Goal: Task Accomplishment & Management: Use online tool/utility

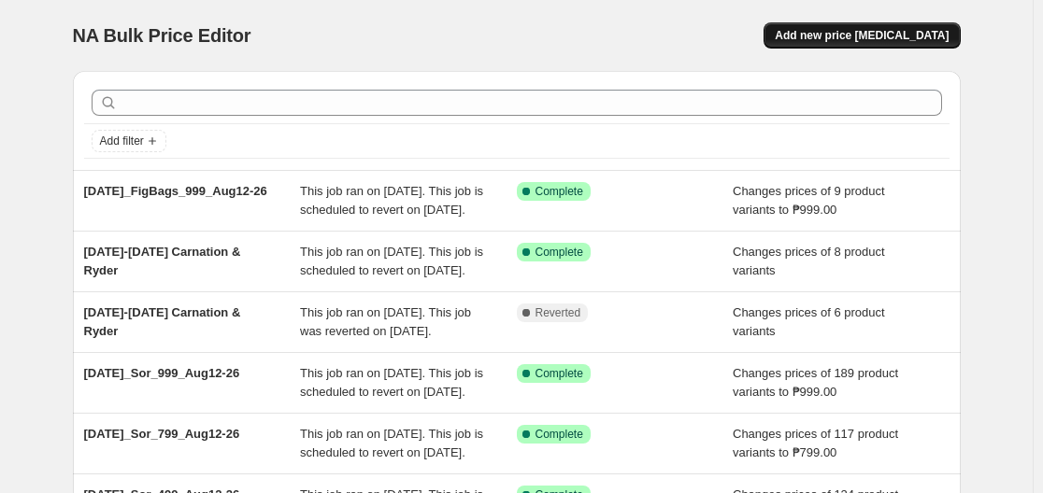
click at [885, 40] on span "Add new price [MEDICAL_DATA]" at bounding box center [862, 35] width 174 height 15
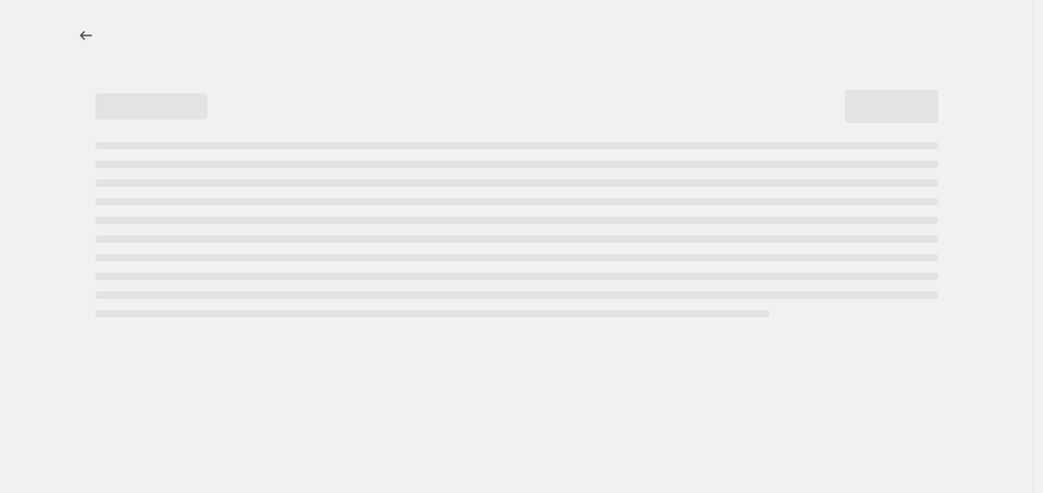
select select "percentage"
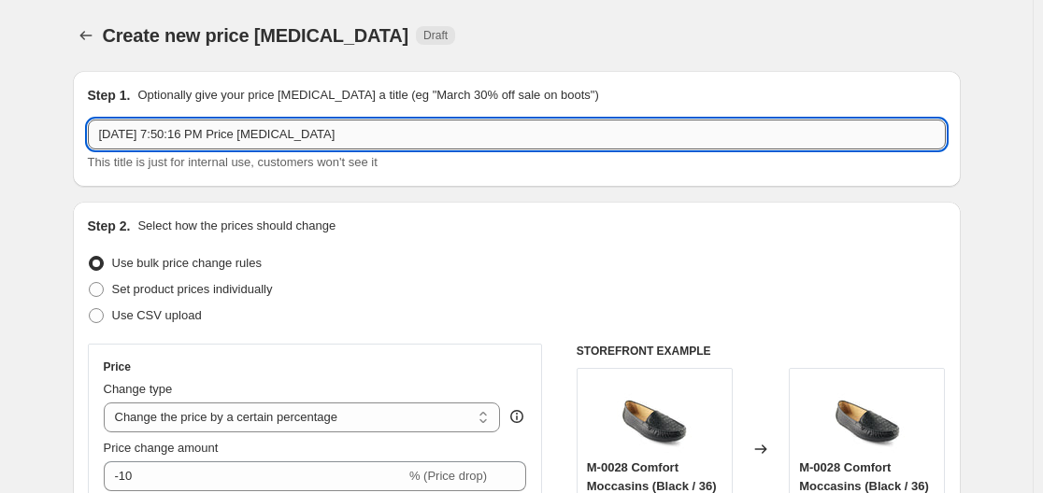
click at [421, 138] on input "[DATE] 7:50:16 PM Price [MEDICAL_DATA]" at bounding box center [517, 135] width 858 height 30
paste input "[DATE]_Fig_499"
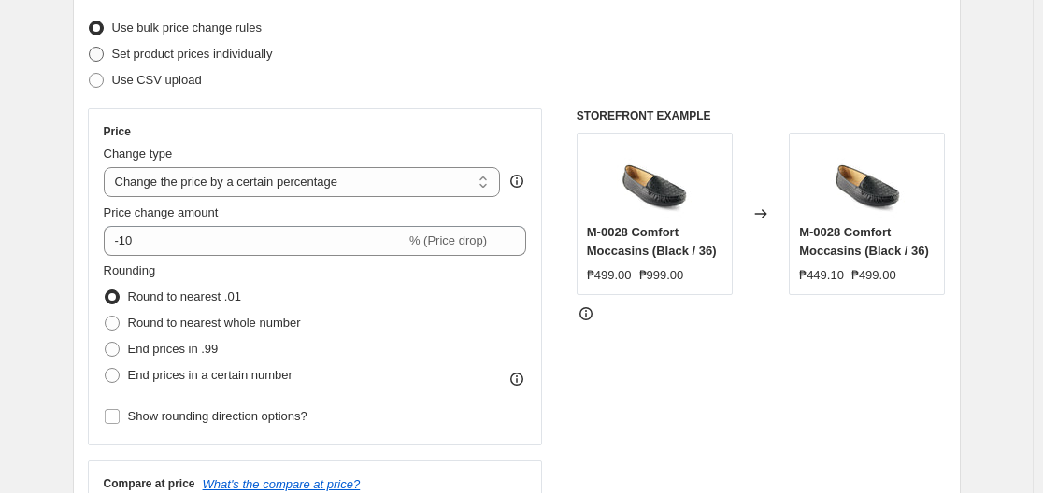
scroll to position [236, 0]
type input "[DATE]_Fig_499"
click at [291, 186] on select "Change the price to a certain amount Change the price by a certain amount Chang…" at bounding box center [302, 181] width 397 height 30
select select "to"
click at [107, 166] on select "Change the price to a certain amount Change the price by a certain amount Chang…" at bounding box center [302, 181] width 397 height 30
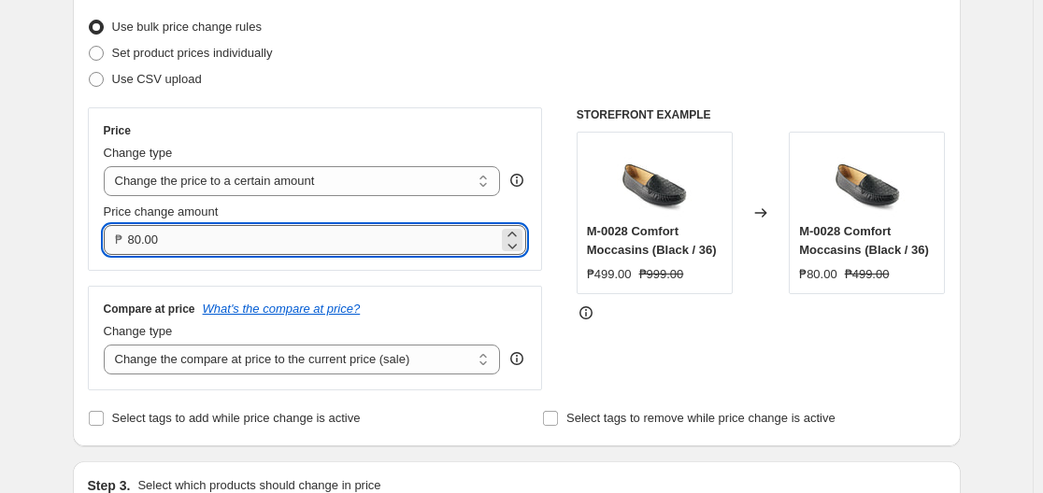
click at [263, 251] on input "80.00" at bounding box center [313, 240] width 371 height 30
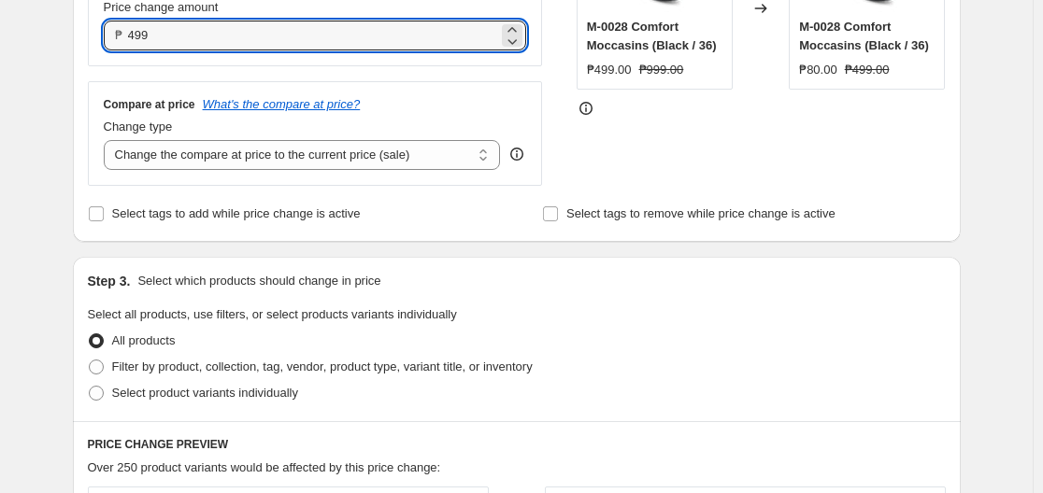
scroll to position [442, 0]
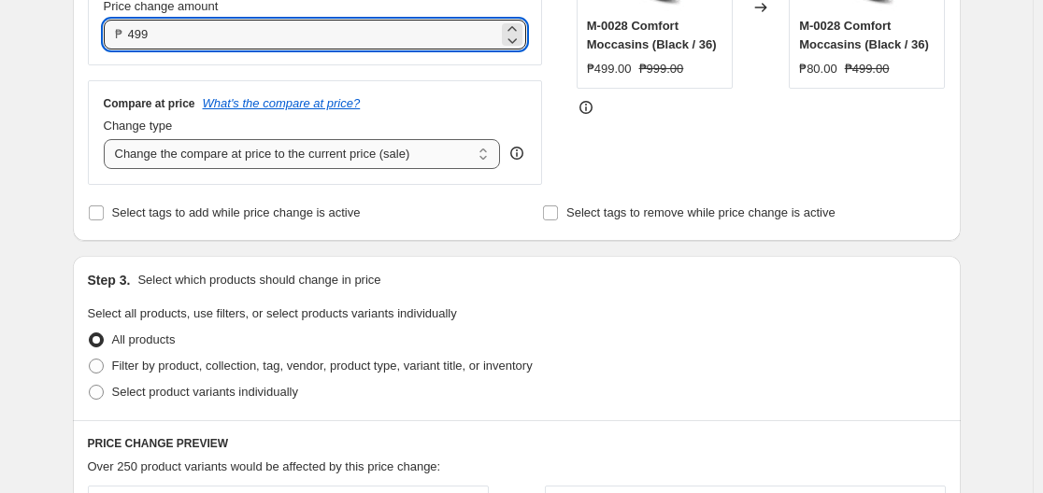
type input "499.00"
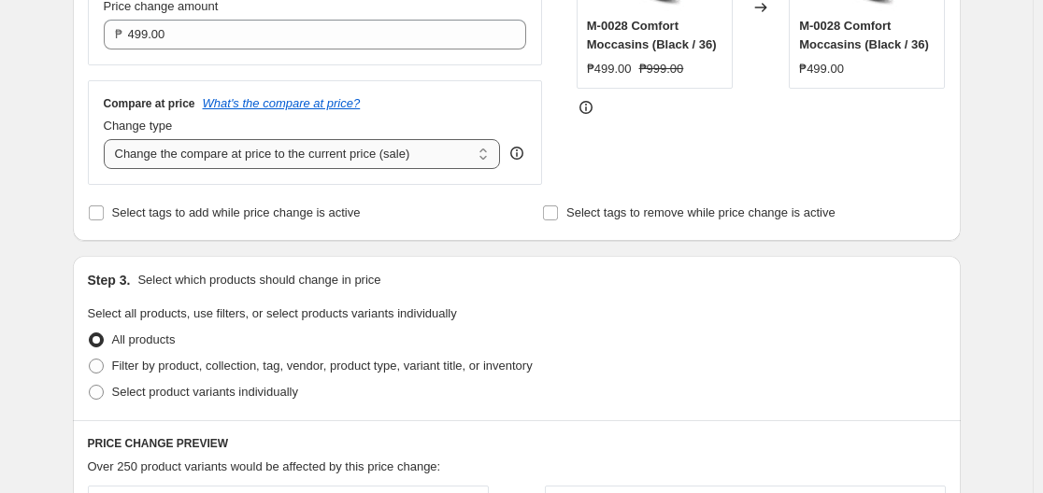
click at [340, 160] on select "Change the compare at price to the current price (sale) Change the compare at p…" at bounding box center [302, 154] width 397 height 30
select select "no_change"
click at [107, 140] on select "Change the compare at price to the current price (sale) Change the compare at p…" at bounding box center [302, 154] width 397 height 30
click at [268, 367] on span "Filter by product, collection, tag, vendor, product type, variant title, or inv…" at bounding box center [322, 366] width 420 height 14
click at [90, 360] on input "Filter by product, collection, tag, vendor, product type, variant title, or inv…" at bounding box center [89, 359] width 1 height 1
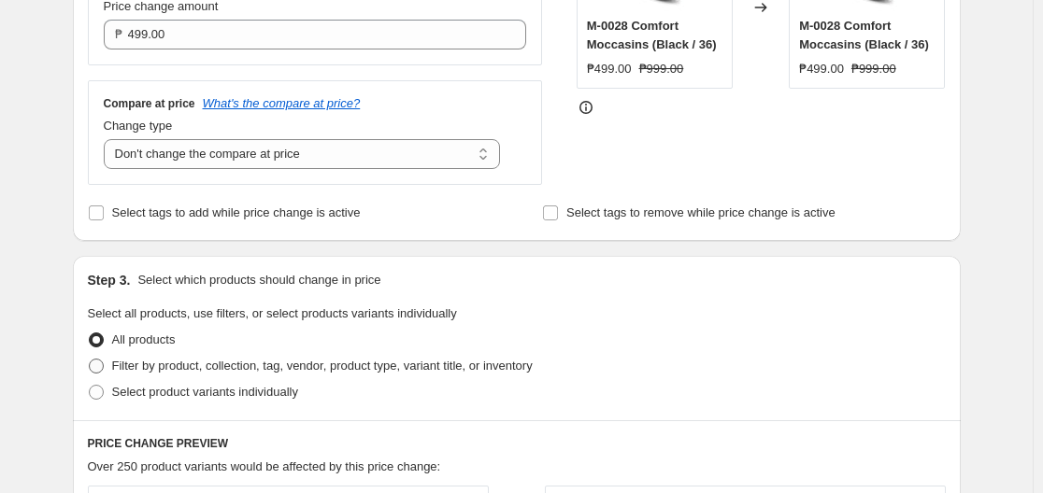
radio input "true"
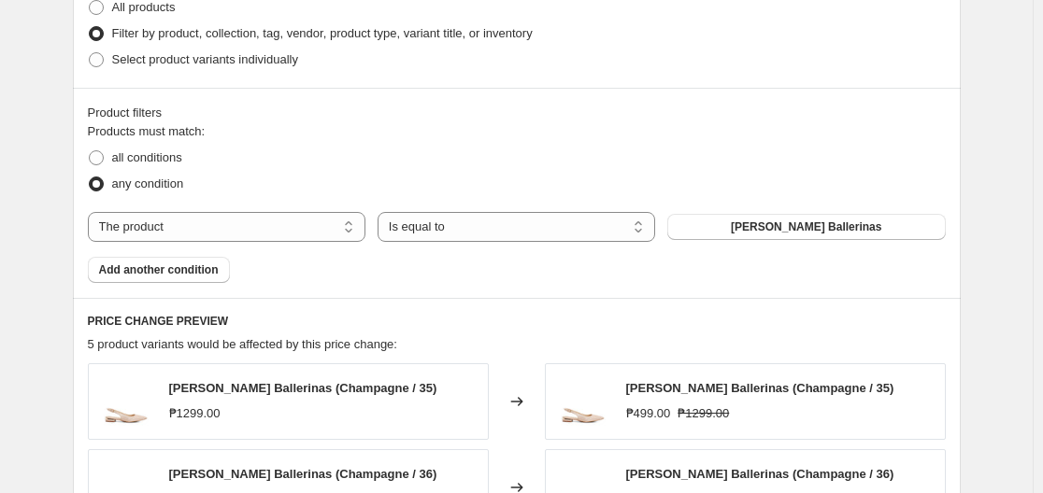
scroll to position [774, 0]
click at [278, 228] on select "The product The product's collection The product's tag The product's vendor The…" at bounding box center [227, 228] width 278 height 30
select select "tag"
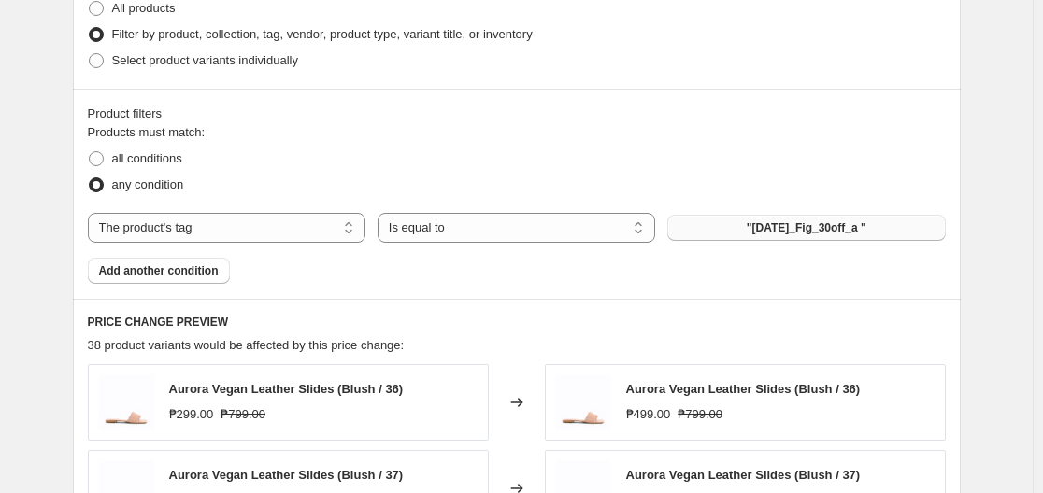
click at [795, 241] on button ""[DATE]_Fig_30off_a "" at bounding box center [806, 228] width 278 height 26
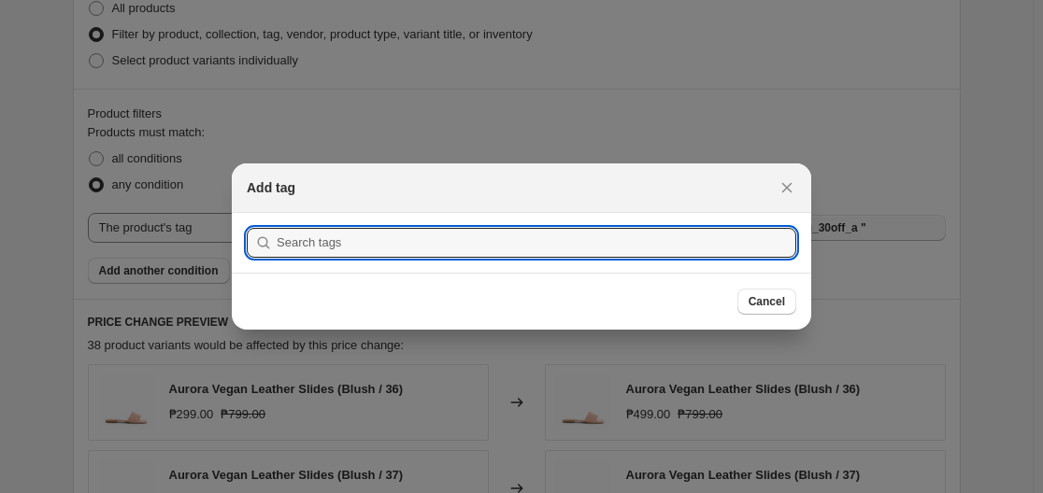
scroll to position [0, 0]
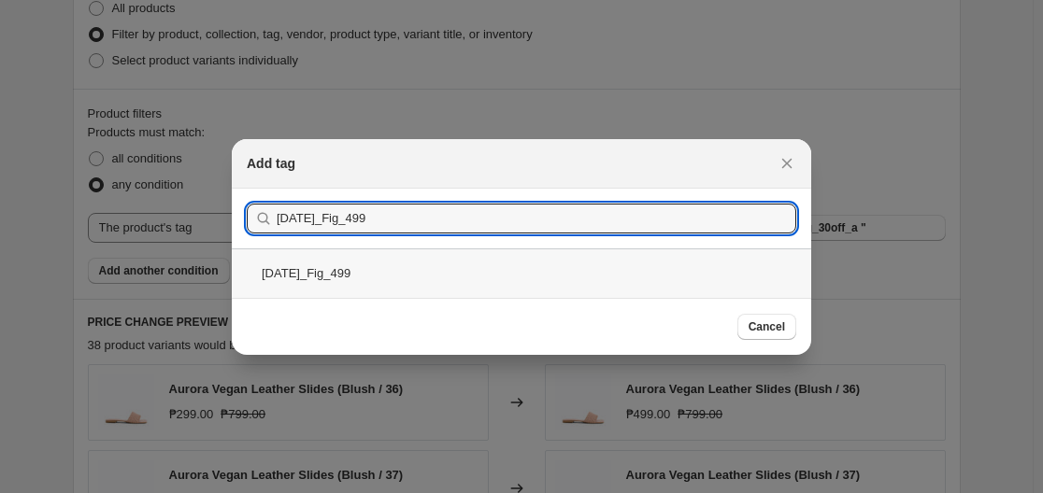
type input "[DATE]_Fig_499"
click at [363, 268] on div "[DATE]_Fig_499" at bounding box center [521, 274] width 579 height 50
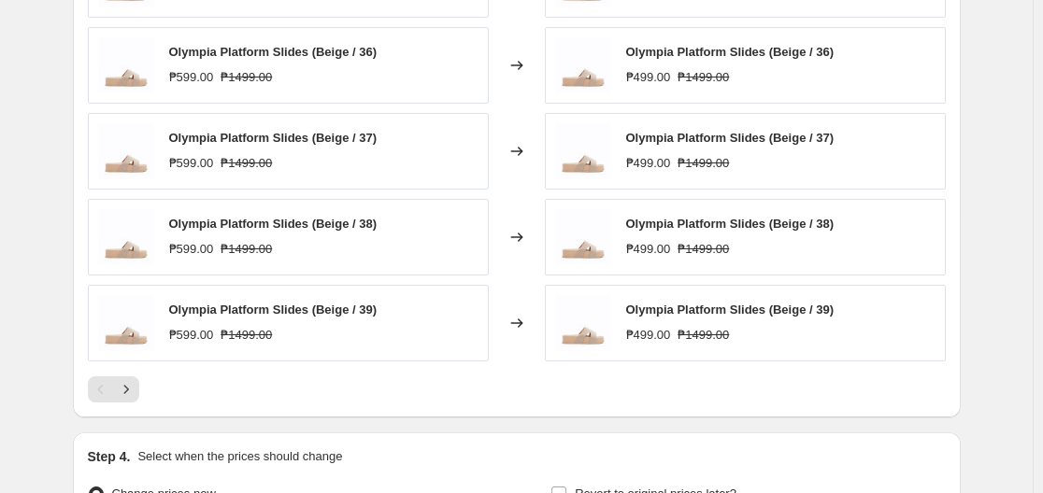
scroll to position [1198, 0]
click at [134, 391] on icon "Next" at bounding box center [126, 388] width 19 height 19
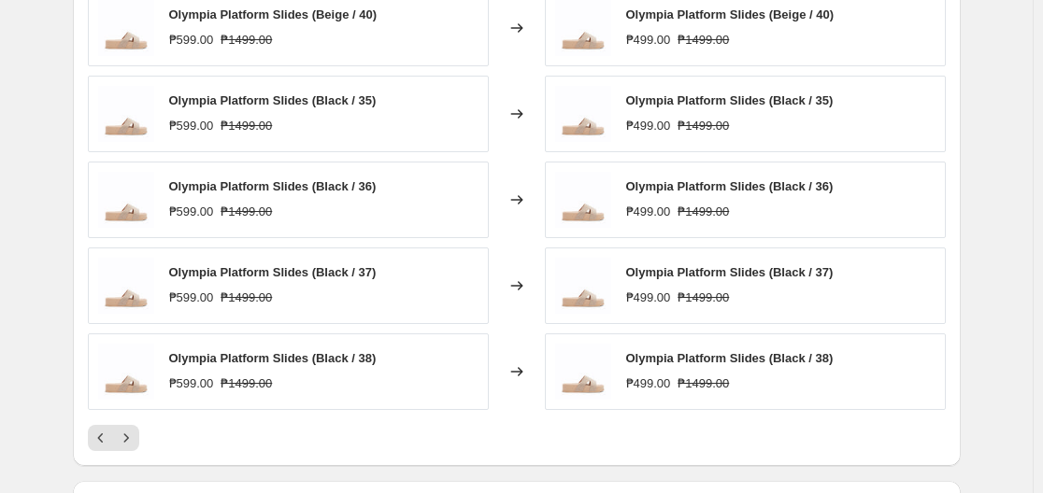
scroll to position [1138, 0]
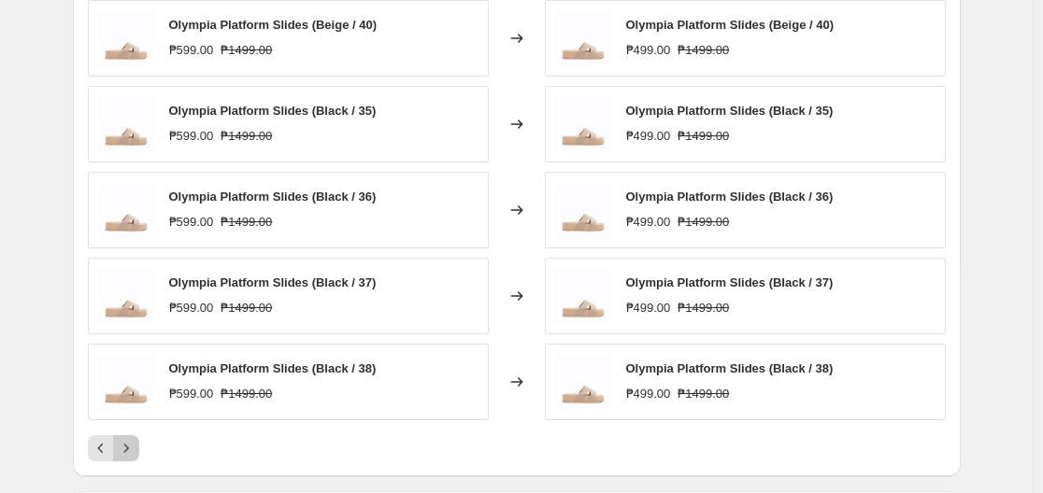
click at [122, 443] on icon "Next" at bounding box center [126, 448] width 19 height 19
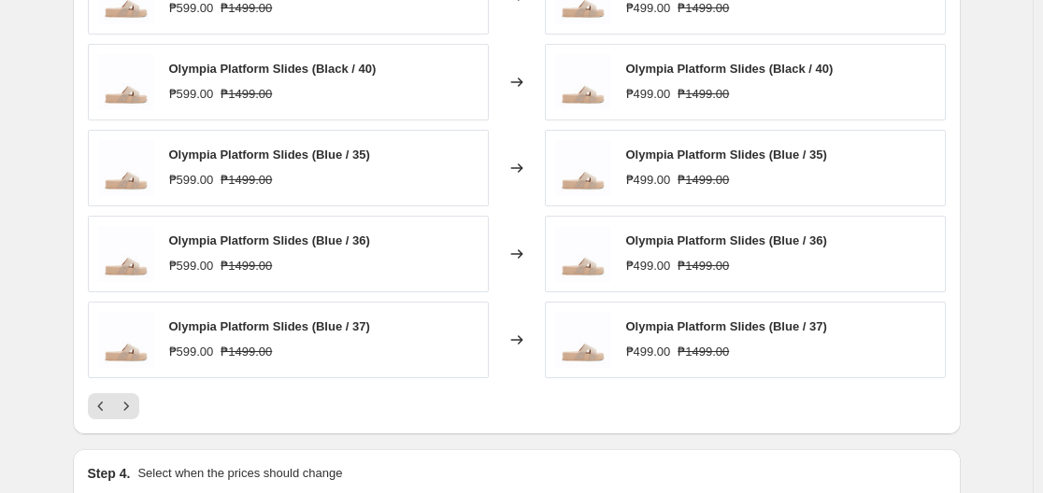
scroll to position [1181, 0]
click at [130, 410] on icon "Next" at bounding box center [126, 405] width 19 height 19
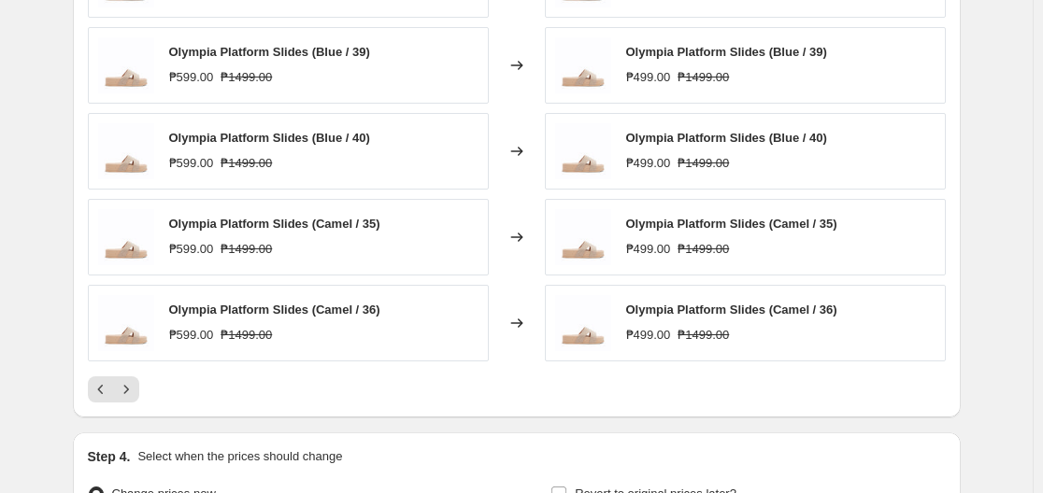
scroll to position [1198, 0]
click at [129, 398] on icon "Next" at bounding box center [126, 388] width 19 height 19
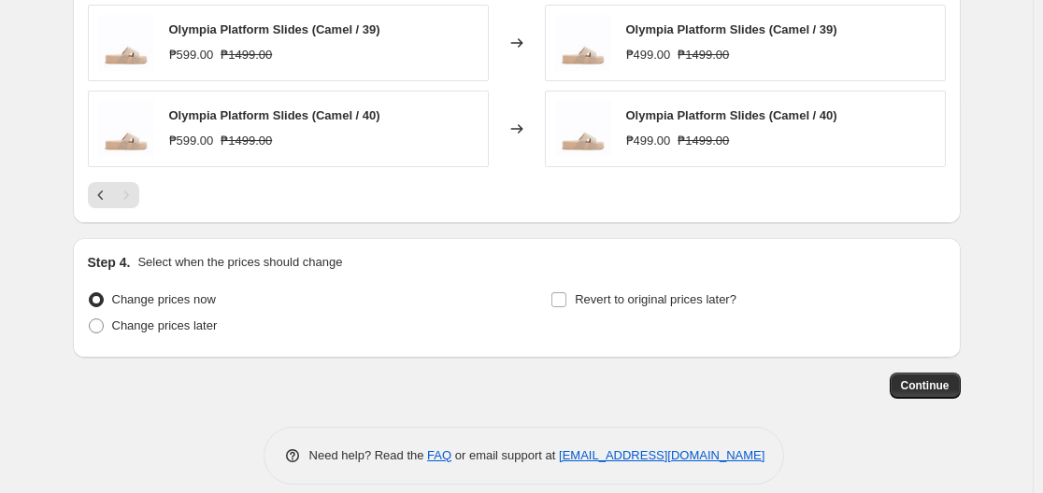
scroll to position [1306, 0]
click at [166, 324] on span "Change prices later" at bounding box center [165, 325] width 106 height 14
click at [90, 319] on input "Change prices later" at bounding box center [89, 318] width 1 height 1
radio input "true"
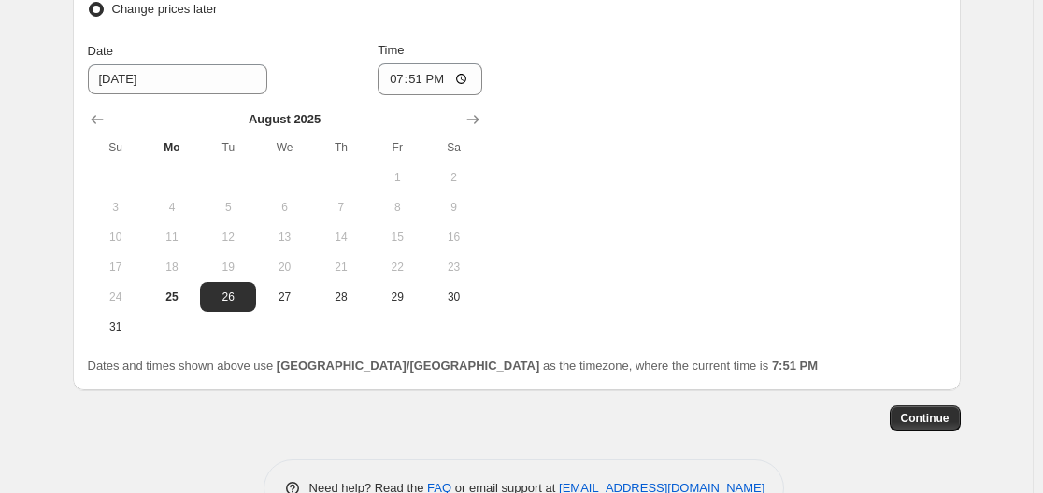
scroll to position [1628, 0]
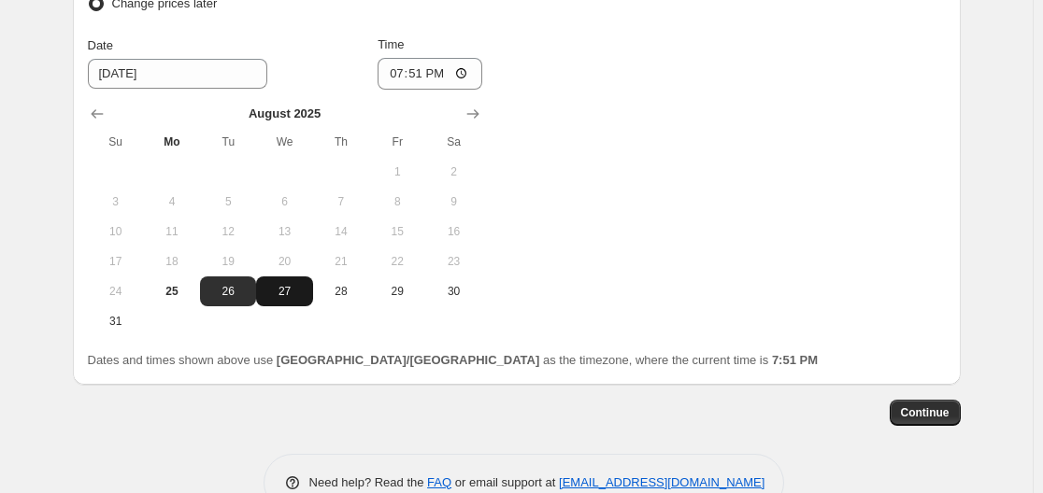
click at [293, 299] on span "27" at bounding box center [283, 291] width 41 height 15
type input "[DATE]"
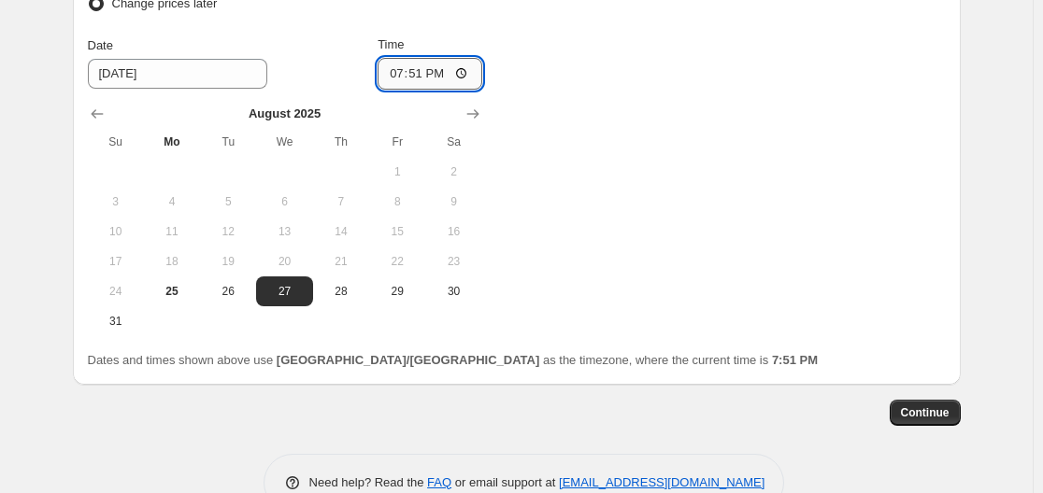
click at [398, 80] on input "19:51" at bounding box center [429, 74] width 105 height 32
type input "00:00"
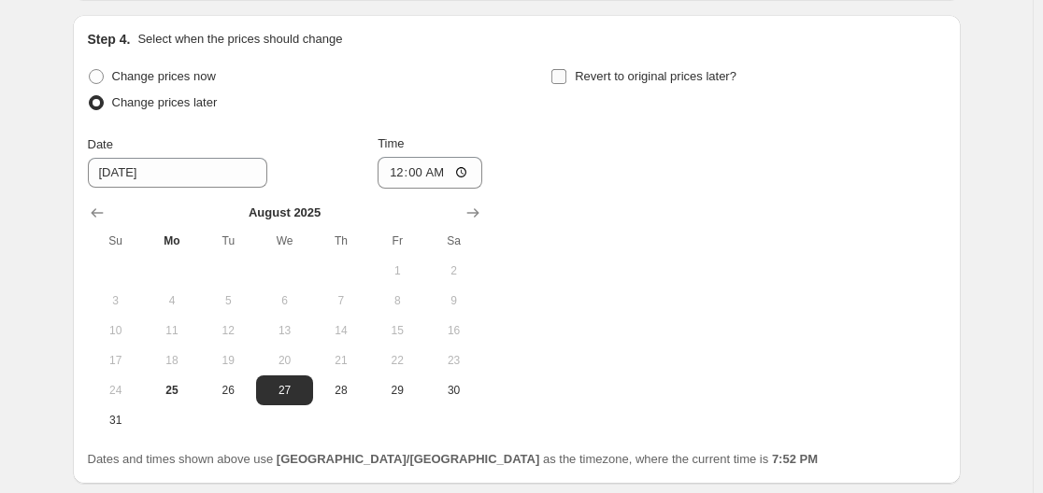
click at [655, 69] on span "Revert to original prices later?" at bounding box center [656, 76] width 162 height 14
click at [566, 69] on input "Revert to original prices later?" at bounding box center [558, 76] width 15 height 15
checkbox input "true"
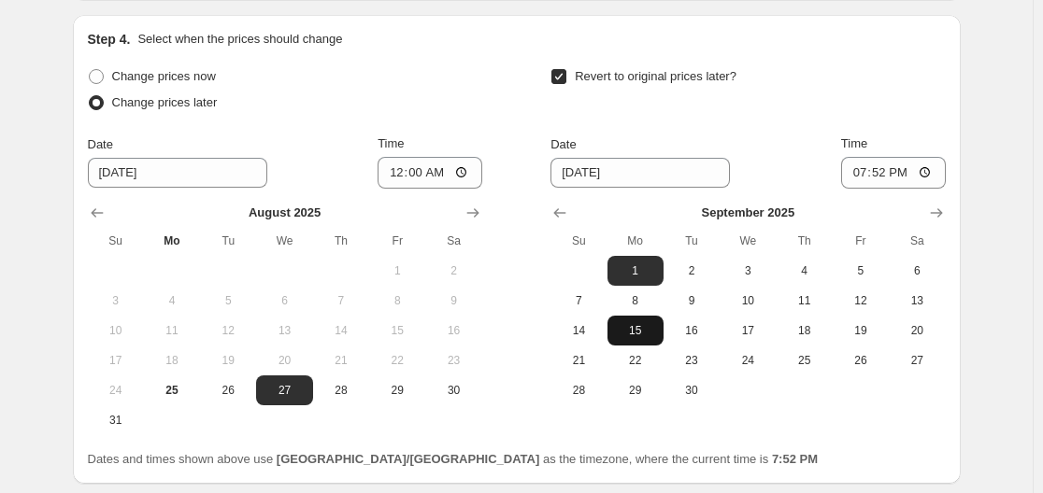
click at [652, 338] on span "15" at bounding box center [635, 330] width 41 height 15
type input "[DATE]"
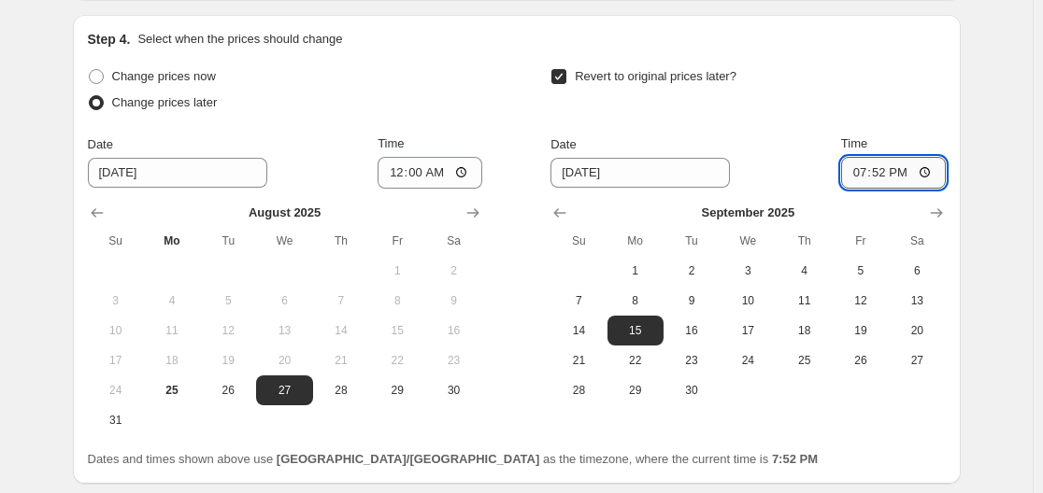
click at [859, 173] on input "19:52" at bounding box center [893, 173] width 105 height 32
type input "23:59"
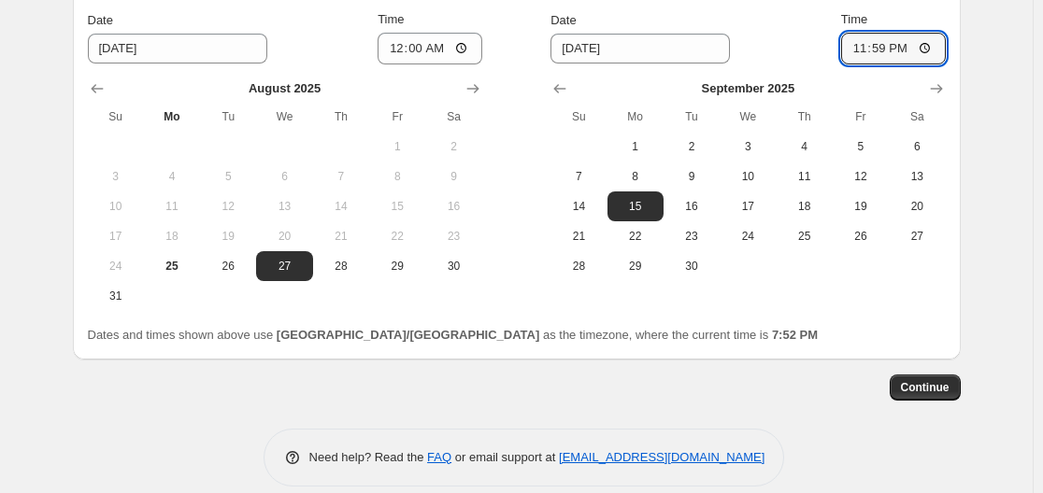
scroll to position [1675, 0]
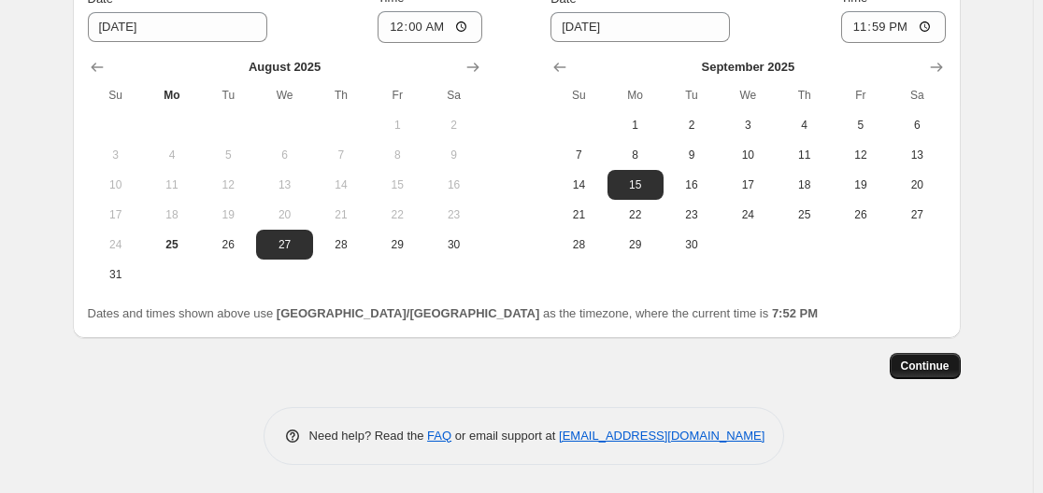
click at [939, 371] on span "Continue" at bounding box center [925, 366] width 49 height 15
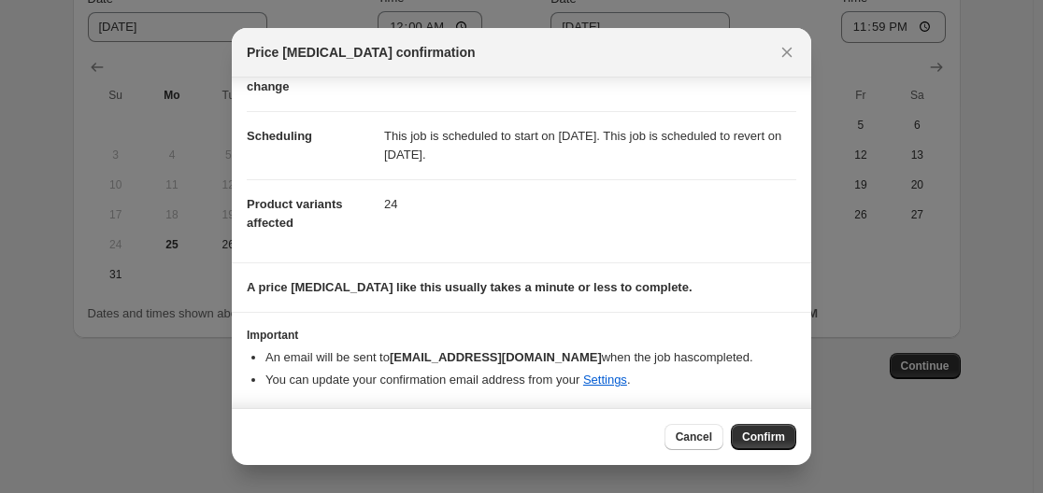
scroll to position [0, 0]
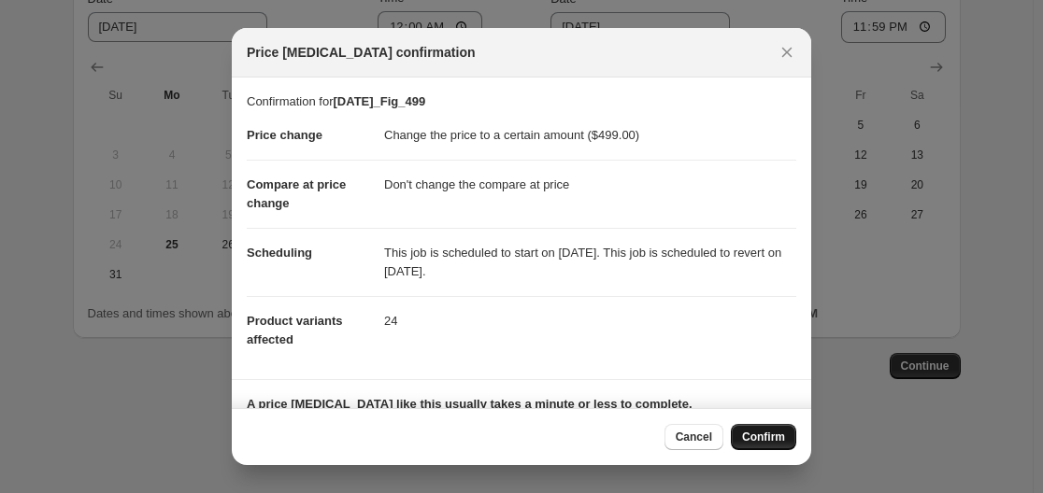
click at [779, 443] on span "Confirm" at bounding box center [763, 437] width 43 height 15
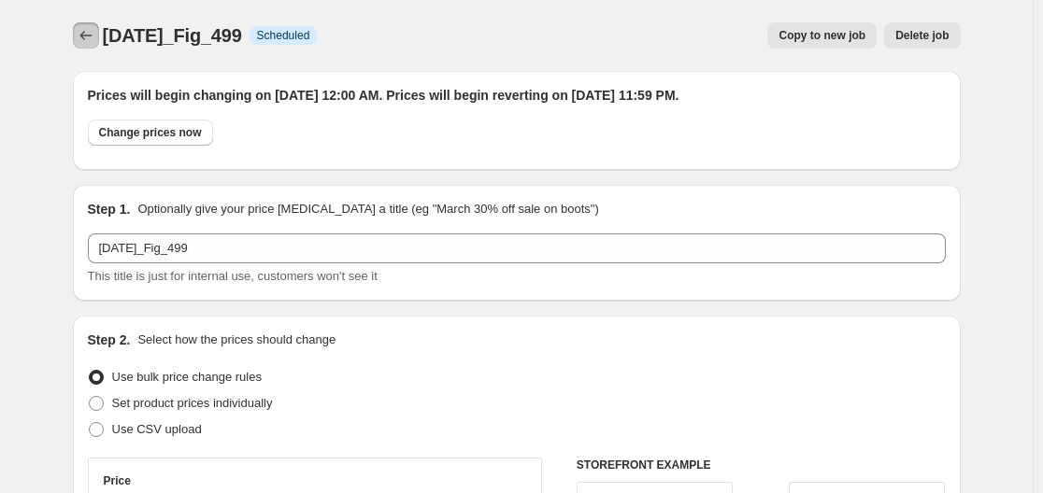
click at [99, 40] on button "Price change jobs" at bounding box center [86, 35] width 26 height 26
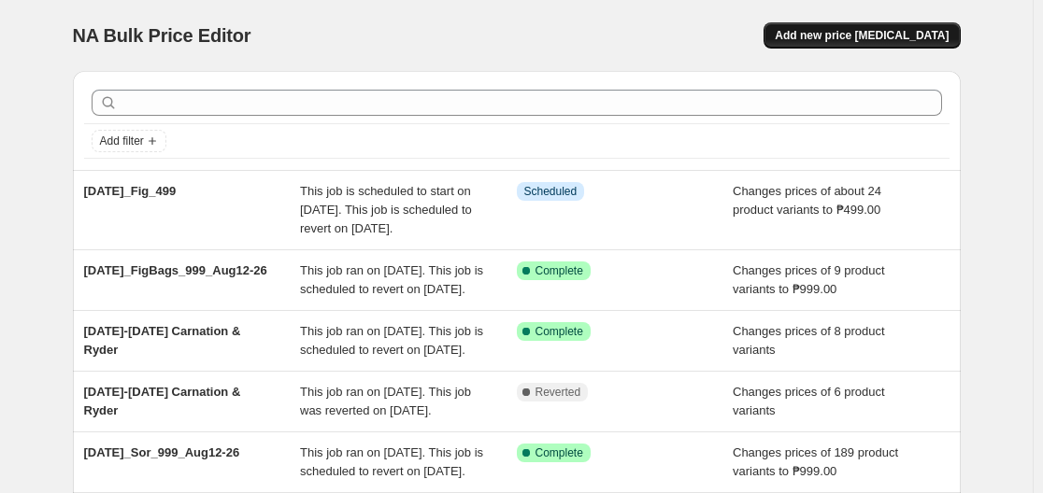
click at [858, 40] on span "Add new price [MEDICAL_DATA]" at bounding box center [862, 35] width 174 height 15
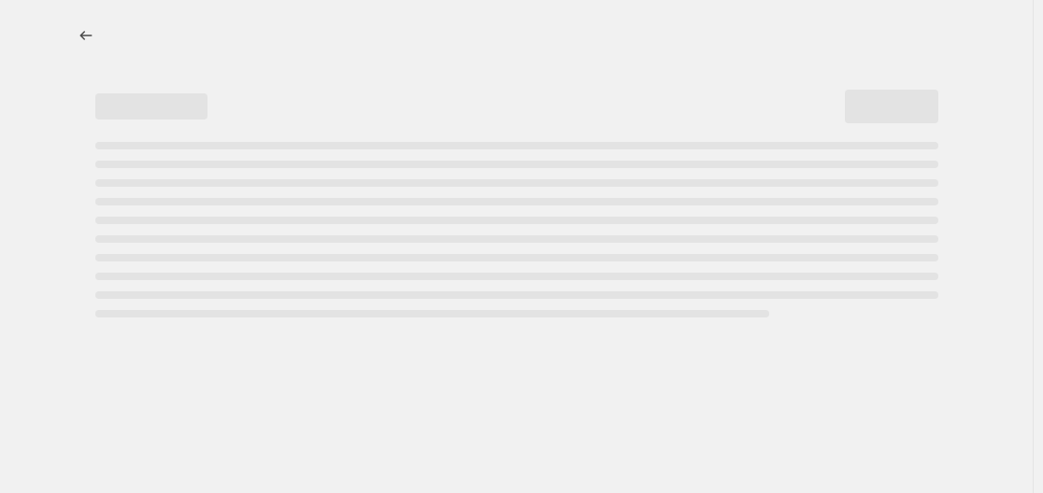
select select "percentage"
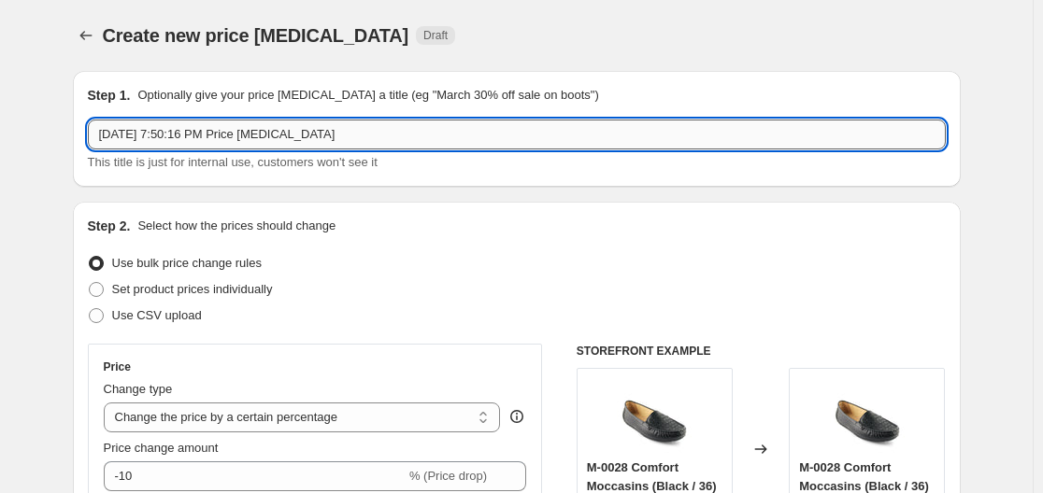
click at [350, 143] on input "[DATE] 7:50:16 PM Price [MEDICAL_DATA]" at bounding box center [517, 135] width 858 height 30
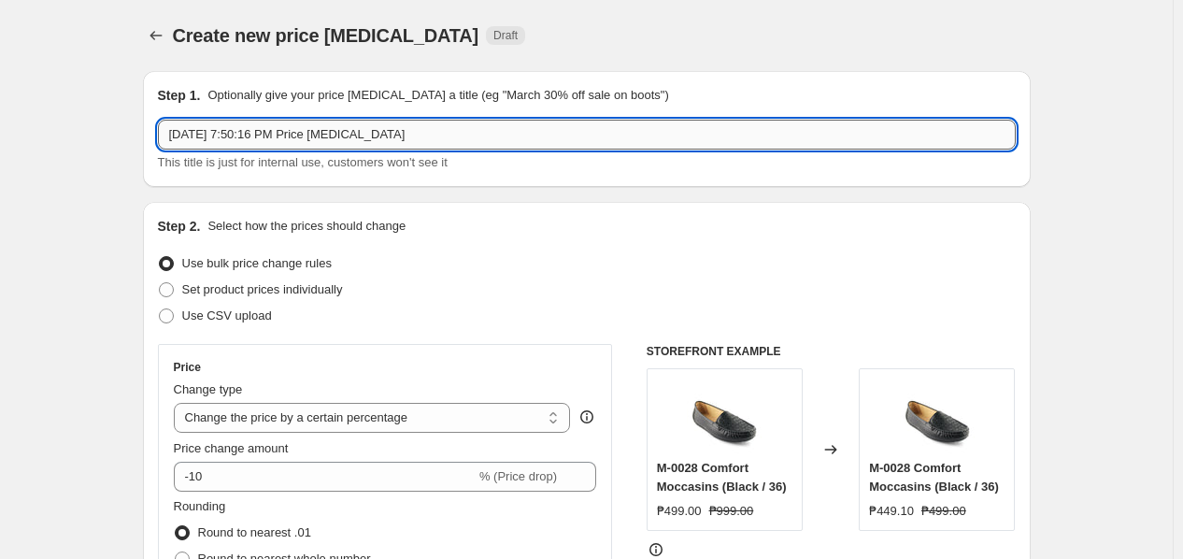
drag, startPoint x: 539, startPoint y: 24, endPoint x: 486, endPoint y: 124, distance: 113.3
click at [486, 124] on input "[DATE] 7:50:16 PM Price [MEDICAL_DATA]" at bounding box center [587, 135] width 858 height 30
paste input "[DATE]_Fig_799"
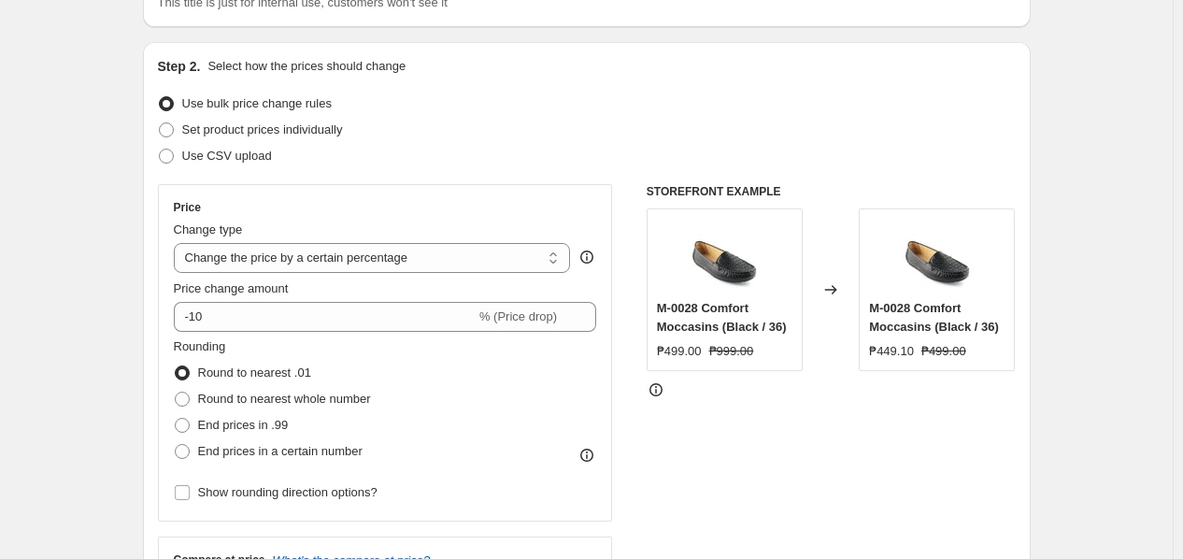
type input "[DATE]_Fig_799"
click at [322, 275] on div "Price Change type Change the price to a certain amount Change the price by a ce…" at bounding box center [385, 353] width 423 height 306
click at [351, 263] on select "Change the price to a certain amount Change the price by a certain amount Chang…" at bounding box center [372, 258] width 397 height 30
select select "to"
click at [178, 243] on select "Change the price to a certain amount Change the price by a certain amount Chang…" at bounding box center [372, 258] width 397 height 30
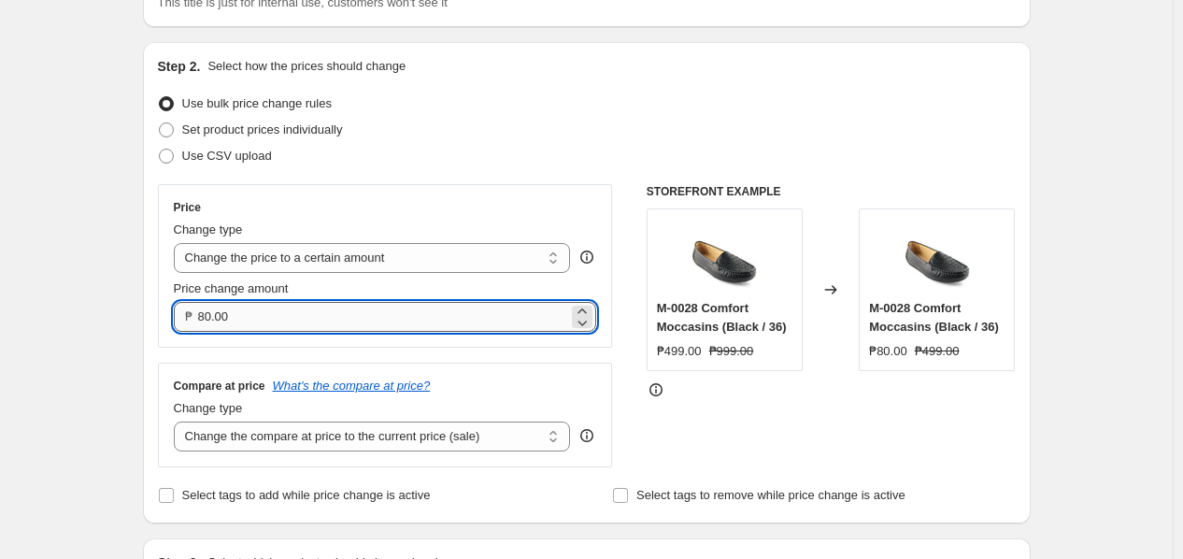
click at [365, 322] on input "80.00" at bounding box center [383, 317] width 371 height 30
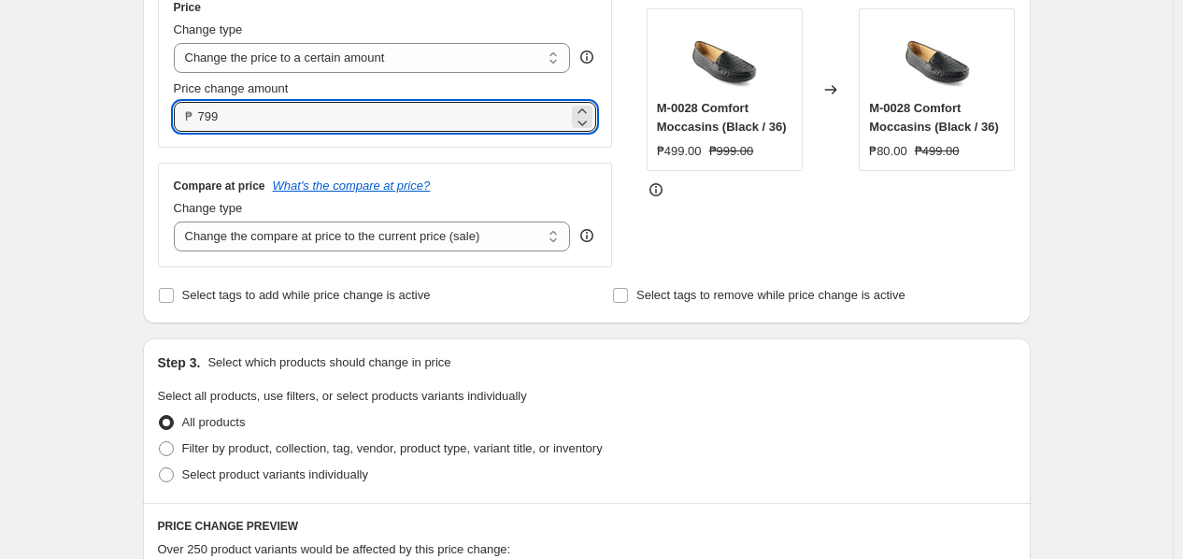
scroll to position [368, 0]
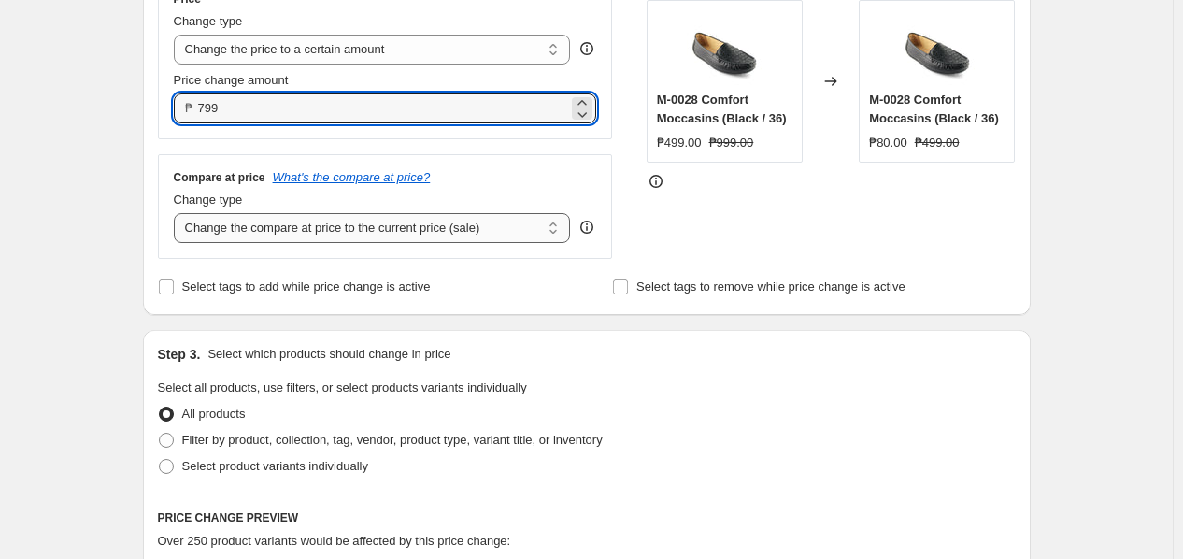
type input "799.00"
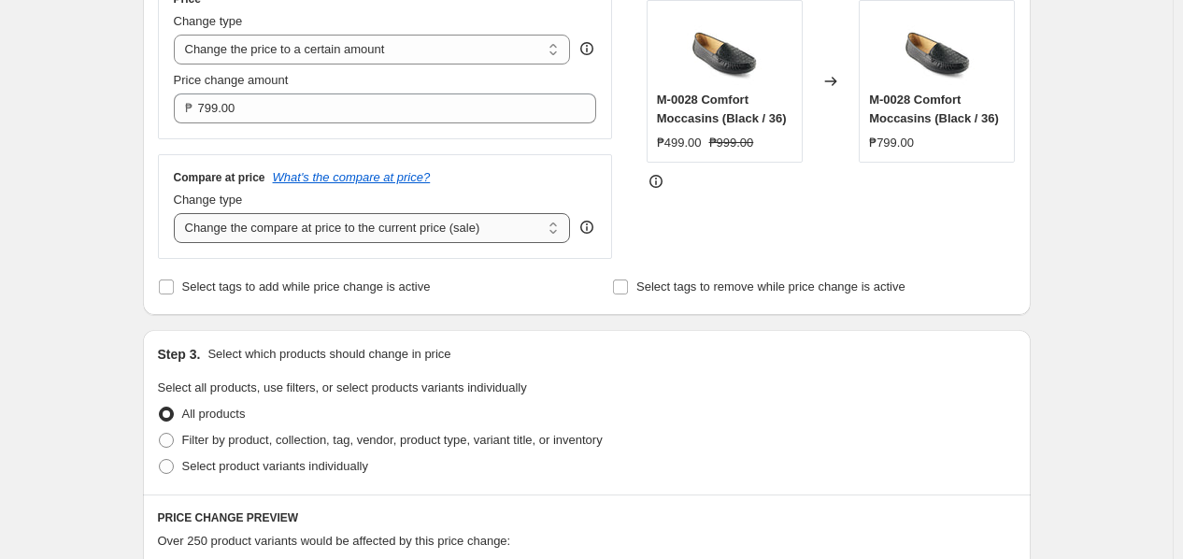
click at [402, 229] on select "Change the compare at price to the current price (sale) Change the compare at p…" at bounding box center [372, 228] width 397 height 30
click at [178, 214] on select "Change the compare at price to the current price (sale) Change the compare at p…" at bounding box center [372, 228] width 397 height 30
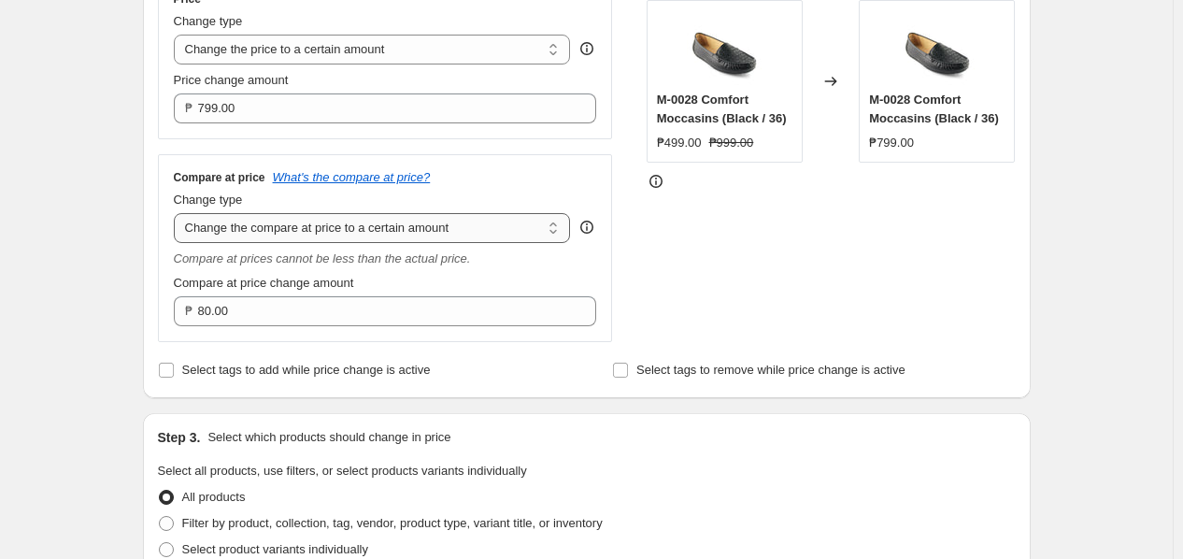
click at [444, 235] on select "Change the compare at price to the current price (sale) Change the compare at p…" at bounding box center [372, 228] width 397 height 30
select select "no_change"
click at [178, 214] on select "Change the compare at price to the current price (sale) Change the compare at p…" at bounding box center [372, 228] width 397 height 30
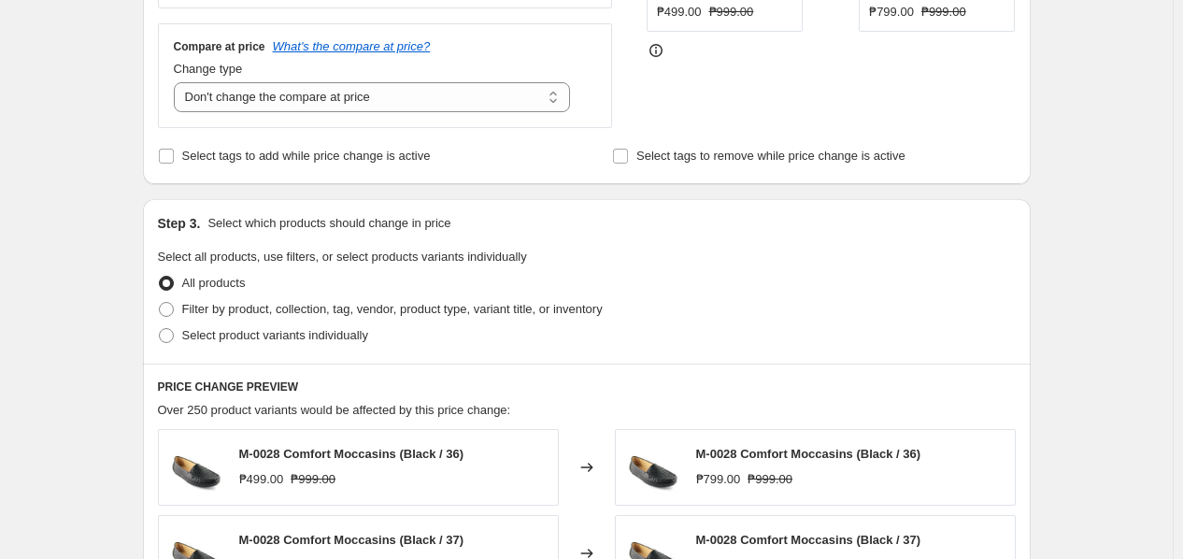
scroll to position [500, 0]
click at [387, 312] on span "Filter by product, collection, tag, vendor, product type, variant title, or inv…" at bounding box center [392, 308] width 420 height 14
click at [160, 302] on input "Filter by product, collection, tag, vendor, product type, variant title, or inv…" at bounding box center [159, 301] width 1 height 1
radio input "true"
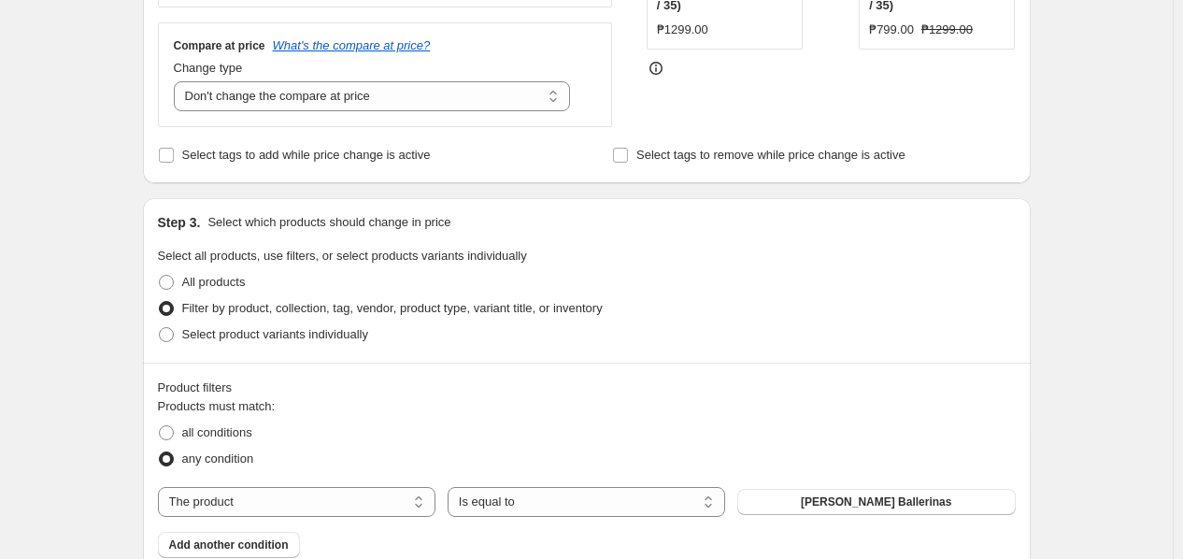
scroll to position [719, 0]
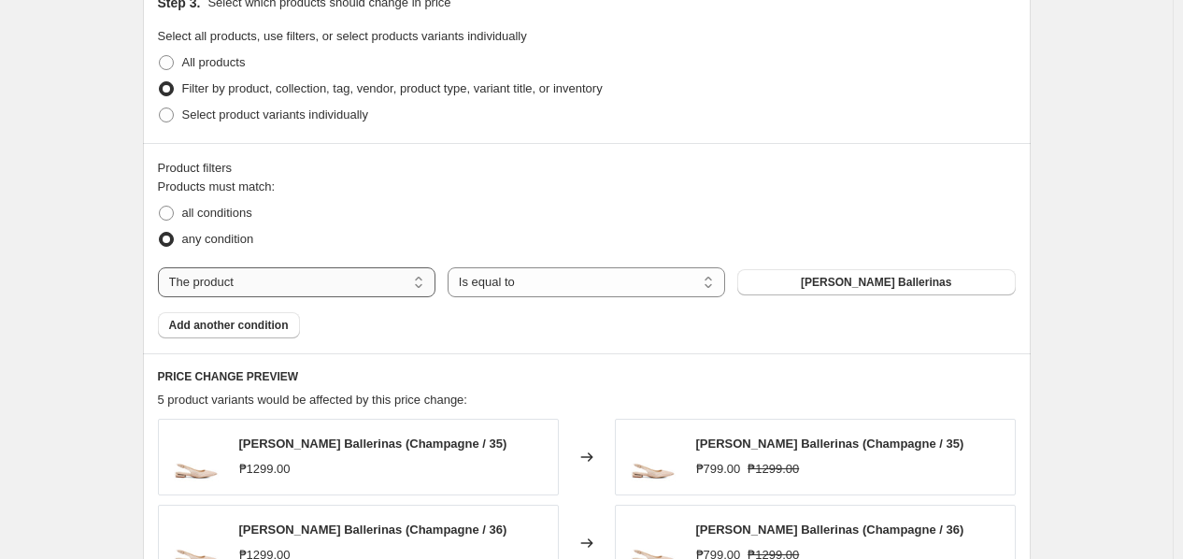
click at [376, 284] on select "The product The product's collection The product's tag The product's vendor The…" at bounding box center [297, 282] width 278 height 30
select select "tag"
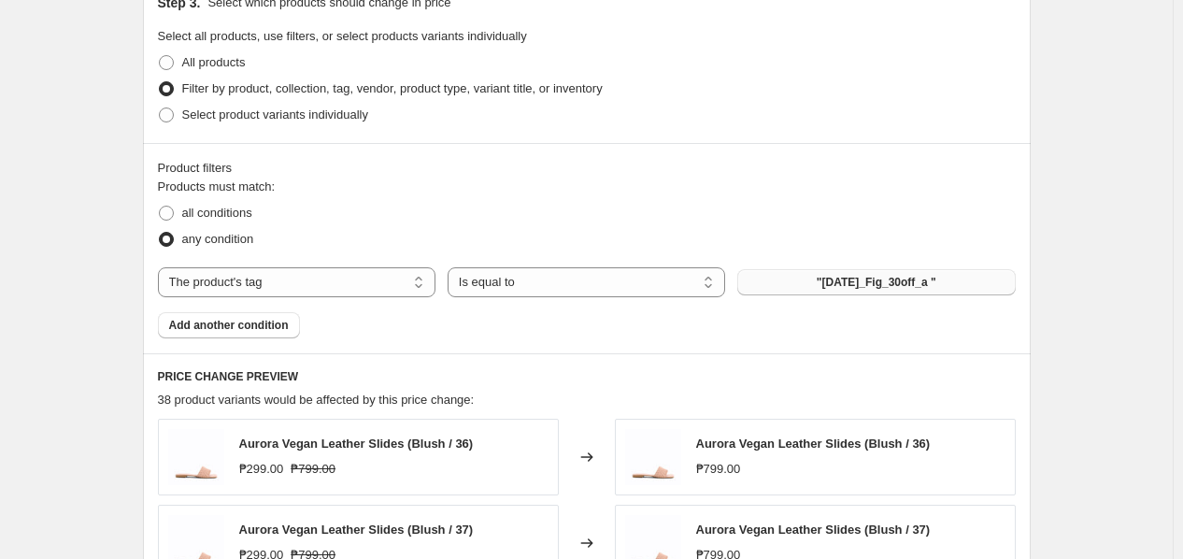
click at [863, 278] on span ""[DATE]_Fig_30off_a "" at bounding box center [877, 282] width 120 height 15
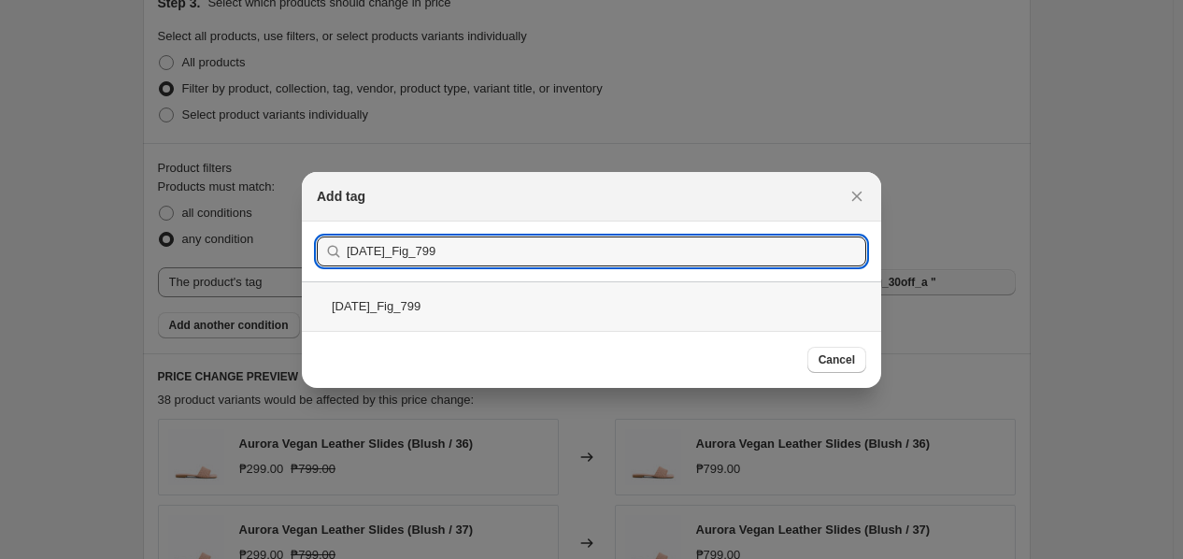
type input "[DATE]_Fig_799"
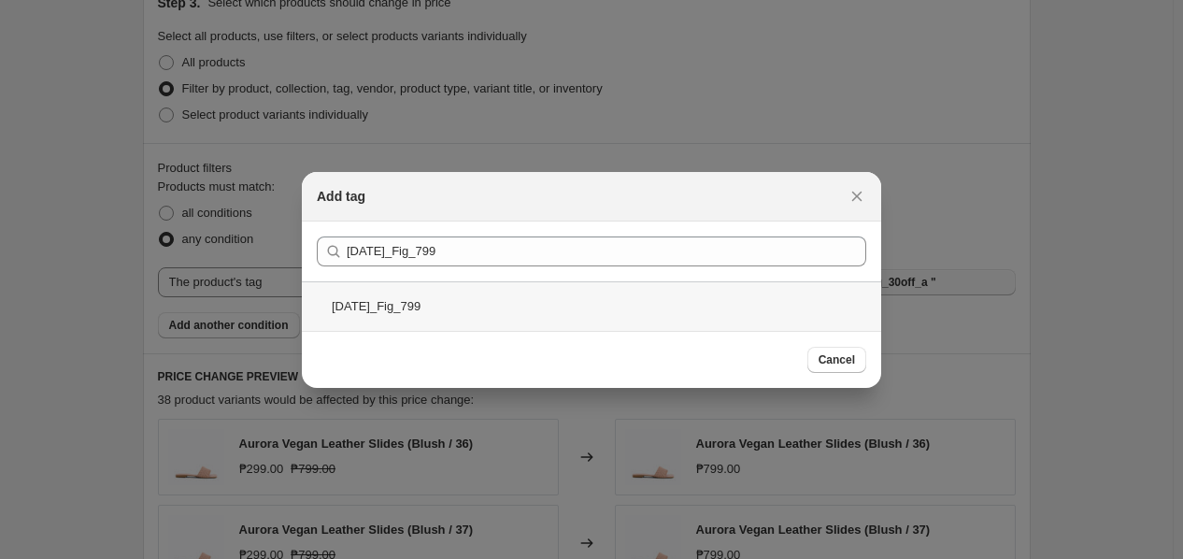
click at [535, 313] on div "[DATE]_Fig_799" at bounding box center [591, 306] width 579 height 50
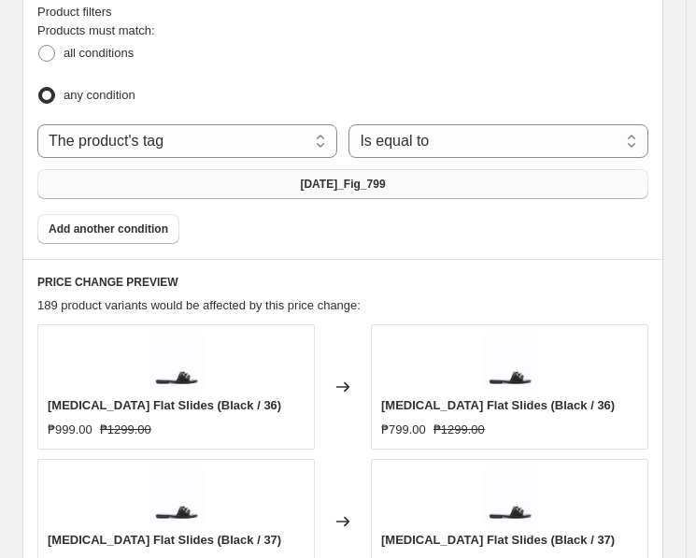
scroll to position [1206, 0]
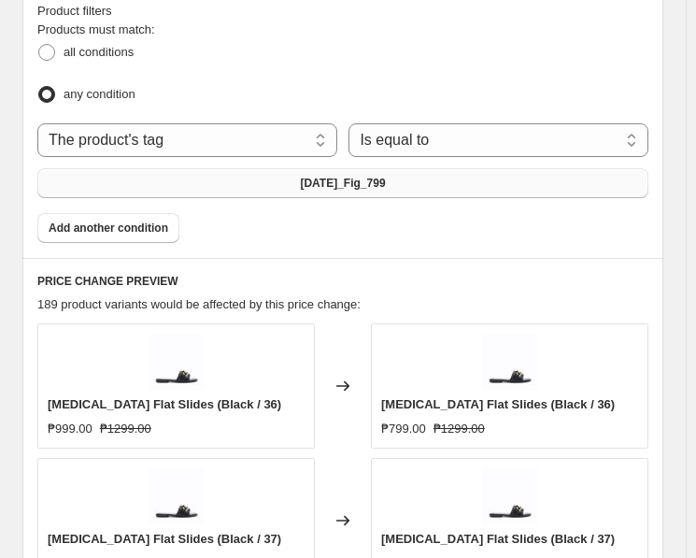
click at [430, 177] on button "[DATE]_Fig_799" at bounding box center [342, 183] width 611 height 30
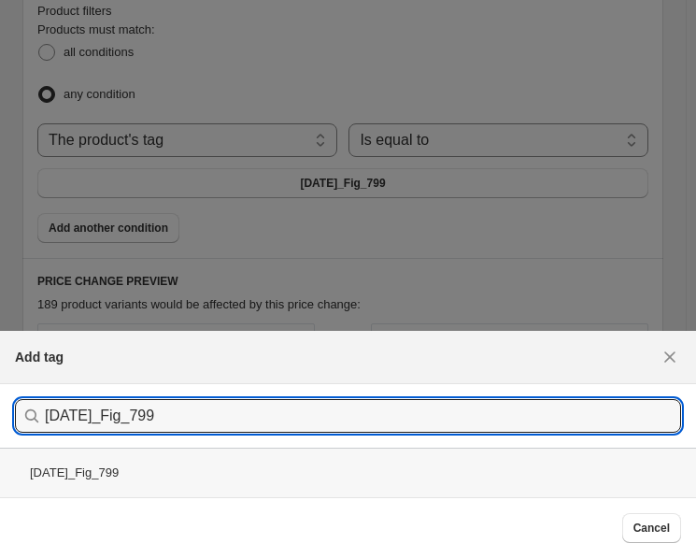
type input "[DATE]_Fig_799"
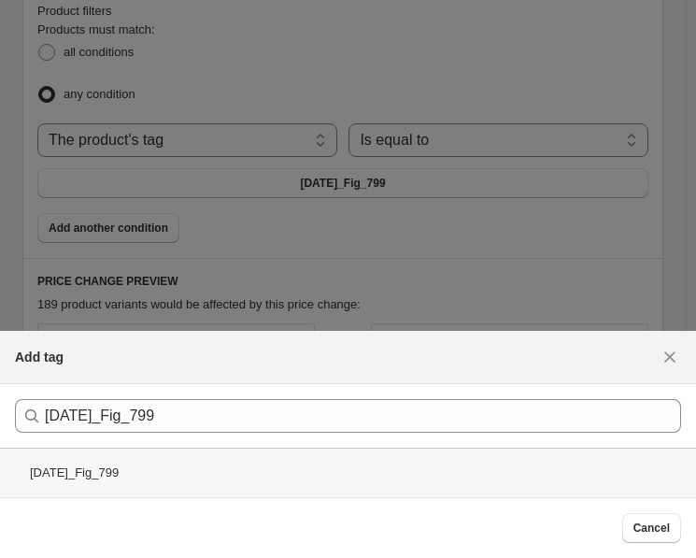
click at [364, 480] on div "[DATE]_Fig_799" at bounding box center [348, 473] width 696 height 50
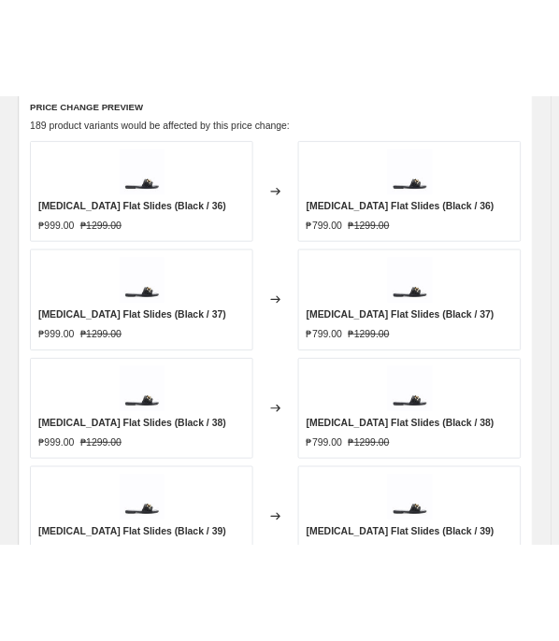
scroll to position [1474, 0]
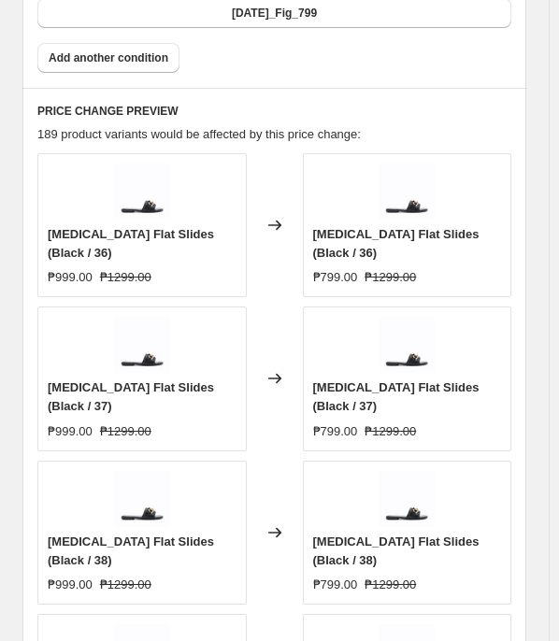
drag, startPoint x: 575, startPoint y: 9, endPoint x: 24, endPoint y: 155, distance: 569.3
click at [24, 155] on div "PRICE CHANGE PREVIEW 189 product variants would be affected by this price chang…" at bounding box center [274, 529] width 504 height 883
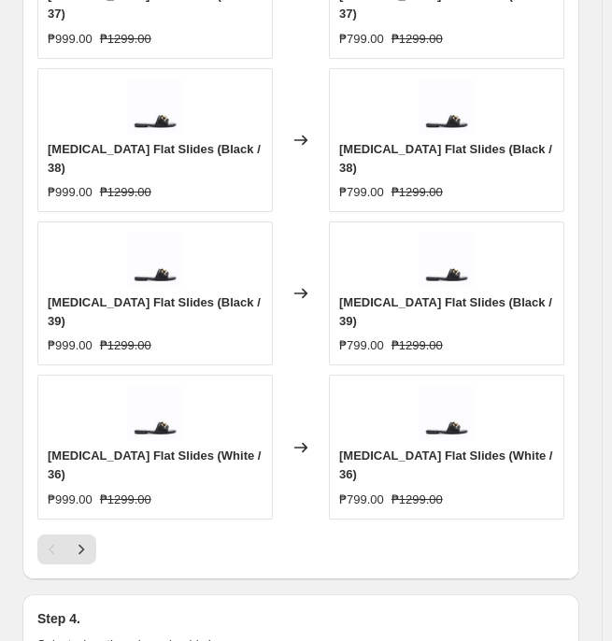
scroll to position [1867, 0]
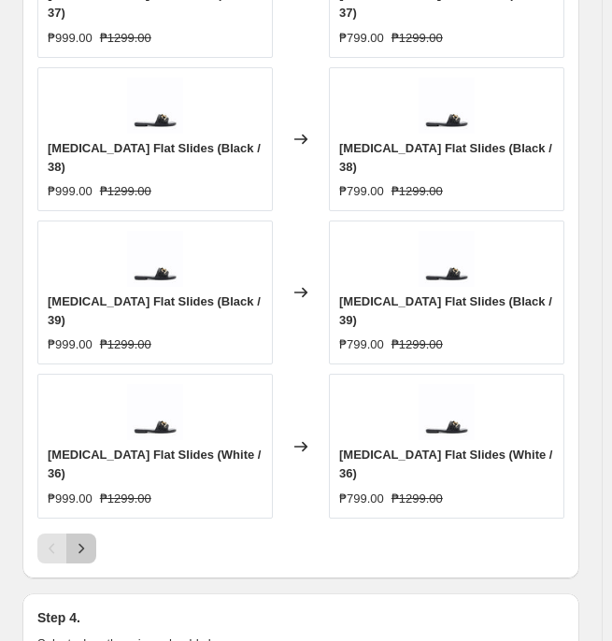
click at [75, 492] on icon "Next" at bounding box center [81, 548] width 19 height 19
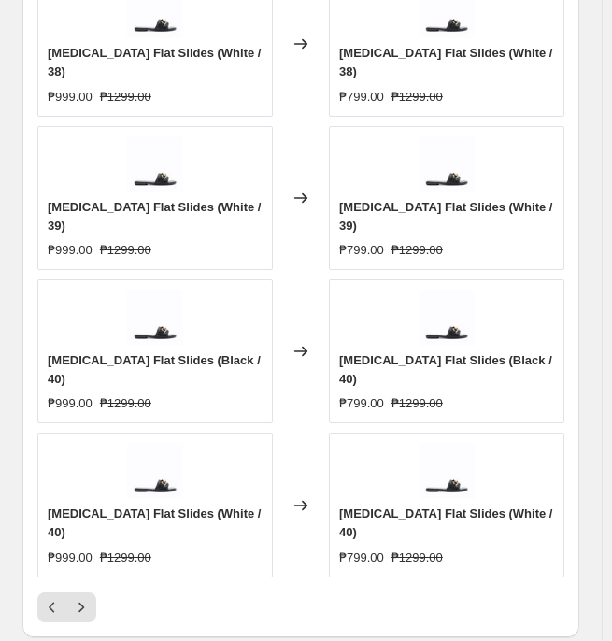
scroll to position [1817, 0]
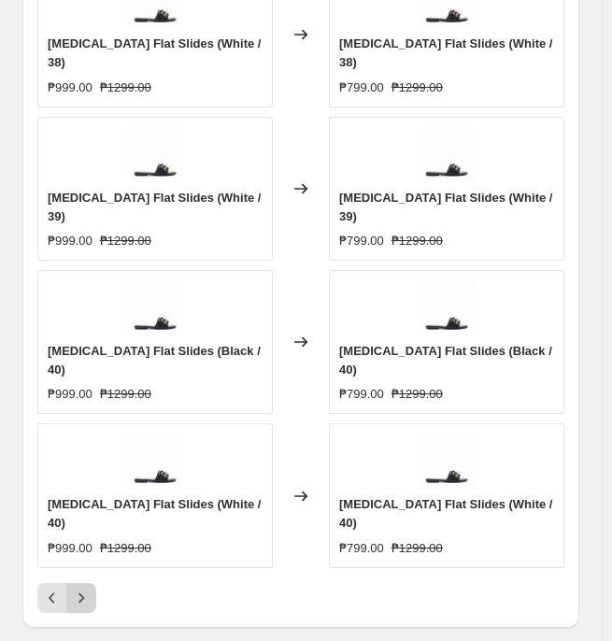
click at [75, 492] on icon "Next" at bounding box center [81, 598] width 19 height 19
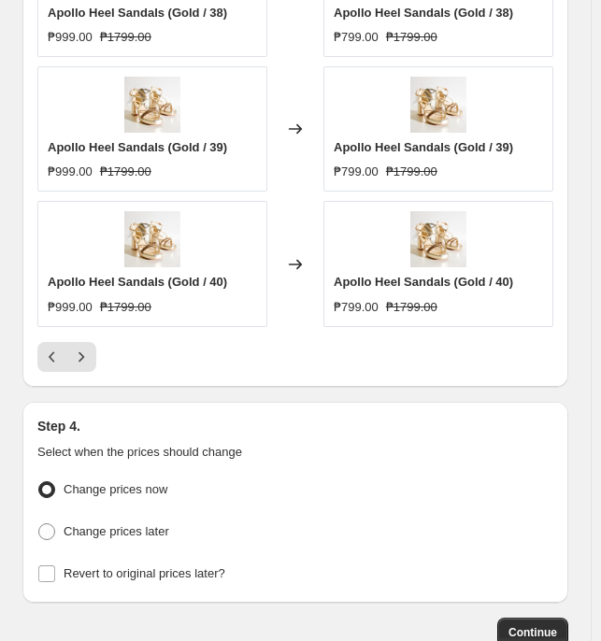
scroll to position [1956, 0]
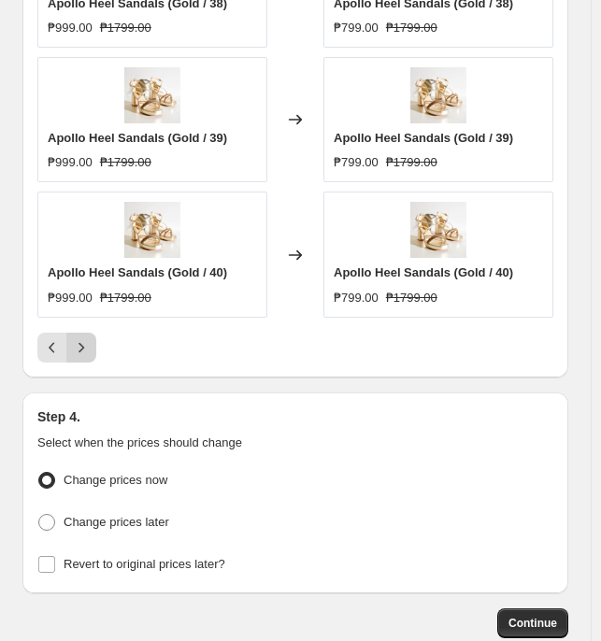
click at [79, 351] on button "Next" at bounding box center [81, 348] width 30 height 30
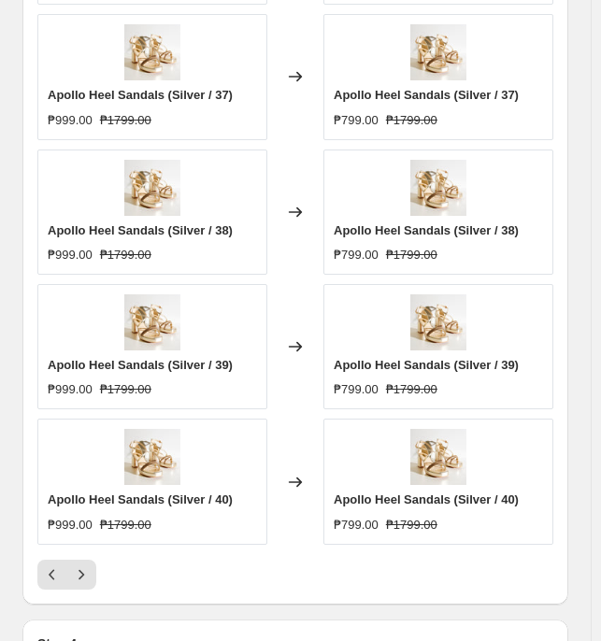
scroll to position [1730, 0]
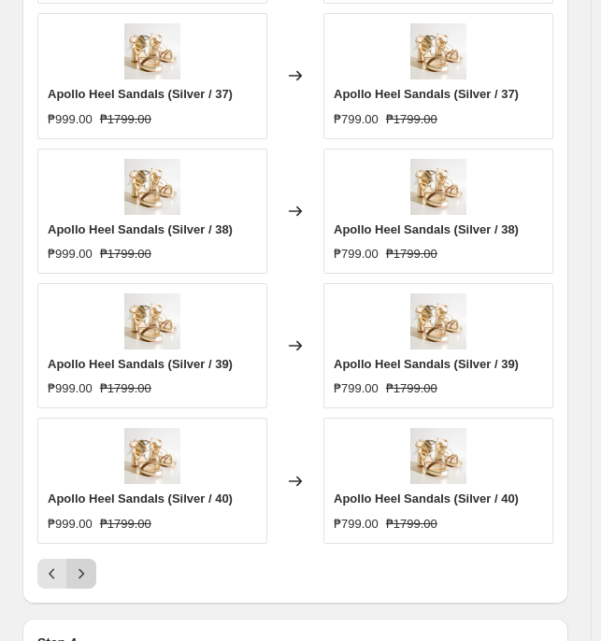
click at [80, 492] on icon "Next" at bounding box center [81, 573] width 19 height 19
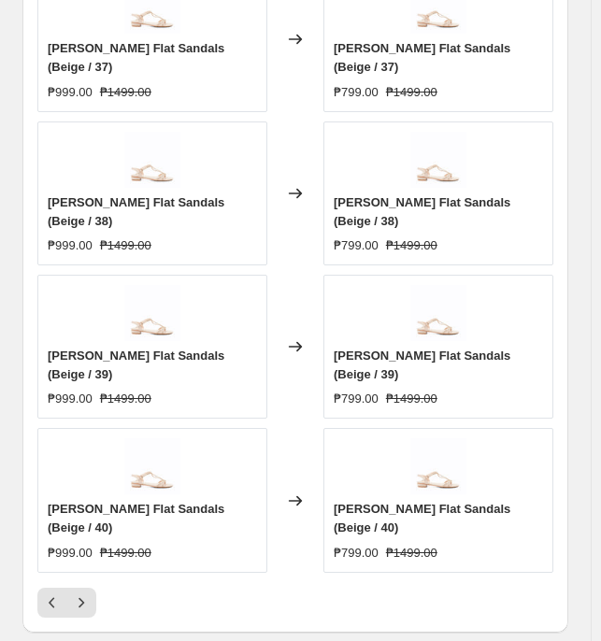
scroll to position [1830, 0]
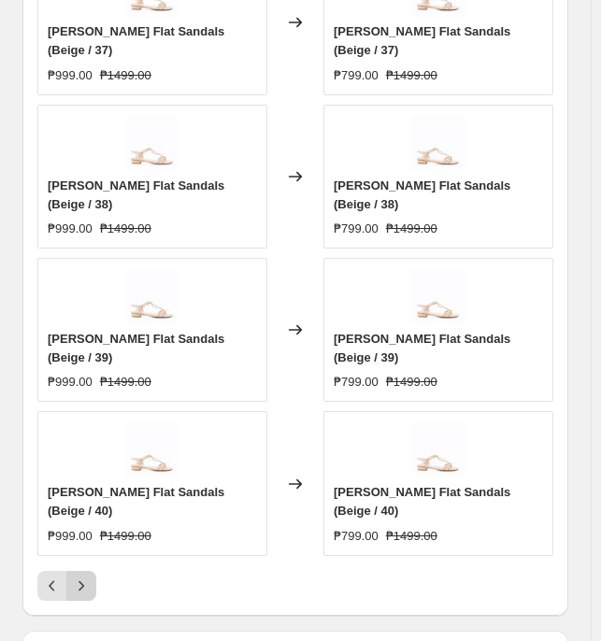
click at [92, 492] on button "Next" at bounding box center [81, 586] width 30 height 30
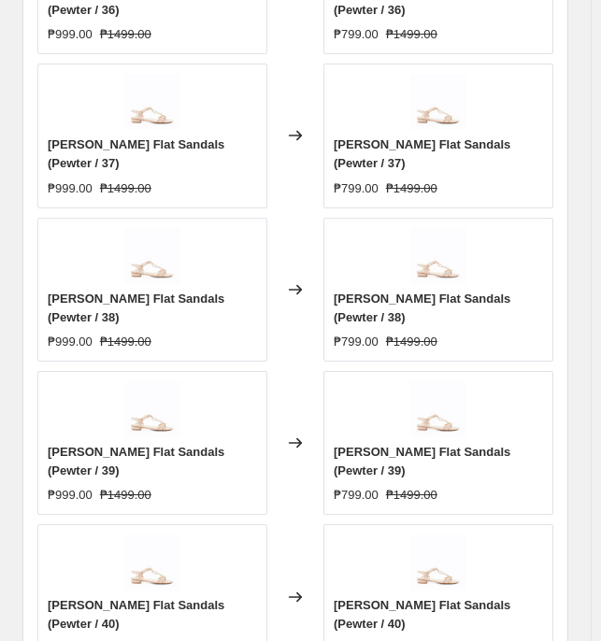
scroll to position [1736, 0]
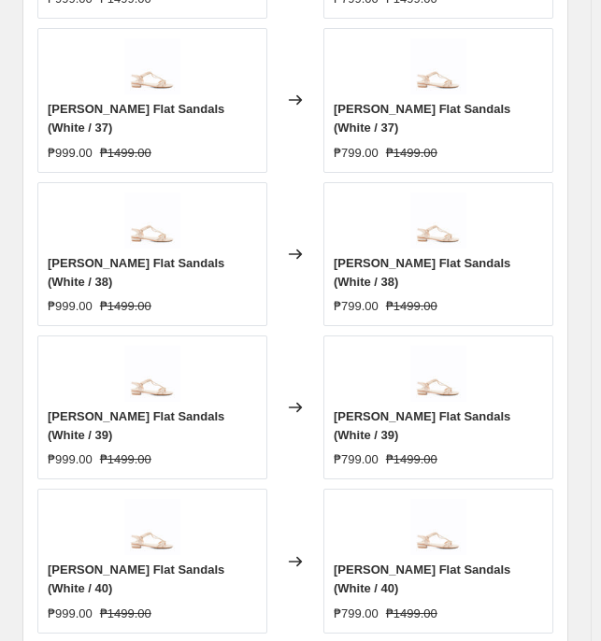
scroll to position [1759, 0]
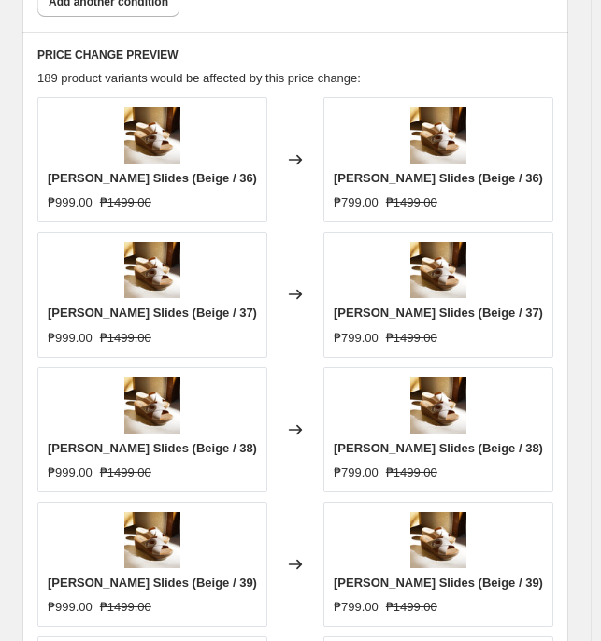
scroll to position [1883, 0]
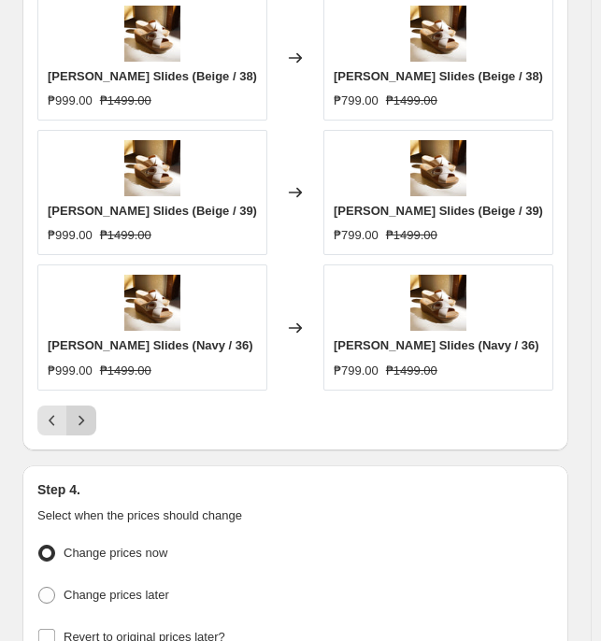
click at [81, 425] on button "Next" at bounding box center [81, 421] width 30 height 30
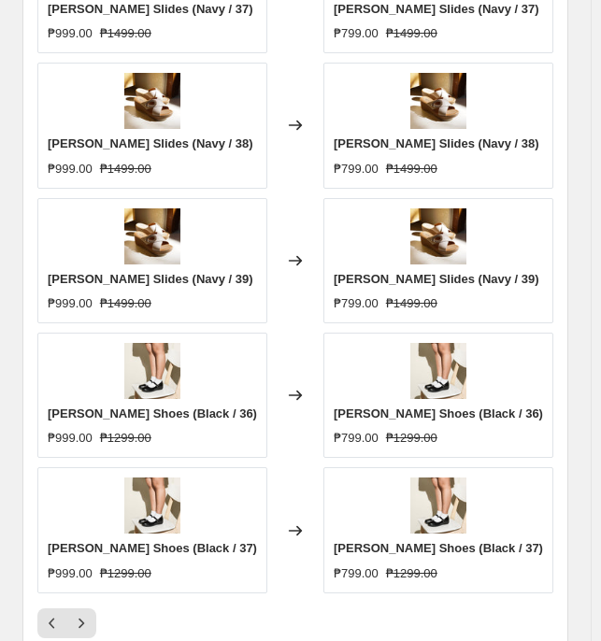
scroll to position [1712, 0]
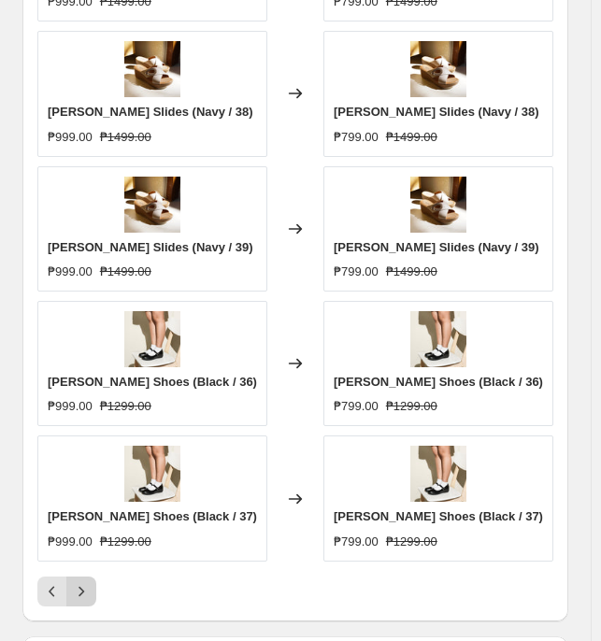
click at [93, 492] on button "Next" at bounding box center [81, 592] width 30 height 30
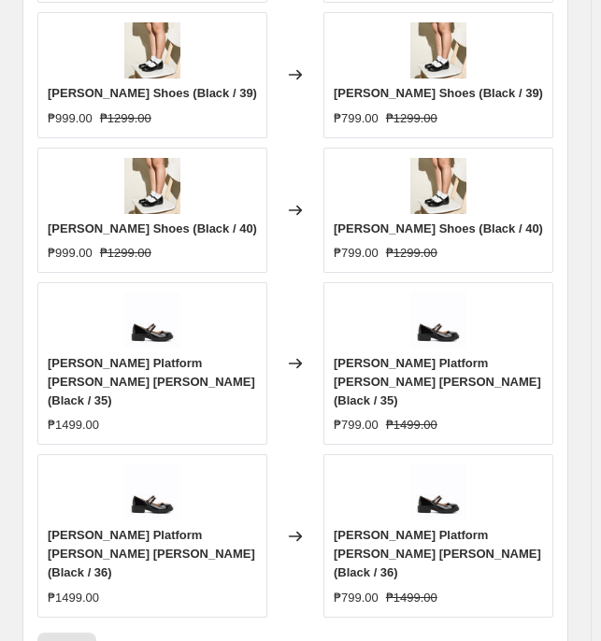
scroll to position [1733, 0]
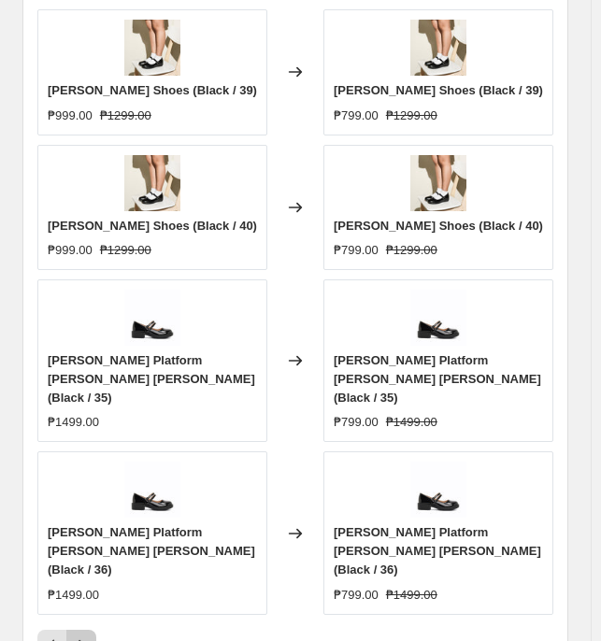
click at [77, 492] on icon "Next" at bounding box center [81, 644] width 19 height 19
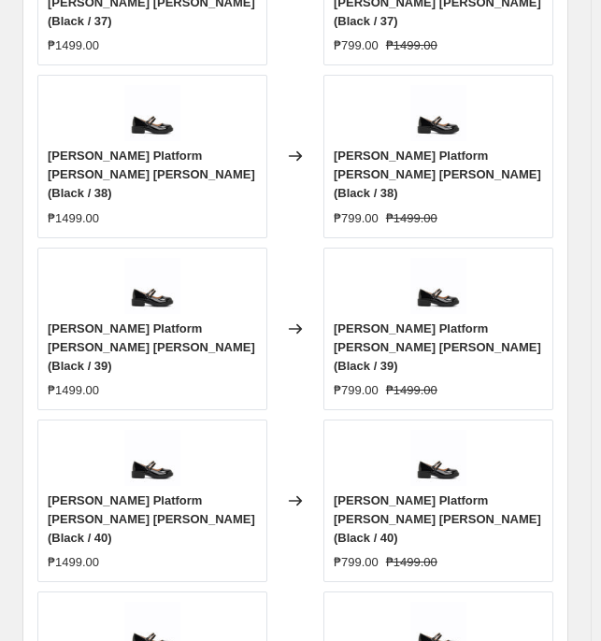
scroll to position [1744, 0]
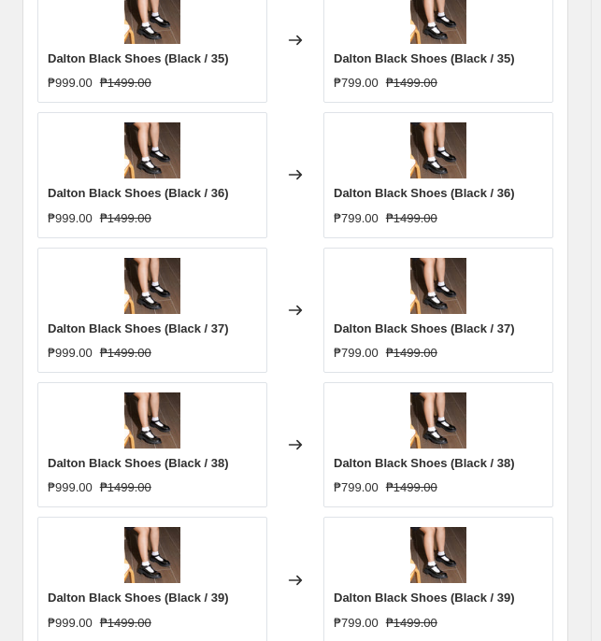
scroll to position [1692, 0]
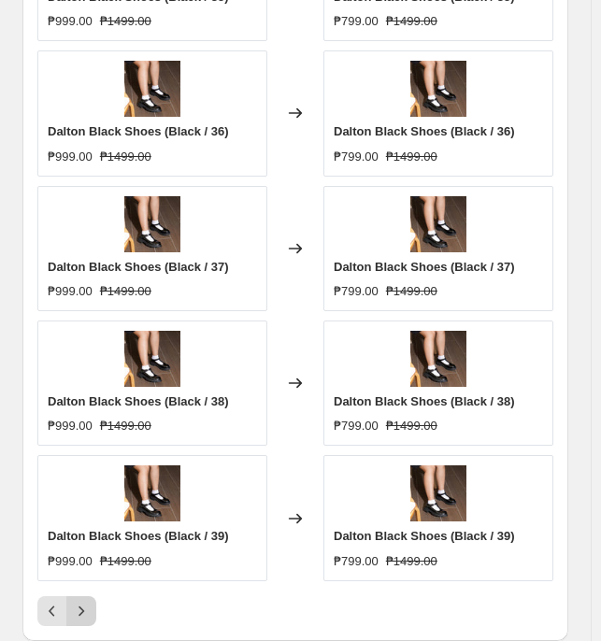
click at [80, 492] on icon "Next" at bounding box center [81, 610] width 6 height 10
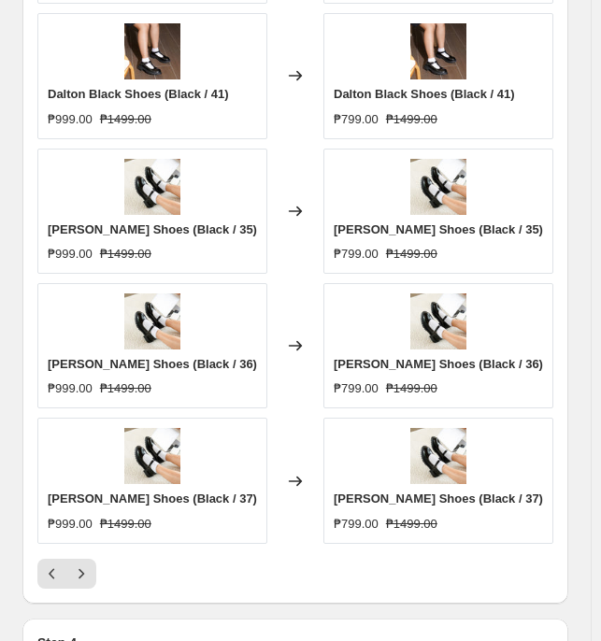
scroll to position [1731, 0]
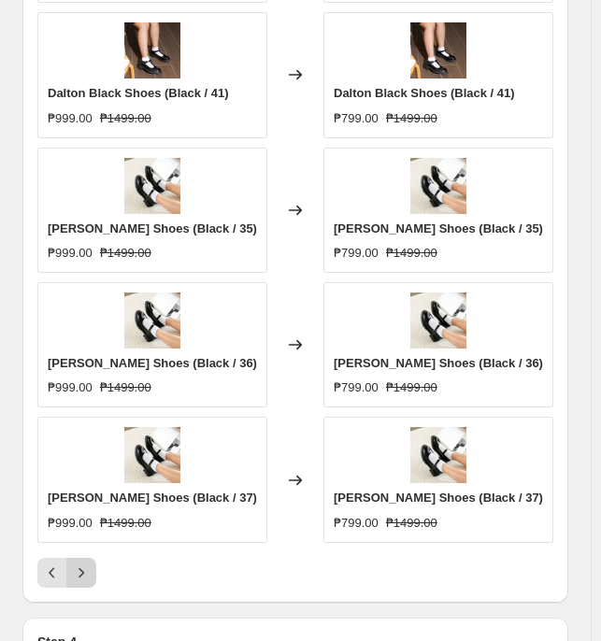
click at [94, 492] on button "Next" at bounding box center [81, 573] width 30 height 30
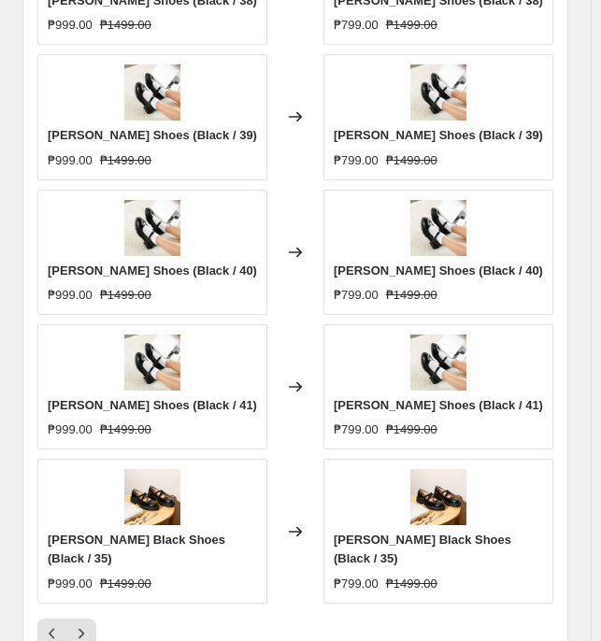
scroll to position [1727, 0]
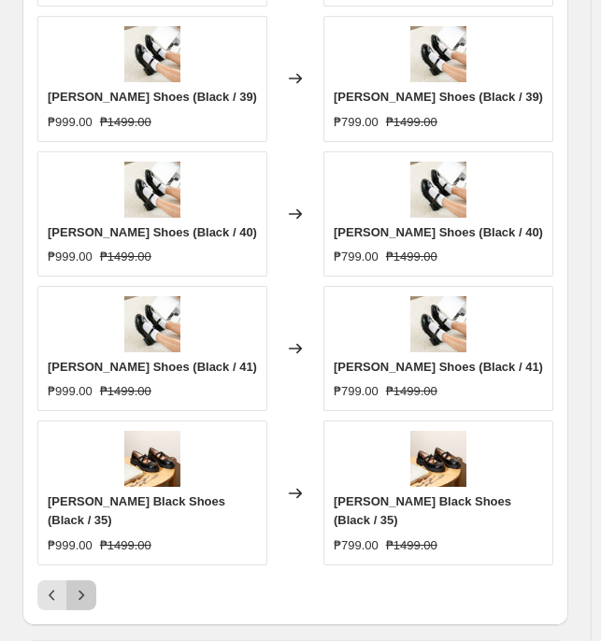
click at [85, 492] on button "Next" at bounding box center [81, 595] width 30 height 30
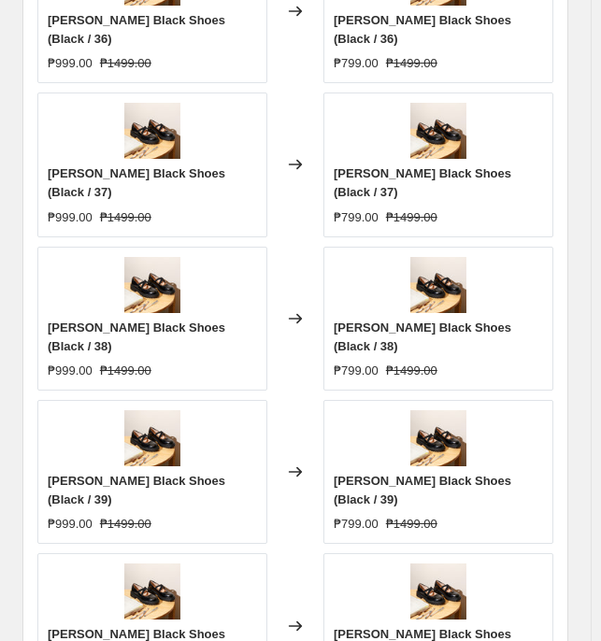
scroll to position [1721, 0]
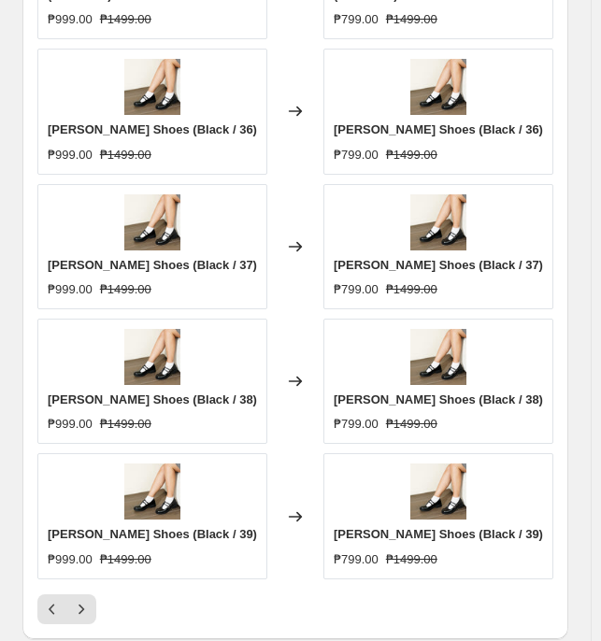
scroll to position [1748, 0]
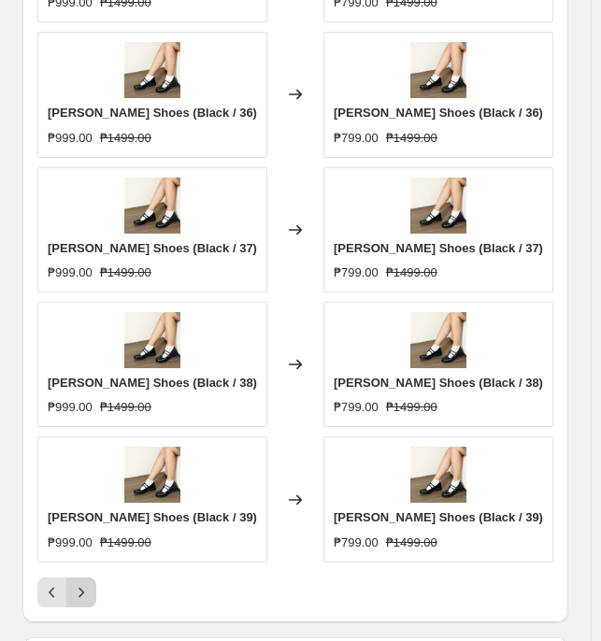
click at [86, 492] on button "Next" at bounding box center [81, 592] width 30 height 30
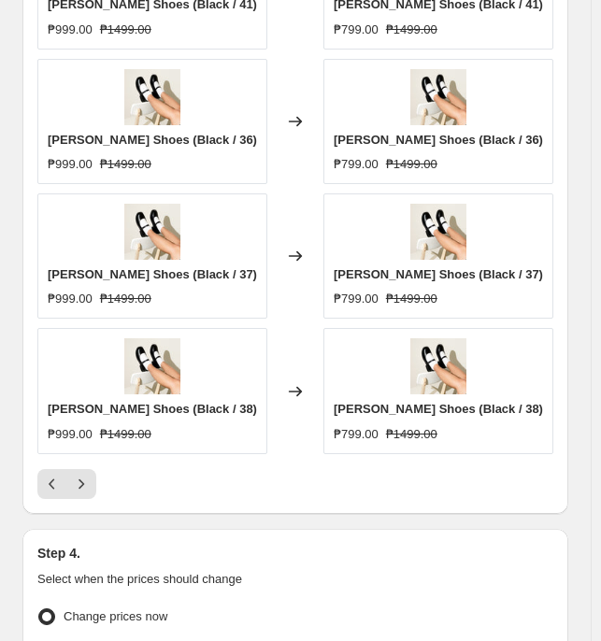
scroll to position [1820, 0]
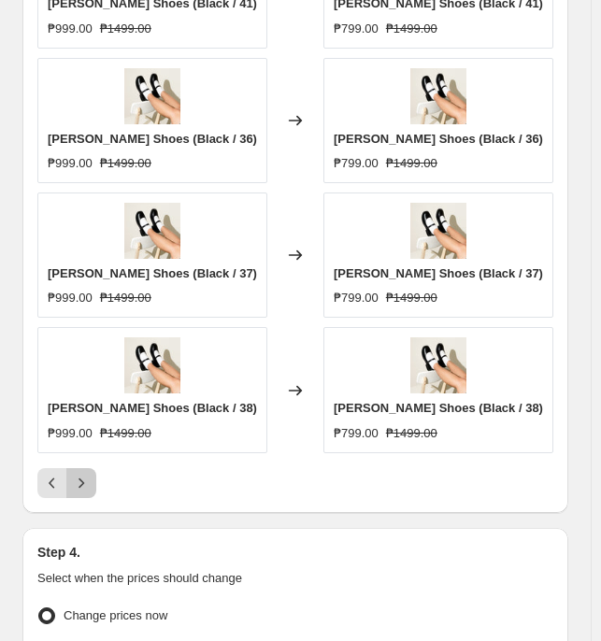
click at [87, 477] on icon "Next" at bounding box center [81, 483] width 19 height 19
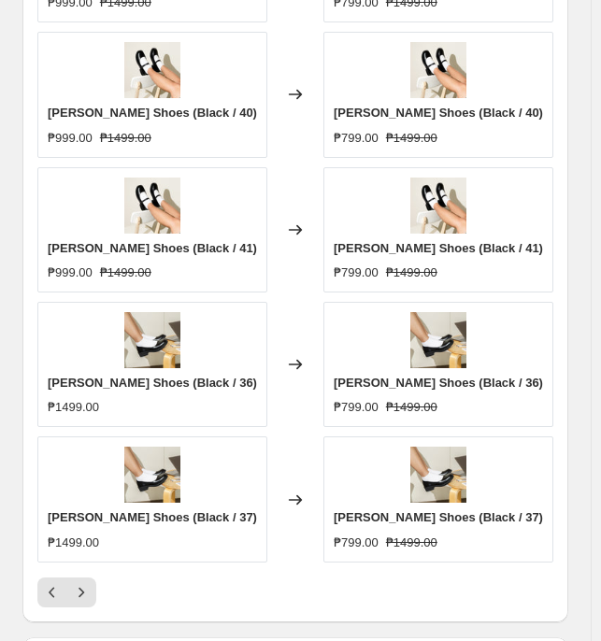
scroll to position [1712, 0]
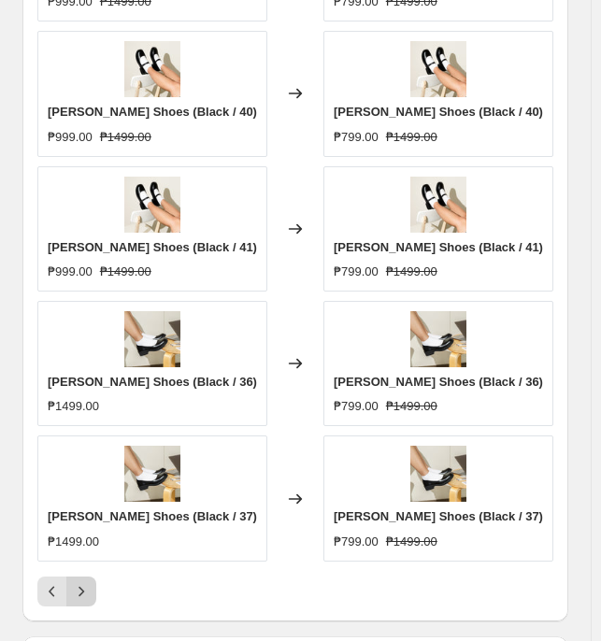
click at [77, 492] on icon "Next" at bounding box center [81, 591] width 19 height 19
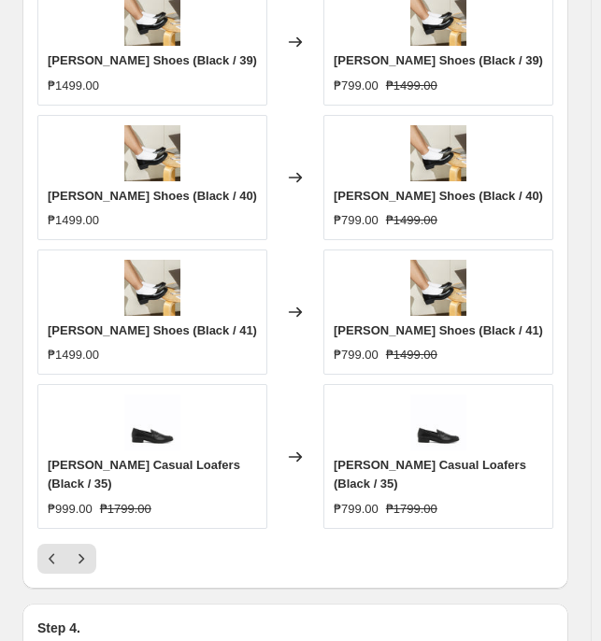
scroll to position [1764, 0]
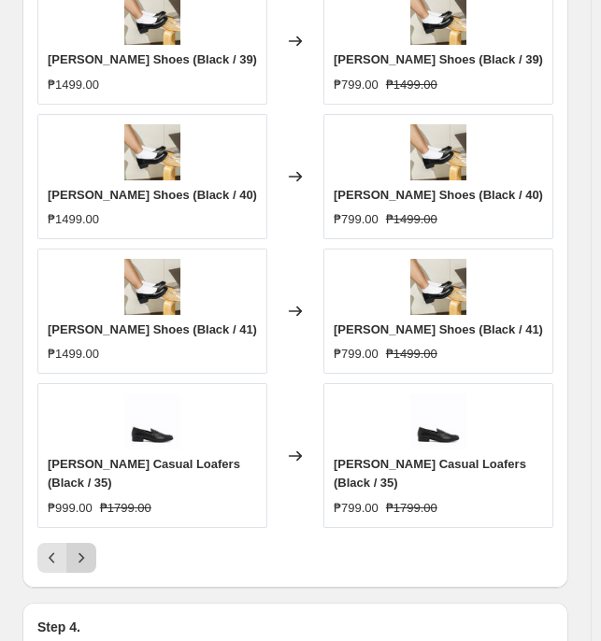
click at [87, 492] on icon "Next" at bounding box center [81, 557] width 19 height 19
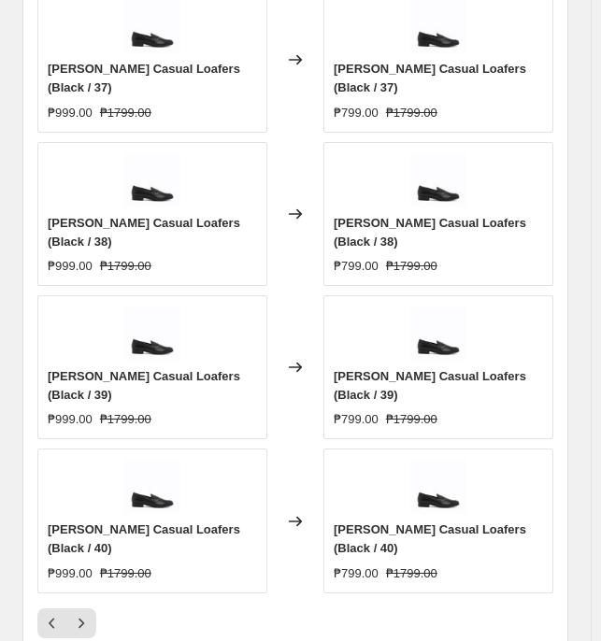
scroll to position [1795, 0]
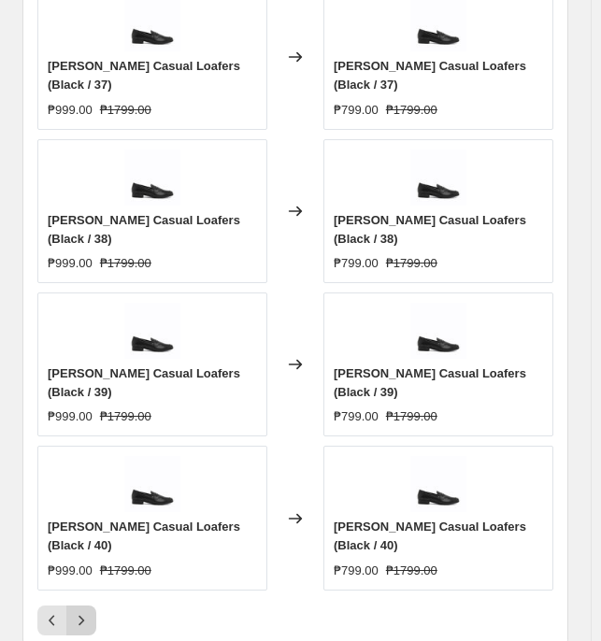
click at [86, 492] on icon "Next" at bounding box center [81, 620] width 19 height 19
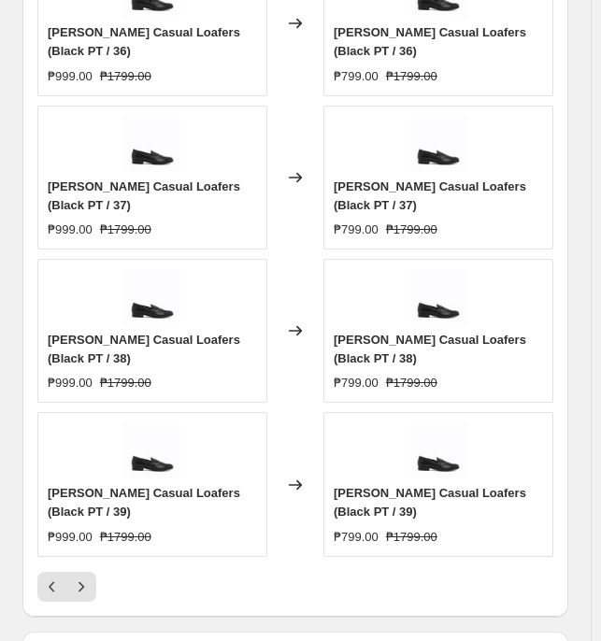
scroll to position [1830, 0]
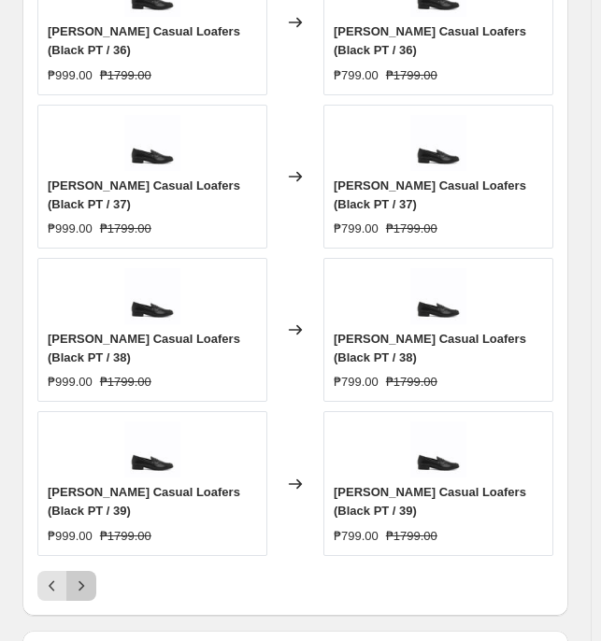
click at [91, 492] on button "Next" at bounding box center [81, 586] width 30 height 30
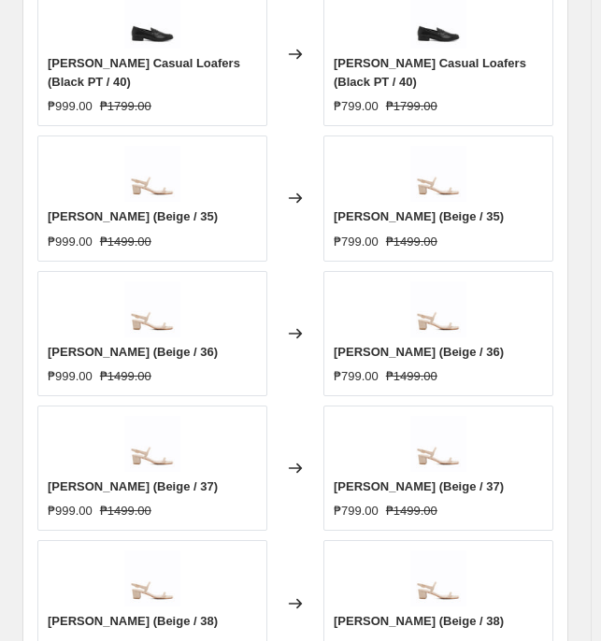
scroll to position [1824, 0]
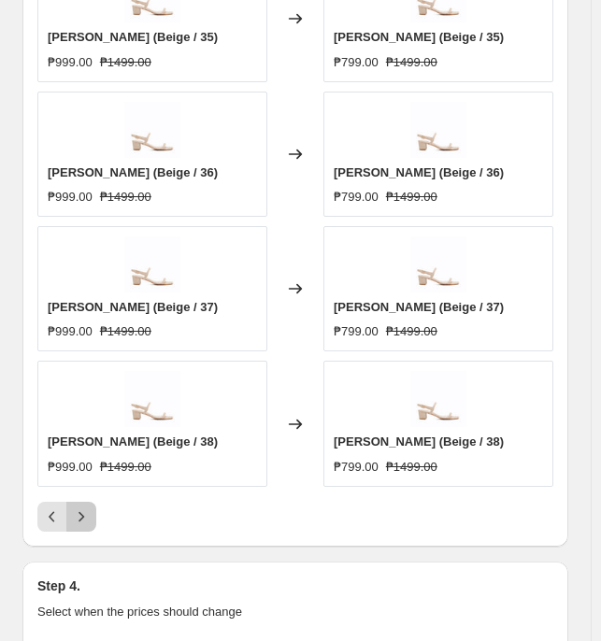
click at [82, 492] on icon "Next" at bounding box center [81, 516] width 19 height 19
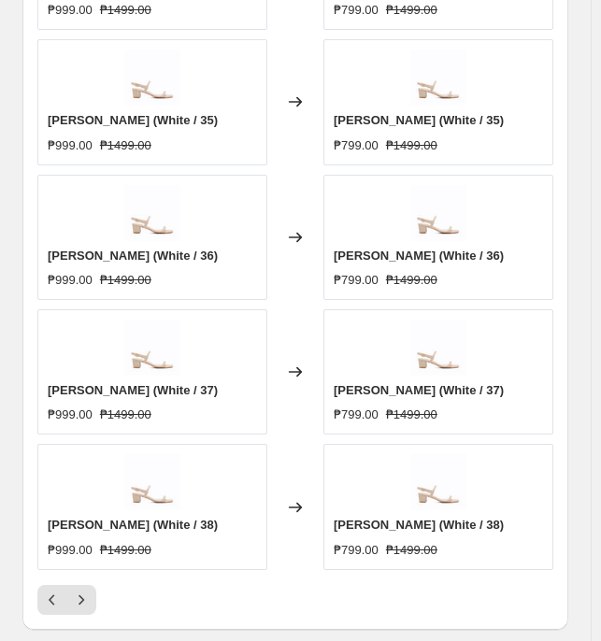
scroll to position [1705, 0]
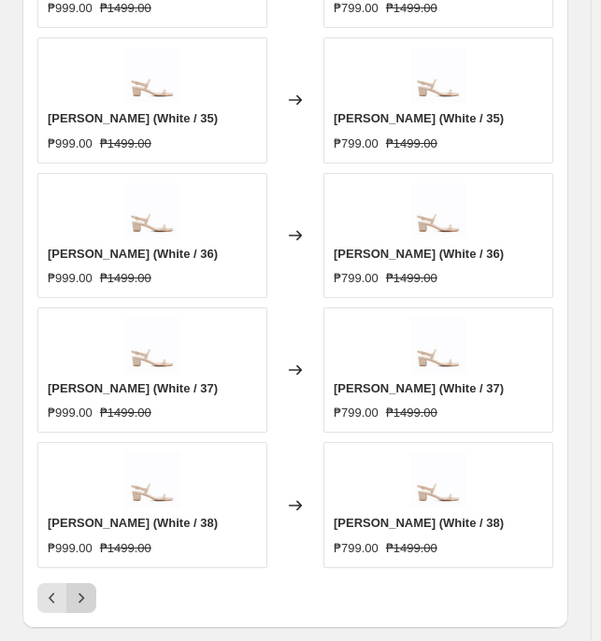
click at [92, 492] on button "Next" at bounding box center [81, 598] width 30 height 30
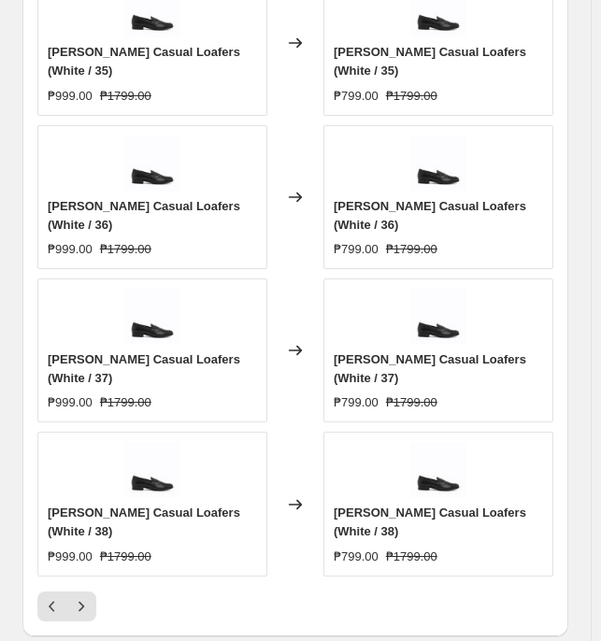
scroll to position [1773, 0]
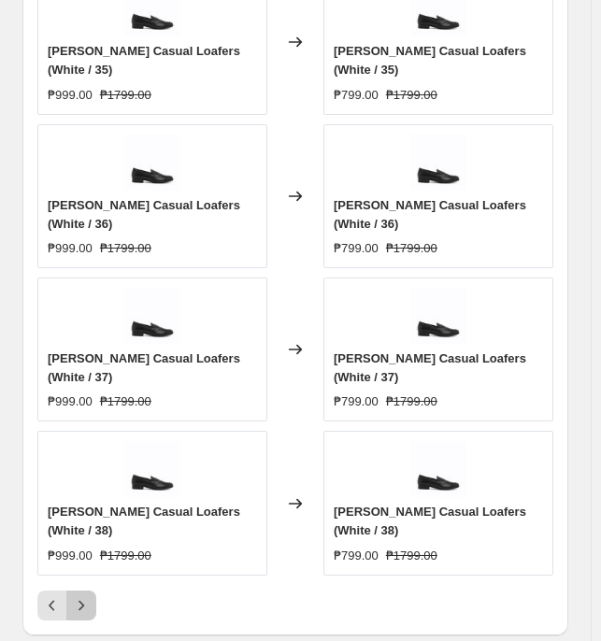
click at [76, 492] on icon "Next" at bounding box center [81, 605] width 19 height 19
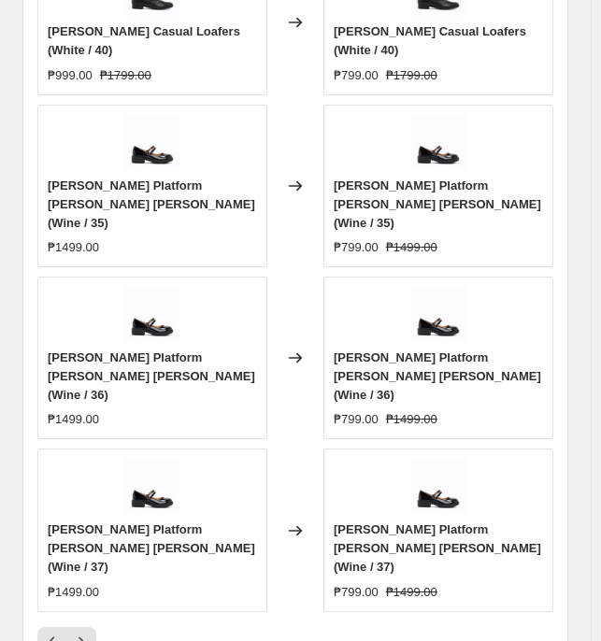
scroll to position [1838, 0]
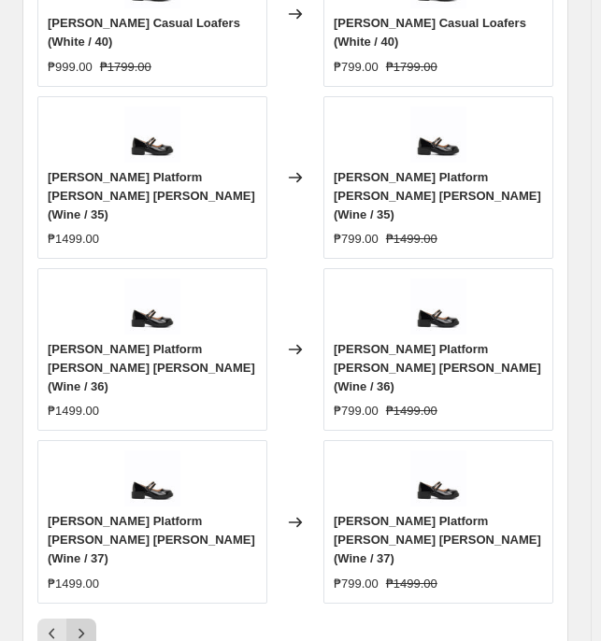
click at [79, 492] on icon "Next" at bounding box center [81, 633] width 19 height 19
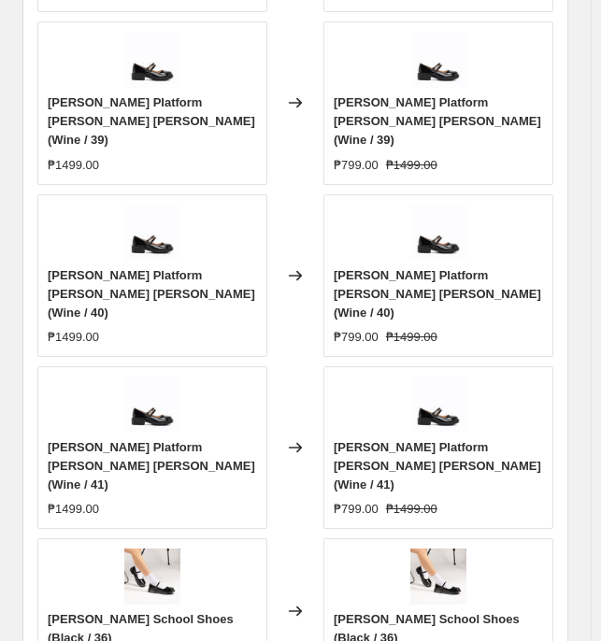
scroll to position [1797, 0]
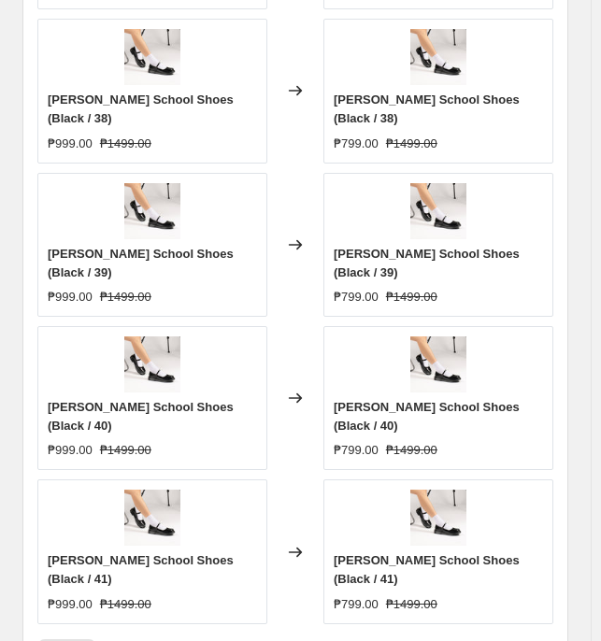
scroll to position [1762, 0]
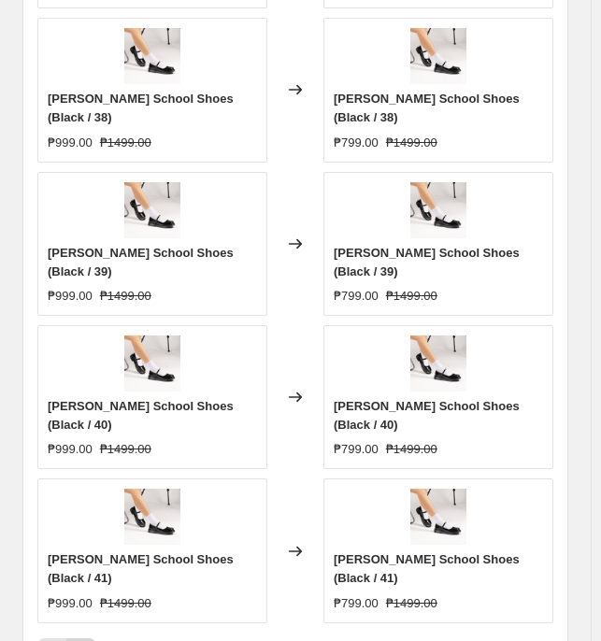
click at [78, 492] on icon "Next" at bounding box center [81, 653] width 19 height 19
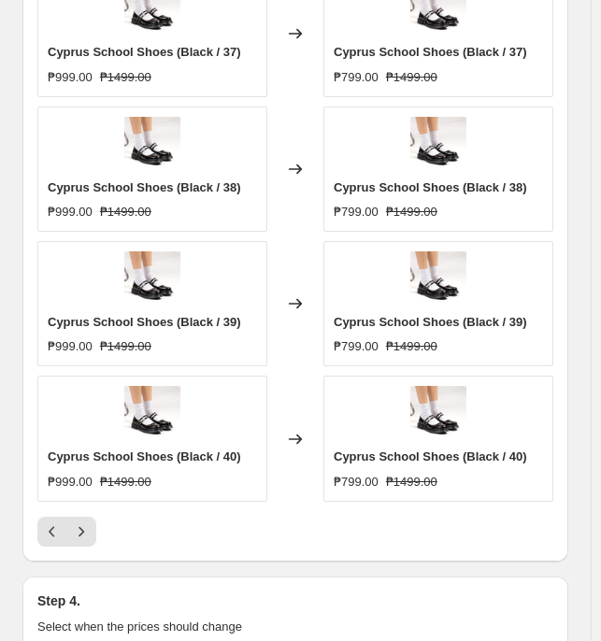
scroll to position [1773, 0]
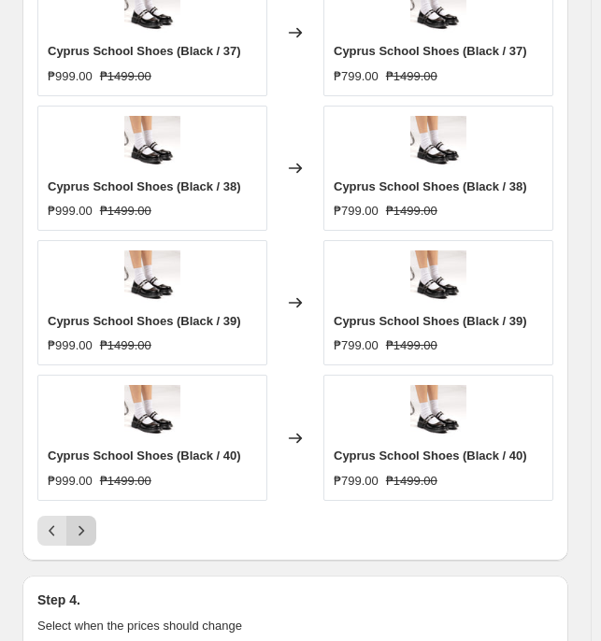
click at [79, 492] on button "Next" at bounding box center [81, 531] width 30 height 30
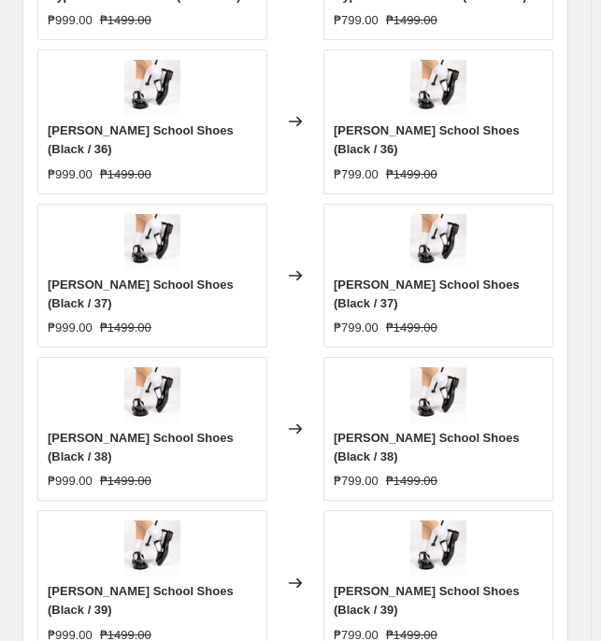
scroll to position [1745, 0]
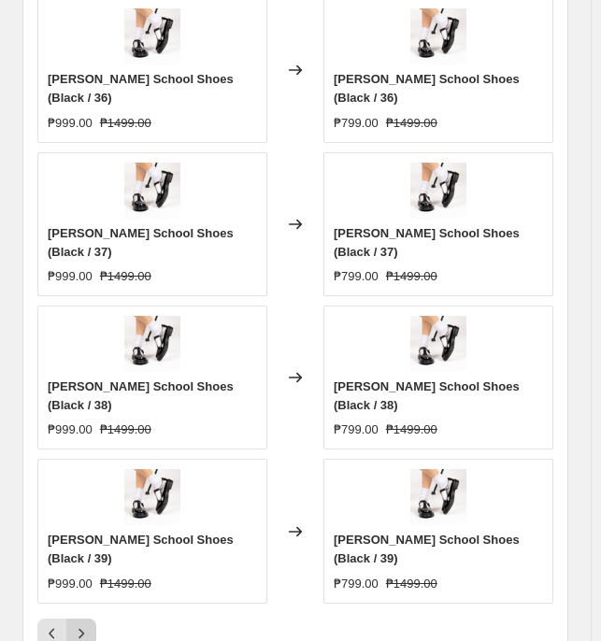
click at [72, 492] on icon "Next" at bounding box center [81, 633] width 19 height 19
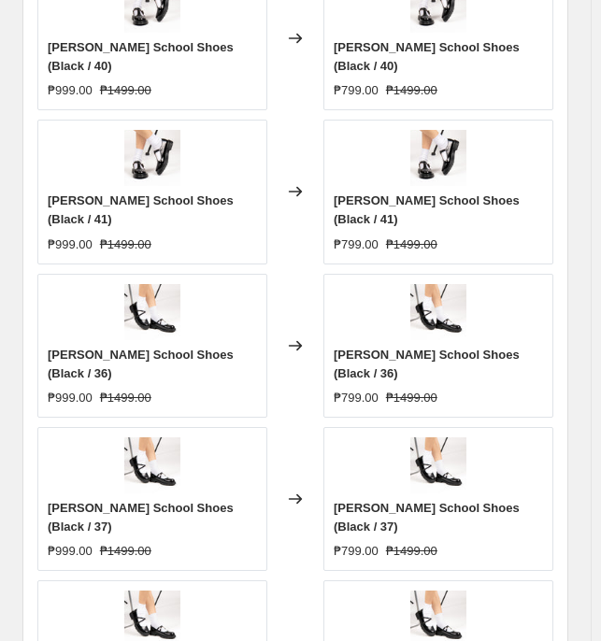
scroll to position [1734, 0]
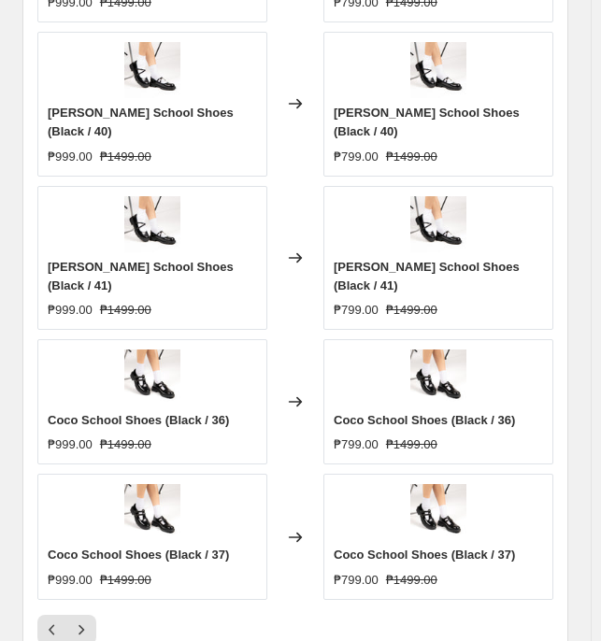
scroll to position [1749, 0]
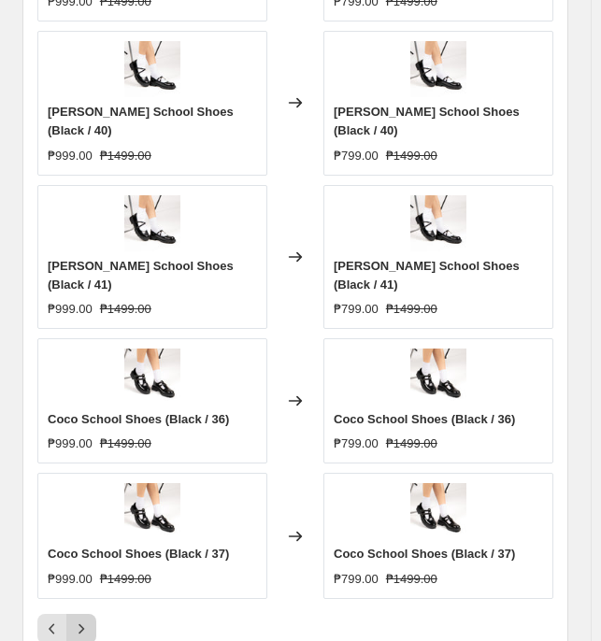
click at [77, 492] on icon "Next" at bounding box center [81, 629] width 19 height 19
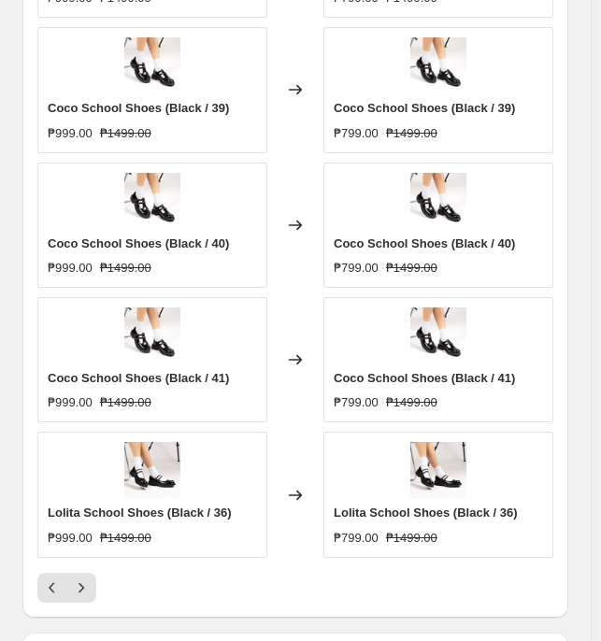
scroll to position [1716, 0]
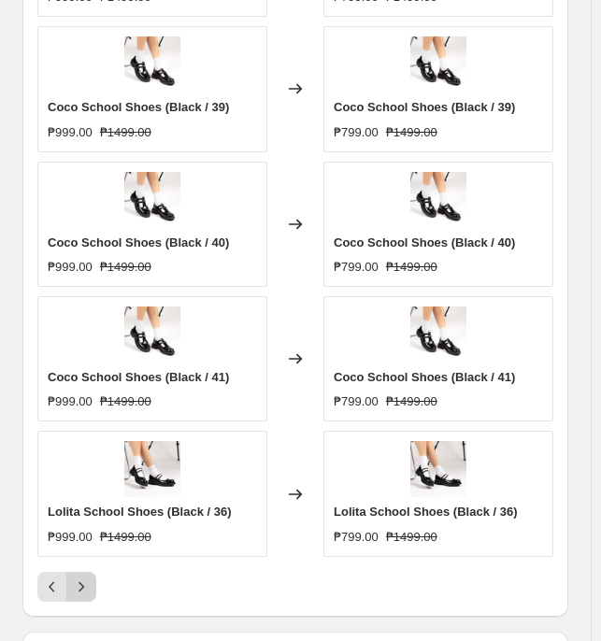
click at [73, 492] on icon "Next" at bounding box center [81, 586] width 19 height 19
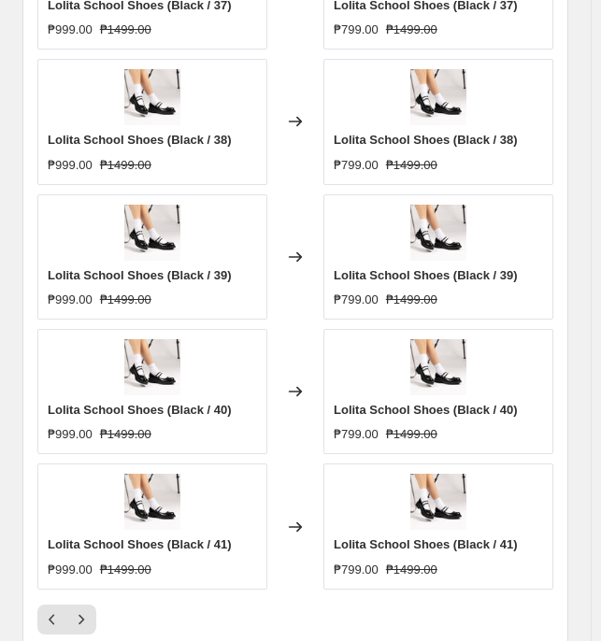
scroll to position [1687, 0]
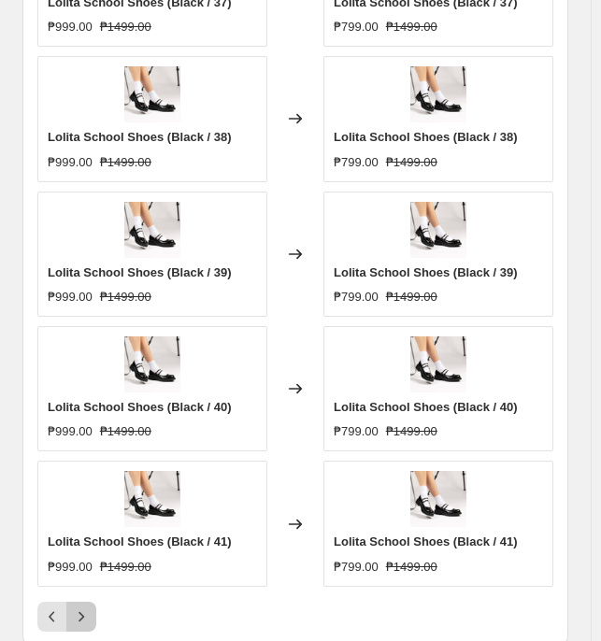
click at [85, 492] on icon "Next" at bounding box center [81, 616] width 19 height 19
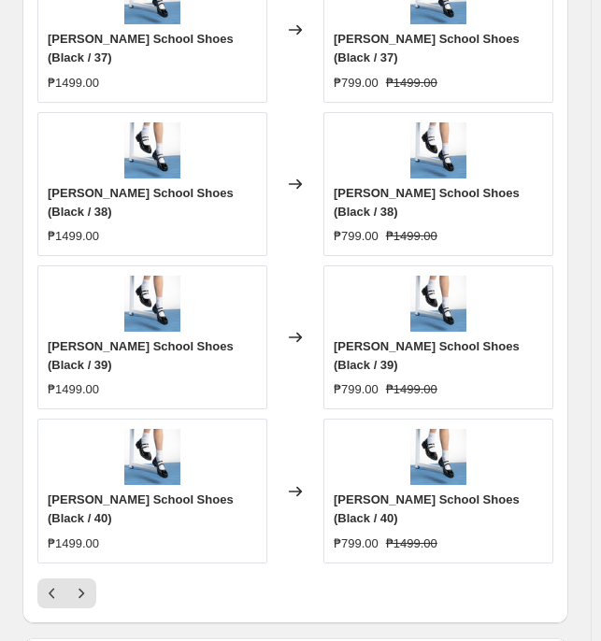
scroll to position [1831, 0]
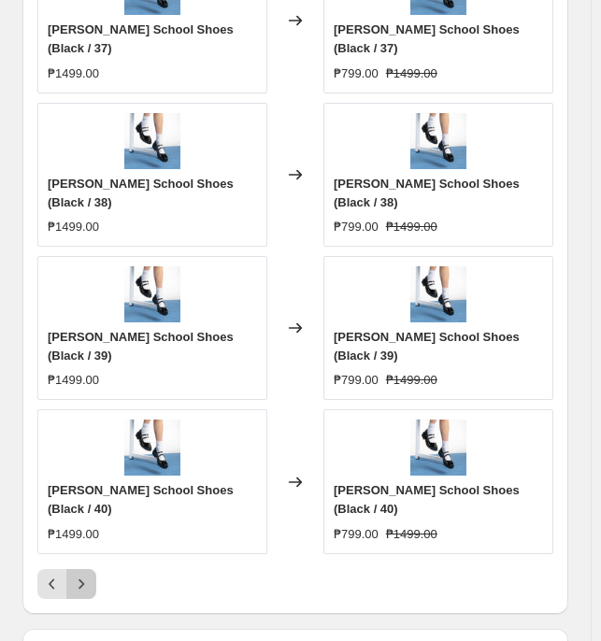
click at [80, 492] on icon "Next" at bounding box center [81, 584] width 19 height 19
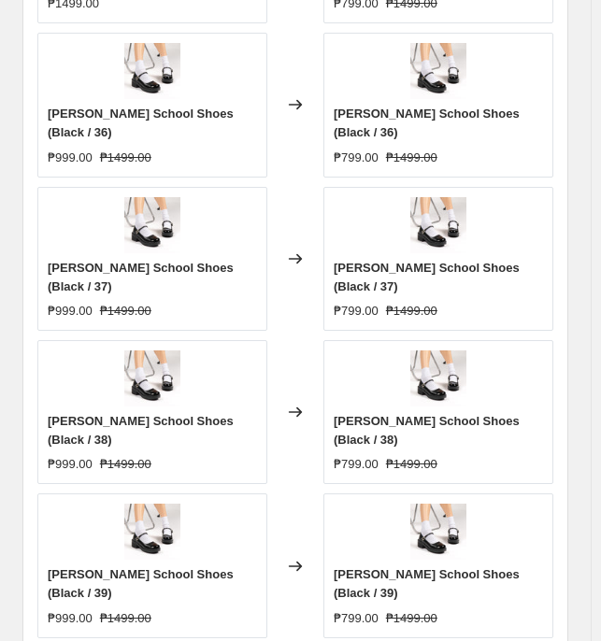
scroll to position [1752, 0]
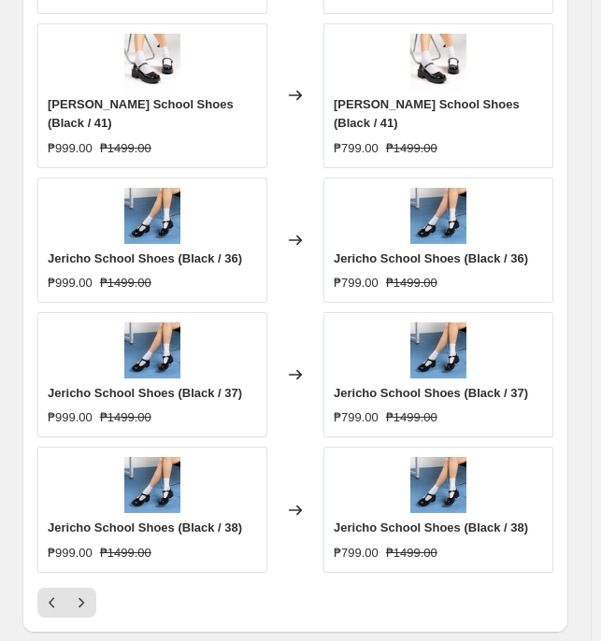
scroll to position [1758, 0]
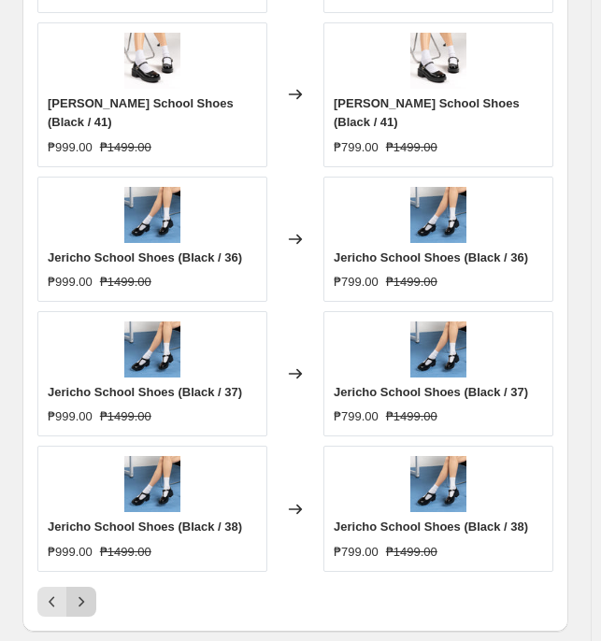
click at [89, 492] on icon "Next" at bounding box center [81, 601] width 19 height 19
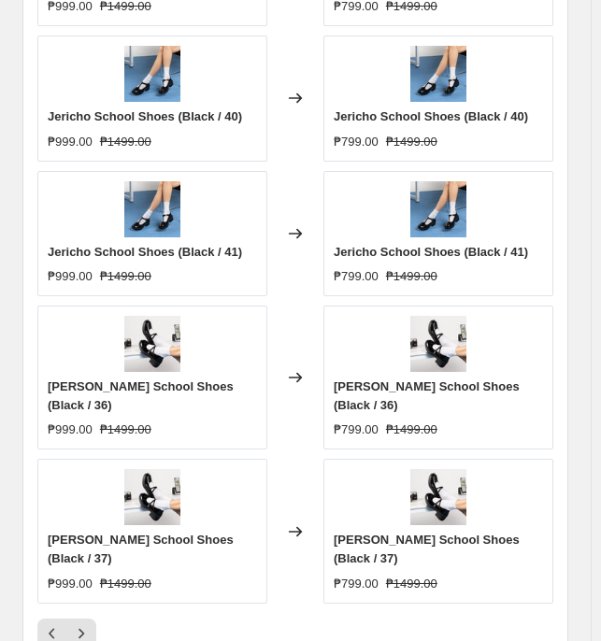
scroll to position [1750, 0]
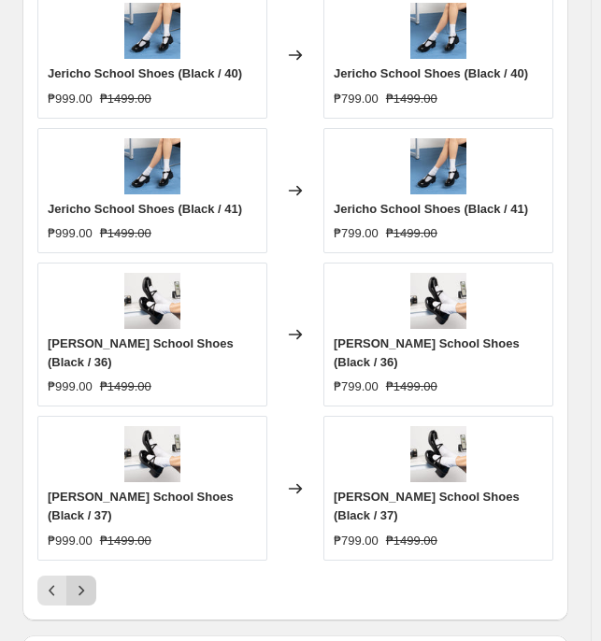
click at [87, 492] on icon "Next" at bounding box center [81, 590] width 19 height 19
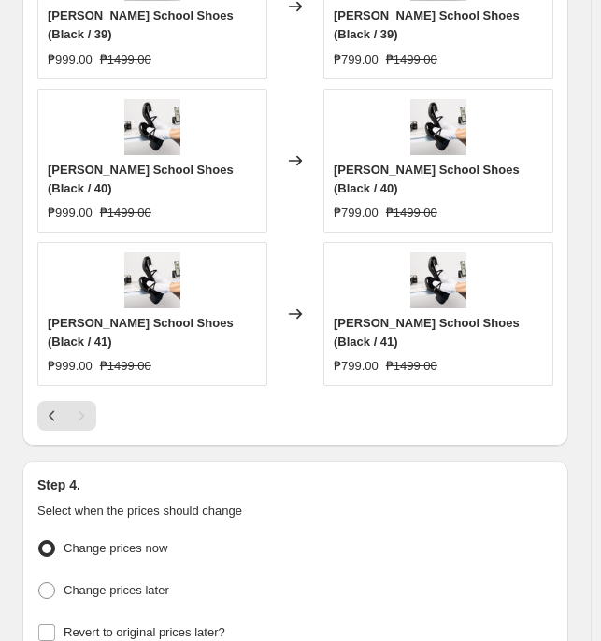
scroll to position [1879, 0]
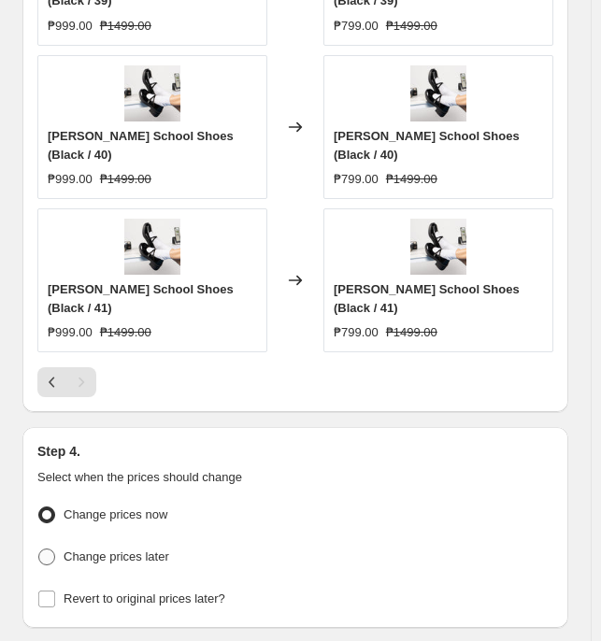
click at [118, 492] on span "Change prices later" at bounding box center [117, 556] width 106 height 14
click at [39, 492] on input "Change prices later" at bounding box center [38, 548] width 1 height 1
radio input "true"
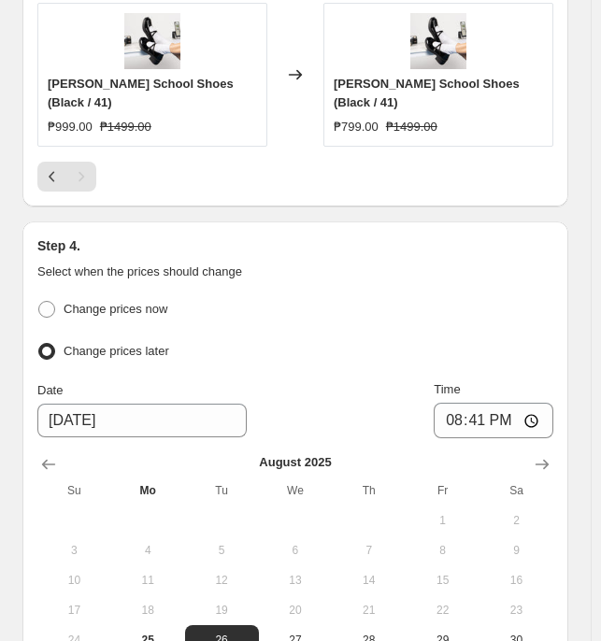
scroll to position [2084, 0]
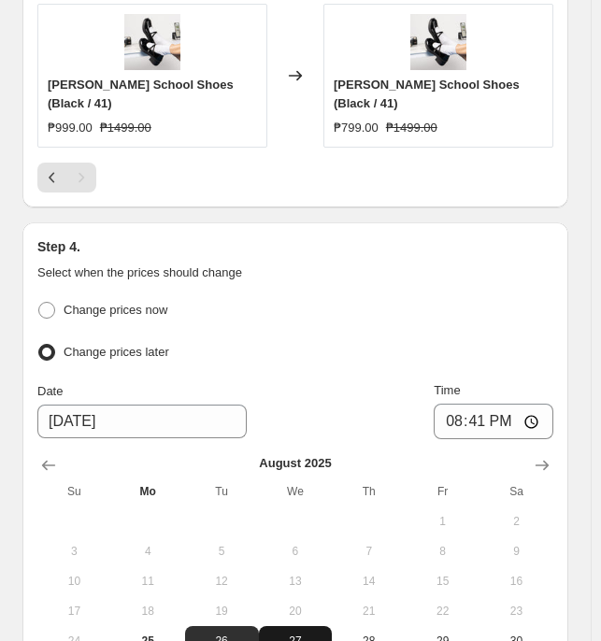
click at [308, 492] on button "27" at bounding box center [296, 641] width 74 height 30
type input "[DATE]"
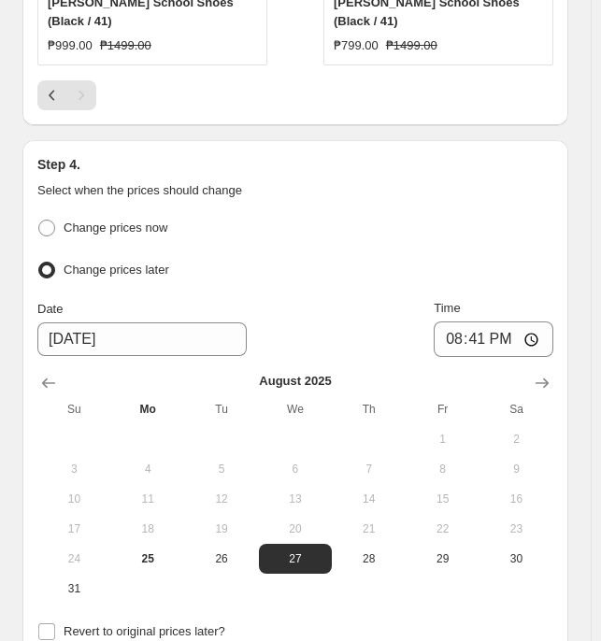
scroll to position [2184, 0]
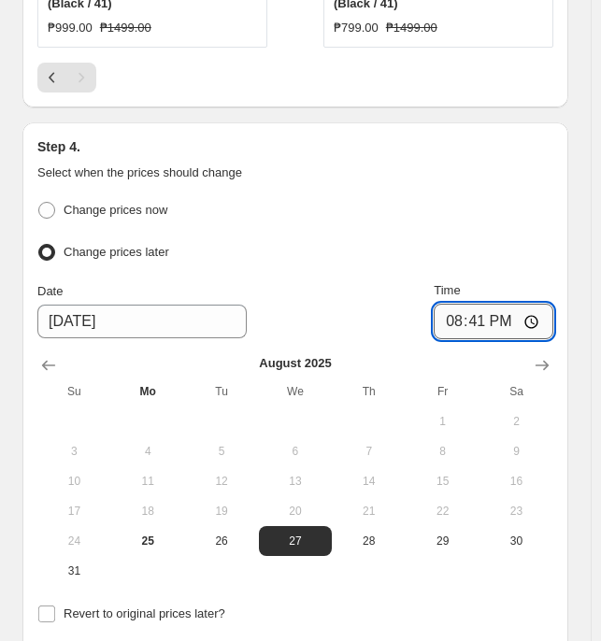
click at [463, 304] on input "20:41" at bounding box center [494, 322] width 120 height 36
type input "00:00"
click at [117, 492] on span "Revert to original prices later?" at bounding box center [145, 613] width 162 height 14
click at [55, 492] on input "Revert to original prices later?" at bounding box center [46, 613] width 17 height 17
checkbox input "true"
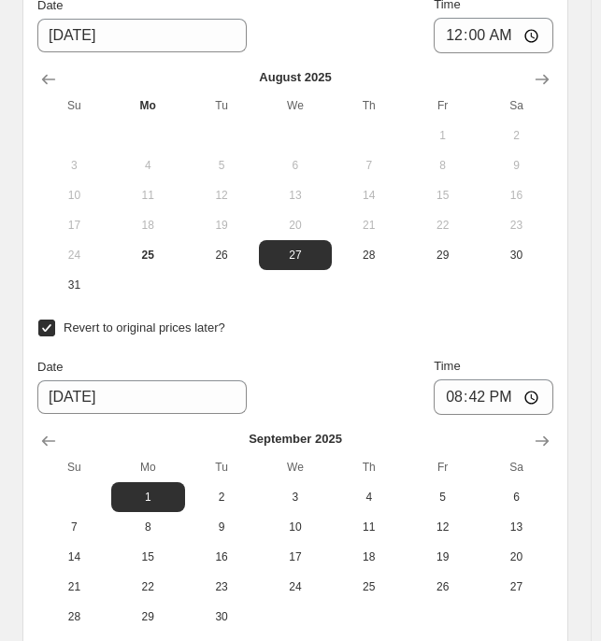
scroll to position [2474, 0]
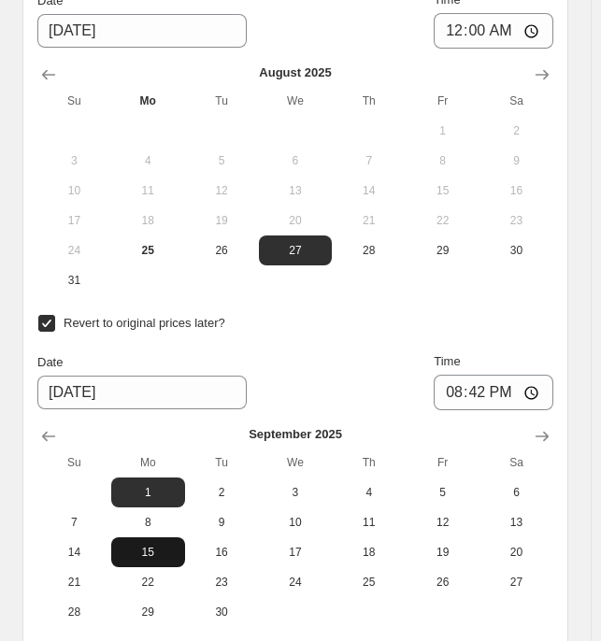
click at [161, 492] on button "15" at bounding box center [148, 552] width 74 height 30
type input "[DATE]"
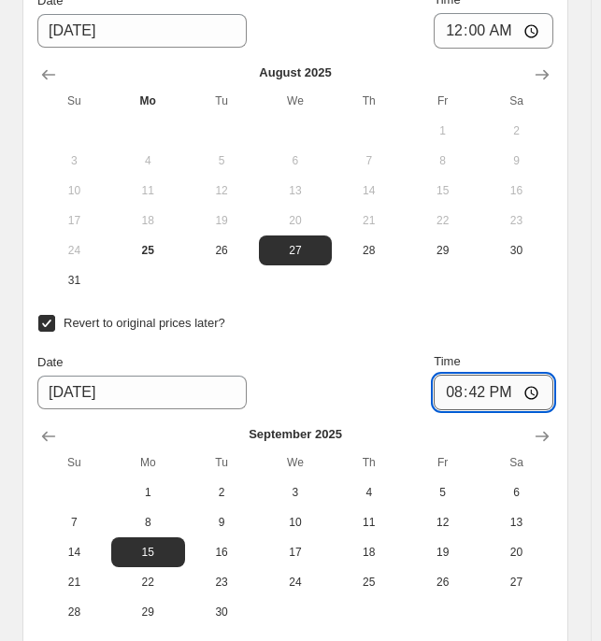
click at [463, 375] on input "20:42" at bounding box center [494, 393] width 120 height 36
type input "23:59"
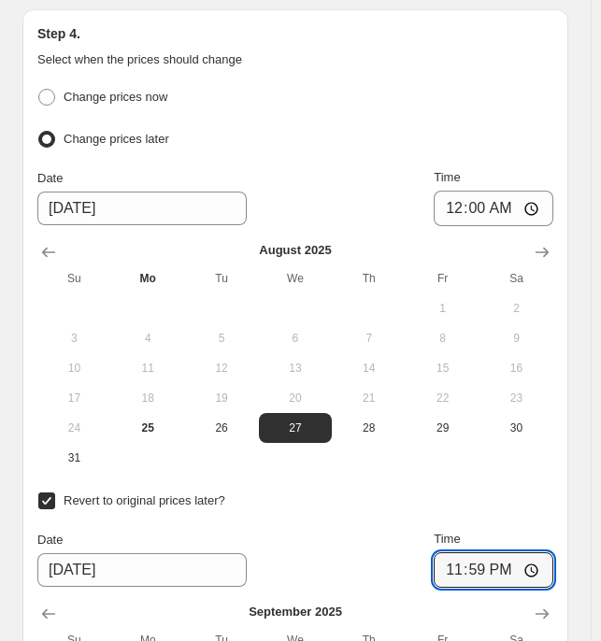
scroll to position [2178, 0]
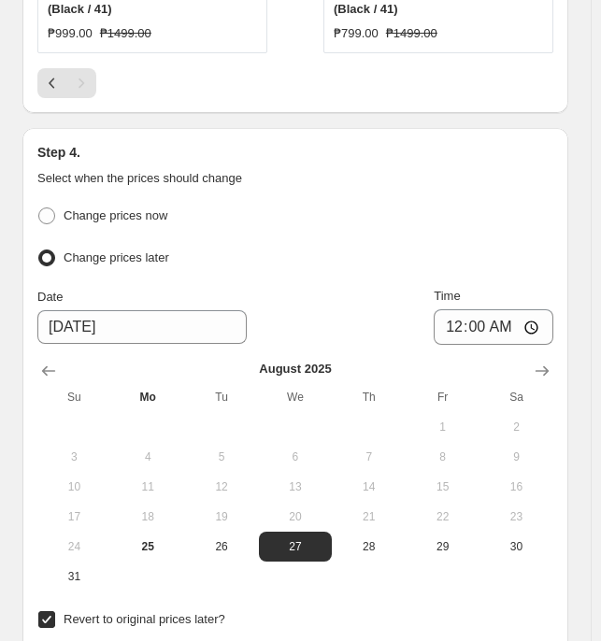
click at [437, 245] on div "Change prices later" at bounding box center [295, 258] width 516 height 27
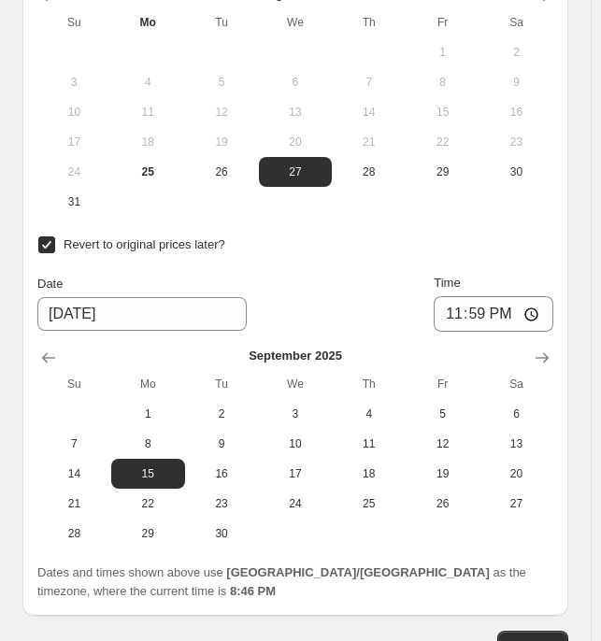
scroll to position [2562, 0]
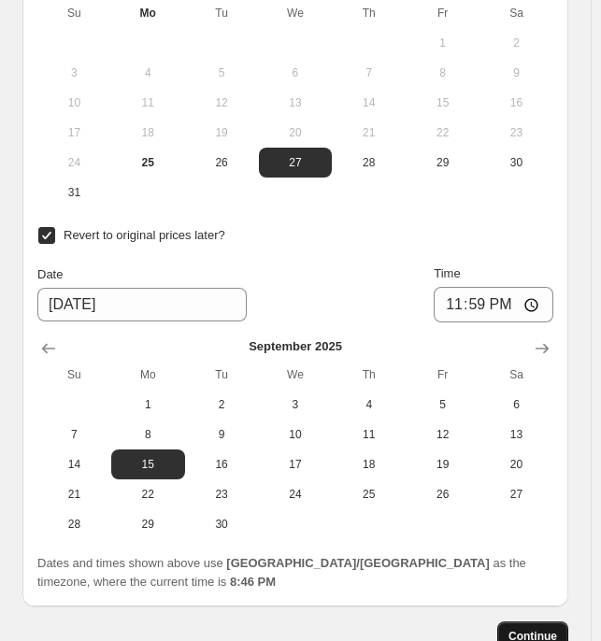
click at [519, 492] on span "Continue" at bounding box center [532, 636] width 49 height 15
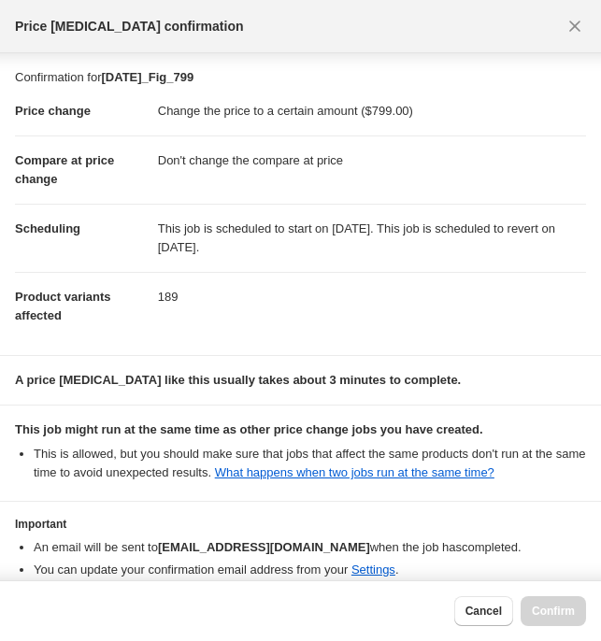
scroll to position [94, 0]
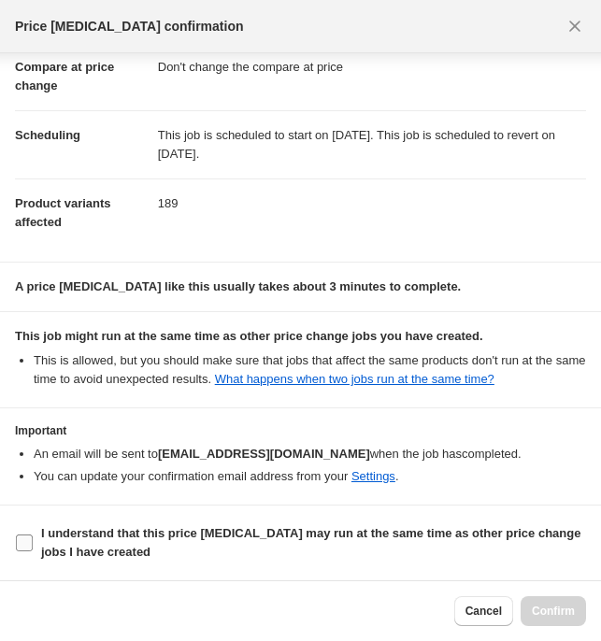
click at [162, 492] on b "I understand that this price [MEDICAL_DATA] may run at the same time as other p…" at bounding box center [310, 542] width 539 height 33
click at [33, 492] on input "I understand that this price [MEDICAL_DATA] may run at the same time as other p…" at bounding box center [24, 542] width 17 height 17
checkbox input "true"
click at [568, 492] on button "Confirm" at bounding box center [552, 611] width 65 height 30
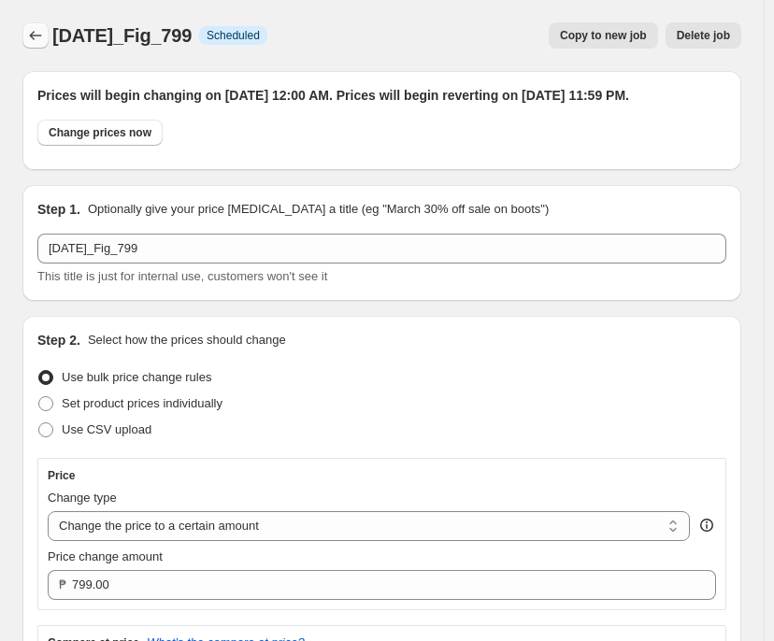
click at [35, 34] on icon "Price change jobs" at bounding box center [35, 35] width 19 height 19
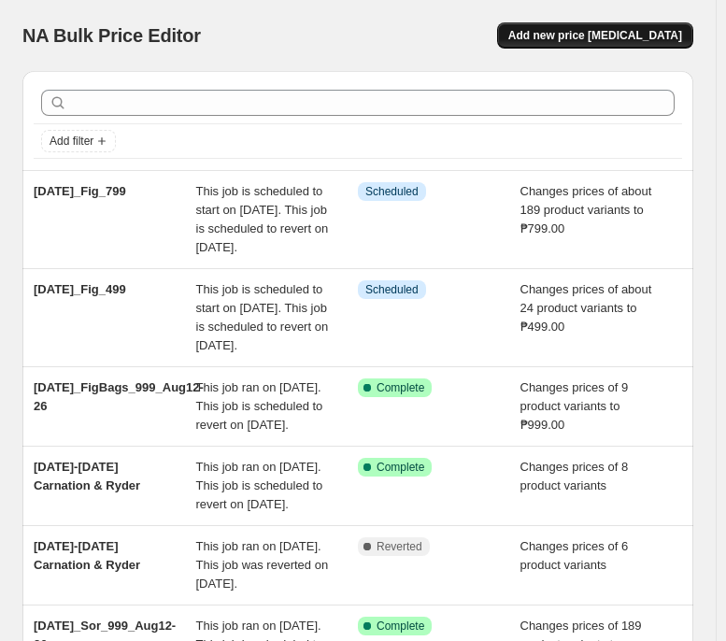
click at [665, 33] on span "Add new price [MEDICAL_DATA]" at bounding box center [595, 35] width 174 height 15
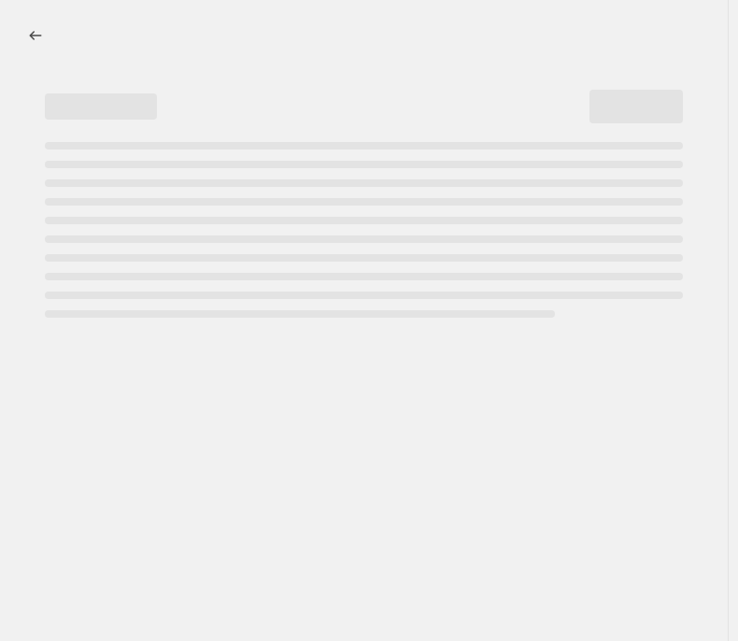
select select "percentage"
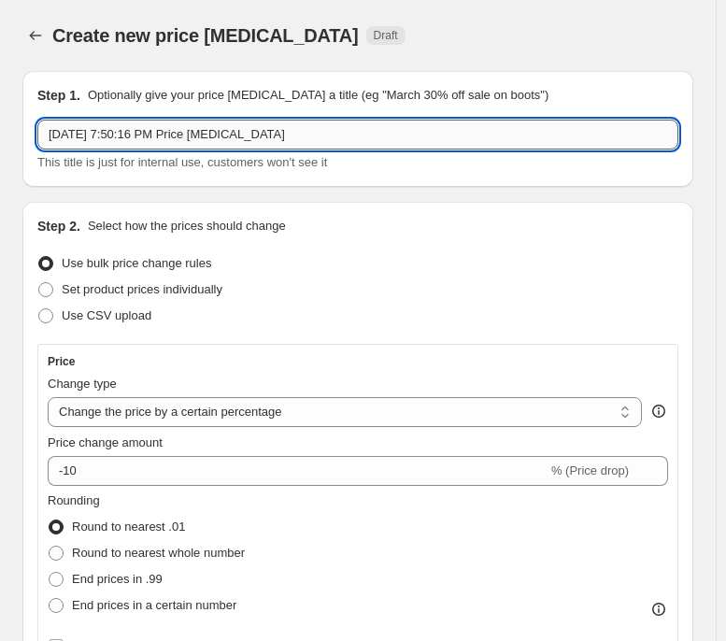
click at [285, 135] on input "[DATE] 7:50:16 PM Price [MEDICAL_DATA]" at bounding box center [357, 135] width 641 height 30
paste input "[DATE]_Fig_999"
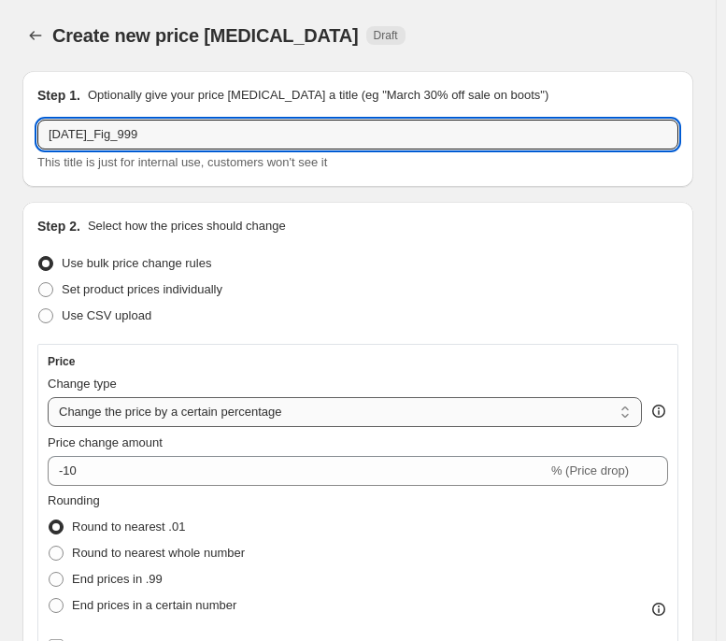
type input "[DATE]_Fig_999"
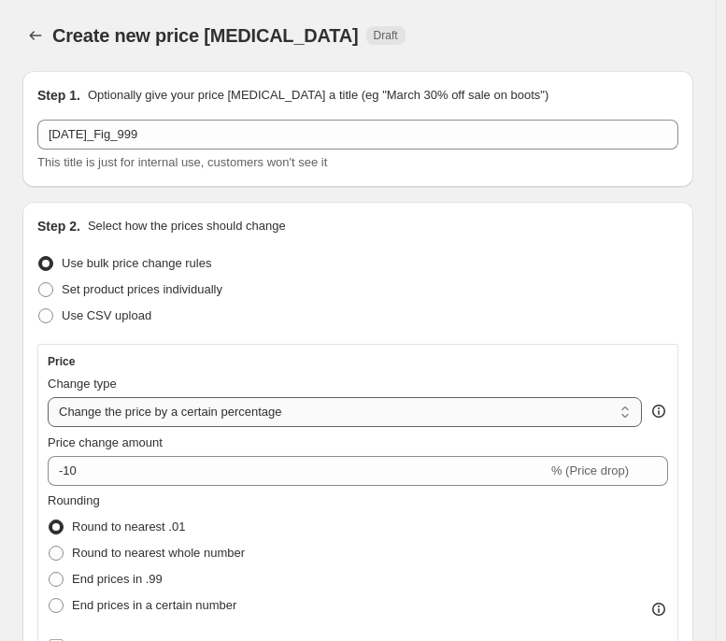
click at [206, 420] on select "Change the price to a certain amount Change the price by a certain amount Chang…" at bounding box center [345, 412] width 594 height 30
select select "to"
click at [48, 397] on select "Change the price to a certain amount Change the price by a certain amount Chang…" at bounding box center [345, 412] width 594 height 30
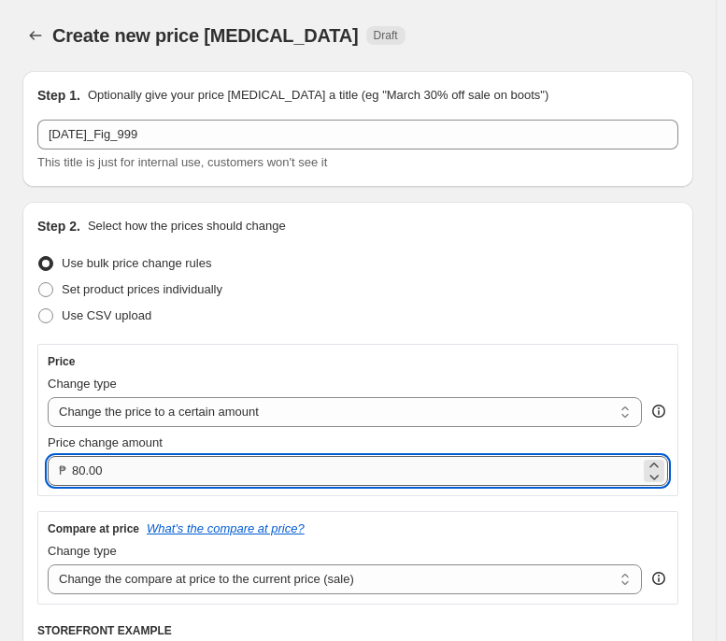
click at [217, 477] on input "80.00" at bounding box center [356, 471] width 568 height 30
type input "999.00"
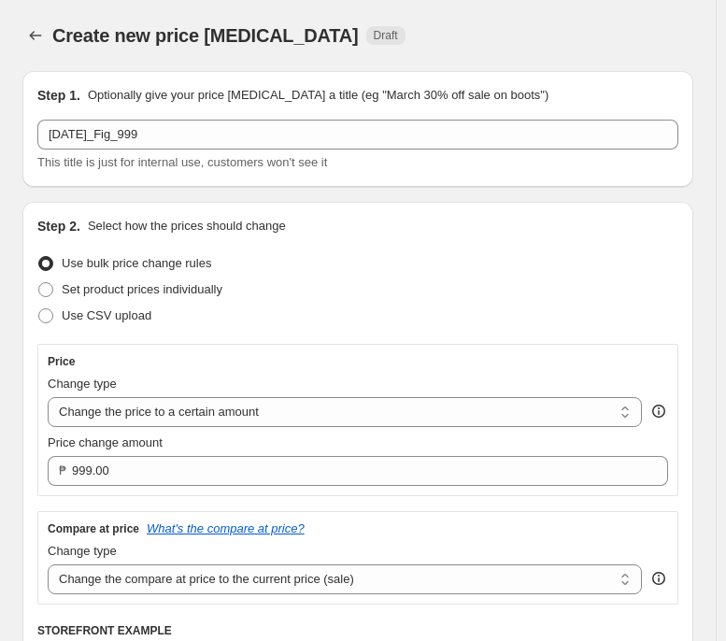
click at [463, 269] on div "Use bulk price change rules" at bounding box center [357, 263] width 641 height 26
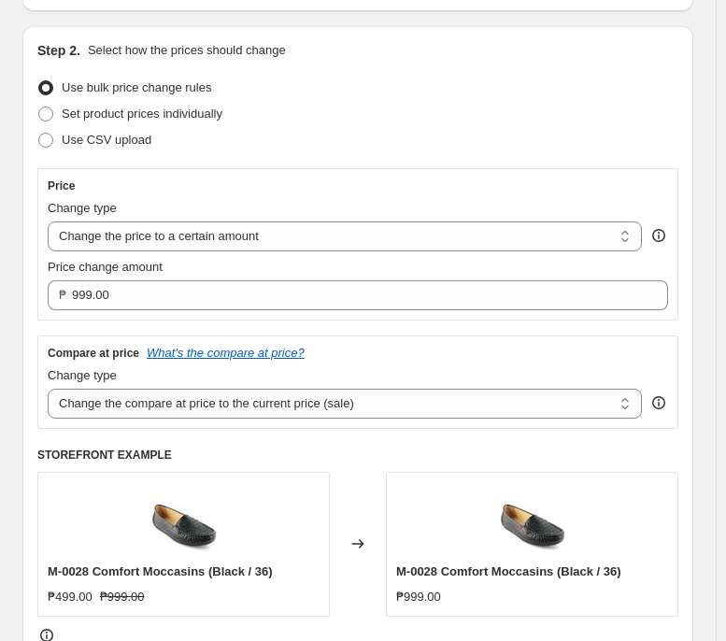
scroll to position [178, 0]
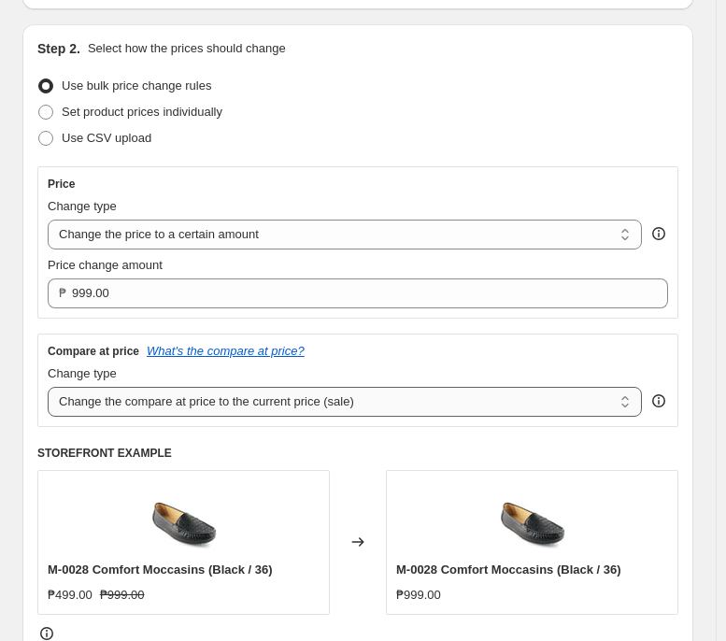
click at [461, 389] on select "Change the compare at price to the current price (sale) Change the compare at p…" at bounding box center [345, 402] width 594 height 30
select select "no_change"
click at [48, 389] on select "Change the compare at price to the current price (sale) Change the compare at p…" at bounding box center [345, 402] width 594 height 30
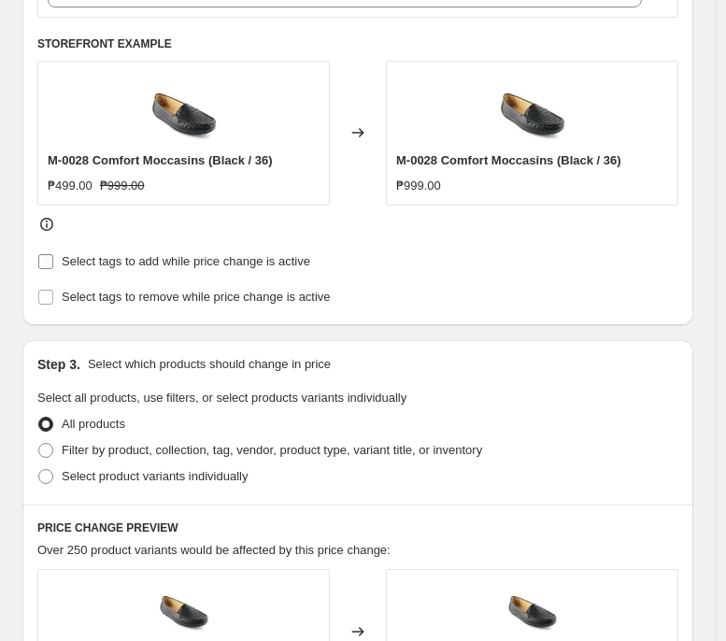
scroll to position [589, 0]
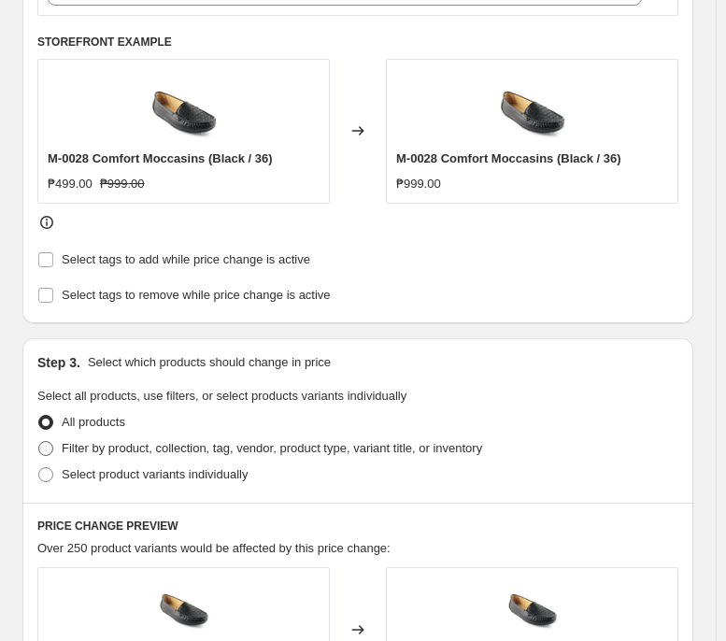
click at [204, 452] on span "Filter by product, collection, tag, vendor, product type, variant title, or inv…" at bounding box center [272, 448] width 420 height 14
click at [39, 442] on input "Filter by product, collection, tag, vendor, product type, variant title, or inv…" at bounding box center [38, 441] width 1 height 1
radio input "true"
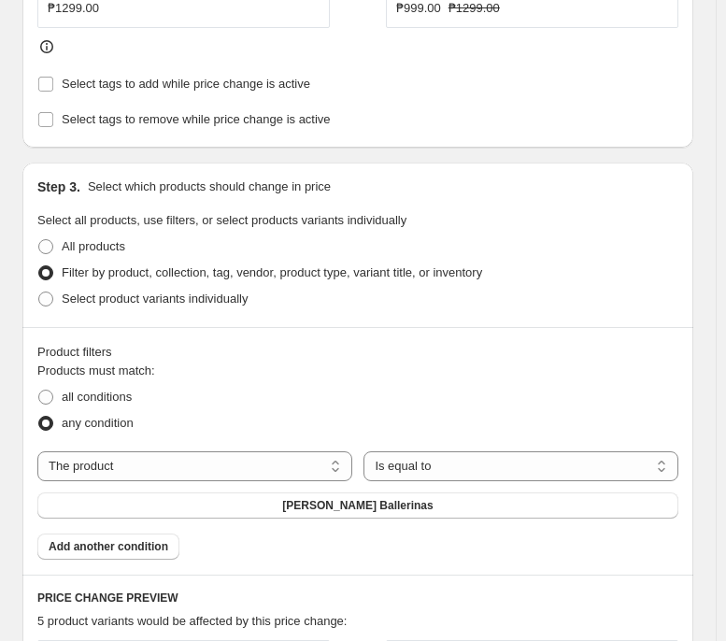
scroll to position [819, 0]
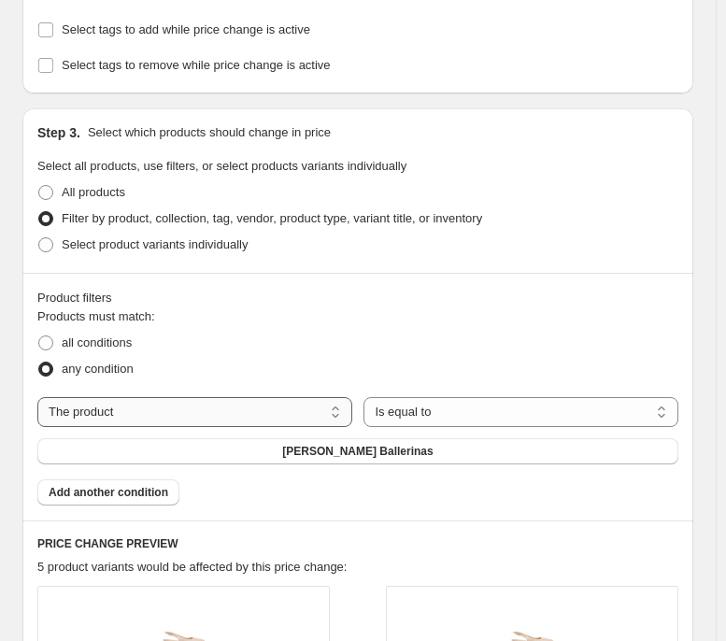
drag, startPoint x: 235, startPoint y: 440, endPoint x: 267, endPoint y: 406, distance: 47.6
click at [267, 405] on div "The product The product's collection The product's tag The product's vendor The…" at bounding box center [357, 431] width 641 height 68
click at [267, 406] on select "The product The product's collection The product's tag The product's vendor The…" at bounding box center [194, 412] width 315 height 30
select select "tag"
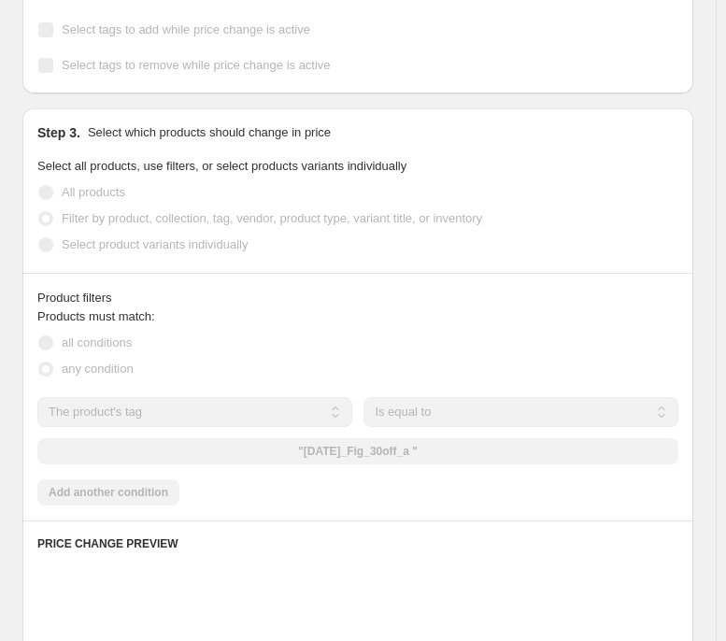
click at [463, 457] on div ""[DATE]_Fig_30off_a "" at bounding box center [357, 451] width 641 height 26
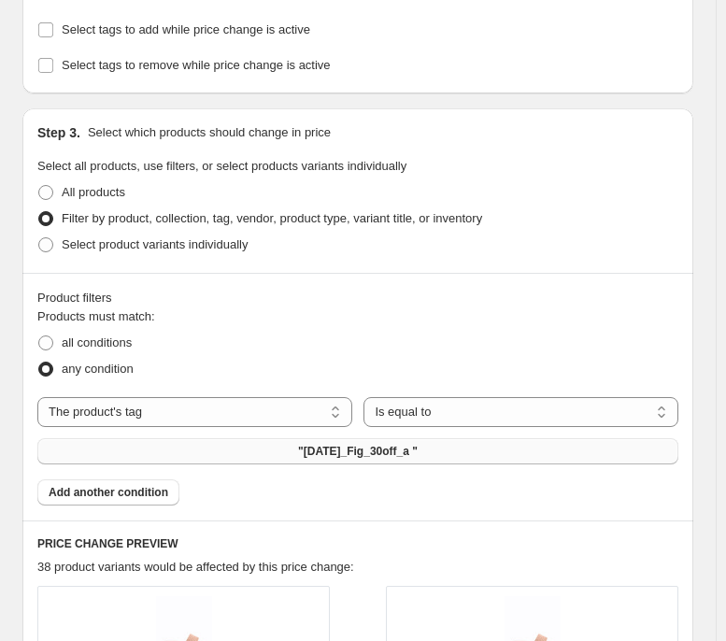
click at [469, 453] on button ""[DATE]_Fig_30off_a "" at bounding box center [357, 451] width 641 height 26
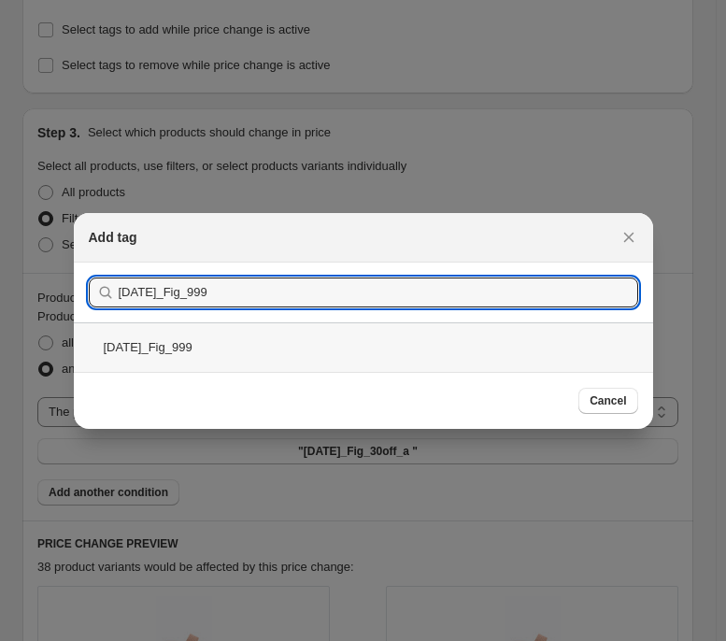
type input "[DATE]_Fig_999"
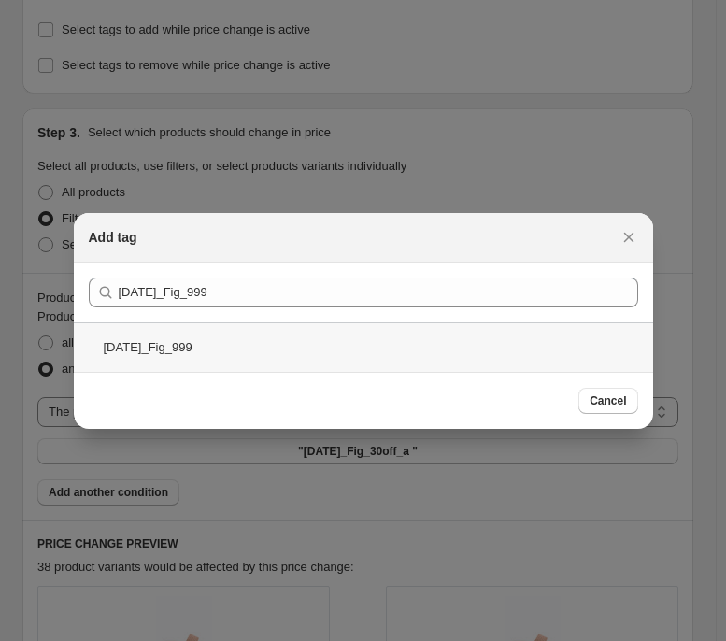
click at [388, 342] on div "[DATE]_Fig_999" at bounding box center [363, 347] width 579 height 50
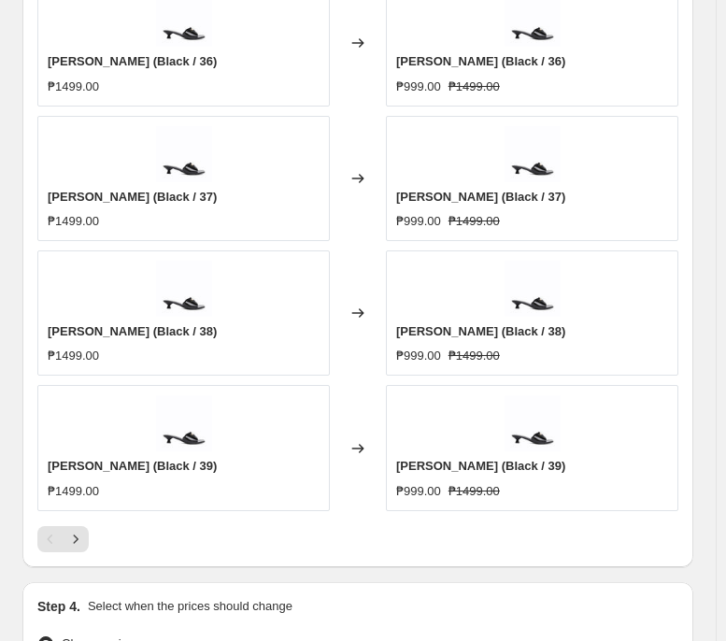
scroll to position [1577, 0]
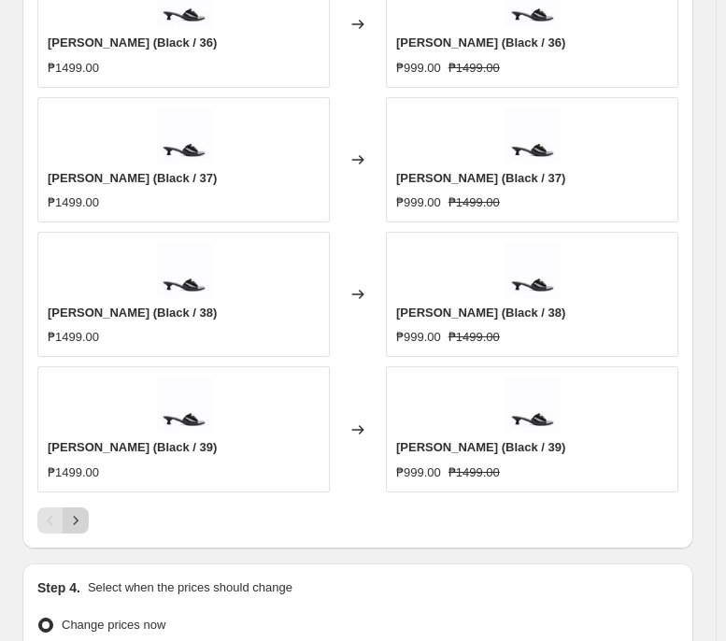
click at [78, 492] on icon "Next" at bounding box center [75, 520] width 19 height 19
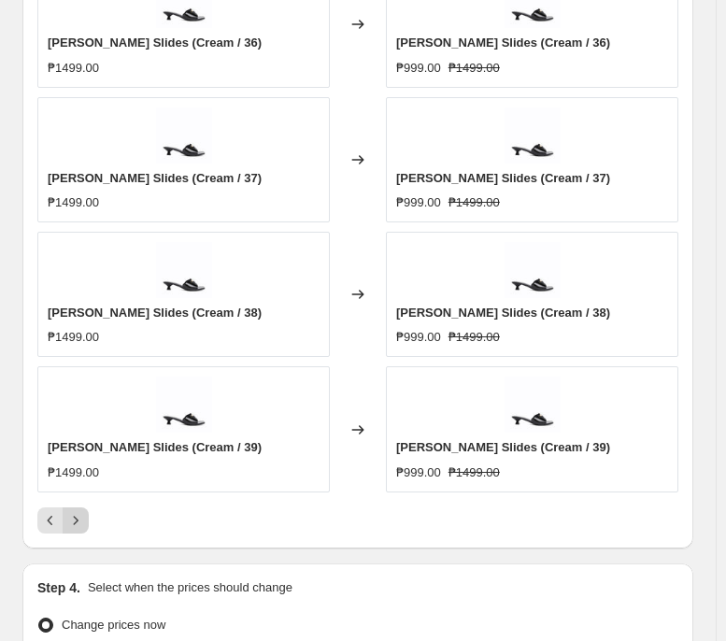
click at [78, 492] on icon "Next" at bounding box center [75, 520] width 19 height 19
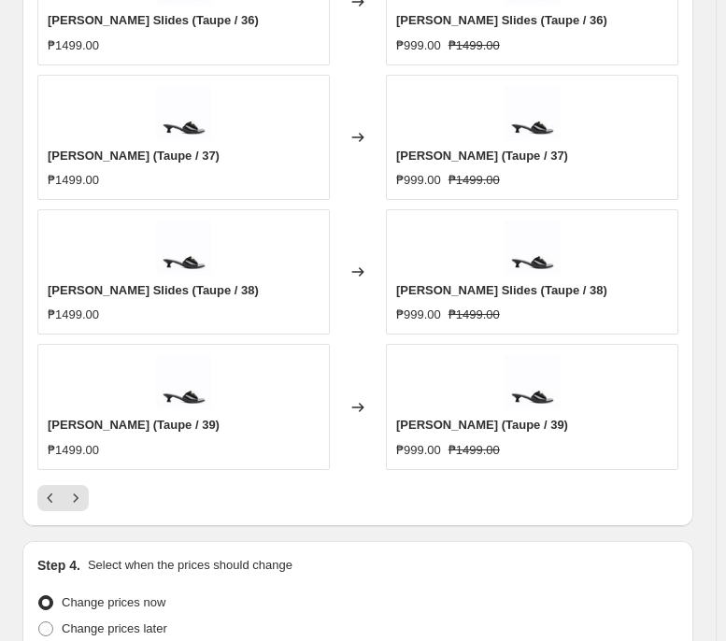
scroll to position [1601, 0]
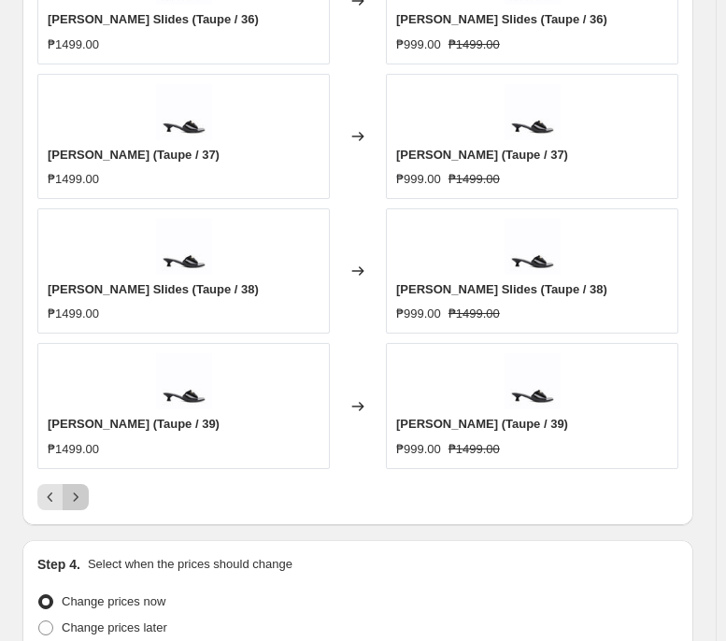
click at [80, 492] on icon "Next" at bounding box center [75, 497] width 19 height 19
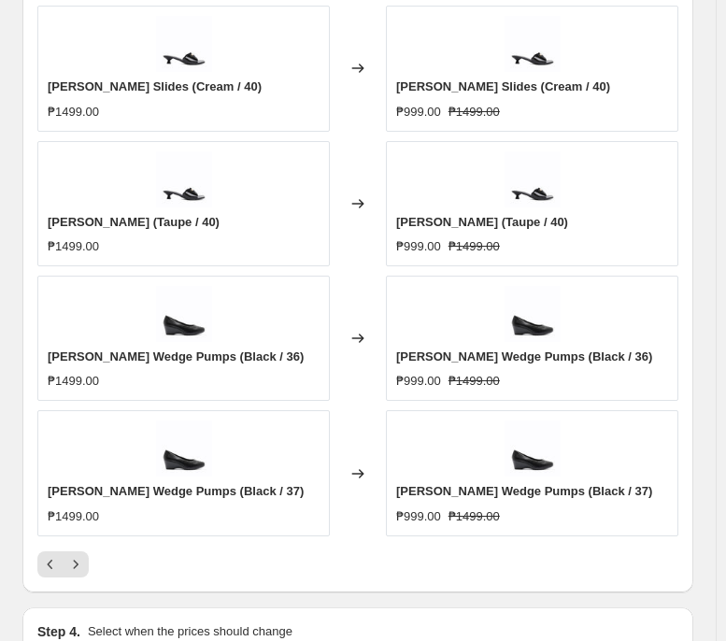
scroll to position [1567, 0]
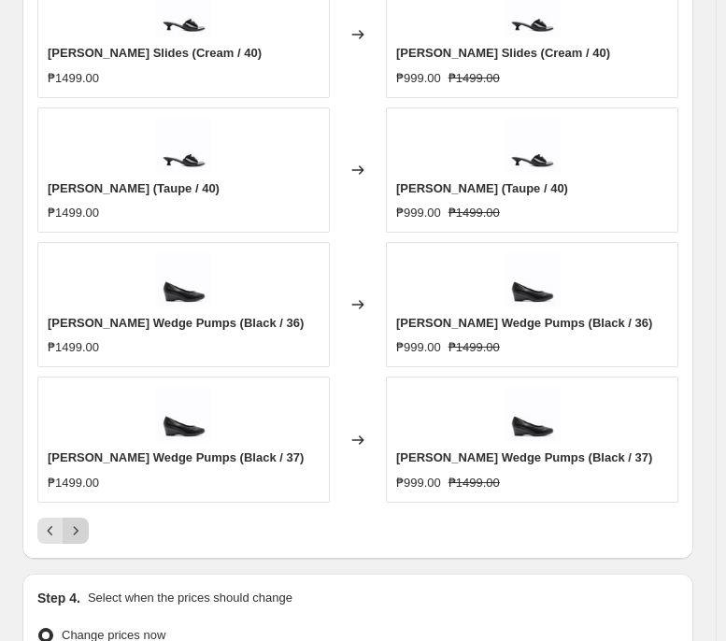
click at [70, 492] on icon "Next" at bounding box center [75, 530] width 19 height 19
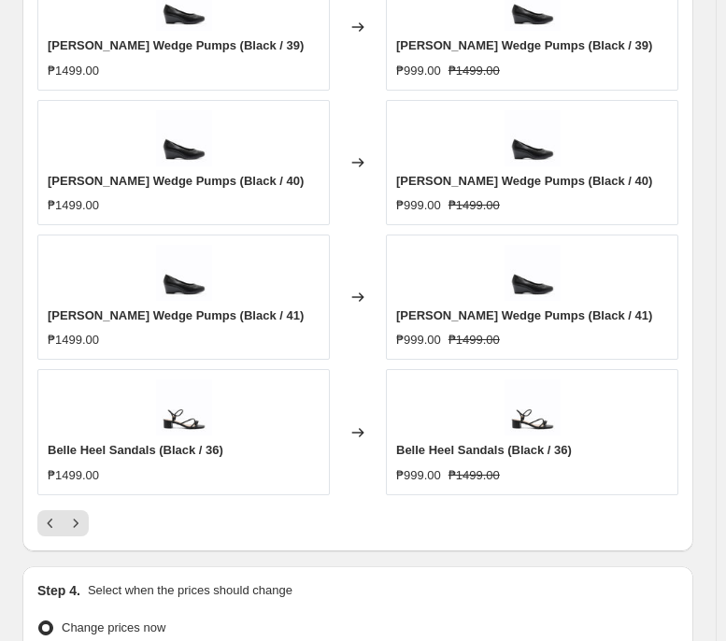
scroll to position [1575, 0]
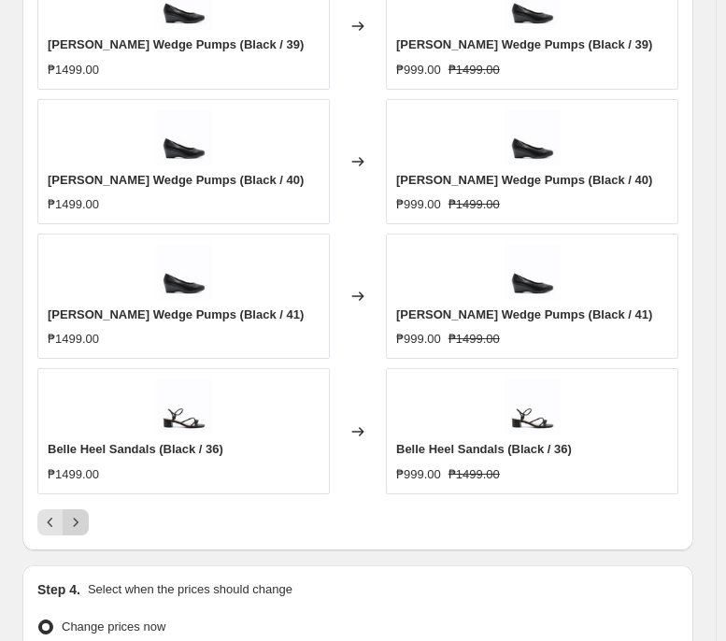
click at [85, 492] on button "Next" at bounding box center [76, 522] width 26 height 26
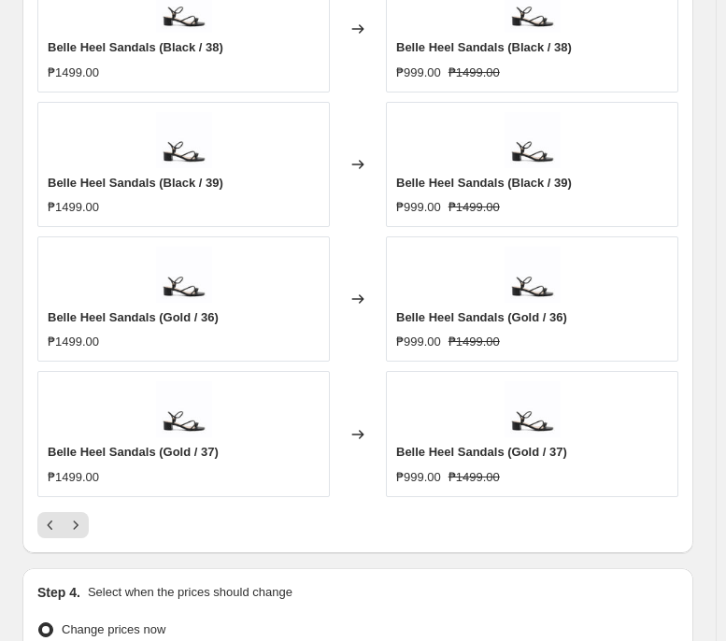
scroll to position [1589, 0]
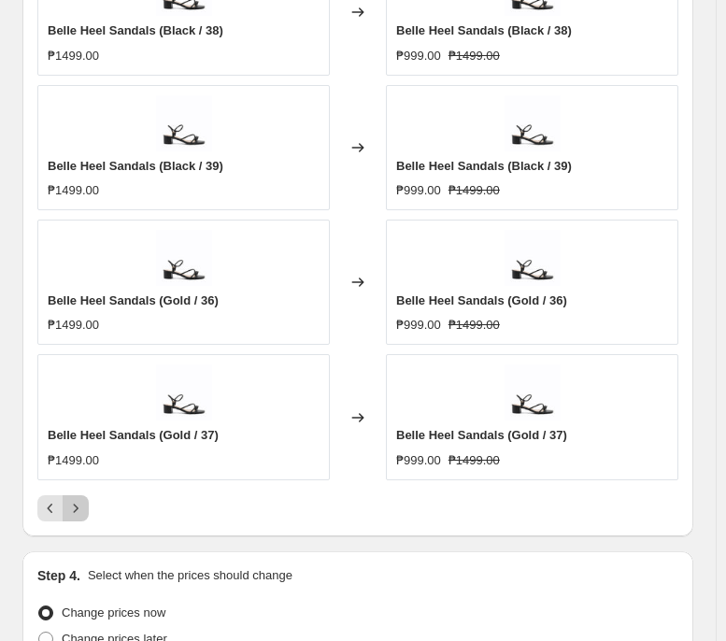
click at [70, 492] on button "Next" at bounding box center [76, 508] width 26 height 26
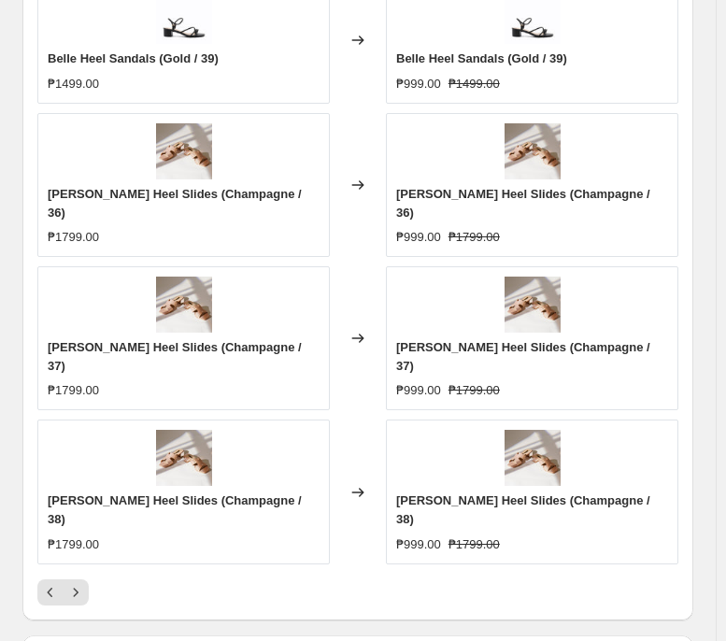
scroll to position [1562, 0]
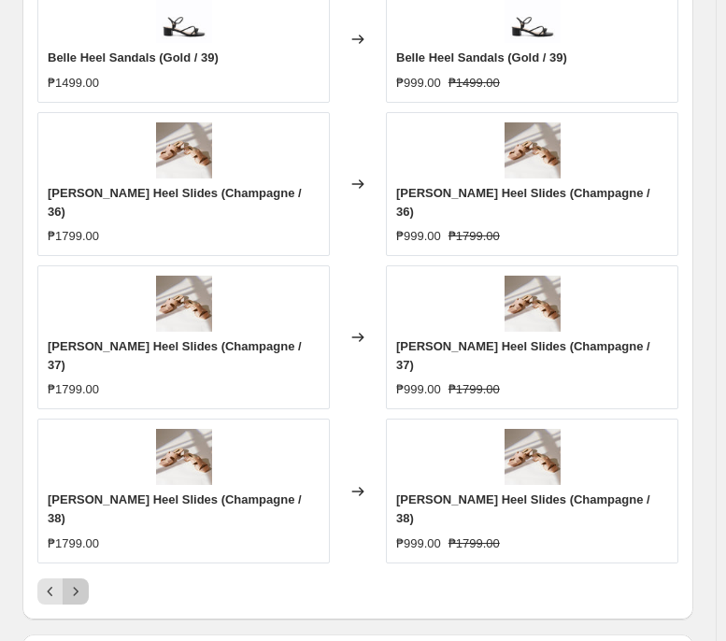
click at [66, 492] on icon "Next" at bounding box center [75, 591] width 19 height 19
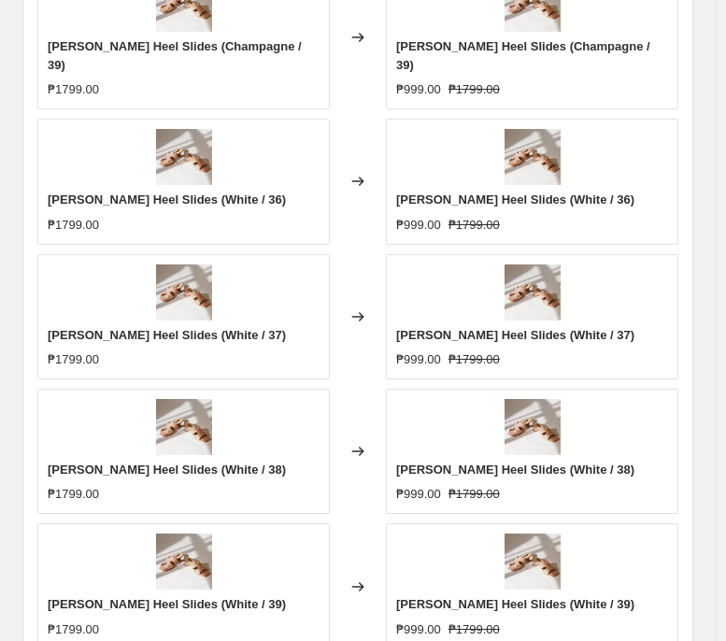
scroll to position [1542, 0]
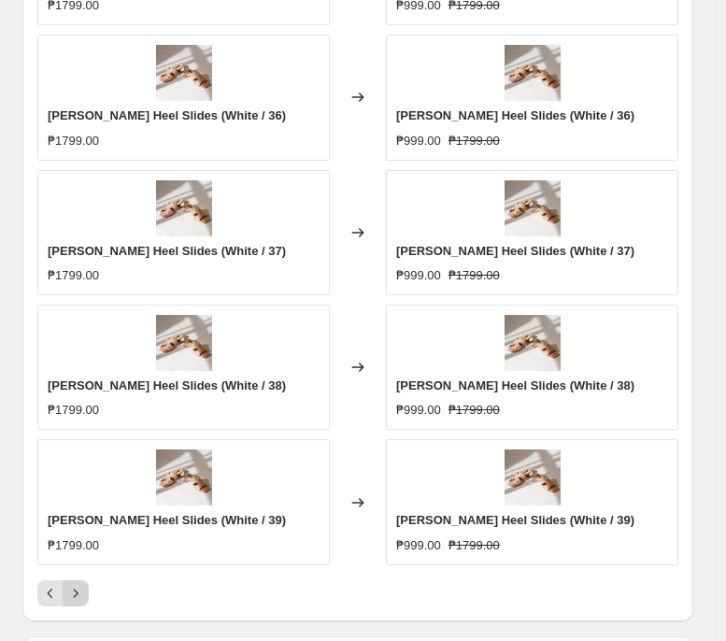
click at [68, 492] on icon "Next" at bounding box center [75, 593] width 19 height 19
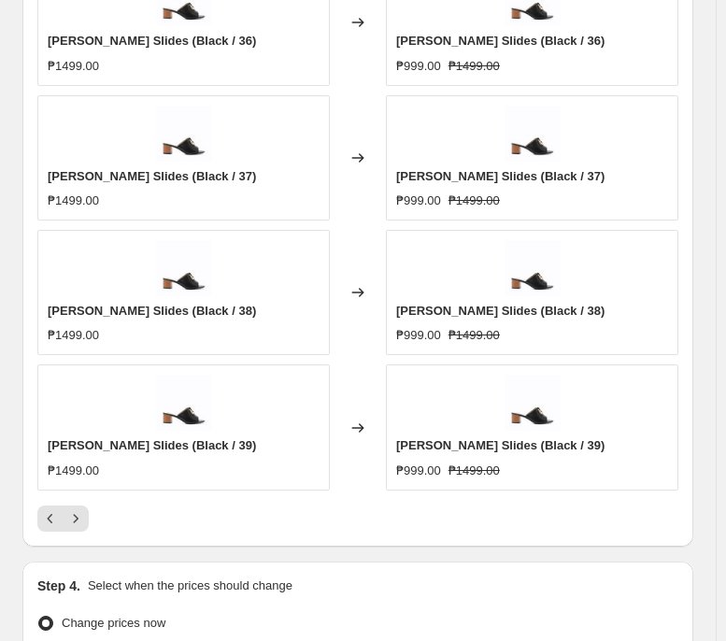
scroll to position [1580, 0]
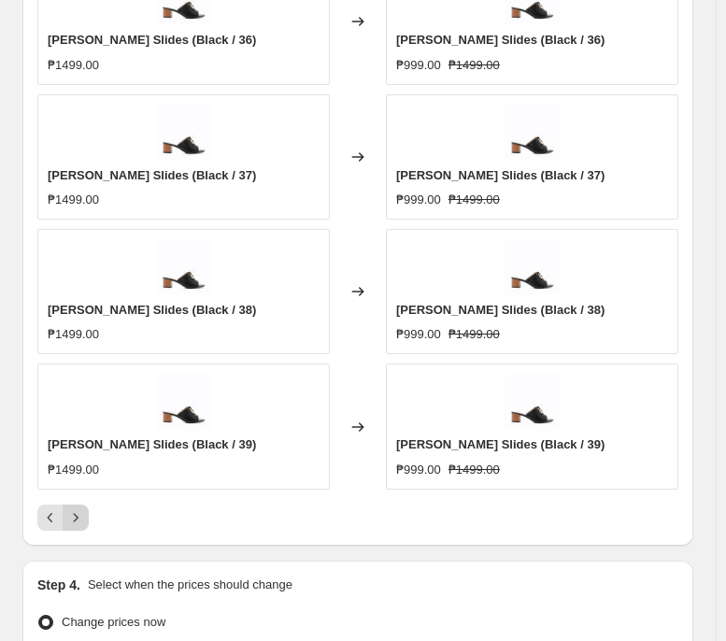
click at [82, 492] on icon "Next" at bounding box center [75, 517] width 19 height 19
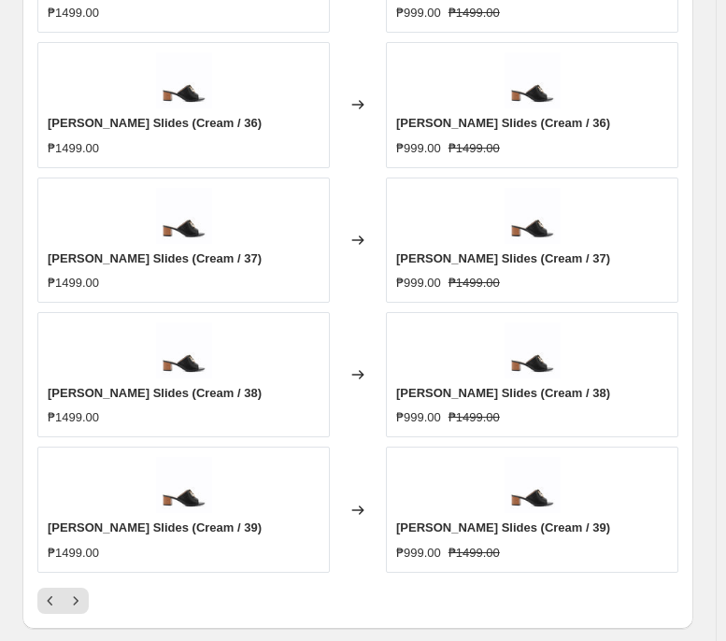
scroll to position [1617, 0]
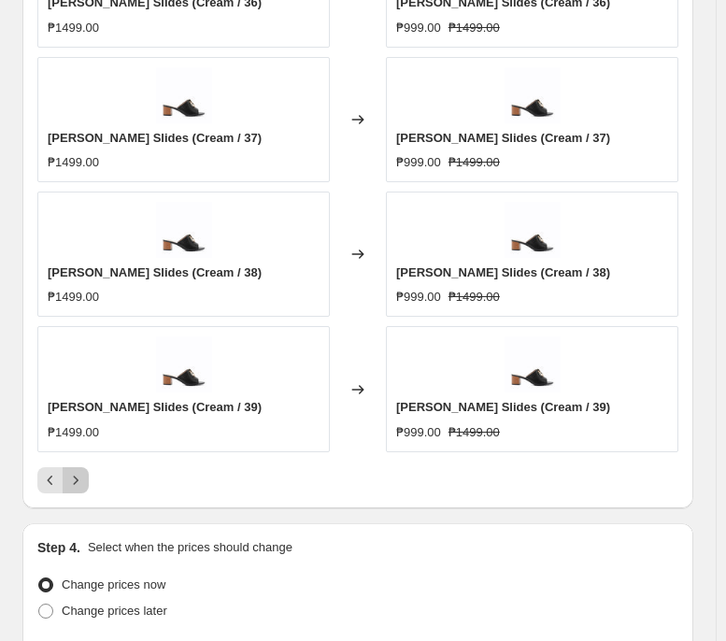
click at [85, 491] on button "Next" at bounding box center [76, 480] width 26 height 26
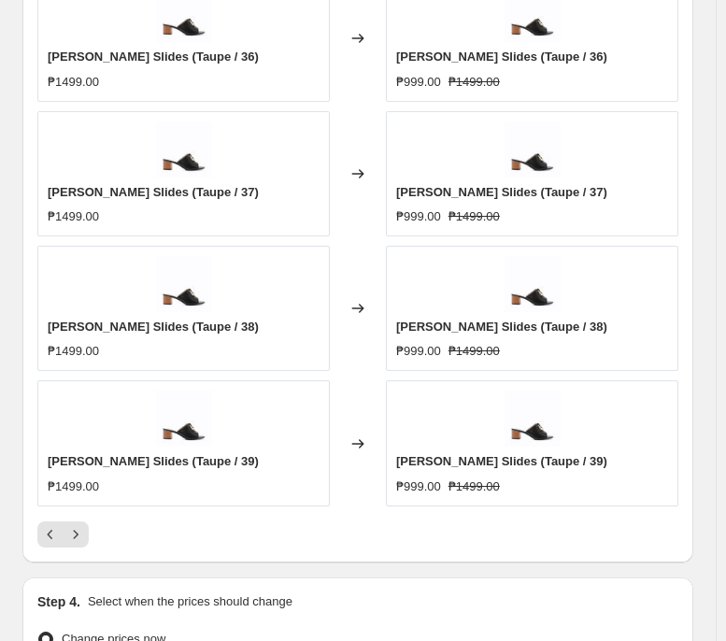
scroll to position [1565, 0]
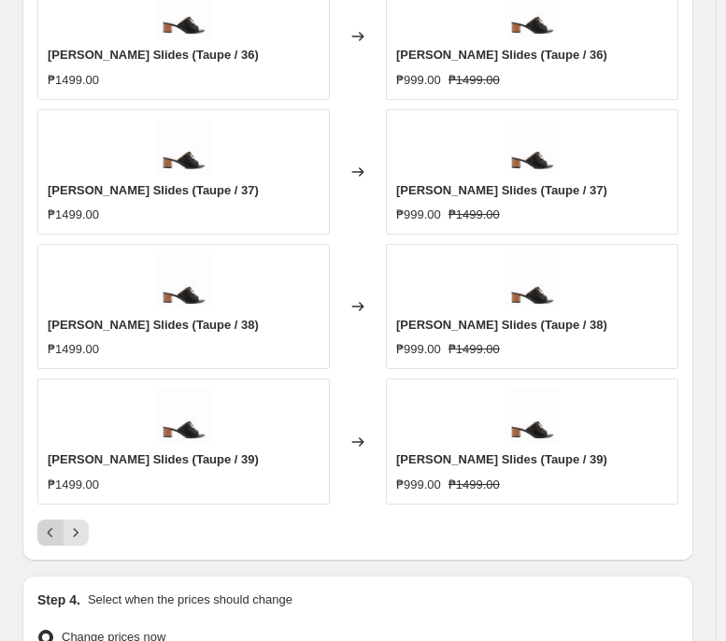
click at [61, 492] on button "Previous" at bounding box center [50, 533] width 26 height 26
click at [82, 492] on icon "Next" at bounding box center [75, 532] width 19 height 19
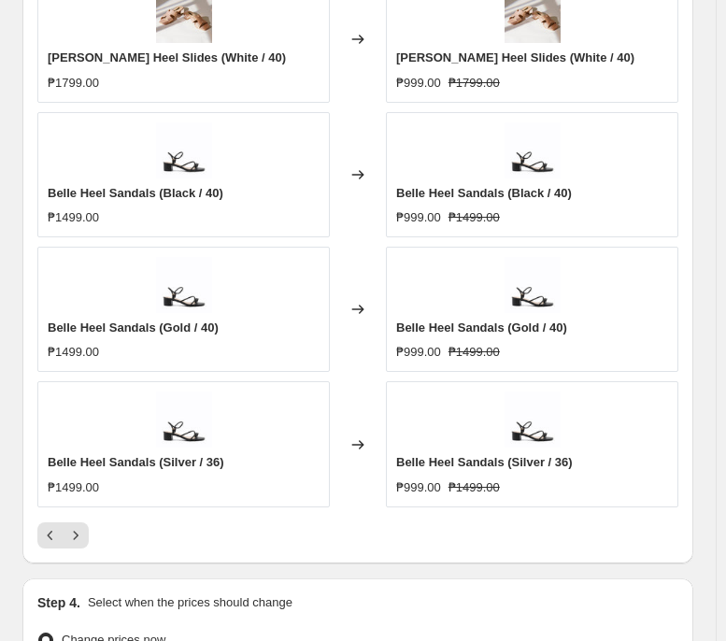
scroll to position [1601, 0]
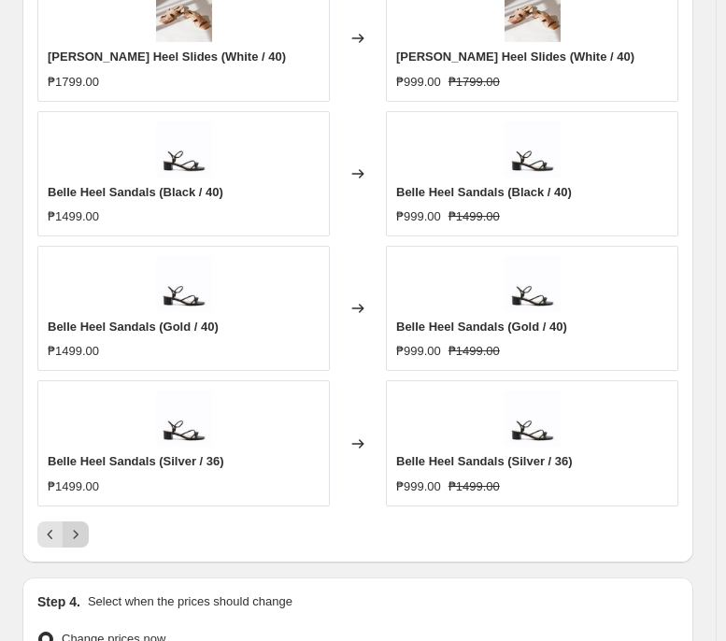
click at [84, 492] on icon "Next" at bounding box center [75, 534] width 19 height 19
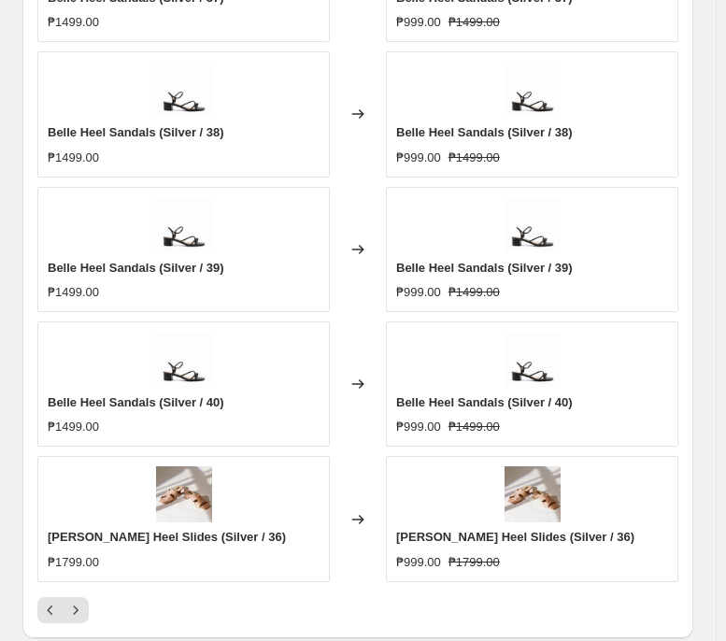
scroll to position [1563, 0]
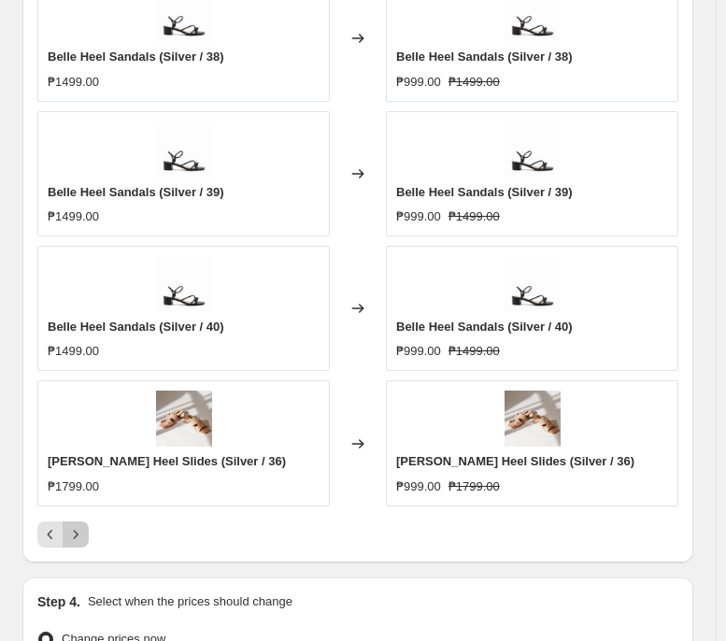
click at [68, 492] on icon "Next" at bounding box center [75, 534] width 19 height 19
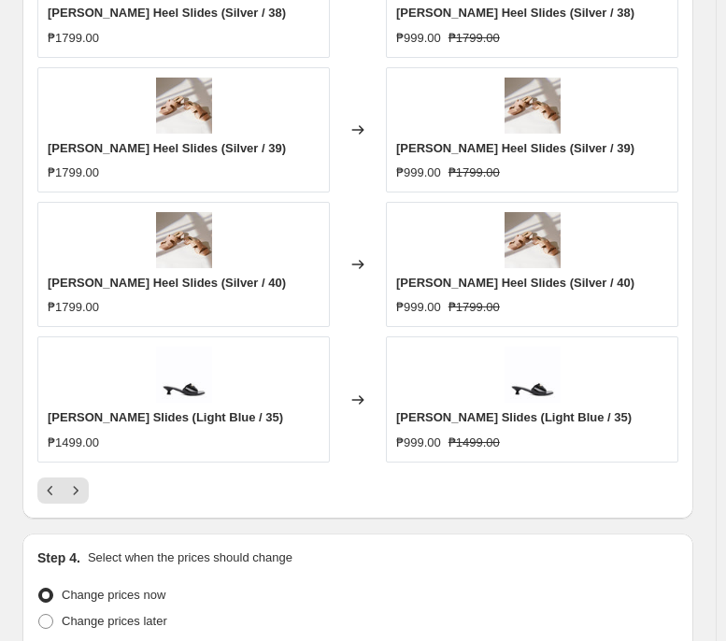
scroll to position [1623, 0]
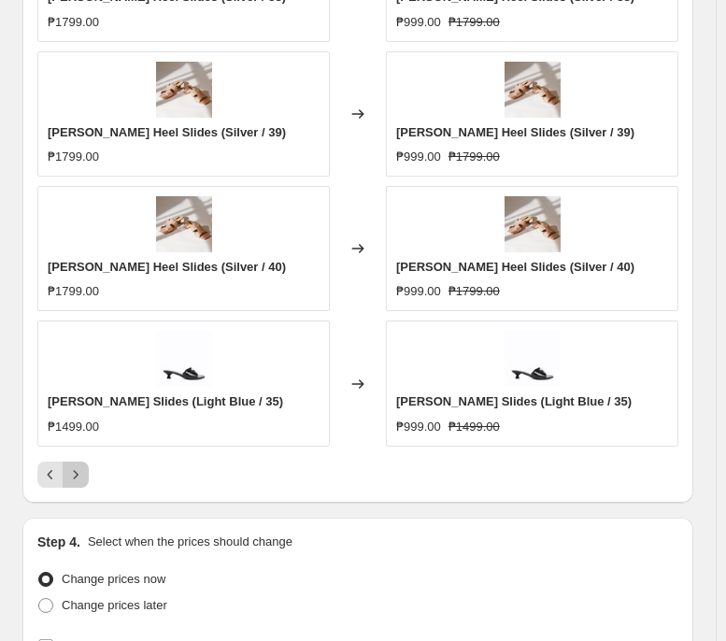
click at [81, 475] on icon "Next" at bounding box center [75, 474] width 19 height 19
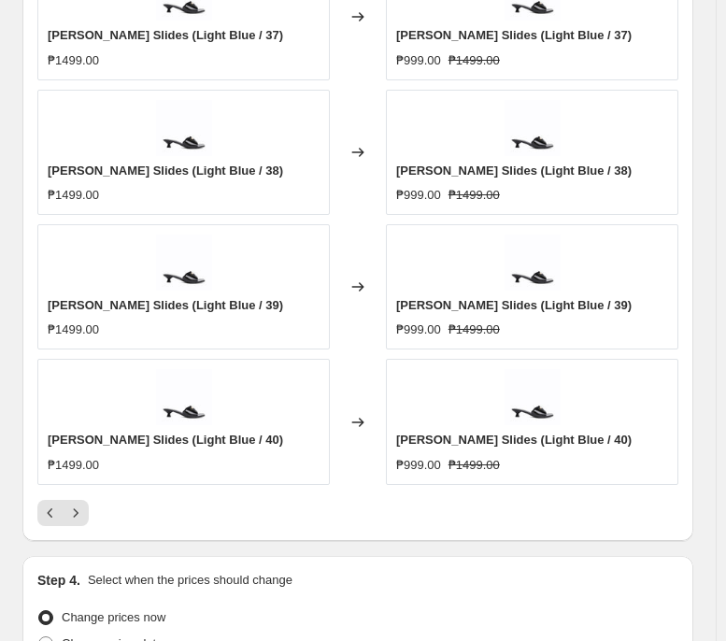
scroll to position [1586, 0]
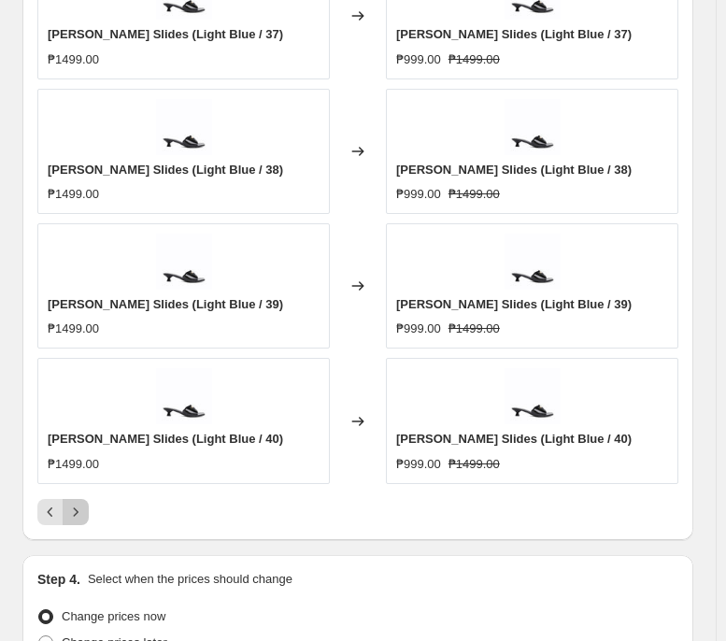
click at [77, 492] on icon "Next" at bounding box center [76, 511] width 5 height 8
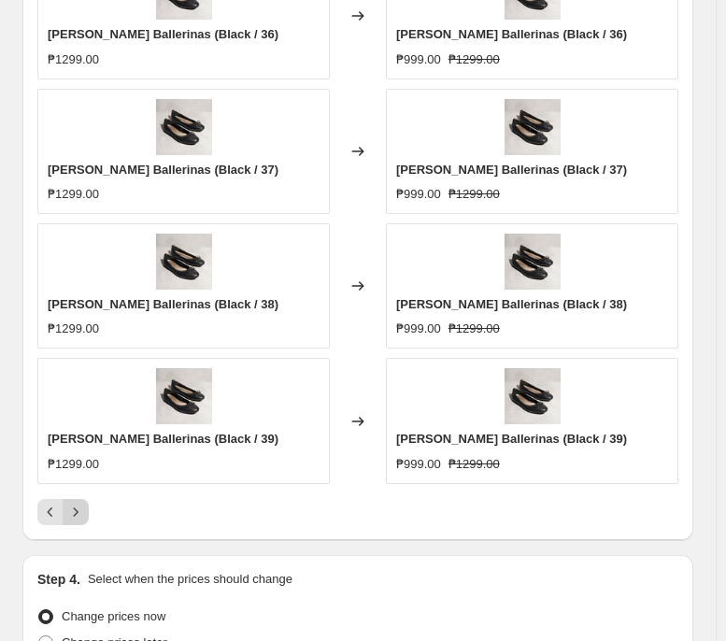
click at [85, 492] on button "Next" at bounding box center [76, 512] width 26 height 26
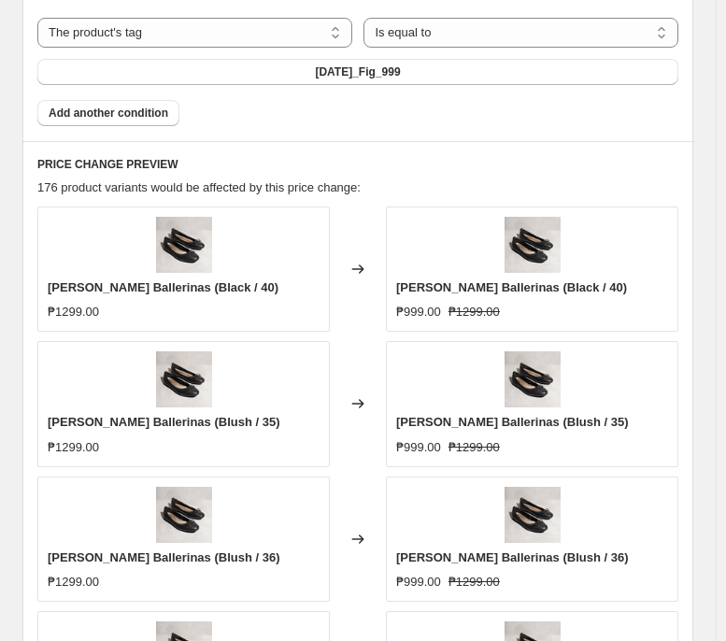
scroll to position [1572, 0]
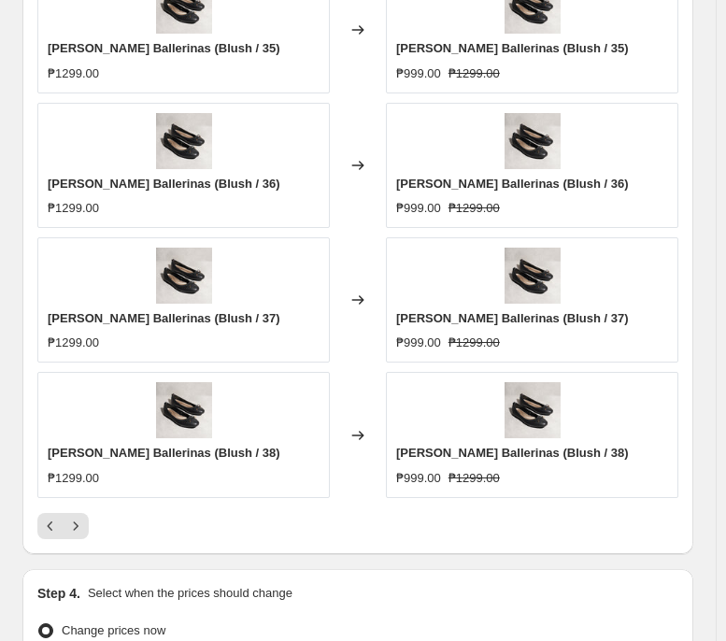
click at [92, 492] on div at bounding box center [357, 526] width 641 height 26
click at [85, 492] on button "Next" at bounding box center [76, 526] width 26 height 26
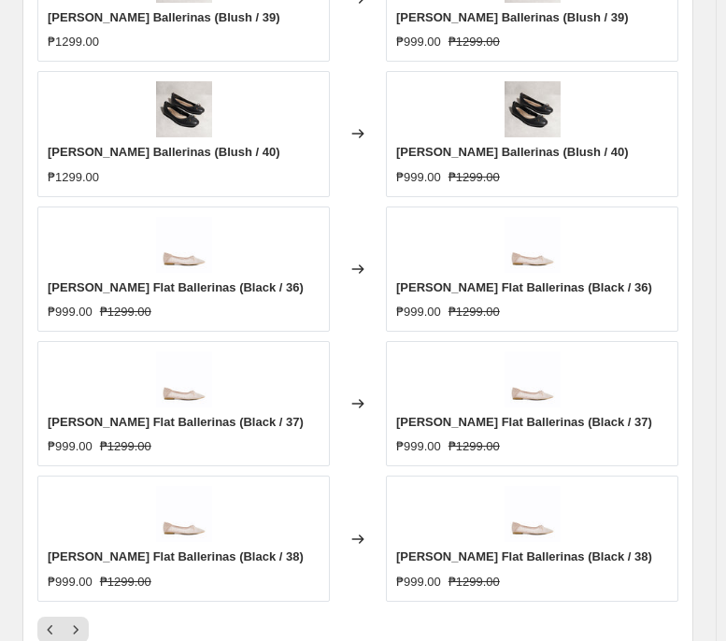
scroll to position [1556, 0]
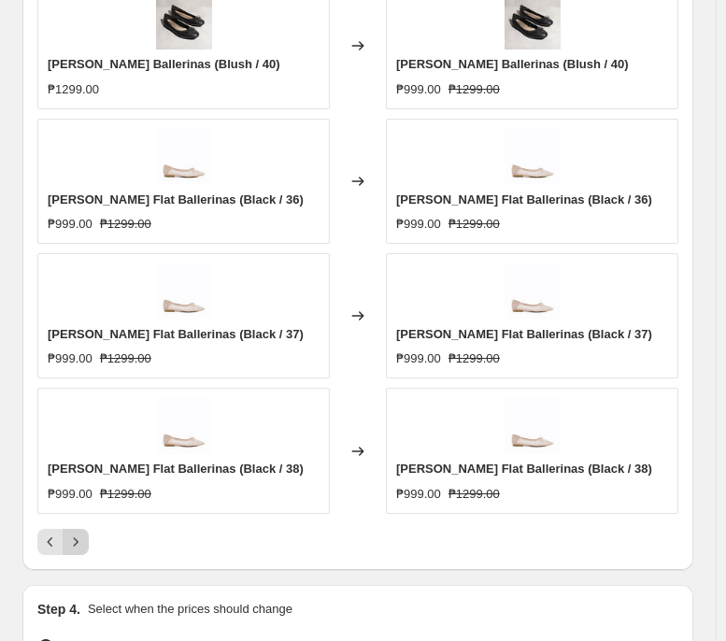
click at [79, 492] on icon "Next" at bounding box center [75, 542] width 19 height 19
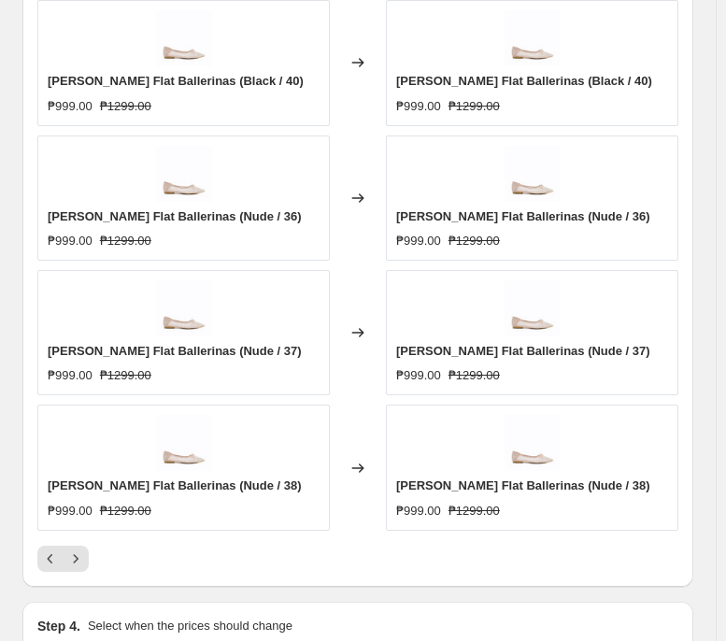
scroll to position [1540, 0]
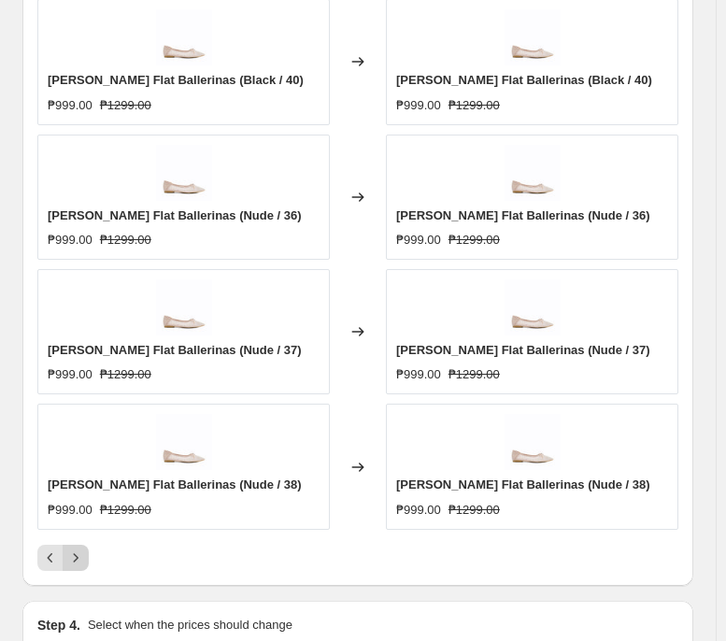
click at [79, 492] on icon "Next" at bounding box center [75, 557] width 19 height 19
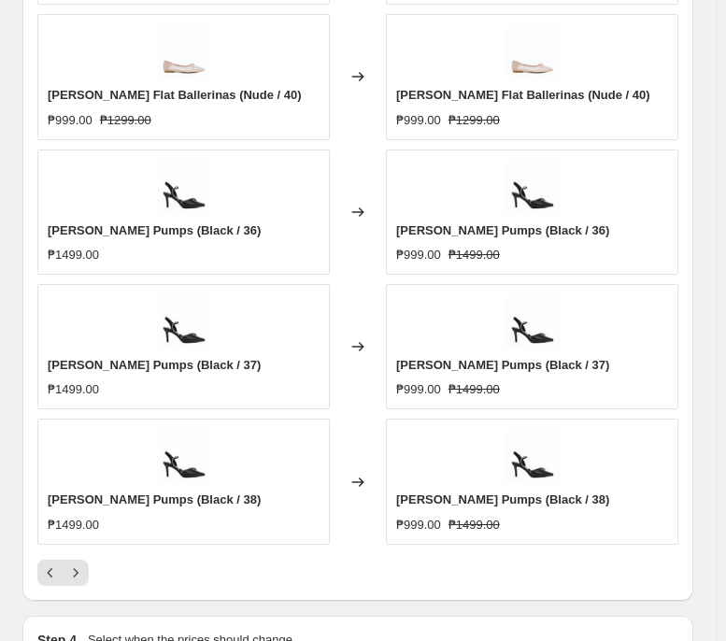
scroll to position [1528, 0]
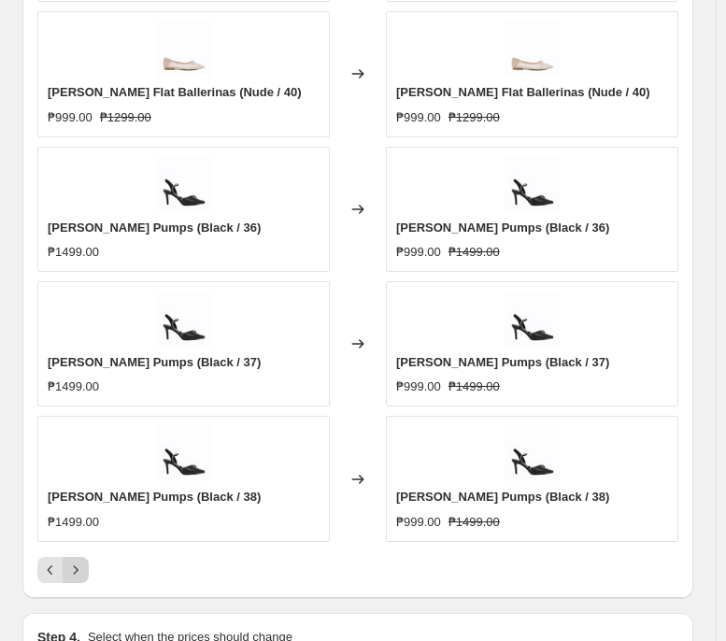
click at [82, 492] on icon "Next" at bounding box center [75, 570] width 19 height 19
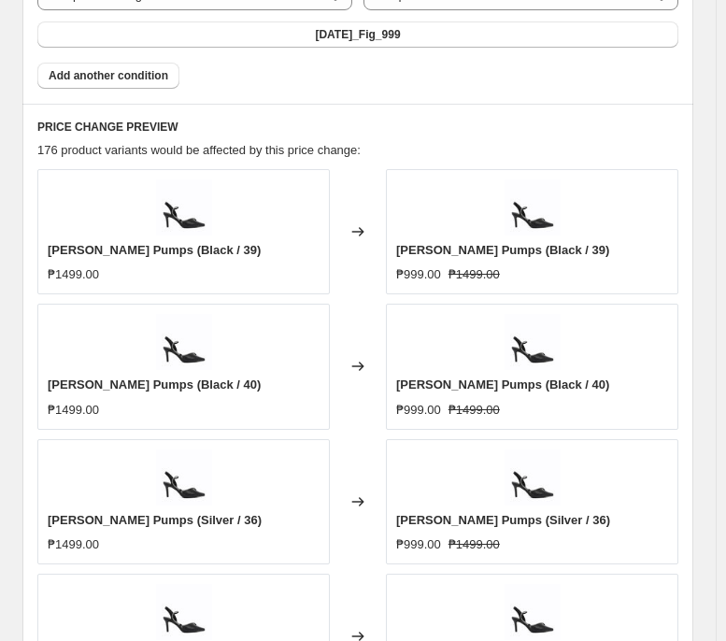
scroll to position [1617, 0]
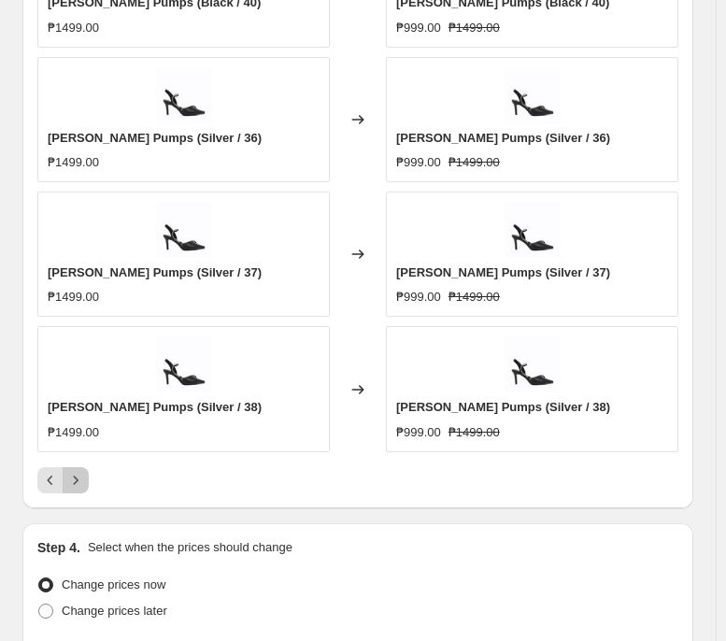
click at [85, 489] on button "Next" at bounding box center [76, 480] width 26 height 26
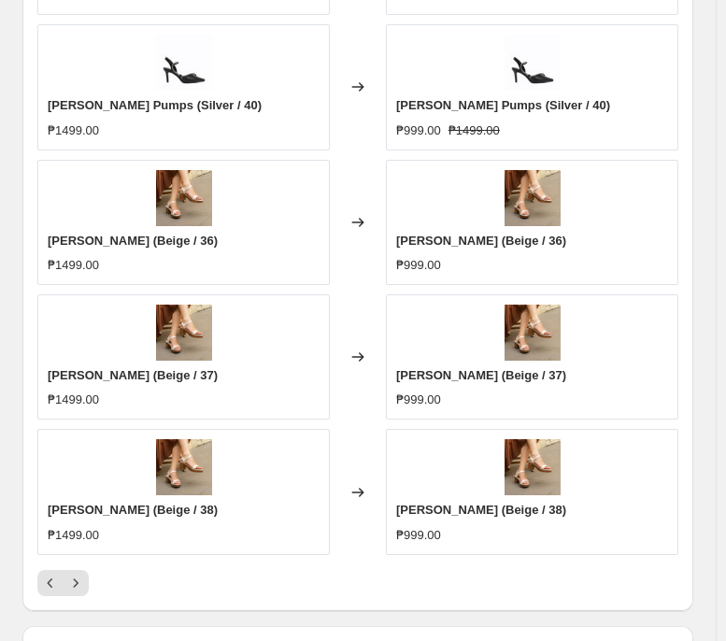
scroll to position [1577, 0]
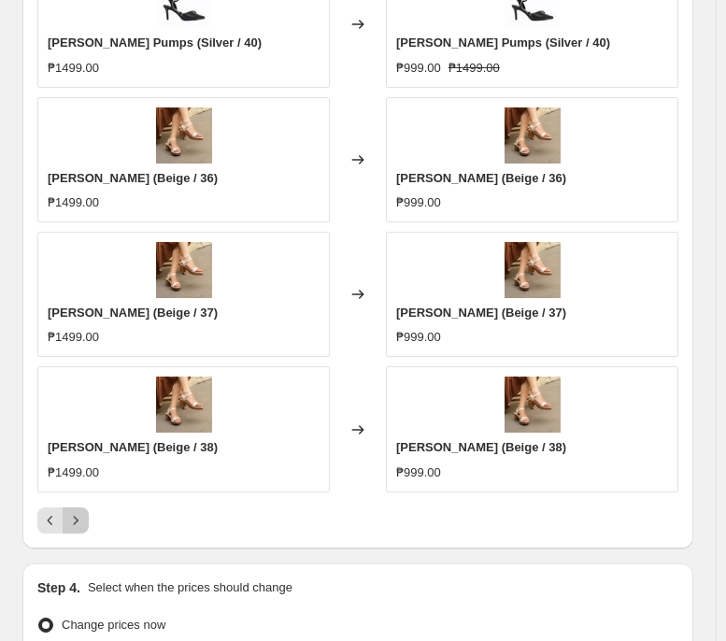
click at [81, 492] on icon "Next" at bounding box center [75, 520] width 19 height 19
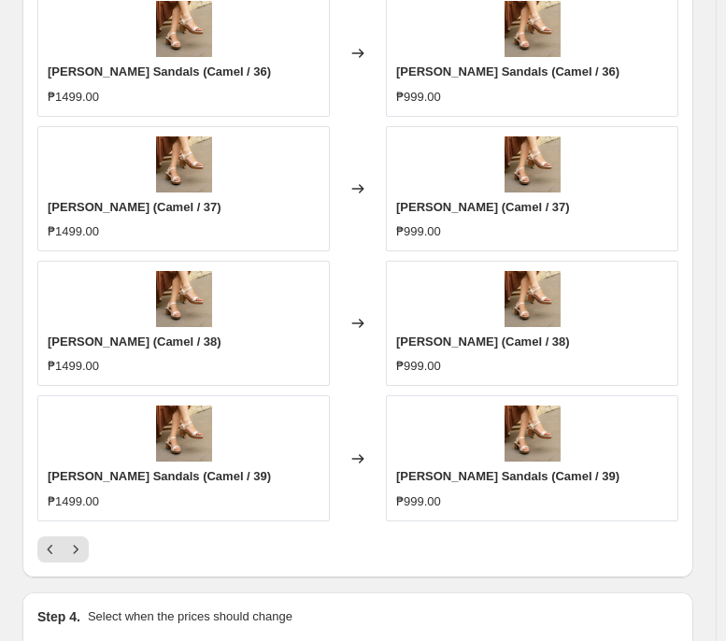
scroll to position [1549, 0]
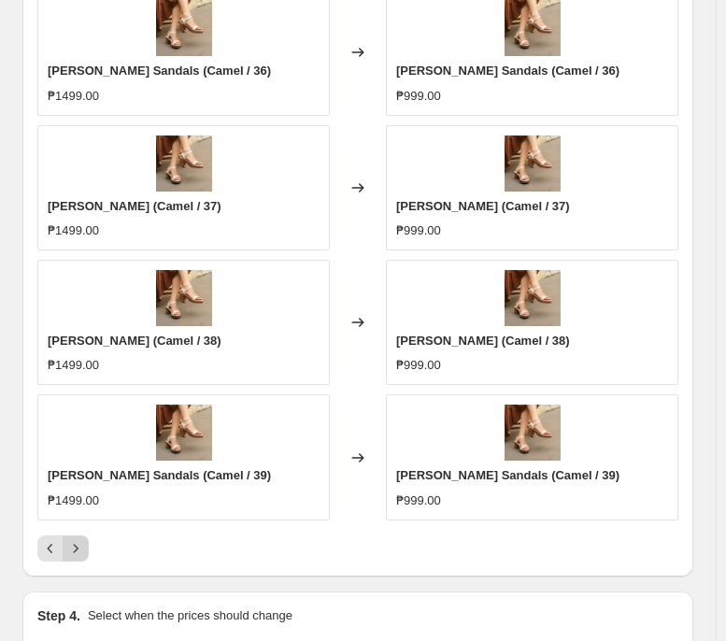
click at [73, 492] on icon "Next" at bounding box center [75, 548] width 19 height 19
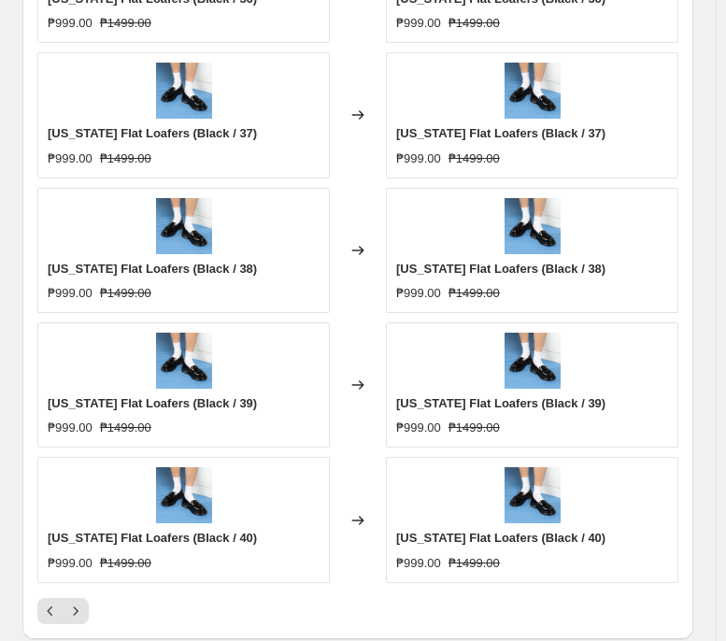
scroll to position [1488, 0]
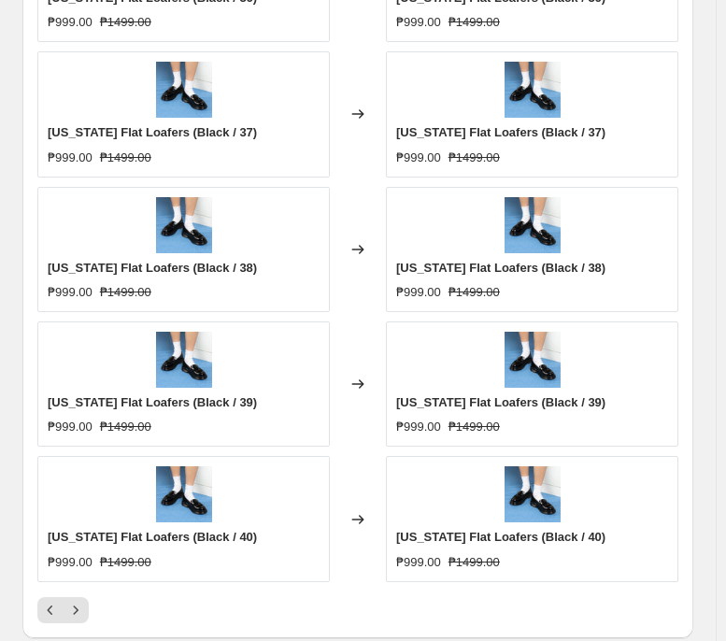
click at [362, 232] on div "Changed to" at bounding box center [358, 249] width 56 height 125
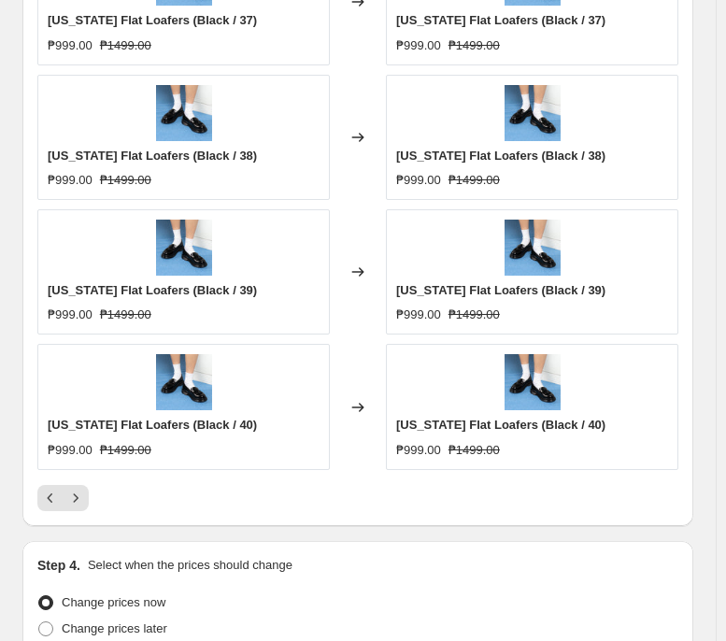
scroll to position [1601, 0]
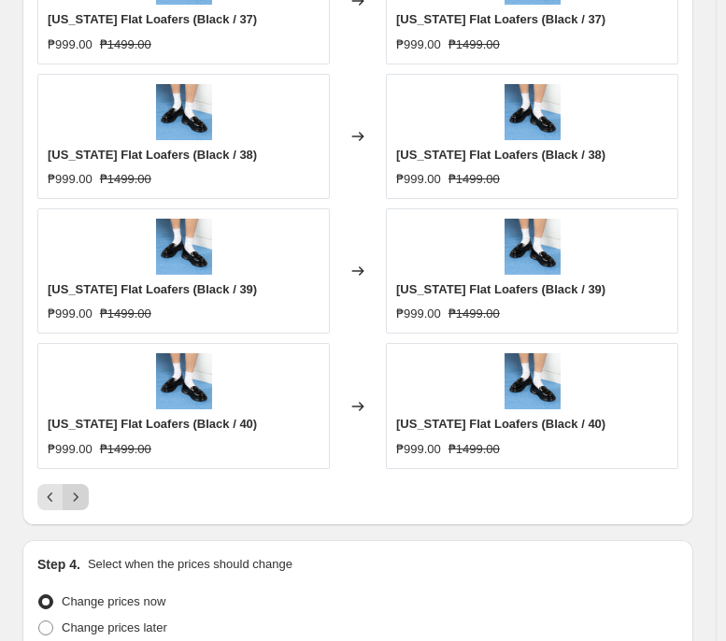
click at [76, 492] on icon "Next" at bounding box center [75, 497] width 19 height 19
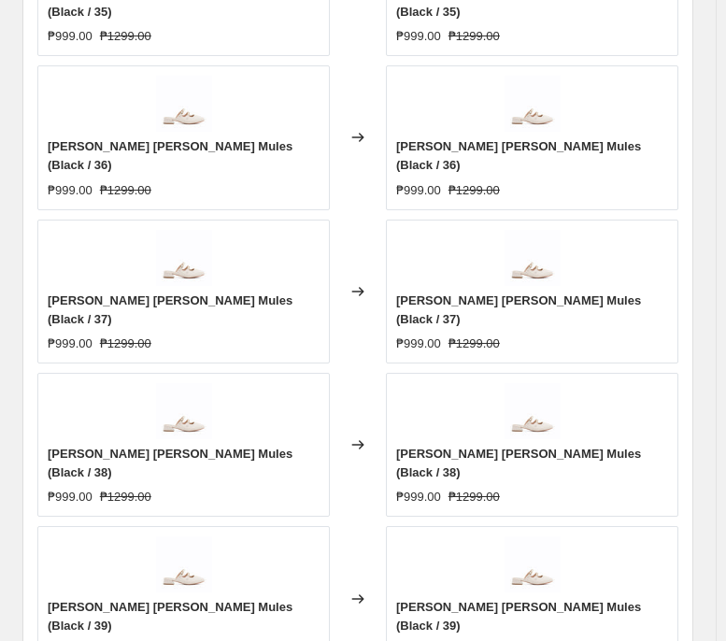
scroll to position [1512, 0]
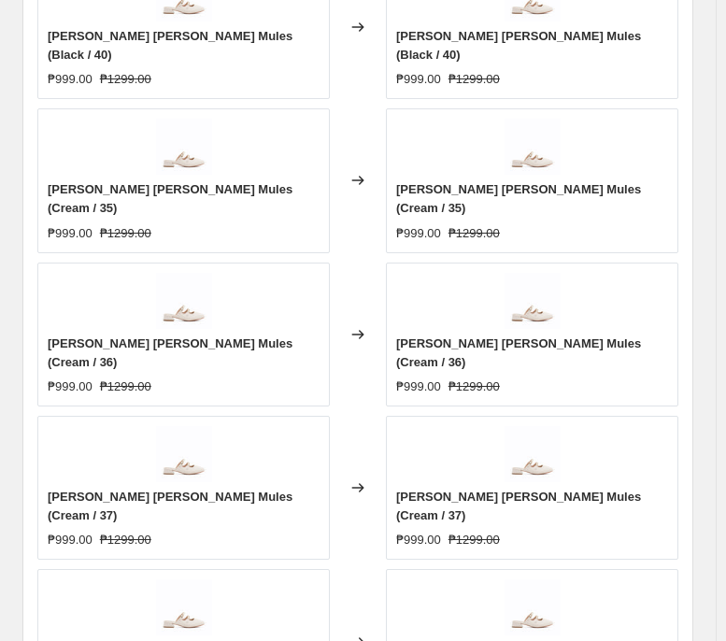
scroll to position [1517, 0]
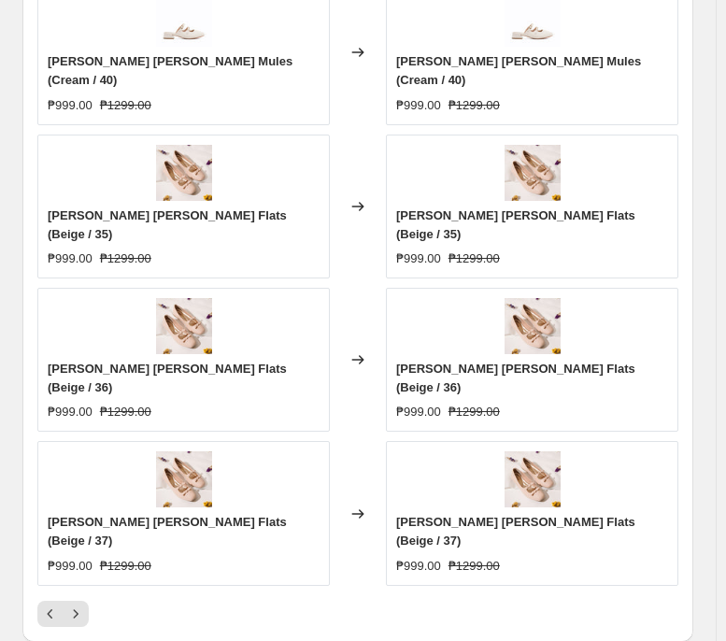
scroll to position [1604, 0]
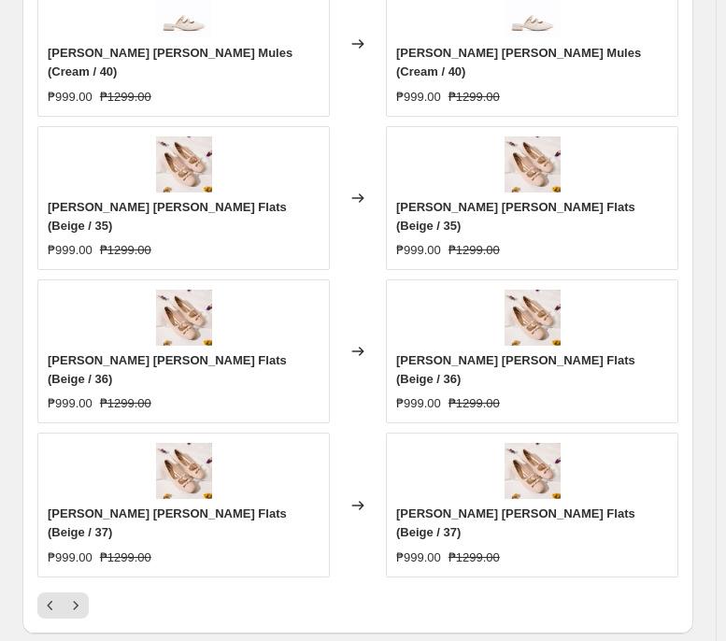
click at [469, 492] on div at bounding box center [357, 605] width 641 height 26
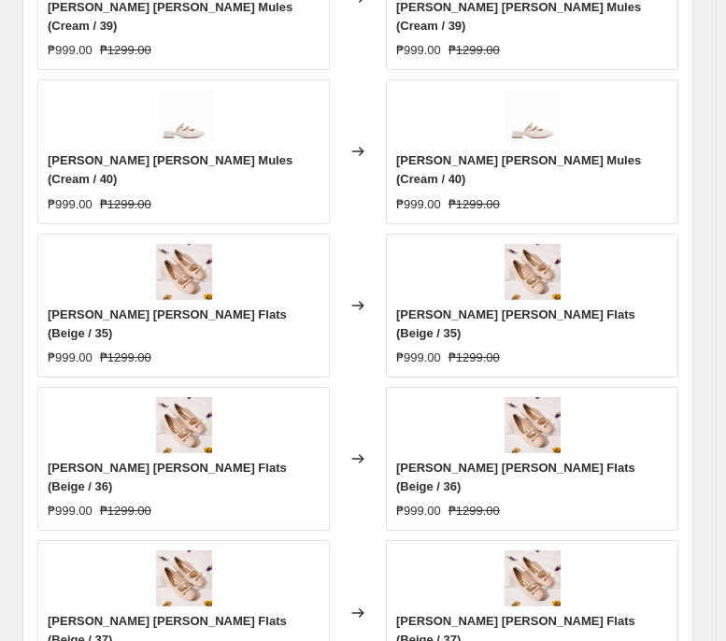
scroll to position [1511, 0]
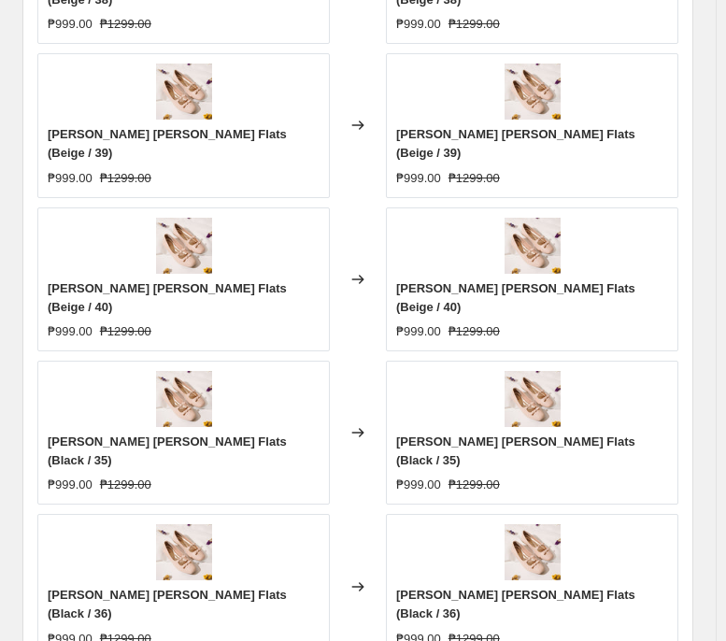
scroll to position [1524, 0]
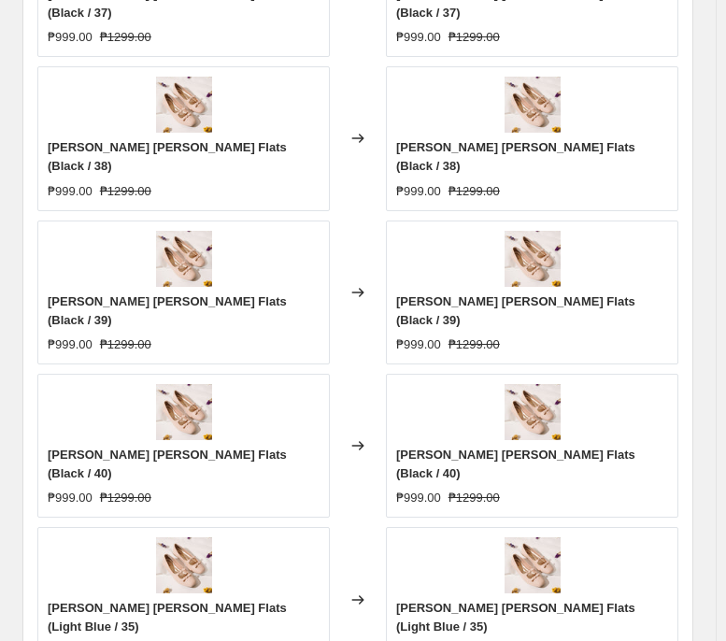
scroll to position [1515, 0]
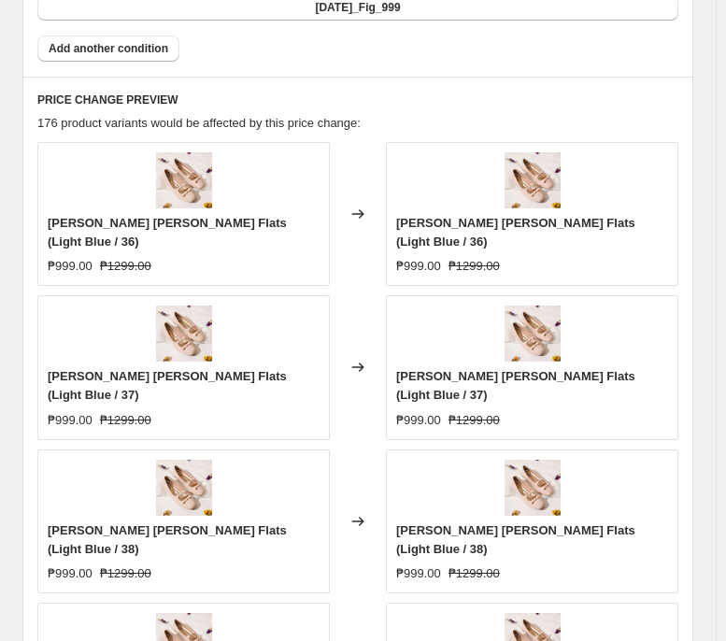
scroll to position [1537, 0]
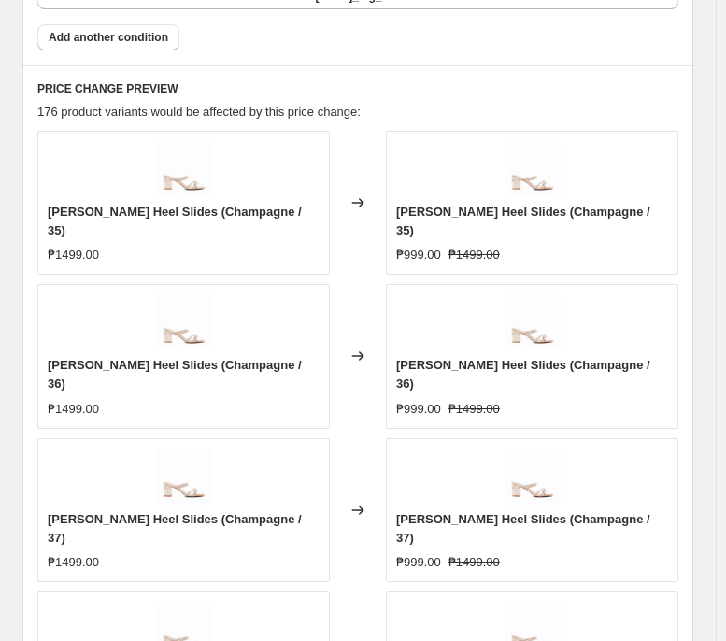
scroll to position [1291, 0]
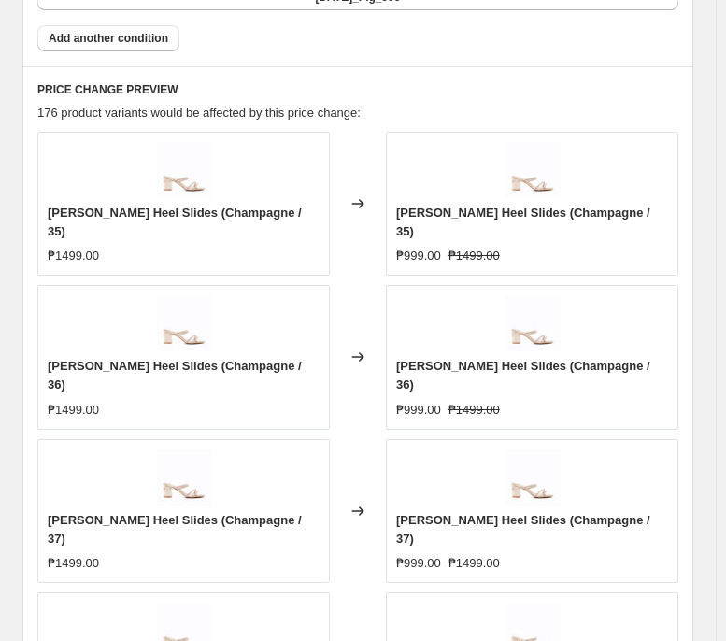
click at [605, 66] on div "PRICE CHANGE PREVIEW 176 product variants would be affected by this price chang…" at bounding box center [357, 505] width 671 height 879
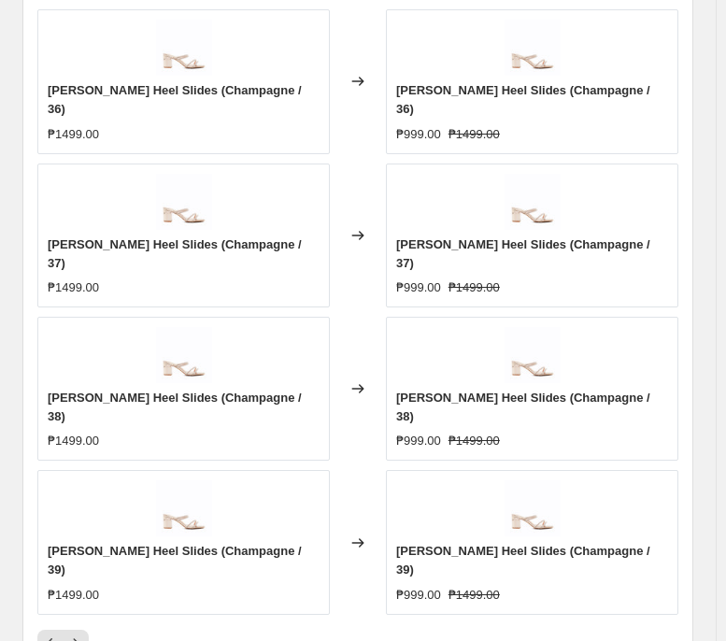
scroll to position [1617, 0]
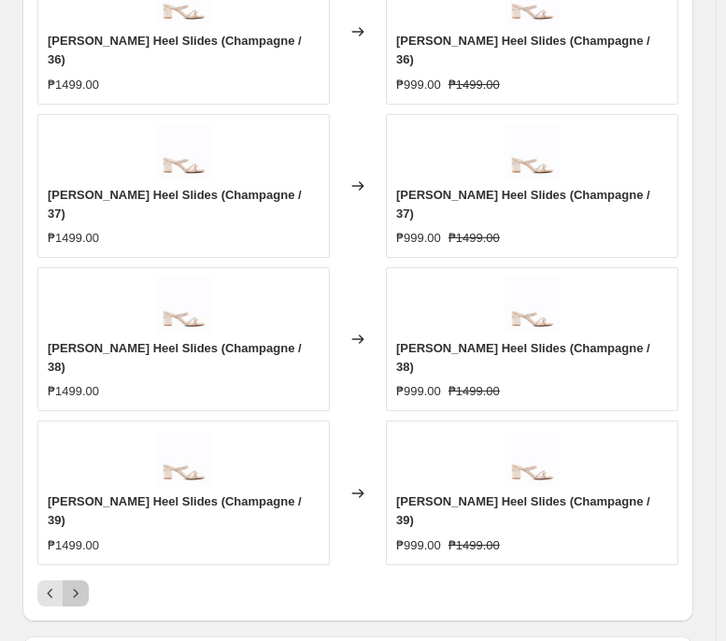
click at [71, 492] on icon "Next" at bounding box center [75, 593] width 19 height 19
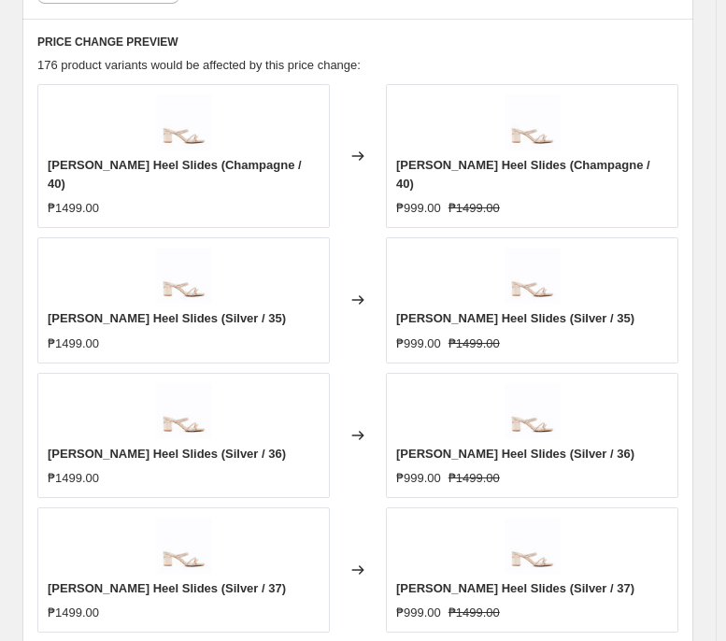
scroll to position [1523, 0]
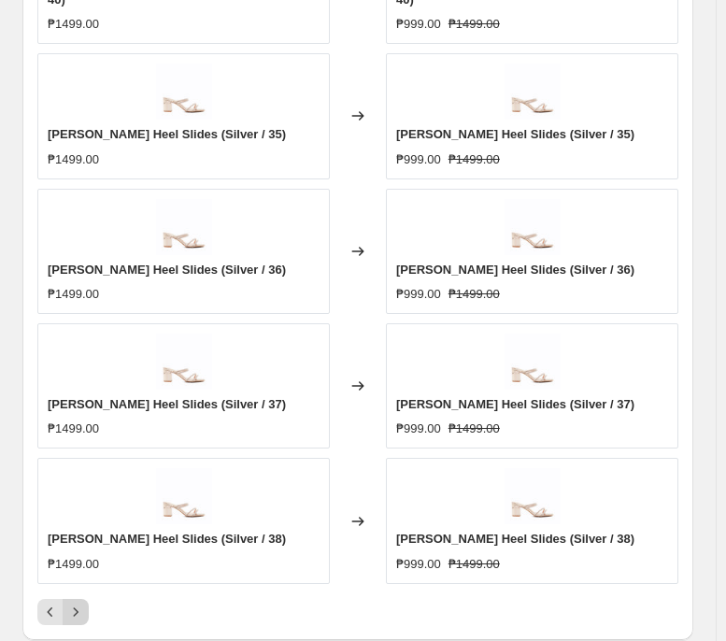
click at [78, 492] on button "Next" at bounding box center [76, 612] width 26 height 26
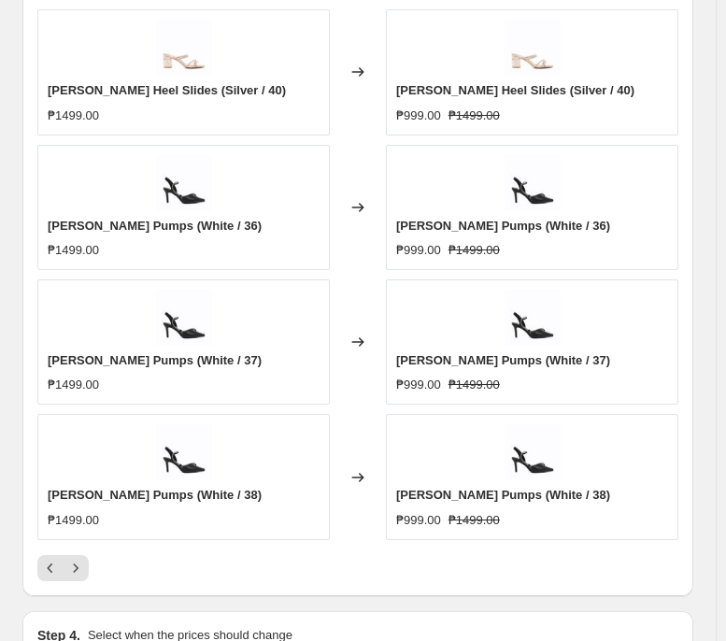
scroll to position [1543, 0]
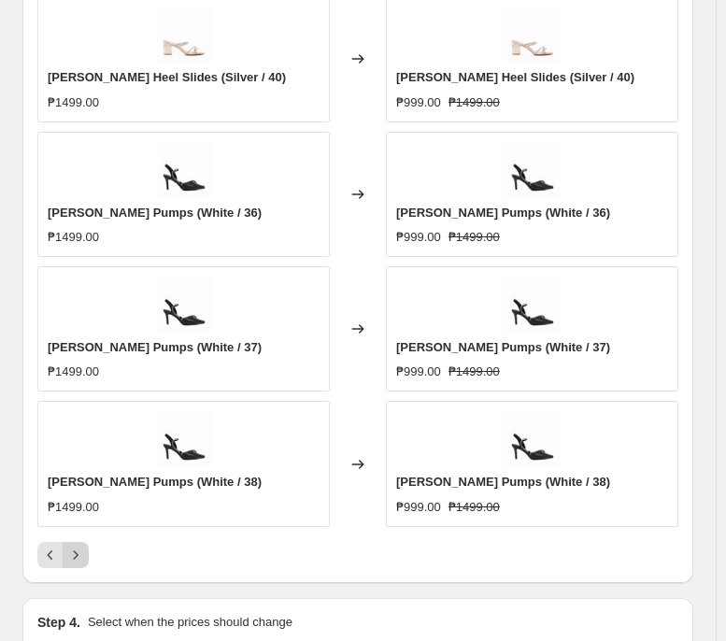
drag, startPoint x: 89, startPoint y: 556, endPoint x: 72, endPoint y: 562, distance: 17.7
click at [72, 492] on div at bounding box center [357, 555] width 641 height 26
click at [72, 492] on icon "Next" at bounding box center [75, 555] width 19 height 19
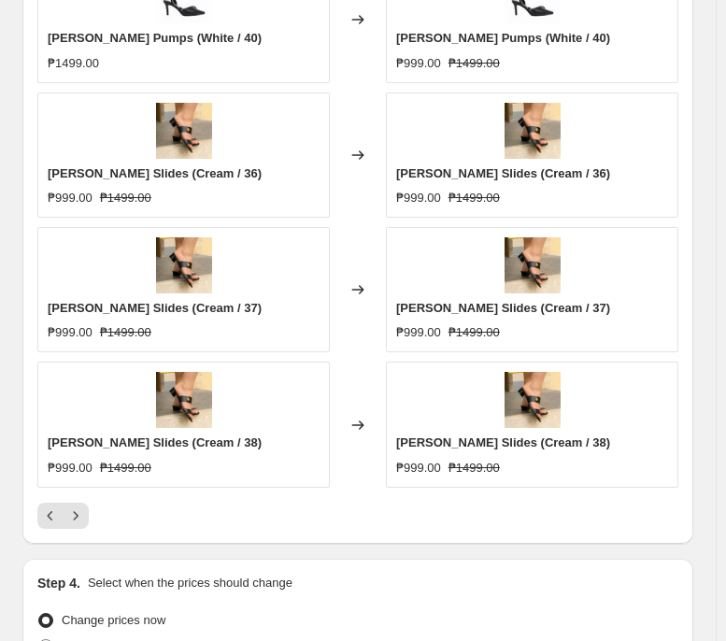
scroll to position [1588, 0]
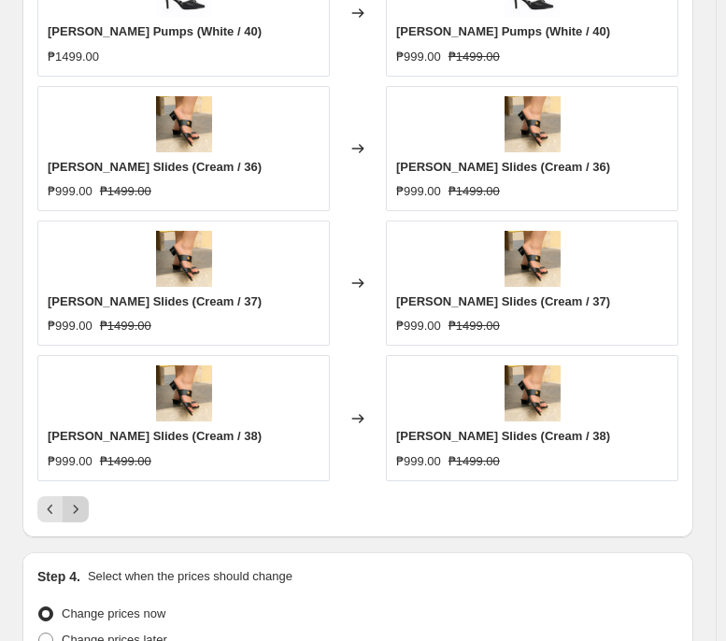
click at [76, 492] on icon "Next" at bounding box center [75, 509] width 19 height 19
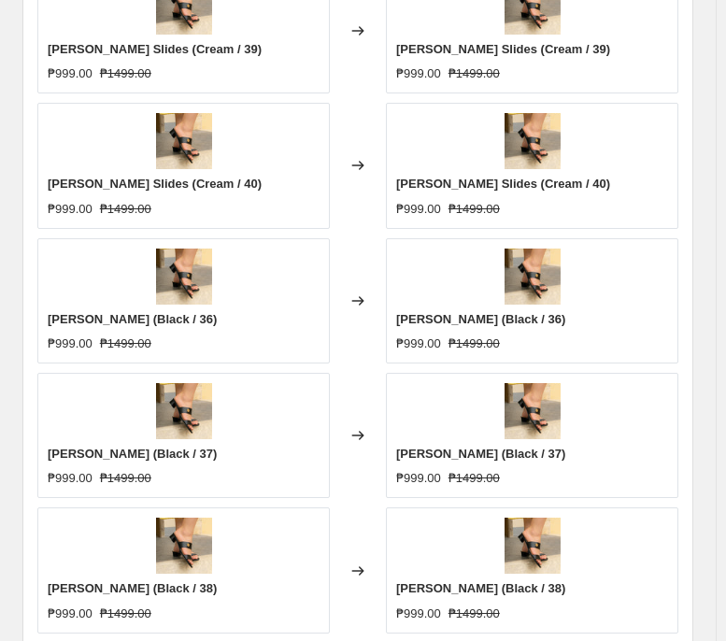
scroll to position [1512, 0]
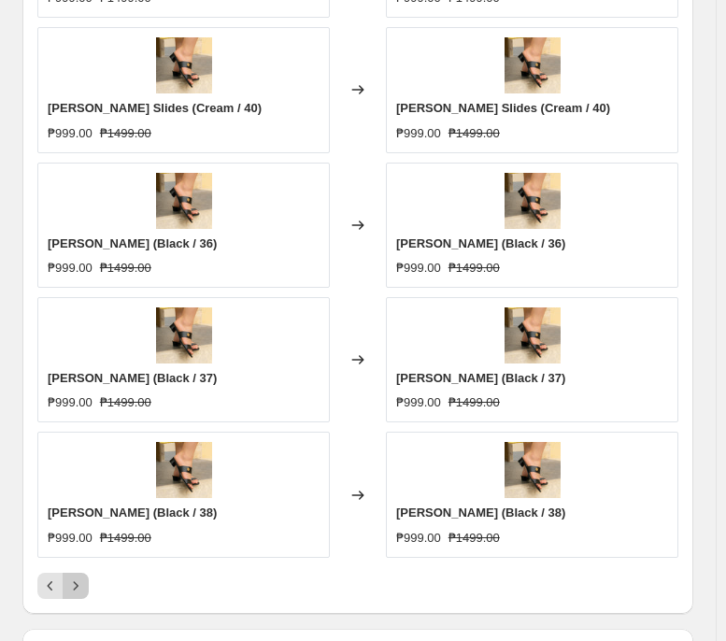
click at [82, 492] on icon "Next" at bounding box center [75, 586] width 19 height 19
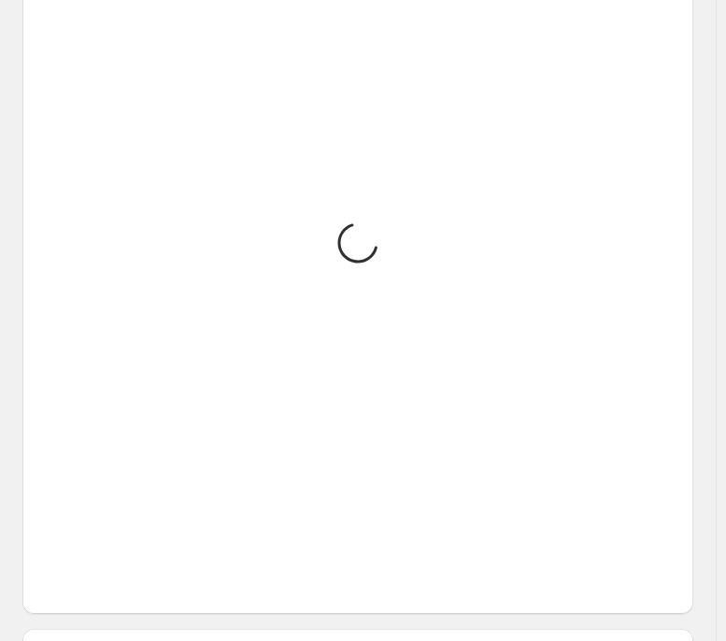
scroll to position [1275, 0]
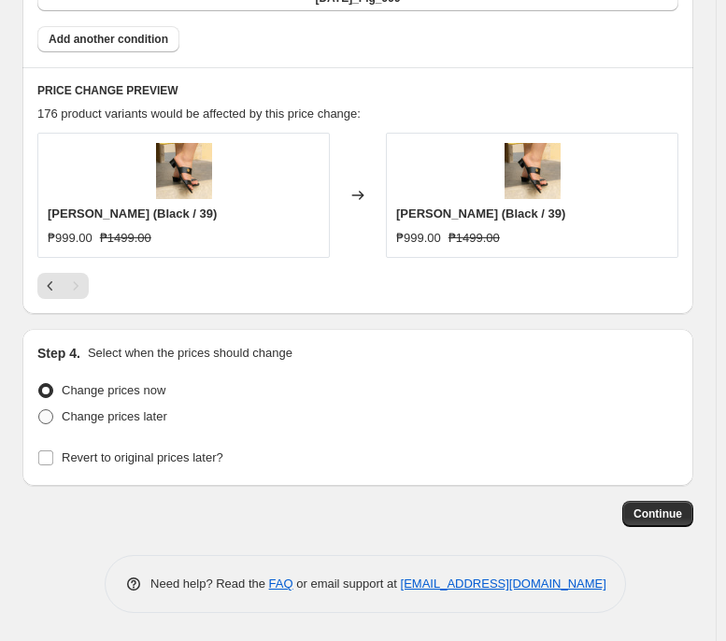
click at [140, 415] on span "Change prices later" at bounding box center [115, 416] width 106 height 14
click at [39, 410] on input "Change prices later" at bounding box center [38, 409] width 1 height 1
radio input "true"
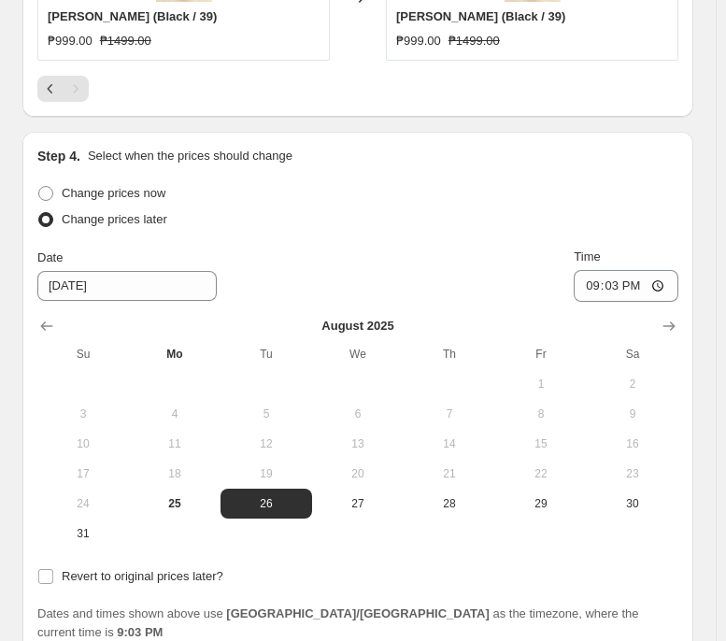
scroll to position [1486, 0]
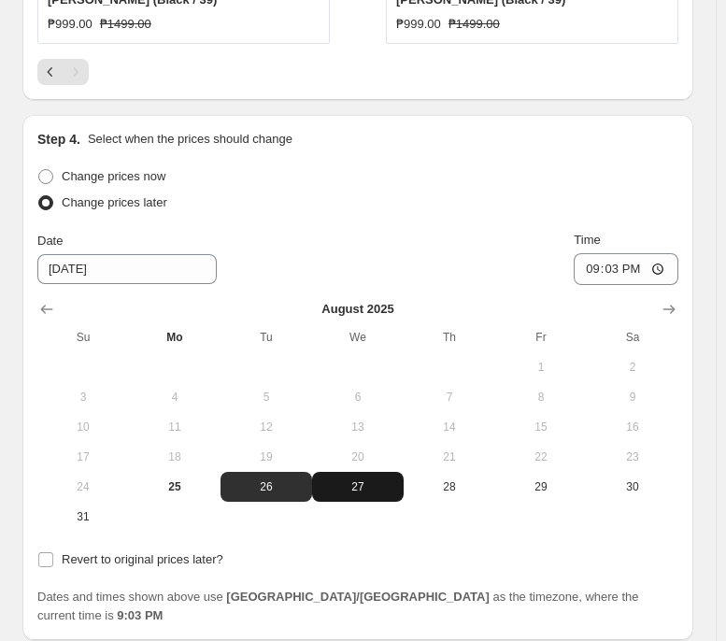
click at [358, 487] on span "27" at bounding box center [358, 486] width 77 height 15
type input "[DATE]"
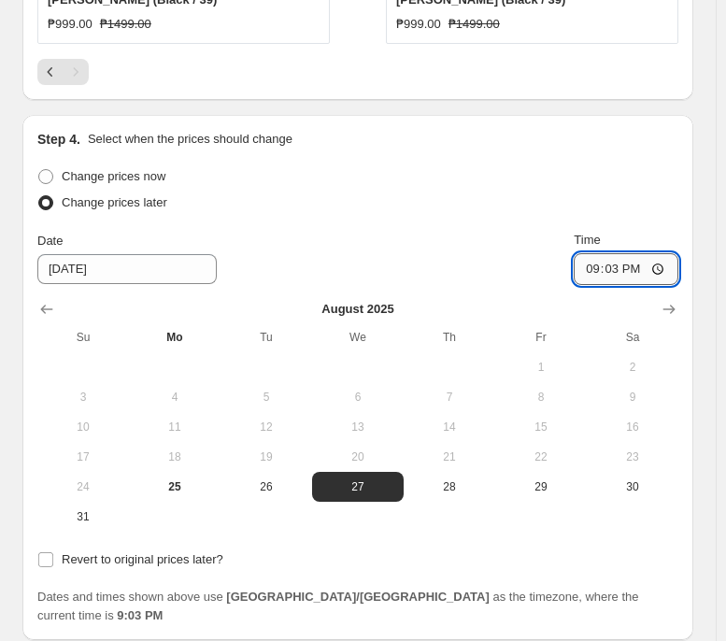
click at [609, 269] on input "21:03" at bounding box center [626, 269] width 105 height 32
type input "00:00"
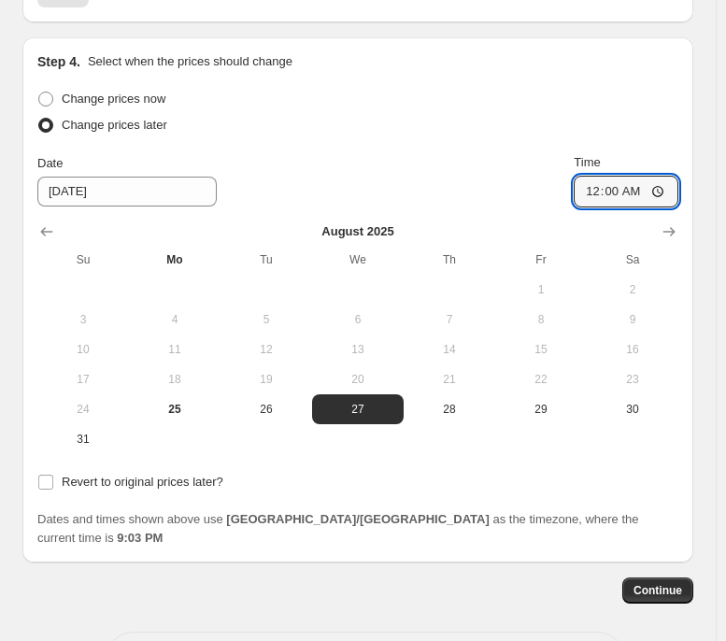
scroll to position [1565, 0]
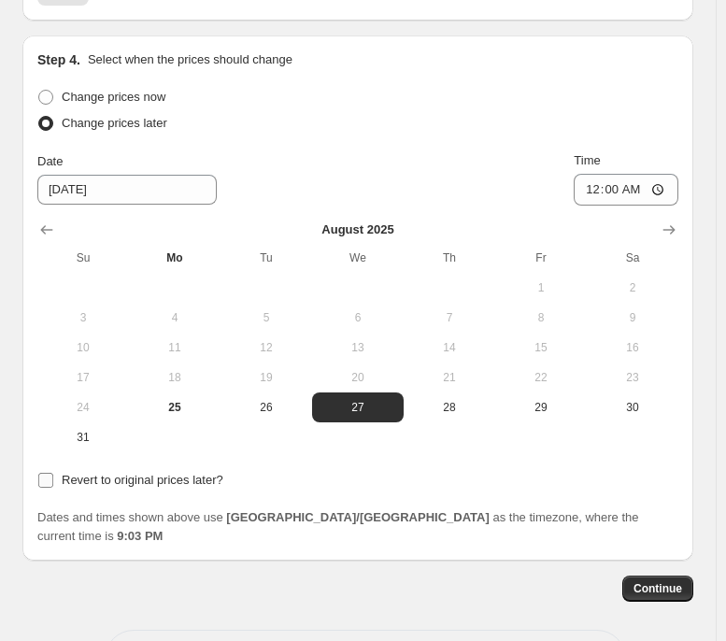
click at [207, 472] on label "Revert to original prices later?" at bounding box center [130, 480] width 186 height 26
click at [53, 473] on input "Revert to original prices later?" at bounding box center [45, 480] width 15 height 15
checkbox input "true"
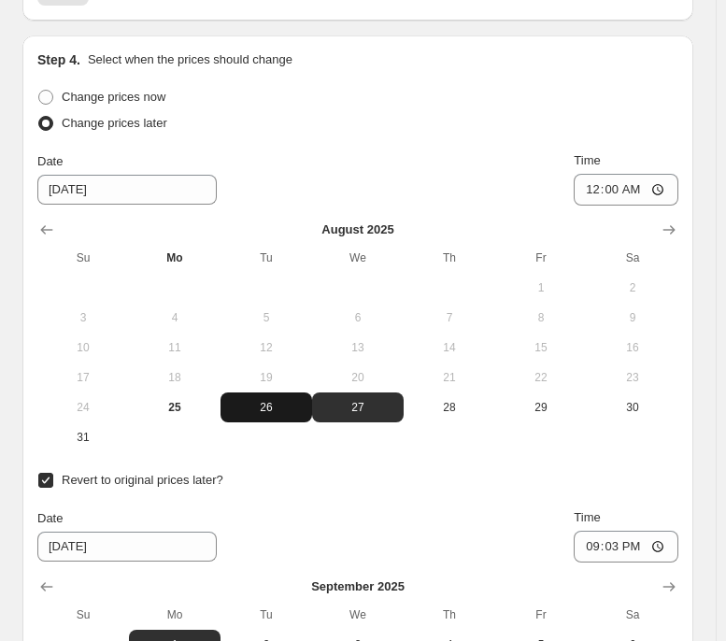
scroll to position [1819, 0]
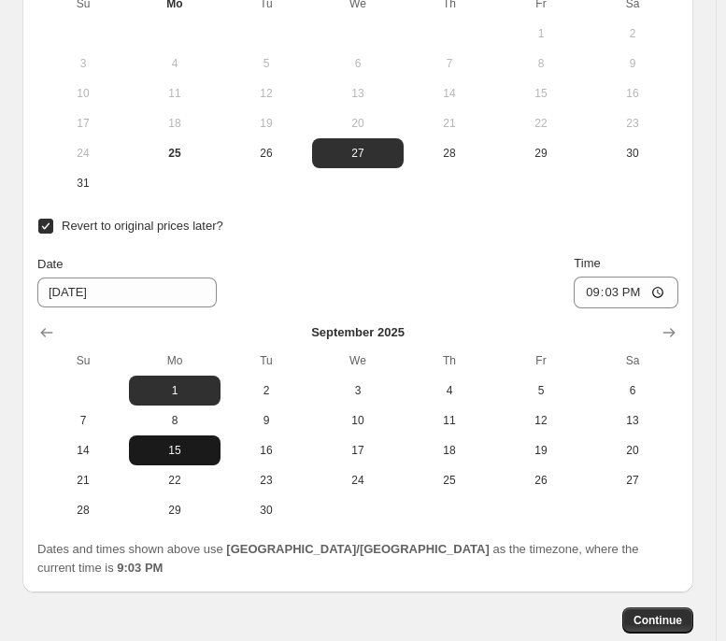
click at [188, 458] on span "15" at bounding box center [174, 450] width 77 height 15
type input "[DATE]"
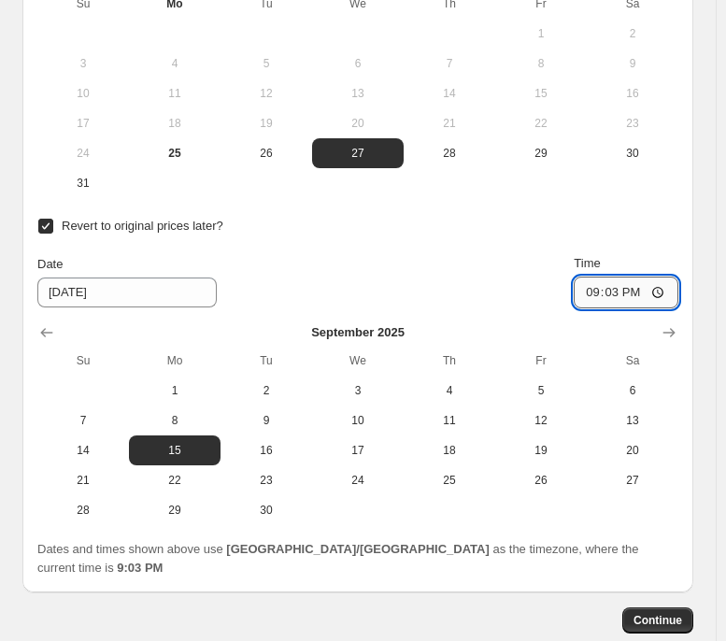
click at [587, 293] on input "21:03" at bounding box center [626, 293] width 105 height 32
type input "23:59"
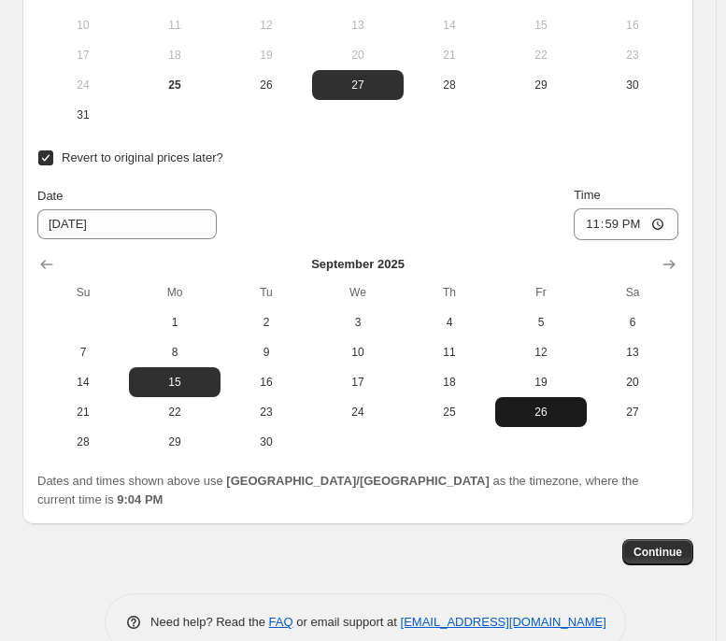
scroll to position [1888, 0]
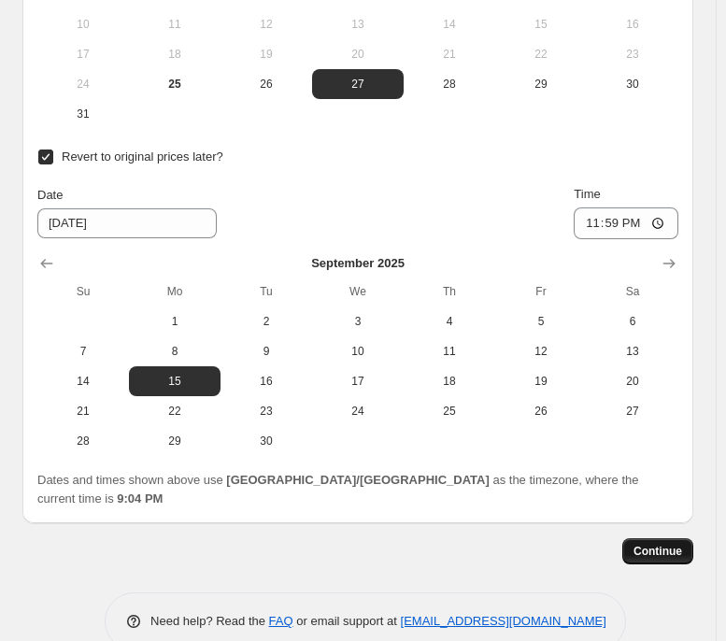
click at [682, 492] on span "Continue" at bounding box center [658, 551] width 49 height 15
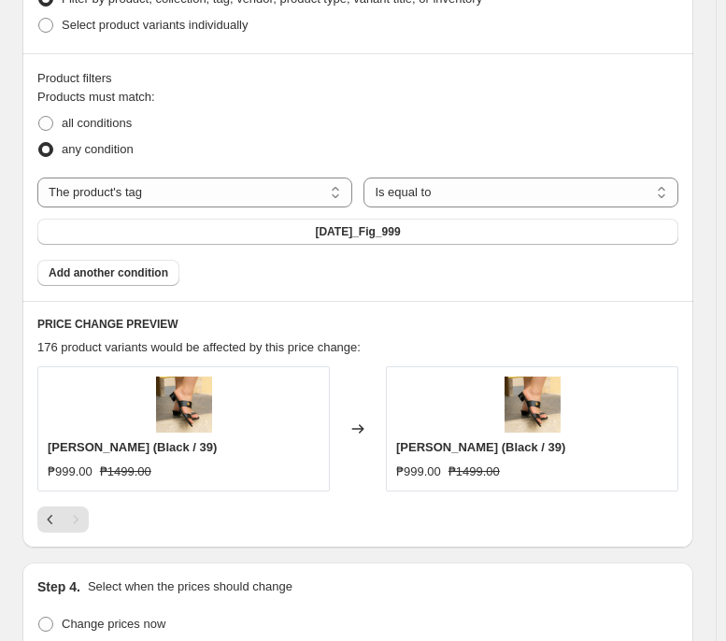
scroll to position [1025, 0]
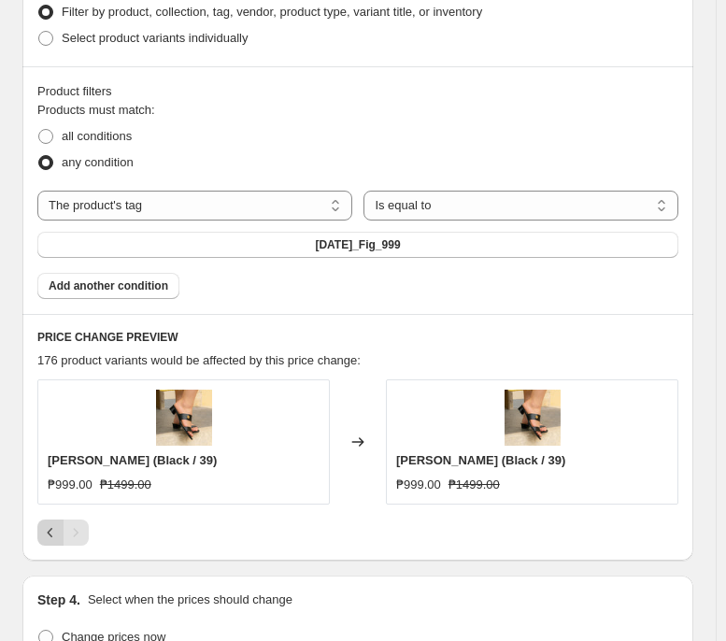
click at [50, 492] on icon "Previous" at bounding box center [51, 532] width 6 height 9
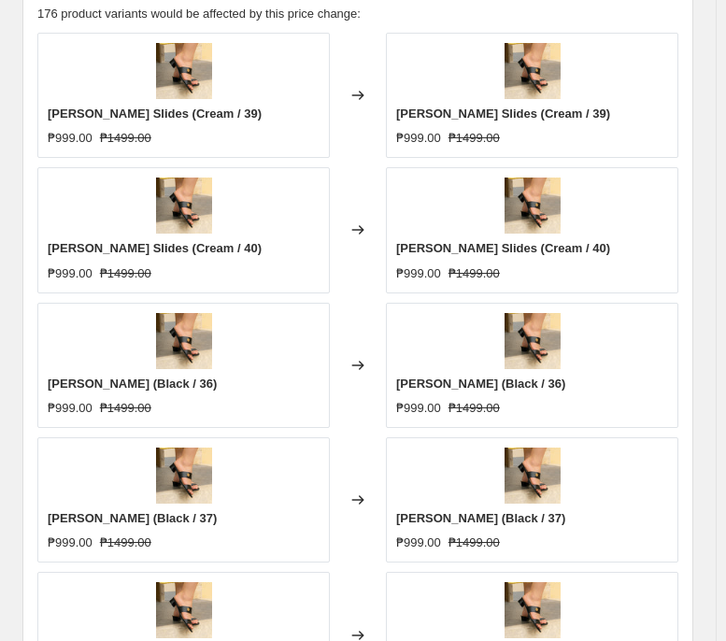
scroll to position [1619, 0]
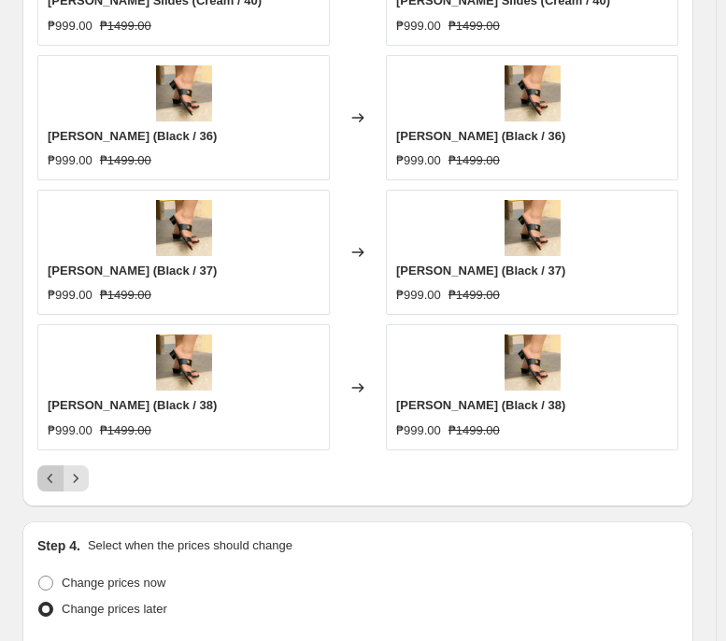
click at [47, 491] on button "Previous" at bounding box center [50, 478] width 26 height 26
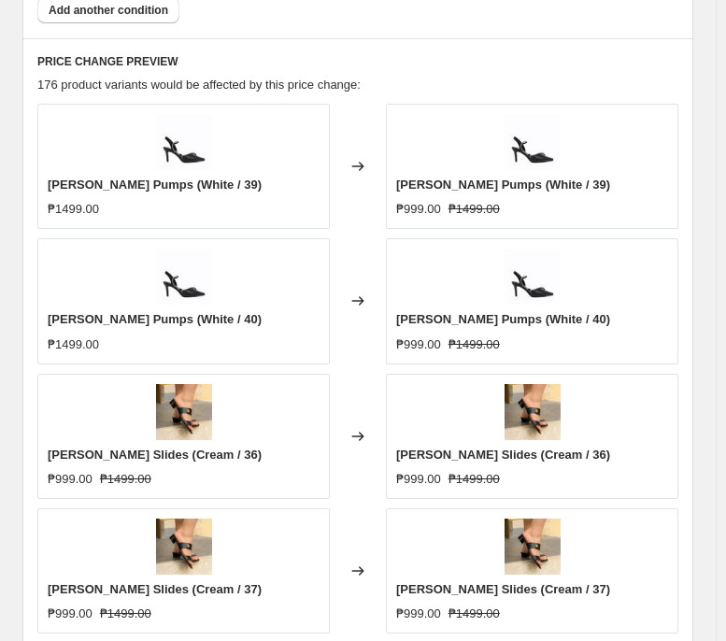
scroll to position [1694, 0]
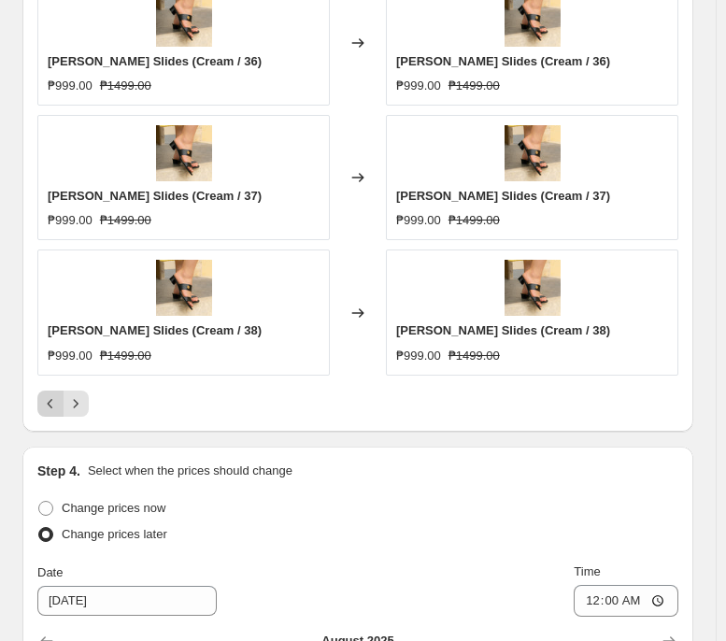
click at [50, 413] on icon "Previous" at bounding box center [50, 403] width 19 height 19
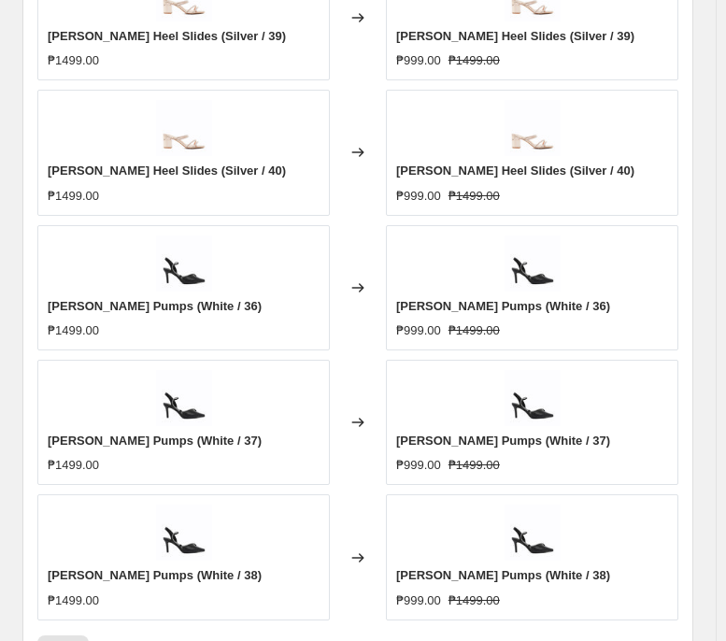
scroll to position [1607, 0]
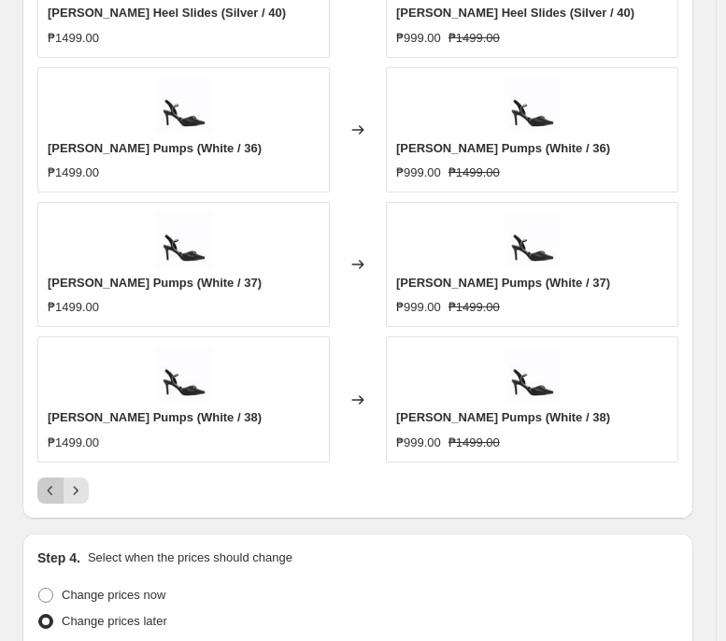
click at [39, 492] on button "Previous" at bounding box center [50, 490] width 26 height 26
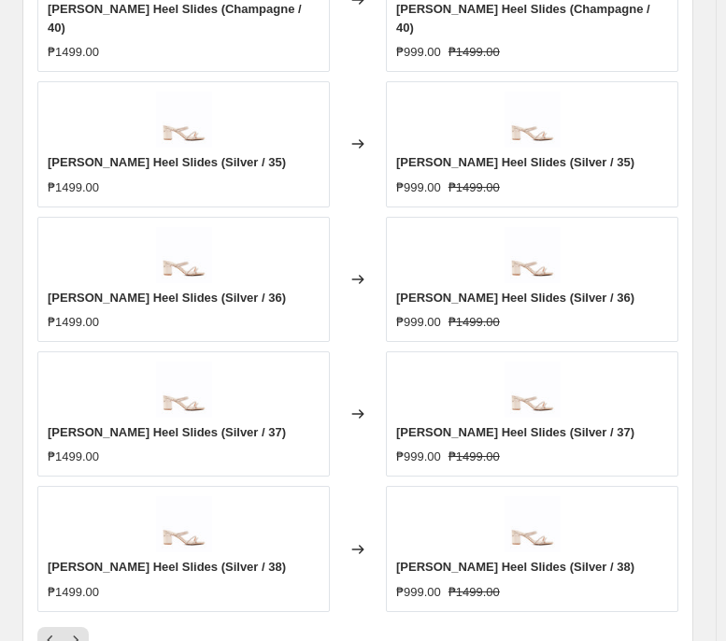
scroll to position [1497, 0]
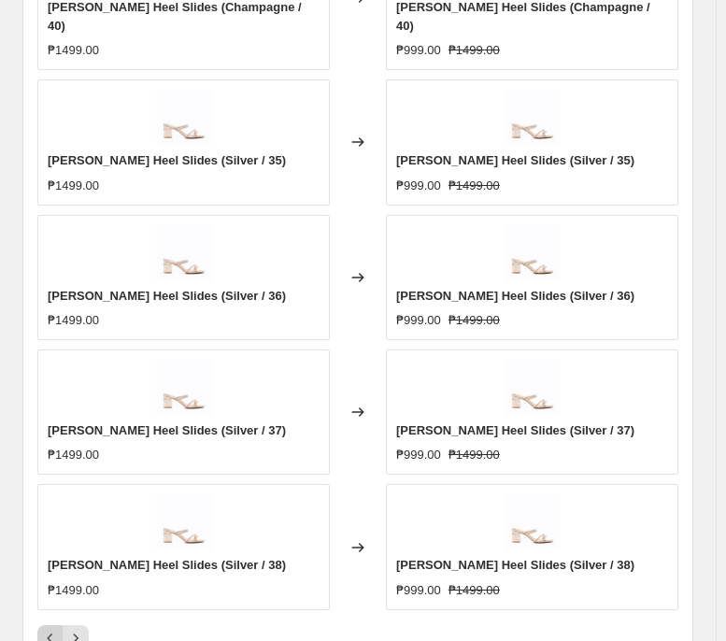
click at [41, 492] on icon "Previous" at bounding box center [50, 638] width 19 height 19
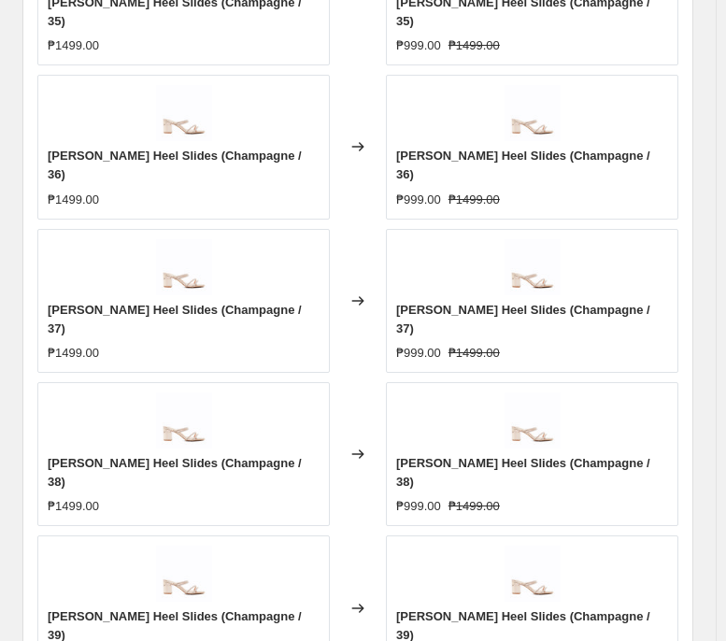
scroll to position [1516, 0]
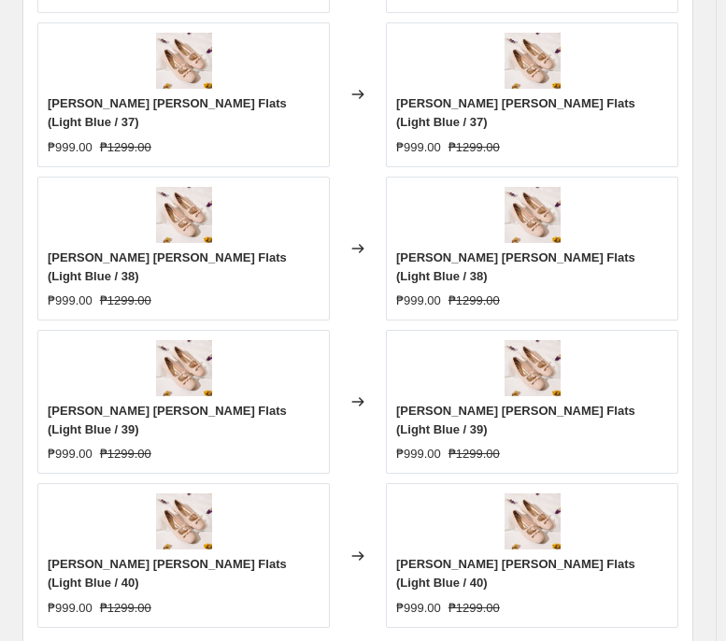
scroll to position [1556, 0]
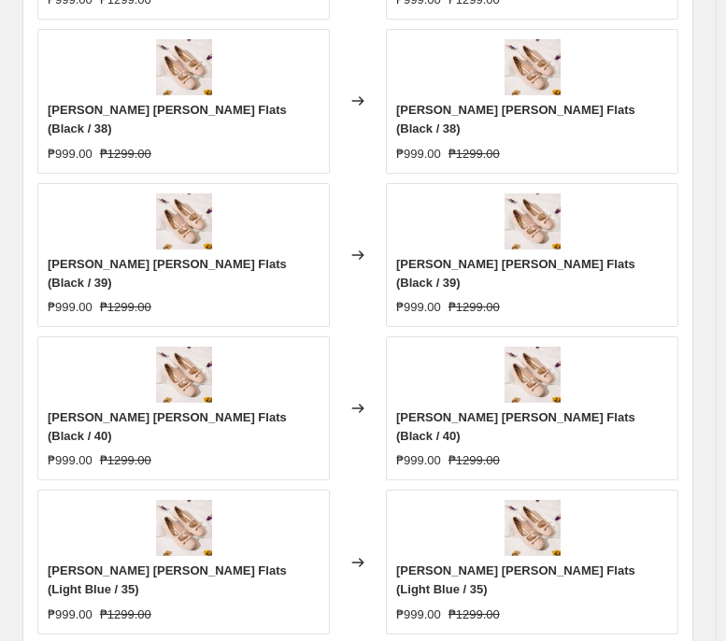
scroll to position [1549, 0]
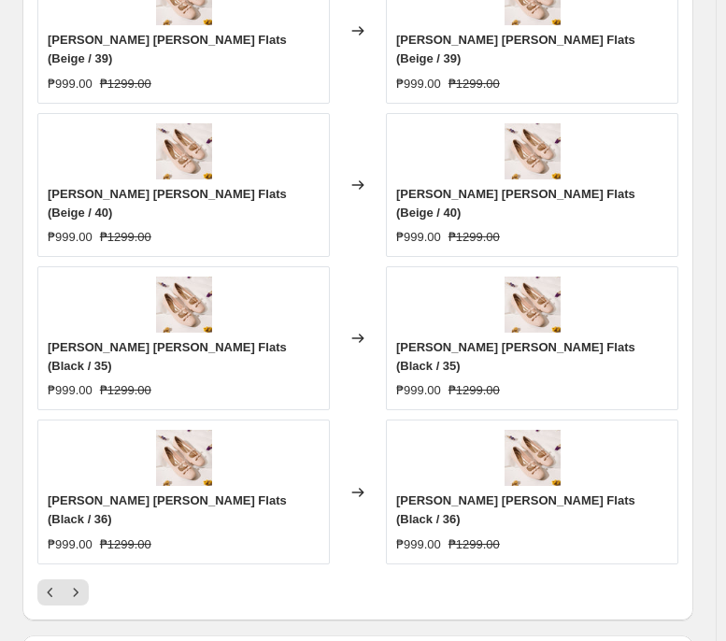
scroll to position [1618, 0]
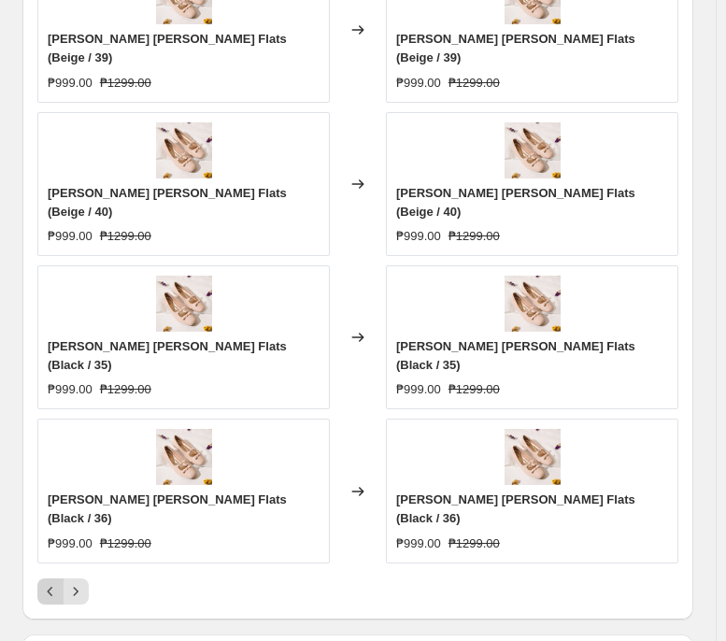
click at [52, 492] on icon "Previous" at bounding box center [50, 591] width 19 height 19
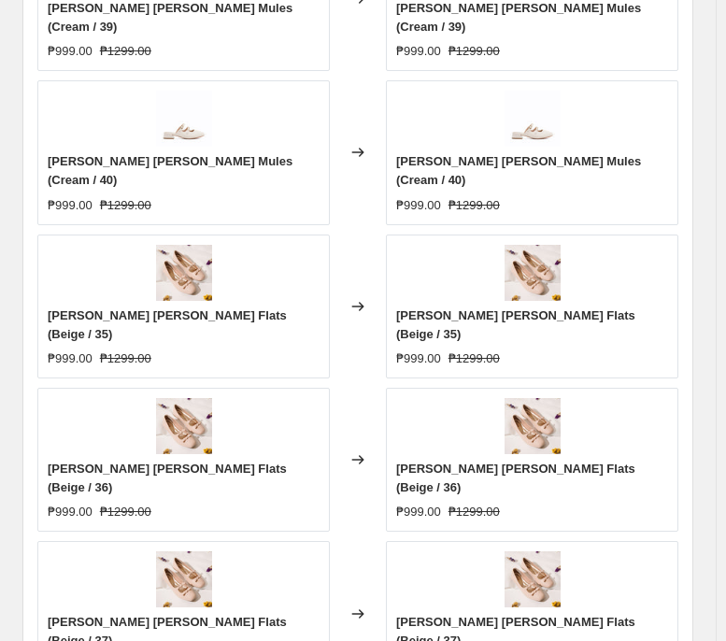
scroll to position [1505, 0]
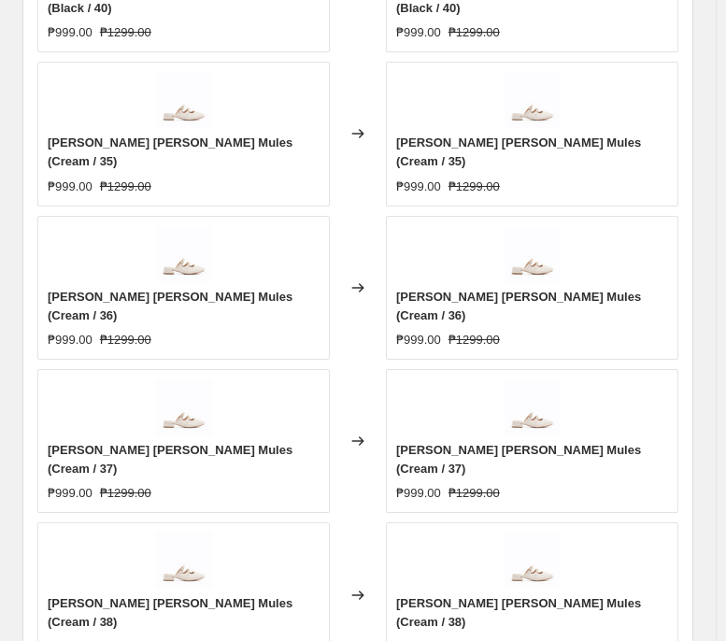
scroll to position [1516, 0]
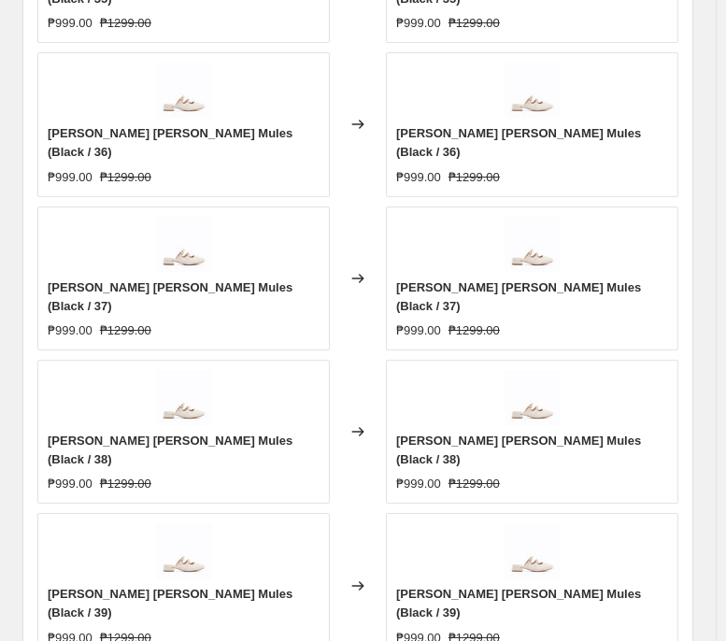
scroll to position [1610, 0]
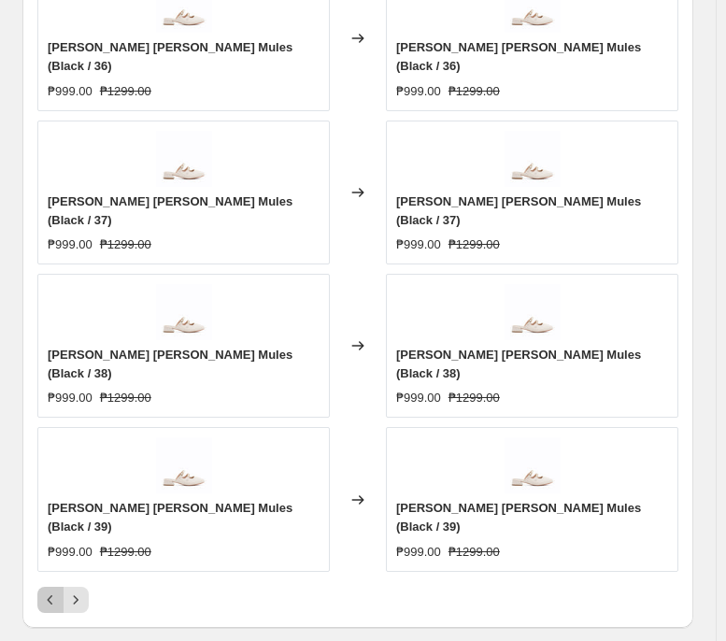
click at [49, 492] on icon "Previous" at bounding box center [51, 599] width 6 height 9
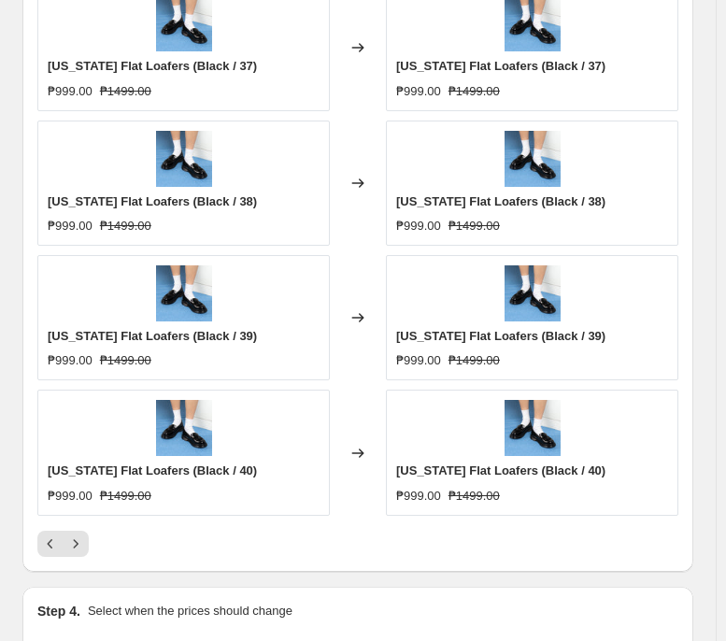
scroll to position [1557, 0]
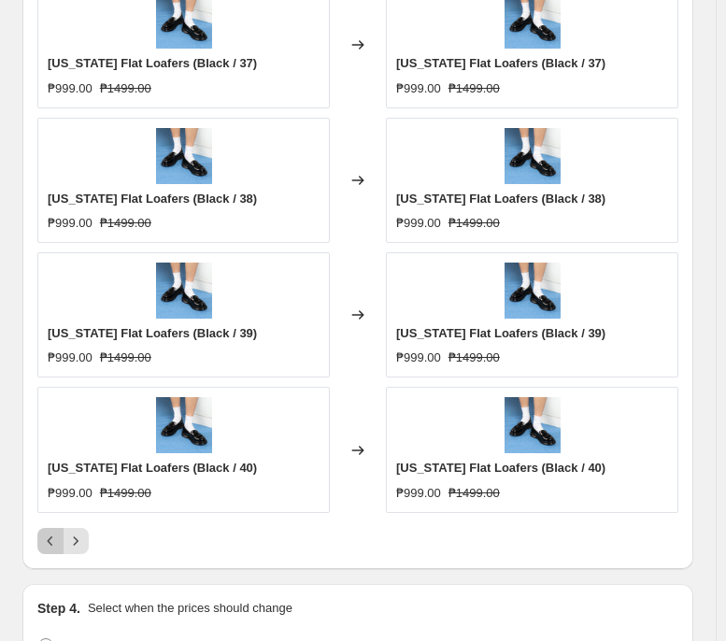
click at [50, 492] on icon "Previous" at bounding box center [51, 540] width 6 height 9
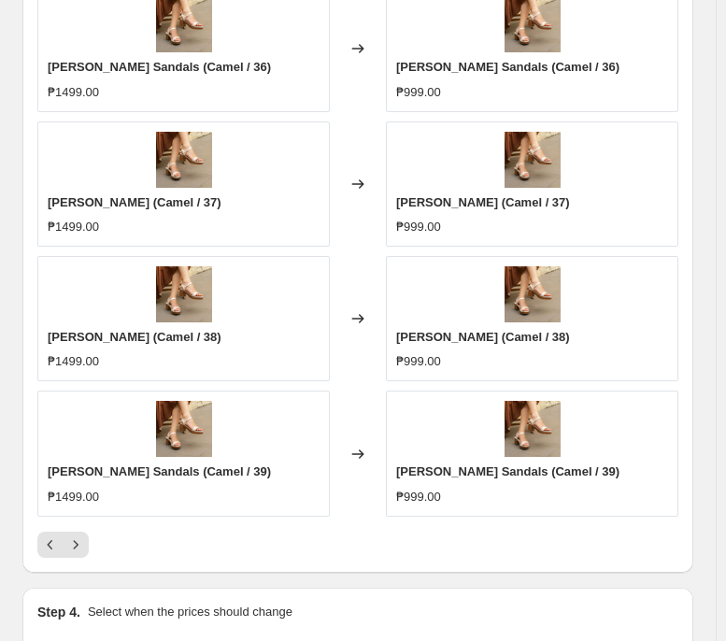
scroll to position [1554, 0]
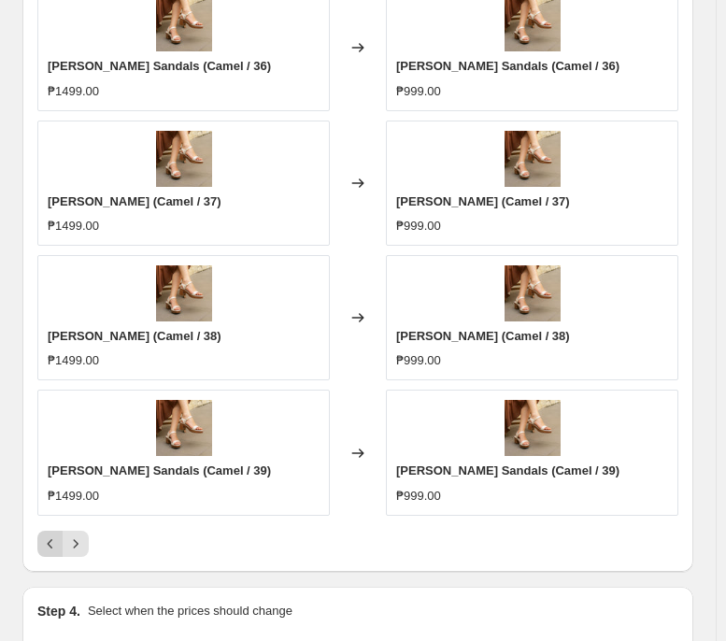
click at [51, 492] on icon "Previous" at bounding box center [50, 543] width 19 height 19
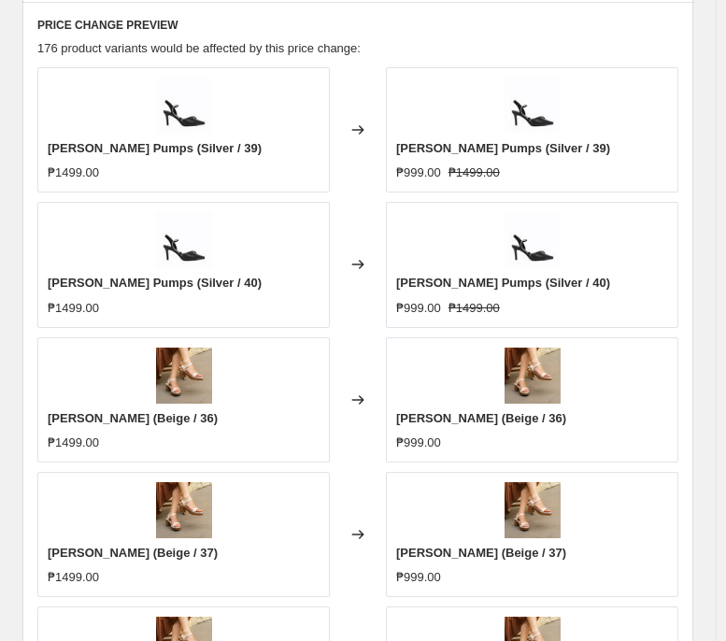
scroll to position [1561, 0]
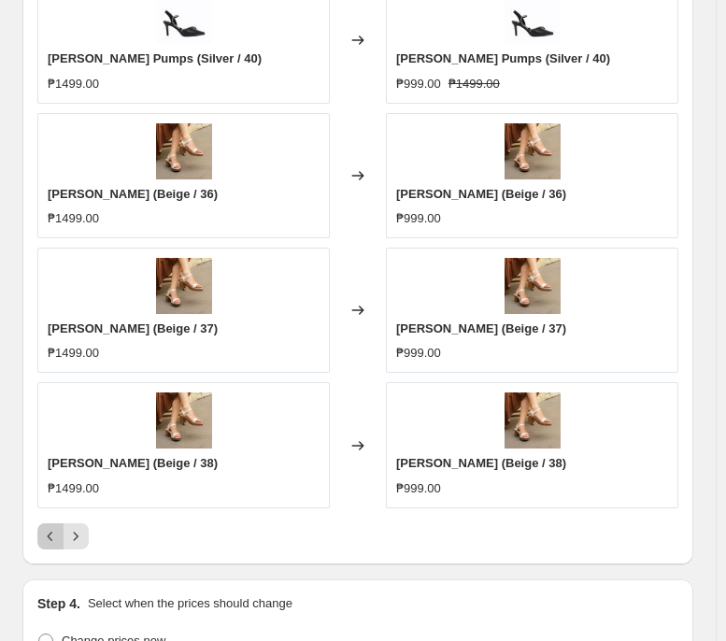
click at [49, 492] on icon "Previous" at bounding box center [50, 536] width 19 height 19
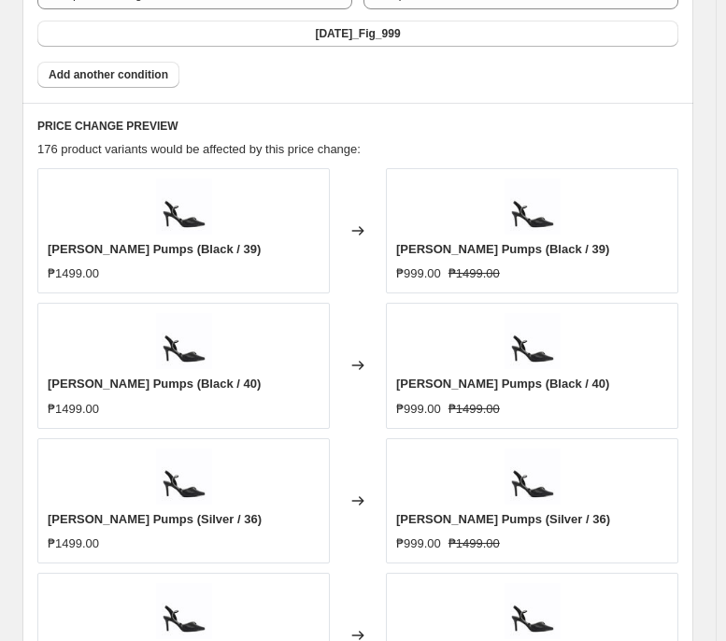
scroll to position [1468, 0]
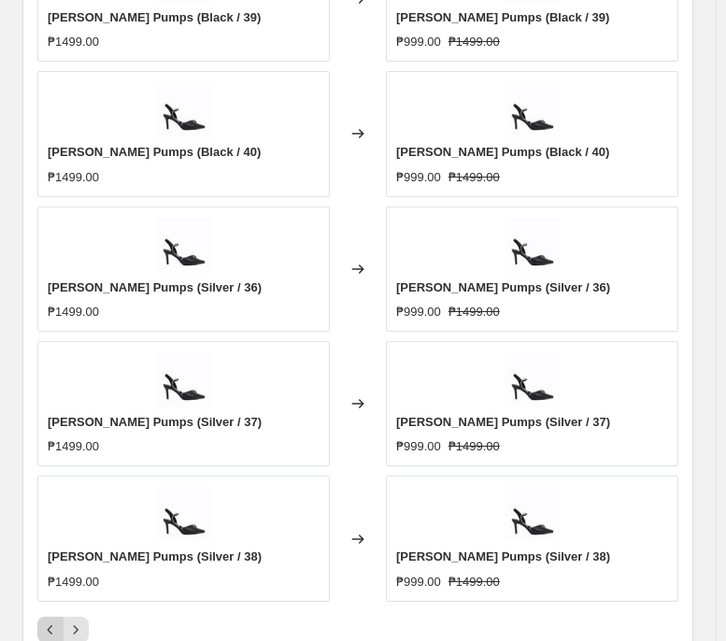
click at [45, 492] on icon "Previous" at bounding box center [50, 629] width 19 height 19
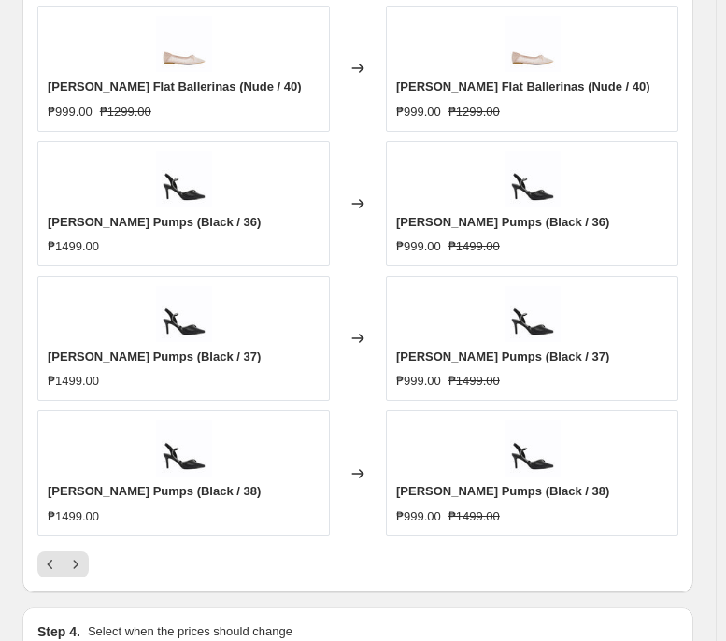
scroll to position [1601, 0]
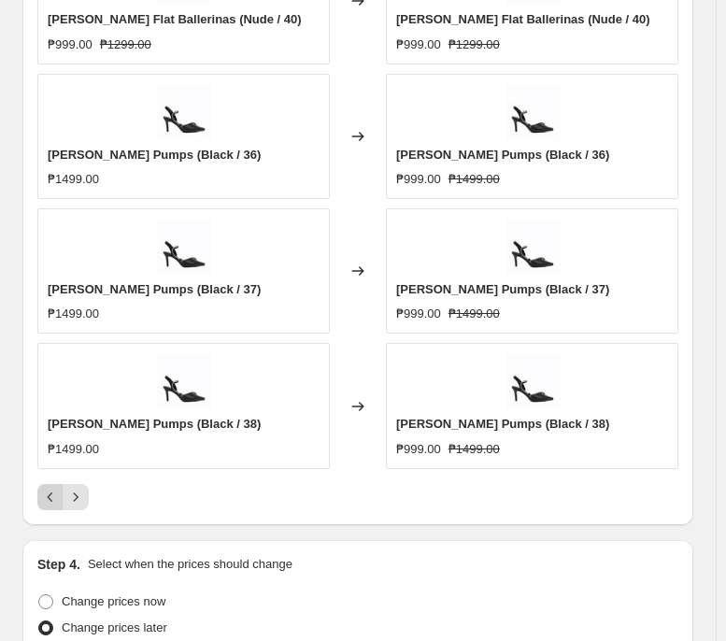
click at [51, 492] on icon "Previous" at bounding box center [50, 497] width 19 height 19
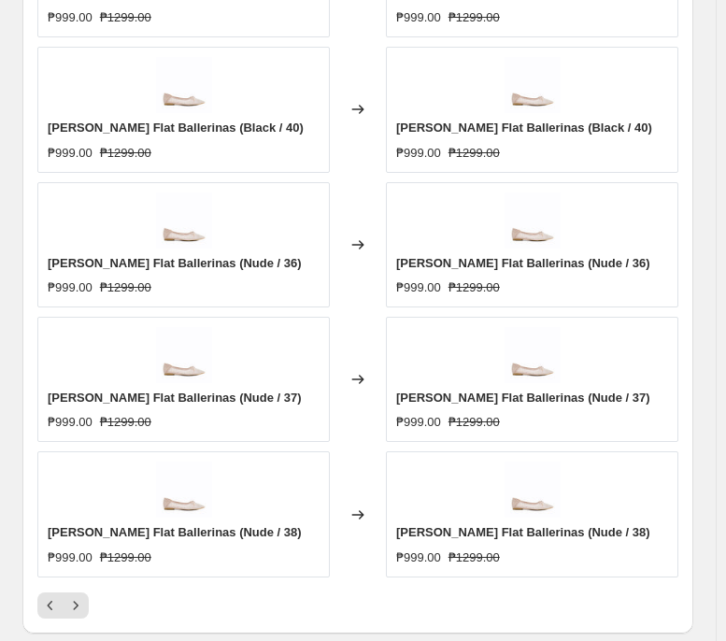
scroll to position [1525, 0]
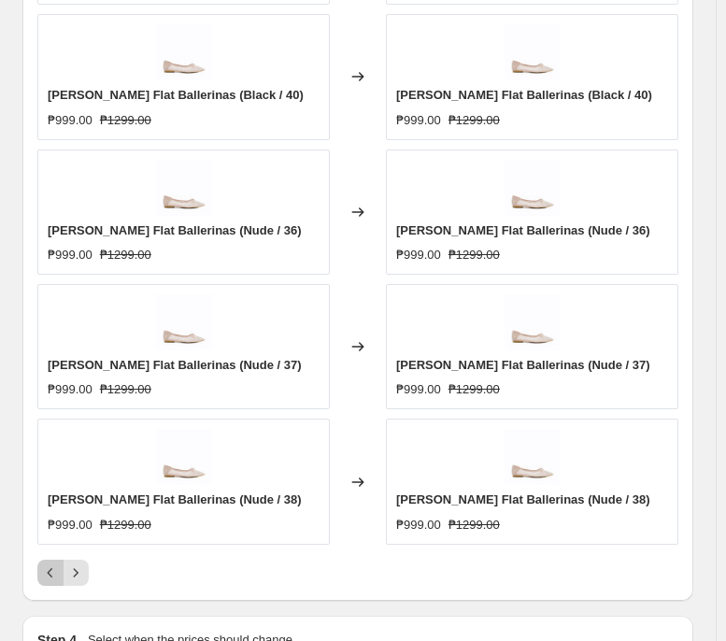
click at [48, 492] on icon "Previous" at bounding box center [50, 572] width 19 height 19
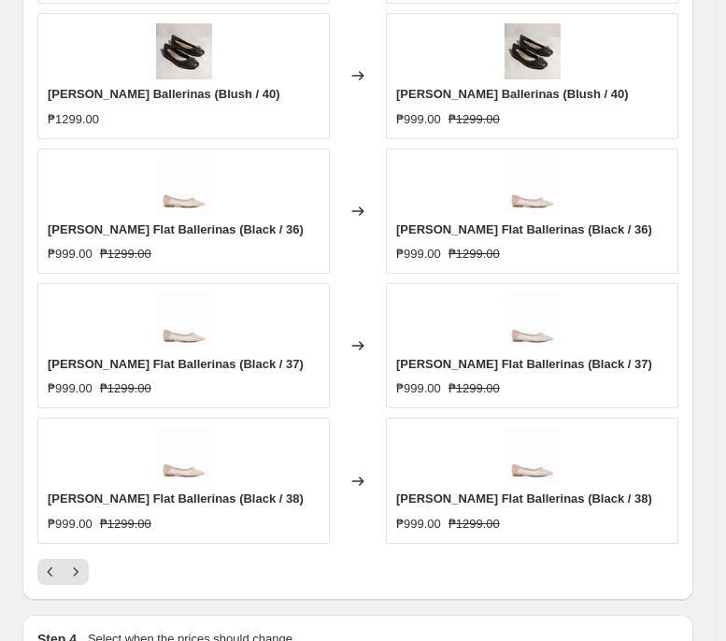
scroll to position [1528, 0]
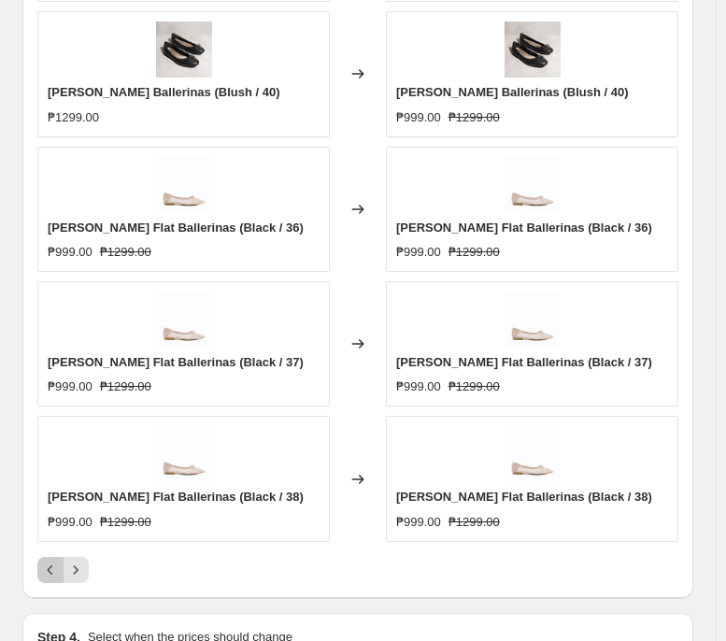
click at [45, 492] on icon "Previous" at bounding box center [50, 570] width 19 height 19
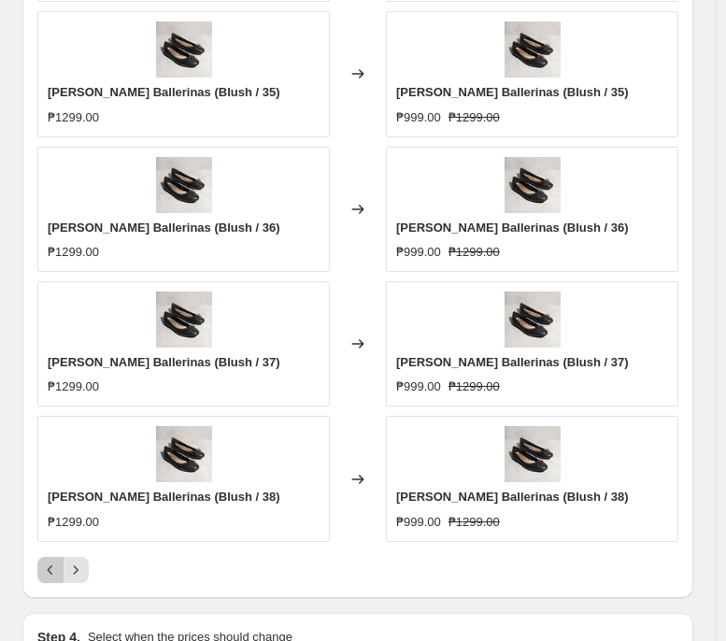
click at [48, 492] on icon "Previous" at bounding box center [50, 570] width 19 height 19
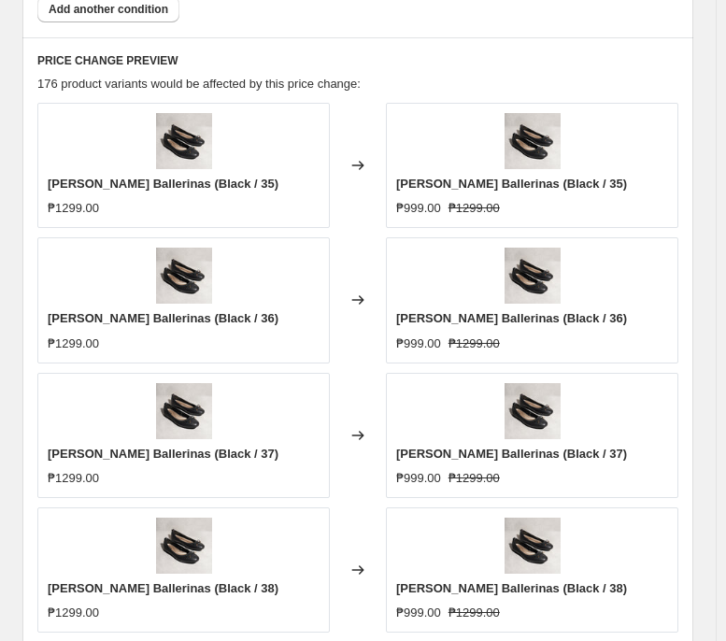
scroll to position [1617, 0]
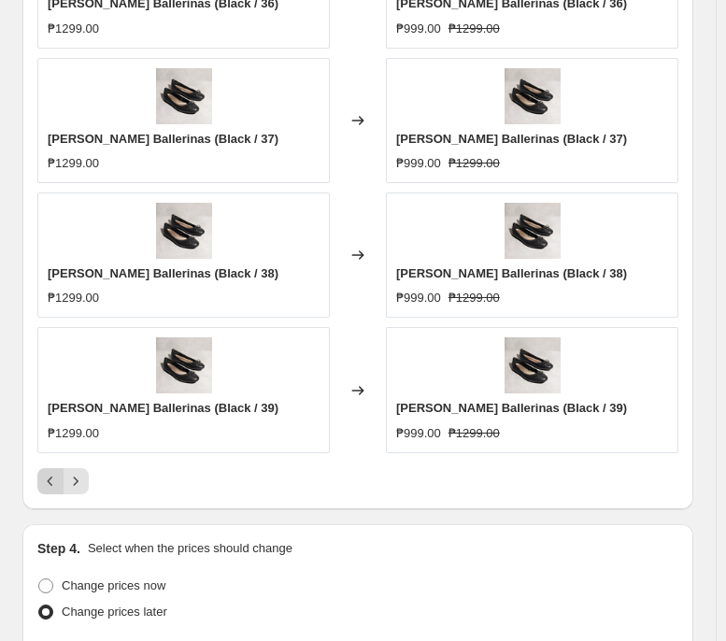
click at [52, 482] on icon "Previous" at bounding box center [50, 481] width 19 height 19
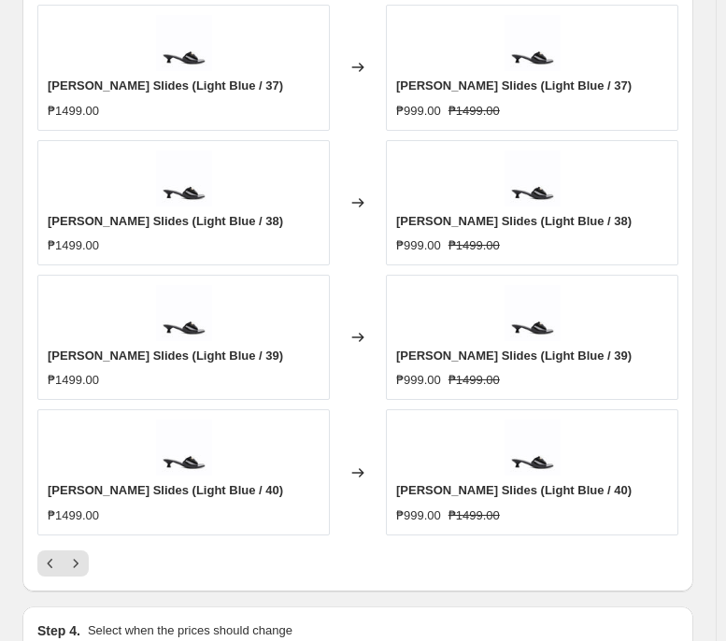
scroll to position [1540, 0]
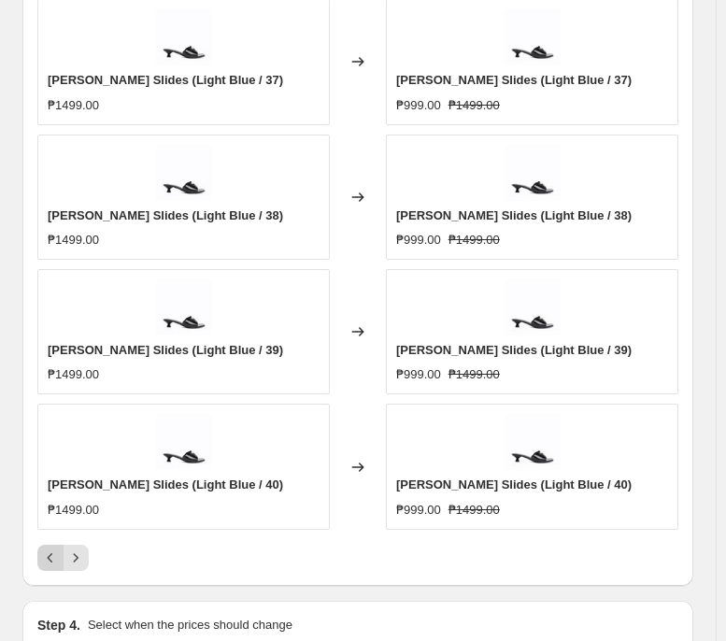
click at [42, 492] on icon "Previous" at bounding box center [50, 557] width 19 height 19
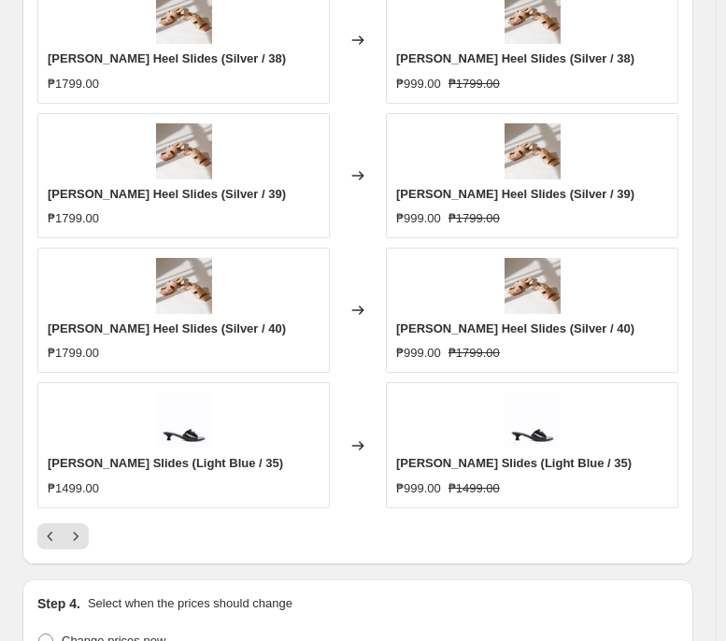
scroll to position [1562, 0]
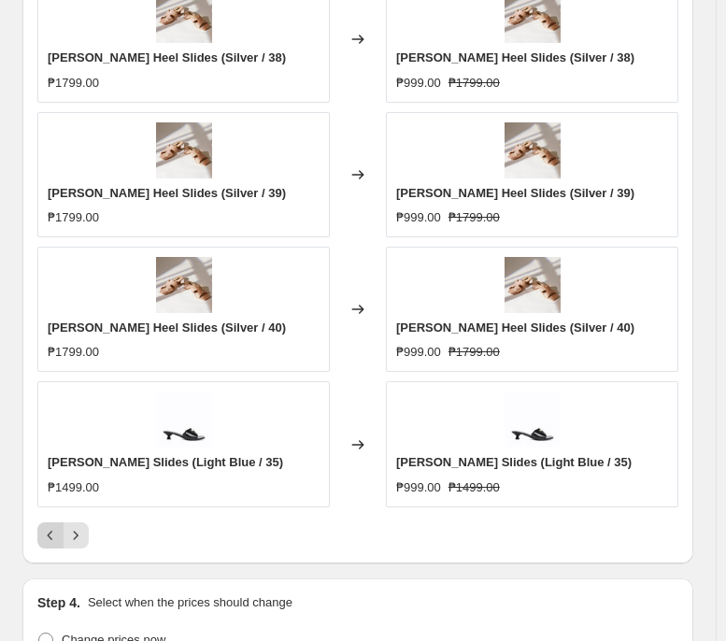
click at [47, 492] on icon "Previous" at bounding box center [50, 535] width 19 height 19
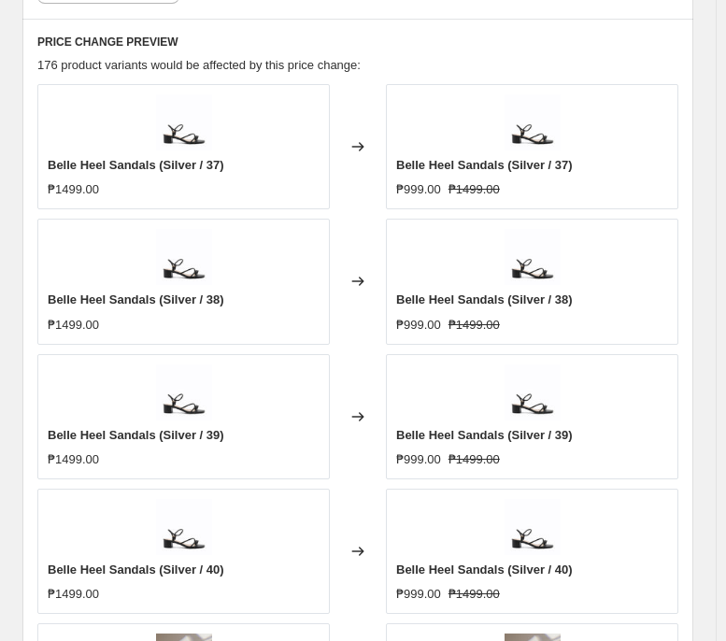
scroll to position [1823, 0]
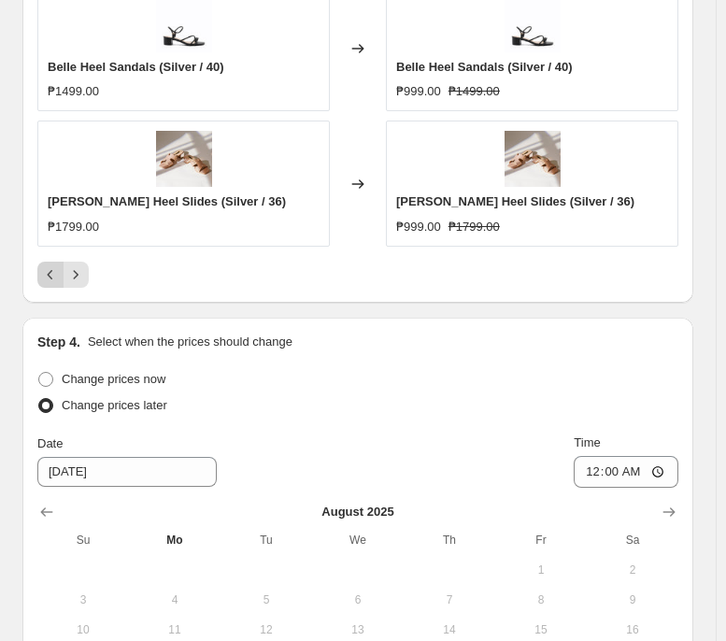
click at [52, 284] on icon "Previous" at bounding box center [50, 274] width 19 height 19
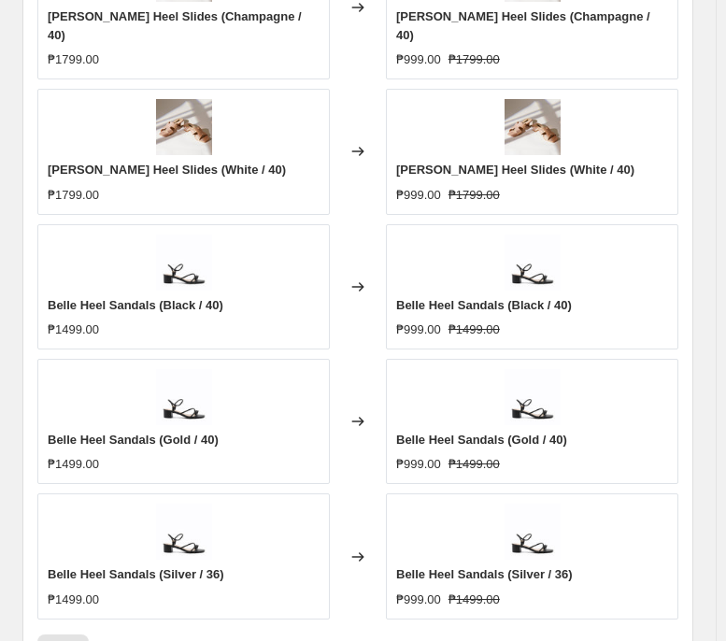
scroll to position [1490, 0]
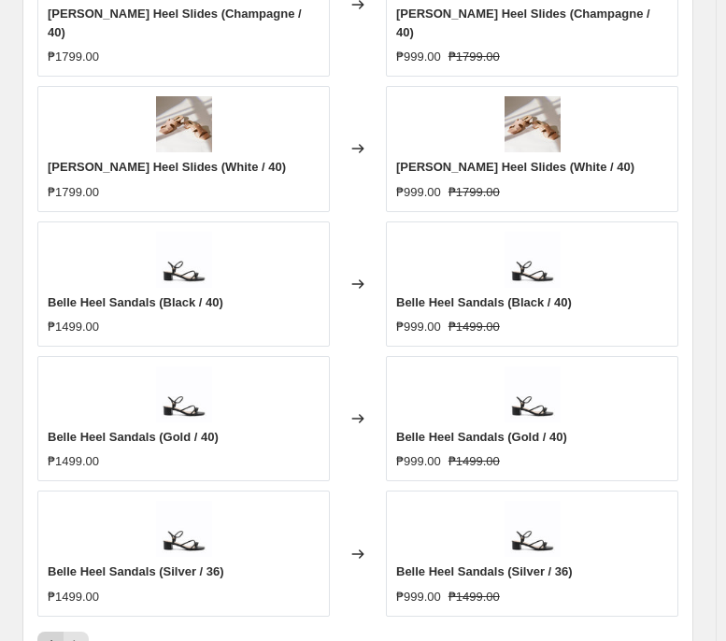
click at [51, 492] on icon "Previous" at bounding box center [50, 644] width 19 height 19
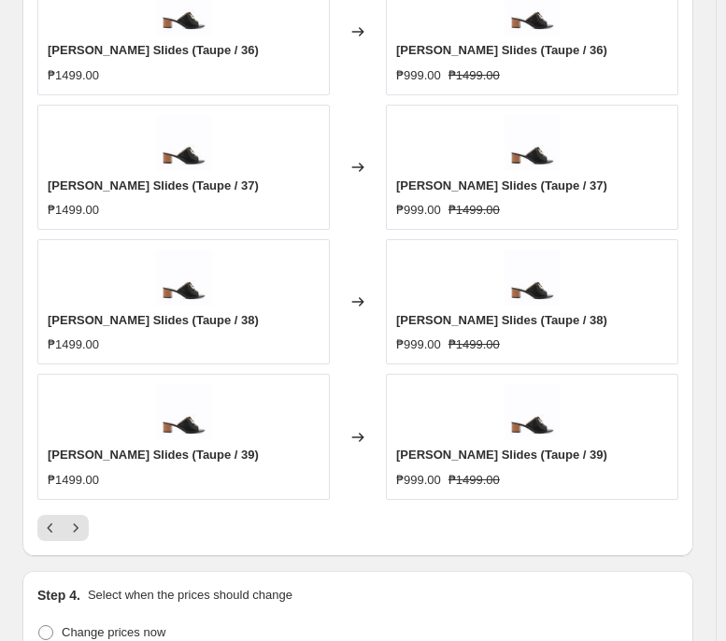
scroll to position [1570, 0]
click at [37, 492] on button "Previous" at bounding box center [50, 528] width 26 height 26
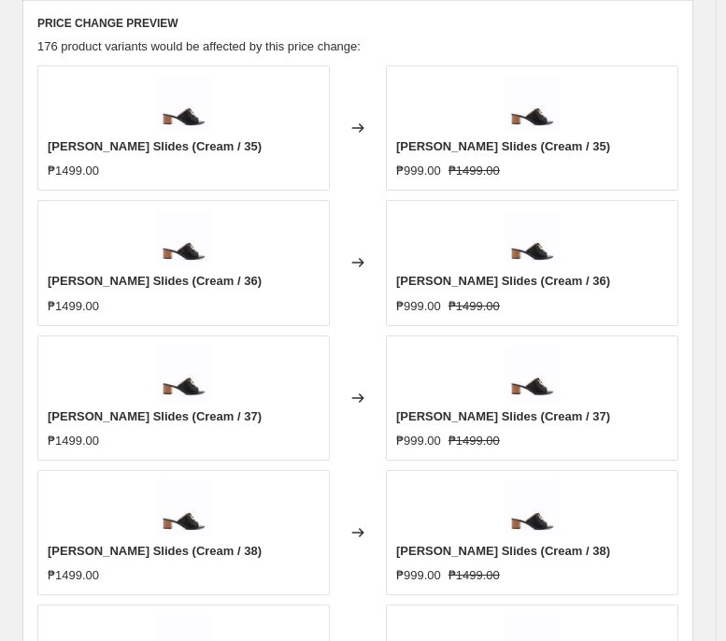
scroll to position [1530, 0]
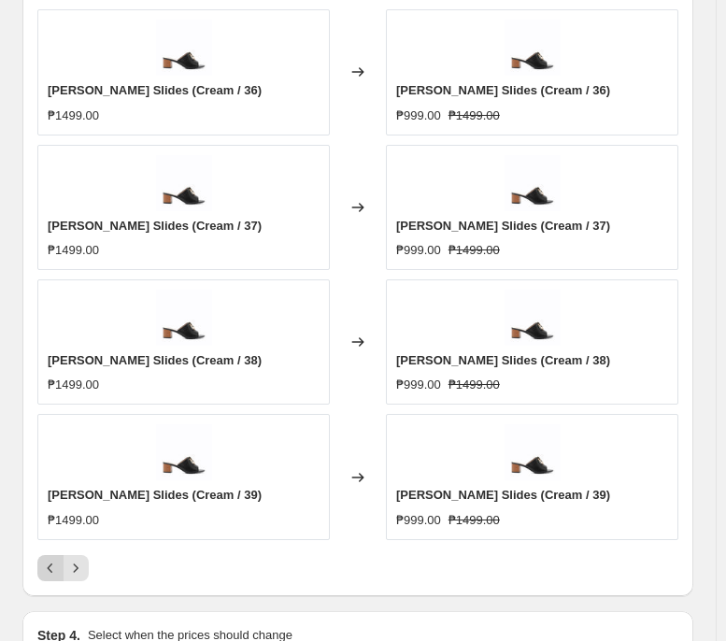
click at [51, 492] on icon "Previous" at bounding box center [50, 568] width 19 height 19
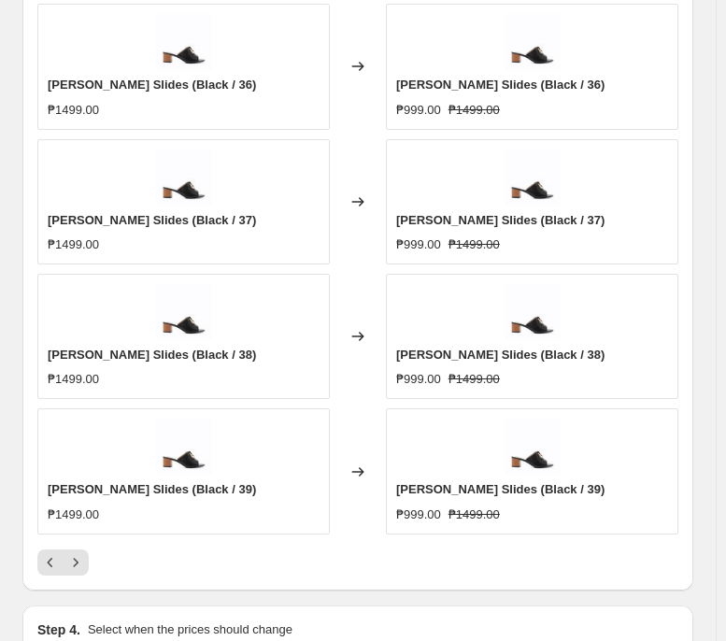
scroll to position [1537, 0]
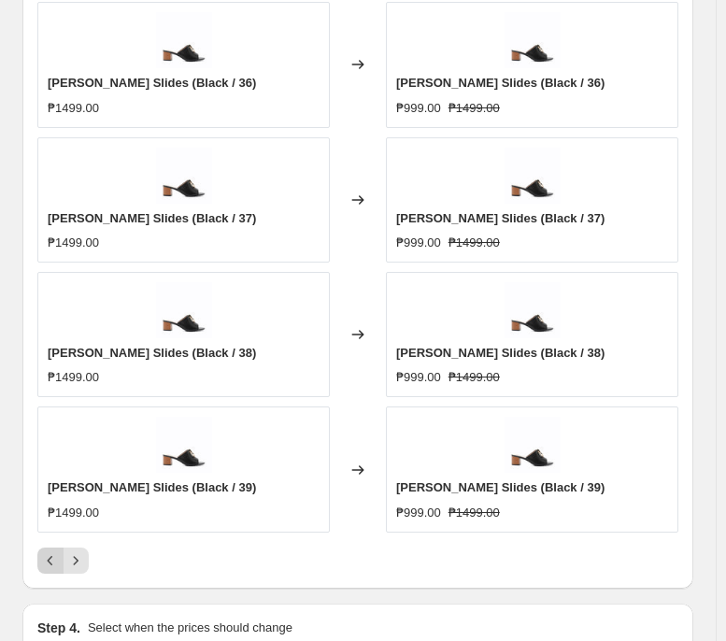
click at [48, 492] on icon "Previous" at bounding box center [50, 560] width 19 height 19
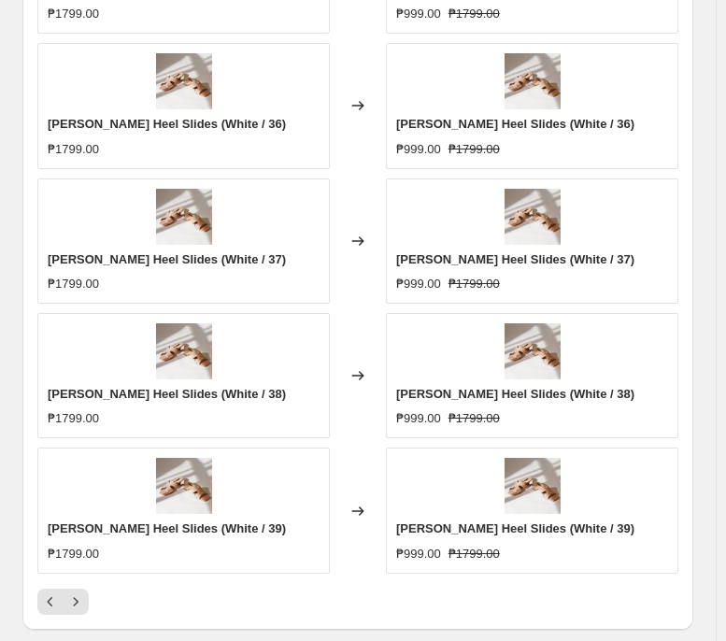
scroll to position [1534, 0]
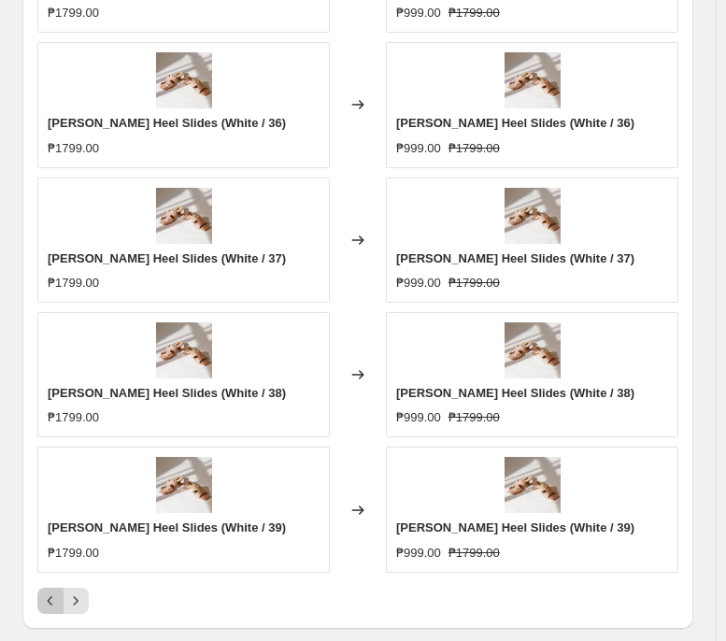
click at [42, 492] on icon "Previous" at bounding box center [50, 600] width 19 height 19
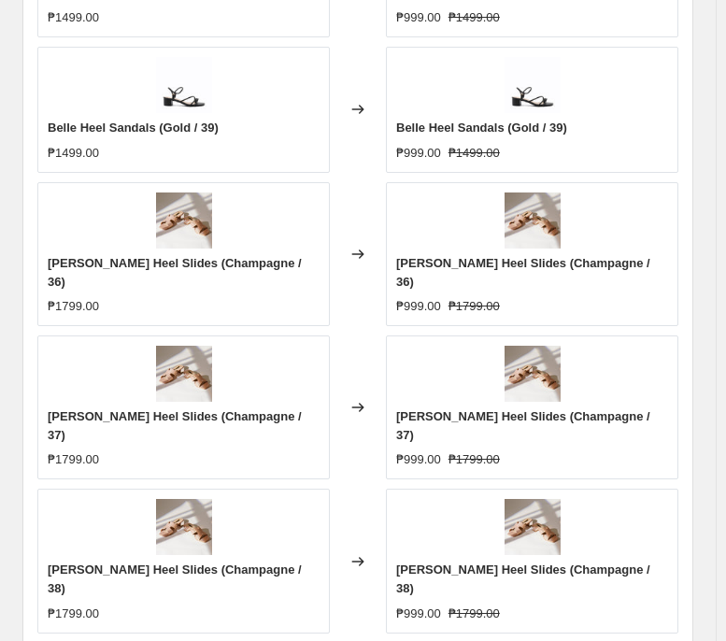
scroll to position [1491, 0]
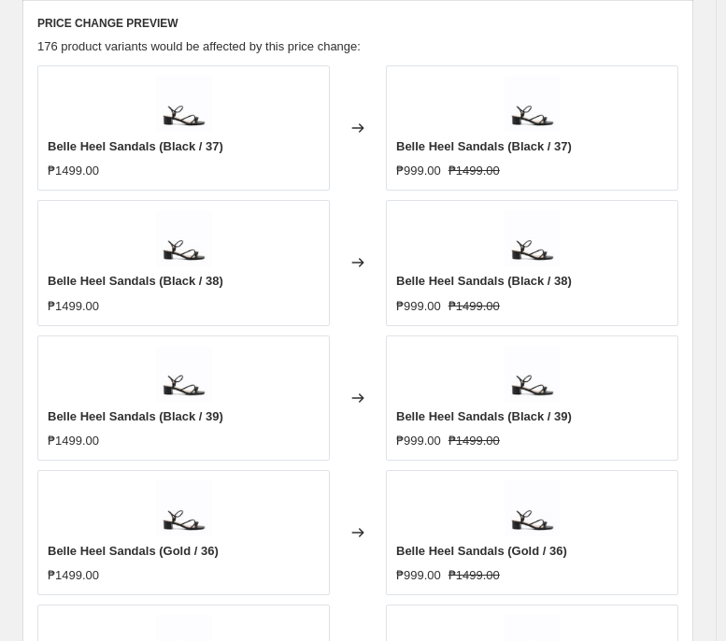
scroll to position [1474, 0]
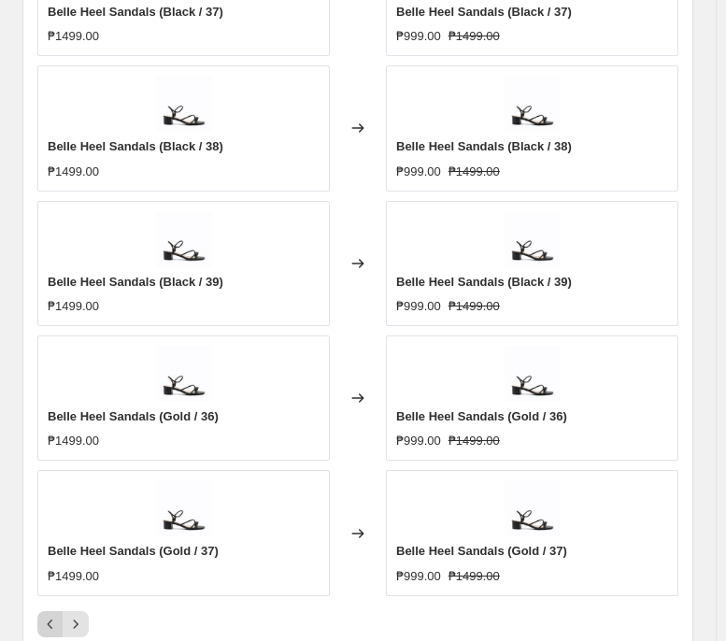
click at [58, 492] on button "Previous" at bounding box center [50, 624] width 26 height 26
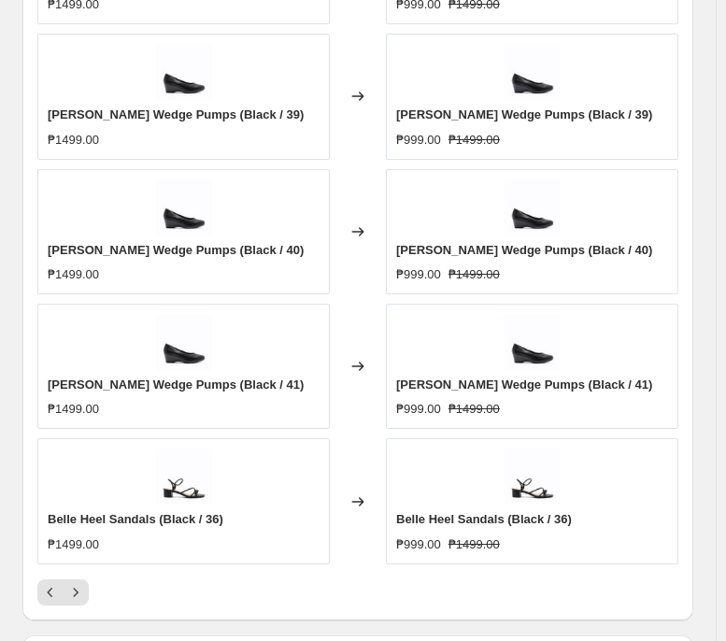
scroll to position [1510, 0]
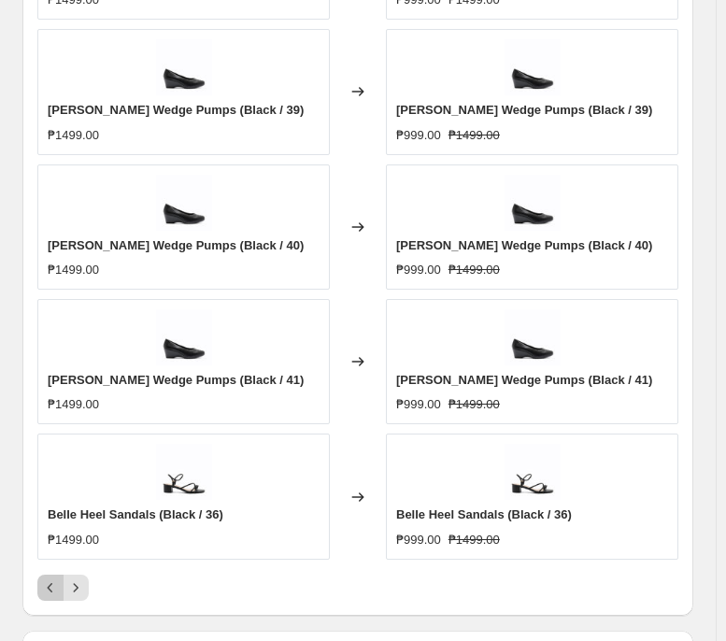
click at [57, 492] on icon "Previous" at bounding box center [50, 587] width 19 height 19
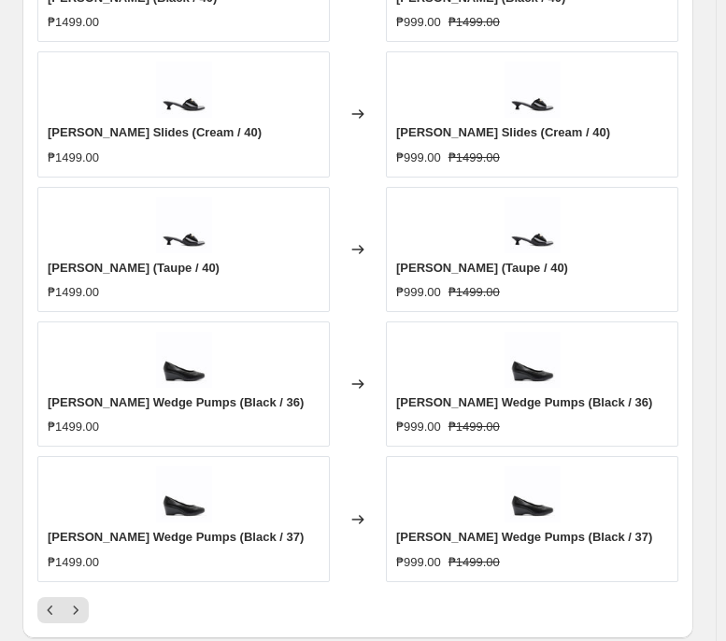
scroll to position [1488, 0]
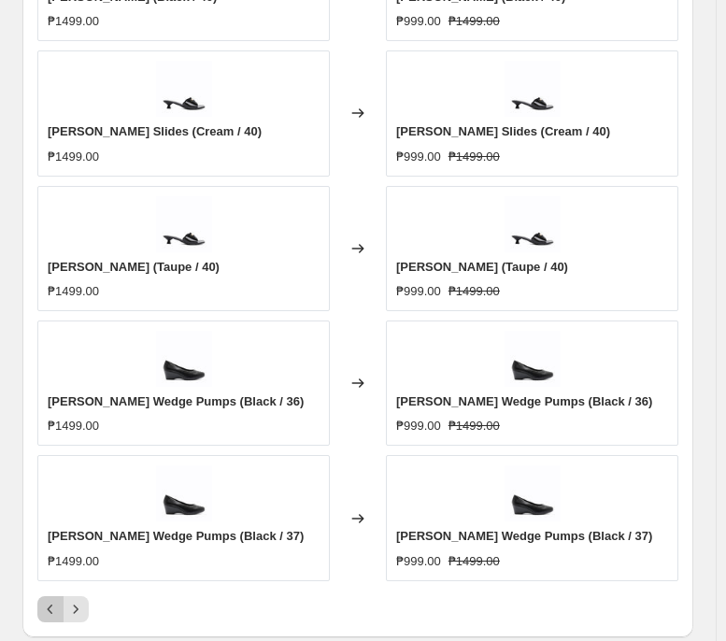
click at [44, 492] on icon "Previous" at bounding box center [50, 609] width 19 height 19
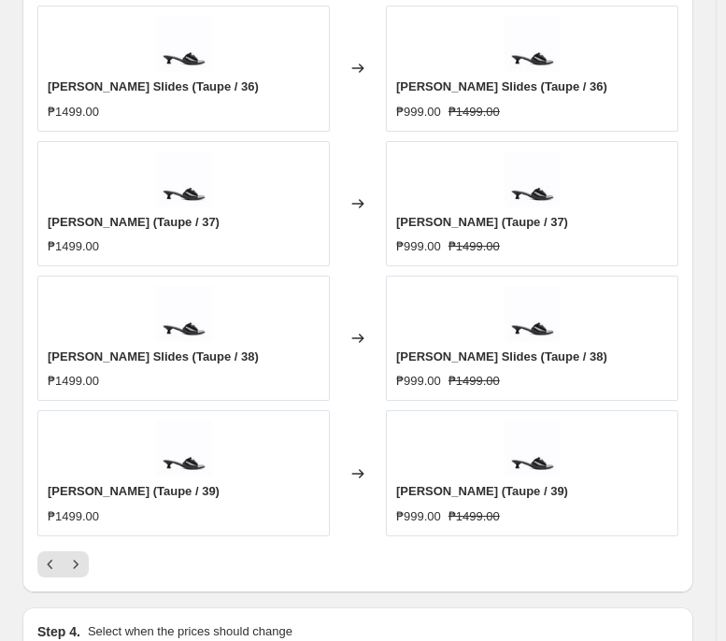
scroll to position [1534, 0]
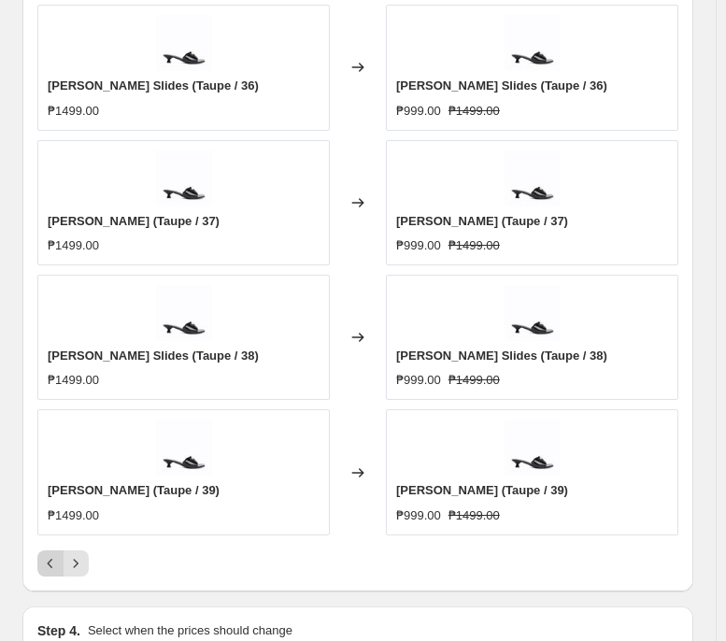
click at [53, 492] on icon "Previous" at bounding box center [50, 563] width 19 height 19
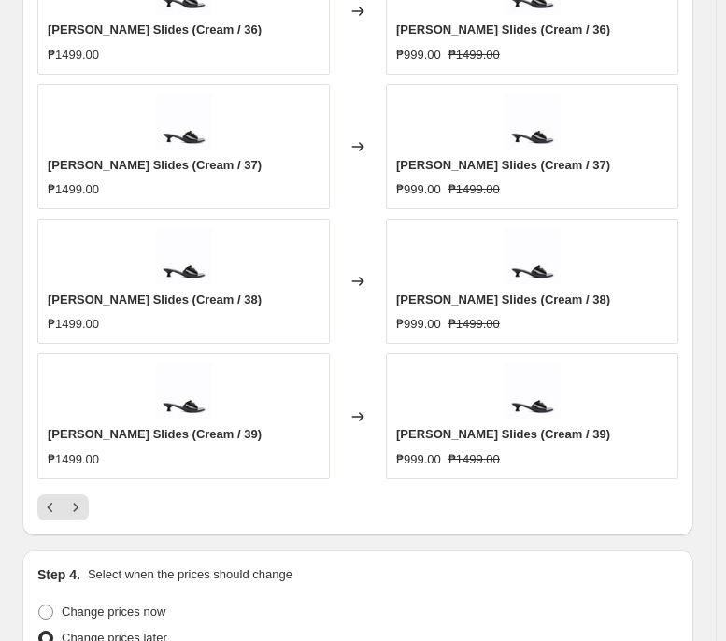
scroll to position [1594, 0]
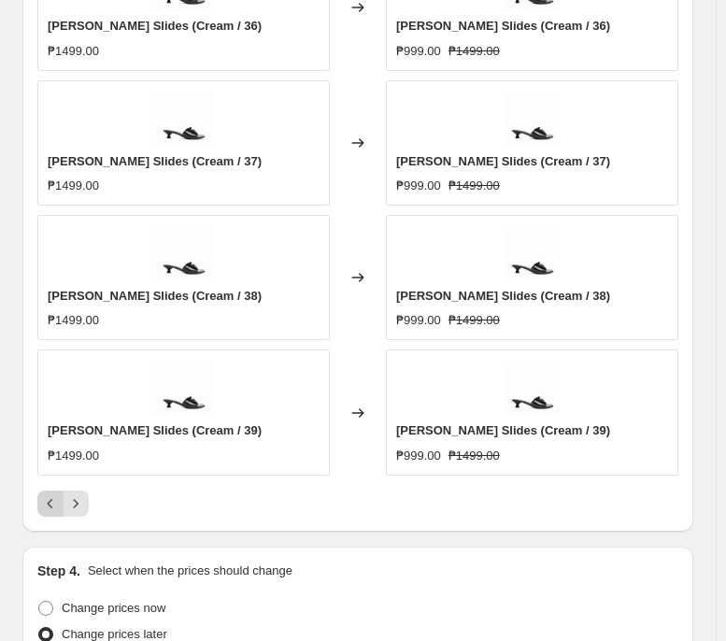
click at [52, 492] on icon "Previous" at bounding box center [50, 503] width 19 height 19
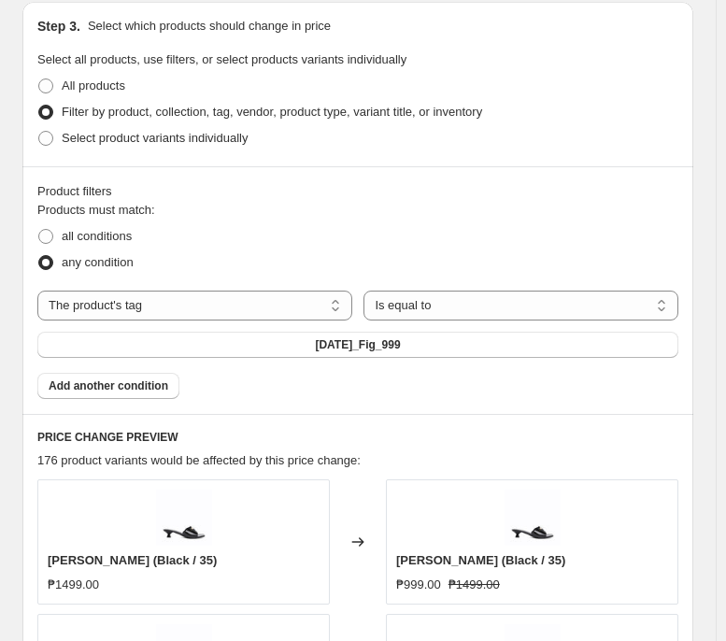
scroll to position [923, 0]
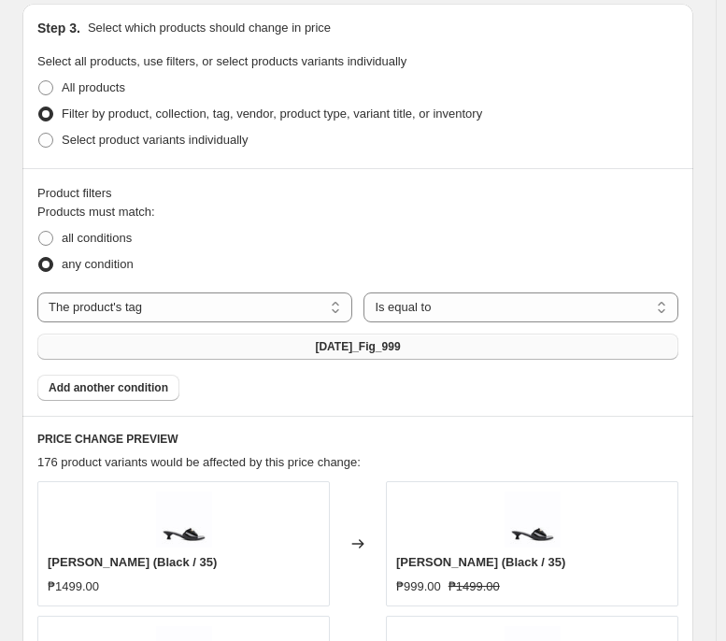
click at [493, 336] on button "[DATE]_Fig_999" at bounding box center [357, 347] width 641 height 26
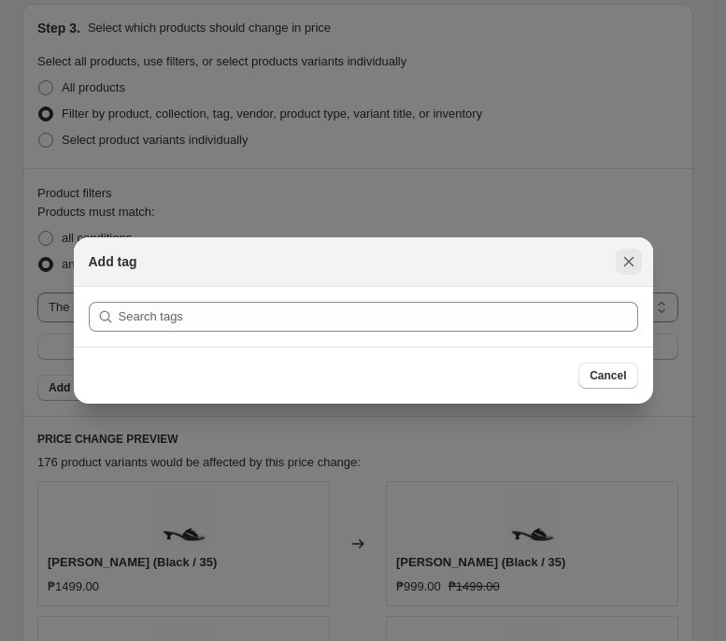
click at [628, 255] on icon "Close" at bounding box center [629, 261] width 19 height 19
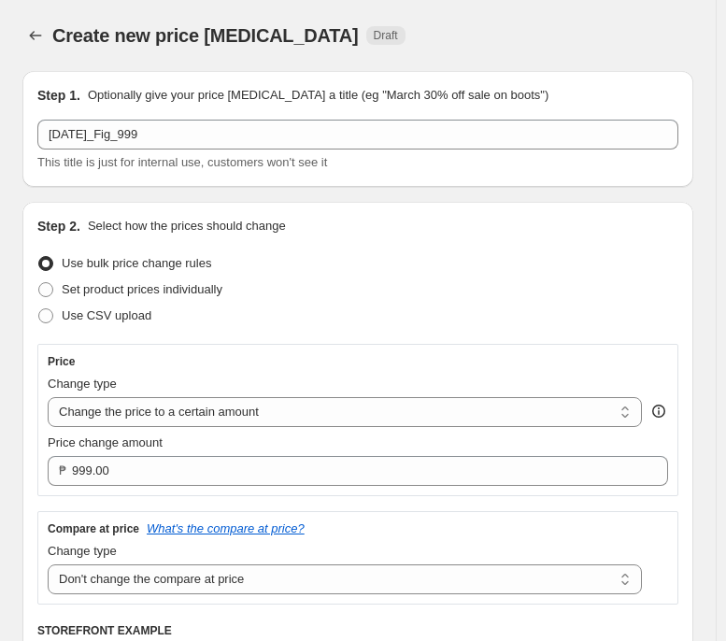
scroll to position [923, 0]
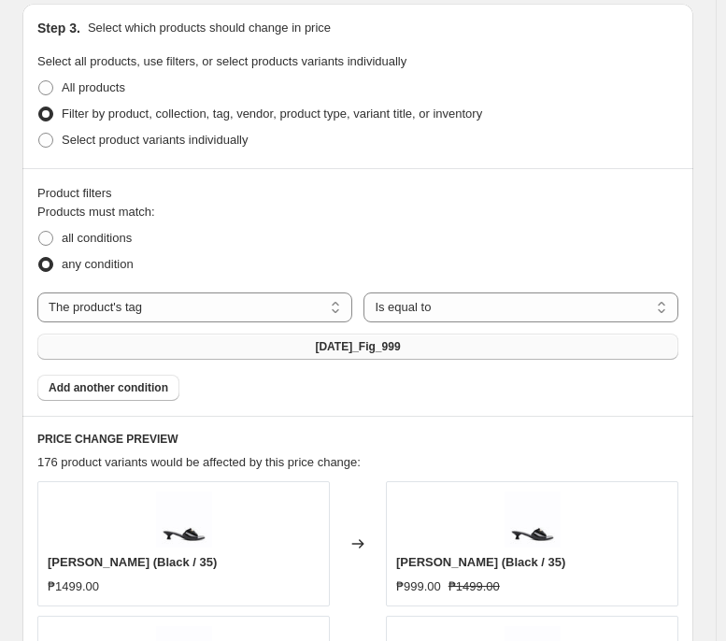
click at [607, 346] on button "[DATE]_Fig_999" at bounding box center [357, 347] width 641 height 26
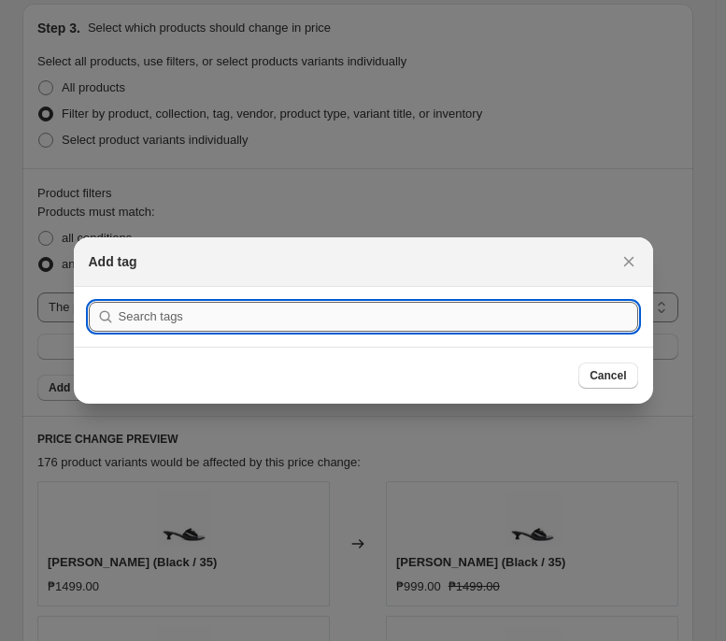
click at [593, 313] on input ":r8n:" at bounding box center [379, 317] width 520 height 30
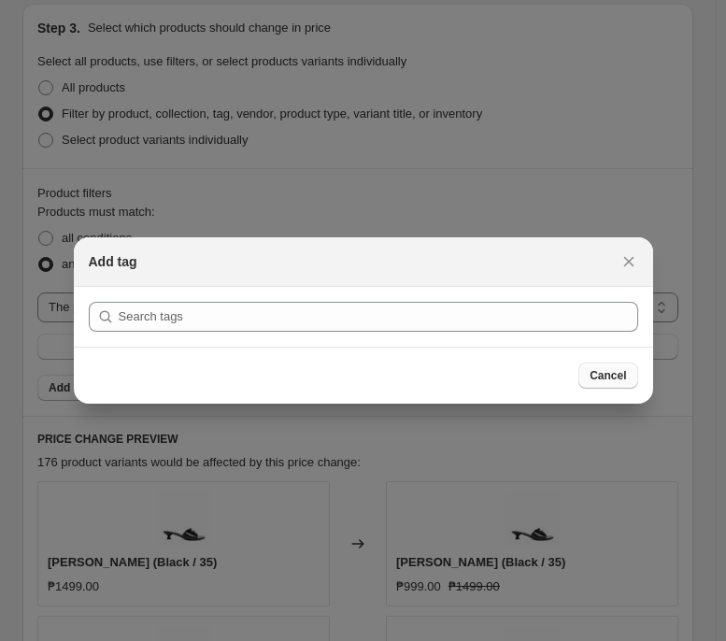
click at [600, 379] on span "Cancel" at bounding box center [608, 375] width 36 height 15
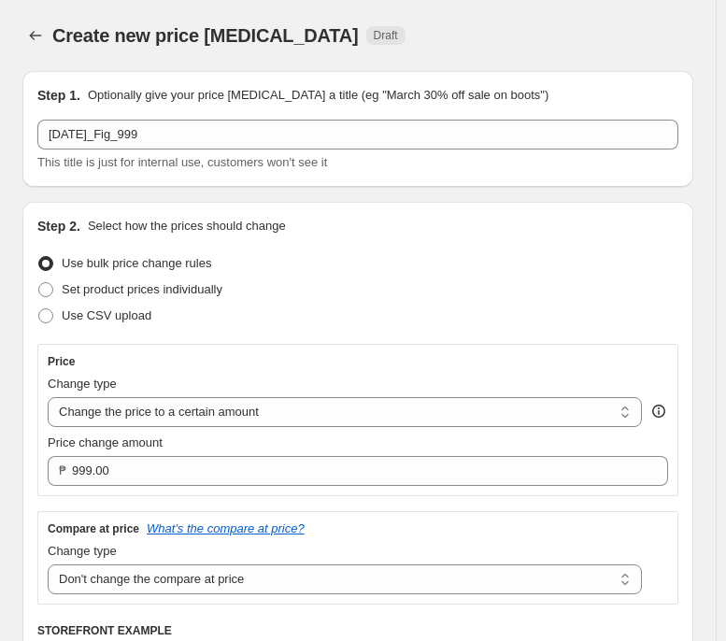
scroll to position [923, 0]
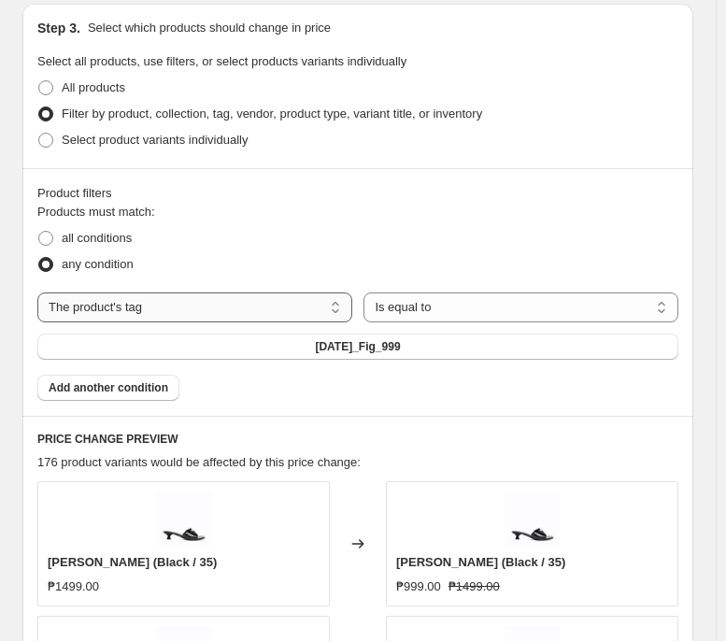
click at [201, 308] on select "The product The product's collection The product's tag The product's vendor The…" at bounding box center [194, 307] width 315 height 30
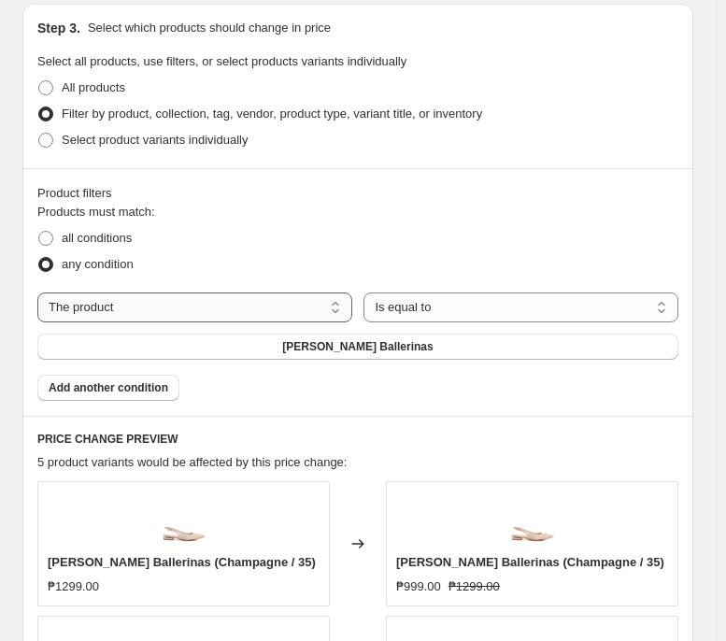
click at [253, 309] on select "The product The product's collection The product's tag The product's vendor The…" at bounding box center [194, 307] width 315 height 30
select select "tag"
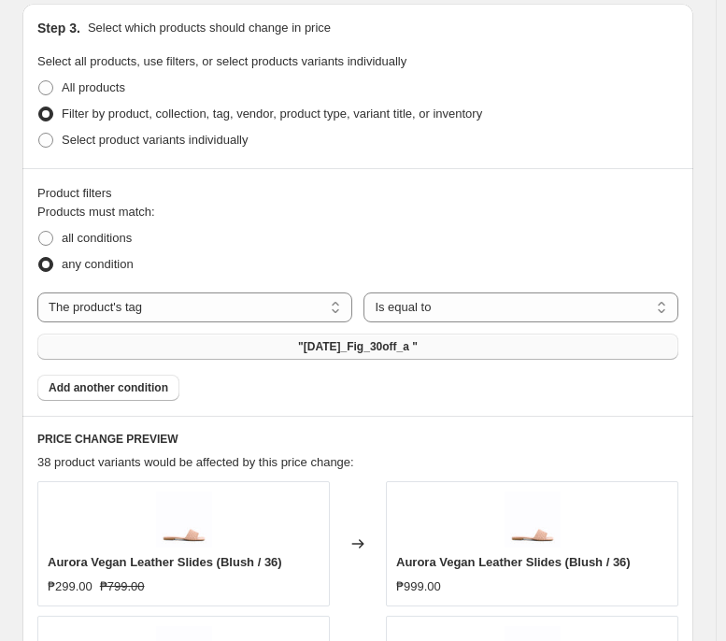
click at [484, 350] on button ""[DATE]_Fig_30off_a "" at bounding box center [357, 347] width 641 height 26
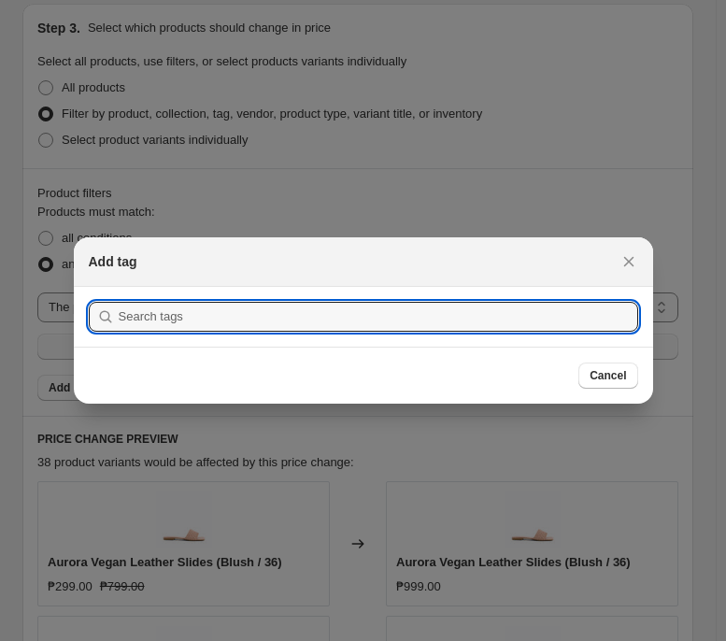
scroll to position [0, 0]
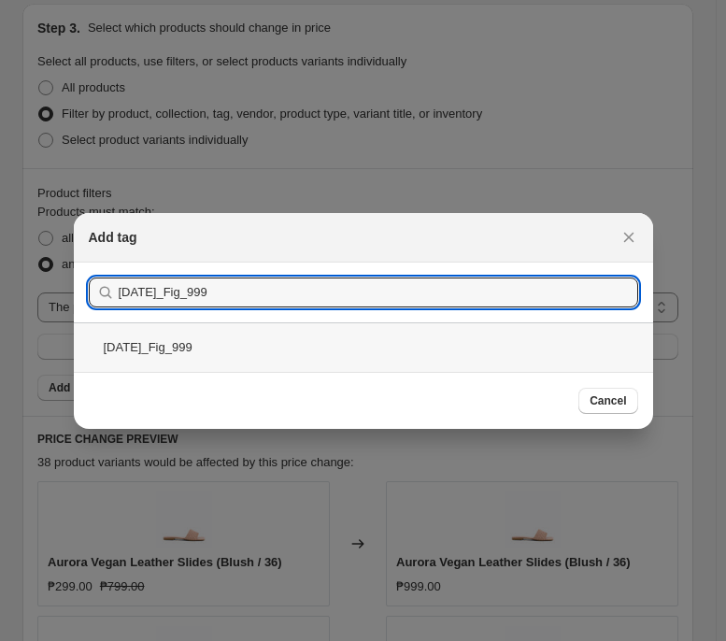
type input "[DATE]_Fig_999"
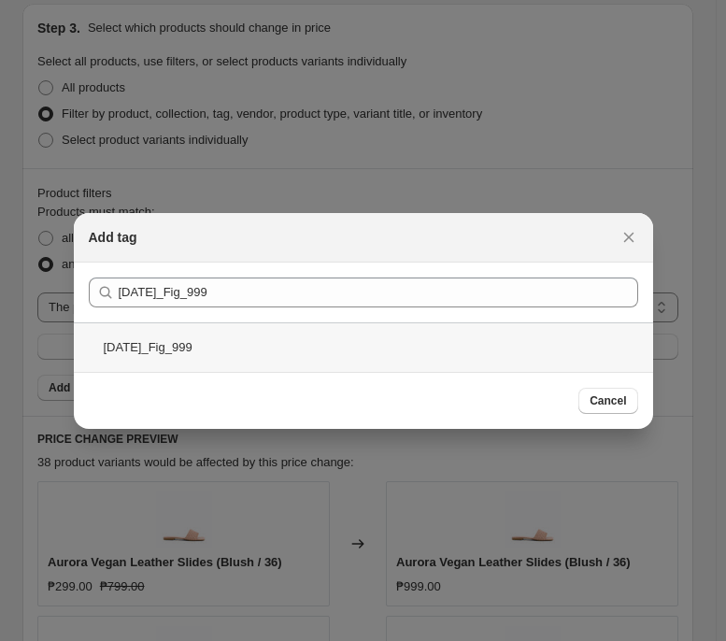
click at [384, 349] on div "[DATE]_Fig_999" at bounding box center [363, 347] width 579 height 50
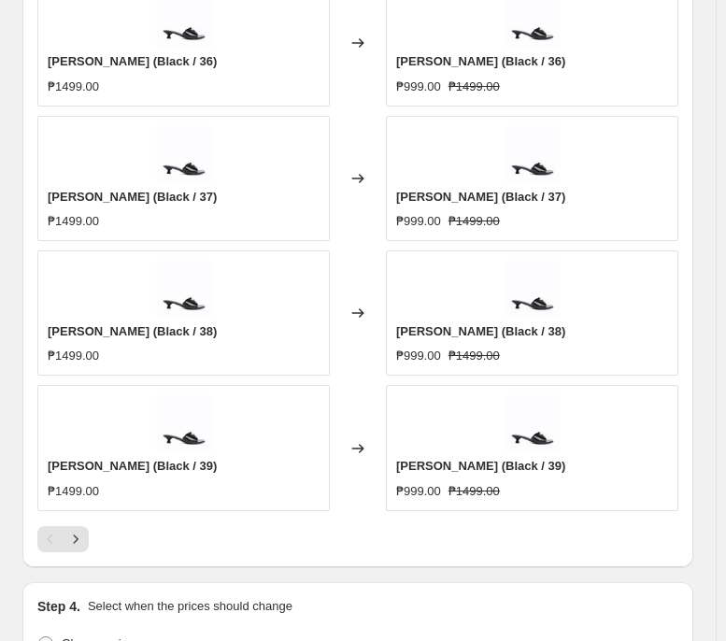
scroll to position [1560, 0]
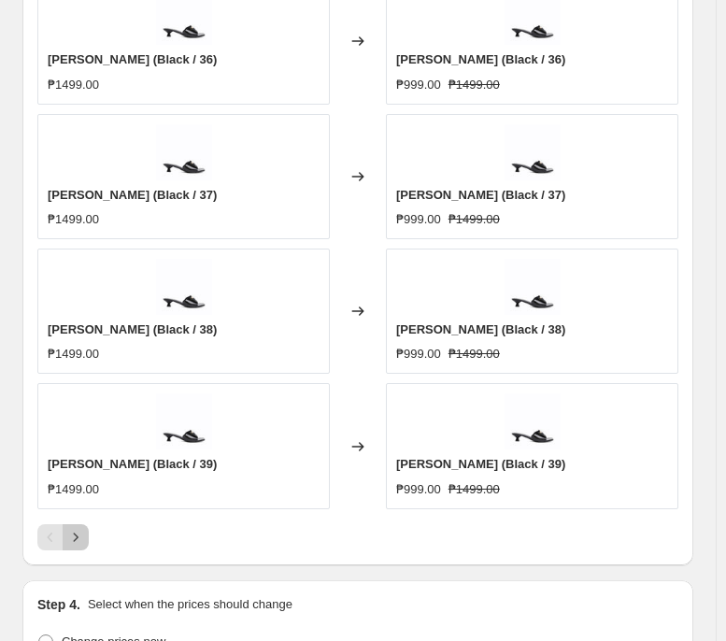
click at [70, 492] on button "Next" at bounding box center [76, 537] width 26 height 26
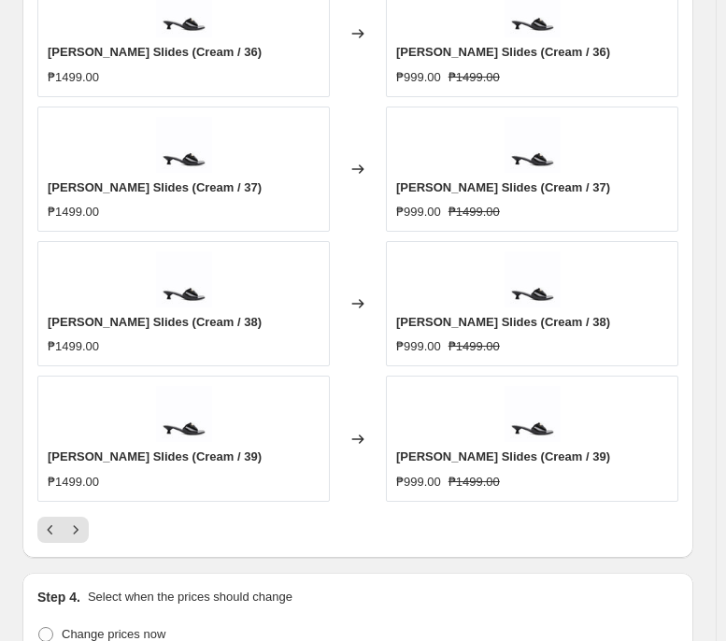
scroll to position [1570, 0]
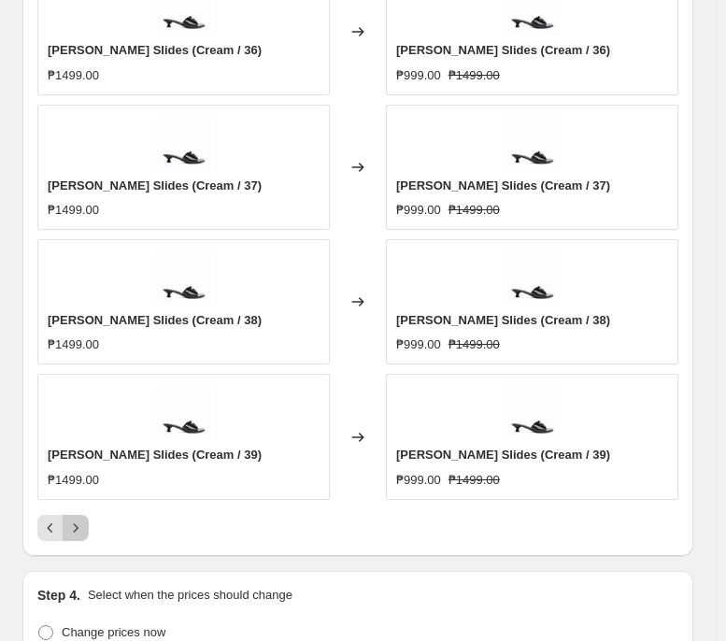
click at [67, 492] on icon "Next" at bounding box center [75, 528] width 19 height 19
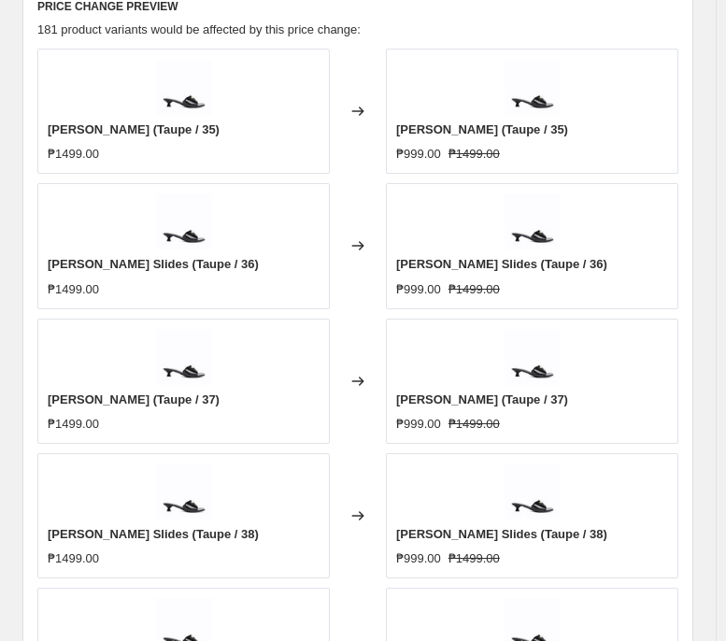
scroll to position [1566, 0]
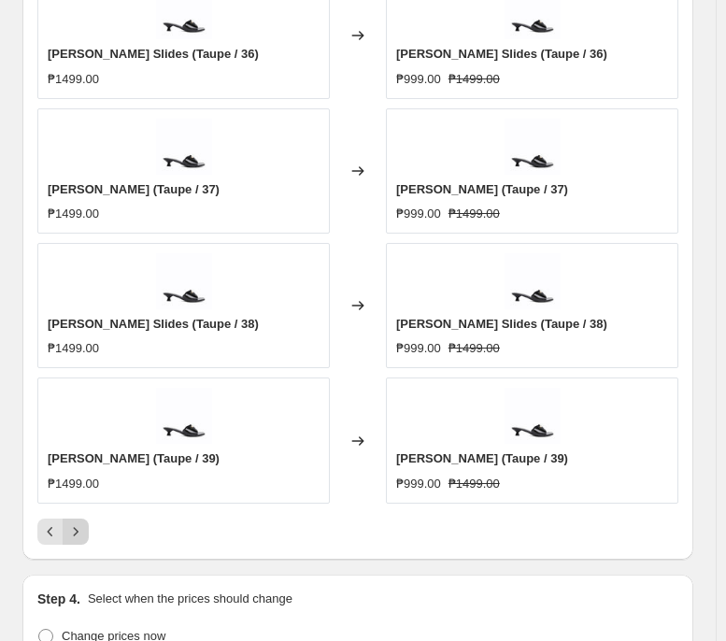
click at [75, 492] on icon "Next" at bounding box center [75, 531] width 19 height 19
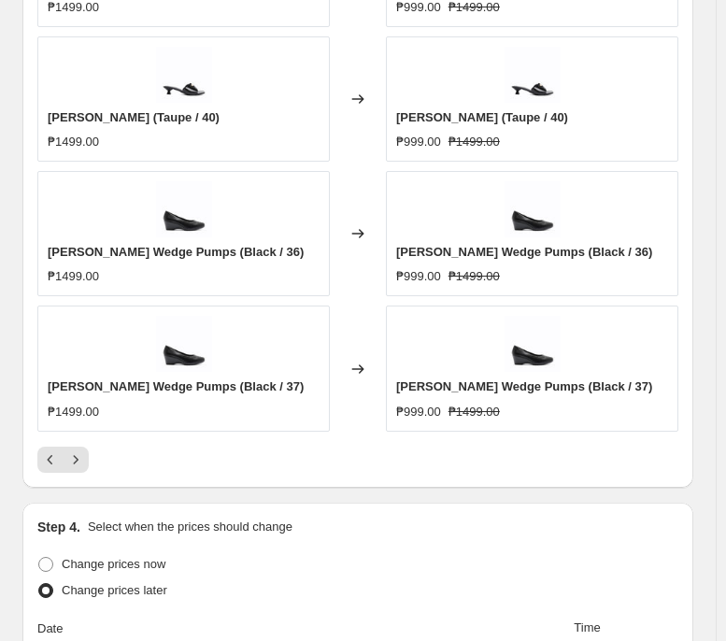
scroll to position [1640, 0]
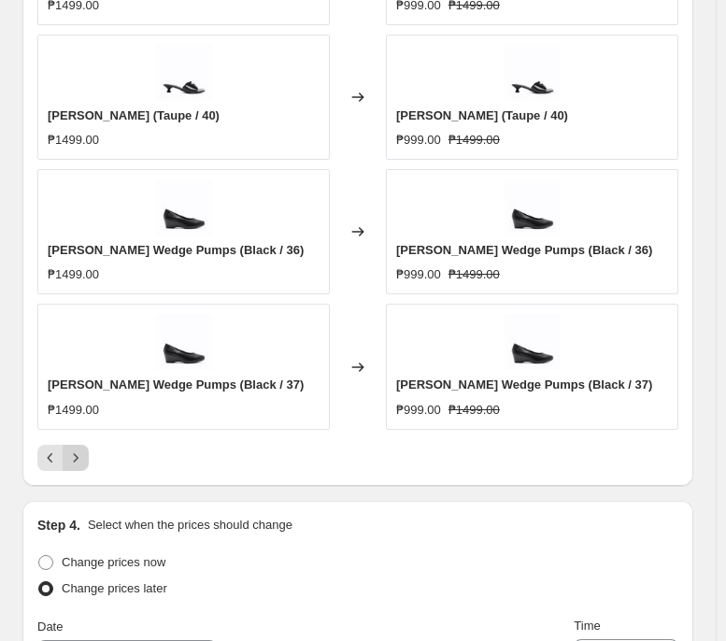
click at [77, 467] on icon "Next" at bounding box center [75, 458] width 19 height 19
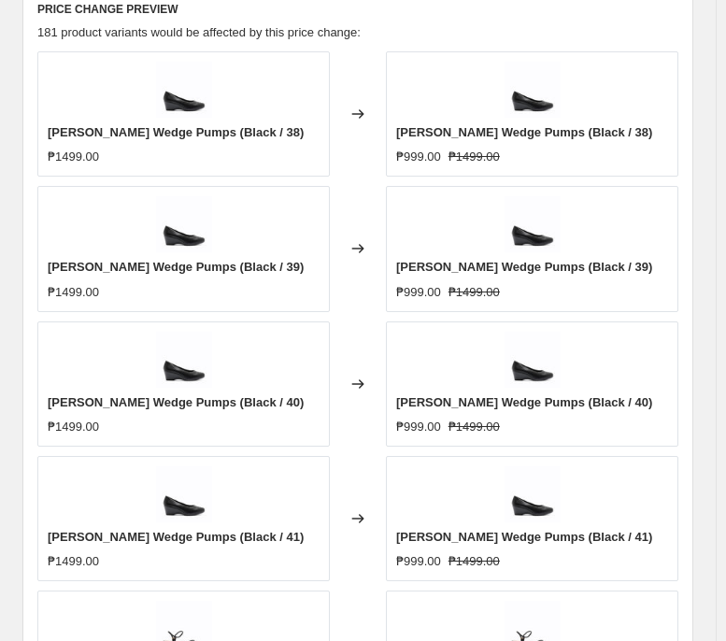
scroll to position [1528, 0]
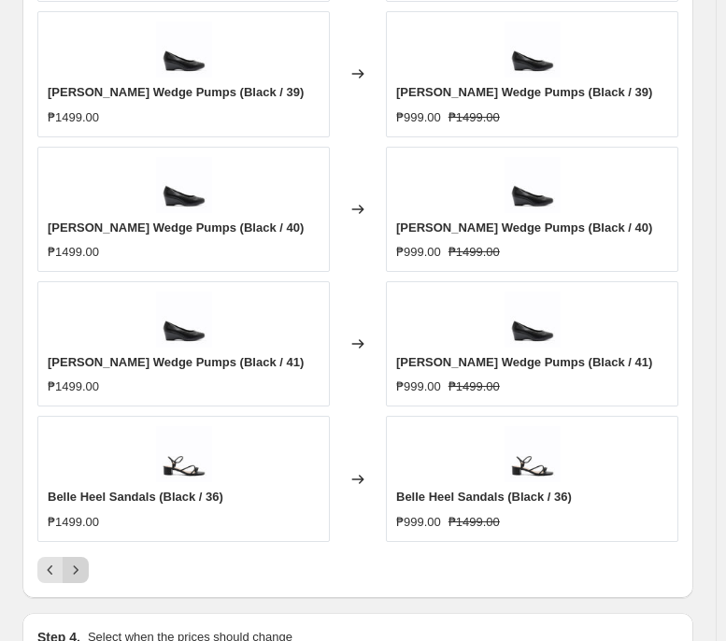
click at [75, 492] on button "Next" at bounding box center [76, 570] width 26 height 26
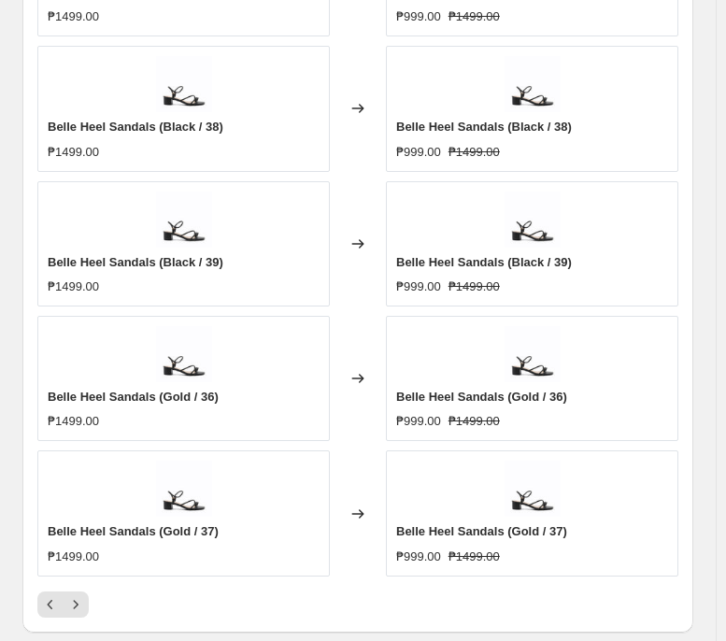
scroll to position [1492, 0]
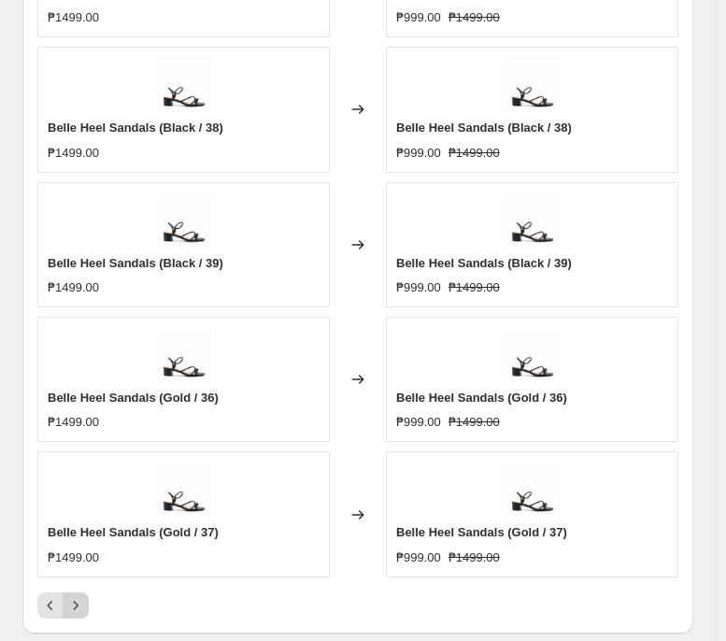
click at [84, 492] on icon "Next" at bounding box center [75, 605] width 19 height 19
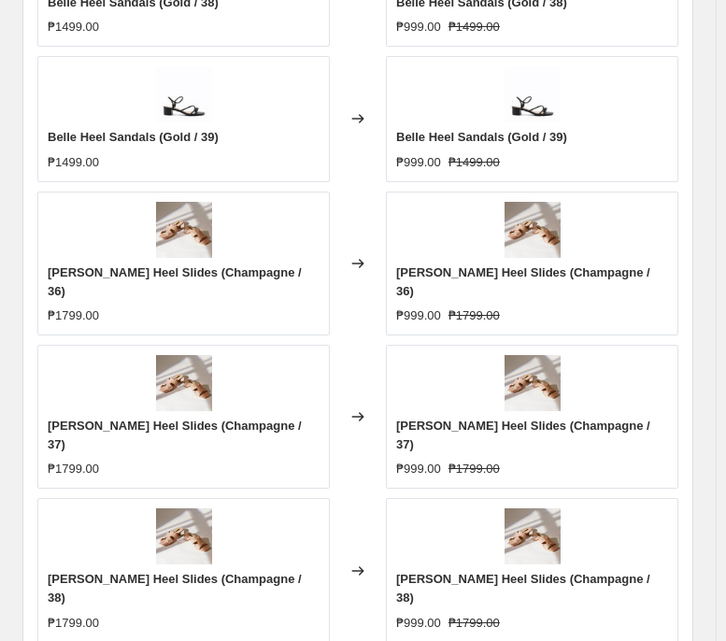
scroll to position [1482, 0]
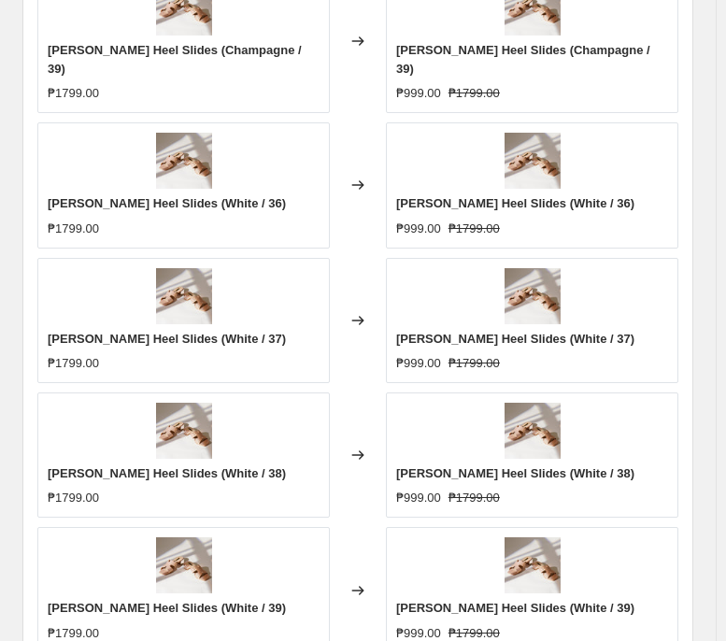
scroll to position [1515, 0]
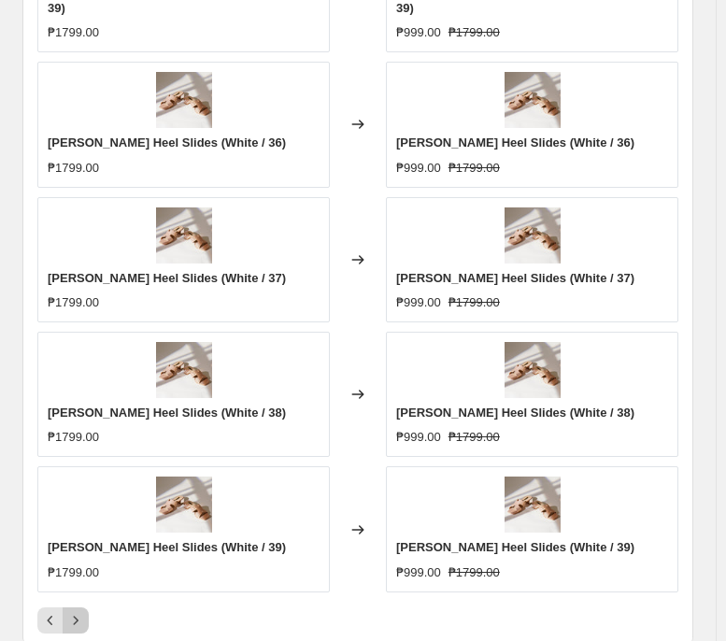
click at [79, 492] on icon "Next" at bounding box center [75, 620] width 19 height 19
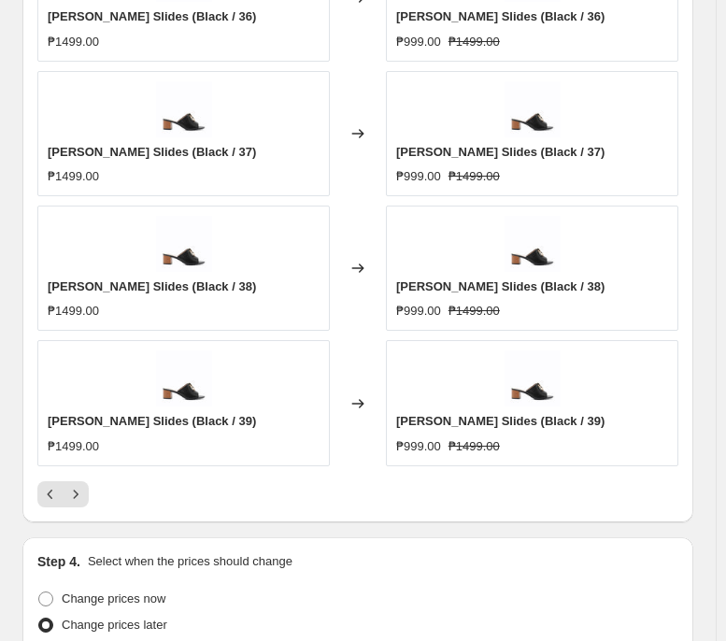
scroll to position [1604, 0]
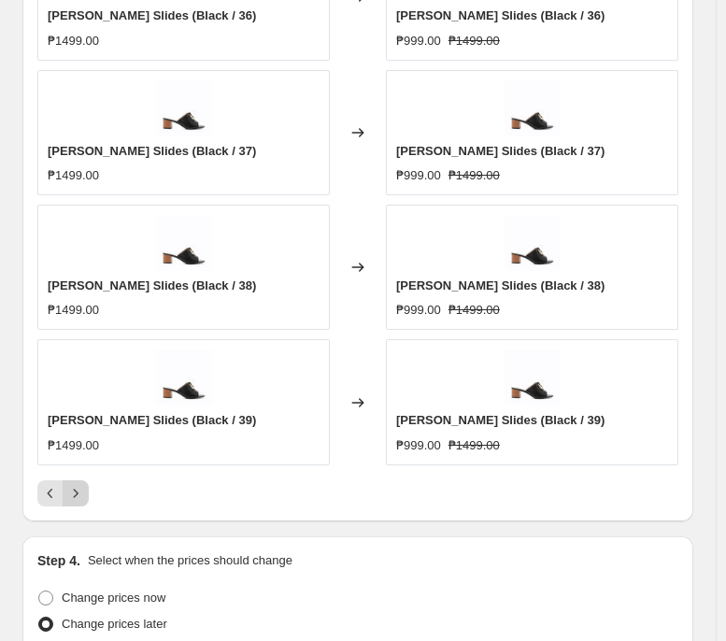
click at [80, 492] on icon "Next" at bounding box center [75, 493] width 19 height 19
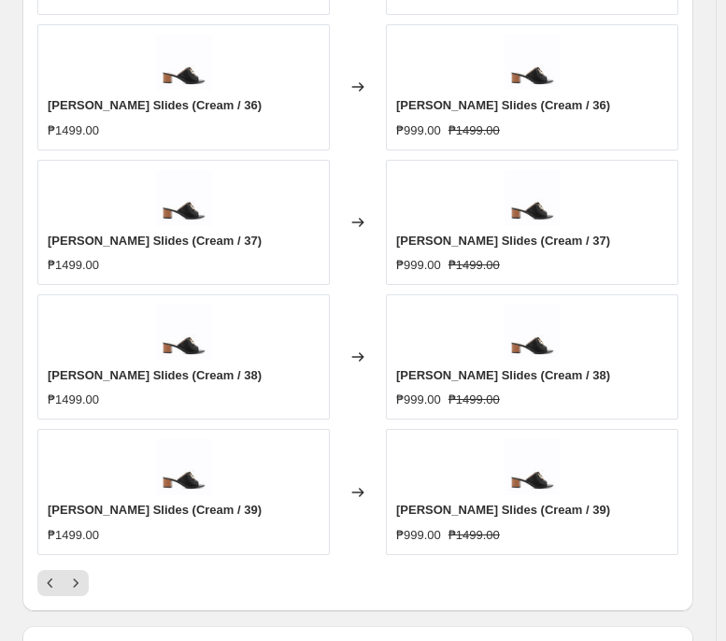
scroll to position [1514, 0]
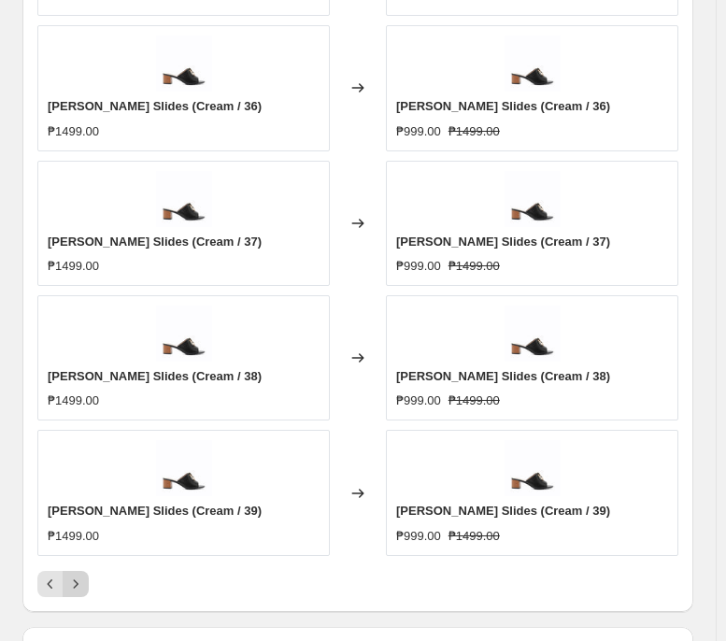
click at [79, 492] on icon "Next" at bounding box center [75, 584] width 19 height 19
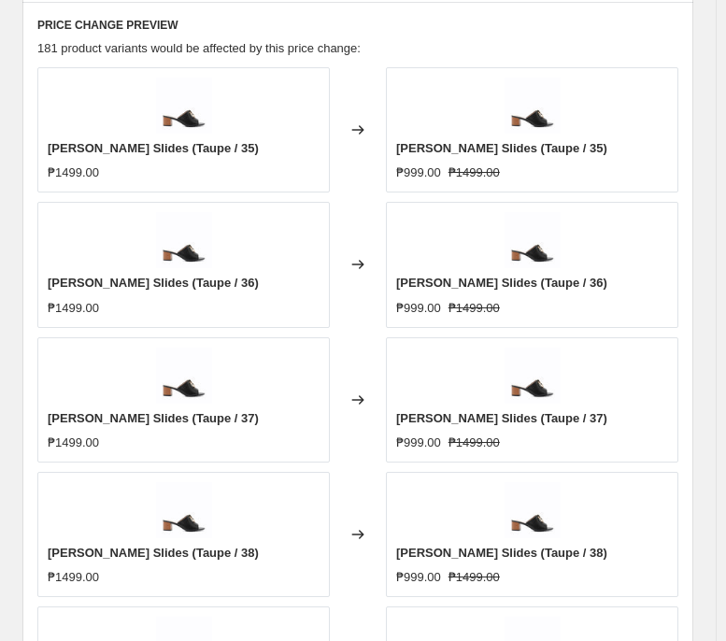
scroll to position [1491, 0]
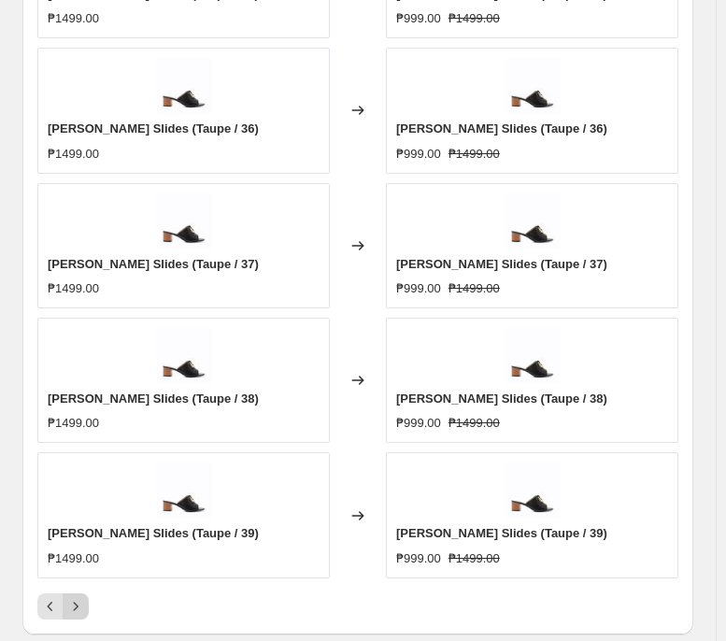
click at [82, 492] on icon "Next" at bounding box center [75, 606] width 19 height 19
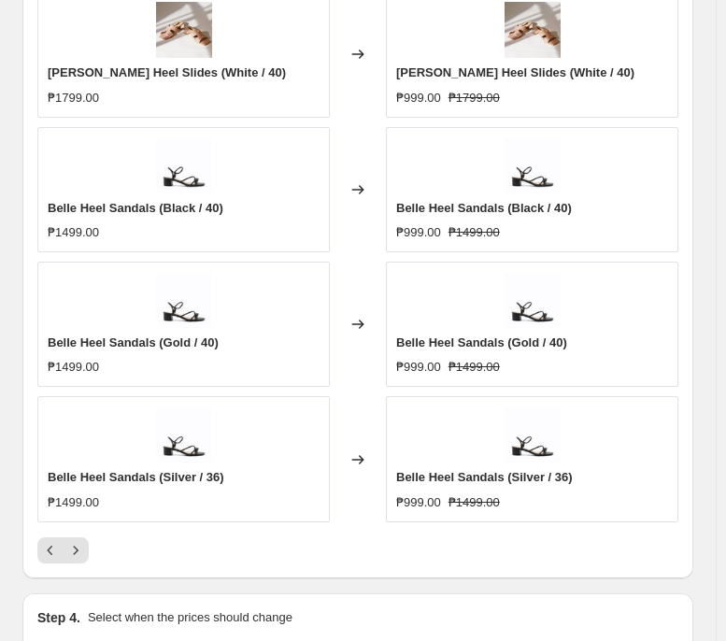
scroll to position [1586, 0]
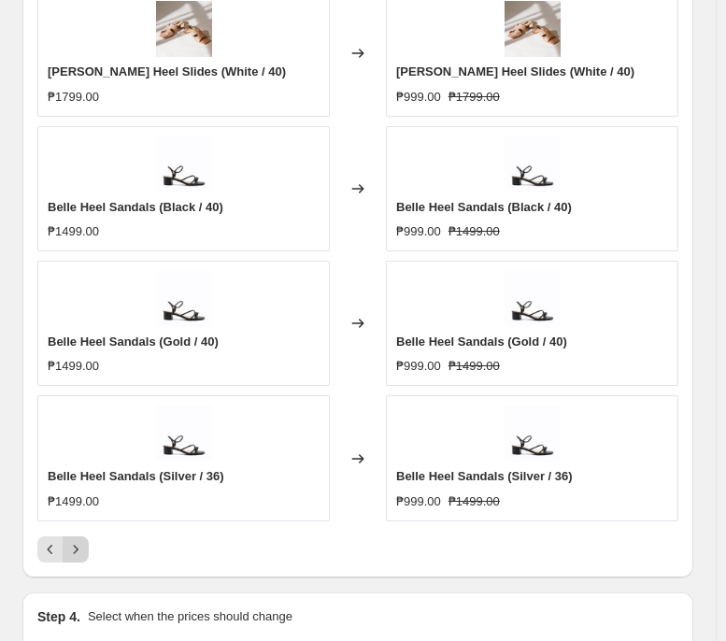
click at [73, 492] on icon "Next" at bounding box center [75, 549] width 19 height 19
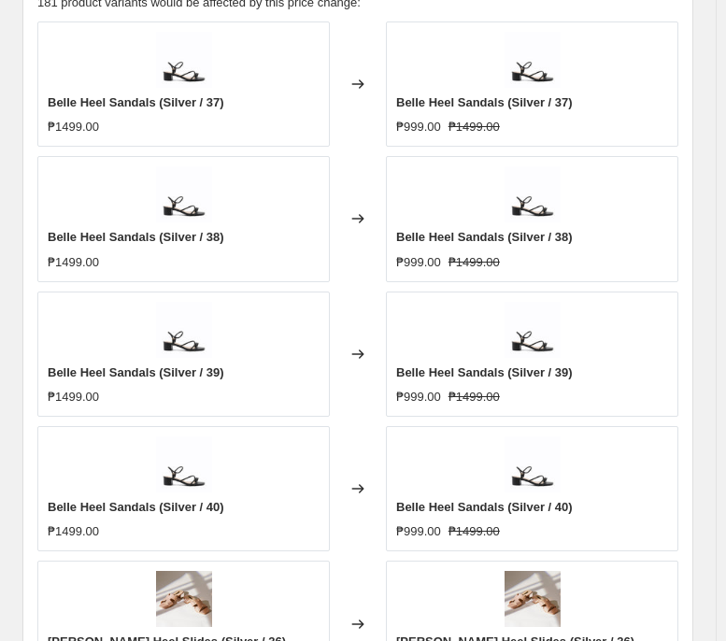
scroll to position [1533, 0]
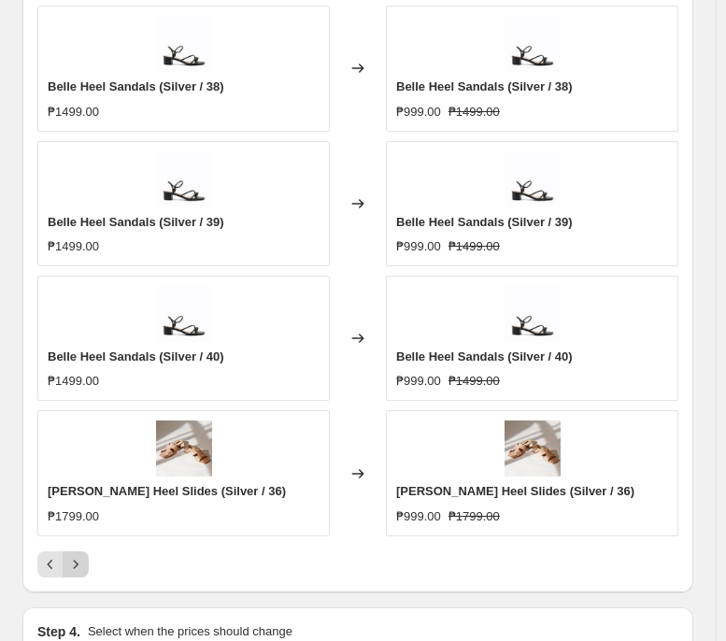
click at [82, 492] on icon "Next" at bounding box center [75, 564] width 19 height 19
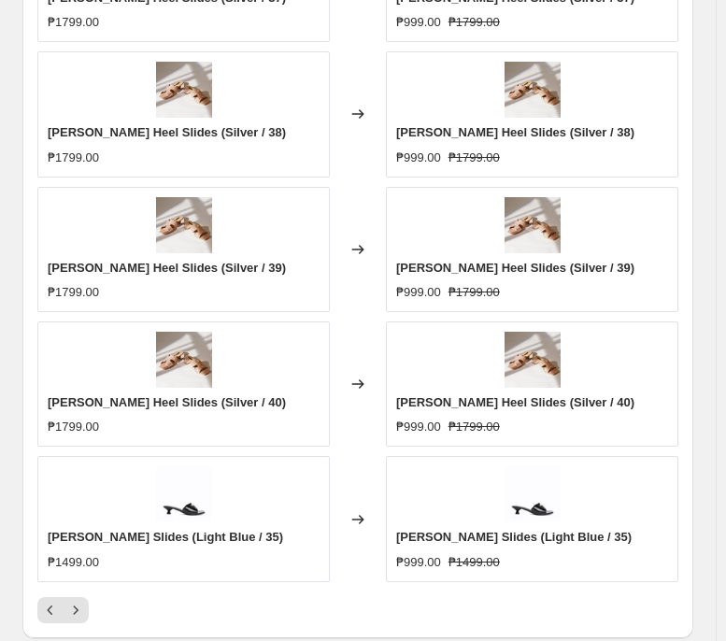
scroll to position [1487, 0]
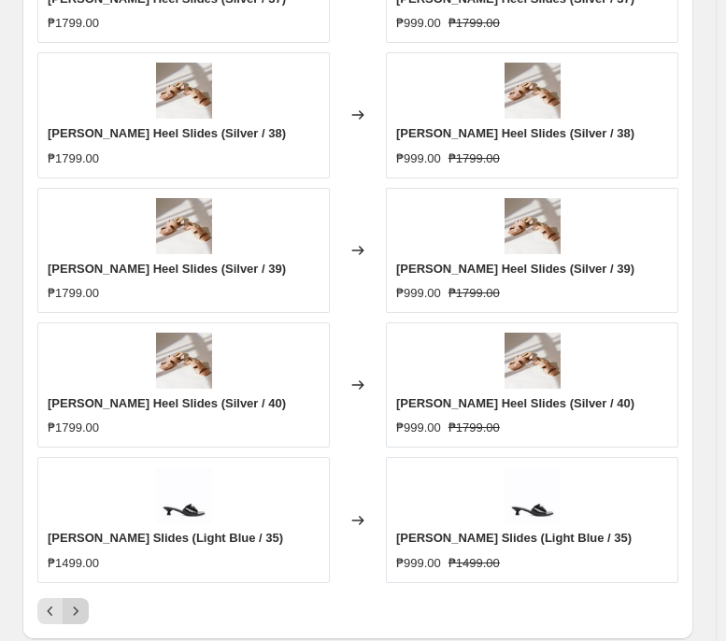
click at [73, 492] on icon "Next" at bounding box center [75, 611] width 19 height 19
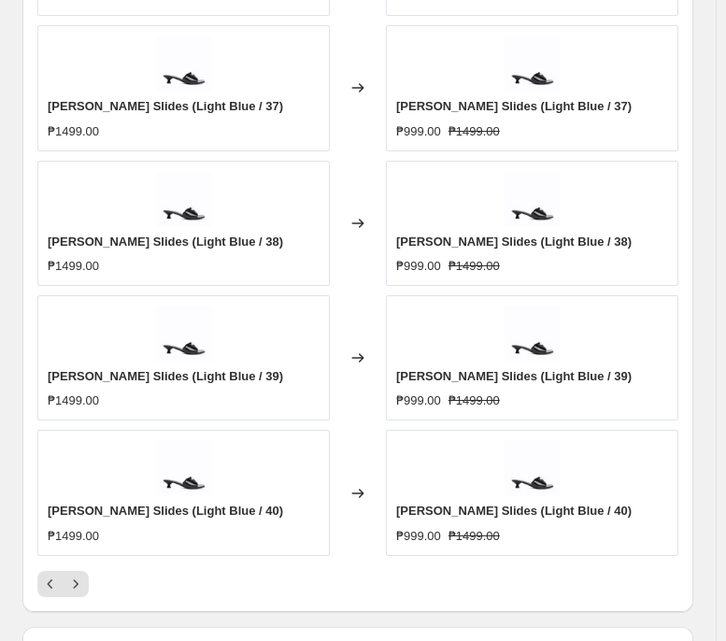
scroll to position [1537, 0]
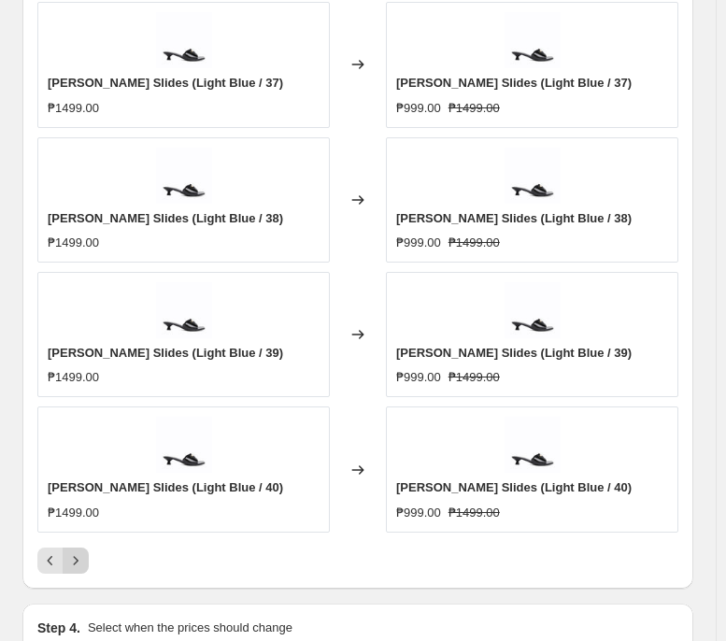
click at [84, 492] on icon "Next" at bounding box center [75, 560] width 19 height 19
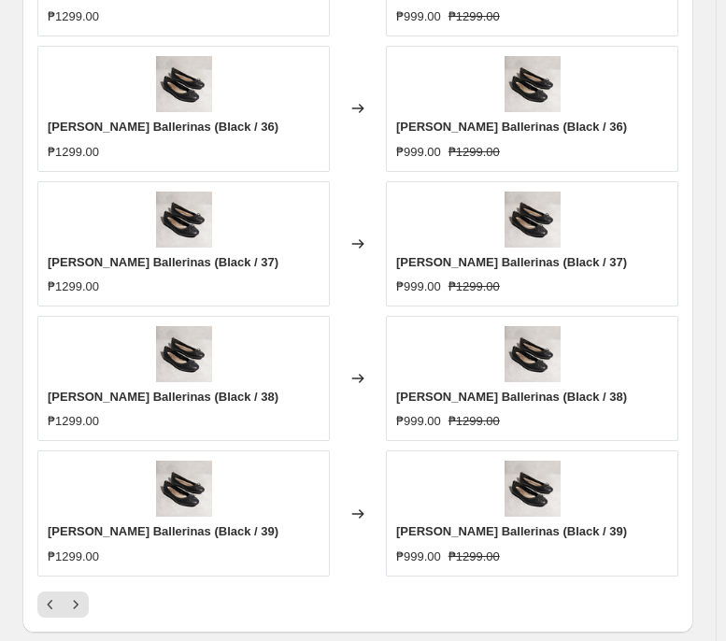
scroll to position [1495, 0]
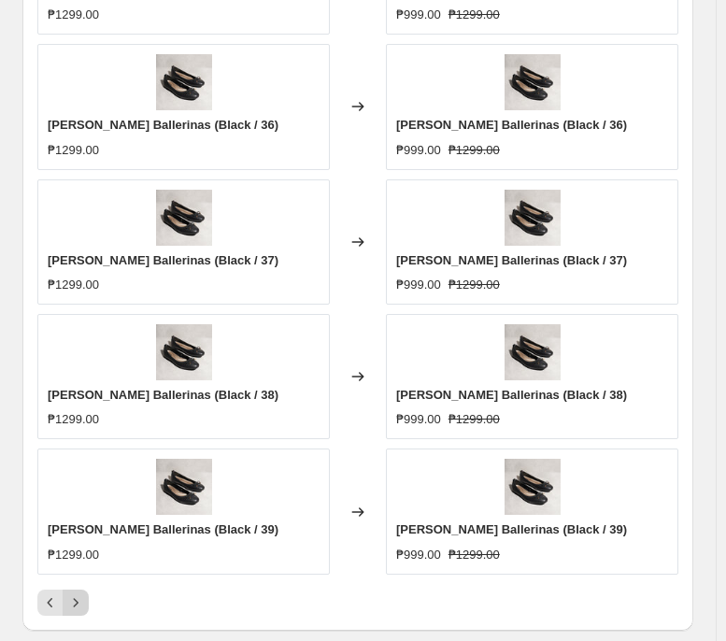
click at [78, 492] on icon "Next" at bounding box center [75, 602] width 19 height 19
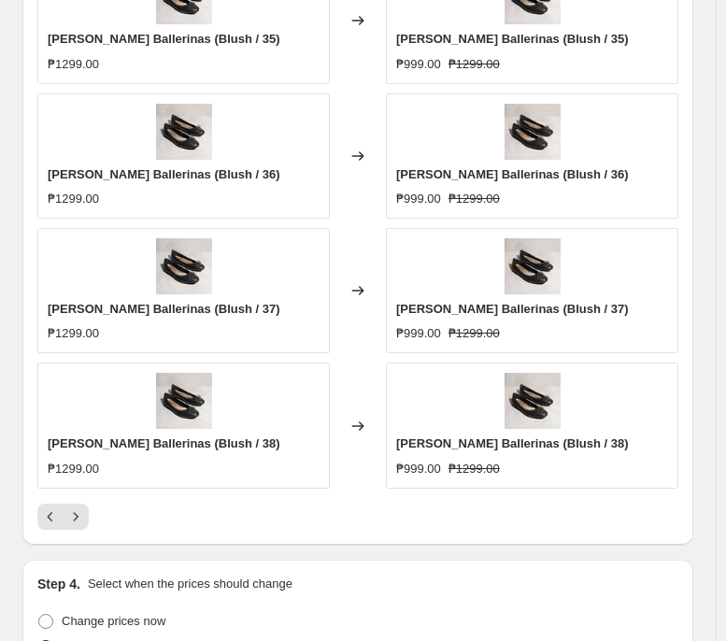
scroll to position [1582, 0]
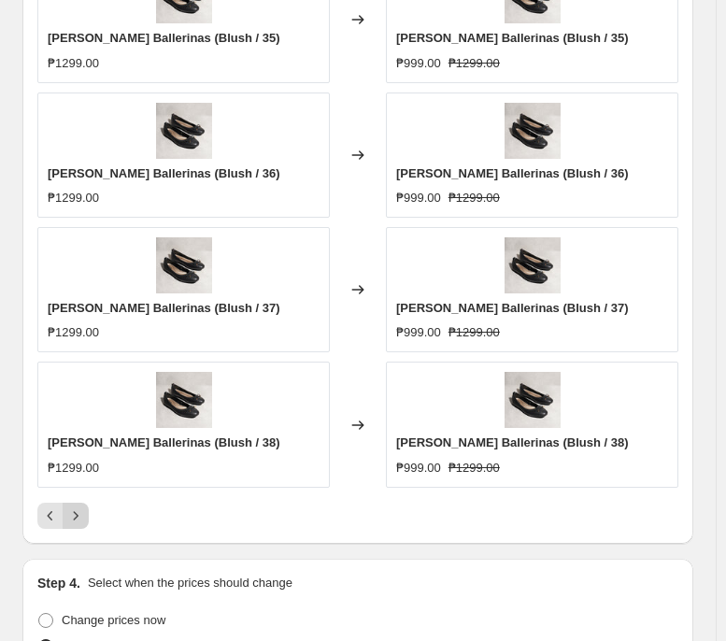
click at [77, 492] on icon "Next" at bounding box center [75, 515] width 19 height 19
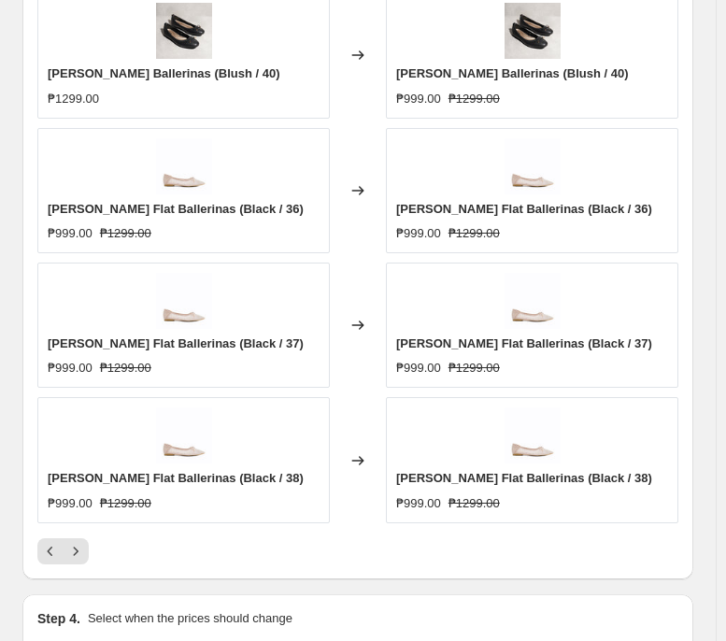
scroll to position [1547, 0]
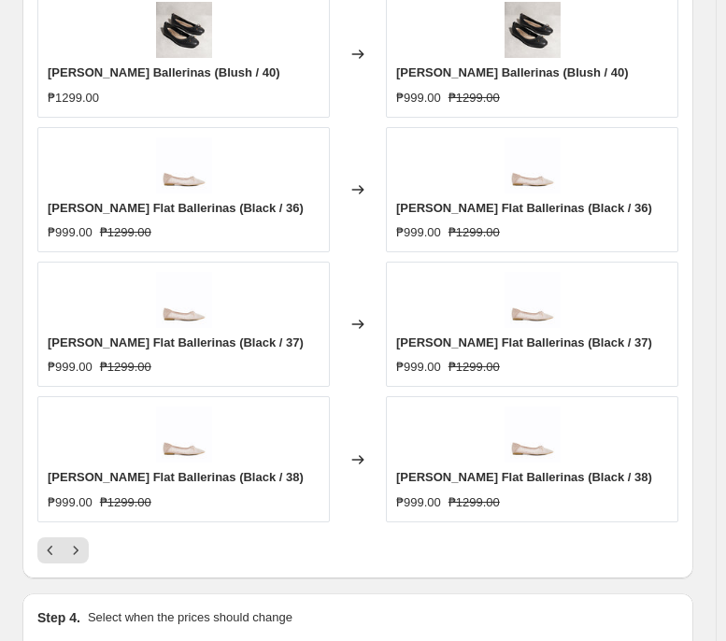
click at [91, 492] on div at bounding box center [357, 550] width 641 height 26
click at [82, 492] on icon "Next" at bounding box center [75, 550] width 19 height 19
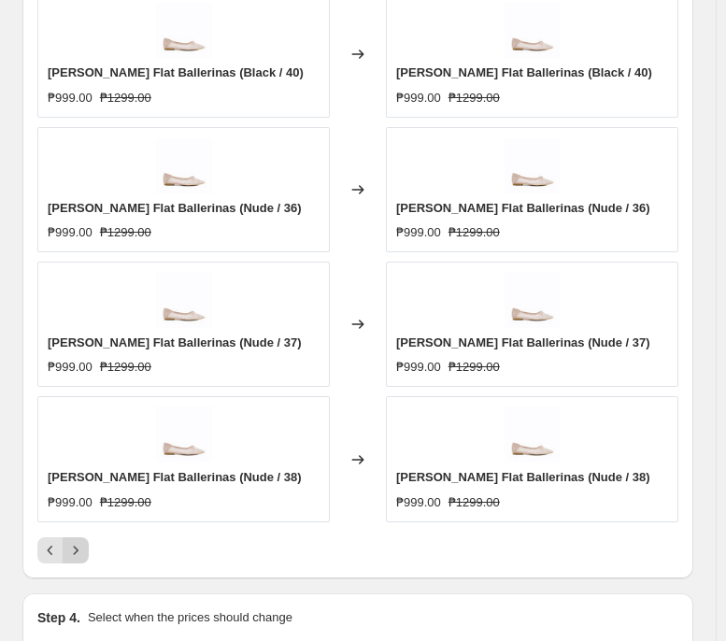
click at [80, 492] on icon "Next" at bounding box center [75, 550] width 19 height 19
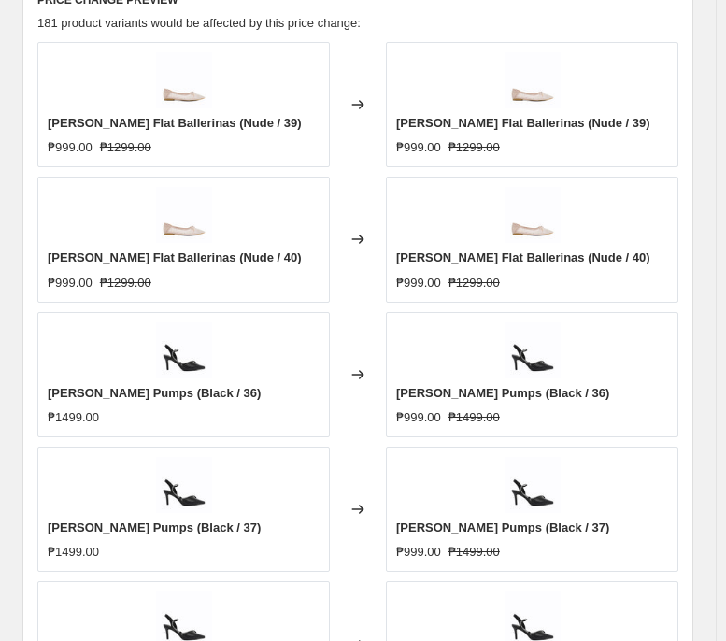
scroll to position [1551, 0]
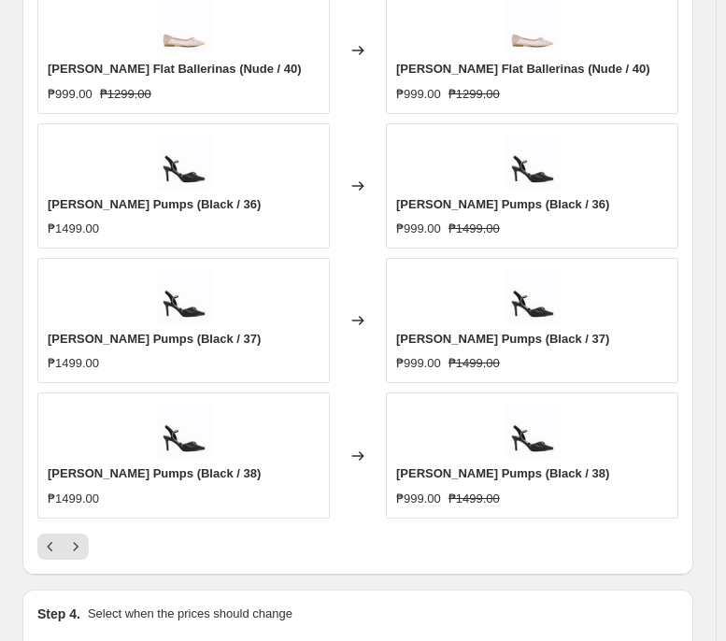
click at [89, 492] on div at bounding box center [357, 547] width 641 height 26
click at [79, 492] on icon "Next" at bounding box center [75, 546] width 19 height 19
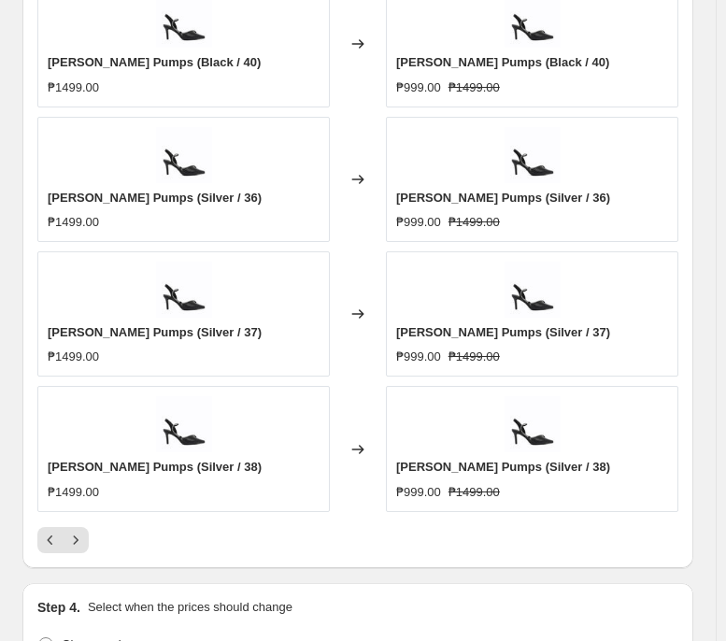
scroll to position [1590, 0]
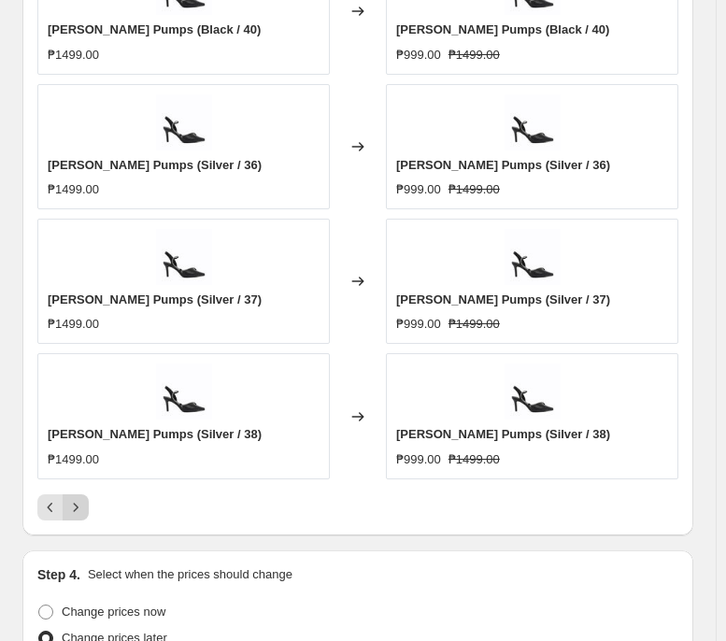
click at [72, 492] on icon "Next" at bounding box center [75, 507] width 19 height 19
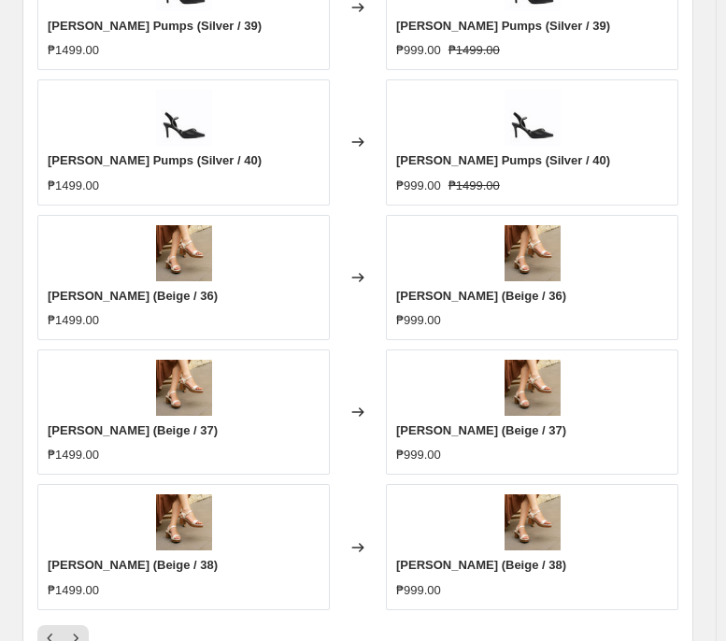
scroll to position [1501, 0]
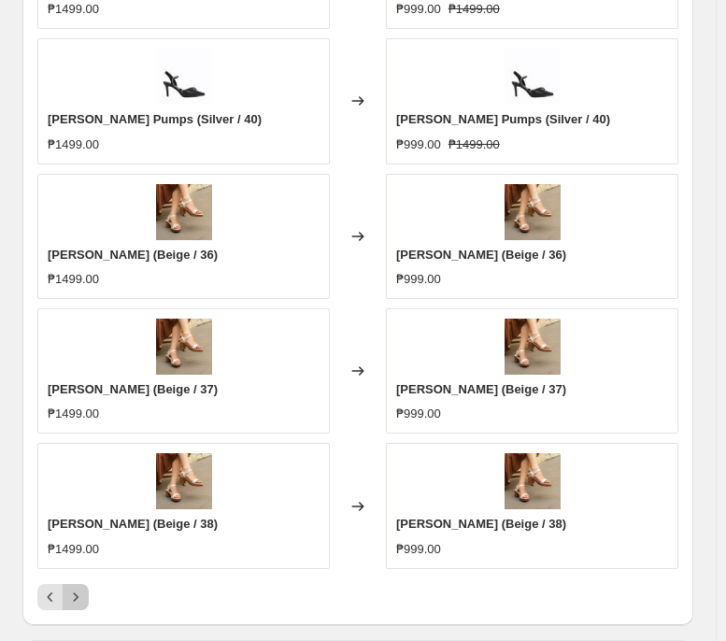
click at [86, 492] on button "Next" at bounding box center [76, 597] width 26 height 26
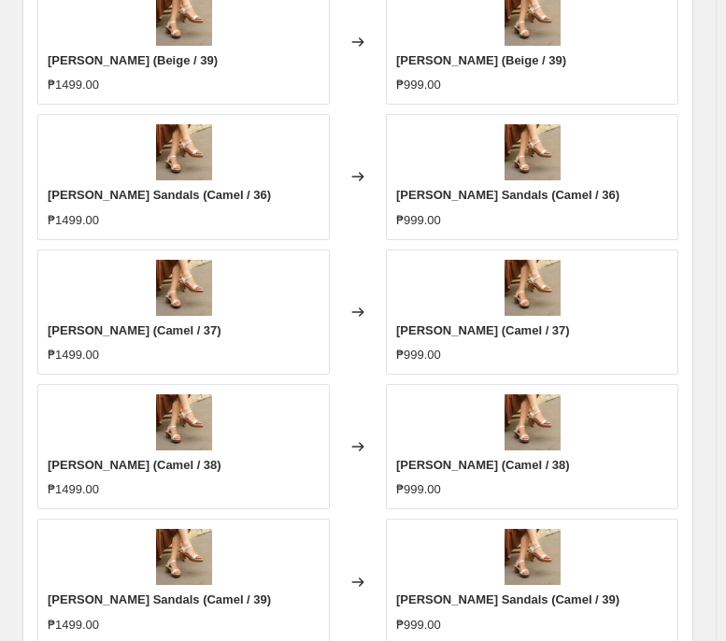
scroll to position [1570, 0]
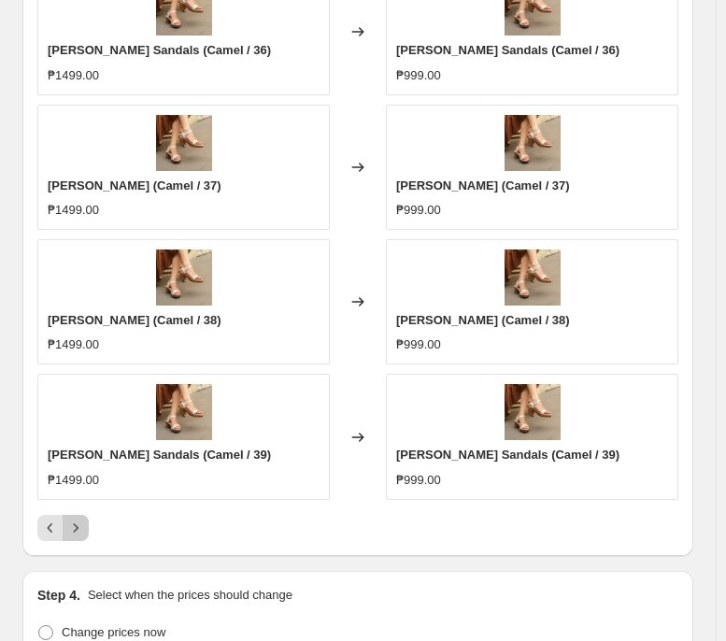
click at [81, 492] on icon "Next" at bounding box center [75, 528] width 19 height 19
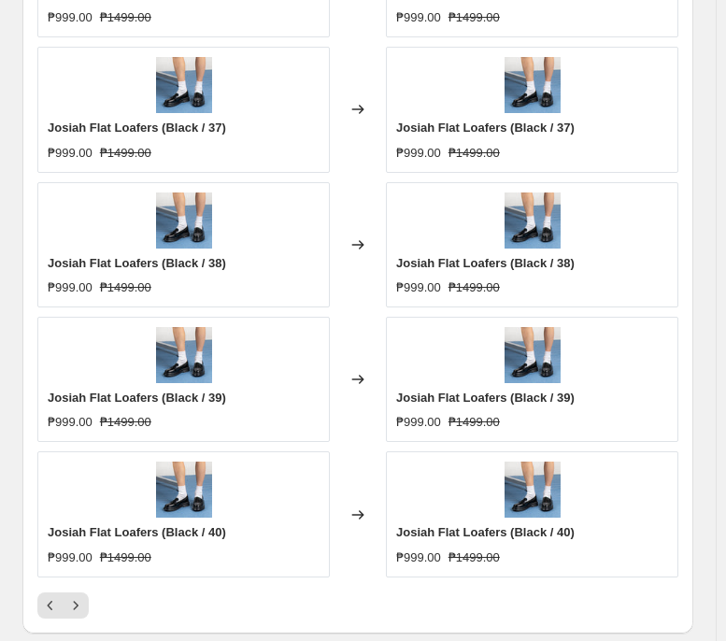
scroll to position [1566, 0]
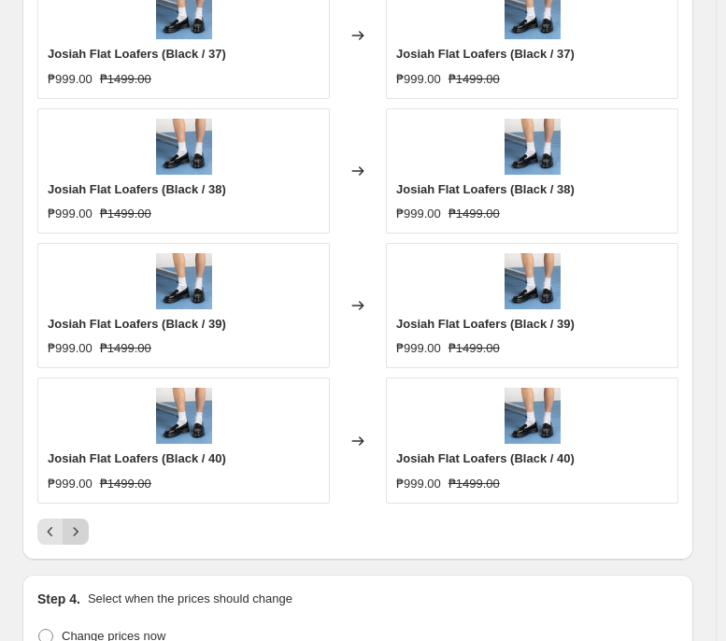
click at [75, 492] on icon "Next" at bounding box center [75, 531] width 19 height 19
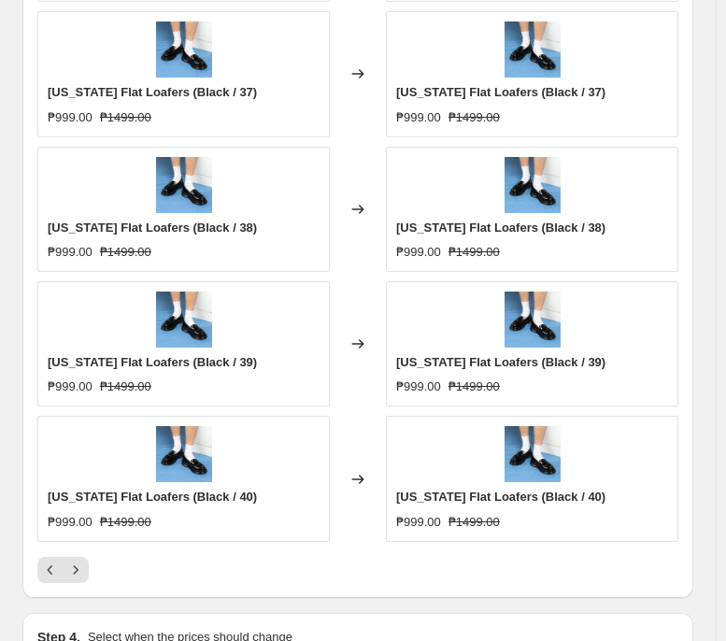
scroll to position [1543, 0]
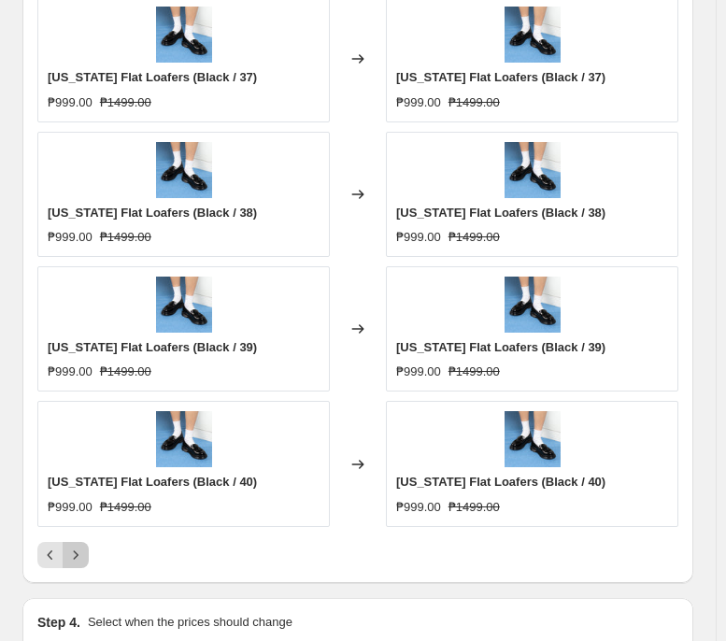
click at [78, 492] on icon "Next" at bounding box center [75, 555] width 19 height 19
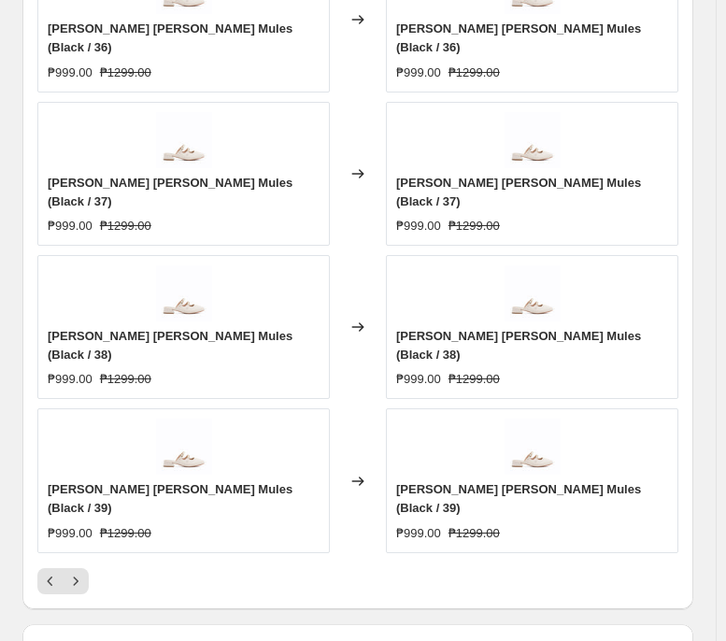
scroll to position [1631, 0]
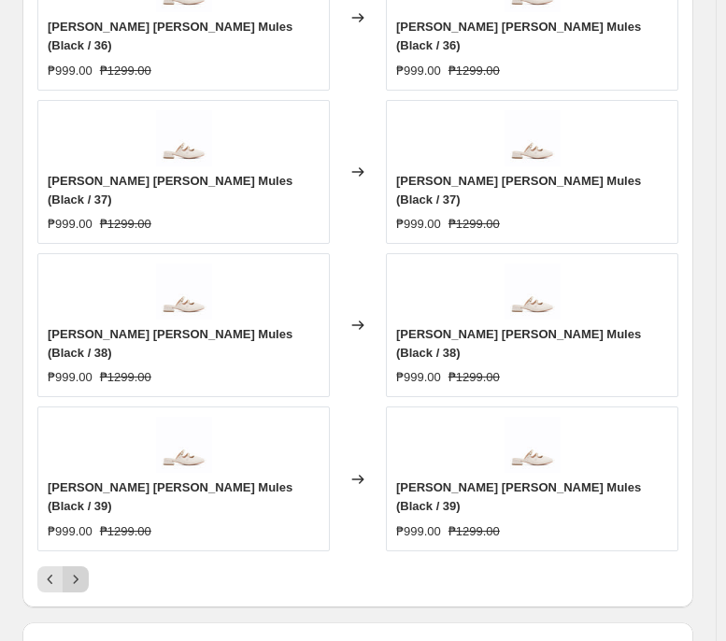
click at [79, 492] on icon "Next" at bounding box center [75, 579] width 19 height 19
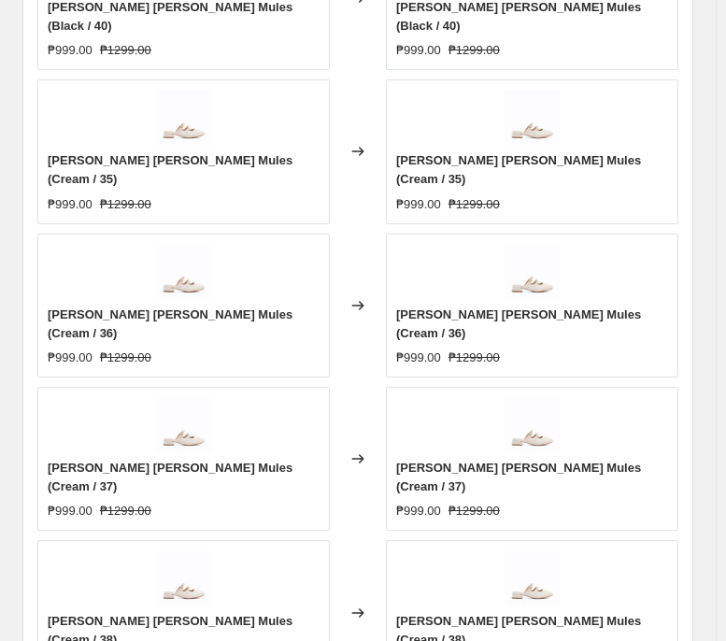
scroll to position [1498, 0]
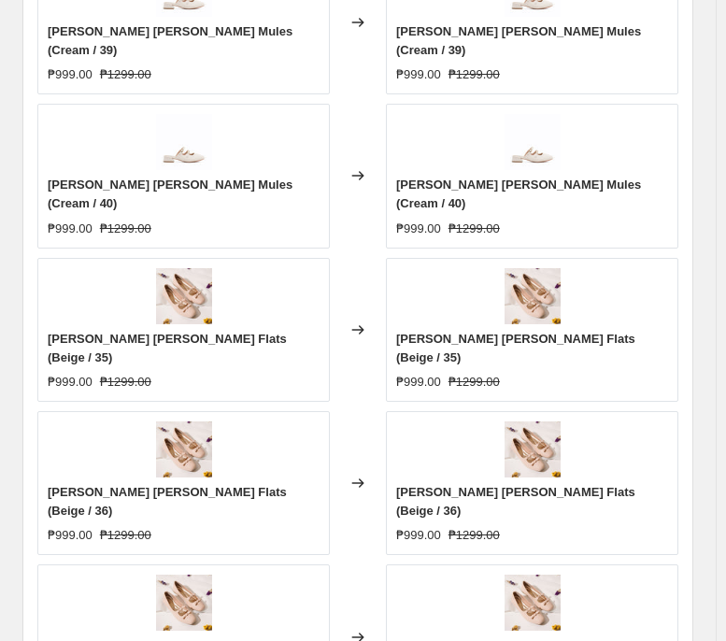
scroll to position [1516, 0]
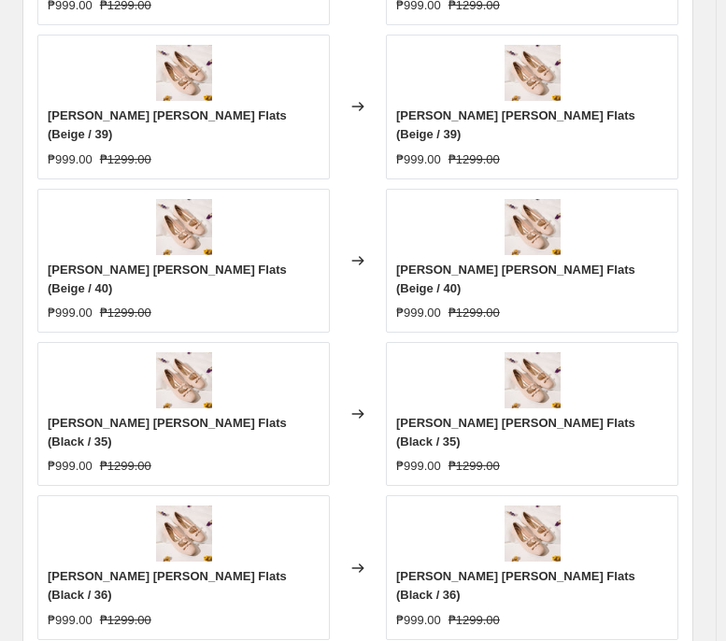
scroll to position [1540, 0]
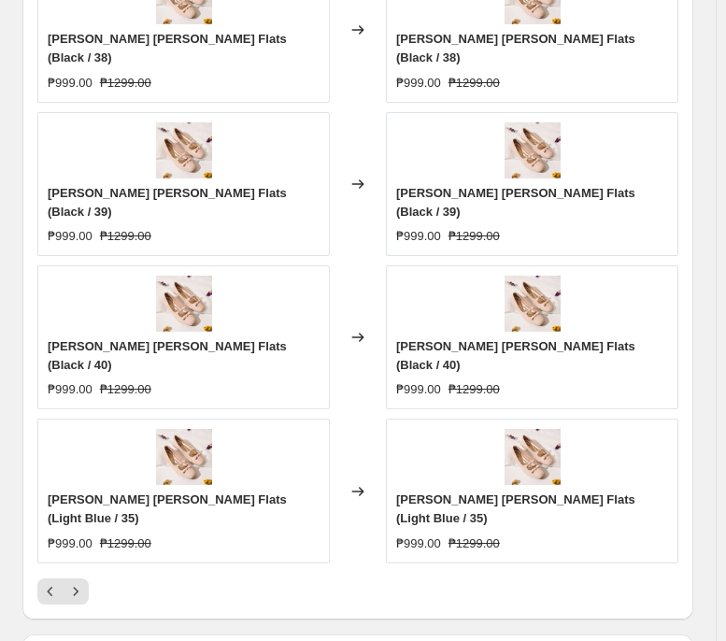
scroll to position [1621, 0]
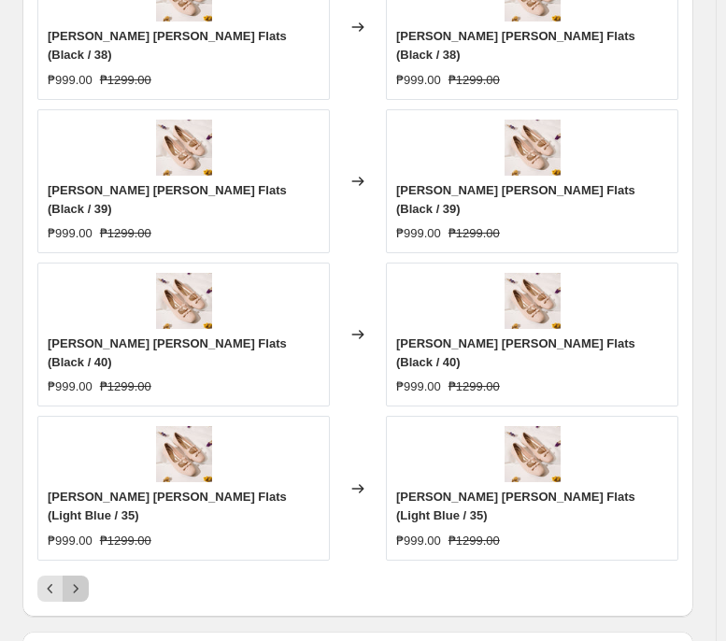
click at [79, 492] on icon "Next" at bounding box center [75, 588] width 19 height 19
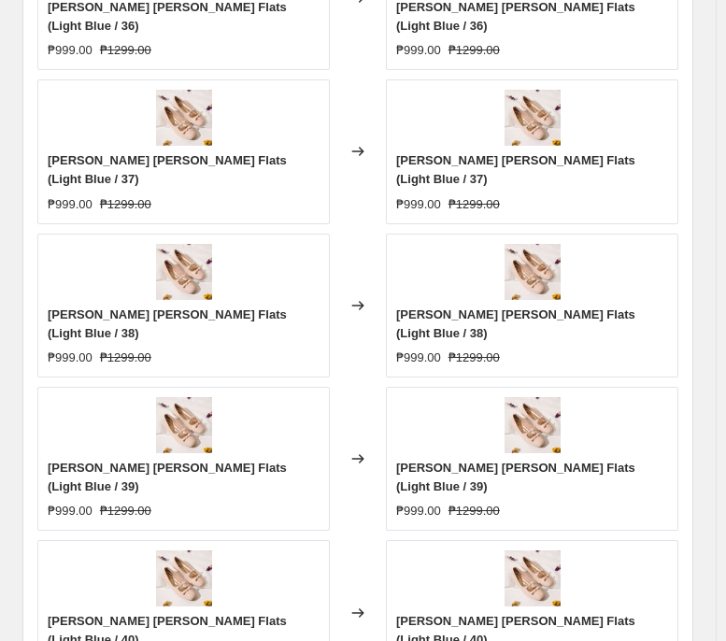
scroll to position [1496, 0]
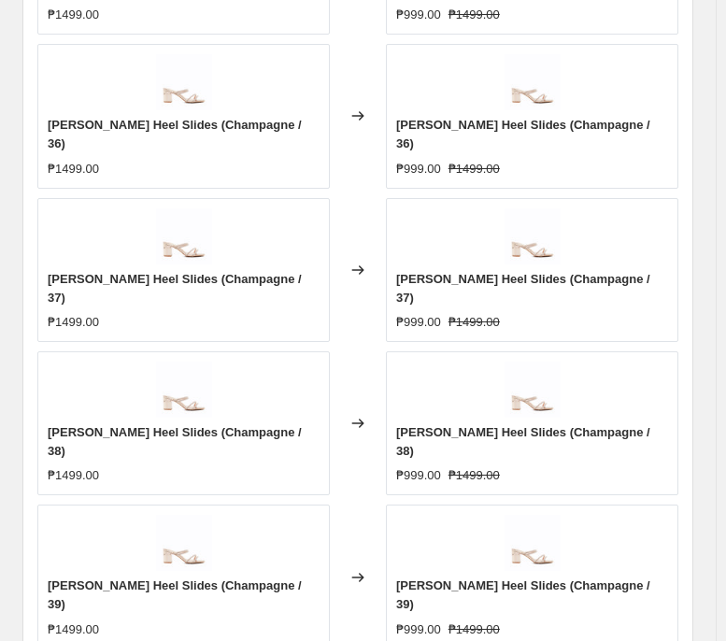
scroll to position [1533, 0]
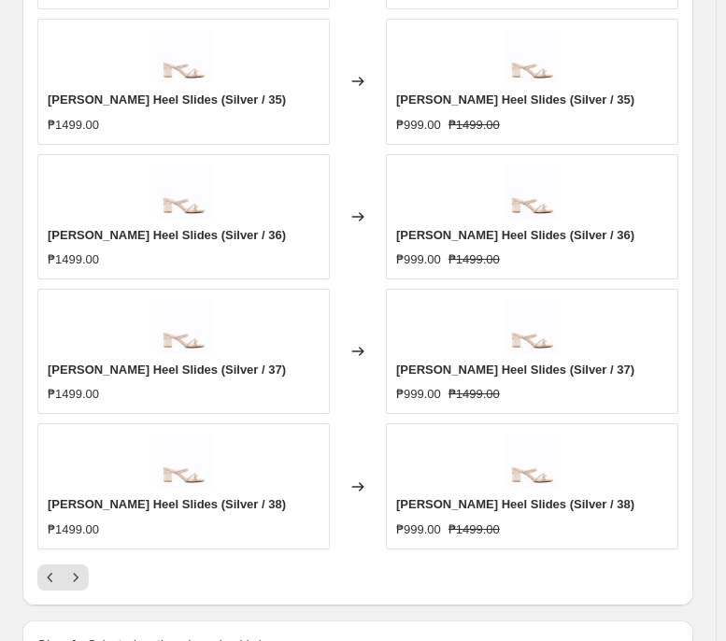
scroll to position [1559, 0]
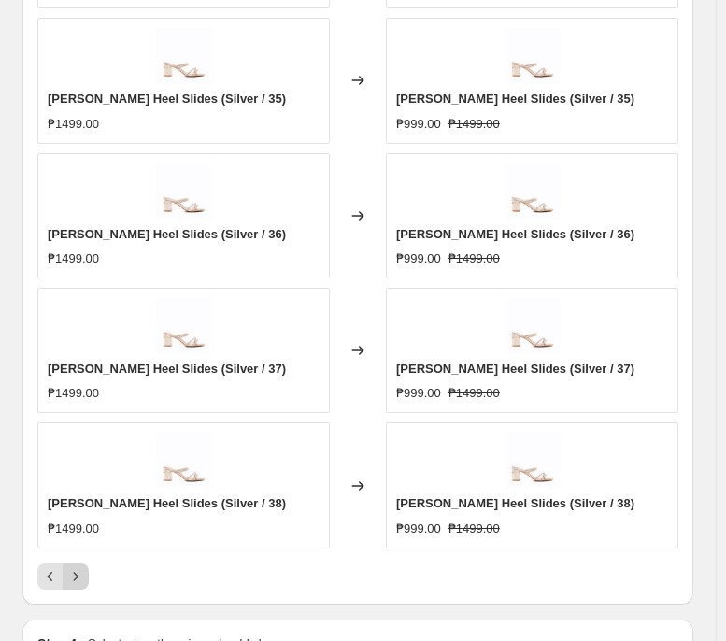
click at [73, 492] on icon "Next" at bounding box center [75, 576] width 19 height 19
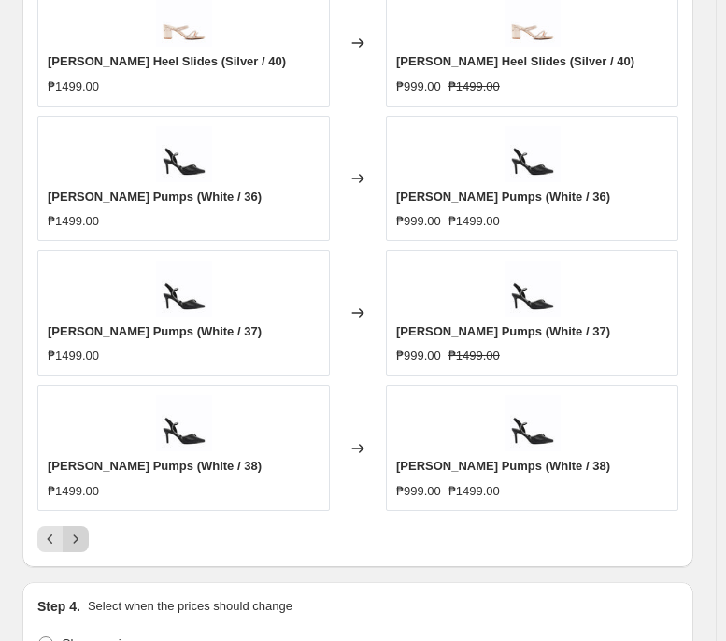
click at [73, 492] on icon "Next" at bounding box center [75, 539] width 19 height 19
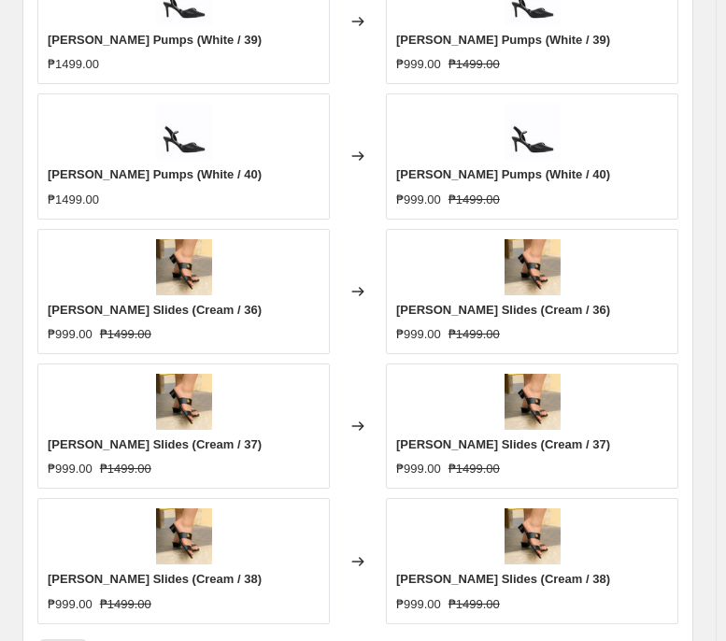
scroll to position [1501, 0]
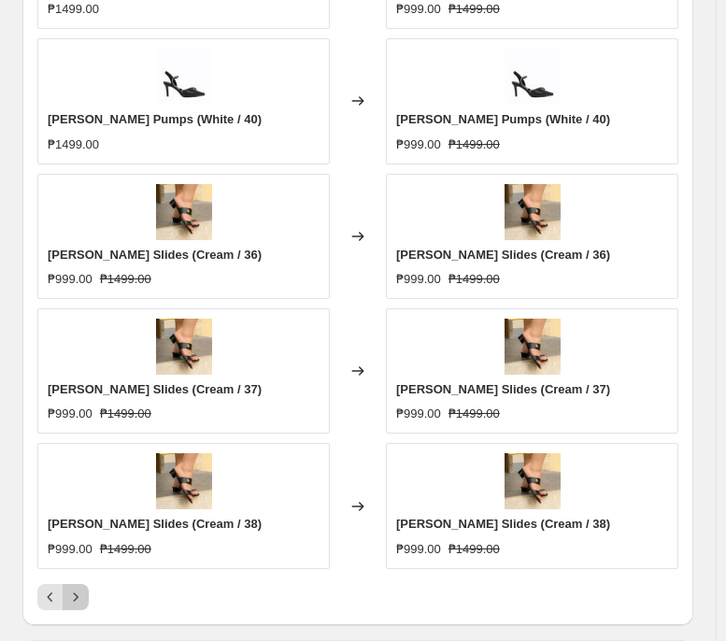
click at [78, 492] on icon "Next" at bounding box center [75, 597] width 19 height 19
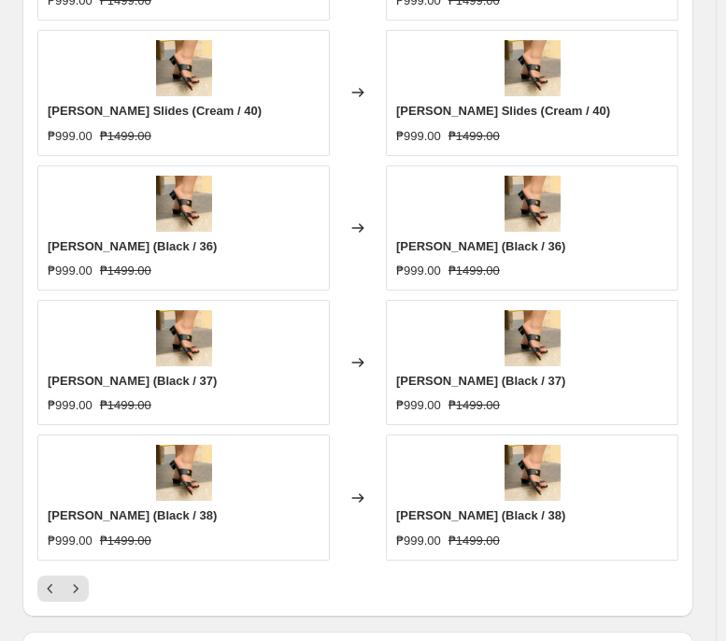
scroll to position [1543, 0]
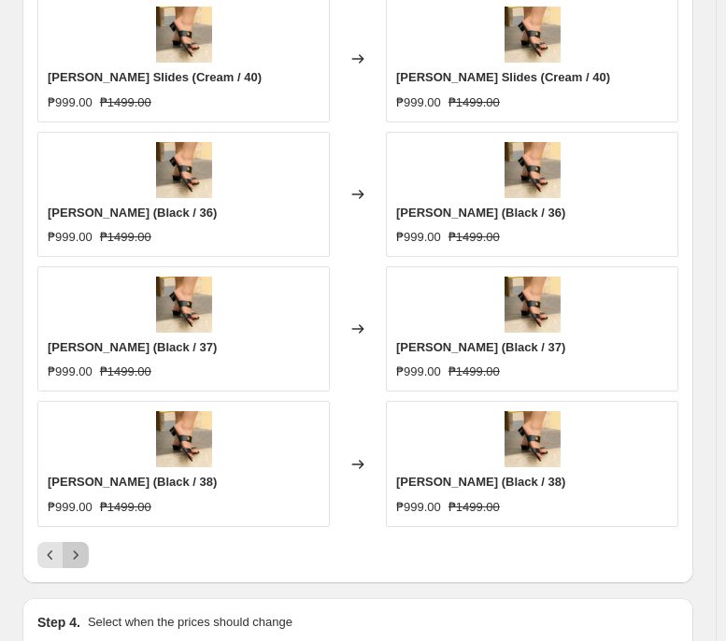
click at [85, 492] on button "Next" at bounding box center [76, 555] width 26 height 26
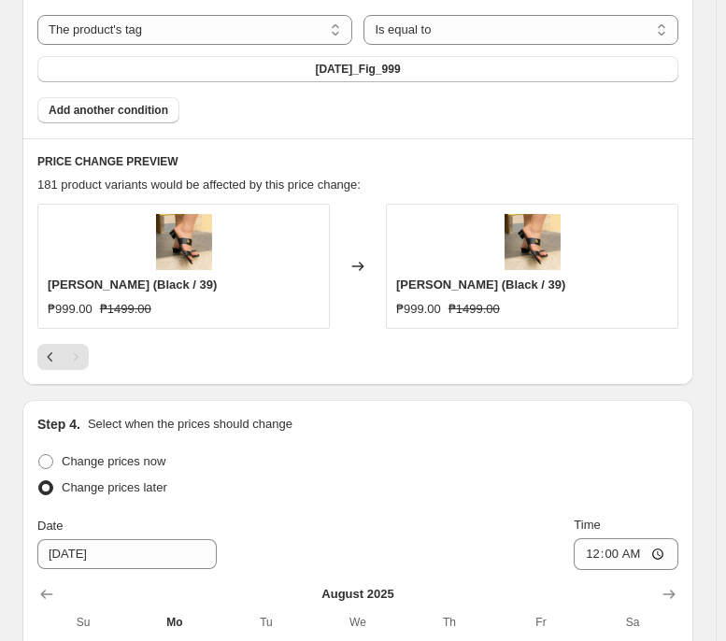
scroll to position [1197, 0]
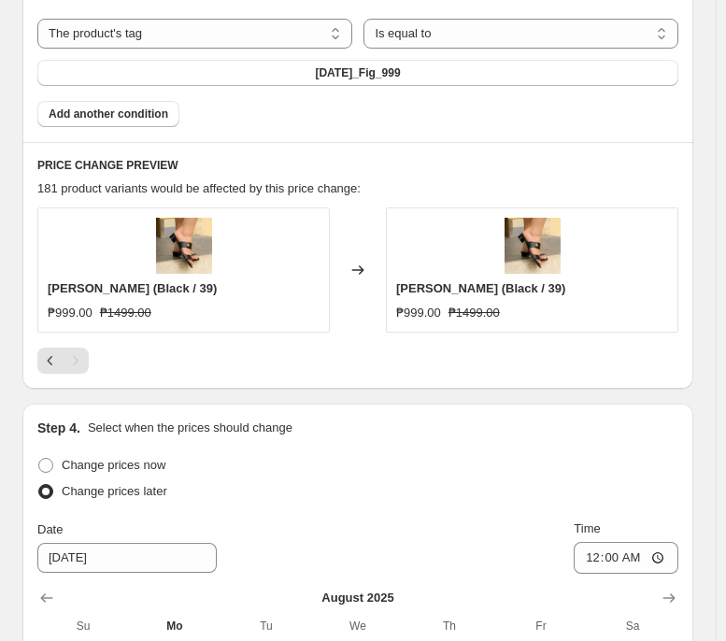
click at [63, 359] on div "Pagination" at bounding box center [76, 361] width 26 height 26
click at [48, 363] on icon "Previous" at bounding box center [50, 360] width 19 height 19
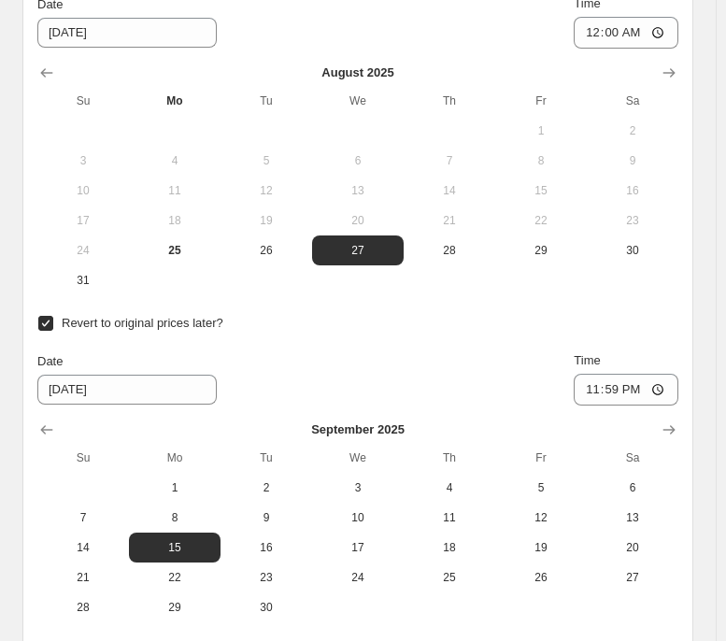
scroll to position [2451, 0]
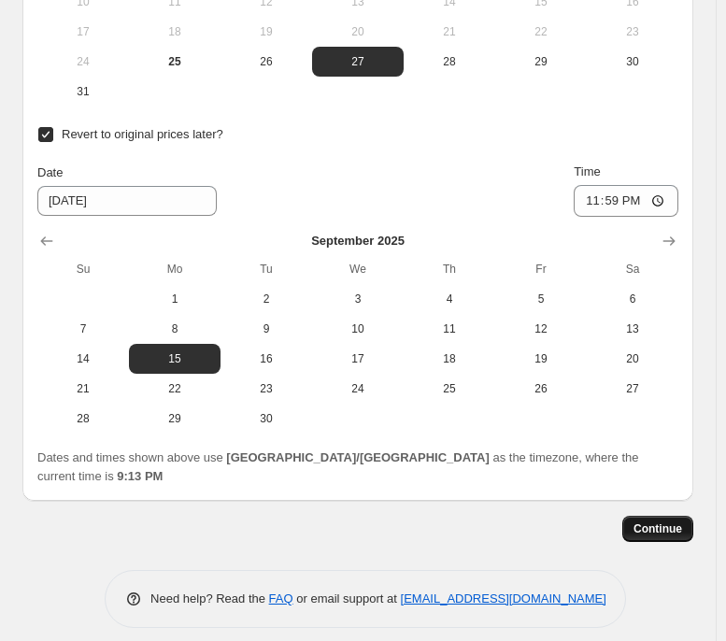
click at [652, 492] on button "Continue" at bounding box center [657, 529] width 71 height 26
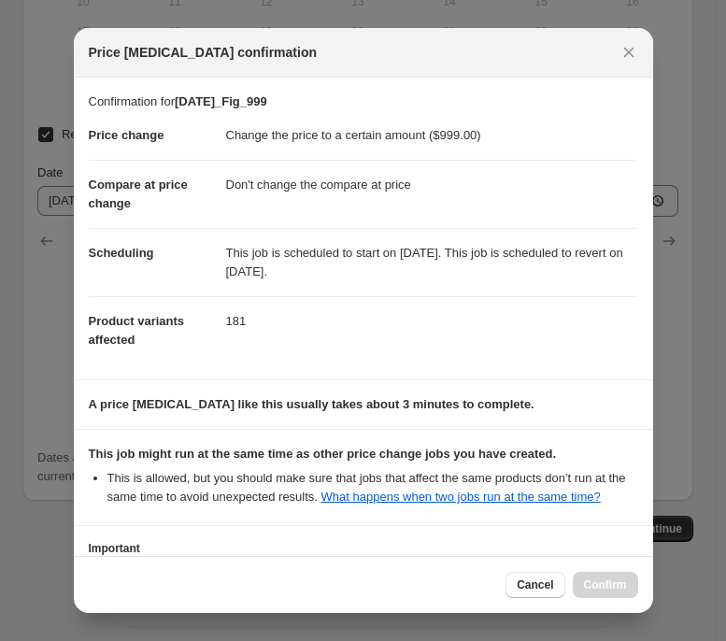
scroll to position [143, 0]
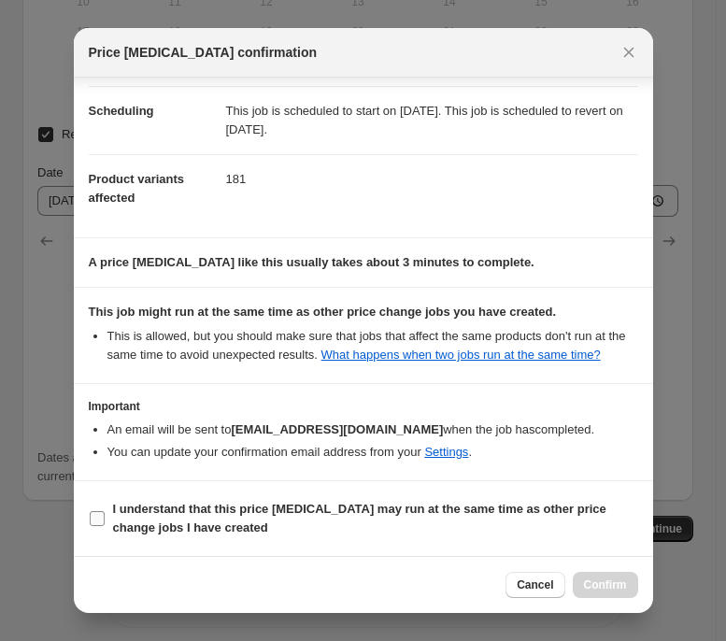
click at [121, 492] on b "I understand that this price [MEDICAL_DATA] may run at the same time as other p…" at bounding box center [359, 518] width 493 height 33
click at [105, 492] on input "I understand that this price [MEDICAL_DATA] may run at the same time as other p…" at bounding box center [97, 518] width 15 height 15
checkbox input "true"
click at [628, 492] on button "Confirm" at bounding box center [605, 585] width 65 height 26
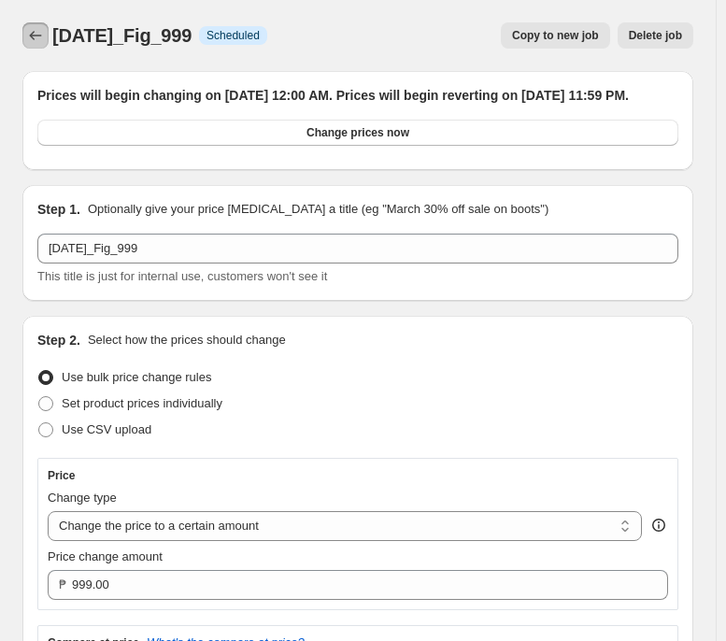
click at [29, 29] on icon "Price change jobs" at bounding box center [35, 35] width 19 height 19
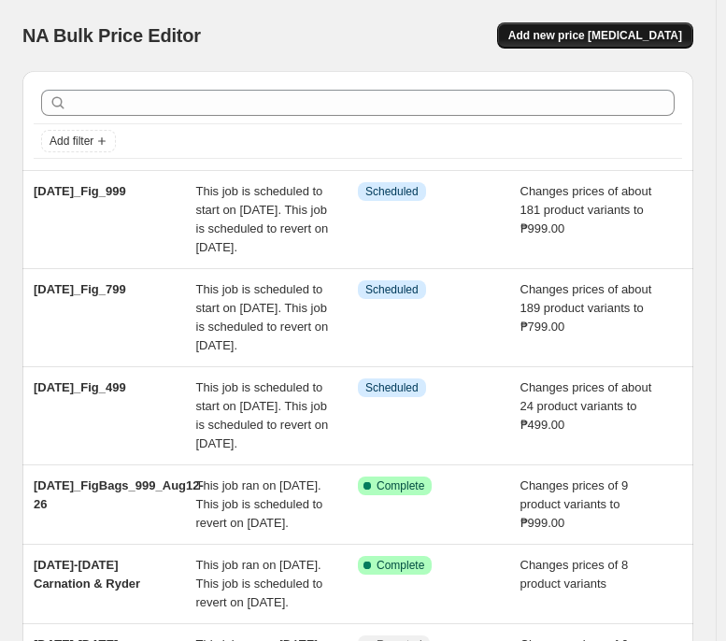
click at [577, 38] on span "Add new price [MEDICAL_DATA]" at bounding box center [595, 35] width 174 height 15
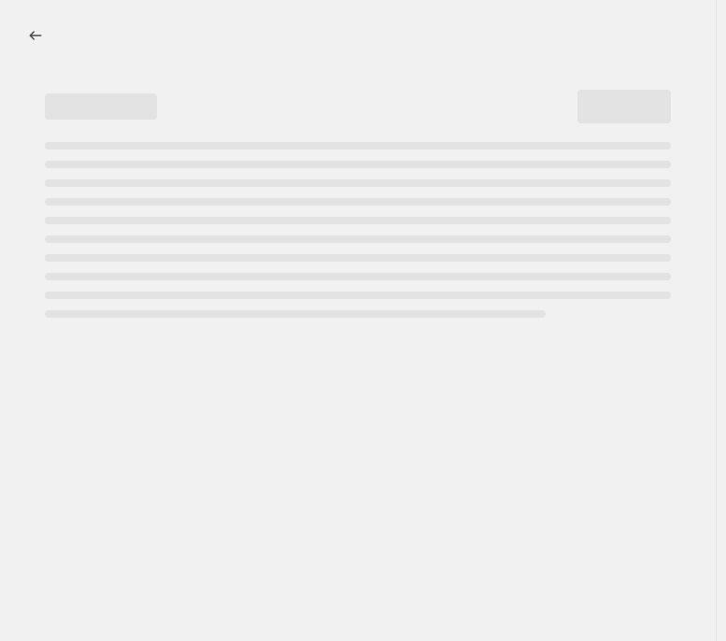
select select "percentage"
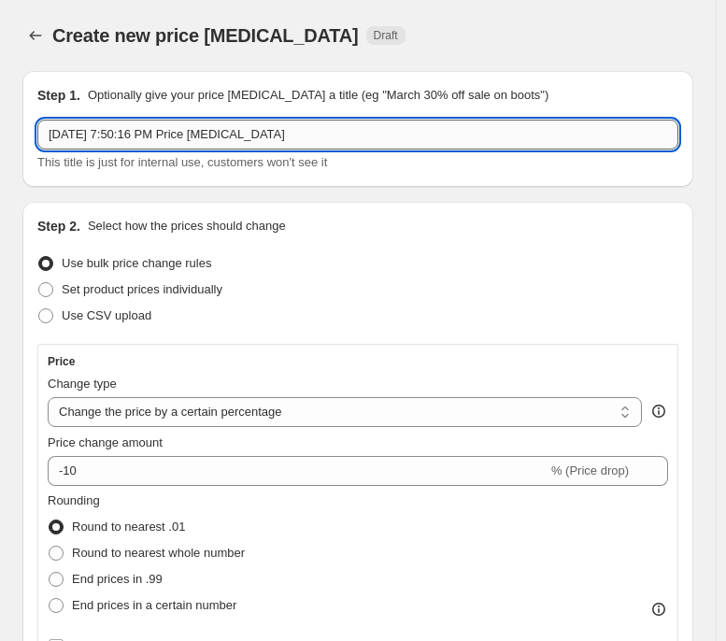
click at [343, 130] on input "[DATE] 7:50:16 PM Price [MEDICAL_DATA]" at bounding box center [357, 135] width 641 height 30
paste input "[DATE]_FigBags_999"
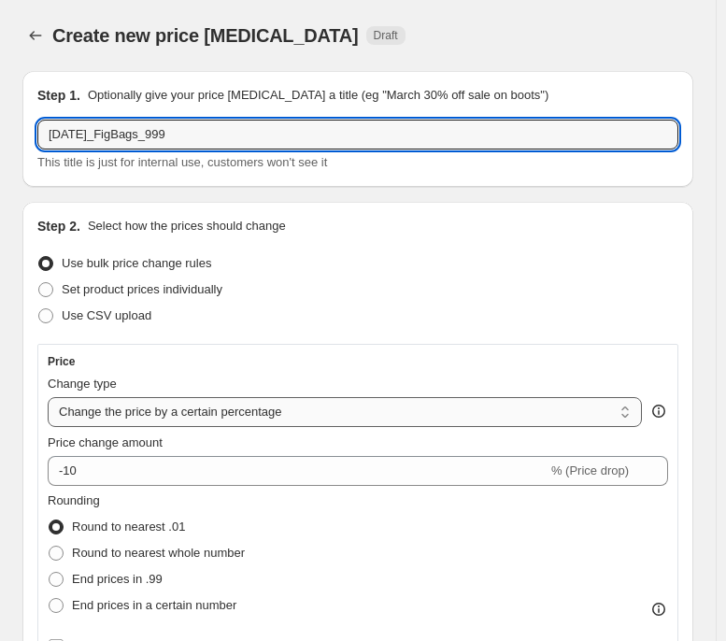
type input "[DATE]_FigBags_999"
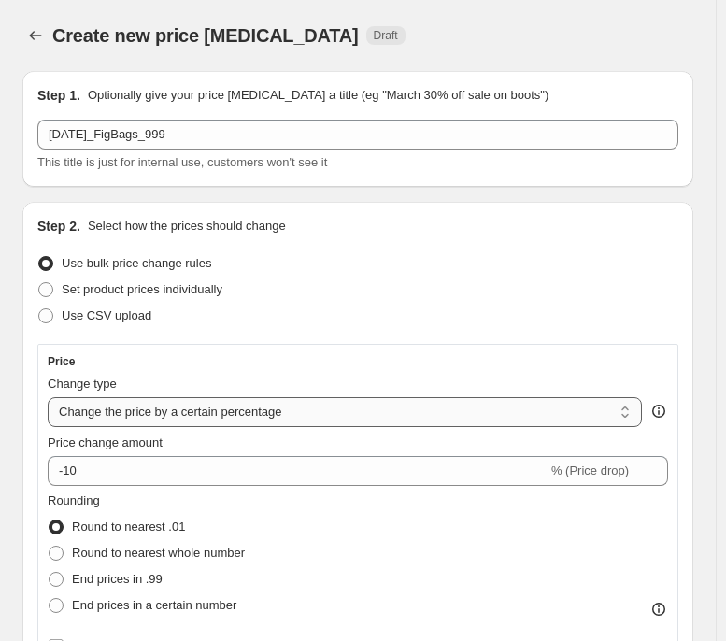
click at [211, 414] on select "Change the price to a certain amount Change the price by a certain amount Chang…" at bounding box center [345, 412] width 594 height 30
select select "to"
click at [48, 397] on select "Change the price to a certain amount Change the price by a certain amount Chang…" at bounding box center [345, 412] width 594 height 30
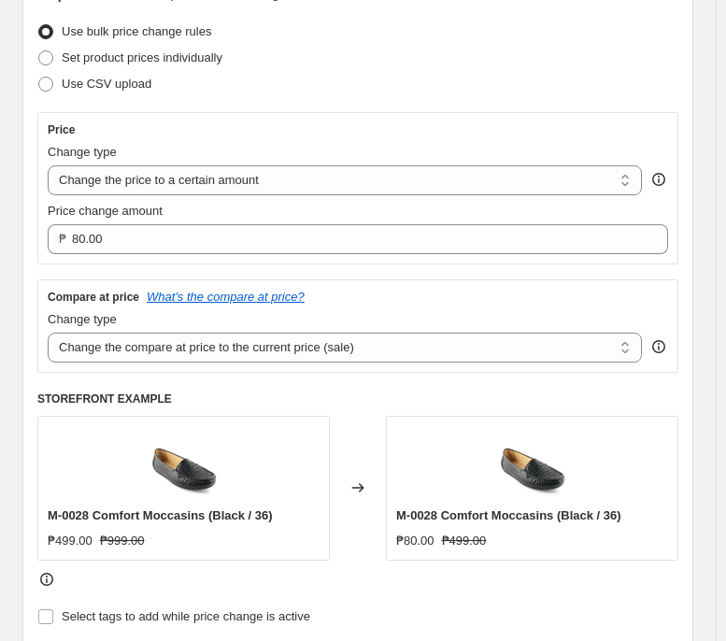
scroll to position [234, 0]
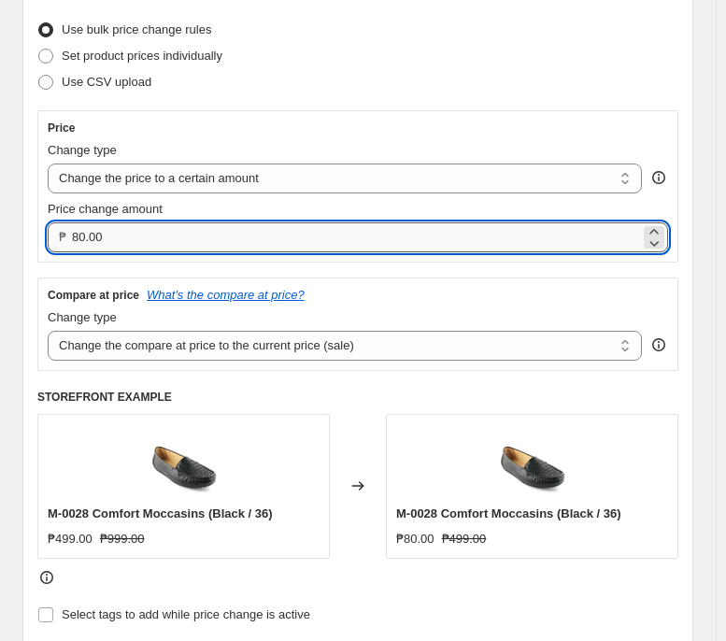
click at [408, 234] on input "80.00" at bounding box center [356, 237] width 568 height 30
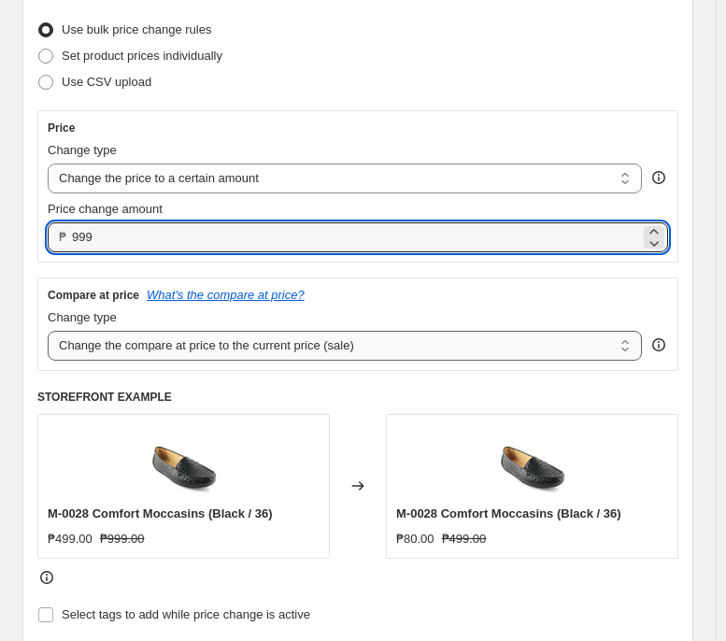
type input "999.00"
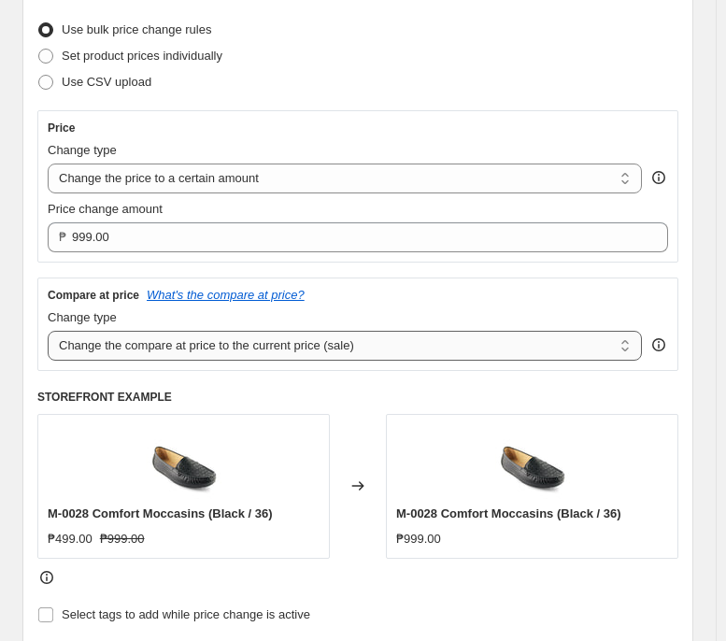
click at [391, 355] on select "Change the compare at price to the current price (sale) Change the compare at p…" at bounding box center [345, 346] width 594 height 30
select select "no_change"
click at [48, 333] on select "Change the compare at price to the current price (sale) Change the compare at p…" at bounding box center [345, 346] width 594 height 30
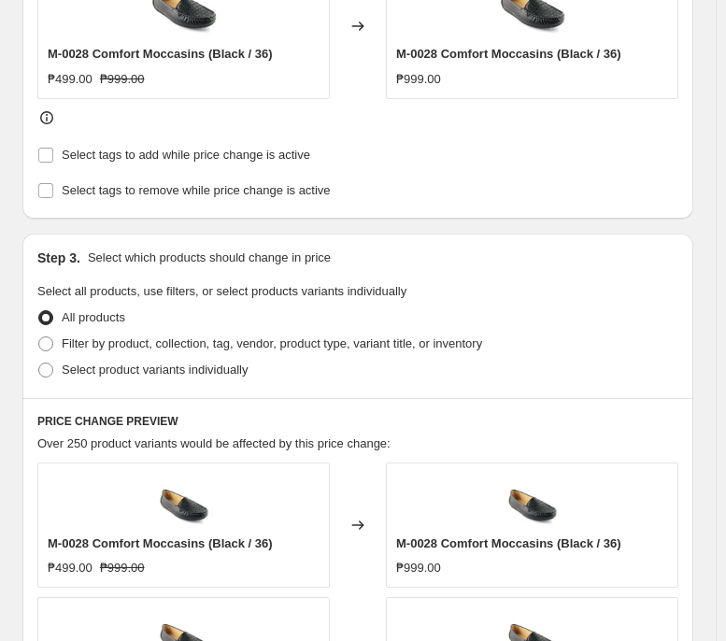
scroll to position [693, 0]
click at [306, 350] on span "Filter by product, collection, tag, vendor, product type, variant title, or inv…" at bounding box center [272, 343] width 420 height 14
click at [39, 337] on input "Filter by product, collection, tag, vendor, product type, variant title, or inv…" at bounding box center [38, 336] width 1 height 1
radio input "true"
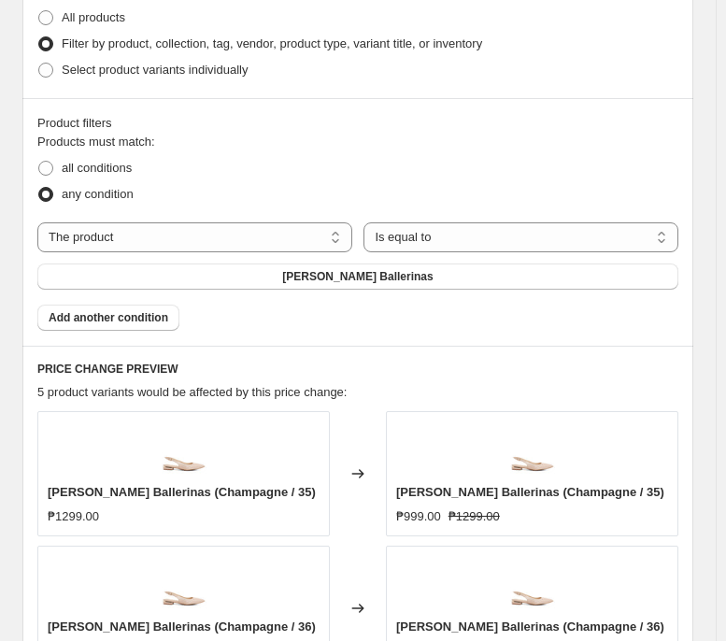
scroll to position [995, 0]
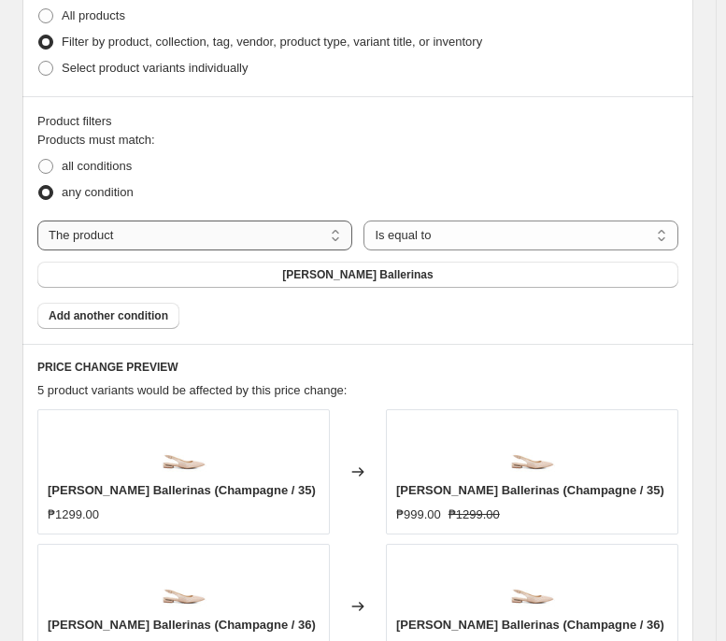
click at [274, 238] on select "The product The product's collection The product's tag The product's vendor The…" at bounding box center [194, 236] width 315 height 30
select select "tag"
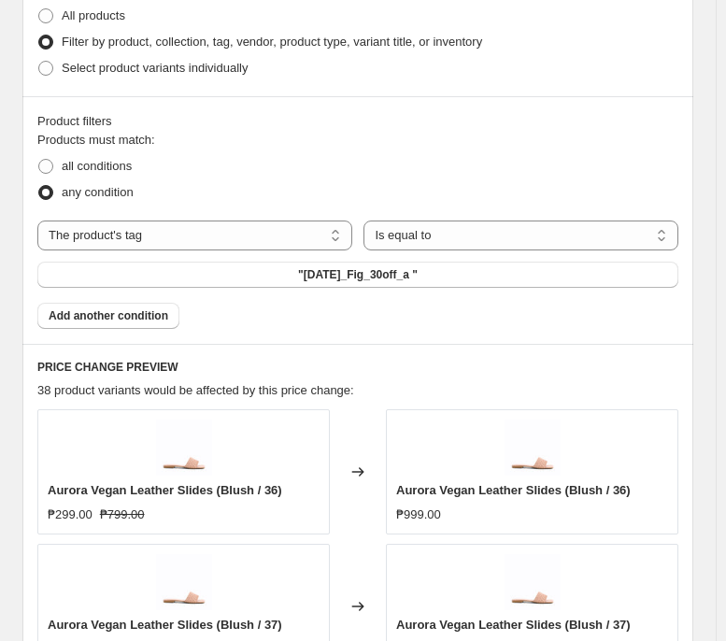
click at [356, 269] on button ""[DATE]_Fig_30off_a "" at bounding box center [357, 275] width 641 height 26
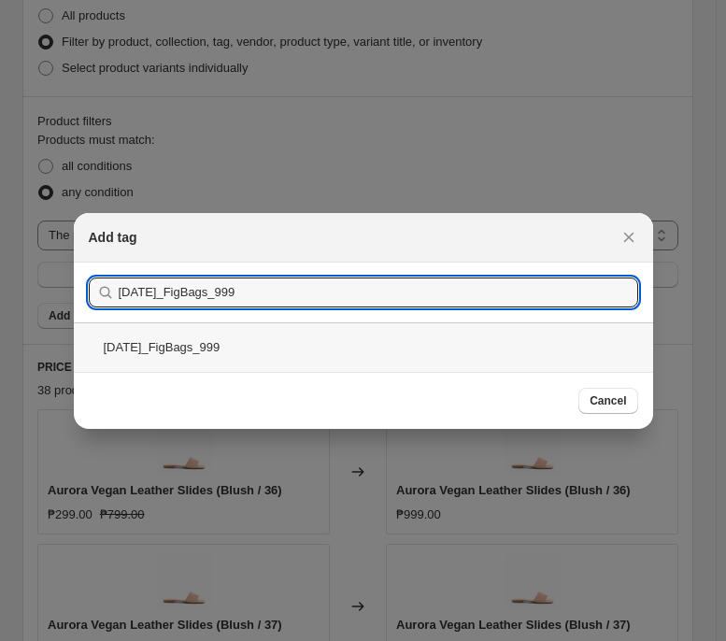
type input "[DATE]_FigBags_999"
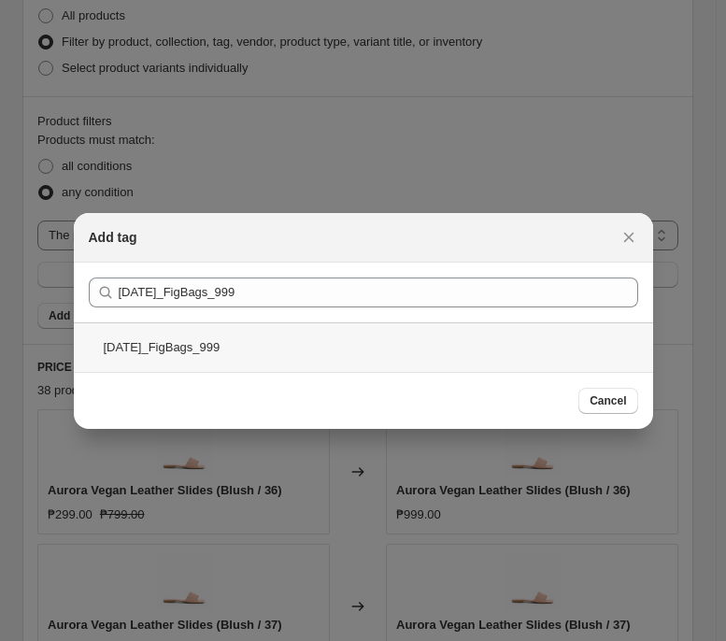
click at [364, 339] on div "[DATE]_FigBags_999" at bounding box center [363, 347] width 579 height 50
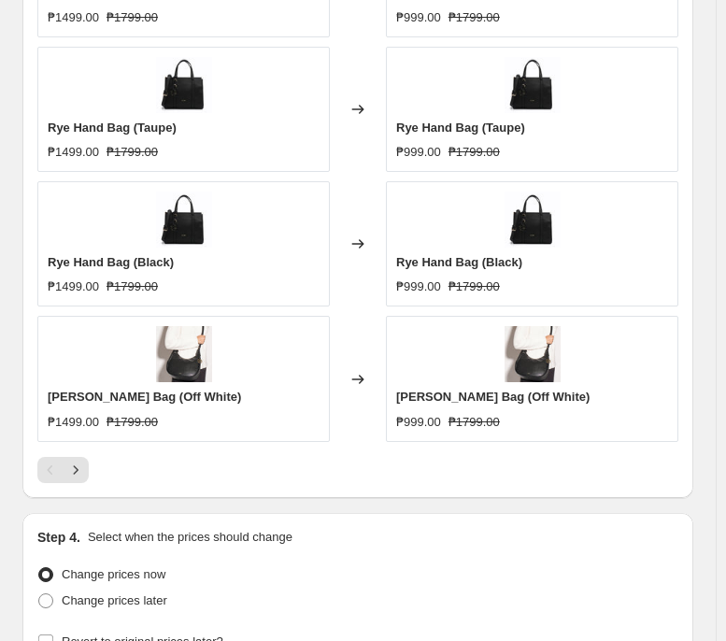
scroll to position [1629, 0]
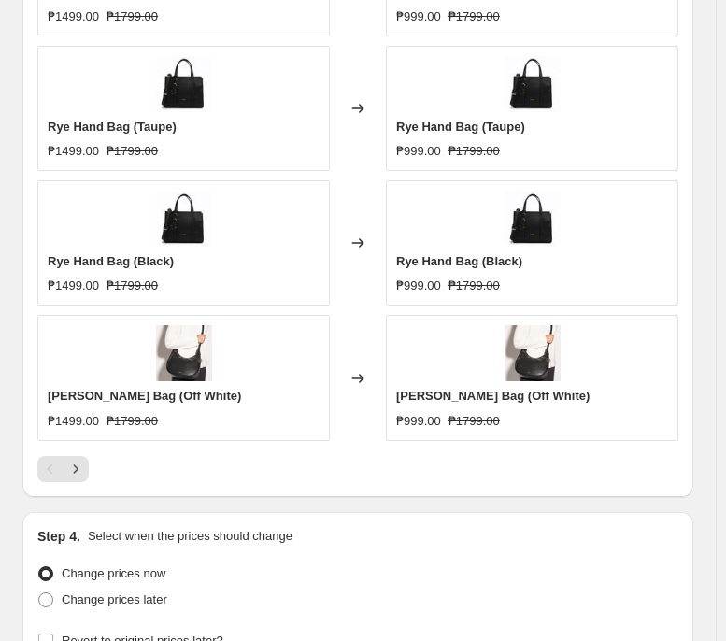
click at [90, 475] on div at bounding box center [357, 469] width 641 height 26
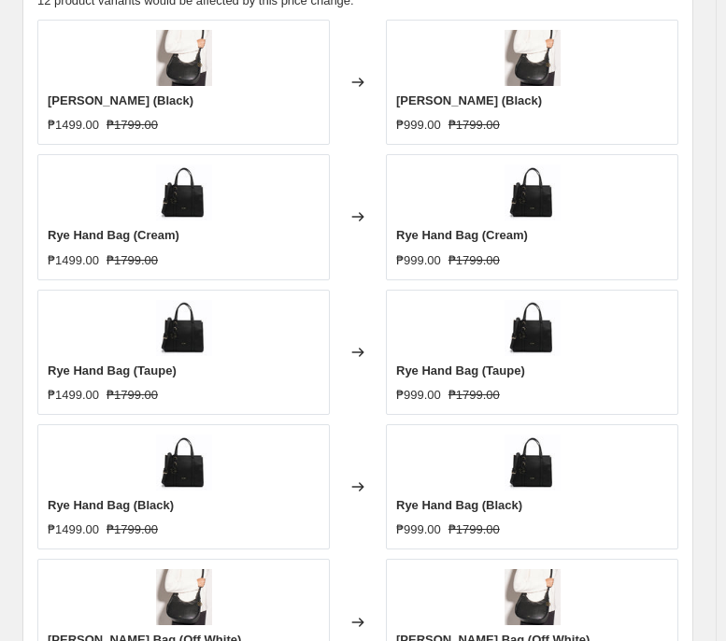
scroll to position [1560, 0]
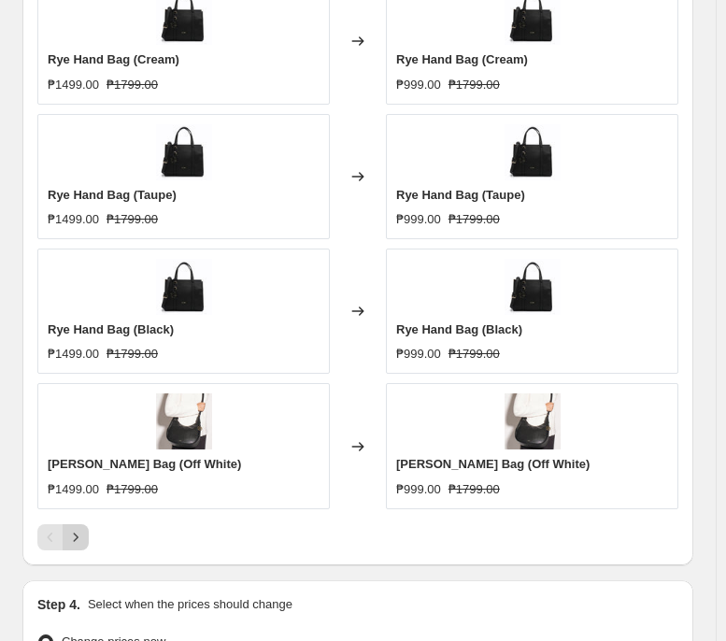
click at [72, 492] on icon "Next" at bounding box center [75, 537] width 19 height 19
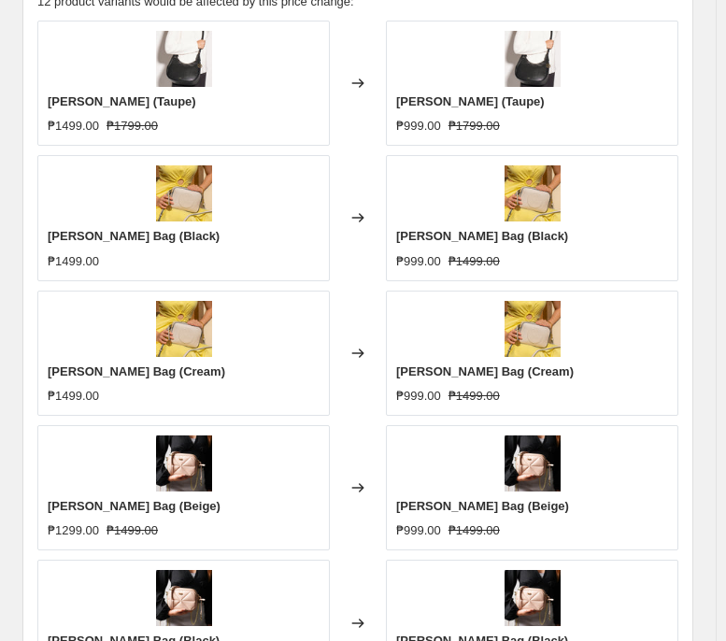
scroll to position [1379, 0]
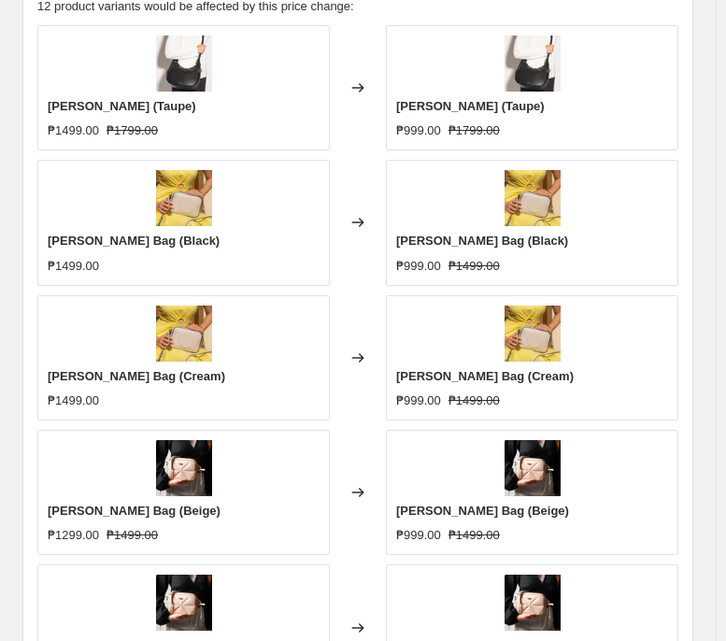
click at [479, 307] on div "[PERSON_NAME] Bag (Cream) ₱999.00 ₱1499.00" at bounding box center [532, 357] width 292 height 125
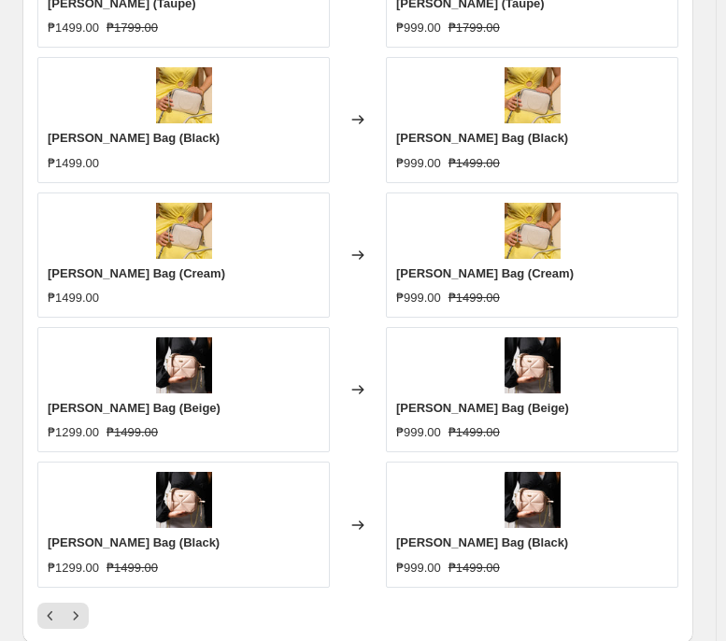
scroll to position [1486, 0]
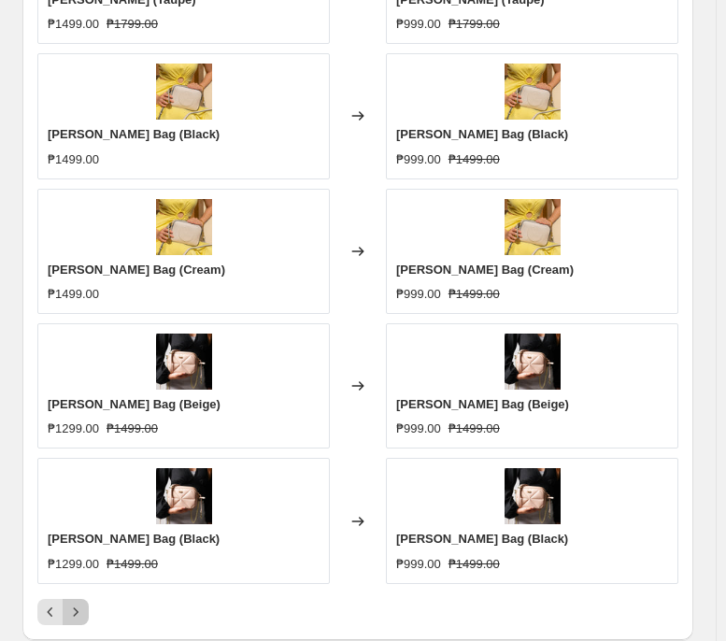
click at [80, 492] on icon "Next" at bounding box center [75, 612] width 19 height 19
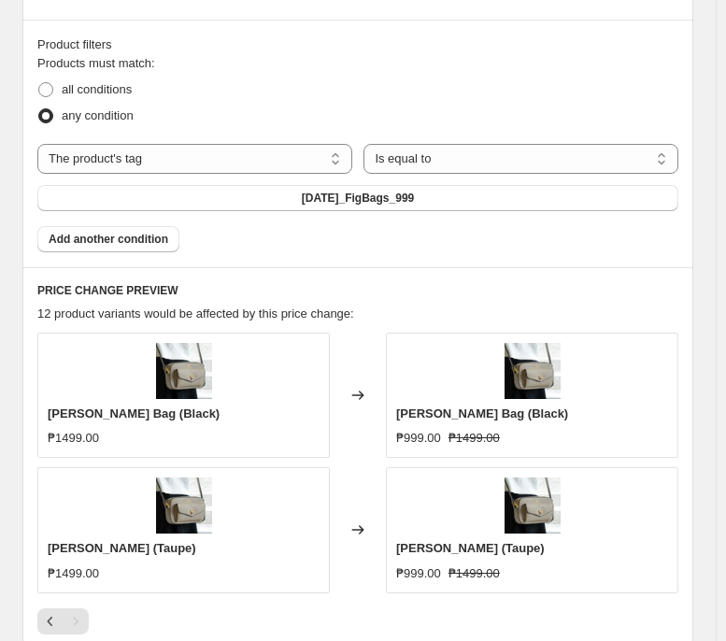
scroll to position [1371, 0]
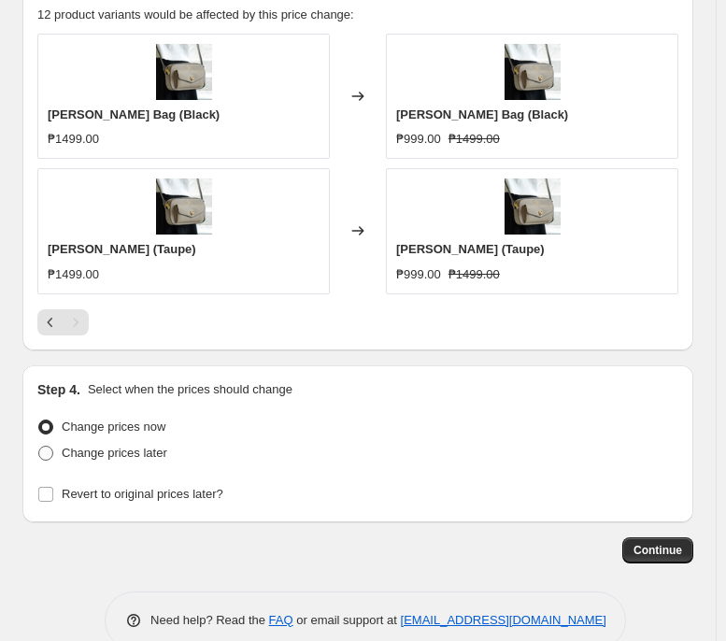
click at [113, 451] on span "Change prices later" at bounding box center [115, 453] width 106 height 14
click at [39, 447] on input "Change prices later" at bounding box center [38, 446] width 1 height 1
radio input "true"
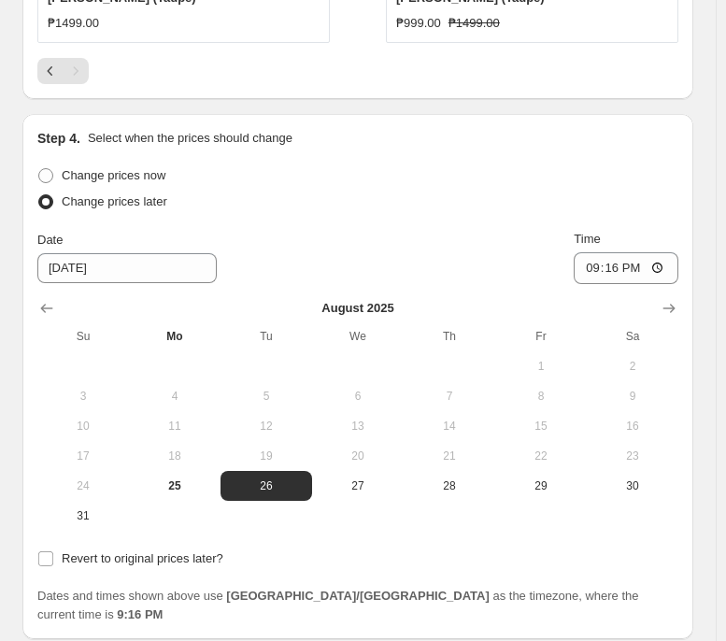
scroll to position [1623, 0]
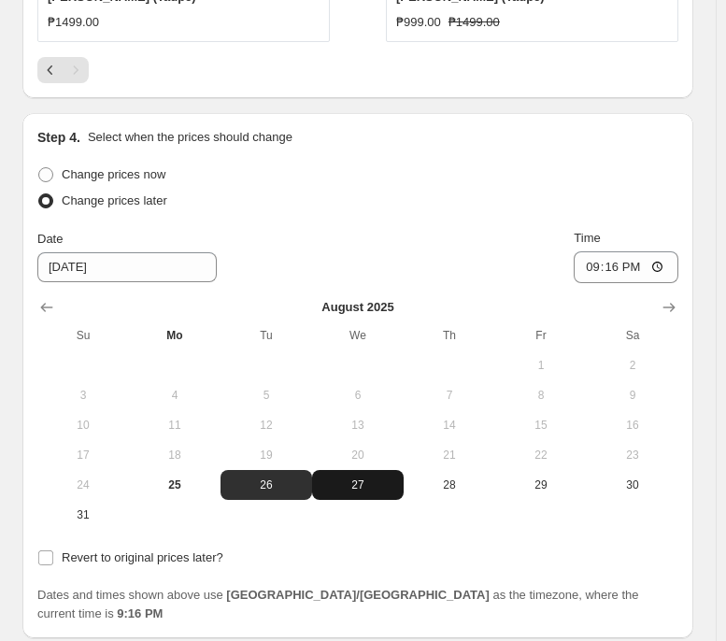
click at [386, 475] on button "27" at bounding box center [358, 485] width 92 height 30
type input "[DATE]"
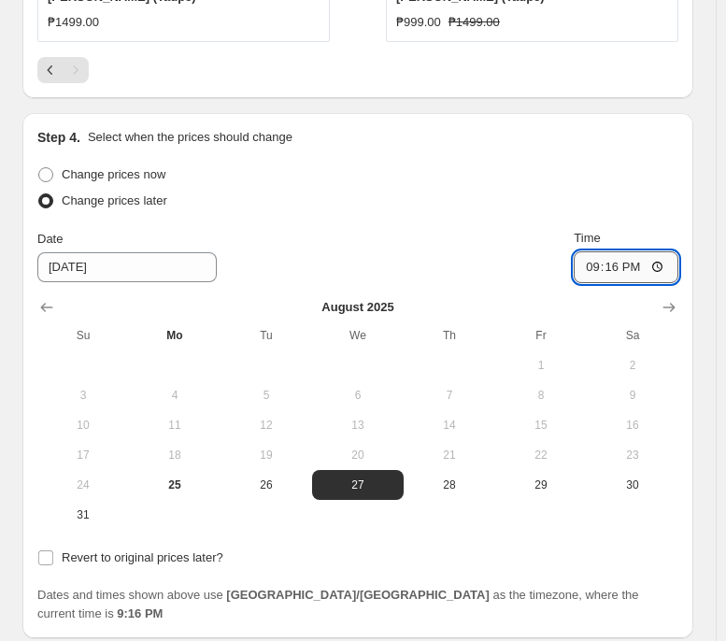
click at [590, 269] on input "21:16" at bounding box center [626, 267] width 105 height 32
type input "00:00"
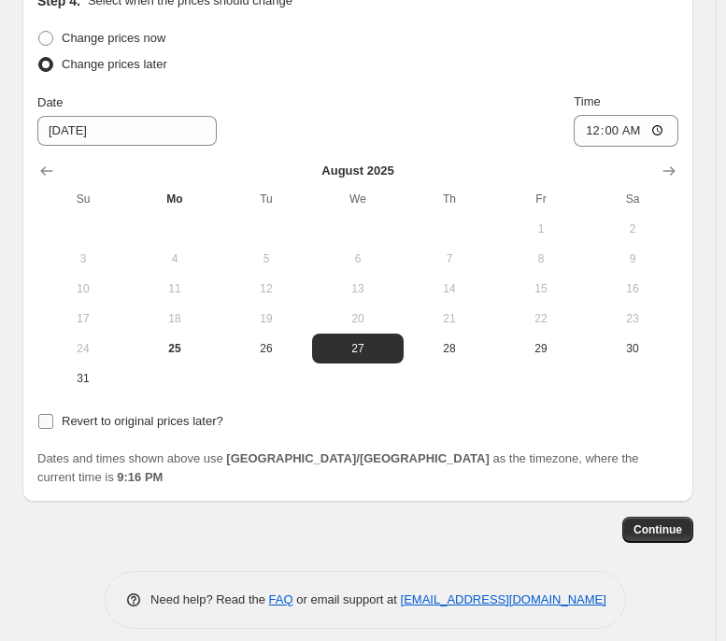
click at [134, 416] on span "Revert to original prices later?" at bounding box center [143, 421] width 162 height 14
click at [53, 416] on input "Revert to original prices later?" at bounding box center [45, 421] width 15 height 15
checkbox input "true"
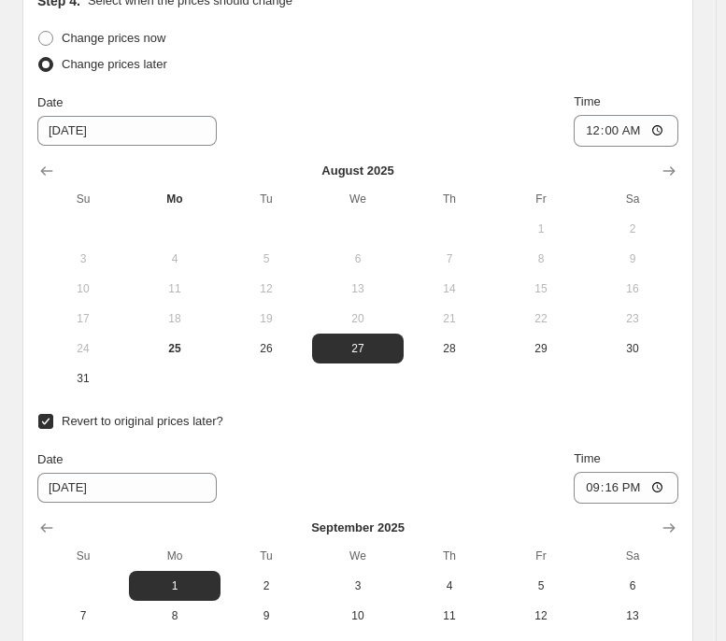
scroll to position [2044, 0]
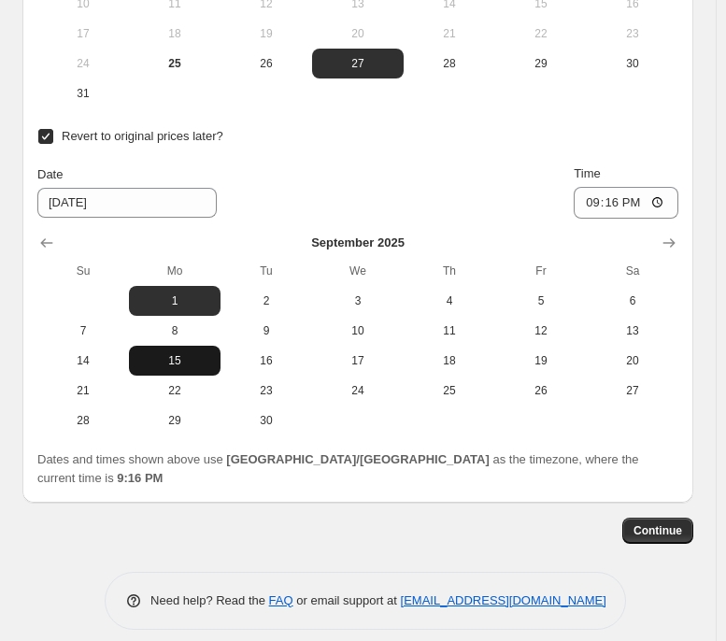
click at [218, 372] on button "15" at bounding box center [175, 361] width 92 height 30
type input "[DATE]"
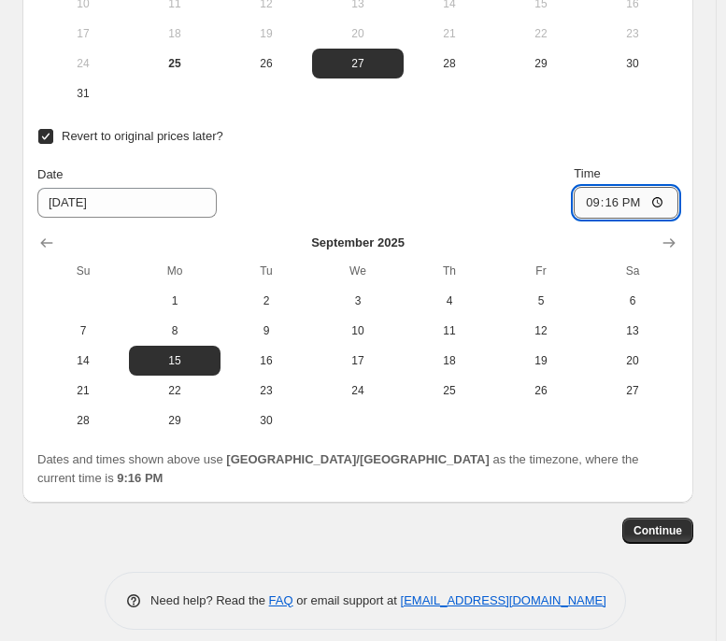
click at [591, 208] on input "21:16" at bounding box center [626, 203] width 105 height 32
type input "23:59"
click at [427, 492] on div "Continue" at bounding box center [357, 531] width 671 height 26
click at [682, 492] on span "Continue" at bounding box center [658, 530] width 49 height 15
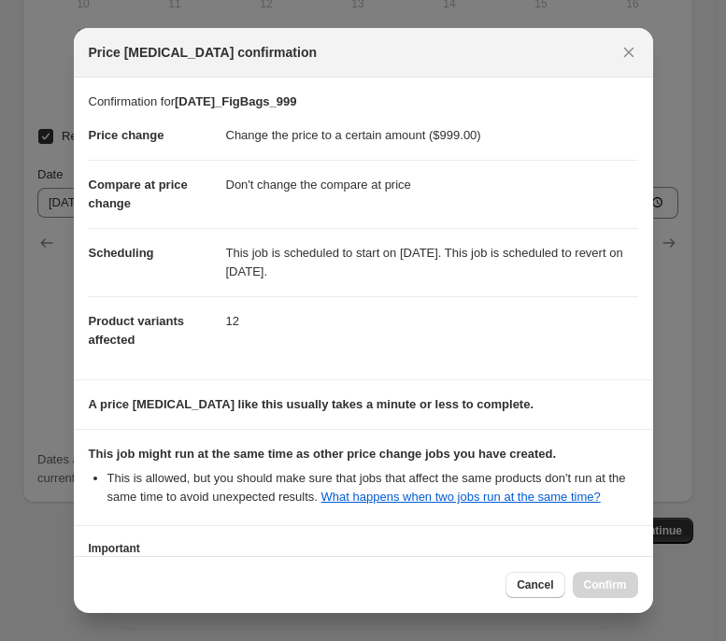
scroll to position [143, 0]
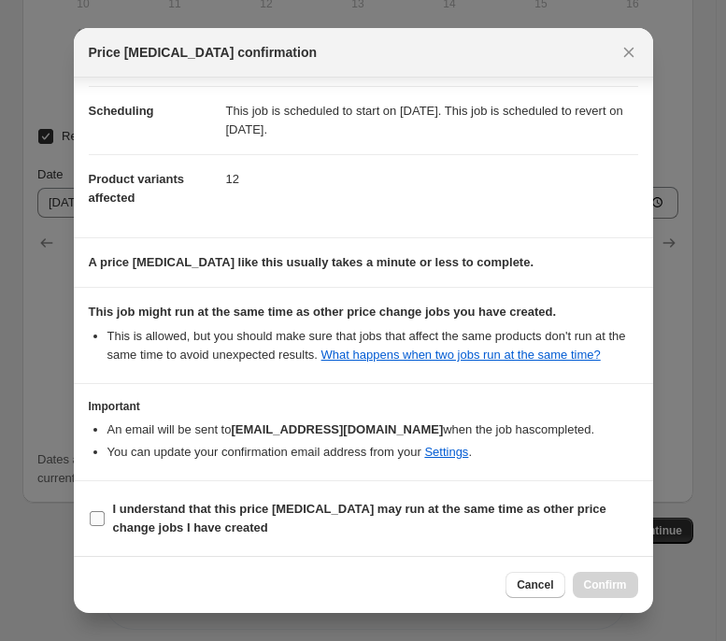
click at [201, 492] on b "I understand that this price [MEDICAL_DATA] may run at the same time as other p…" at bounding box center [359, 518] width 493 height 33
click at [105, 492] on input "I understand that this price [MEDICAL_DATA] may run at the same time as other p…" at bounding box center [97, 518] width 15 height 15
checkbox input "true"
click at [627, 492] on button "Confirm" at bounding box center [605, 585] width 65 height 26
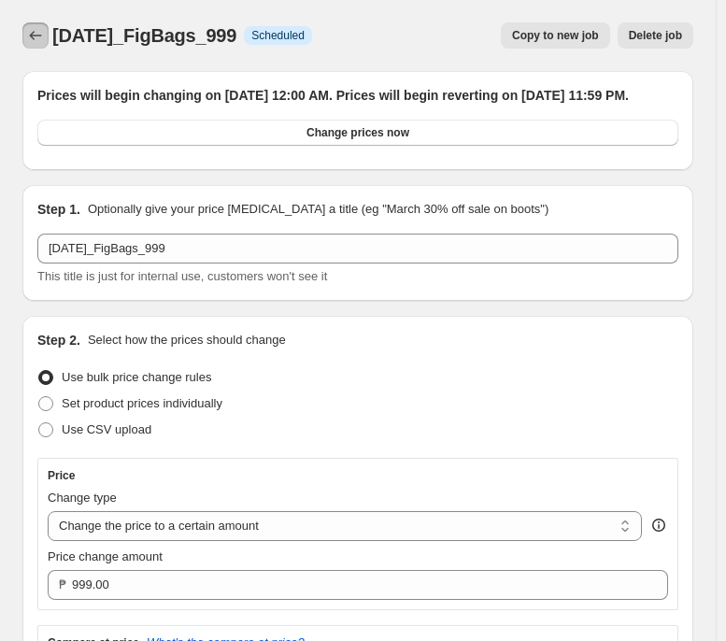
click at [38, 34] on icon "Price change jobs" at bounding box center [35, 35] width 19 height 19
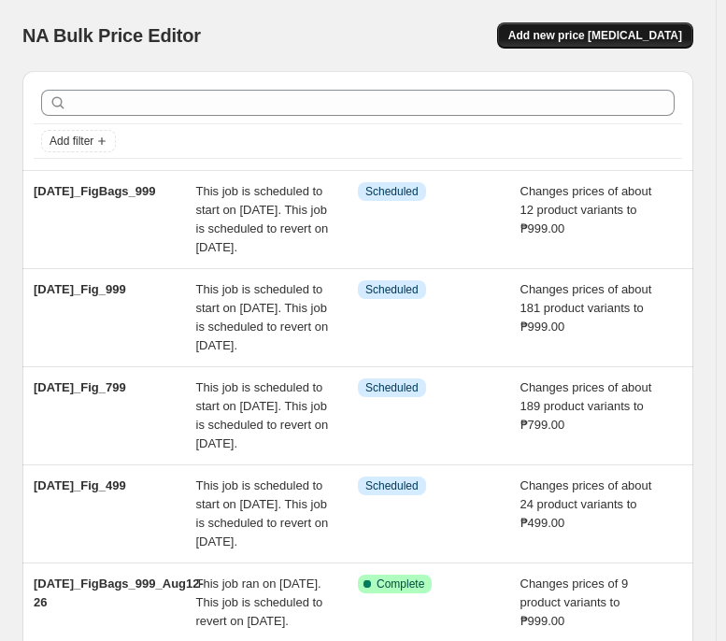
click at [609, 31] on span "Add new price [MEDICAL_DATA]" at bounding box center [595, 35] width 174 height 15
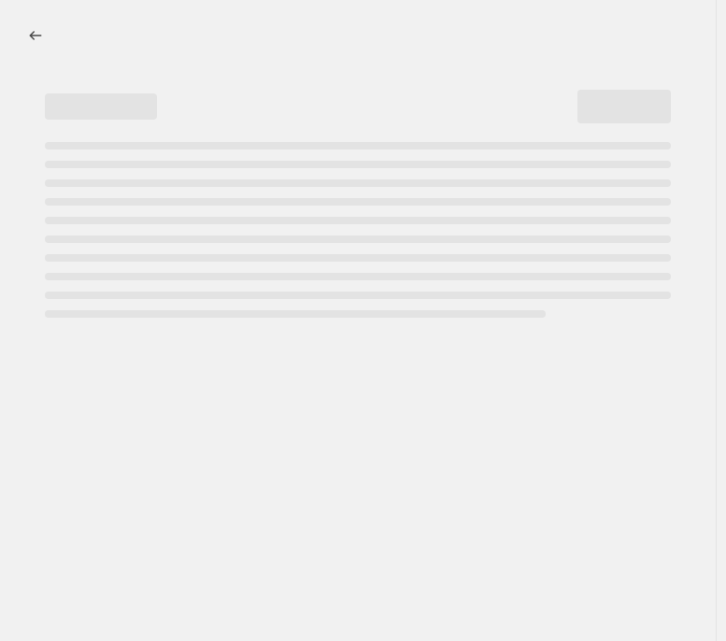
select select "percentage"
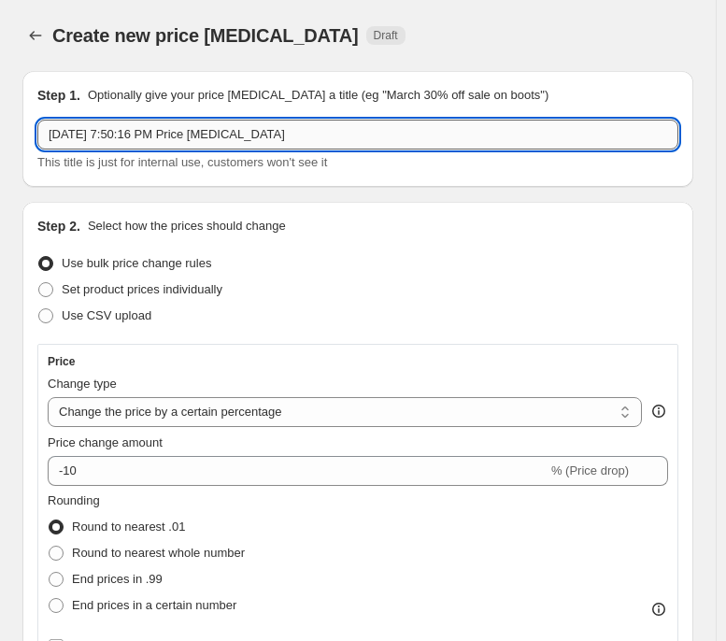
click at [411, 139] on input "[DATE] 7:50:16 PM Price [MEDICAL_DATA]" at bounding box center [357, 135] width 641 height 30
paste input "[DATE]_FigBags_1299"
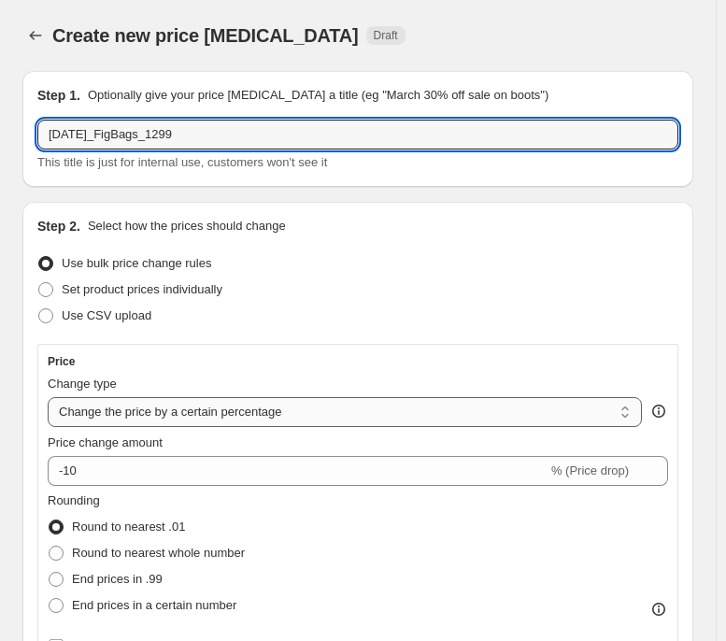
type input "[DATE]_FigBags_1299"
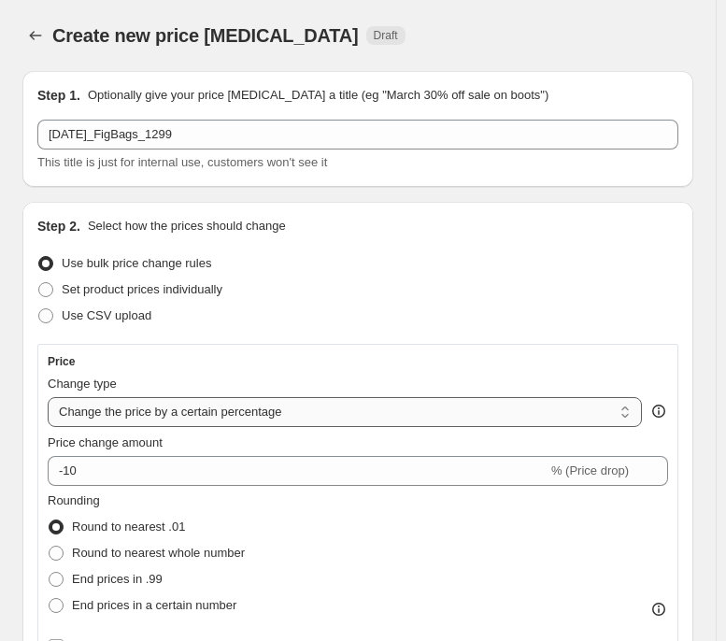
click at [221, 425] on select "Change the price to a certain amount Change the price by a certain amount Chang…" at bounding box center [345, 412] width 594 height 30
select select "to"
click at [48, 397] on select "Change the price to a certain amount Change the price by a certain amount Chang…" at bounding box center [345, 412] width 594 height 30
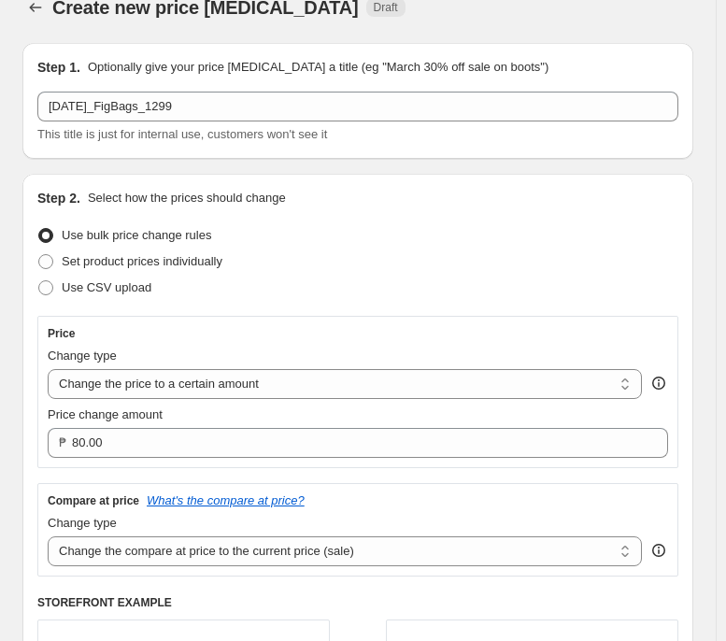
scroll to position [29, 0]
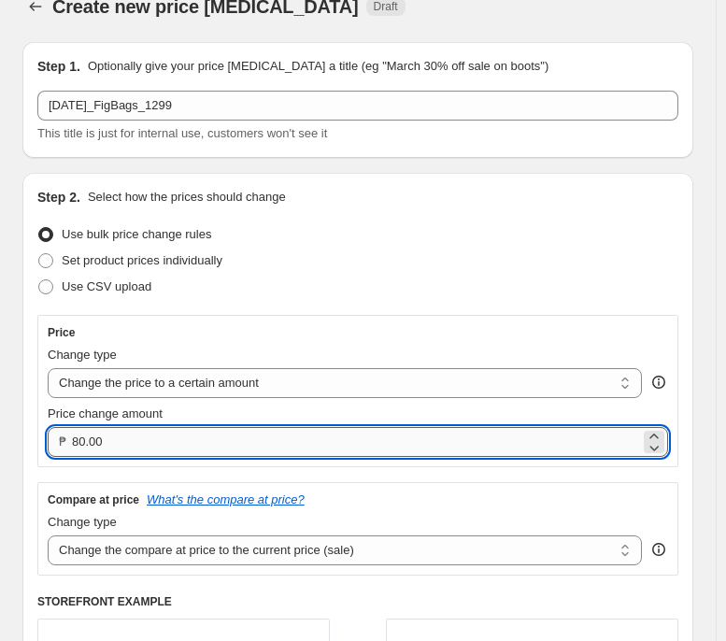
click at [348, 438] on input "80.00" at bounding box center [356, 442] width 568 height 30
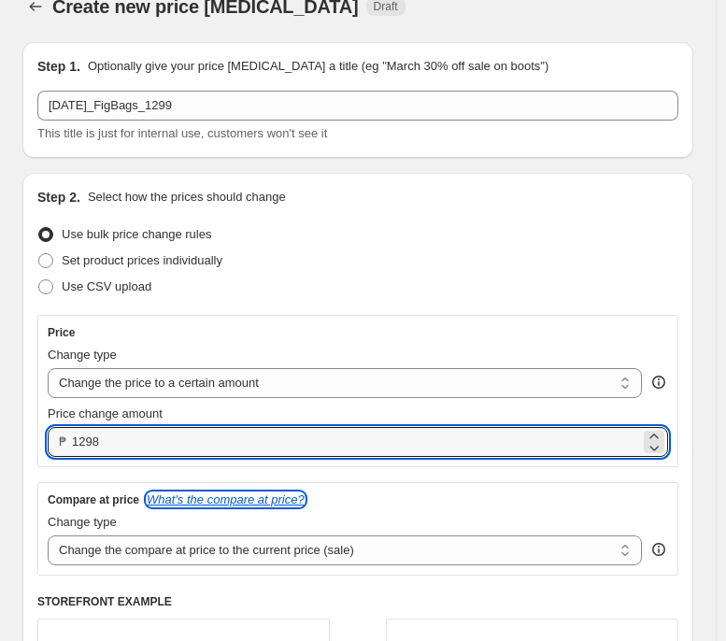
type input "1298.00"
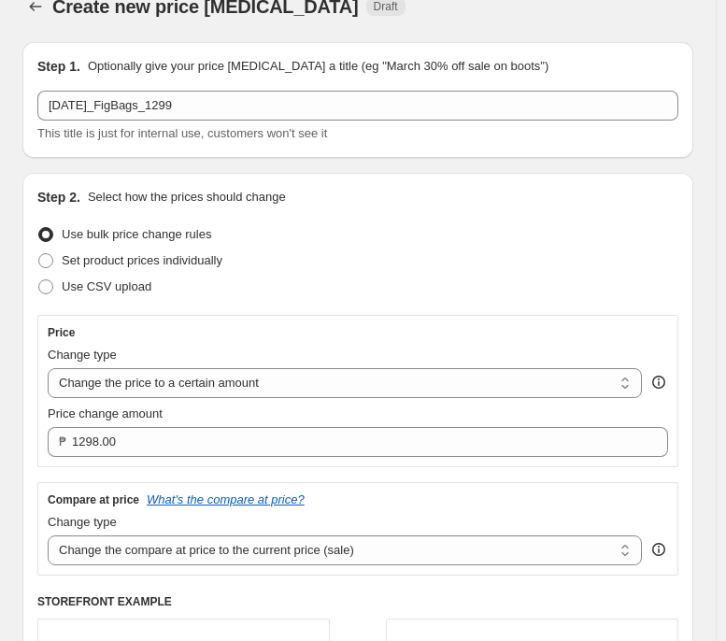
select select "no_change"
click at [48, 492] on select "Change the compare at price to the current price (sale) Change the compare at p…" at bounding box center [345, 550] width 594 height 30
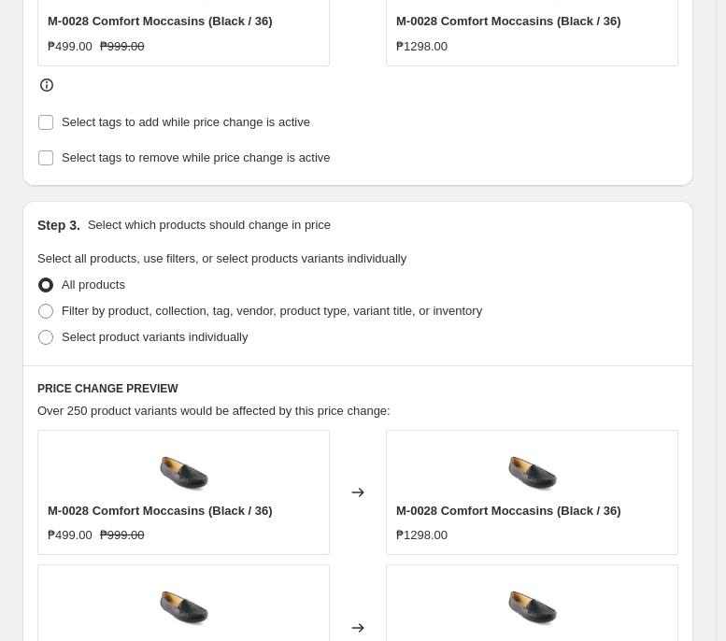
scroll to position [729, 0]
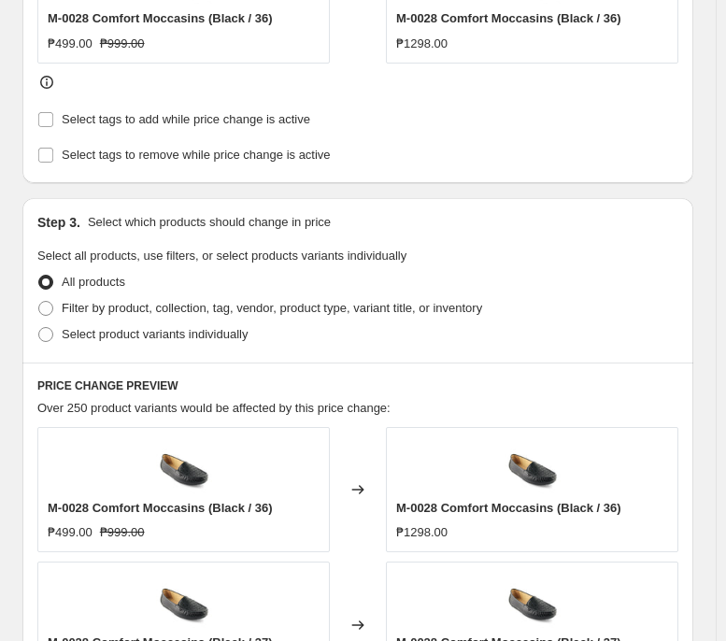
click at [385, 295] on div "All products" at bounding box center [357, 282] width 641 height 26
click at [394, 309] on span "Filter by product, collection, tag, vendor, product type, variant title, or inv…" at bounding box center [272, 308] width 420 height 14
click at [39, 302] on input "Filter by product, collection, tag, vendor, product type, variant title, or inv…" at bounding box center [38, 301] width 1 height 1
radio input "true"
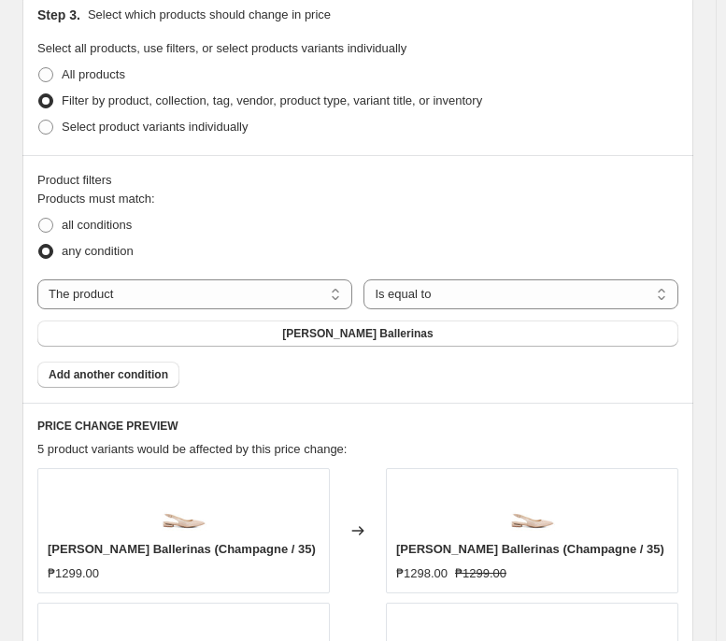
scroll to position [940, 0]
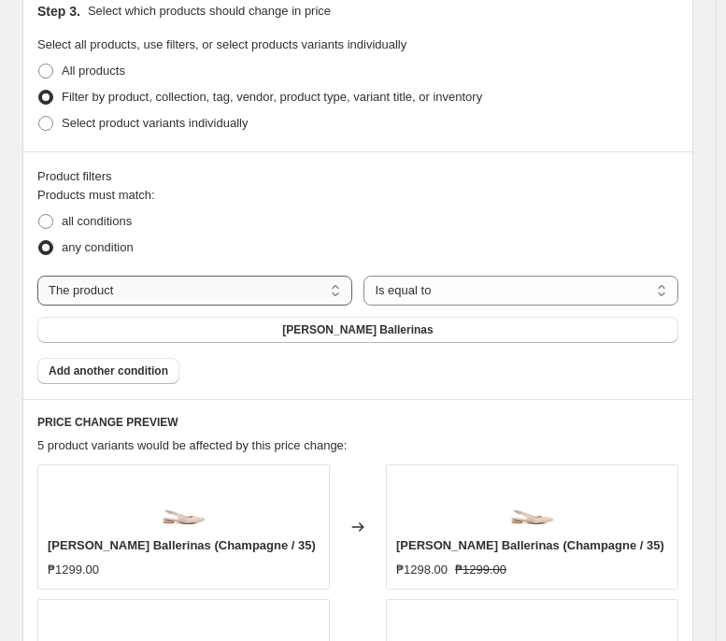
click at [249, 304] on select "The product The product's collection The product's tag The product's vendor The…" at bounding box center [194, 291] width 315 height 30
select select "tag"
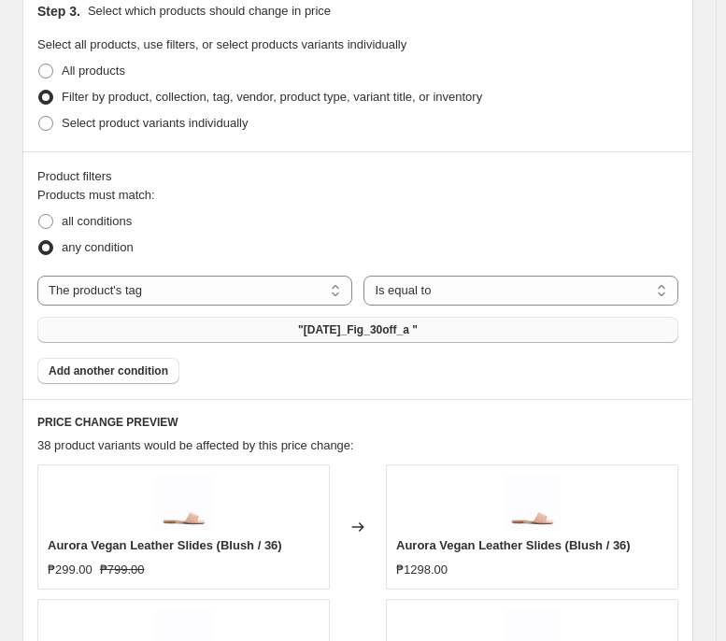
click at [514, 333] on button ""[DATE]_Fig_30off_a "" at bounding box center [357, 330] width 641 height 26
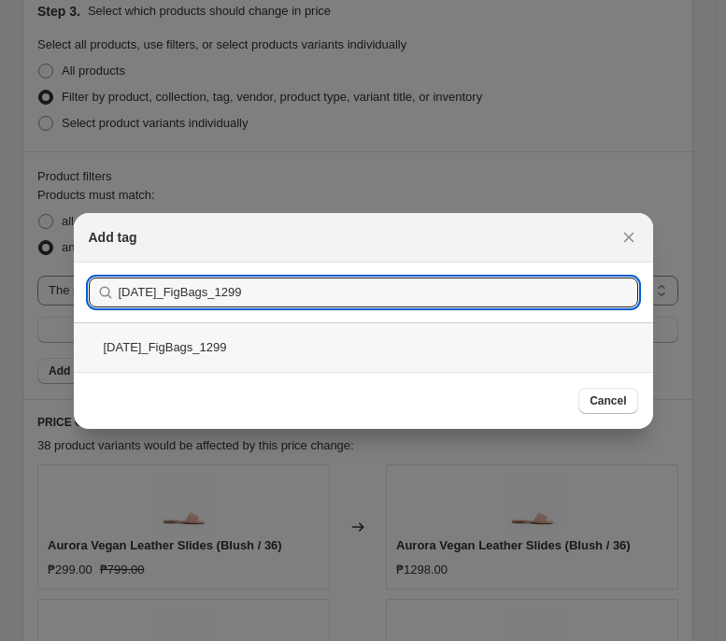
type input "[DATE]_FigBags_1299"
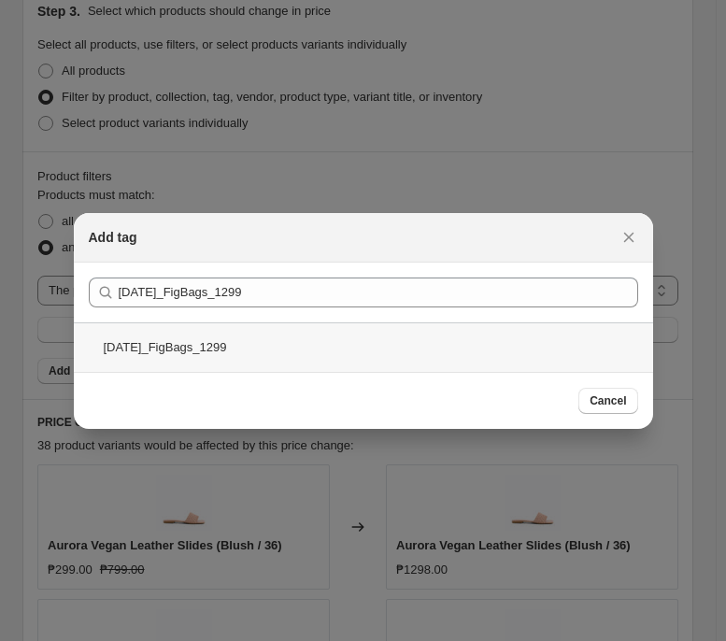
click at [385, 340] on div "[DATE]_FigBags_1299" at bounding box center [363, 347] width 579 height 50
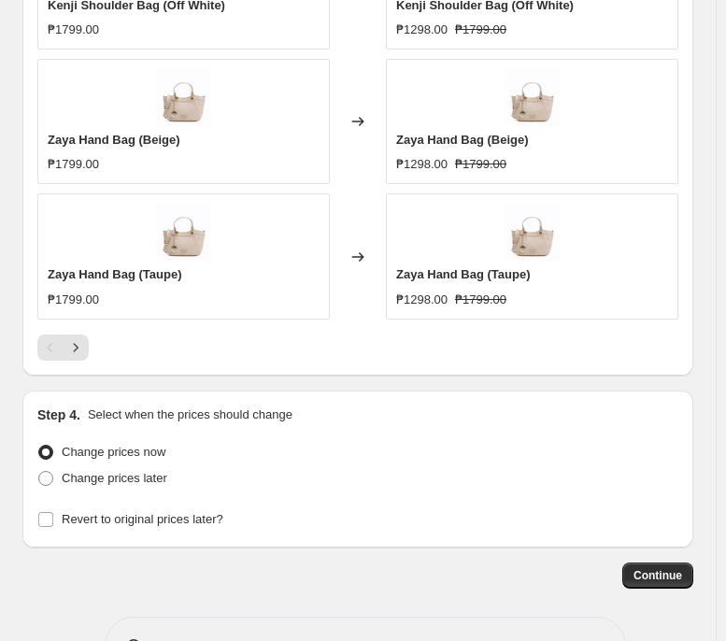
scroll to position [1752, 0]
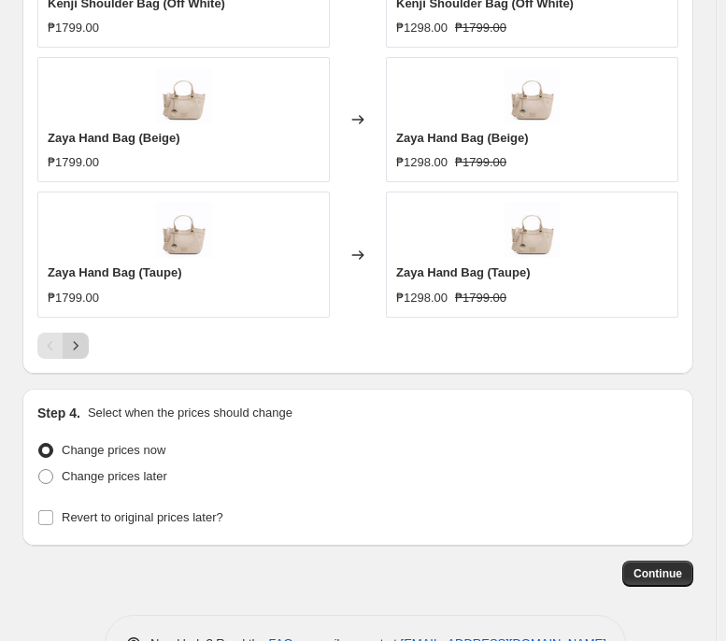
click at [81, 349] on icon "Next" at bounding box center [75, 345] width 19 height 19
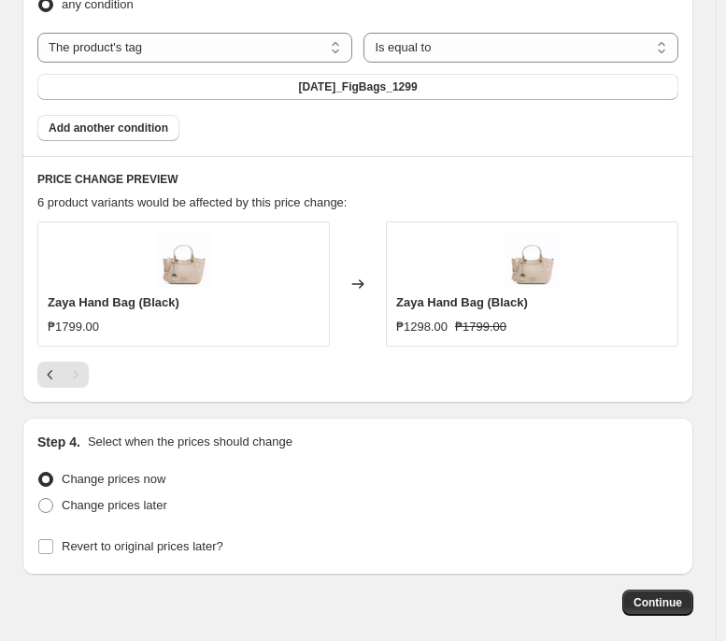
scroll to position [1179, 0]
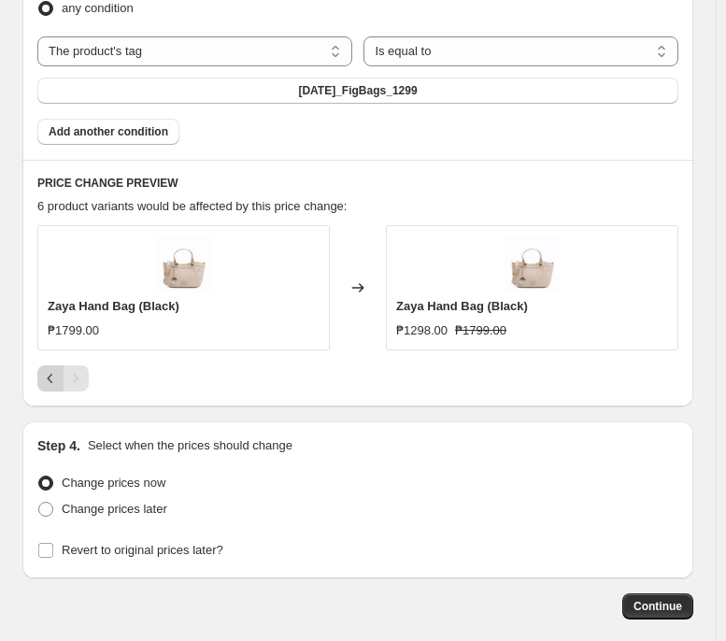
click at [47, 378] on icon "Previous" at bounding box center [50, 378] width 19 height 19
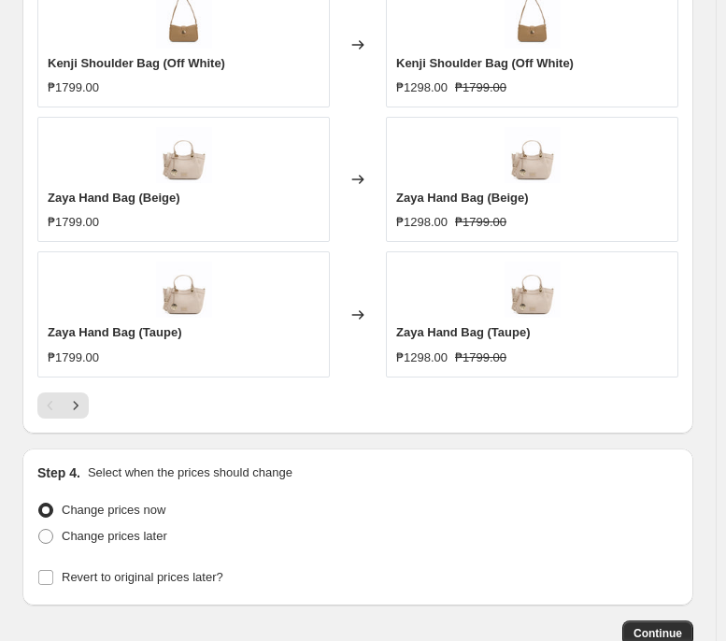
scroll to position [1693, 0]
click at [61, 418] on div "Pagination" at bounding box center [50, 405] width 26 height 26
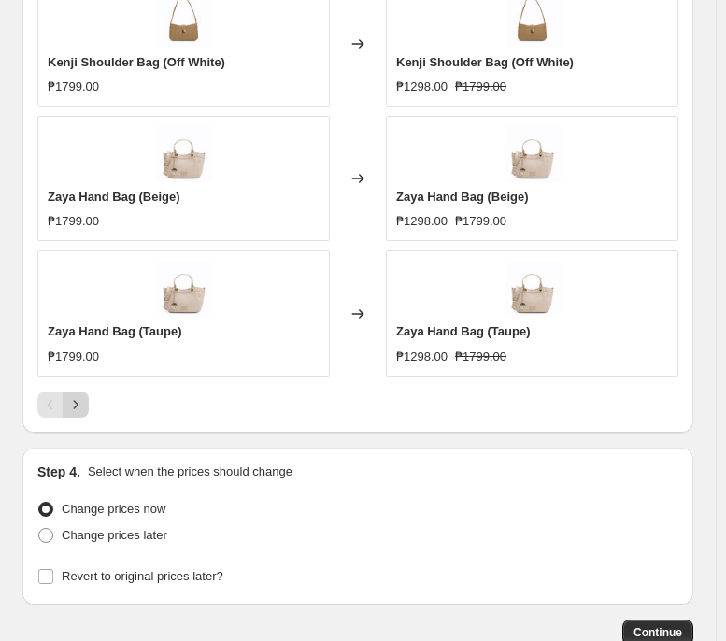
click at [80, 410] on icon "Next" at bounding box center [75, 404] width 19 height 19
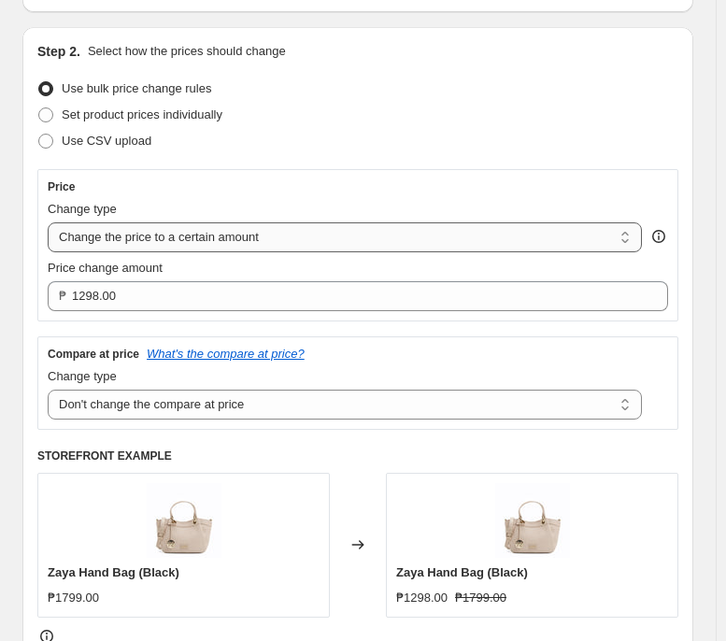
scroll to position [174, 0]
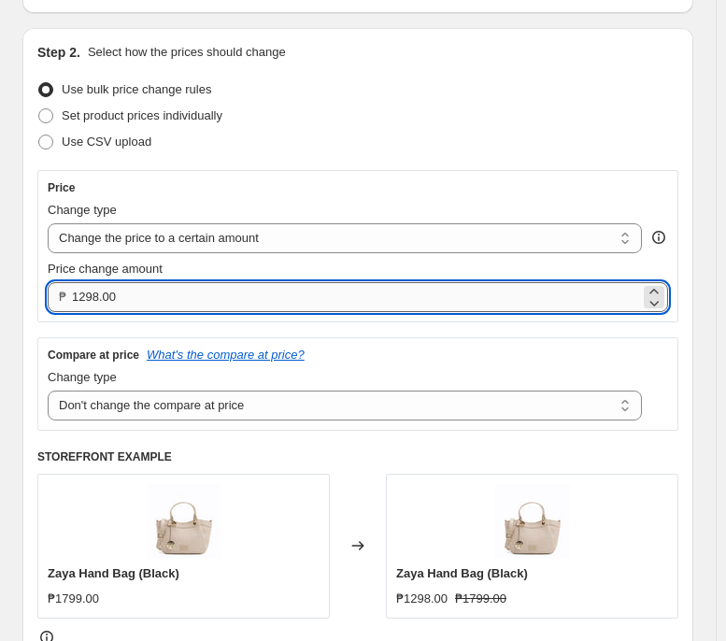
click at [314, 304] on input "1298.00" at bounding box center [356, 297] width 568 height 30
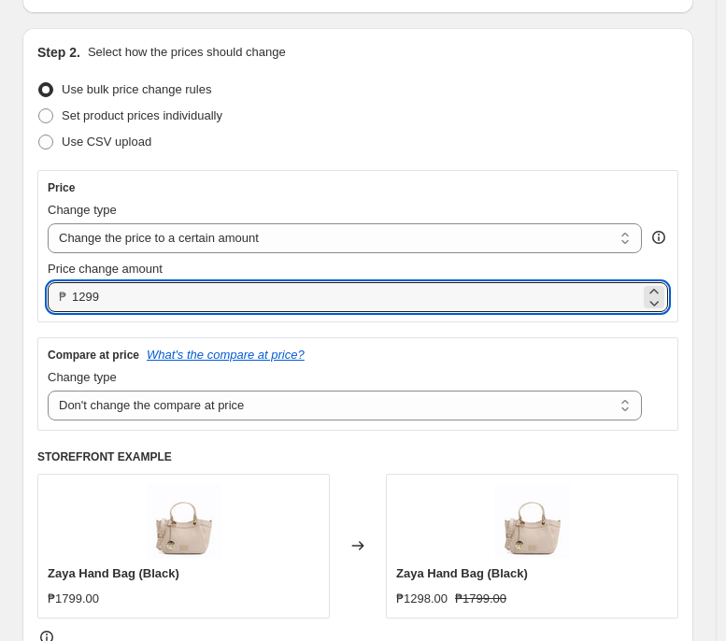
type input "1299.00"
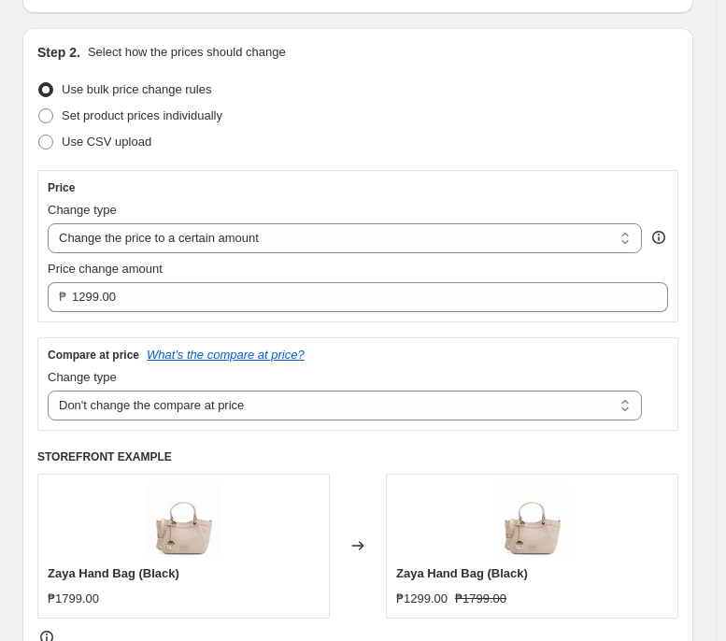
click at [488, 176] on div "Price Change type Change the price to a certain amount Change the price by a ce…" at bounding box center [357, 246] width 641 height 152
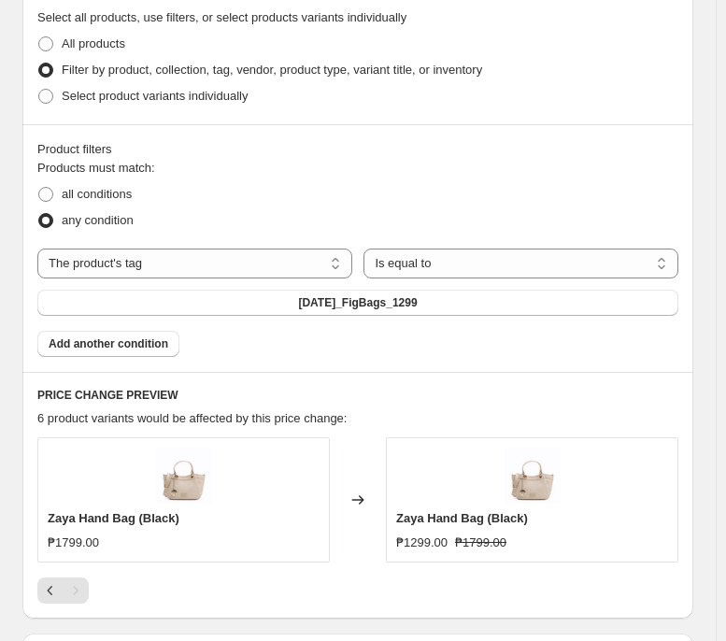
scroll to position [1087, 0]
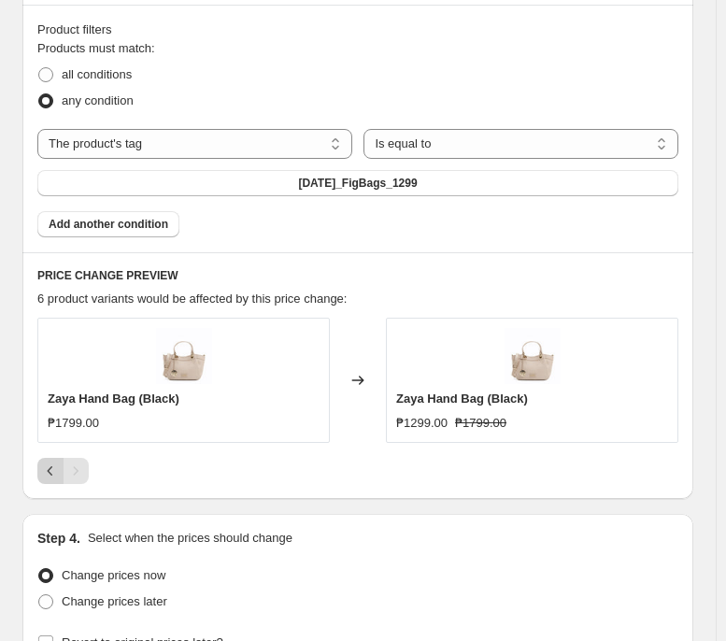
click at [44, 479] on icon "Previous" at bounding box center [50, 471] width 19 height 19
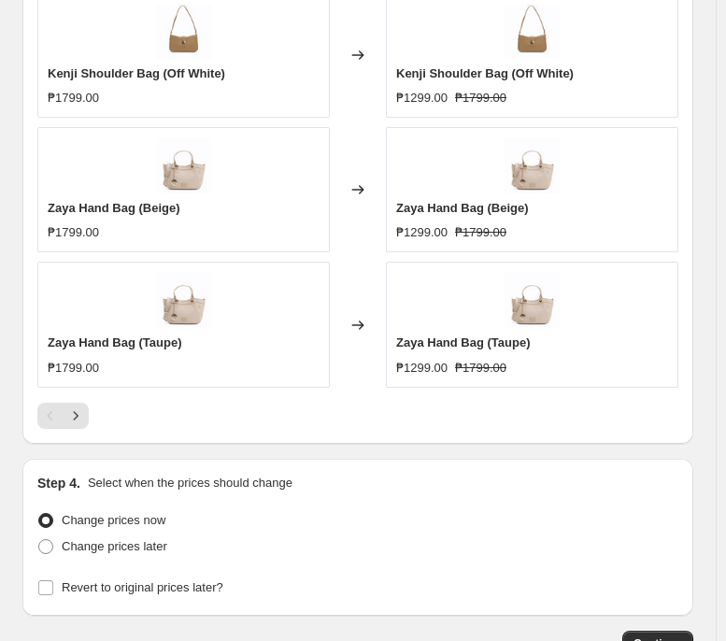
scroll to position [1816, 0]
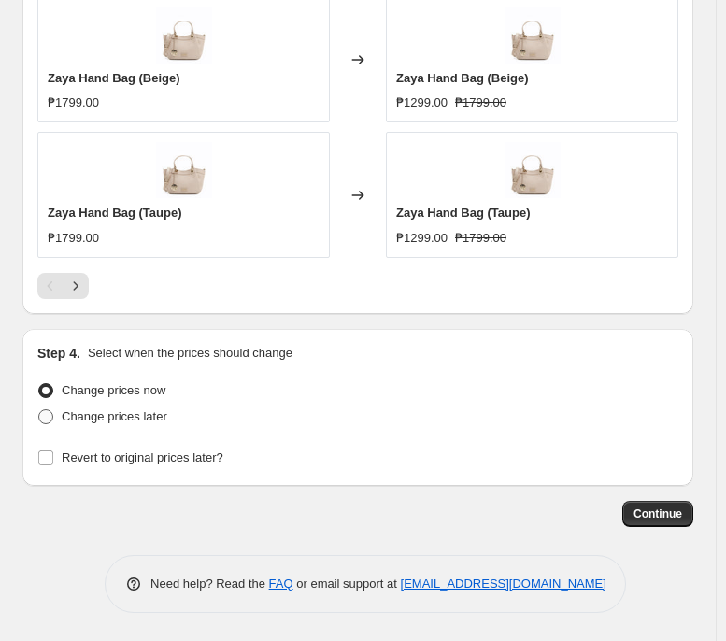
click at [137, 423] on span "Change prices later" at bounding box center [115, 416] width 106 height 14
click at [39, 410] on input "Change prices later" at bounding box center [38, 409] width 1 height 1
radio input "true"
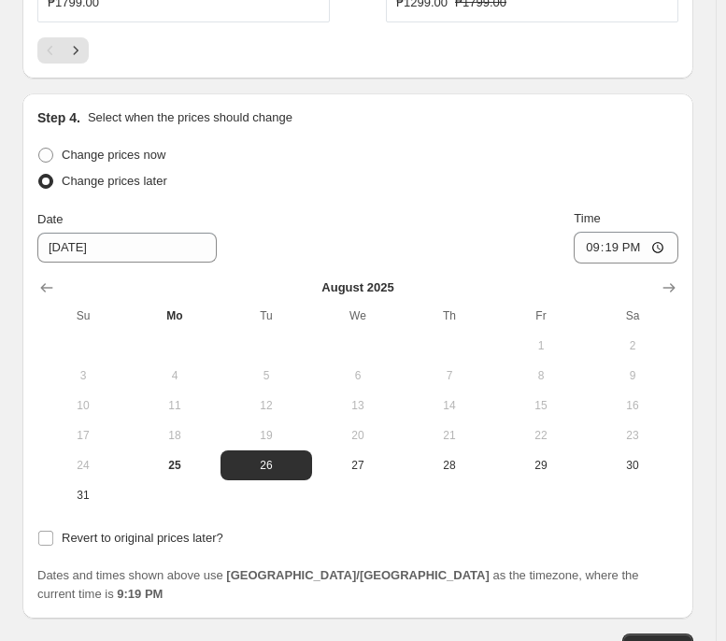
scroll to position [2048, 0]
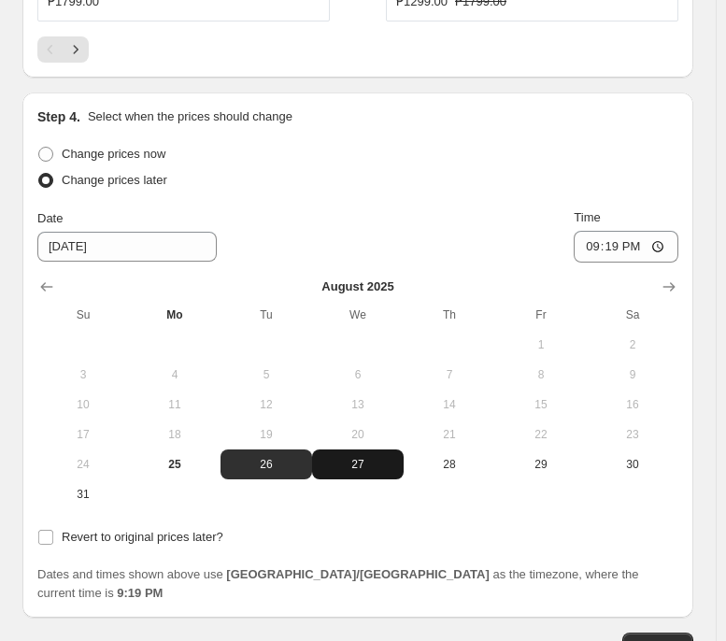
click at [348, 457] on button "27" at bounding box center [358, 464] width 92 height 30
type input "[DATE]"
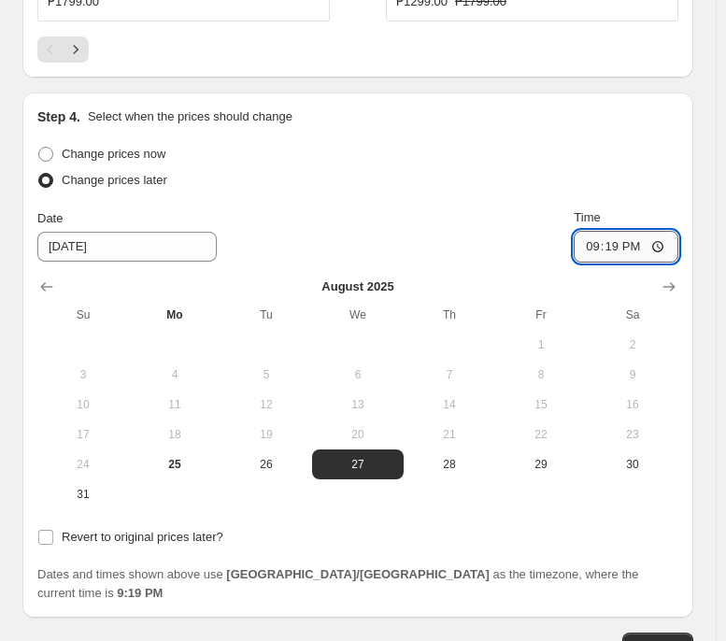
click at [595, 249] on input "21:19" at bounding box center [626, 247] width 105 height 32
type input "00:00"
click at [184, 492] on span "Revert to original prices later?" at bounding box center [143, 537] width 162 height 14
click at [53, 492] on input "Revert to original prices later?" at bounding box center [45, 537] width 15 height 15
checkbox input "true"
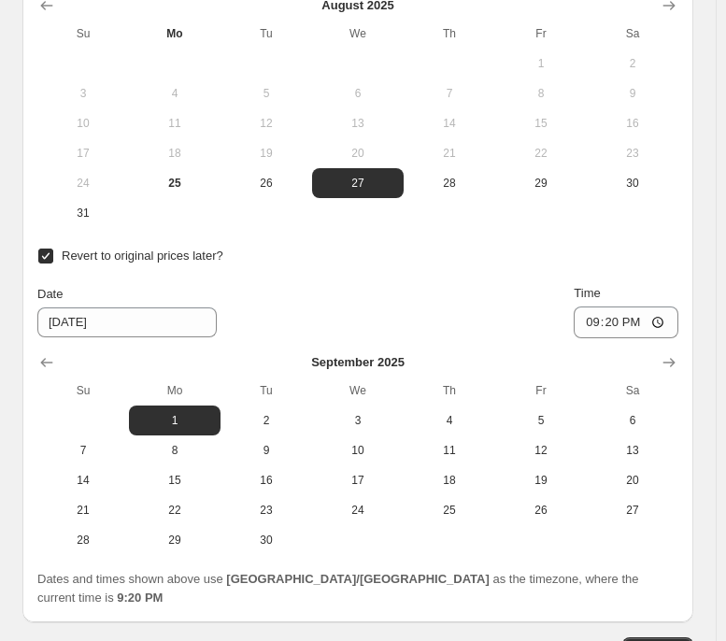
scroll to position [2331, 0]
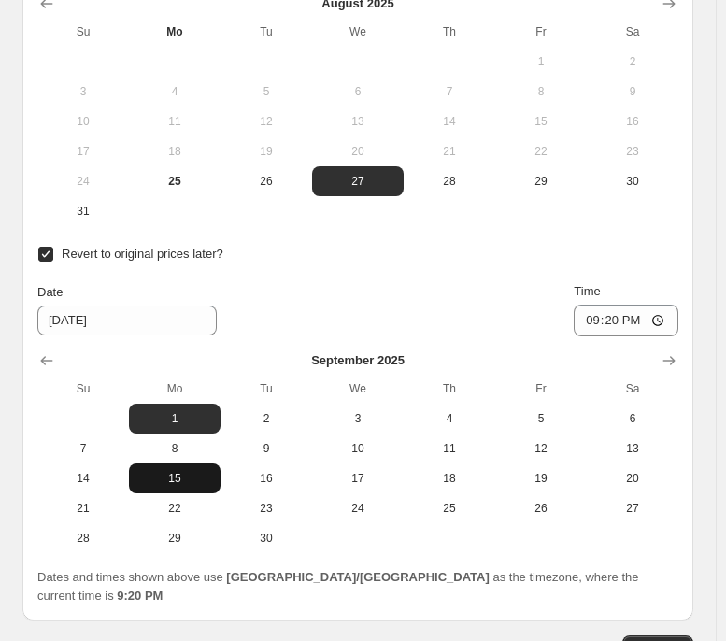
click at [176, 484] on span "15" at bounding box center [174, 478] width 77 height 15
type input "[DATE]"
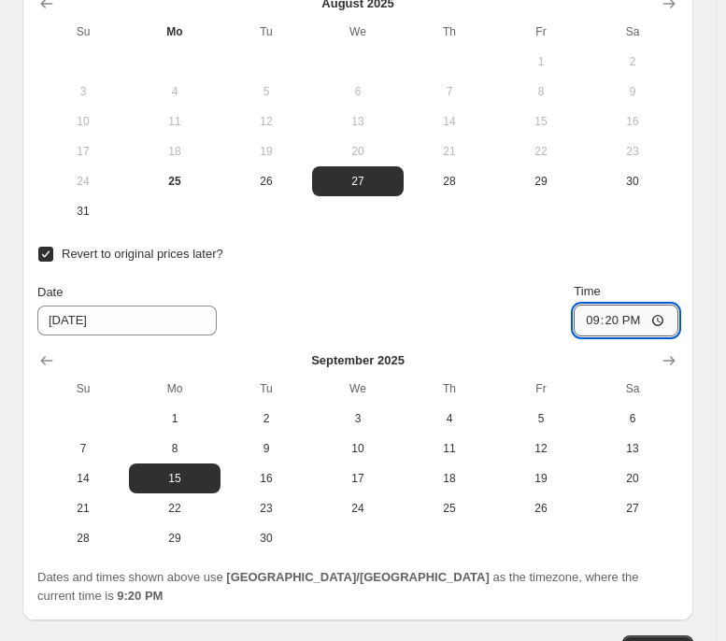
click at [595, 325] on input "21:20" at bounding box center [626, 321] width 105 height 32
click at [398, 314] on div "Date [DATE] Time 21:20" at bounding box center [357, 309] width 641 height 54
click at [603, 335] on input "21:20" at bounding box center [626, 321] width 105 height 32
type input "23:59"
click at [413, 250] on div "Revert to original prices later?" at bounding box center [357, 254] width 641 height 26
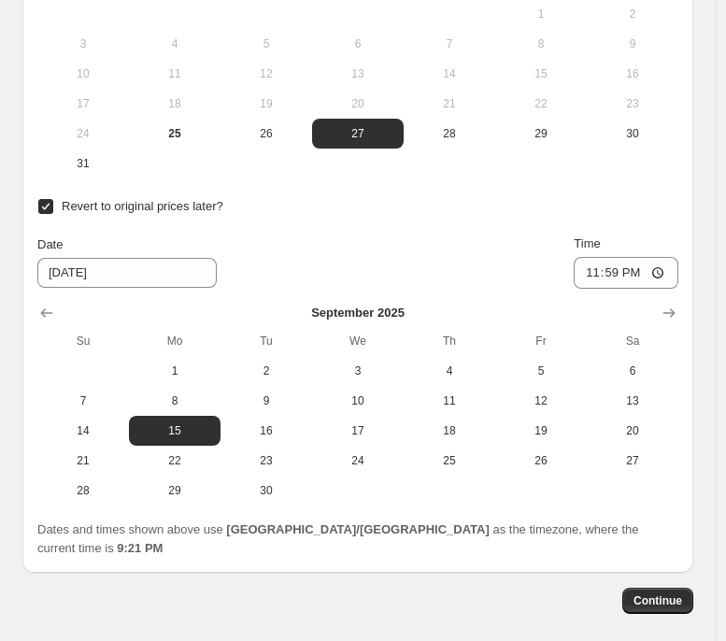
scroll to position [2451, 0]
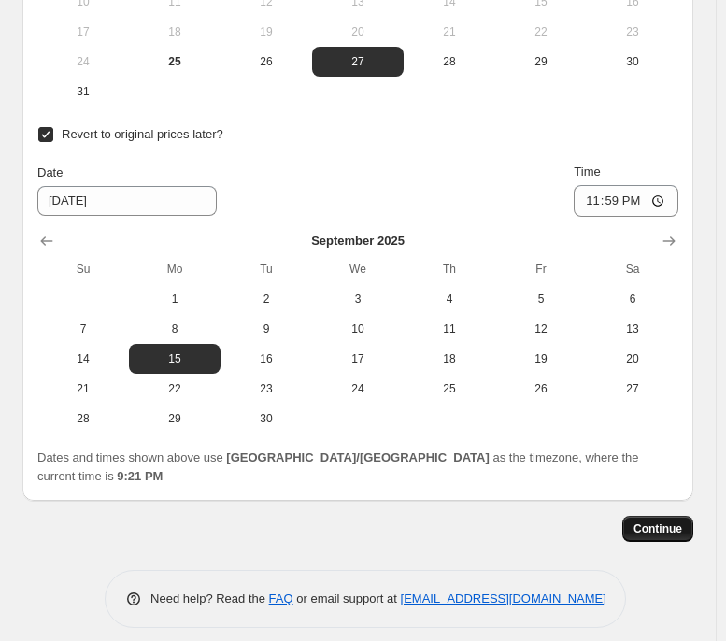
click at [668, 492] on button "Continue" at bounding box center [657, 529] width 71 height 26
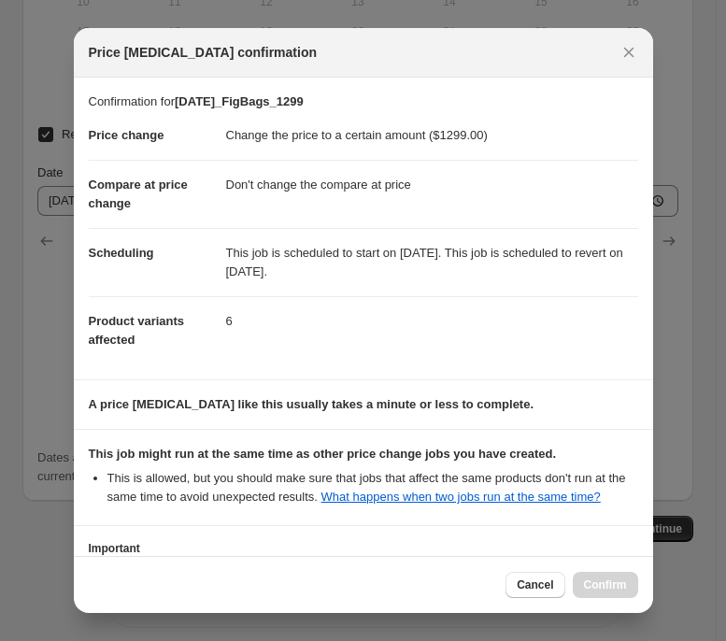
scroll to position [143, 0]
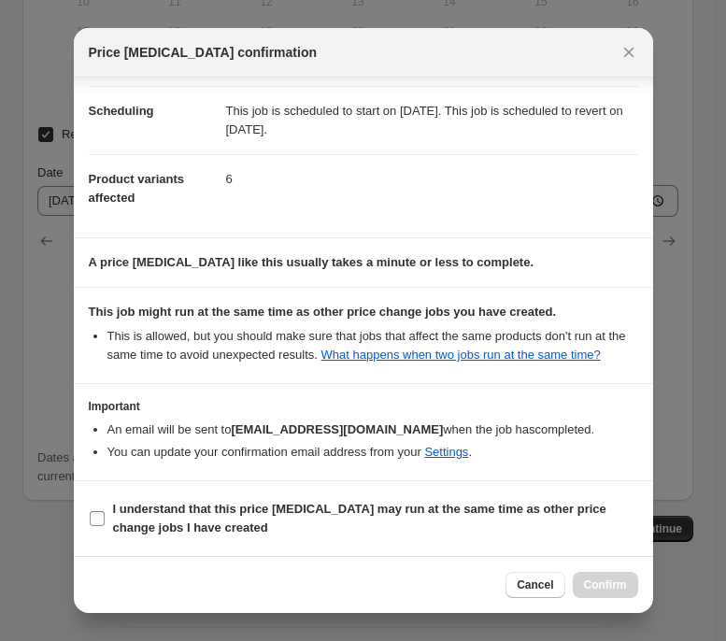
click at [266, 492] on label "I understand that this price [MEDICAL_DATA] may run at the same time as other p…" at bounding box center [363, 518] width 549 height 45
click at [105, 492] on input "I understand that this price [MEDICAL_DATA] may run at the same time as other p…" at bounding box center [97, 518] width 15 height 15
checkbox input "true"
click at [599, 492] on span "Confirm" at bounding box center [605, 584] width 43 height 15
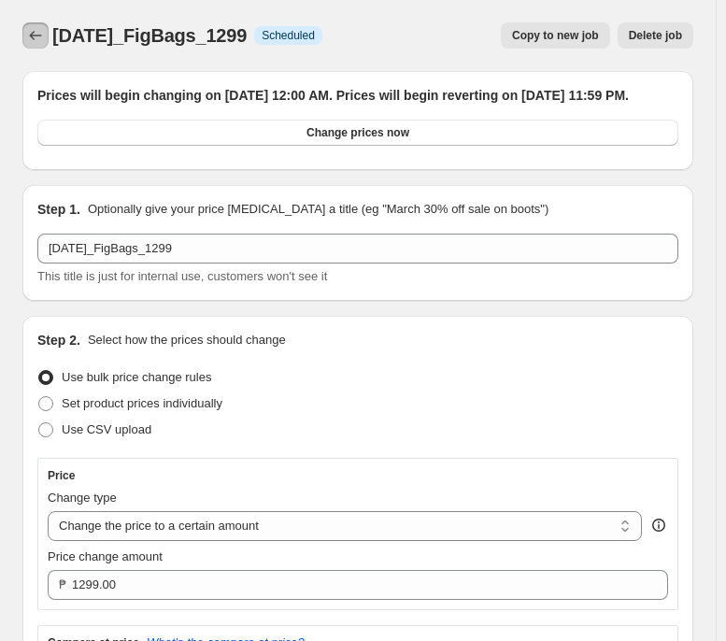
click at [29, 48] on button "Price change jobs" at bounding box center [35, 35] width 26 height 26
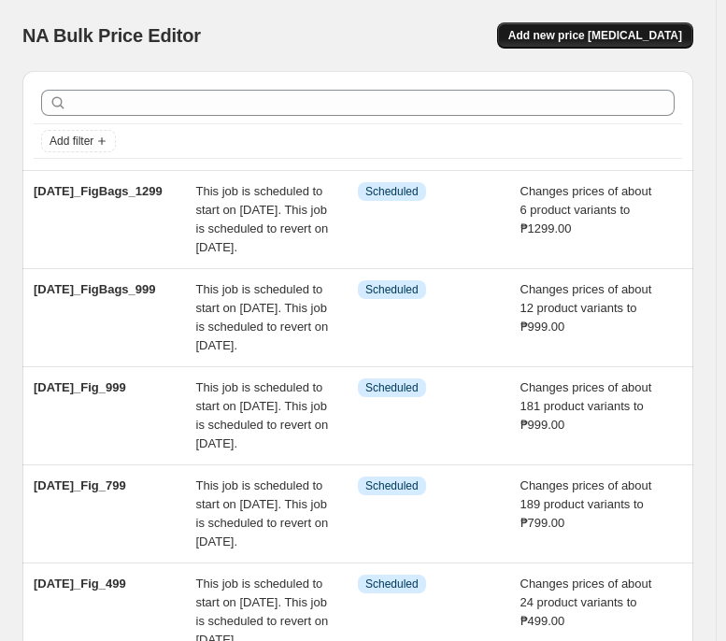
click at [682, 31] on span "Add new price [MEDICAL_DATA]" at bounding box center [595, 35] width 174 height 15
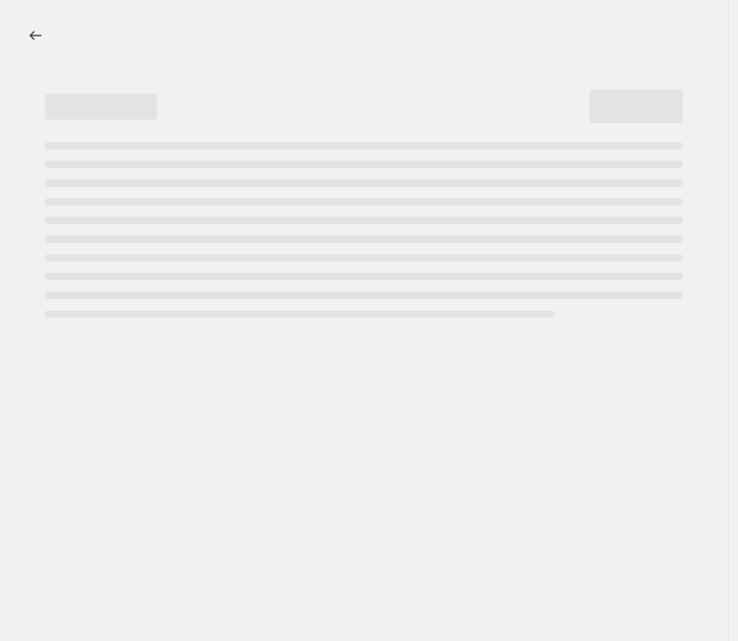
select select "percentage"
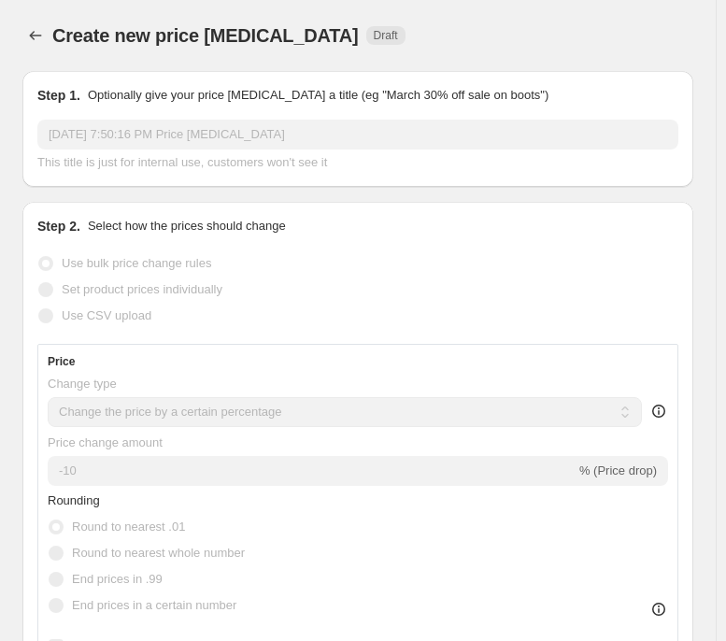
click at [393, 129] on input "[DATE] 7:50:16 PM Price [MEDICAL_DATA]" at bounding box center [357, 135] width 641 height 30
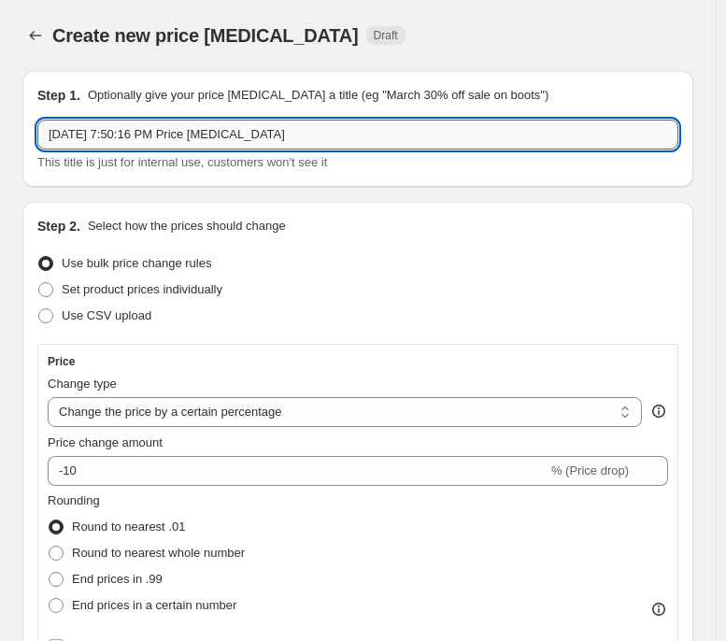
click at [393, 129] on input "[DATE] 7:50:16 PM Price [MEDICAL_DATA]" at bounding box center [357, 135] width 641 height 30
paste input "[DATE]_FigBags_1499"
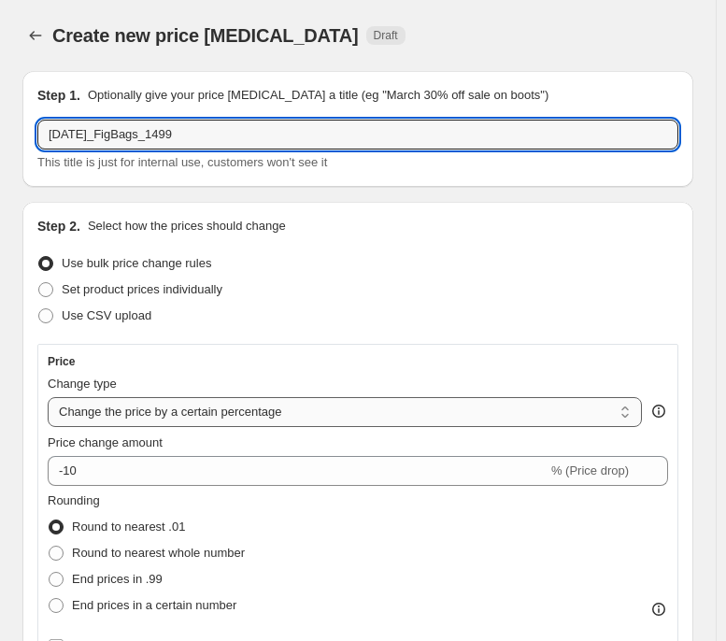
type input "[DATE]_FigBags_1499"
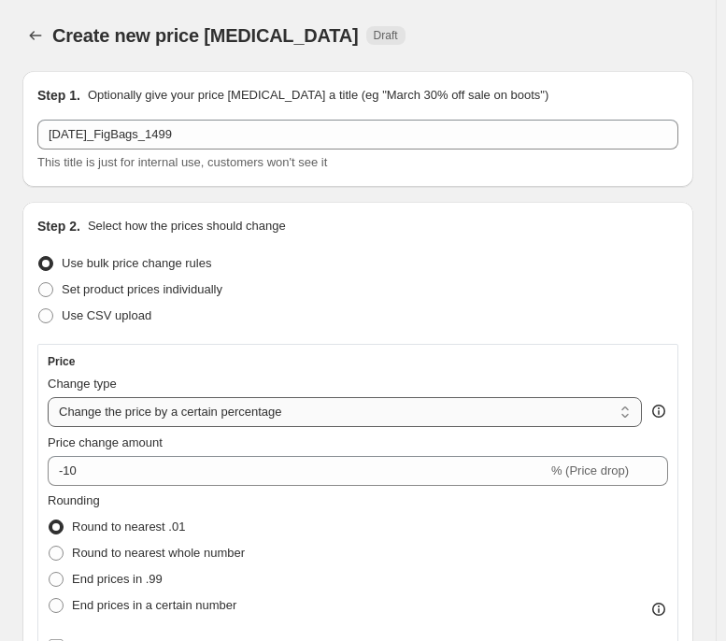
click at [253, 401] on select "Change the price to a certain amount Change the price by a certain amount Chang…" at bounding box center [345, 412] width 594 height 30
select select "to"
click at [48, 397] on select "Change the price to a certain amount Change the price by a certain amount Chang…" at bounding box center [345, 412] width 594 height 30
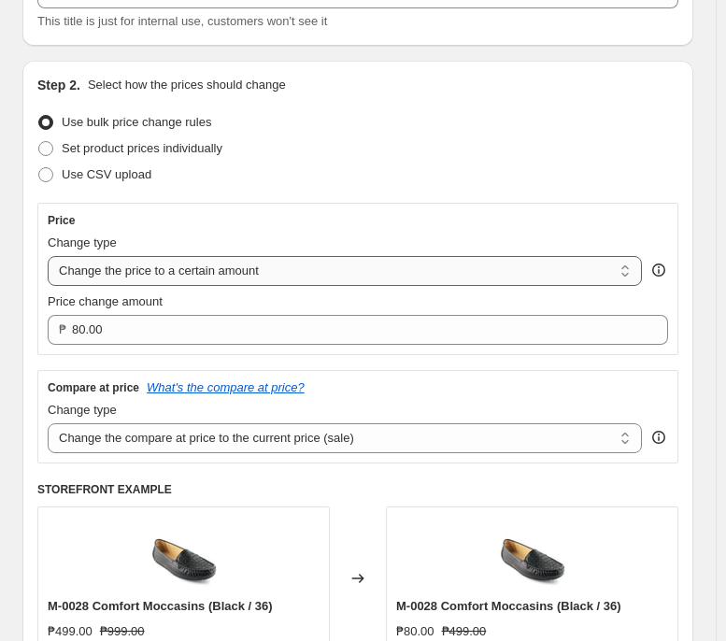
scroll to position [142, 0]
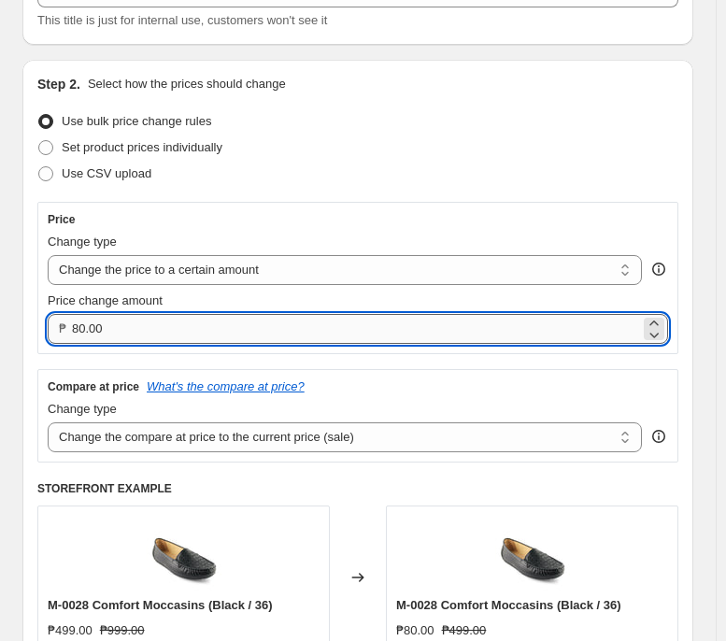
click at [323, 327] on input "80.00" at bounding box center [356, 329] width 568 height 30
type input "1499.00"
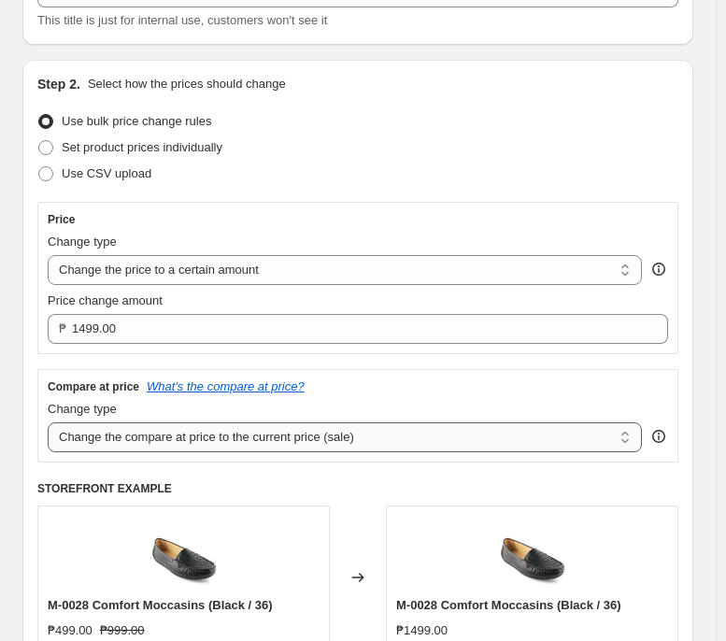
click at [367, 437] on select "Change the compare at price to the current price (sale) Change the compare at p…" at bounding box center [345, 437] width 594 height 30
select select "no_change"
click at [48, 423] on select "Change the compare at price to the current price (sale) Change the compare at p…" at bounding box center [345, 437] width 594 height 30
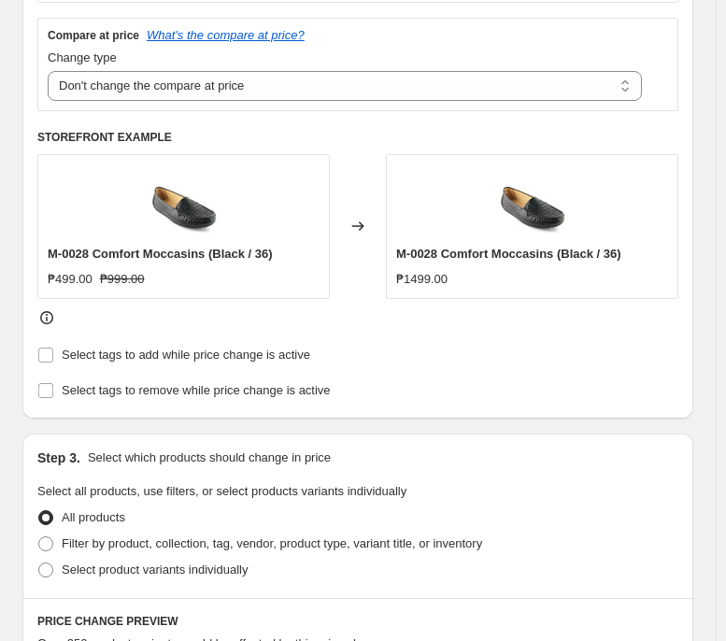
scroll to position [719, 0]
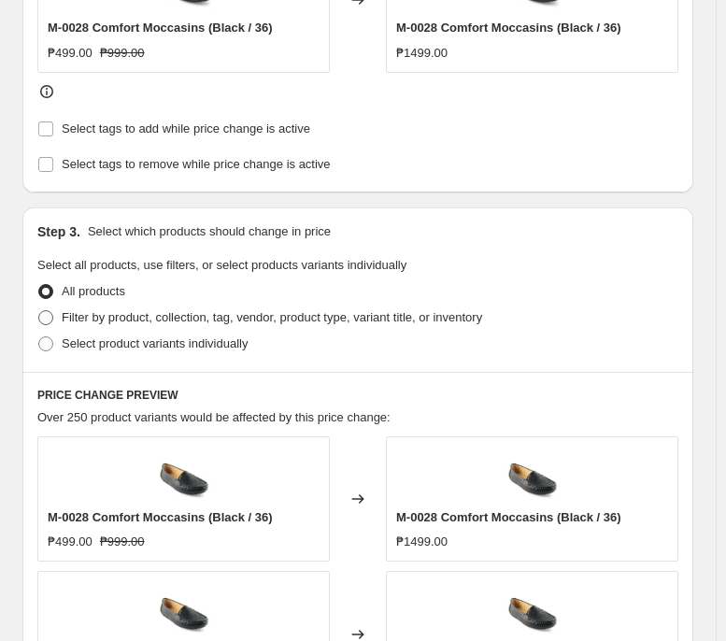
click at [376, 311] on span "Filter by product, collection, tag, vendor, product type, variant title, or inv…" at bounding box center [272, 317] width 420 height 14
click at [39, 311] on input "Filter by product, collection, tag, vendor, product type, variant title, or inv…" at bounding box center [38, 310] width 1 height 1
radio input "true"
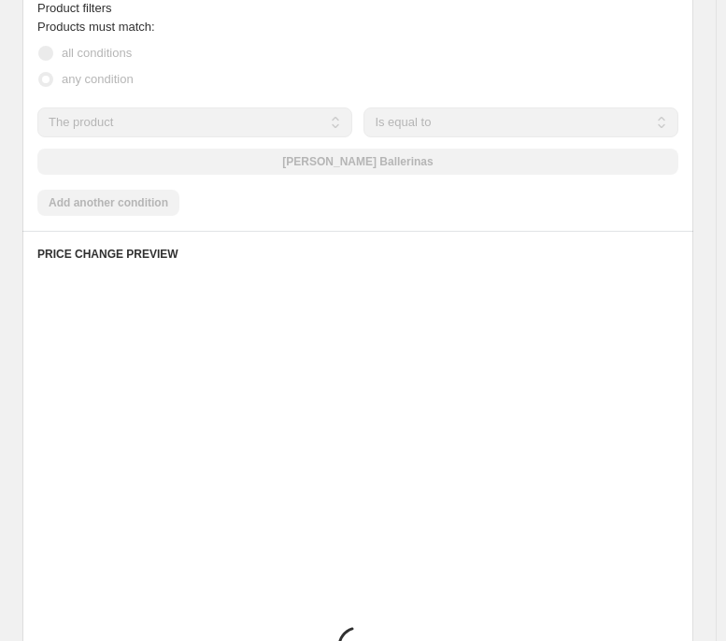
scroll to position [1109, 0]
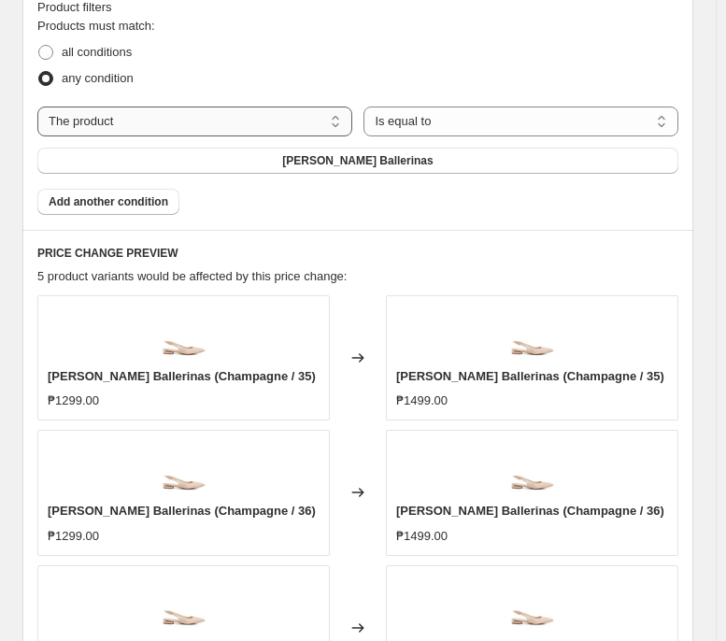
click at [277, 124] on select "The product The product's collection The product's tag The product's vendor The…" at bounding box center [194, 122] width 315 height 30
select select "tag"
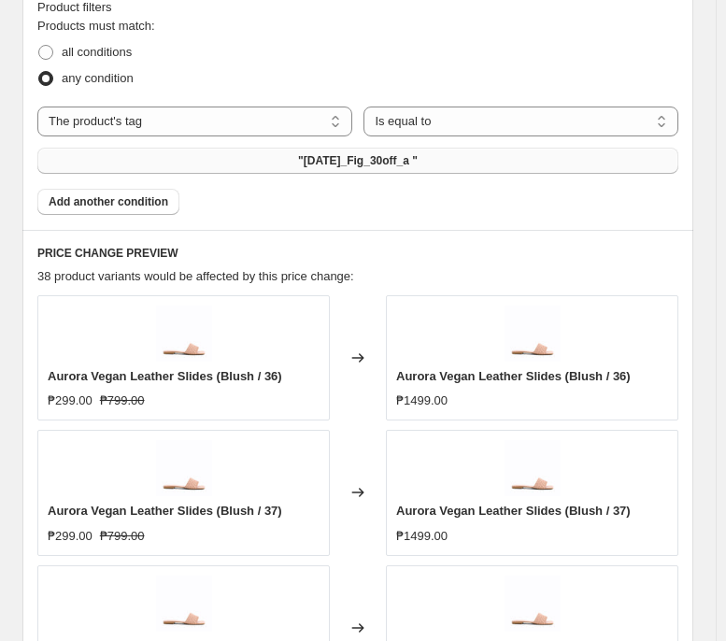
click at [474, 164] on button ""[DATE]_Fig_30off_a "" at bounding box center [357, 161] width 641 height 26
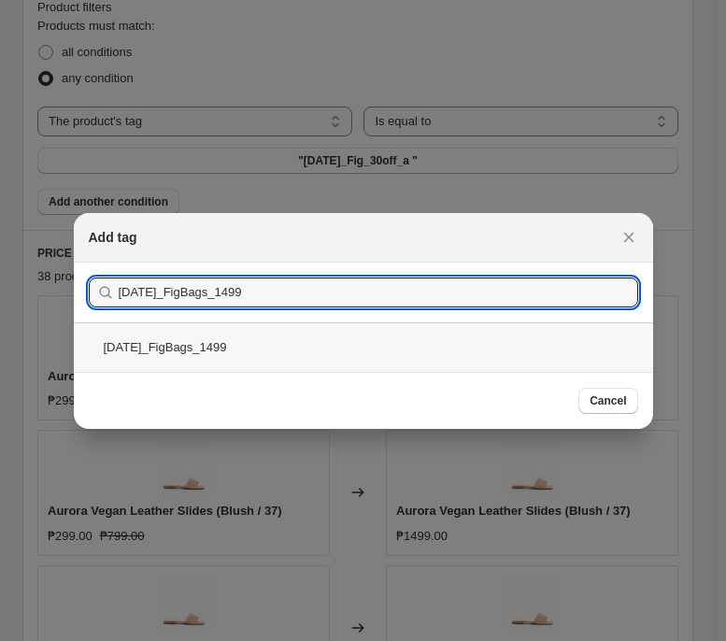
type input "[DATE]_FigBags_1499"
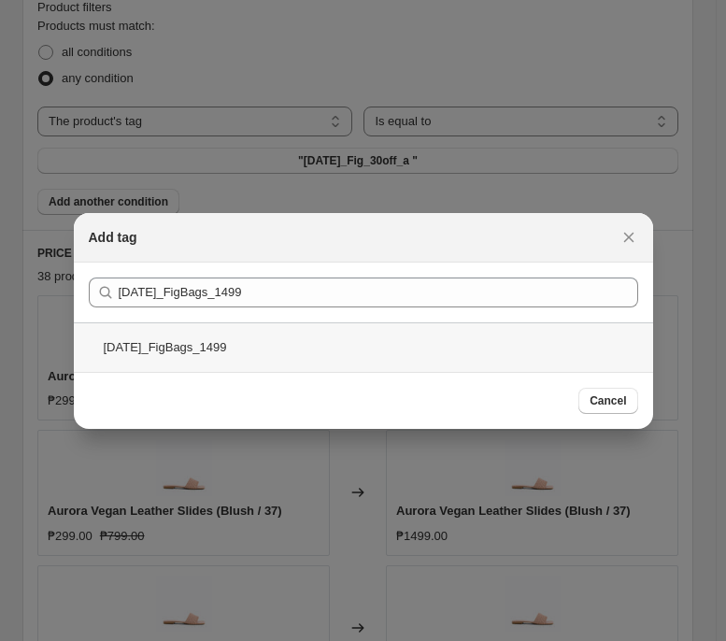
click at [449, 353] on div "[DATE]_FigBags_1499" at bounding box center [363, 347] width 579 height 50
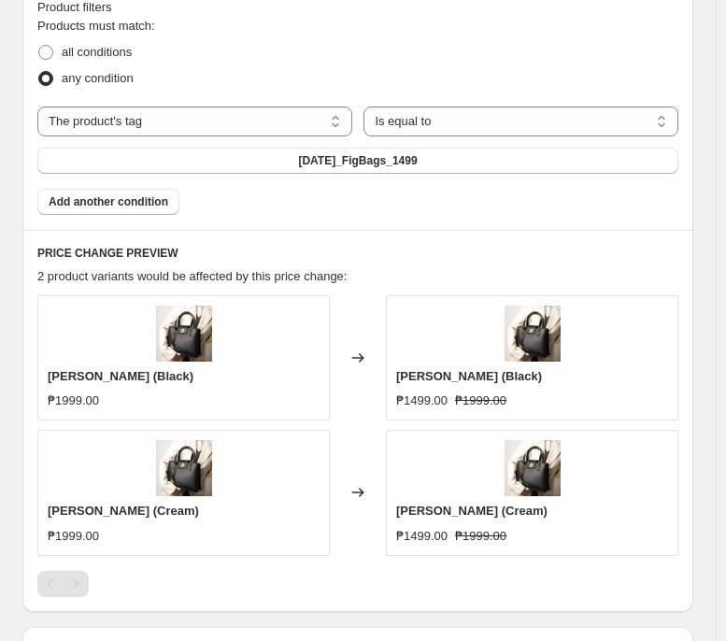
scroll to position [1376, 0]
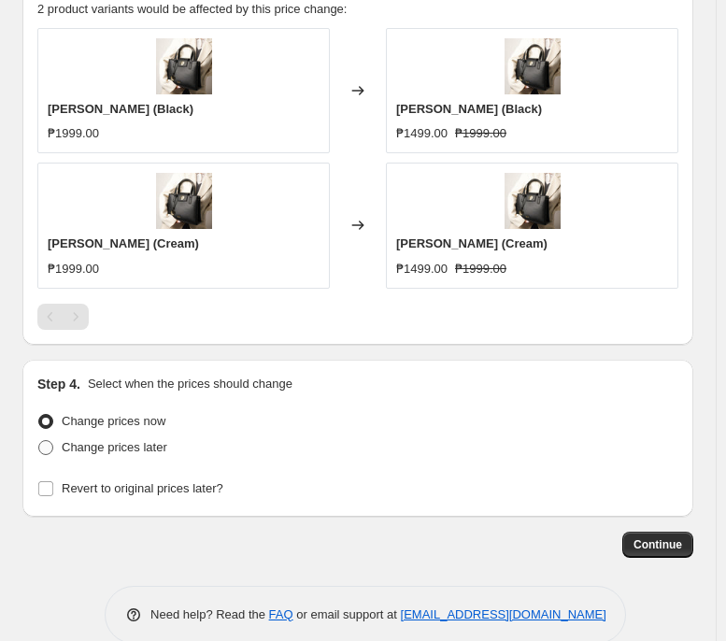
click at [123, 448] on span "Change prices later" at bounding box center [115, 447] width 106 height 14
click at [39, 441] on input "Change prices later" at bounding box center [38, 440] width 1 height 1
radio input "true"
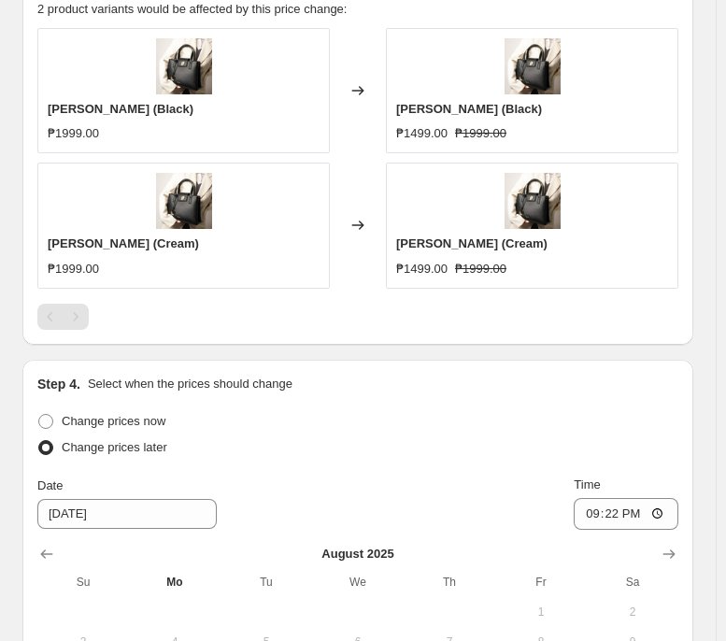
scroll to position [1395, 0]
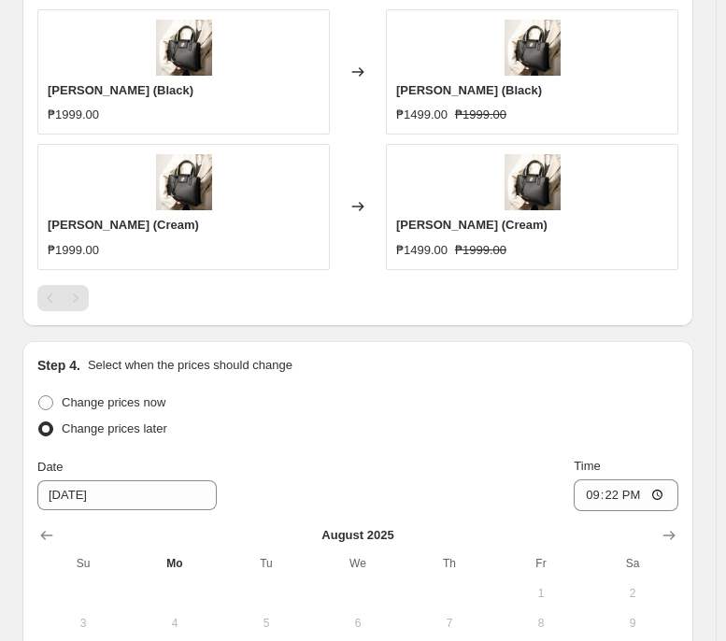
click at [169, 409] on div "Change prices now" at bounding box center [357, 403] width 641 height 26
click at [157, 409] on span "Change prices now" at bounding box center [114, 402] width 104 height 14
click at [39, 396] on input "Change prices now" at bounding box center [38, 395] width 1 height 1
radio input "true"
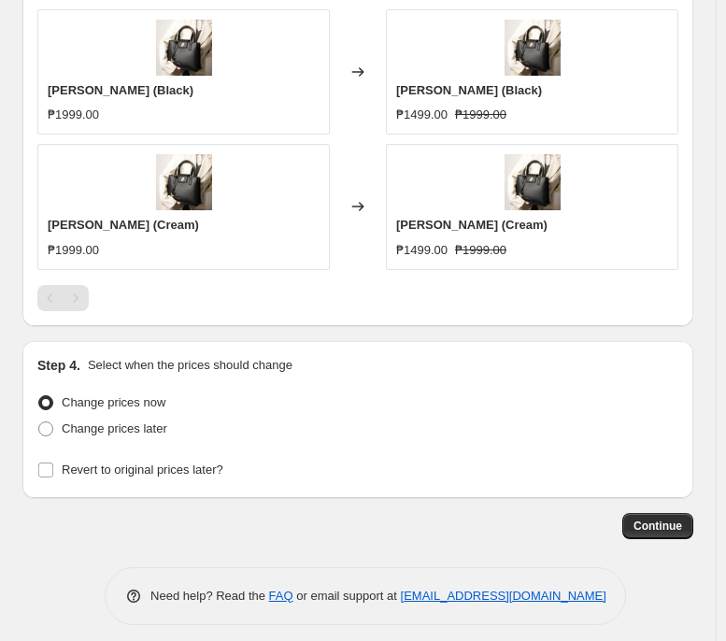
scroll to position [1411, 0]
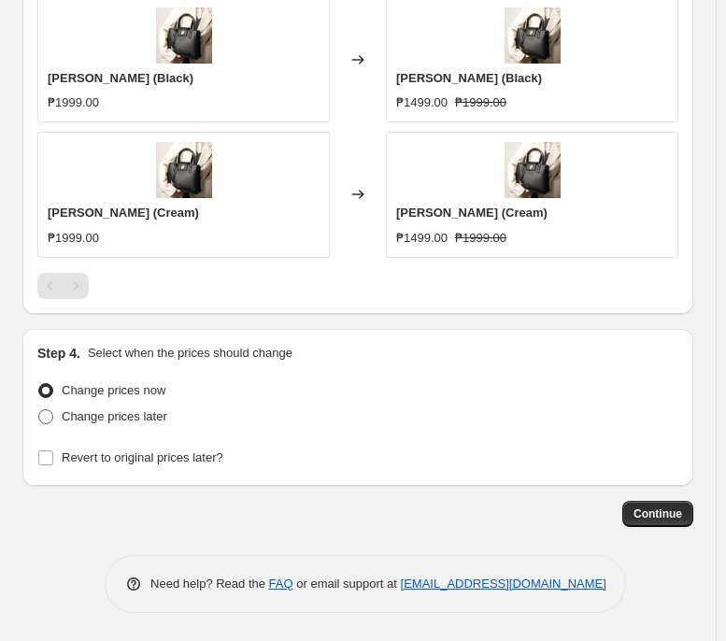
click at [135, 405] on label "Change prices later" at bounding box center [102, 417] width 130 height 26
click at [39, 409] on input "Change prices later" at bounding box center [38, 409] width 1 height 1
radio input "true"
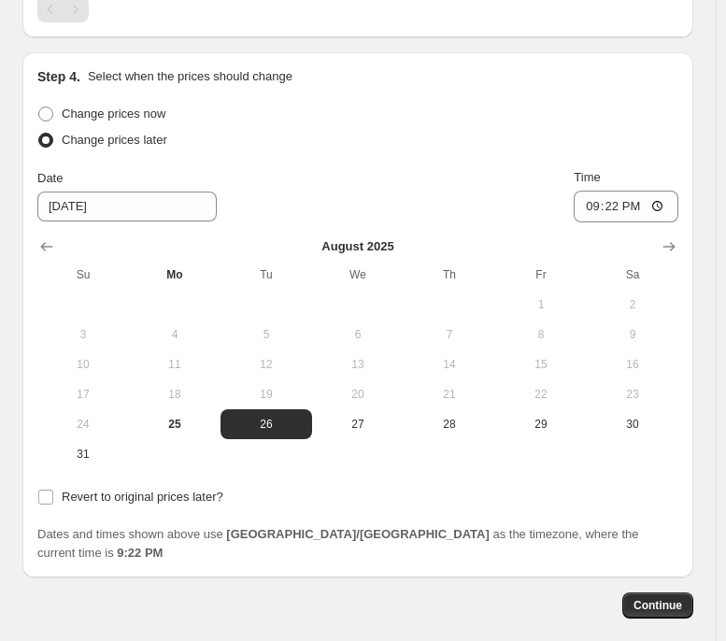
scroll to position [1687, 0]
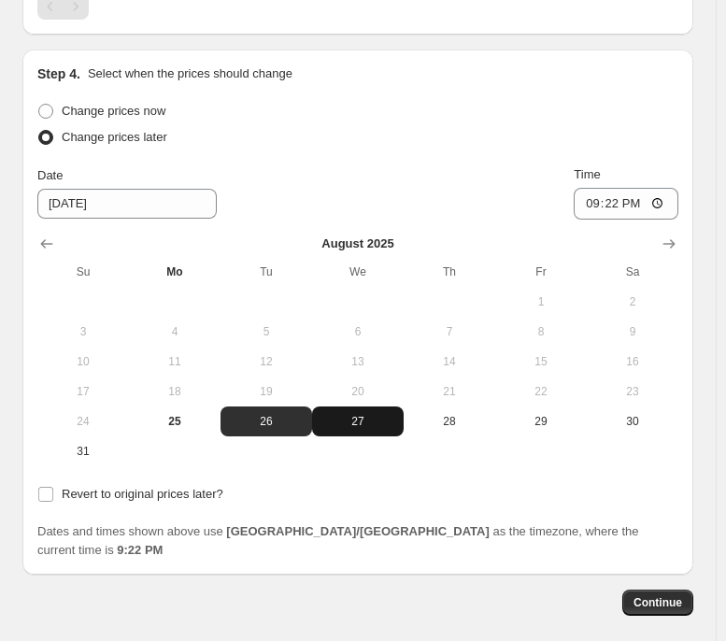
click at [367, 420] on span "27" at bounding box center [358, 421] width 77 height 15
type input "[DATE]"
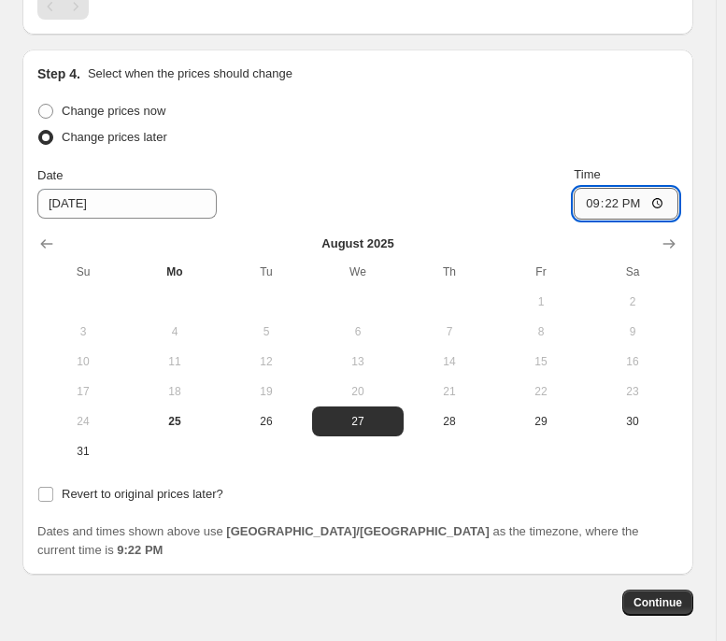
click at [604, 204] on input "21:22" at bounding box center [626, 204] width 105 height 32
type input "00:00"
click at [166, 492] on span "Revert to original prices later?" at bounding box center [143, 494] width 162 height 14
click at [53, 492] on input "Revert to original prices later?" at bounding box center [45, 494] width 15 height 15
checkbox input "true"
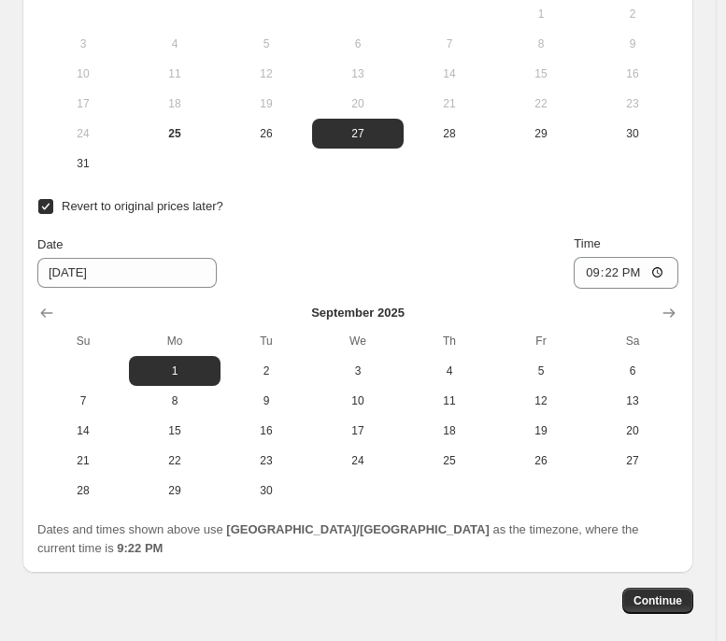
scroll to position [1976, 0]
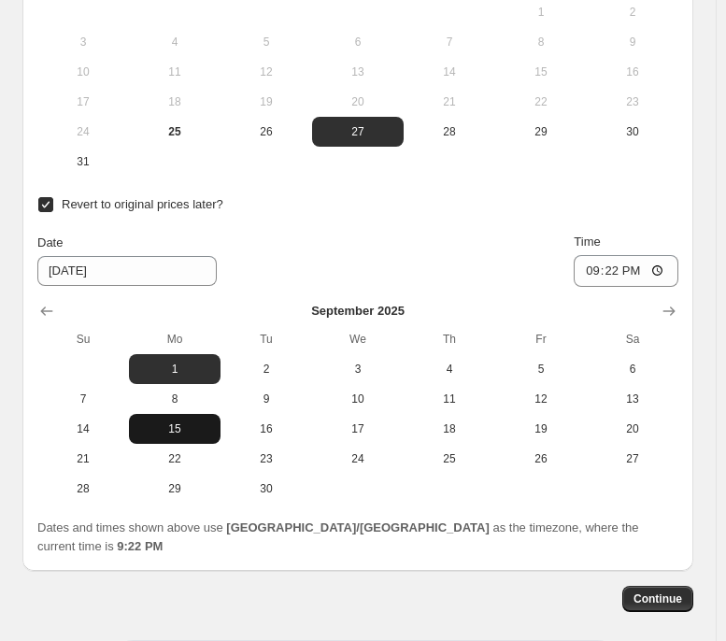
click at [155, 433] on span "15" at bounding box center [174, 428] width 77 height 15
type input "[DATE]"
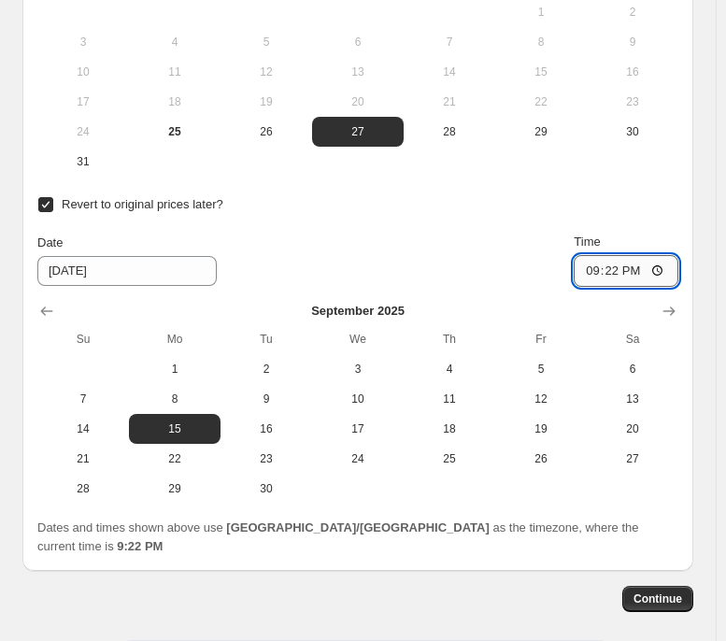
click at [600, 281] on input "21:22" at bounding box center [626, 271] width 105 height 32
type input "23:59"
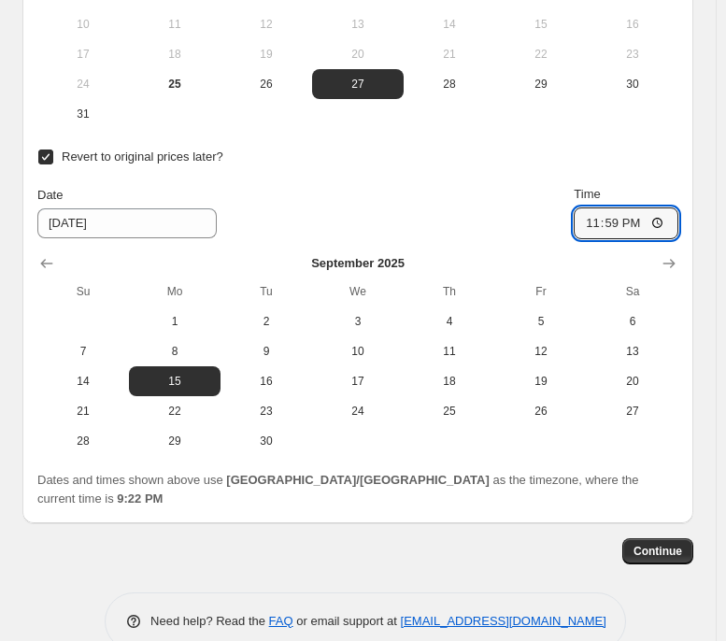
scroll to position [2025, 0]
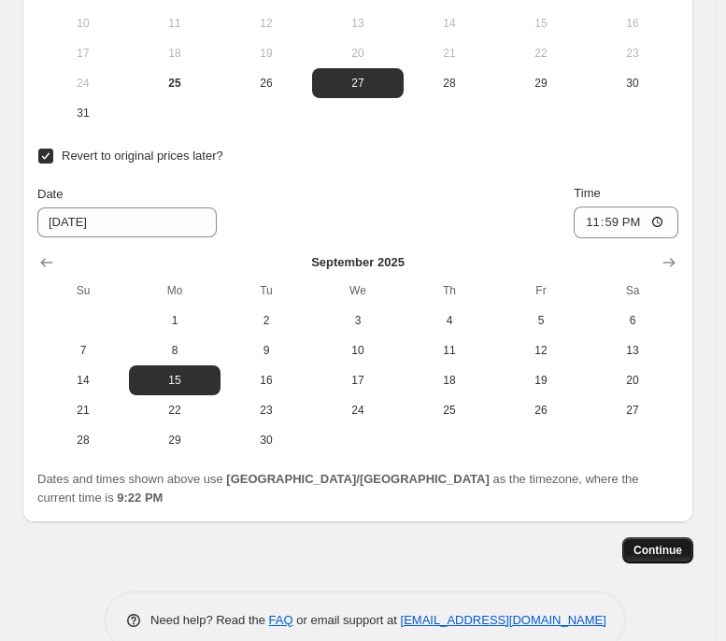
click at [693, 492] on button "Continue" at bounding box center [657, 550] width 71 height 26
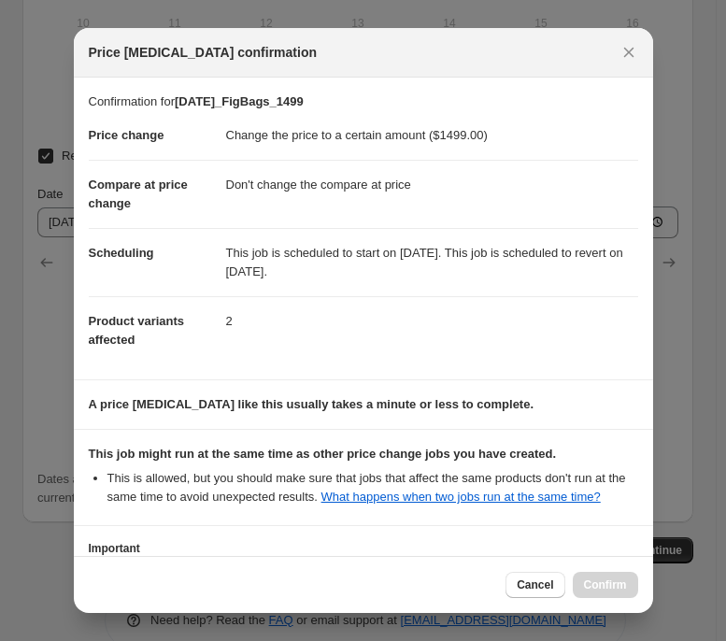
scroll to position [143, 0]
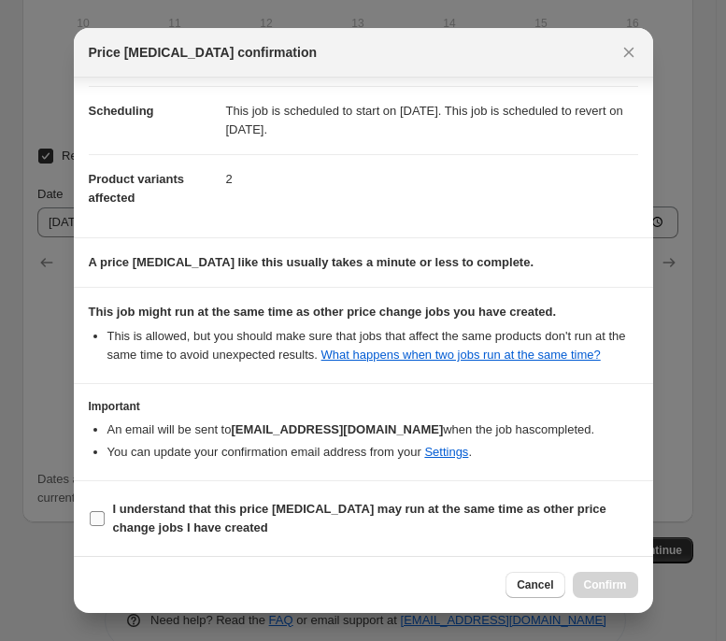
click at [358, 492] on b "I understand that this price [MEDICAL_DATA] may run at the same time as other p…" at bounding box center [359, 518] width 493 height 33
click at [105, 492] on input "I understand that this price [MEDICAL_DATA] may run at the same time as other p…" at bounding box center [97, 518] width 15 height 15
checkbox input "true"
click at [604, 492] on span "Confirm" at bounding box center [605, 584] width 43 height 15
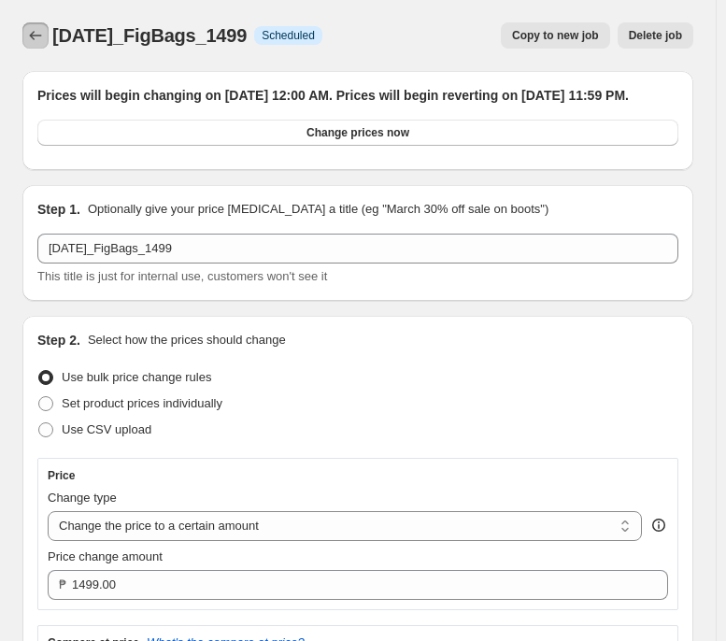
click at [26, 29] on icon "Price change jobs" at bounding box center [35, 35] width 19 height 19
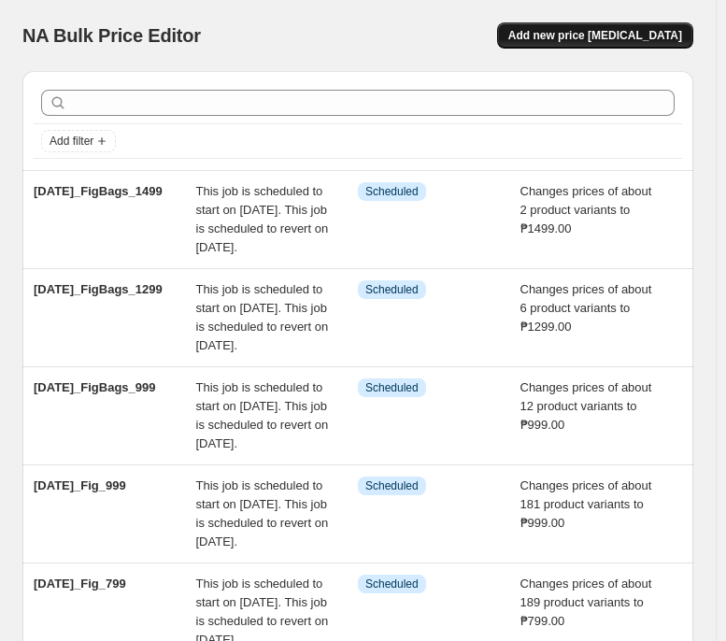
click at [682, 42] on span "Add new price [MEDICAL_DATA]" at bounding box center [595, 35] width 174 height 15
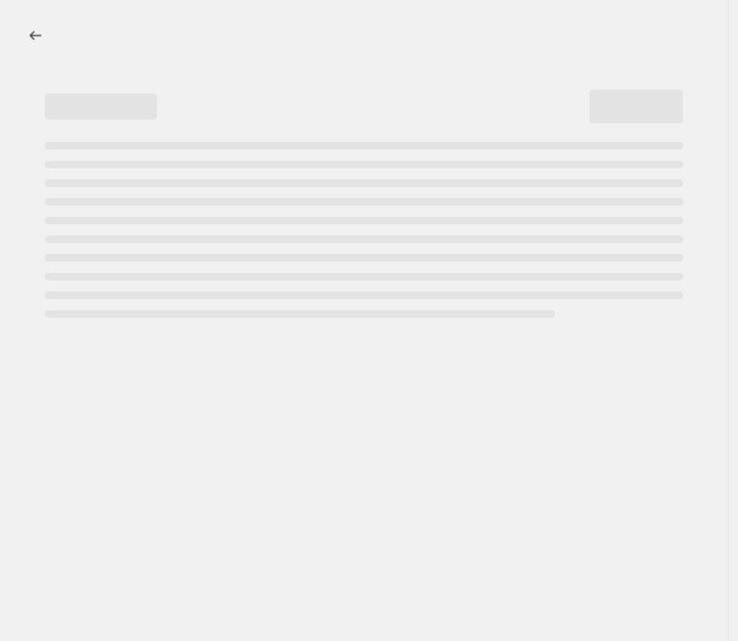
select select "percentage"
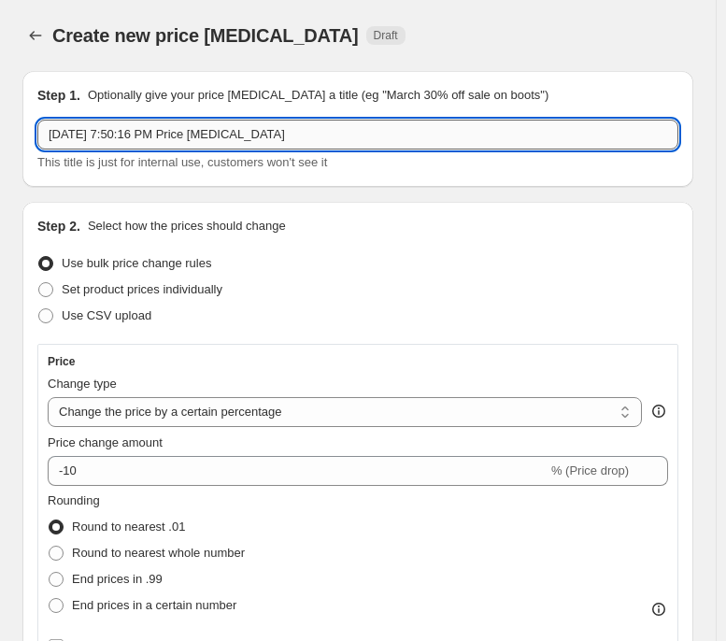
click at [394, 132] on input "[DATE] 7:50:16 PM Price [MEDICAL_DATA]" at bounding box center [357, 135] width 641 height 30
paste input "[DATE]_F2S_799"
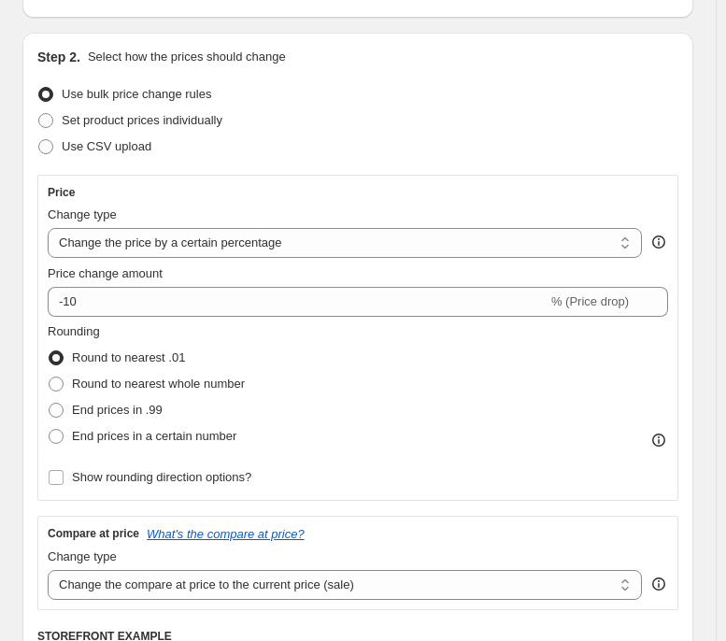
scroll to position [192, 0]
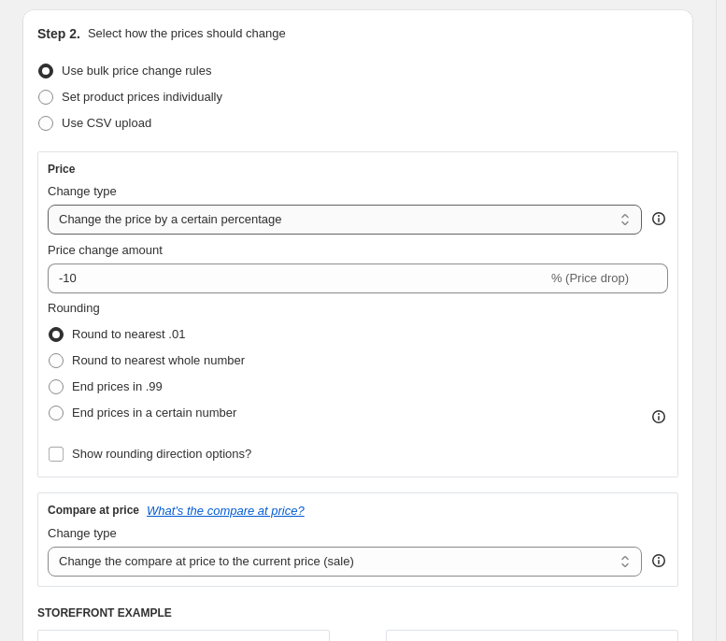
type input "[DATE]_F2S_799"
click at [296, 227] on select "Change the price to a certain amount Change the price by a certain amount Chang…" at bounding box center [345, 220] width 594 height 30
select select "to"
click at [48, 205] on select "Change the price to a certain amount Change the price by a certain amount Chang…" at bounding box center [345, 220] width 594 height 30
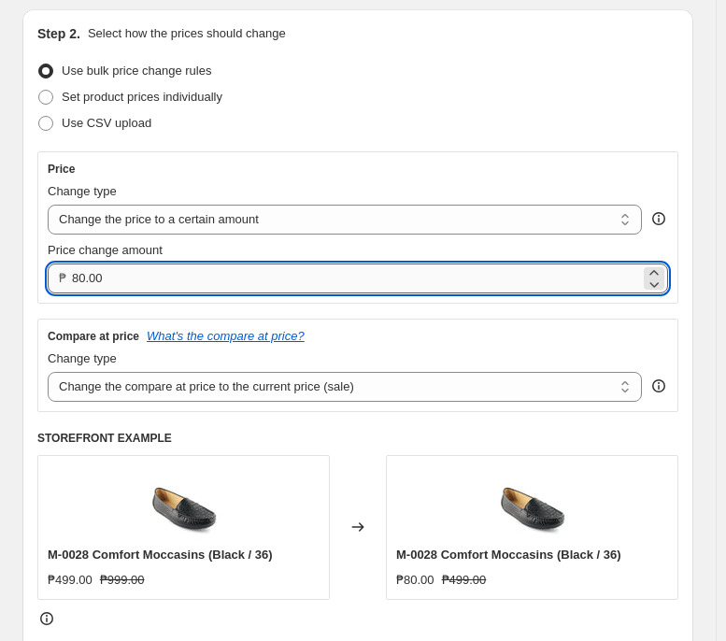
click at [296, 275] on input "80.00" at bounding box center [356, 278] width 568 height 30
type input "799.00"
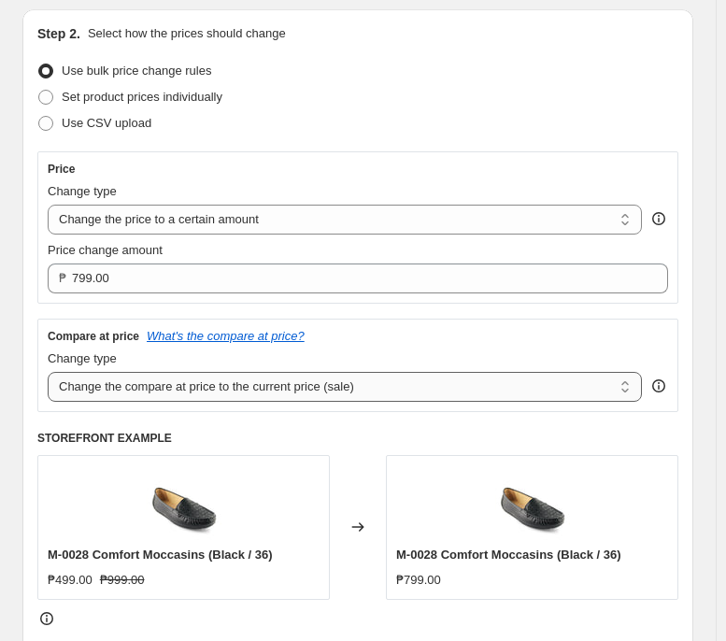
click at [406, 384] on select "Change the compare at price to the current price (sale) Change the compare at p…" at bounding box center [345, 387] width 594 height 30
select select "no_change"
click at [48, 373] on select "Change the compare at price to the current price (sale) Change the compare at p…" at bounding box center [345, 387] width 594 height 30
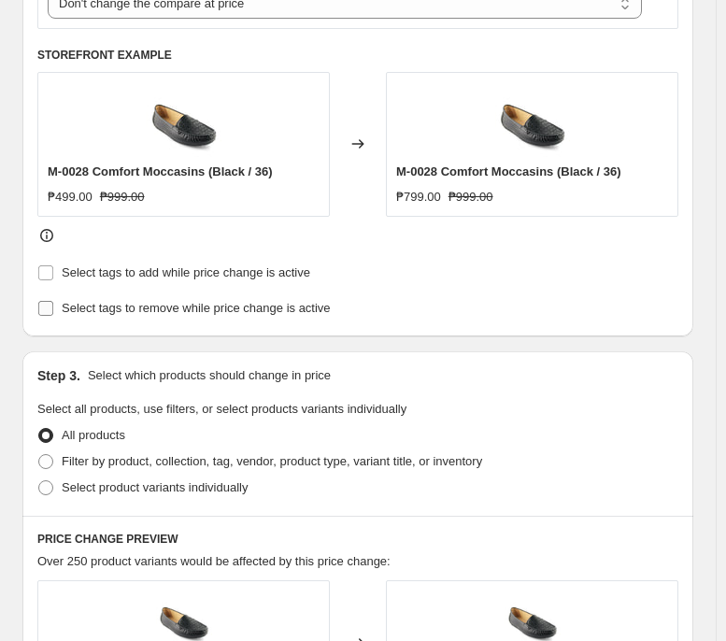
scroll to position [577, 0]
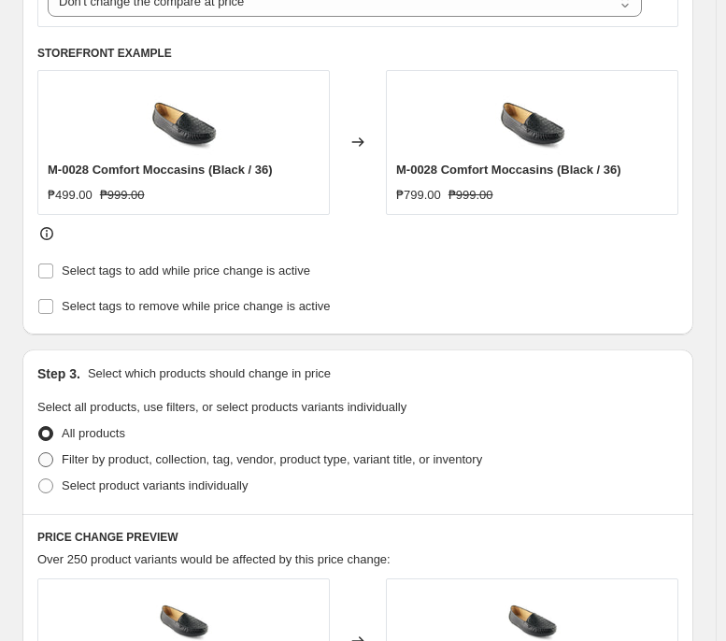
click at [343, 458] on span "Filter by product, collection, tag, vendor, product type, variant title, or inv…" at bounding box center [272, 459] width 420 height 14
click at [39, 453] on input "Filter by product, collection, tag, vendor, product type, variant title, or inv…" at bounding box center [38, 452] width 1 height 1
radio input "true"
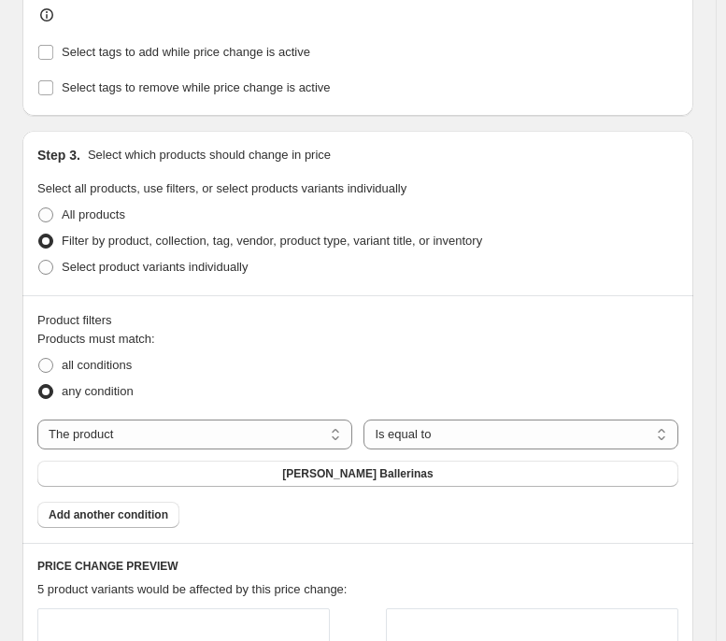
scroll to position [797, 0]
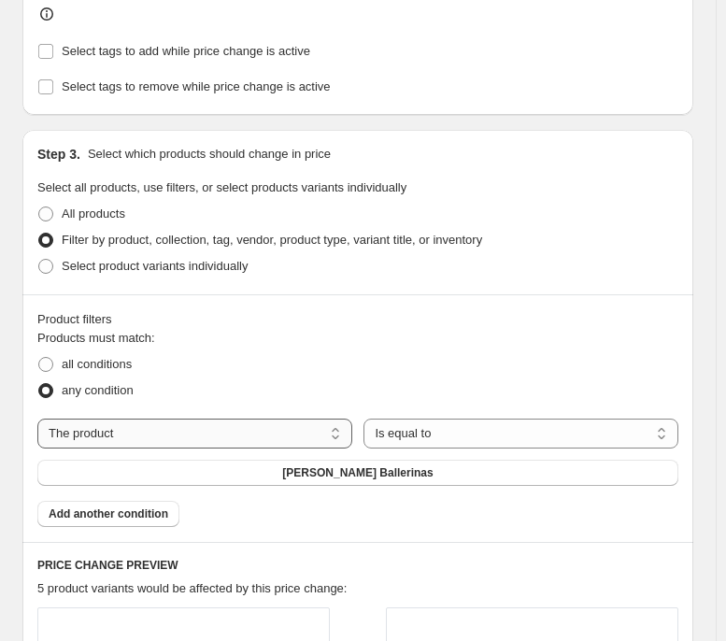
click at [272, 434] on select "The product The product's collection The product's tag The product's vendor The…" at bounding box center [194, 434] width 315 height 30
select select "tag"
click at [445, 477] on button ""[DATE]_Fig_30off_a "" at bounding box center [357, 473] width 641 height 26
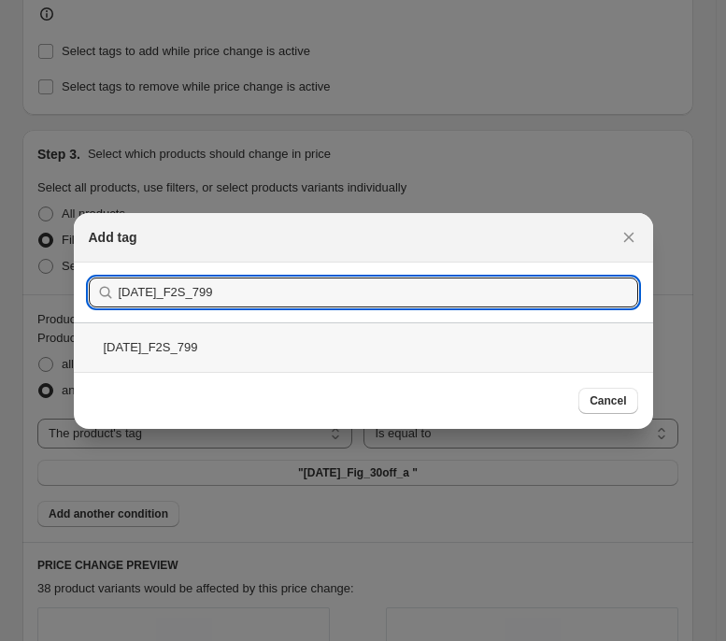
type input "[DATE]_F2S_799"
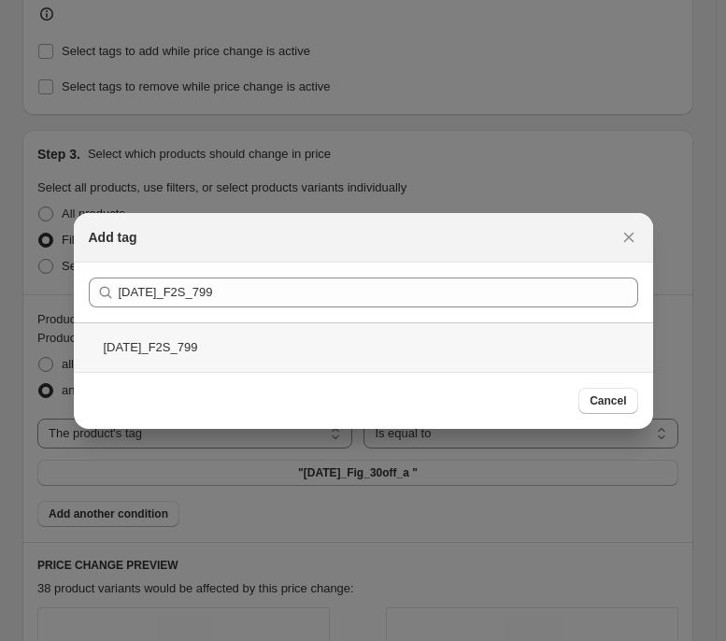
click at [402, 365] on div "[DATE]_F2S_799" at bounding box center [363, 347] width 579 height 50
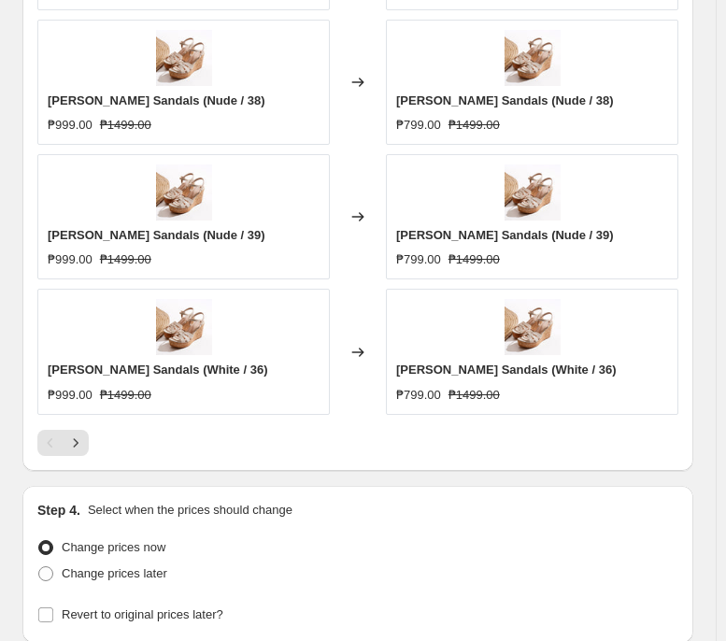
scroll to position [1656, 0]
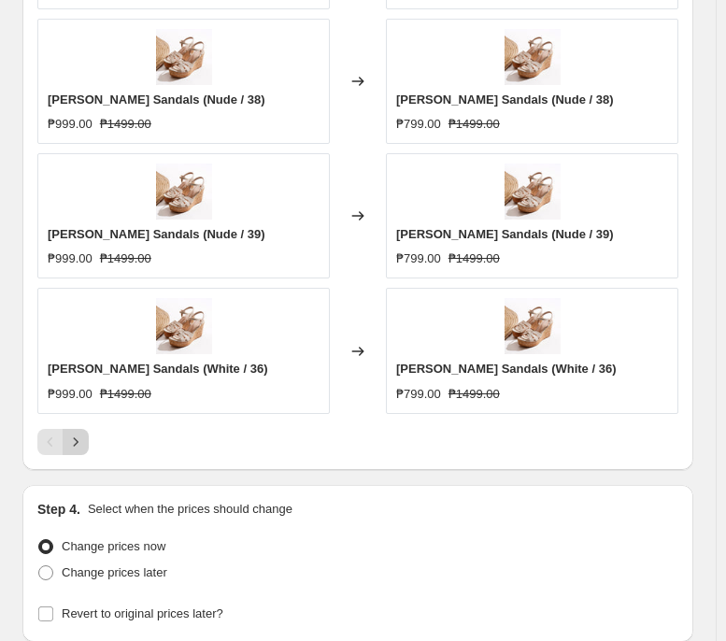
click at [76, 451] on icon "Next" at bounding box center [75, 442] width 19 height 19
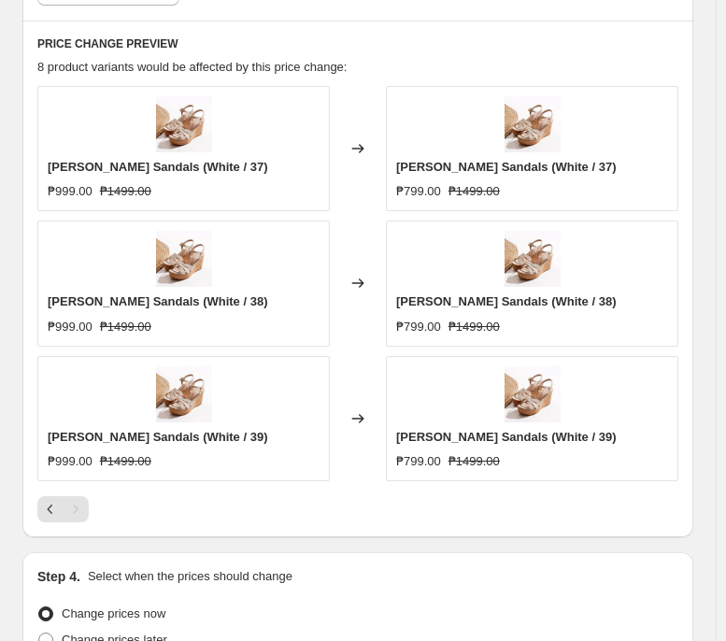
scroll to position [1440, 0]
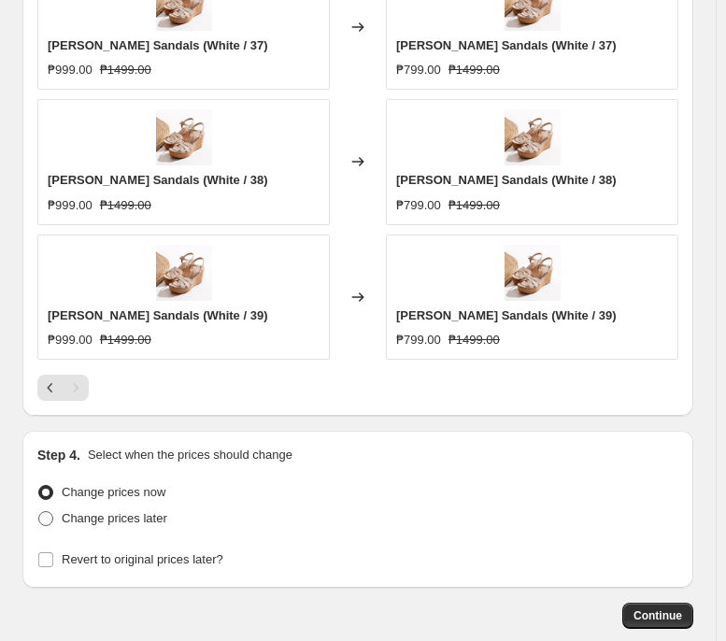
click at [122, 492] on span "Change prices later" at bounding box center [115, 518] width 106 height 14
click at [39, 492] on input "Change prices later" at bounding box center [38, 511] width 1 height 1
radio input "true"
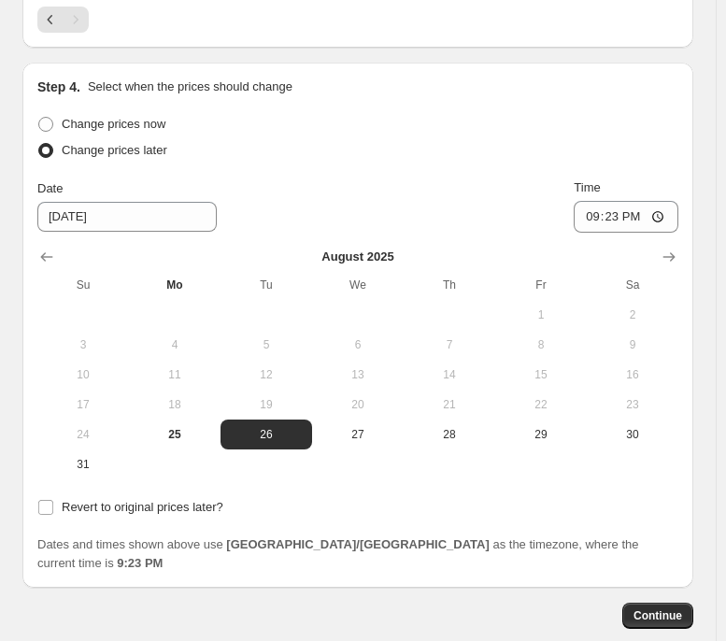
scroll to position [1809, 0]
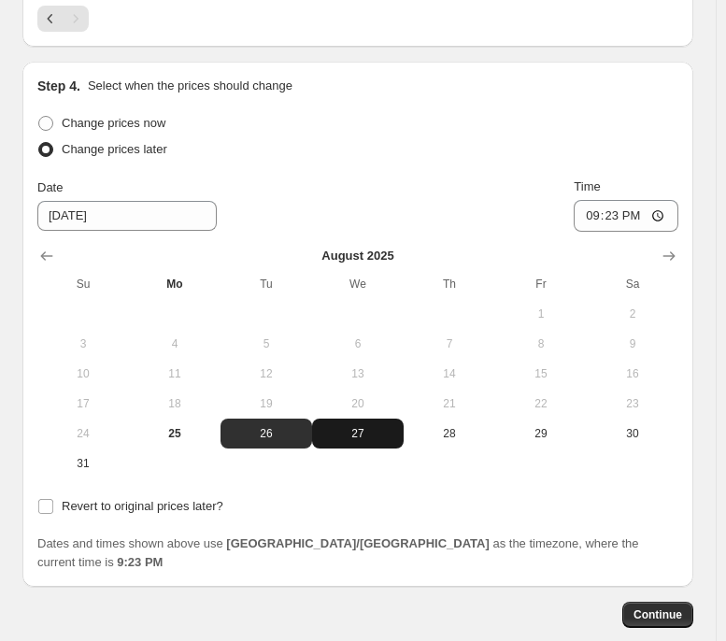
click at [357, 431] on span "27" at bounding box center [358, 433] width 77 height 15
type input "[DATE]"
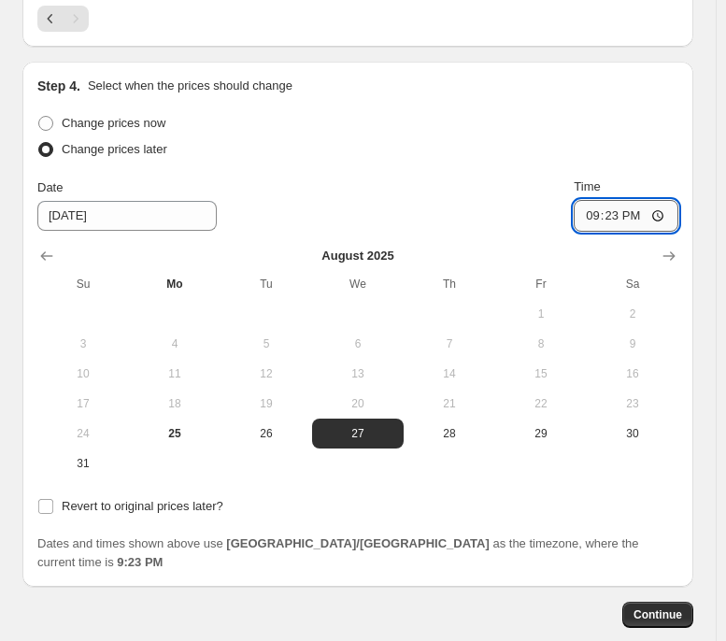
click at [605, 213] on input "21:23" at bounding box center [626, 216] width 105 height 32
type input "00:00"
click at [178, 492] on span "Revert to original prices later?" at bounding box center [143, 506] width 162 height 14
click at [53, 492] on input "Revert to original prices later?" at bounding box center [45, 506] width 15 height 15
checkbox input "true"
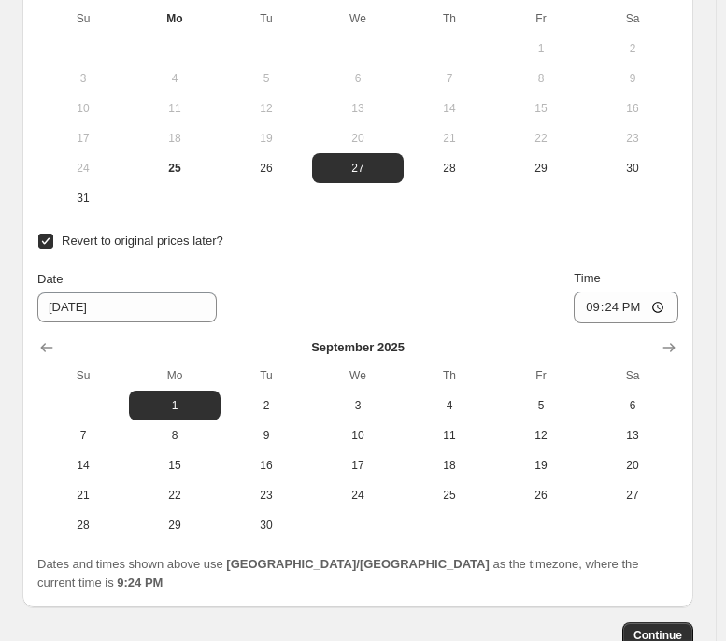
scroll to position [2075, 0]
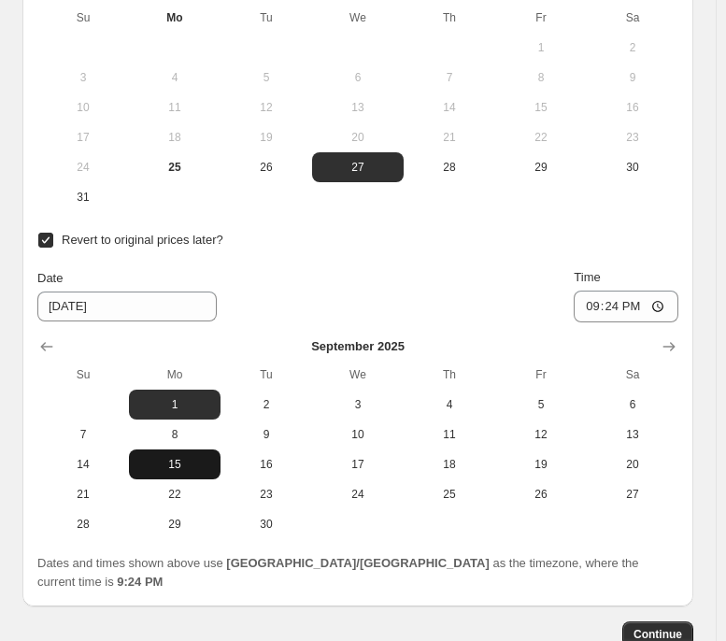
click at [198, 471] on span "15" at bounding box center [174, 464] width 77 height 15
type input "[DATE]"
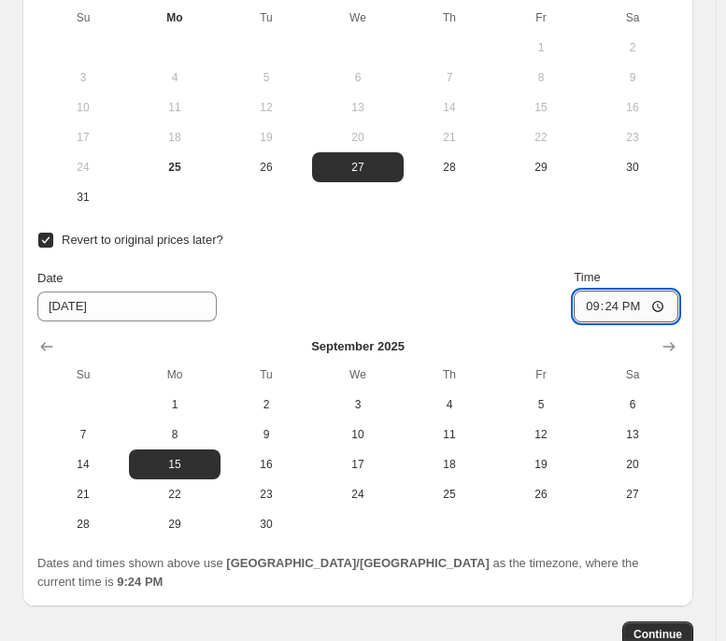
click at [610, 306] on input "21:24" at bounding box center [626, 307] width 105 height 32
type input "23:59"
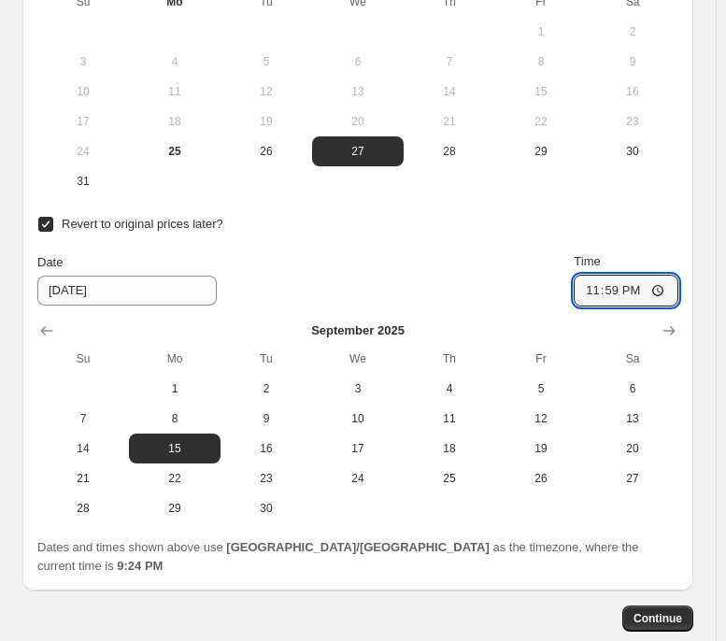
scroll to position [2094, 0]
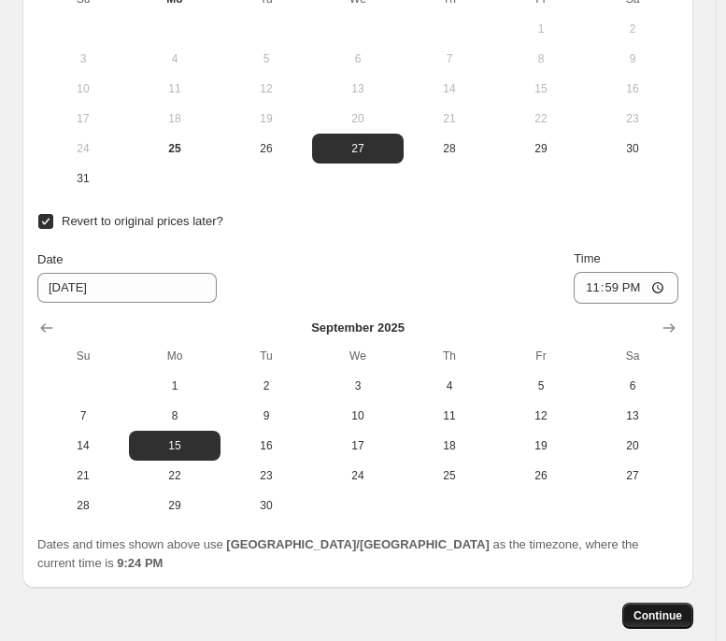
click at [680, 492] on span "Continue" at bounding box center [658, 615] width 49 height 15
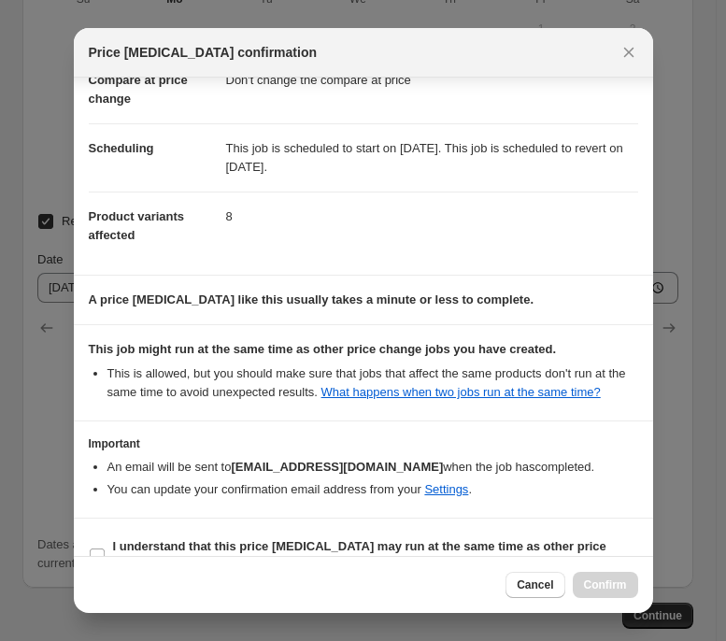
scroll to position [143, 0]
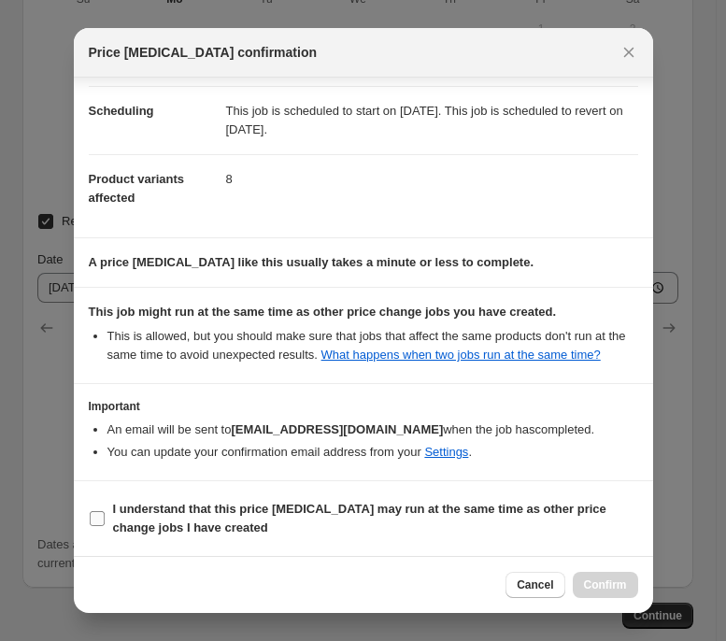
click at [372, 492] on b "I understand that this price [MEDICAL_DATA] may run at the same time as other p…" at bounding box center [359, 518] width 493 height 33
click at [105, 492] on input "I understand that this price [MEDICAL_DATA] may run at the same time as other p…" at bounding box center [97, 518] width 15 height 15
checkbox input "true"
click at [601, 492] on button "Confirm" at bounding box center [605, 585] width 65 height 26
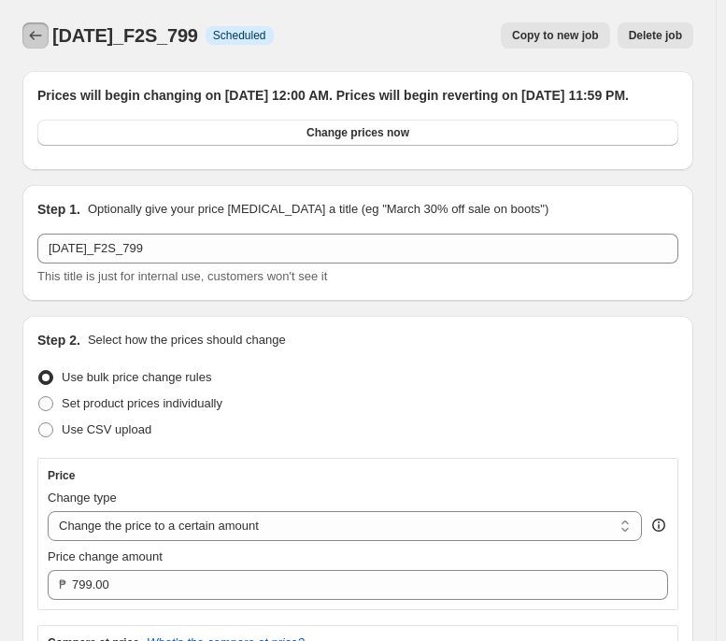
click at [36, 43] on icon "Price change jobs" at bounding box center [35, 35] width 19 height 19
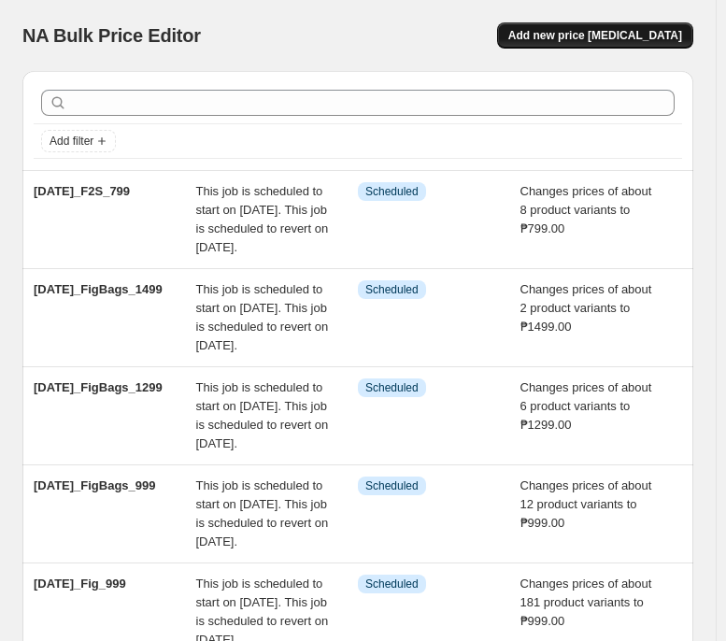
click at [687, 27] on button "Add new price [MEDICAL_DATA]" at bounding box center [595, 35] width 196 height 26
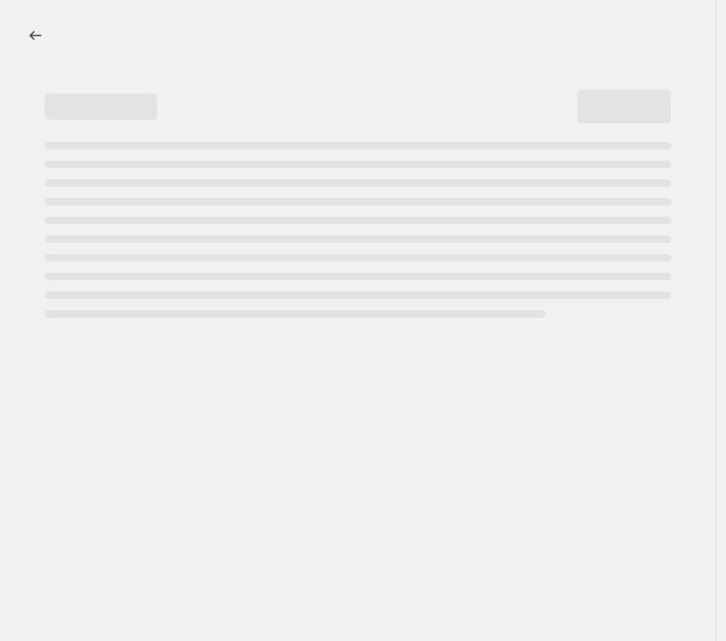
select select "percentage"
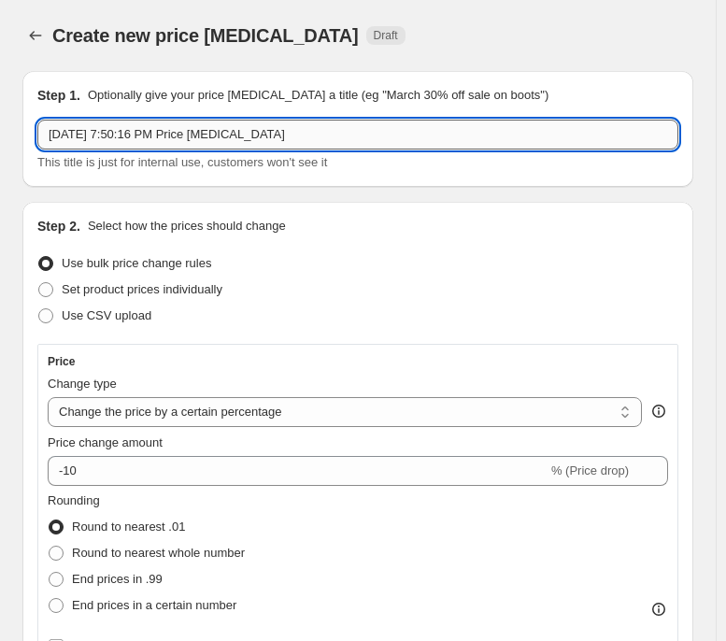
click at [458, 141] on input "[DATE] 7:50:16 PM Price [MEDICAL_DATA]" at bounding box center [357, 135] width 641 height 30
paste input "[DATE]_F2S_999"
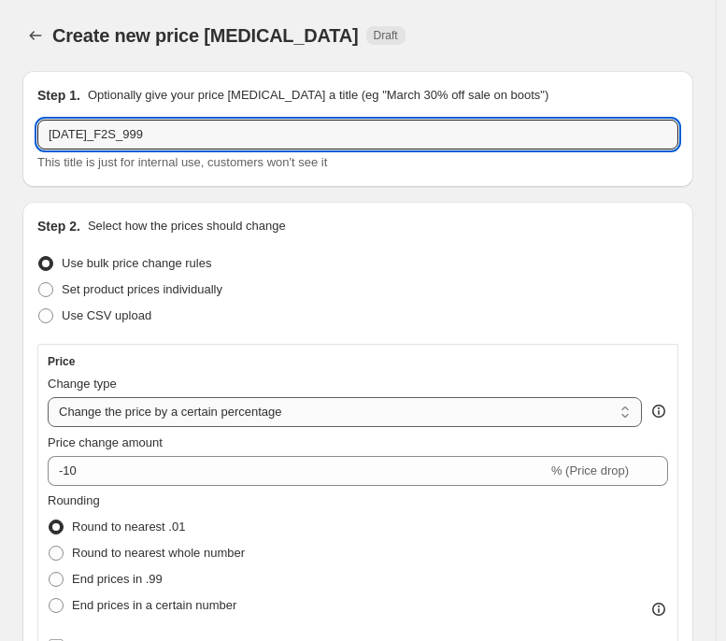
type input "[DATE]_F2S_999"
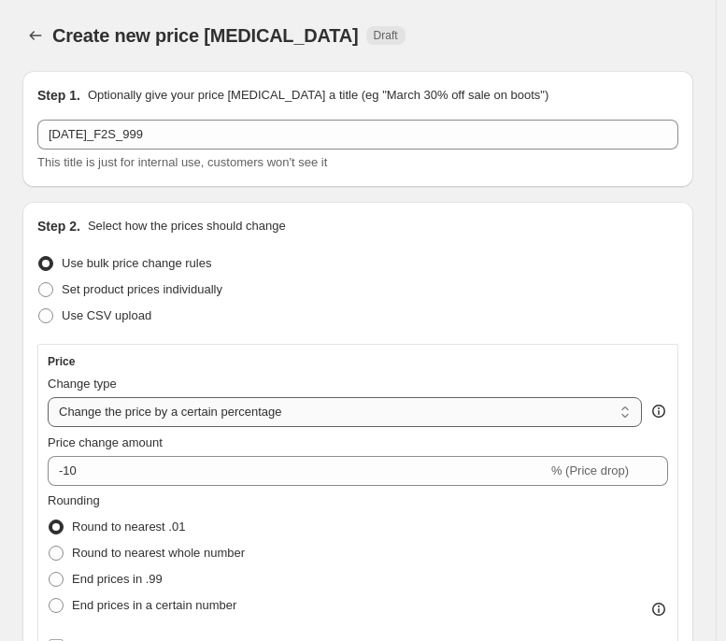
click at [250, 406] on select "Change the price to a certain amount Change the price by a certain amount Chang…" at bounding box center [345, 412] width 594 height 30
select select "to"
click at [48, 397] on select "Change the price to a certain amount Change the price by a certain amount Chang…" at bounding box center [345, 412] width 594 height 30
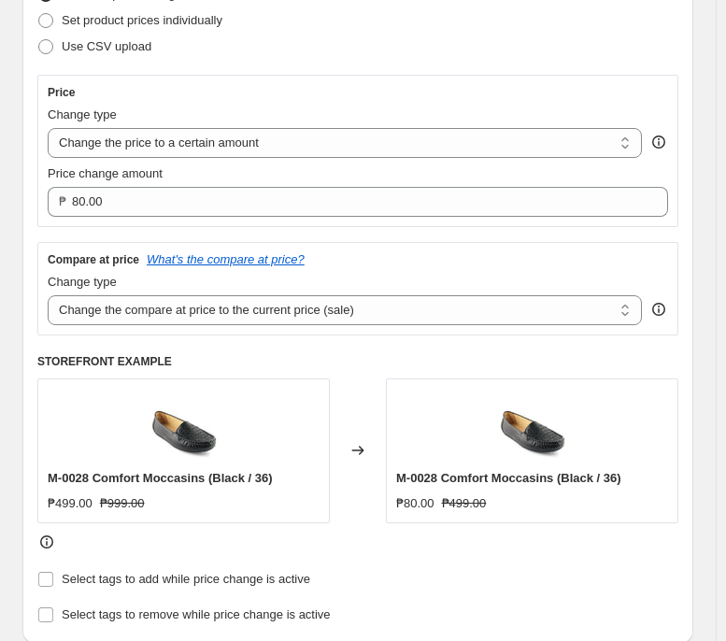
scroll to position [278, 0]
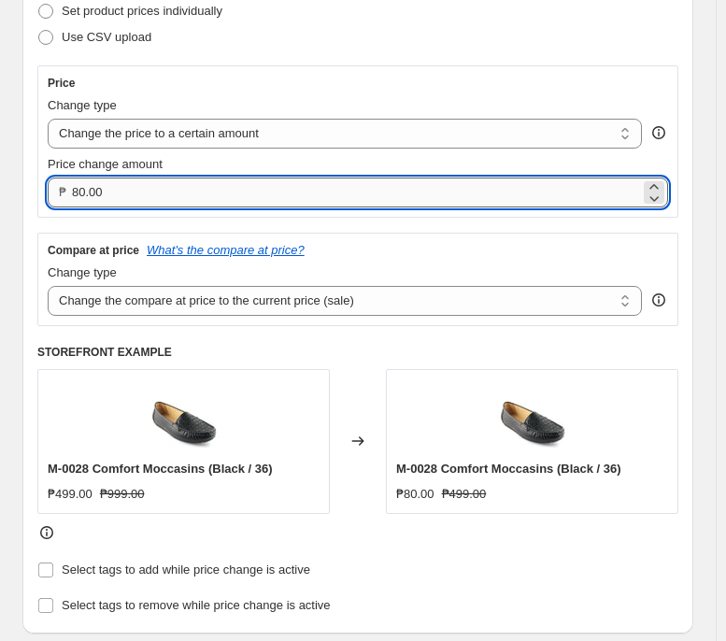
click at [369, 195] on input "80.00" at bounding box center [356, 193] width 568 height 30
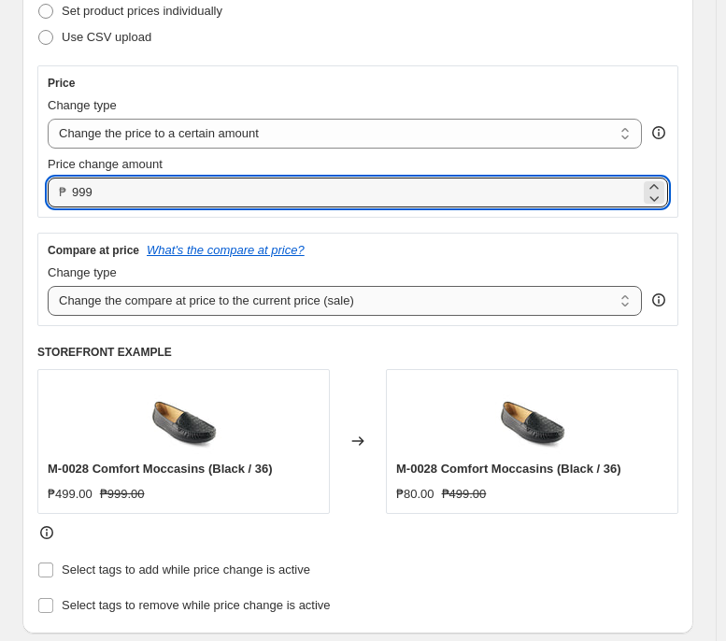
type input "999.00"
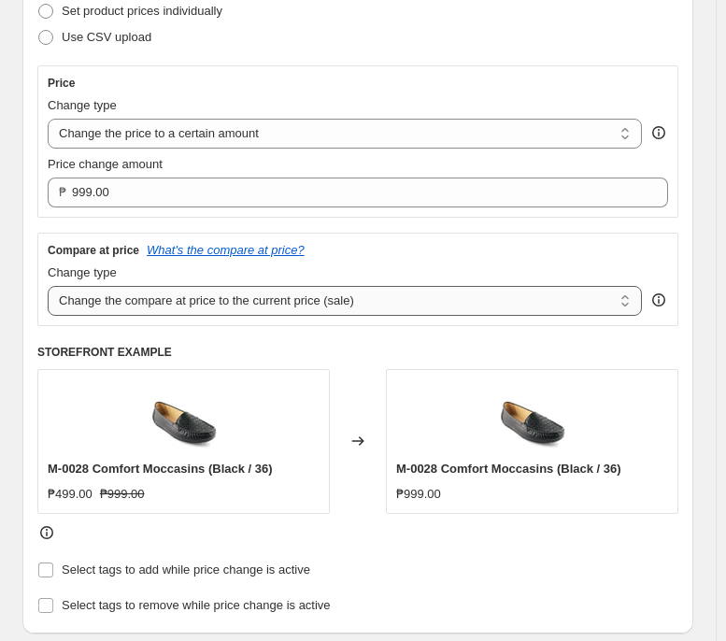
click at [347, 312] on select "Change the compare at price to the current price (sale) Change the compare at p…" at bounding box center [345, 301] width 594 height 30
select select "no_change"
click at [48, 287] on select "Change the compare at price to the current price (sale) Change the compare at p…" at bounding box center [345, 301] width 594 height 30
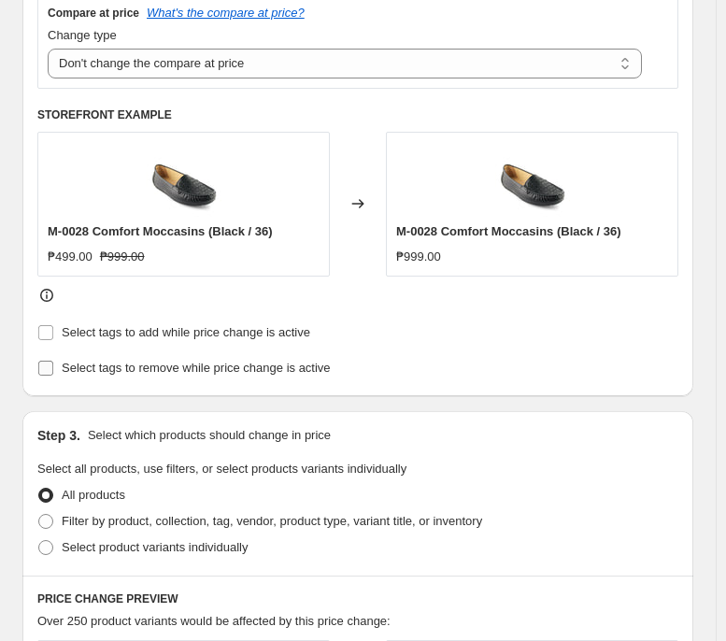
scroll to position [517, 0]
click at [260, 492] on span "Filter by product, collection, tag, vendor, product type, variant title, or inv…" at bounding box center [272, 520] width 420 height 14
click at [39, 492] on input "Filter by product, collection, tag, vendor, product type, variant title, or inv…" at bounding box center [38, 513] width 1 height 1
radio input "true"
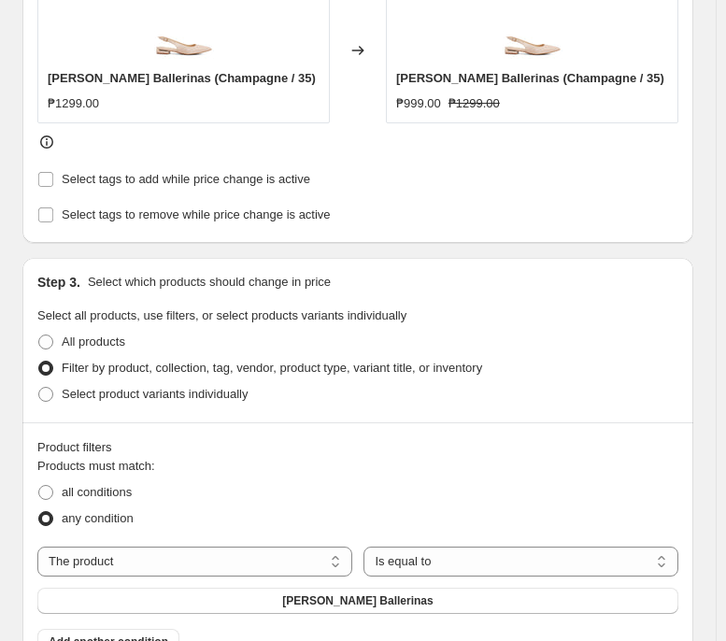
scroll to position [670, 0]
click at [266, 492] on select "The product The product's collection The product's tag The product's vendor The…" at bounding box center [194, 561] width 315 height 30
select select "tag"
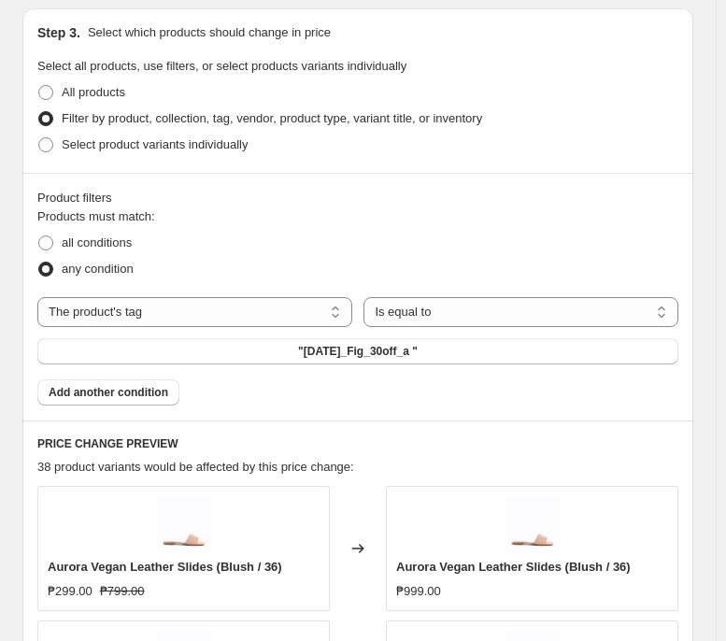
scroll to position [920, 0]
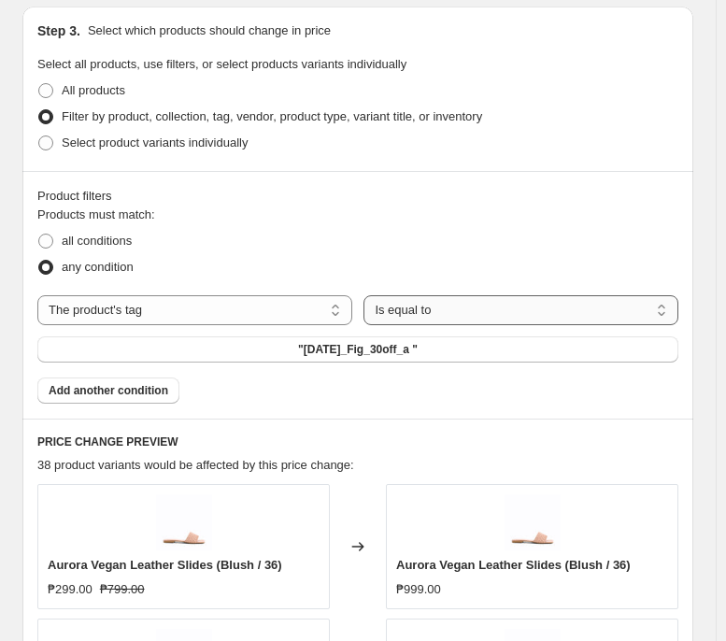
click at [451, 322] on select "Is equal to Is not equal to" at bounding box center [520, 310] width 315 height 30
click at [297, 363] on button ""[DATE]_Fig_30off_a "" at bounding box center [357, 349] width 641 height 26
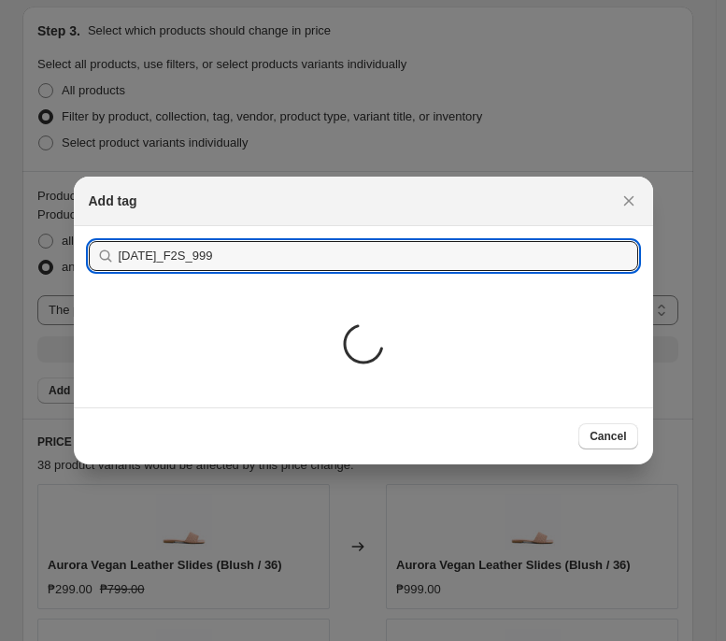
type input "[DATE]_F2S_999"
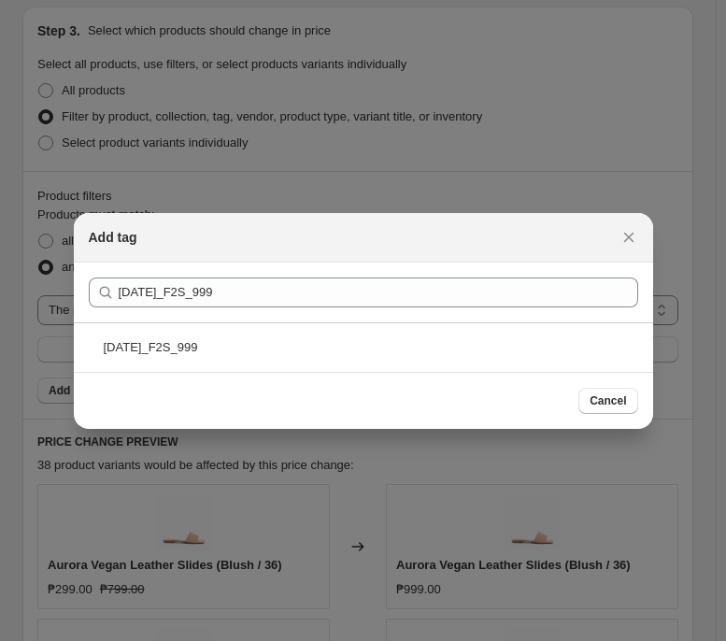
click at [343, 347] on div "[DATE]_F2S_999" at bounding box center [363, 347] width 579 height 50
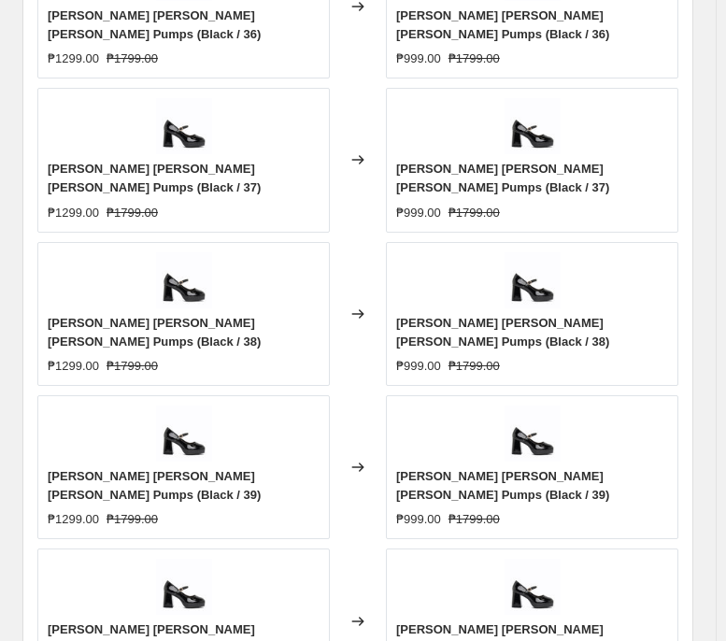
scroll to position [1552, 0]
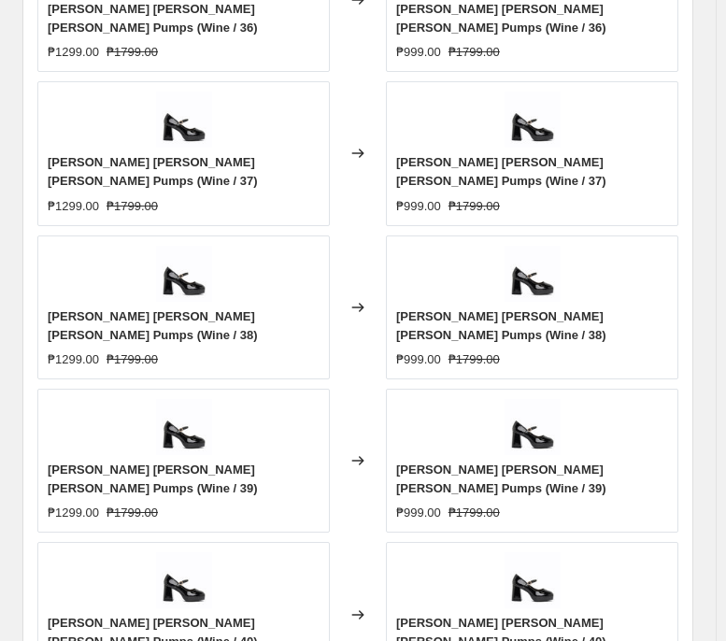
scroll to position [1496, 0]
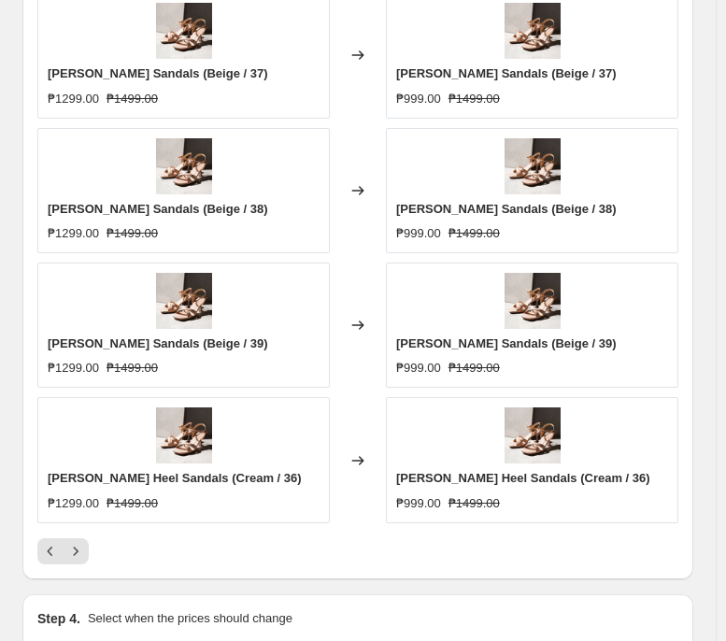
scroll to position [1547, 0]
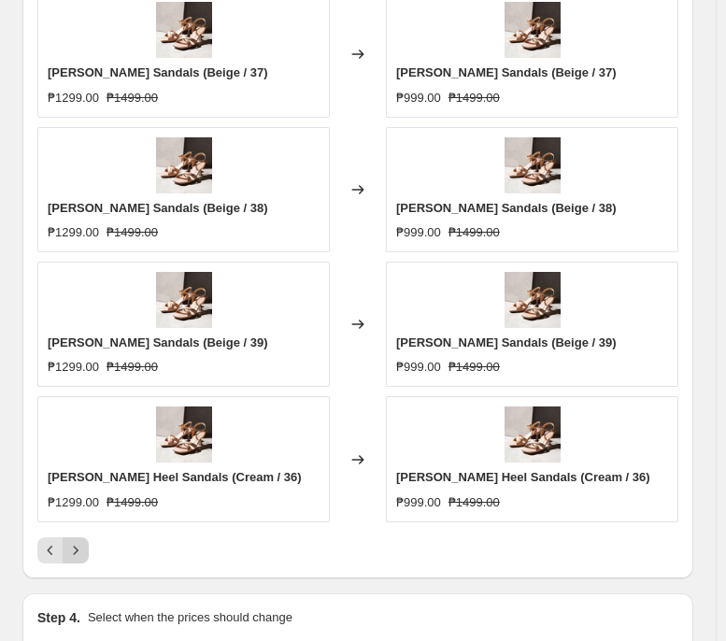
click at [77, 492] on icon "Next" at bounding box center [76, 550] width 5 height 8
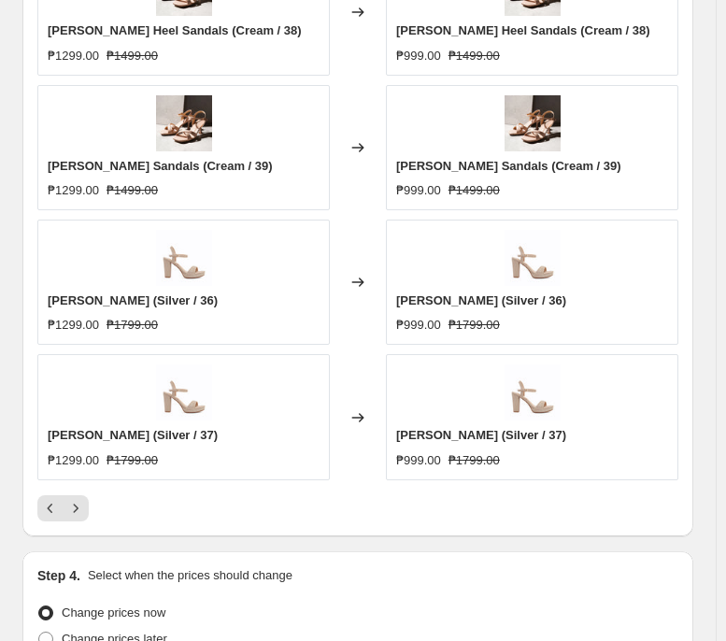
scroll to position [1594, 0]
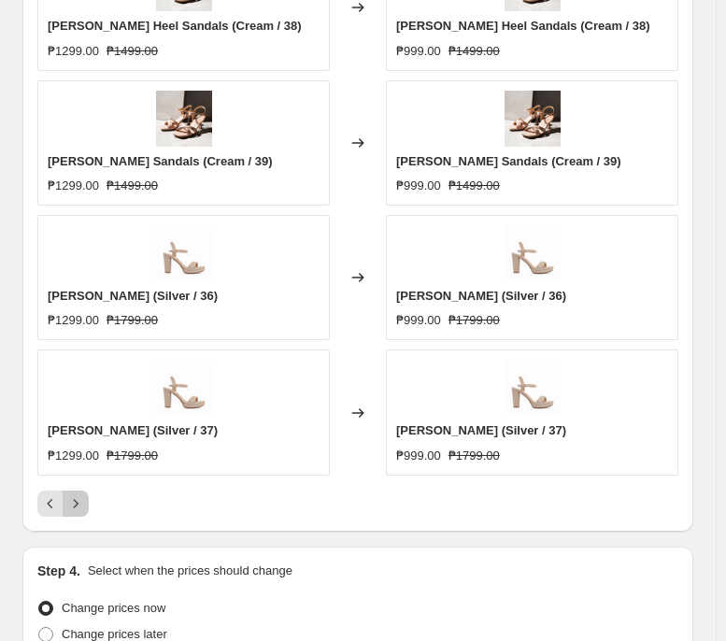
click at [77, 492] on icon "Next" at bounding box center [75, 503] width 19 height 19
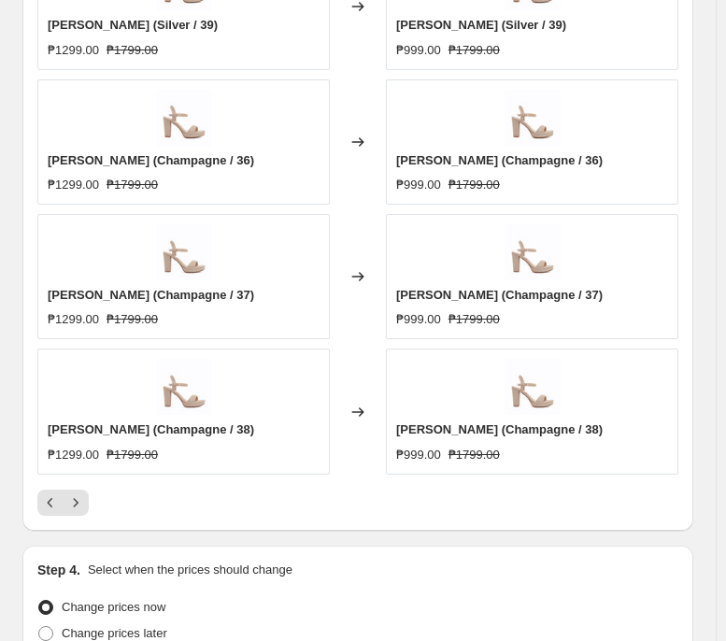
scroll to position [1596, 0]
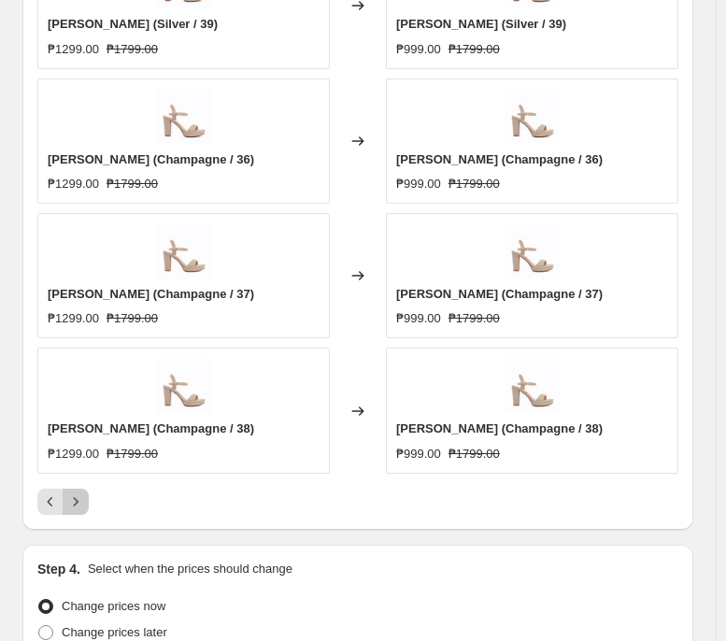
click at [70, 492] on icon "Next" at bounding box center [75, 501] width 19 height 19
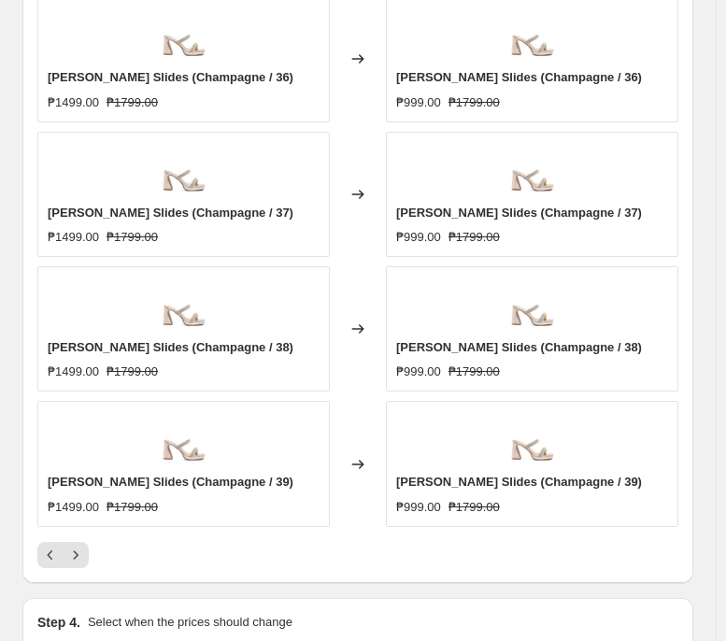
scroll to position [1548, 0]
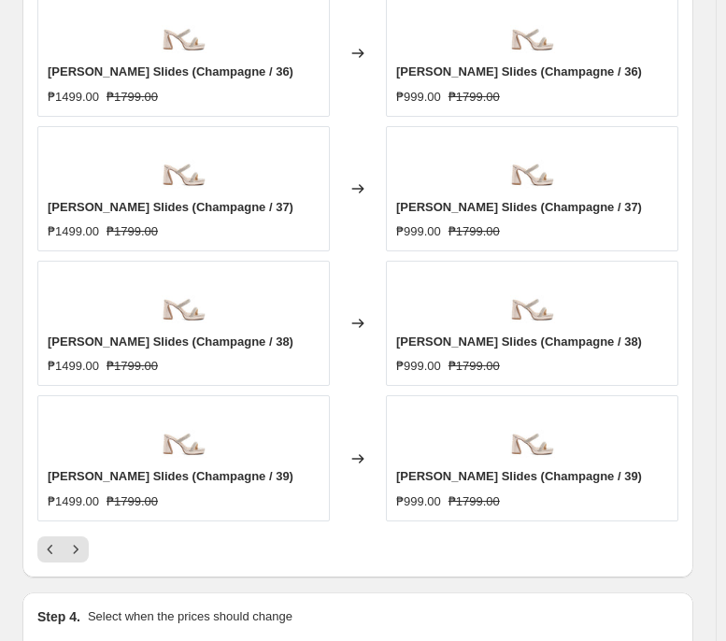
click at [341, 367] on div "Changed to" at bounding box center [358, 323] width 56 height 125
click at [73, 492] on icon "Next" at bounding box center [75, 549] width 19 height 19
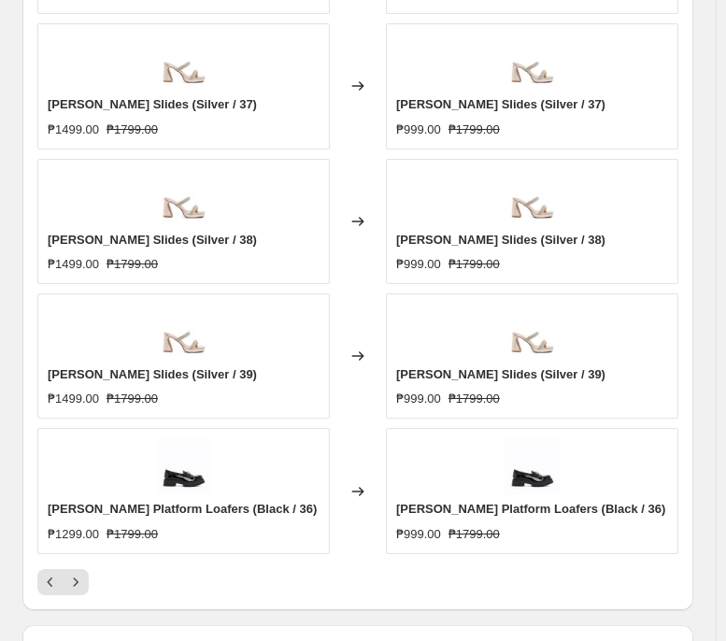
scroll to position [1523, 0]
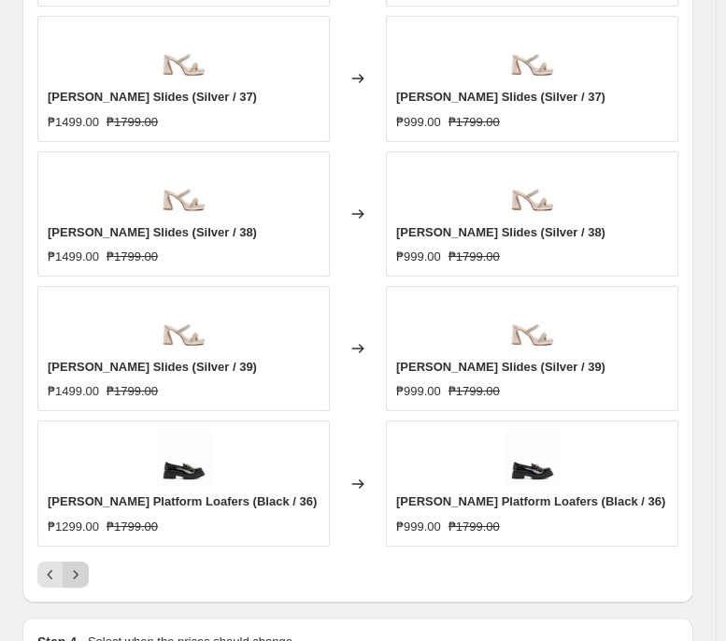
click at [66, 492] on div "PRICE CHANGE PREVIEW 154 product variants would be affected by this price chang…" at bounding box center [357, 209] width 671 height 786
click at [77, 492] on icon "Next" at bounding box center [75, 574] width 19 height 19
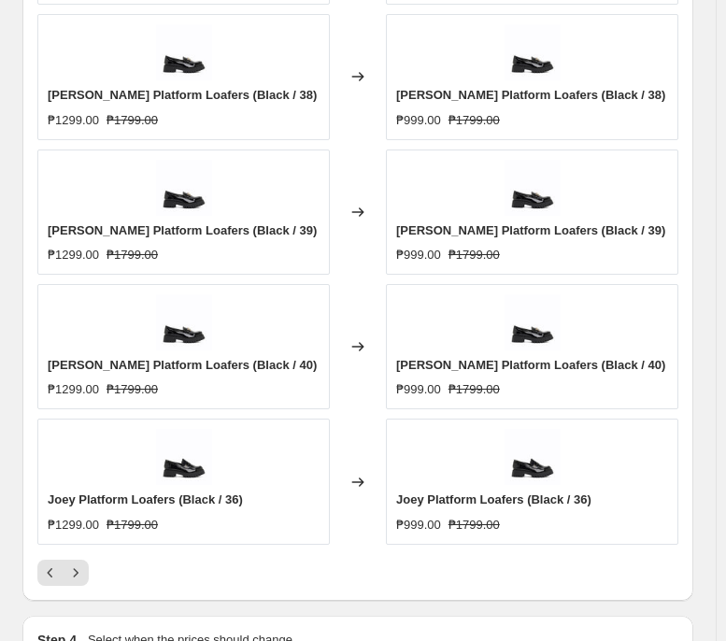
scroll to position [1528, 0]
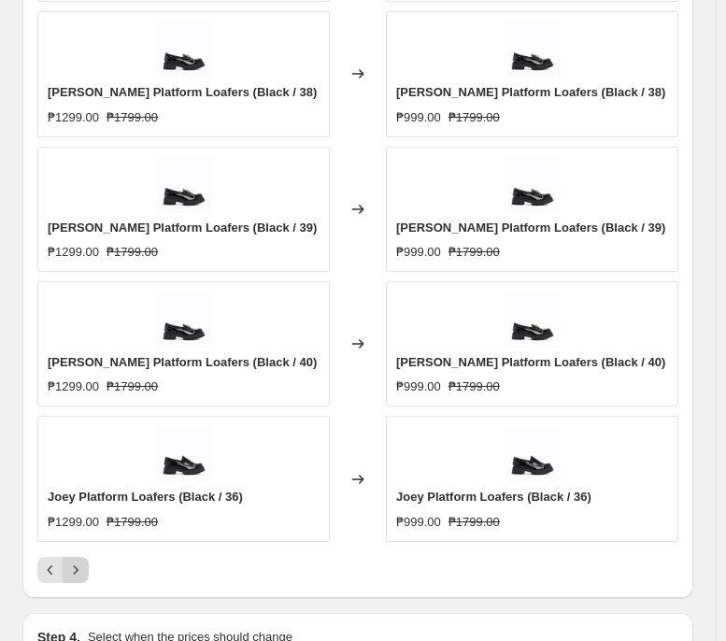
click at [70, 492] on icon "Next" at bounding box center [75, 570] width 19 height 19
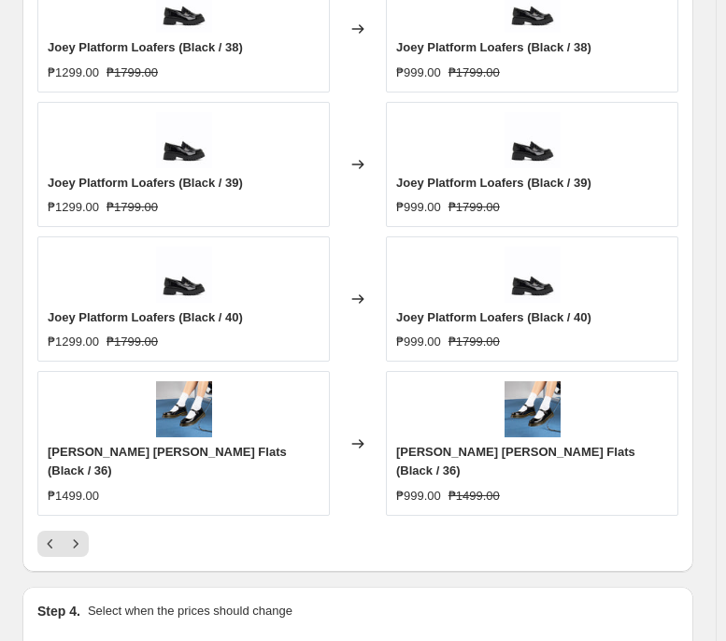
scroll to position [1581, 0]
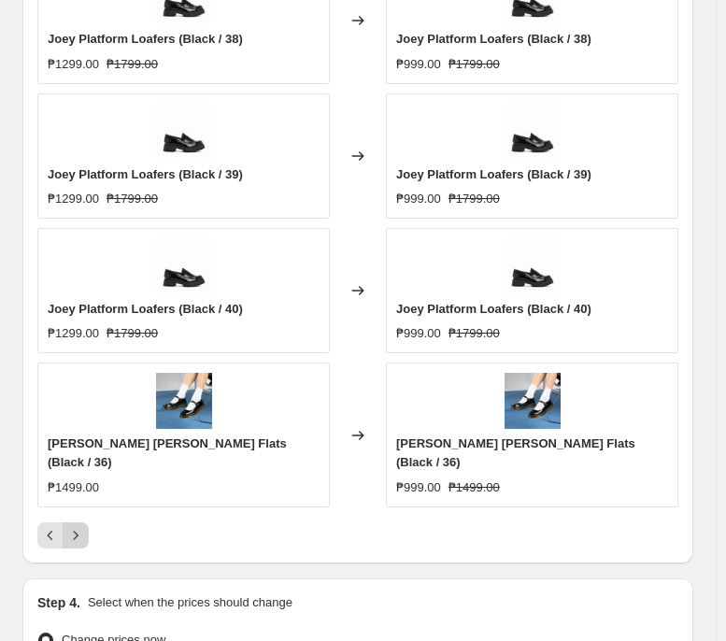
click at [86, 492] on button "Next" at bounding box center [76, 535] width 26 height 26
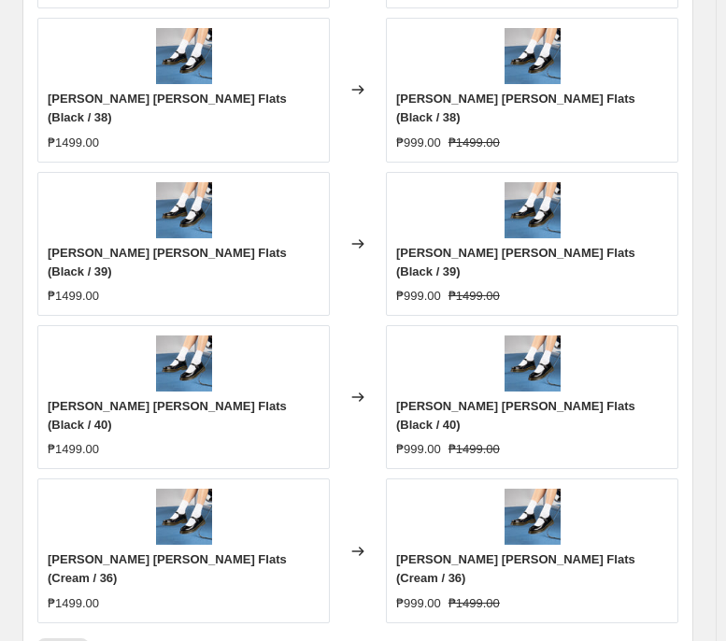
scroll to position [1559, 0]
click at [79, 492] on icon "Next" at bounding box center [75, 651] width 19 height 19
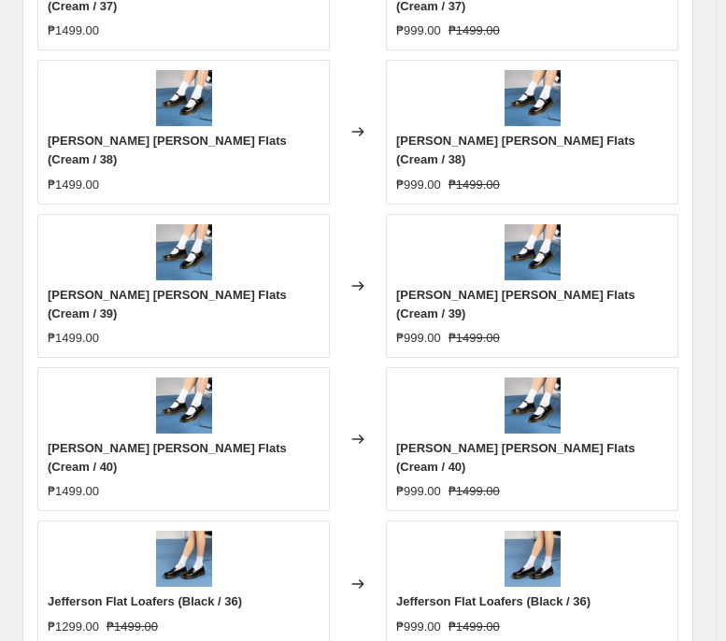
scroll to position [1530, 0]
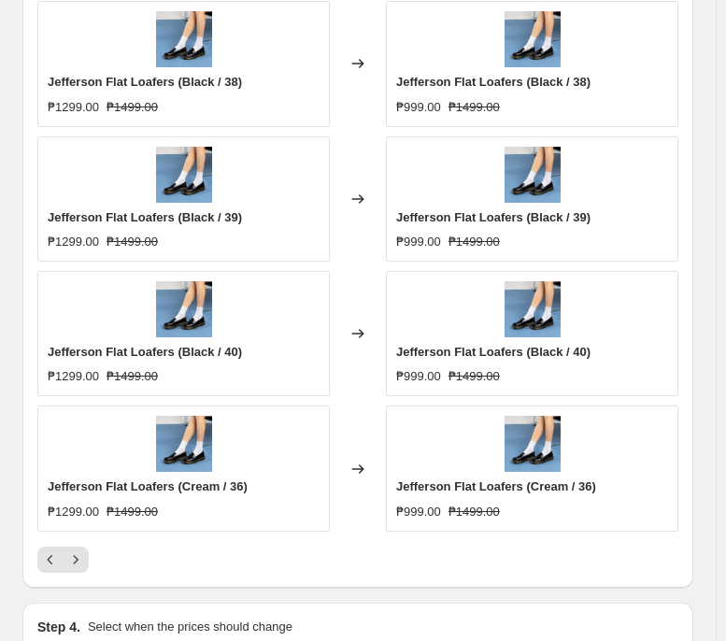
scroll to position [1538, 0]
click at [90, 492] on div at bounding box center [357, 560] width 641 height 26
click at [66, 492] on icon "Next" at bounding box center [75, 559] width 19 height 19
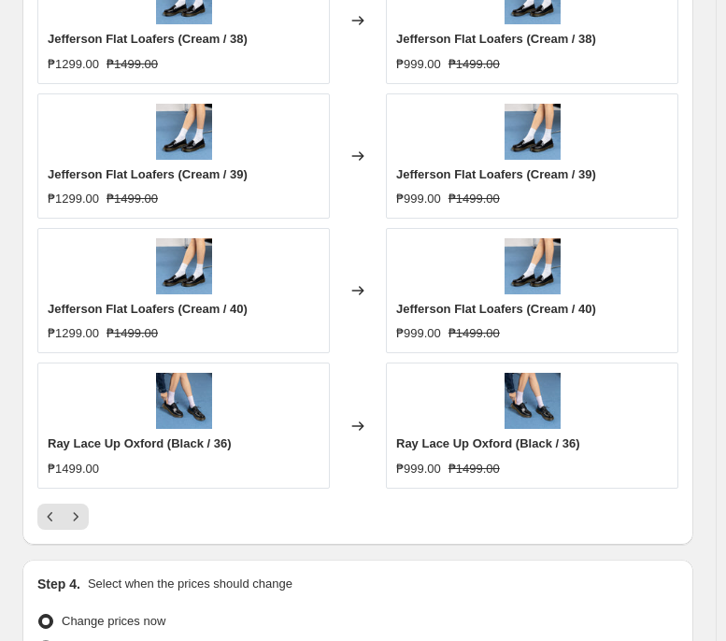
scroll to position [1582, 0]
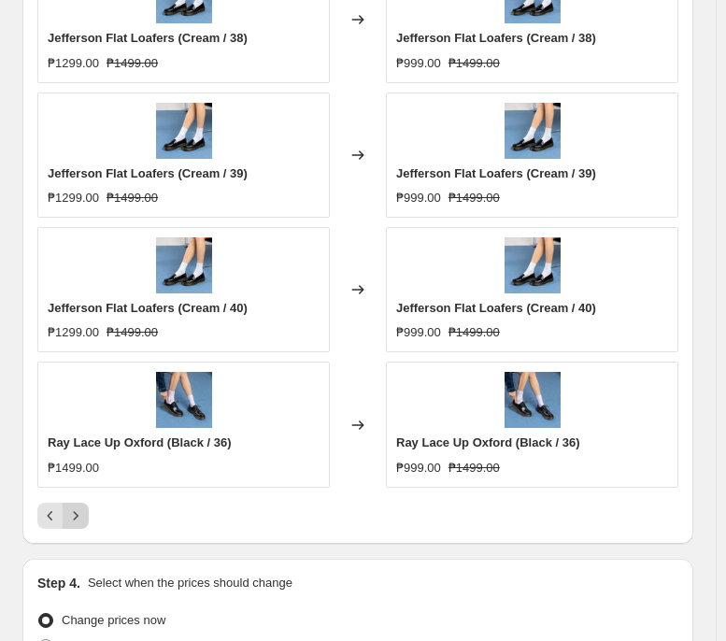
click at [77, 492] on icon "Next" at bounding box center [75, 515] width 19 height 19
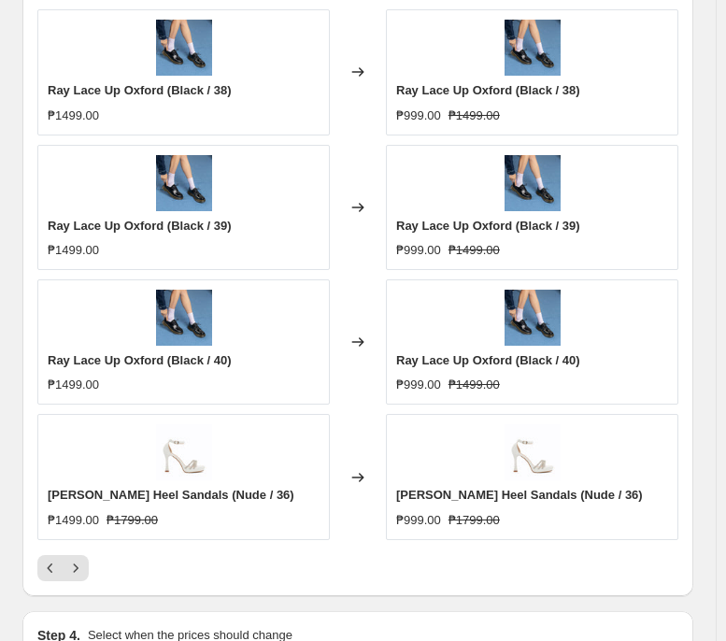
scroll to position [1565, 0]
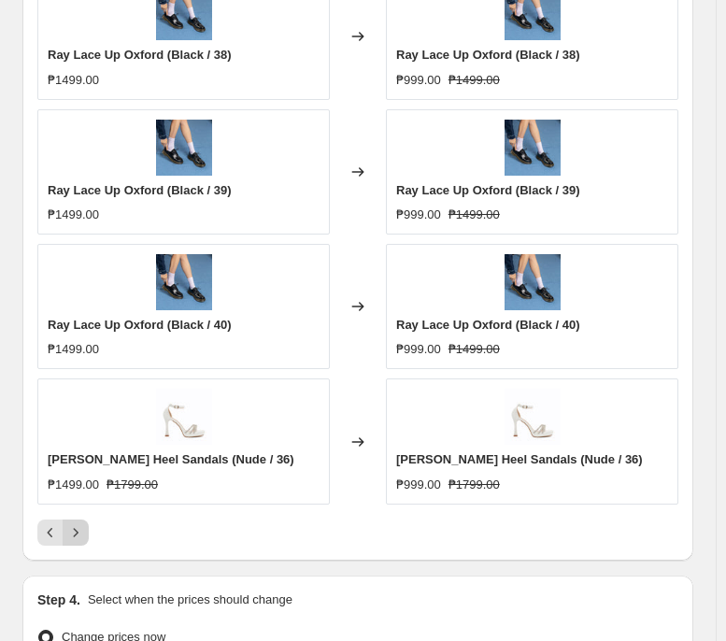
click at [73, 492] on button "Next" at bounding box center [76, 533] width 26 height 26
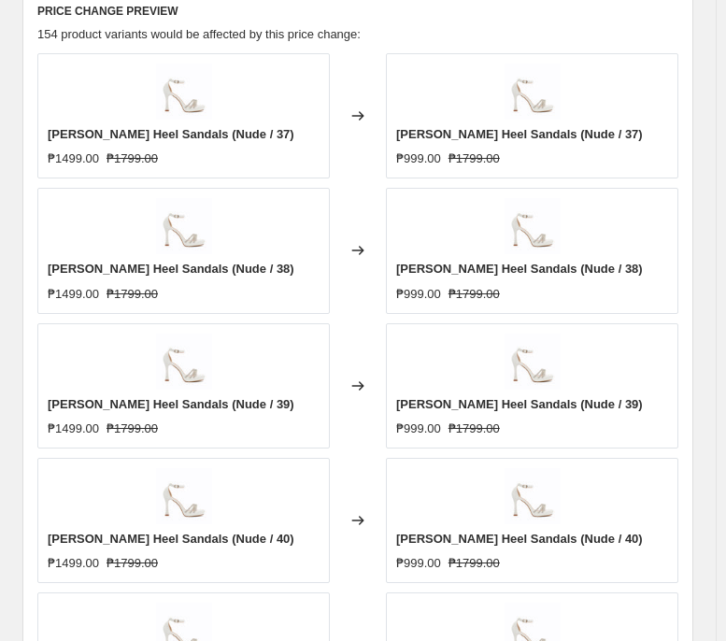
scroll to position [1567, 0]
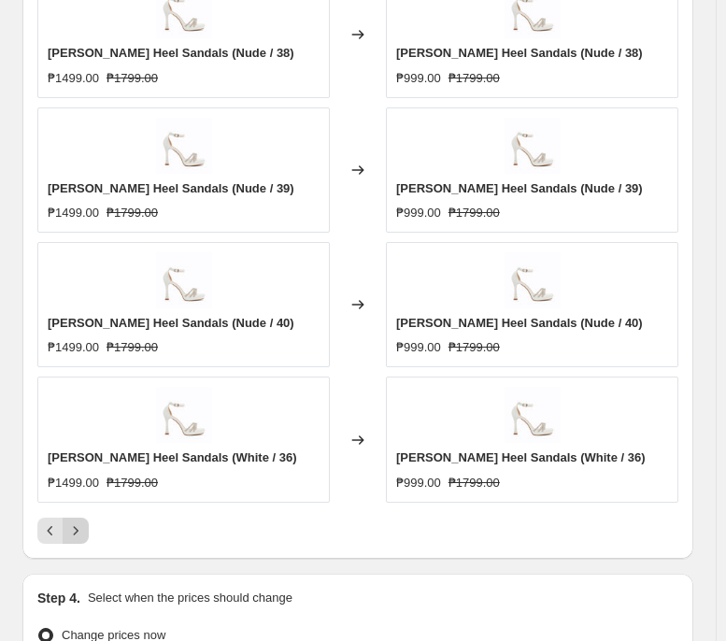
click at [73, 492] on icon "Next" at bounding box center [75, 530] width 19 height 19
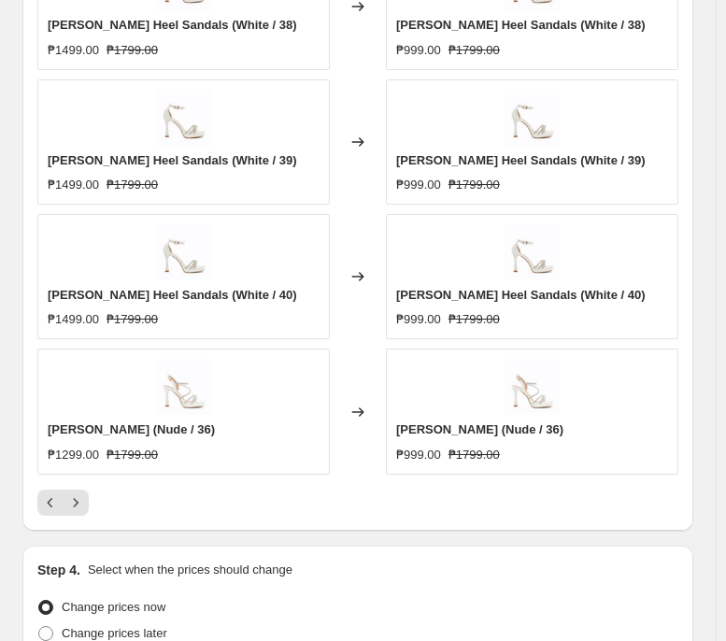
scroll to position [1596, 0]
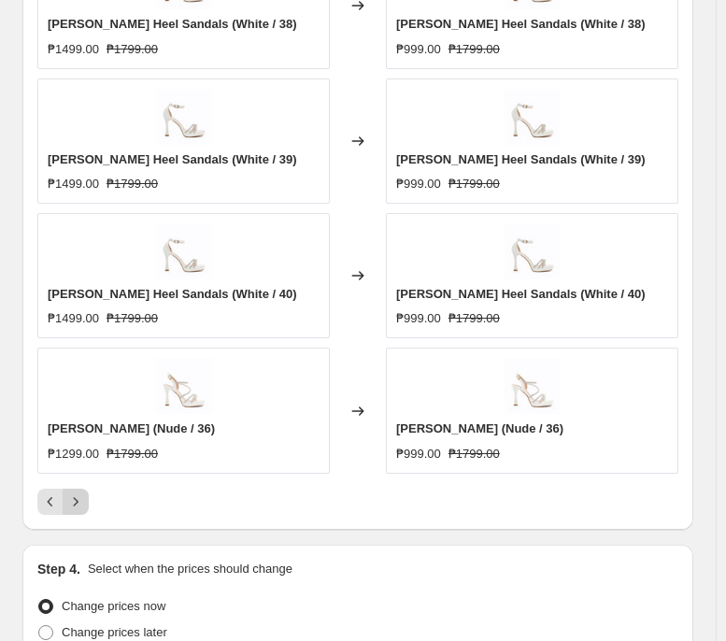
click at [87, 492] on button "Next" at bounding box center [76, 502] width 26 height 26
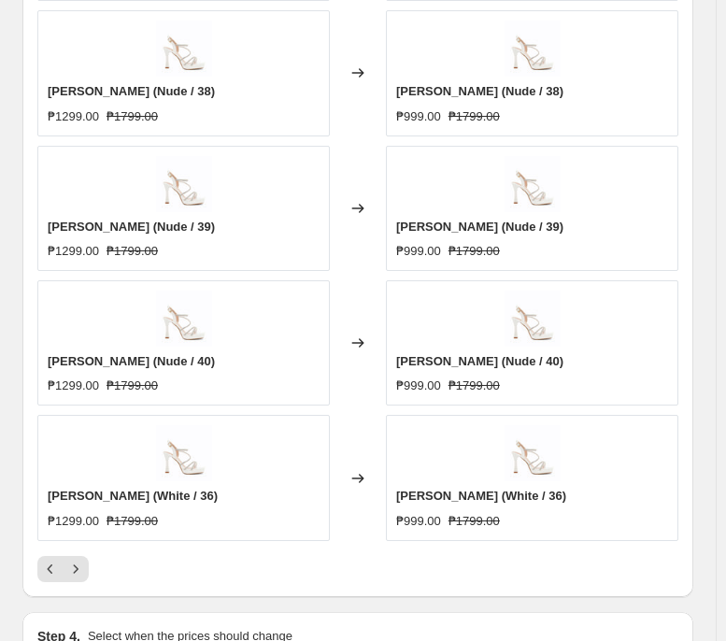
scroll to position [1580, 0]
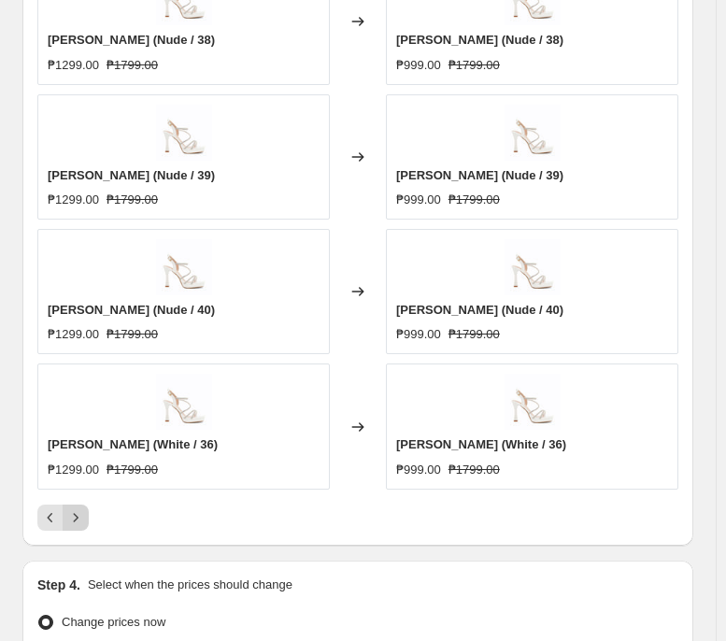
click at [84, 492] on icon "Next" at bounding box center [75, 517] width 19 height 19
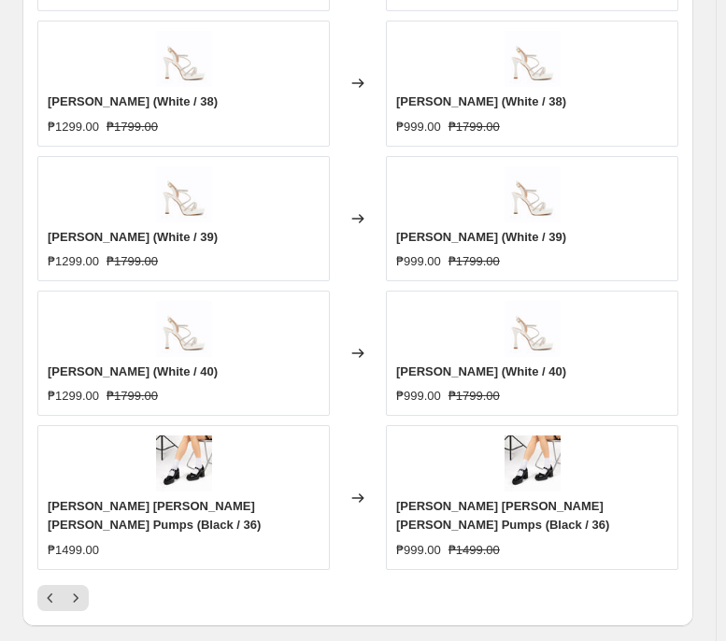
scroll to position [1552, 0]
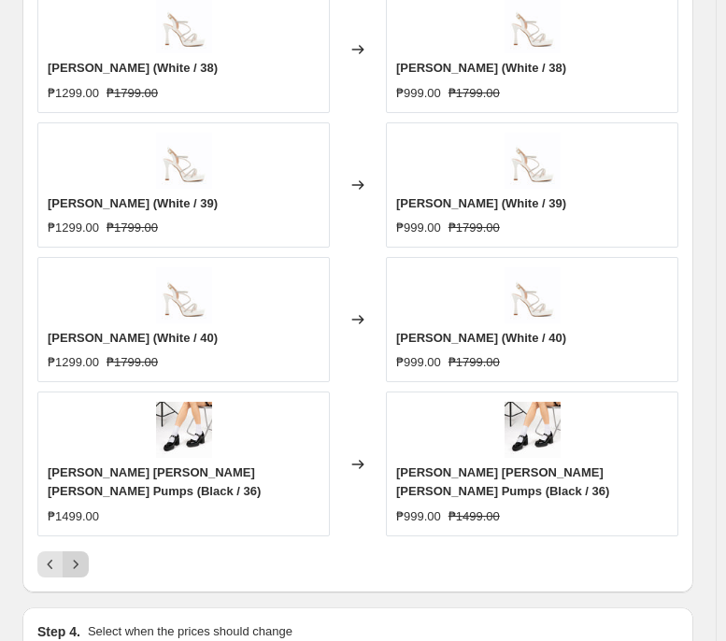
click at [73, 492] on icon "Next" at bounding box center [75, 564] width 19 height 19
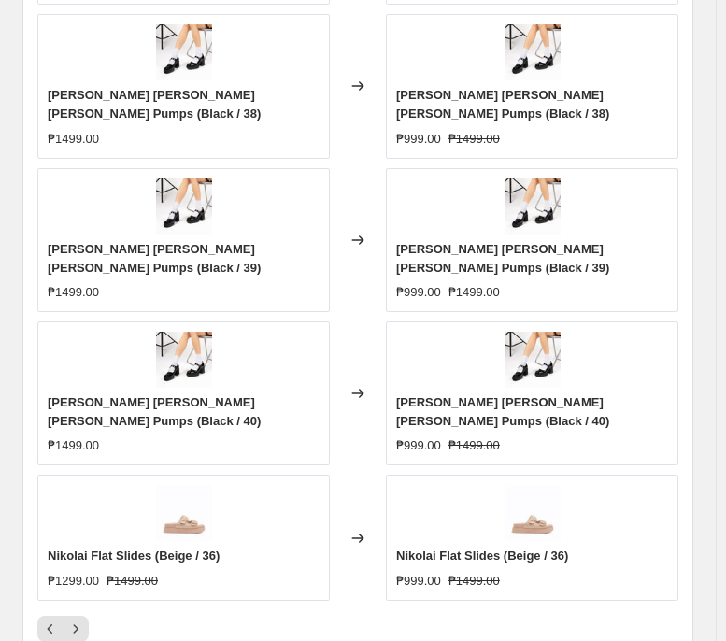
scroll to position [1563, 0]
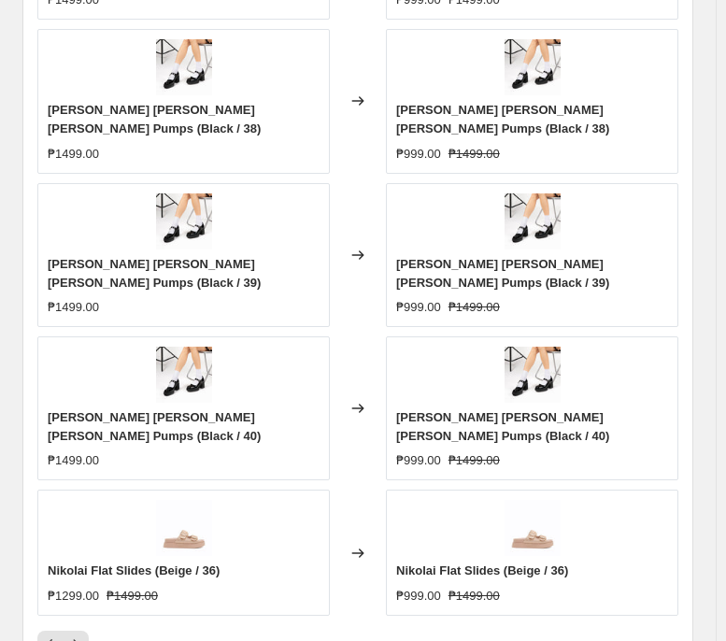
scroll to position [1548, 0]
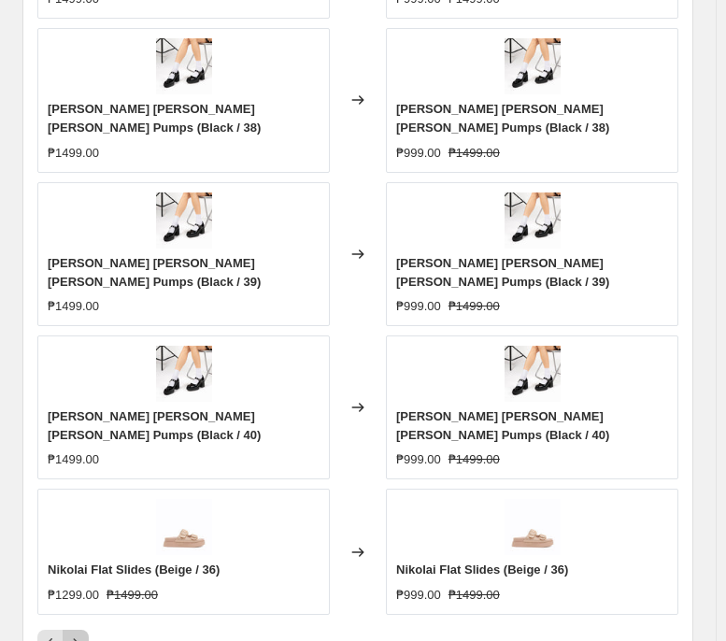
click at [72, 492] on icon "Next" at bounding box center [75, 643] width 19 height 19
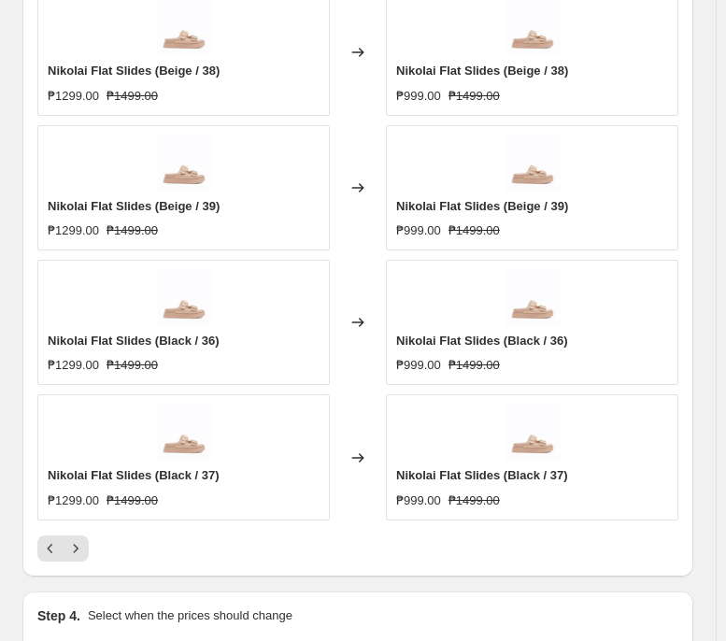
scroll to position [1552, 0]
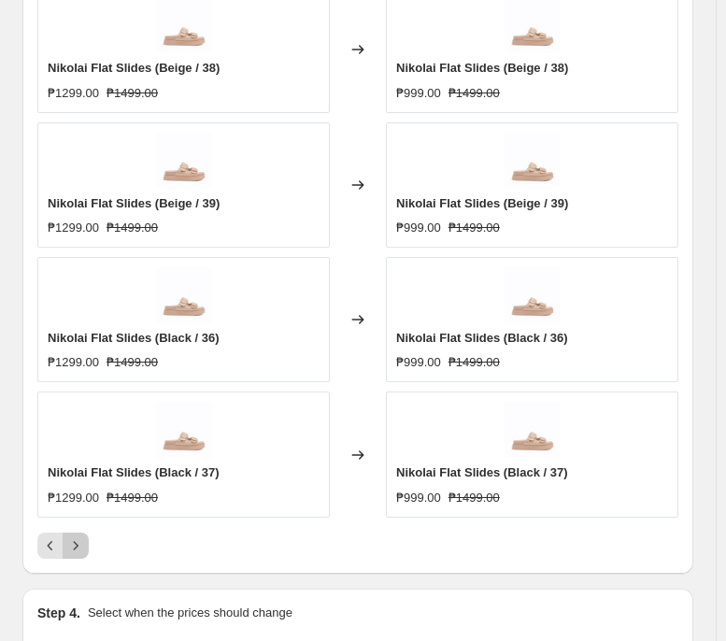
click at [75, 492] on icon "Next" at bounding box center [75, 545] width 19 height 19
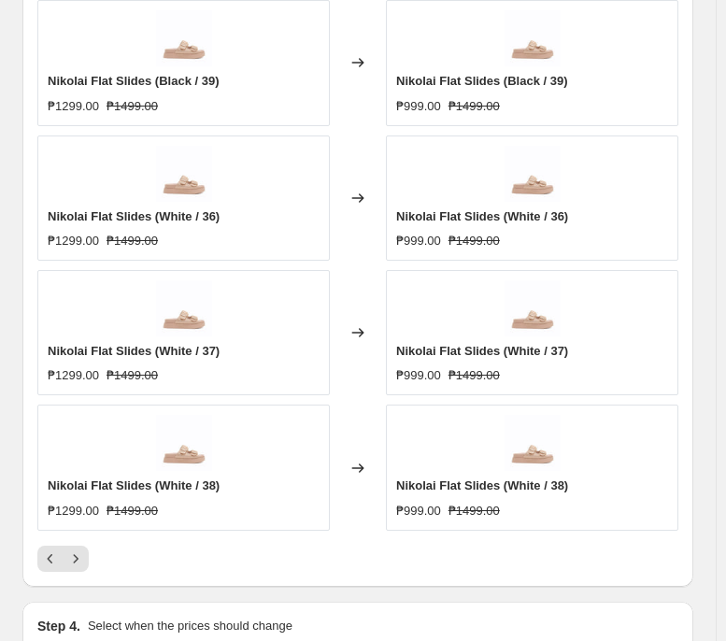
scroll to position [1544, 0]
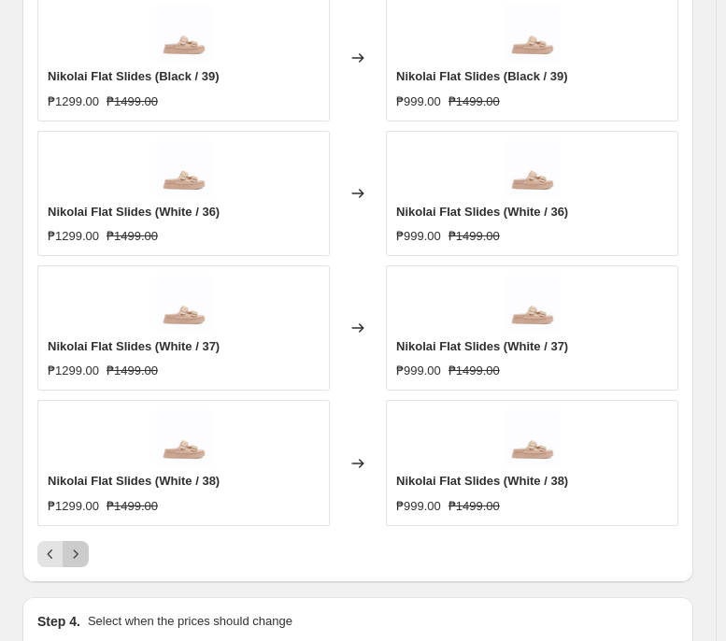
click at [78, 492] on icon "Next" at bounding box center [75, 554] width 19 height 19
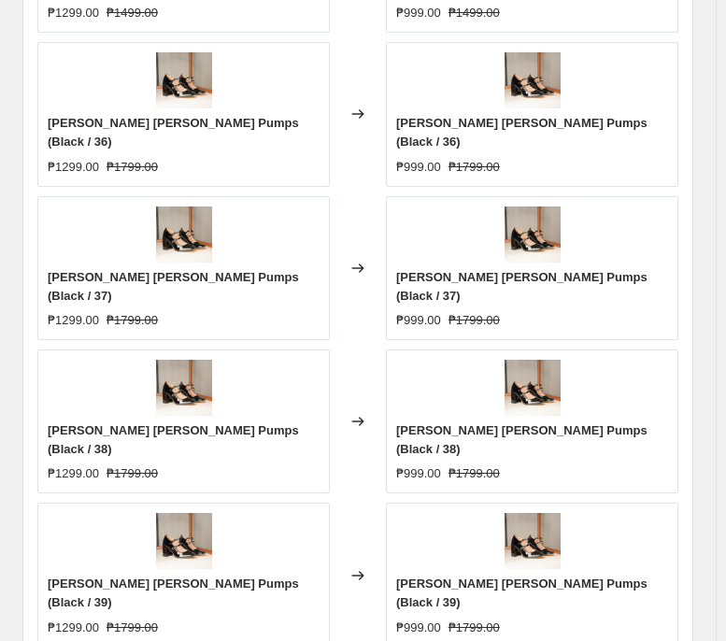
scroll to position [1496, 0]
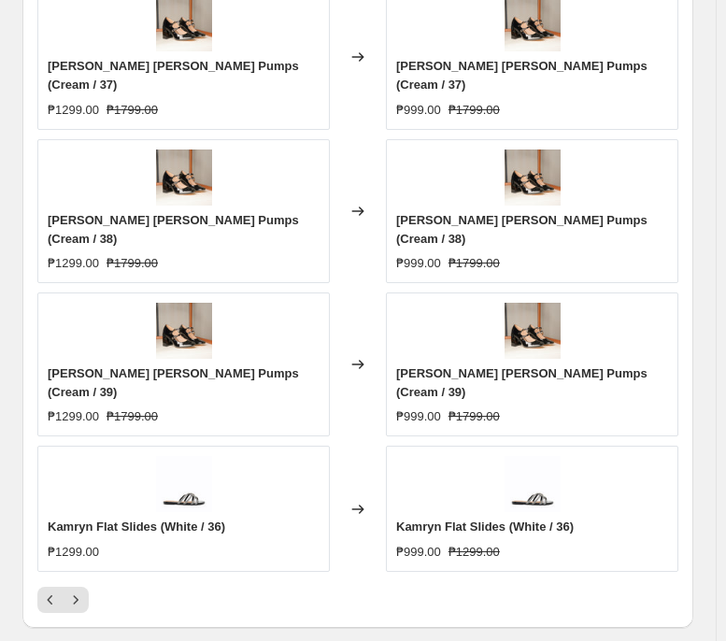
scroll to position [1593, 0]
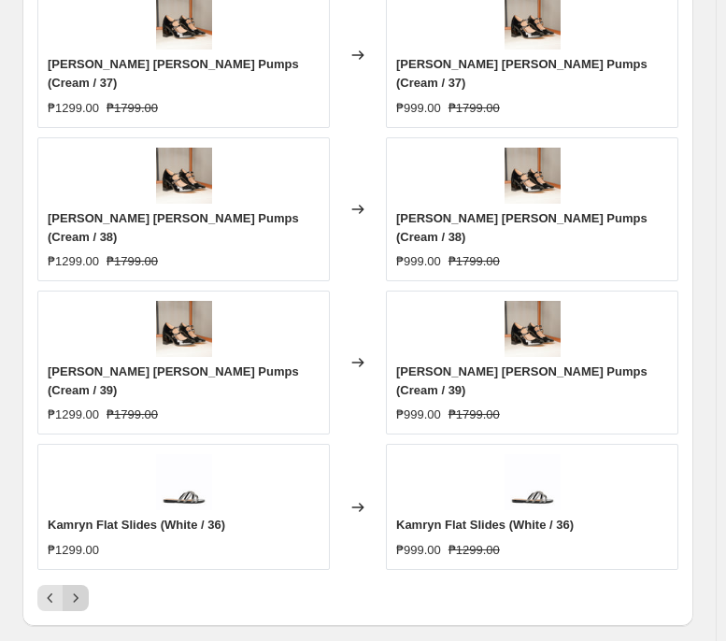
click at [86, 492] on button "Next" at bounding box center [76, 598] width 26 height 26
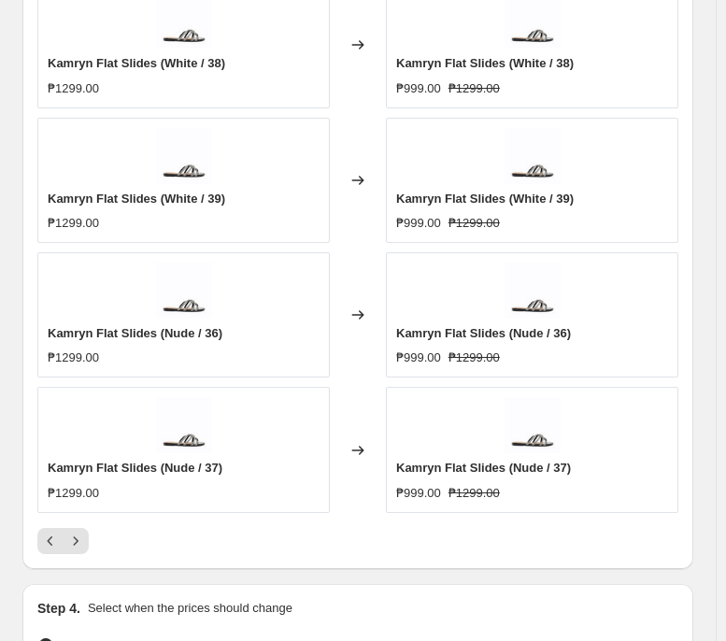
scroll to position [1558, 0]
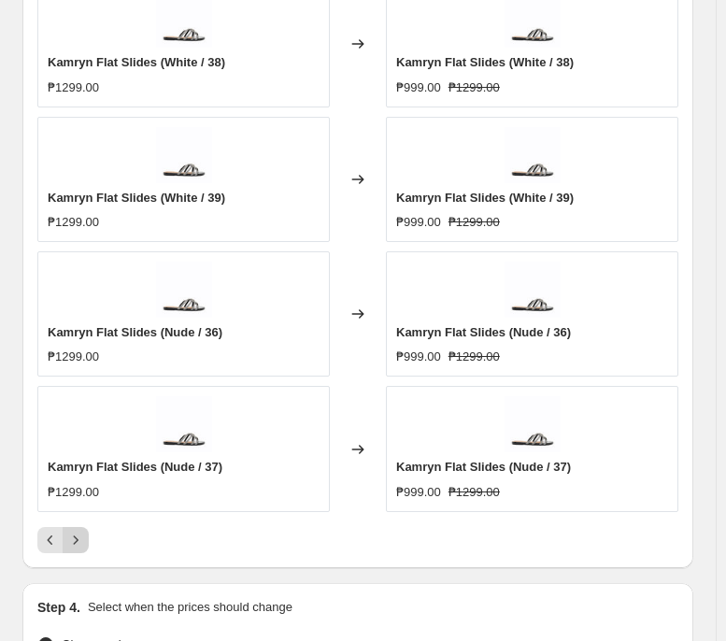
click at [78, 492] on icon "Next" at bounding box center [75, 540] width 19 height 19
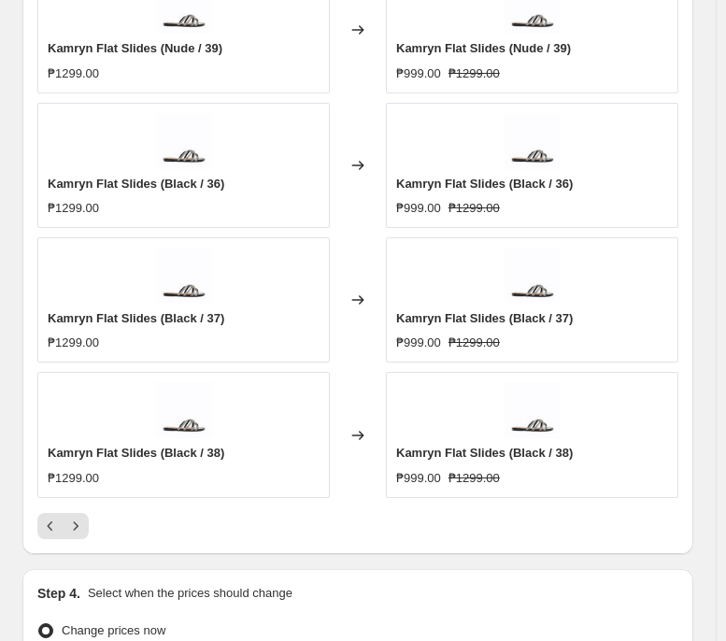
scroll to position [1573, 0]
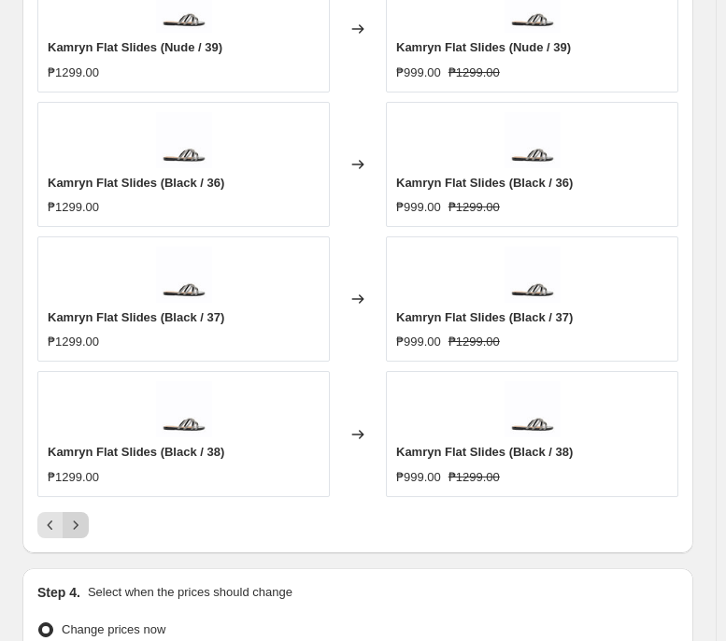
click at [80, 492] on icon "Next" at bounding box center [75, 525] width 19 height 19
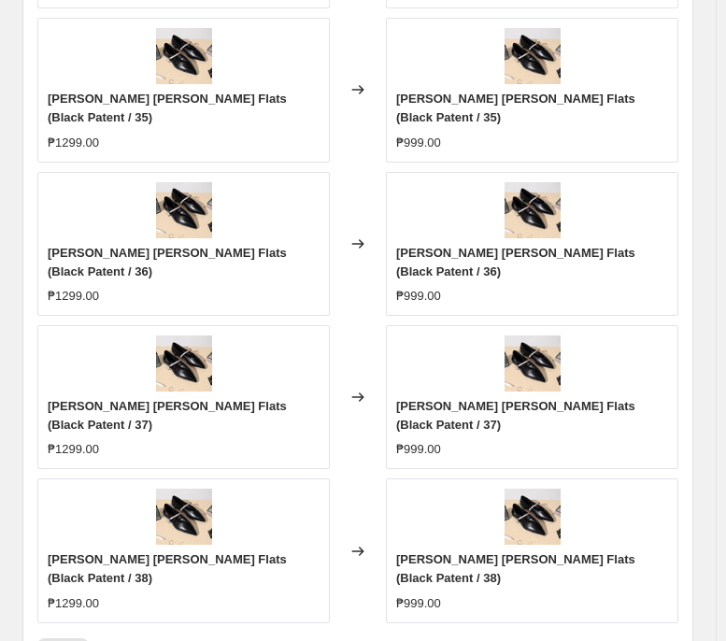
scroll to position [1520, 0]
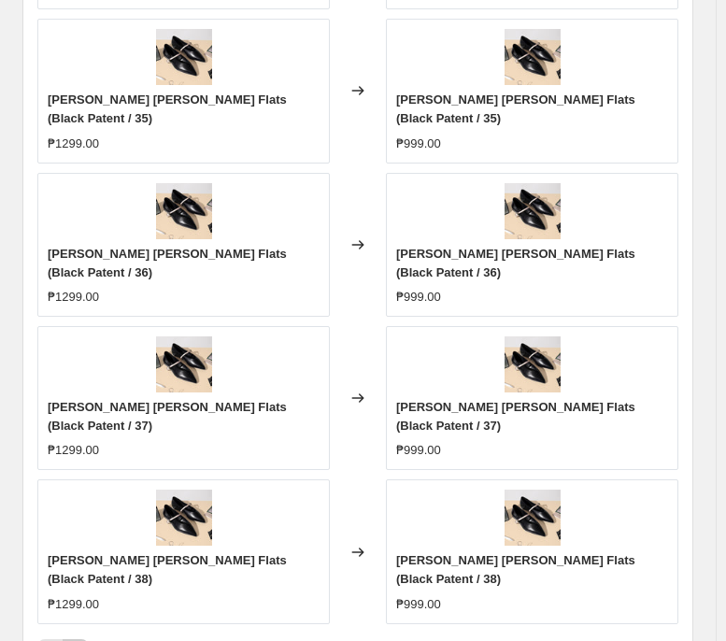
click at [82, 492] on icon "Next" at bounding box center [75, 652] width 19 height 19
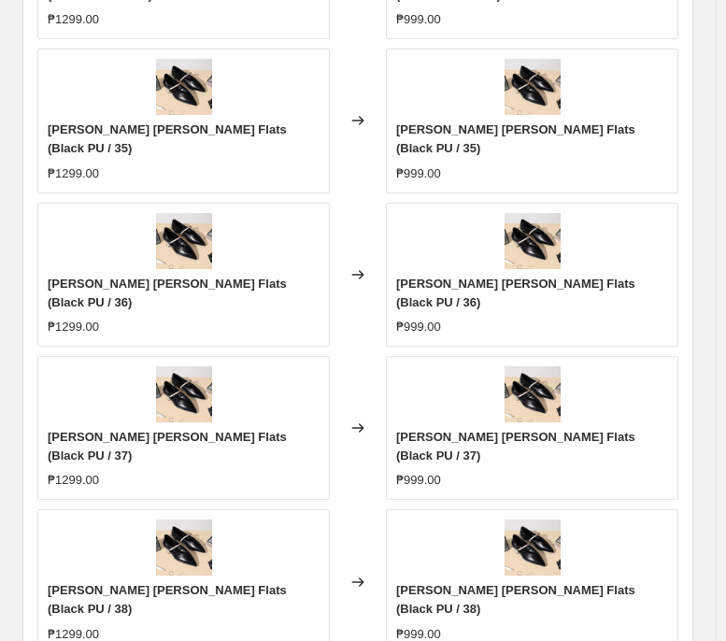
scroll to position [1529, 0]
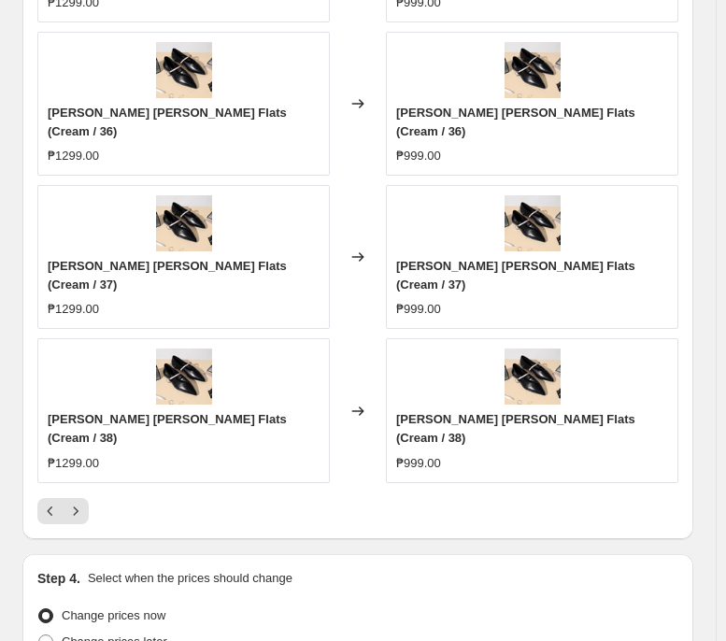
scroll to position [1701, 0]
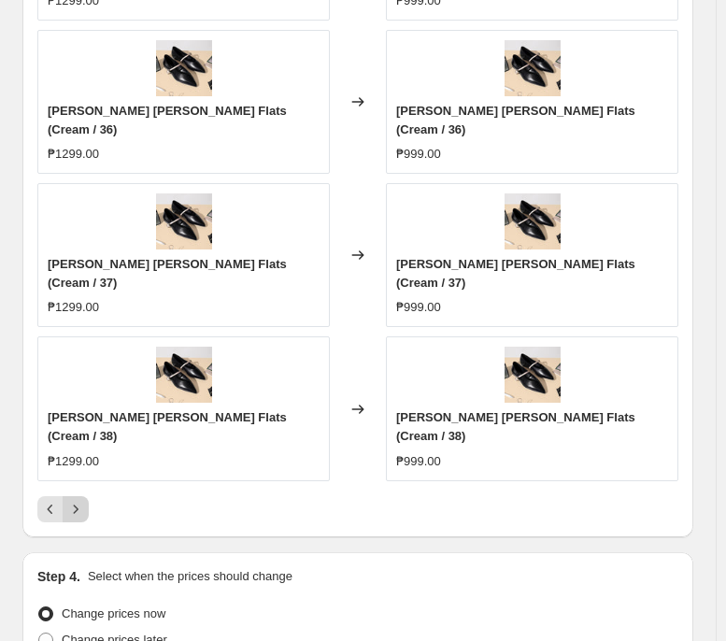
click at [80, 492] on icon "Next" at bounding box center [75, 509] width 19 height 19
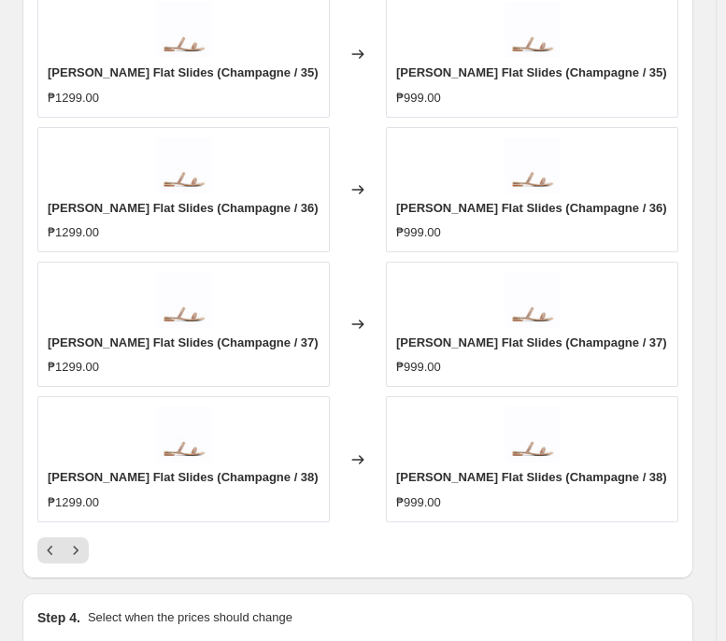
scroll to position [1591, 0]
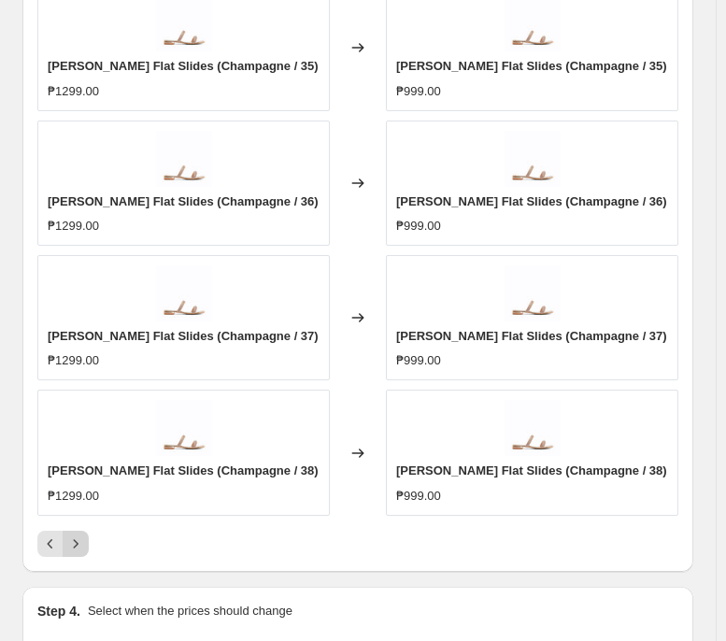
drag, startPoint x: 72, startPoint y: 523, endPoint x: 80, endPoint y: 512, distance: 14.0
click at [80, 492] on div "PRICE CHANGE PREVIEW 154 product variants would be affected by this price chang…" at bounding box center [357, 168] width 671 height 805
click at [80, 492] on icon "Next" at bounding box center [75, 543] width 19 height 19
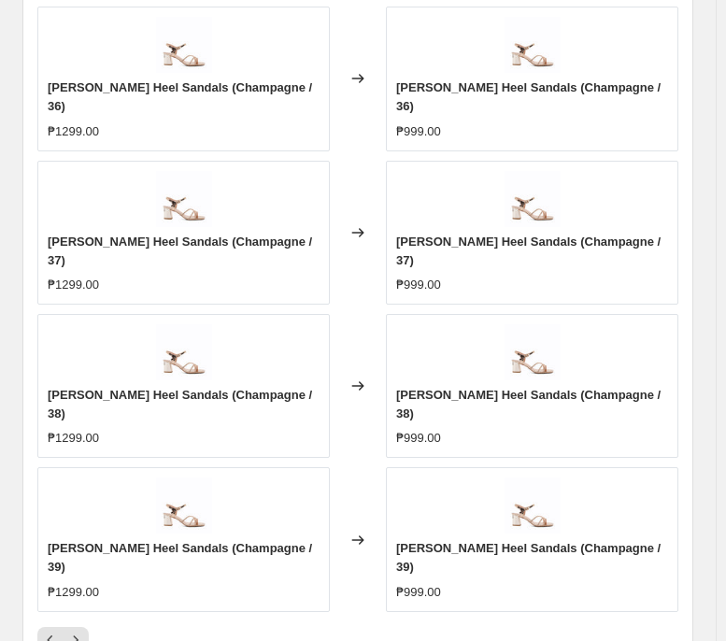
scroll to position [1533, 0]
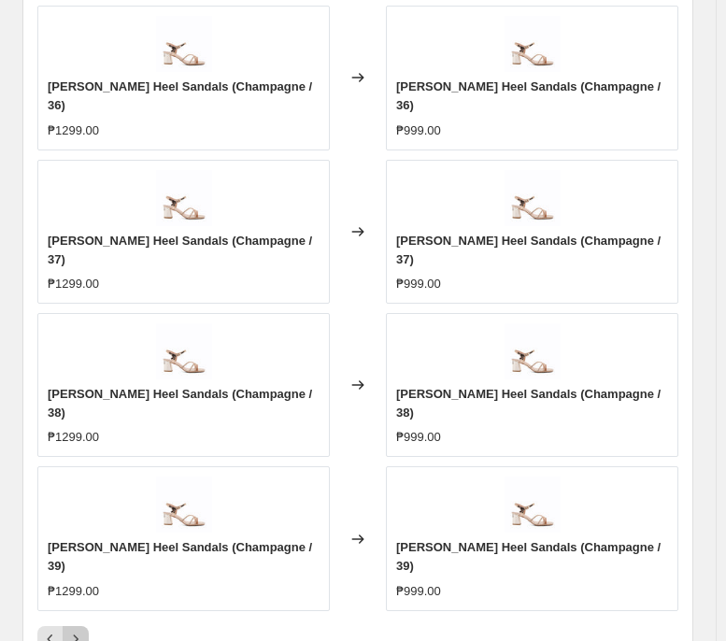
click at [80, 492] on icon "Next" at bounding box center [75, 639] width 19 height 19
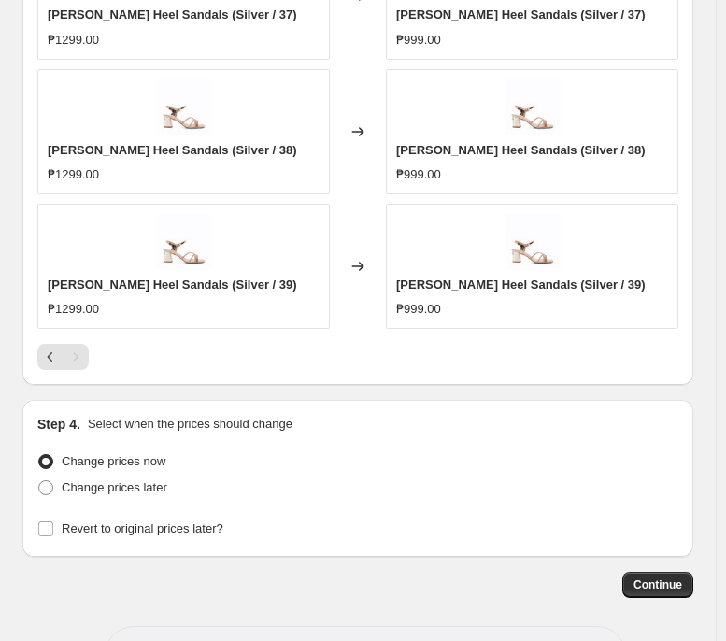
scroll to position [1680, 0]
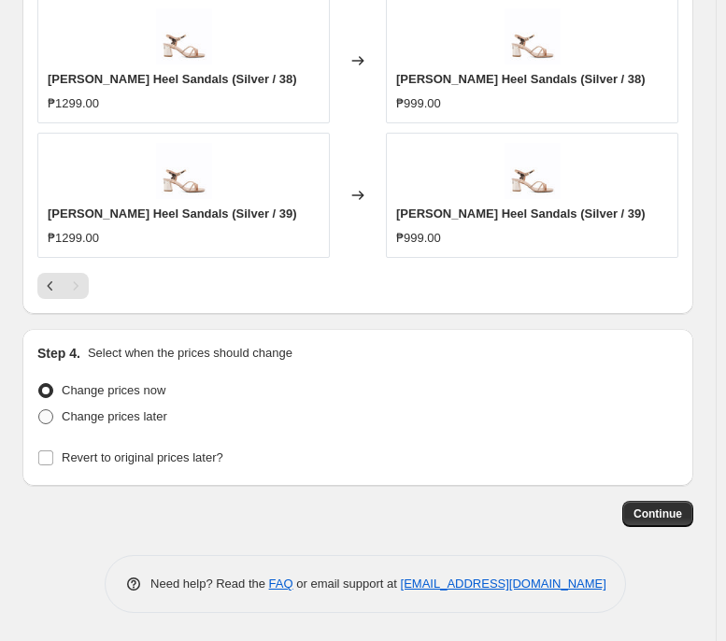
click at [142, 416] on span "Change prices later" at bounding box center [115, 416] width 106 height 14
click at [39, 410] on input "Change prices later" at bounding box center [38, 409] width 1 height 1
radio input "true"
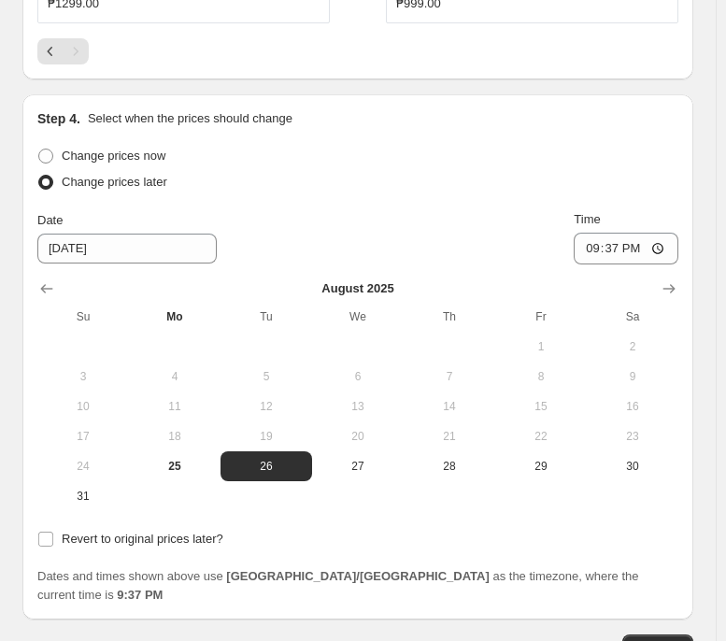
scroll to position [1912, 0]
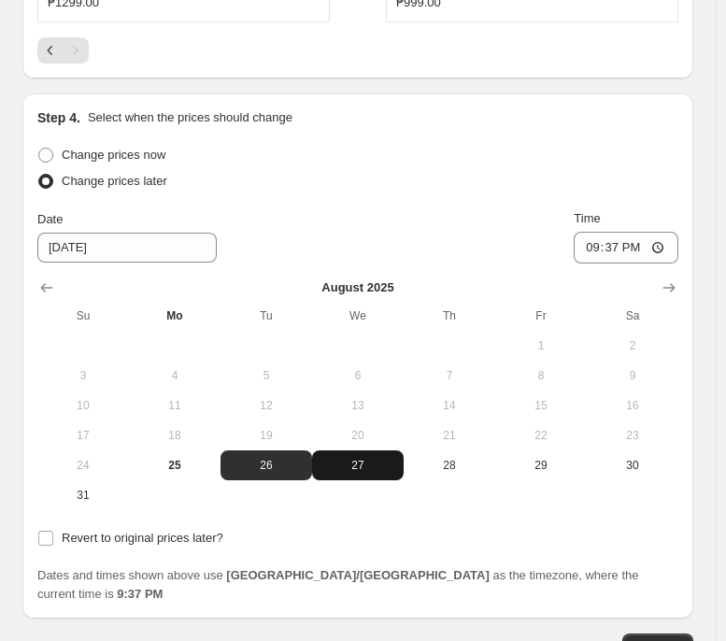
click at [323, 466] on span "27" at bounding box center [358, 465] width 77 height 15
type input "[DATE]"
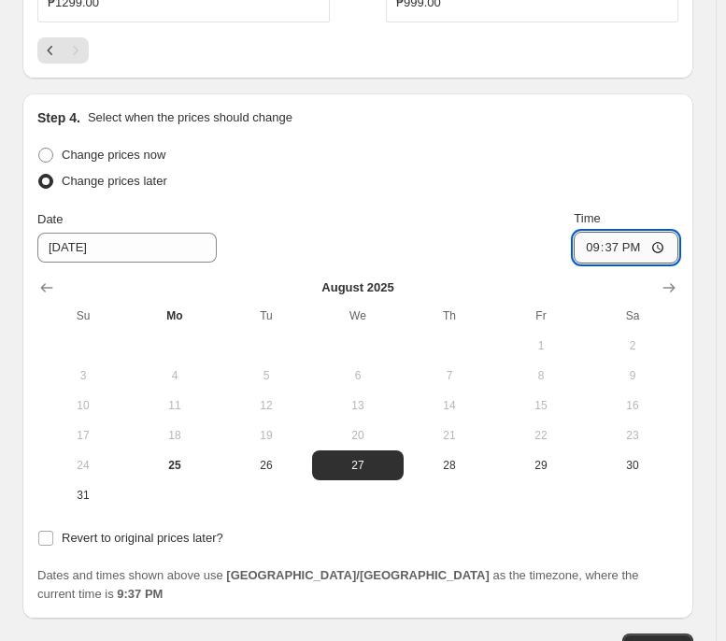
click at [601, 253] on input "21:37" at bounding box center [626, 248] width 105 height 32
type input "00:00"
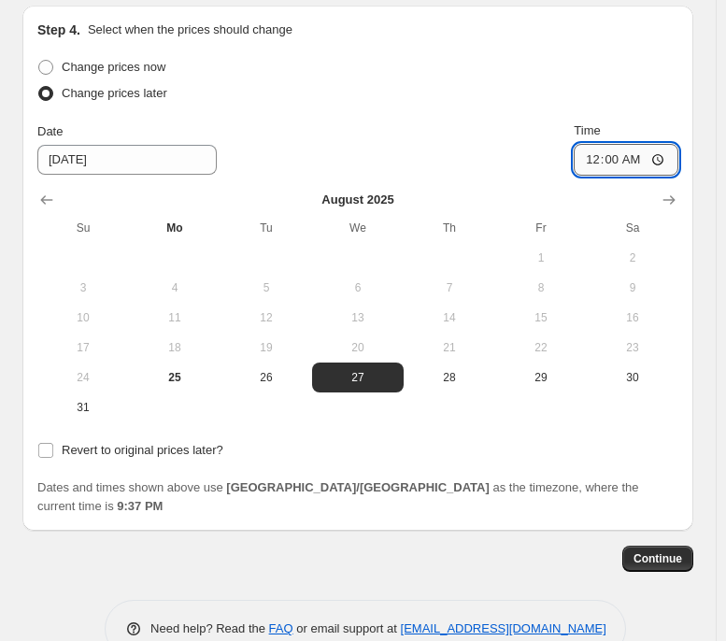
scroll to position [2001, 0]
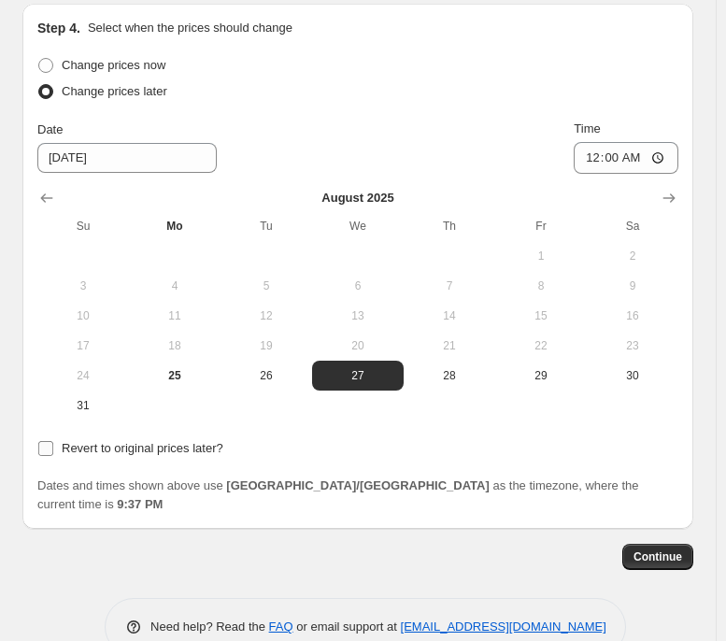
click at [192, 455] on span "Revert to original prices later?" at bounding box center [143, 448] width 162 height 14
click at [53, 456] on input "Revert to original prices later?" at bounding box center [45, 448] width 15 height 15
checkbox input "true"
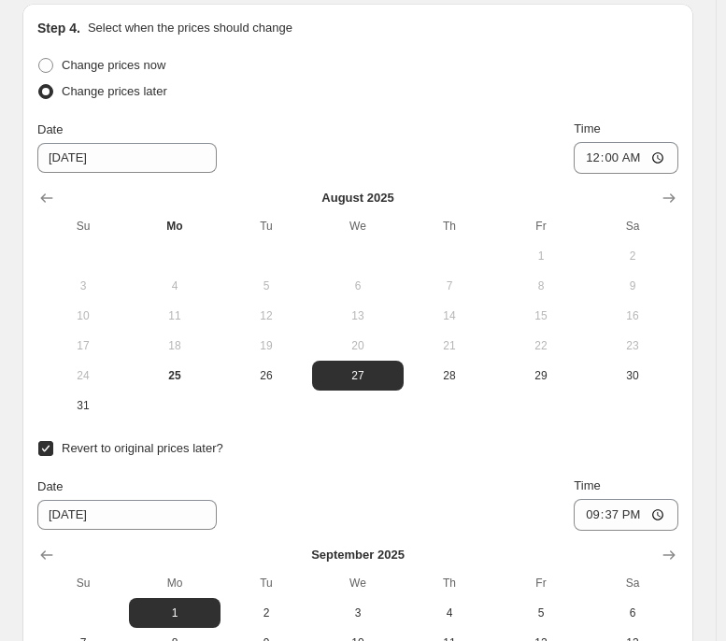
scroll to position [2315, 0]
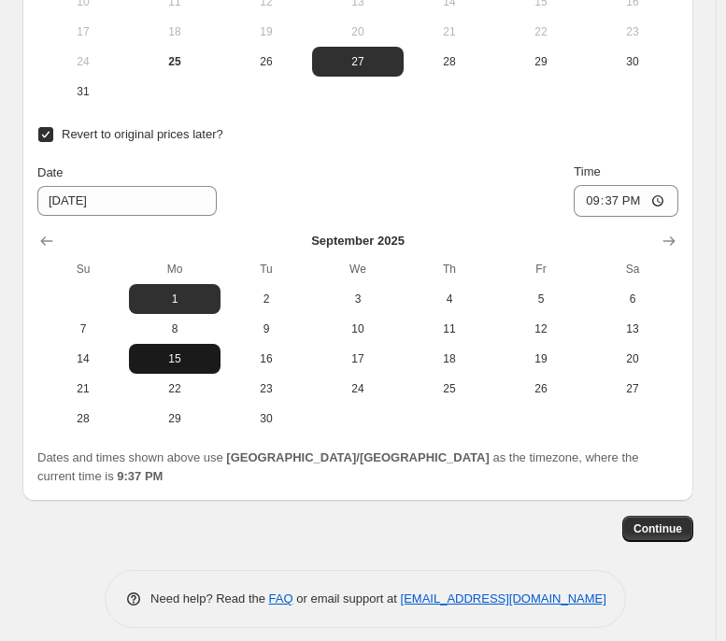
click at [201, 351] on button "15" at bounding box center [175, 359] width 92 height 30
type input "[DATE]"
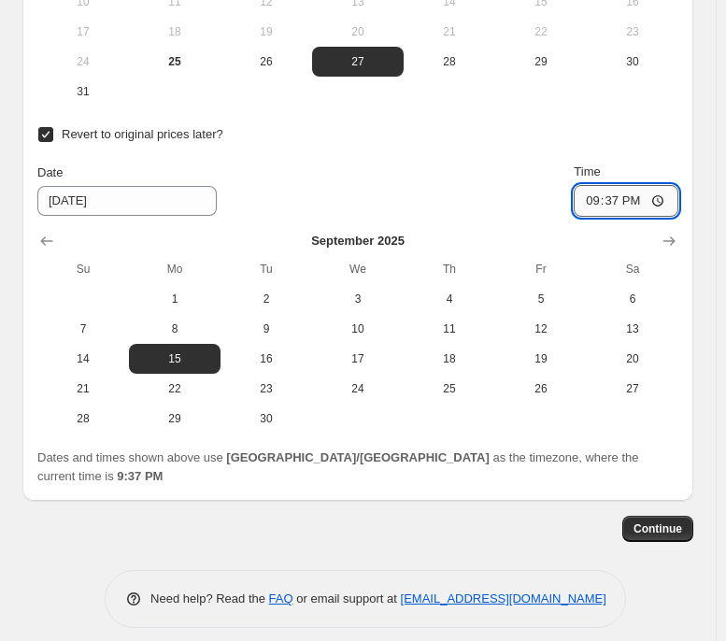
click at [604, 206] on input "21:37" at bounding box center [626, 201] width 105 height 32
type input "23:59"
click at [678, 492] on button "Continue" at bounding box center [657, 529] width 71 height 26
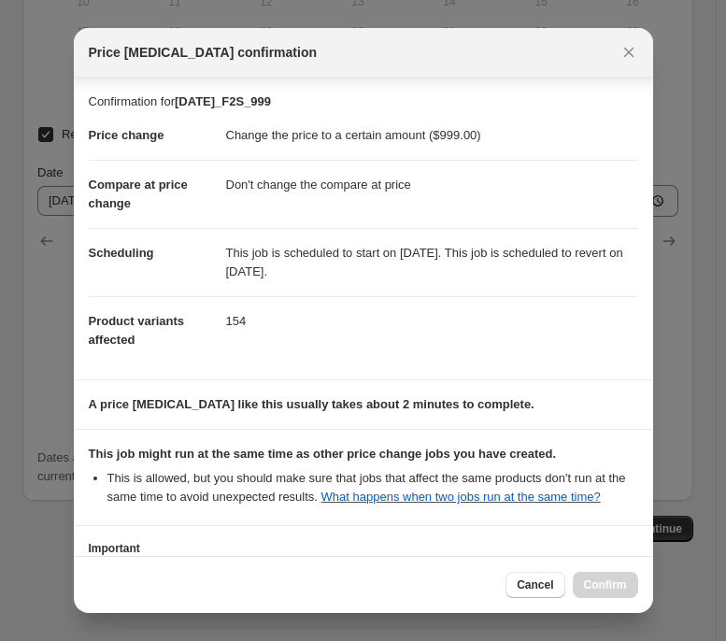
scroll to position [143, 0]
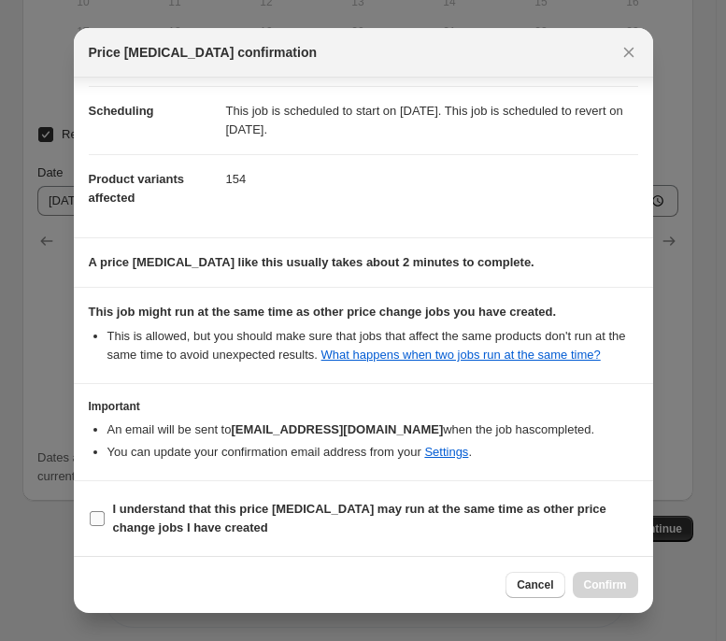
click at [434, 492] on b "I understand that this price [MEDICAL_DATA] may run at the same time as other p…" at bounding box center [359, 518] width 493 height 33
click at [105, 492] on input "I understand that this price [MEDICAL_DATA] may run at the same time as other p…" at bounding box center [97, 518] width 15 height 15
checkbox input "true"
click at [636, 492] on button "Confirm" at bounding box center [605, 585] width 65 height 26
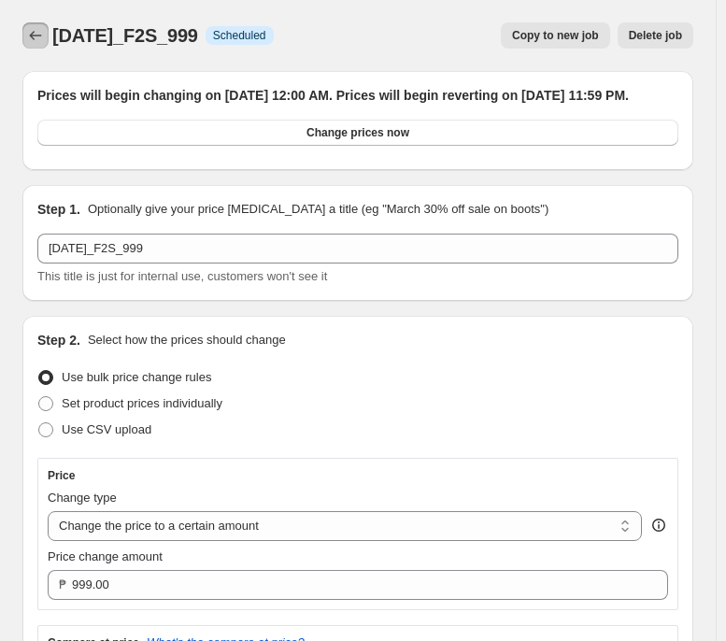
click at [29, 24] on button "Price change jobs" at bounding box center [35, 35] width 26 height 26
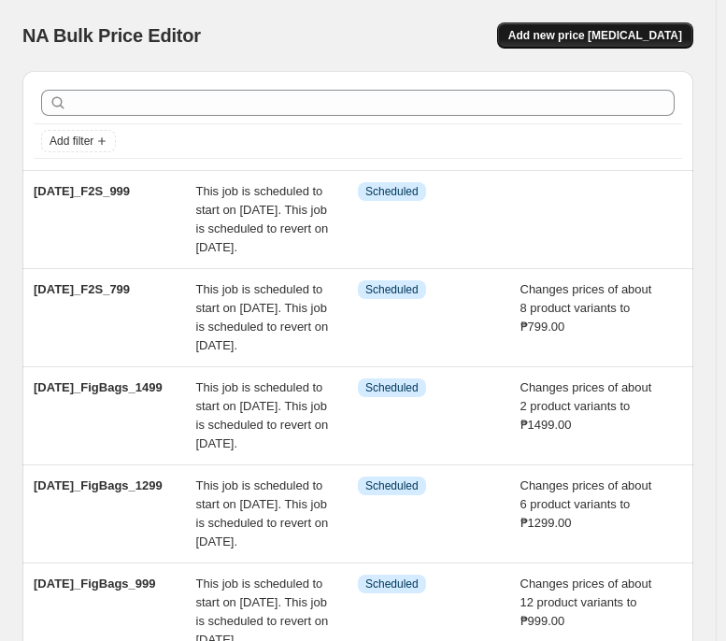
click at [596, 28] on span "Add new price [MEDICAL_DATA]" at bounding box center [595, 35] width 174 height 15
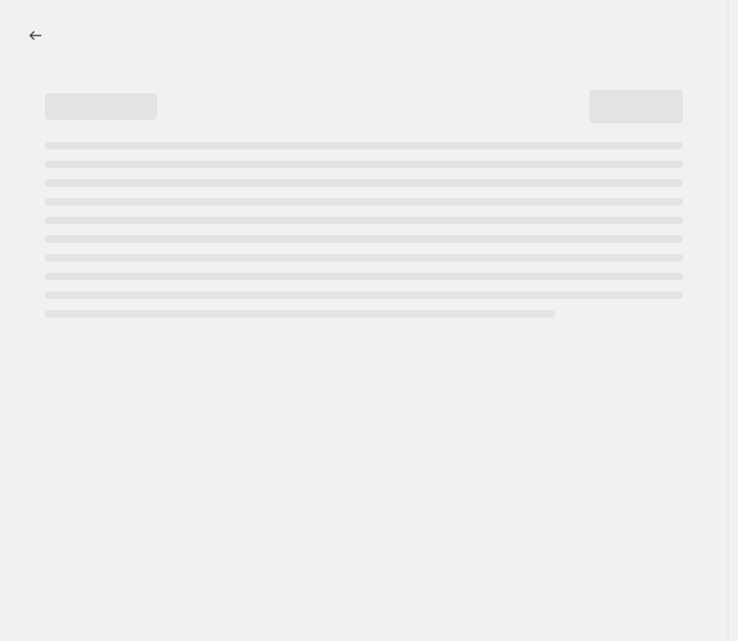
select select "percentage"
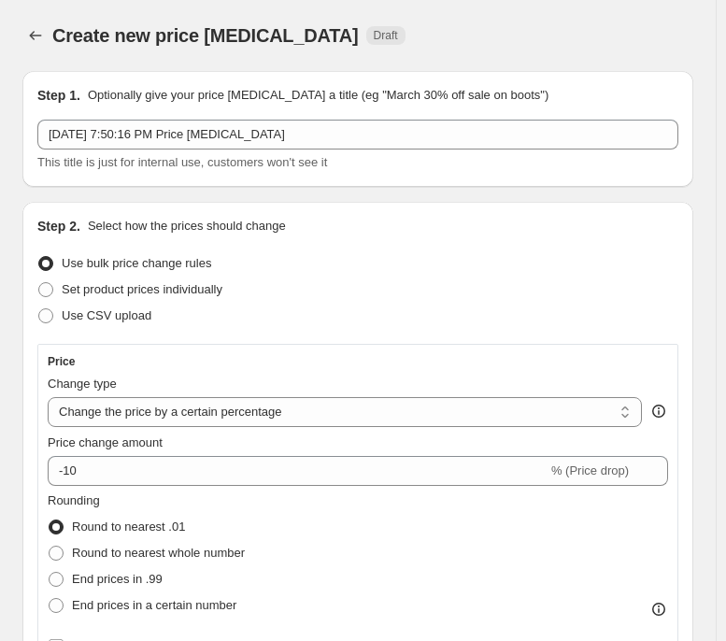
click at [335, 150] on div "[DATE] 7:50:16 PM Price [MEDICAL_DATA] This title is just for internal use, cus…" at bounding box center [357, 146] width 641 height 52
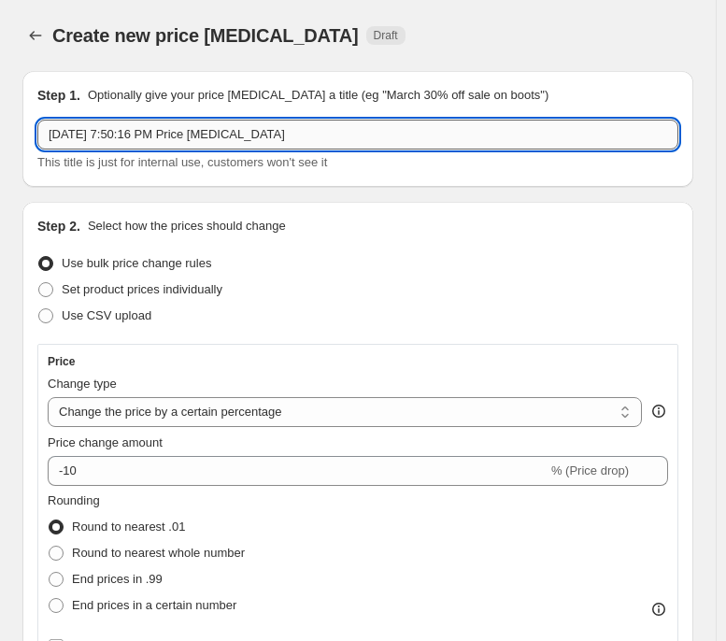
click at [344, 143] on input "[DATE] 7:50:16 PM Price [MEDICAL_DATA]" at bounding box center [357, 135] width 641 height 30
paste input "[DATE]_F2S_1299"
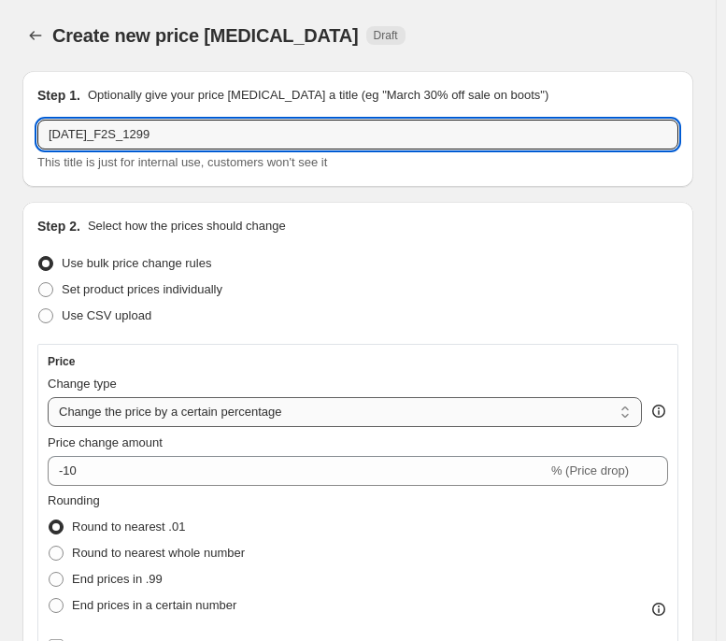
type input "[DATE]_F2S_1299"
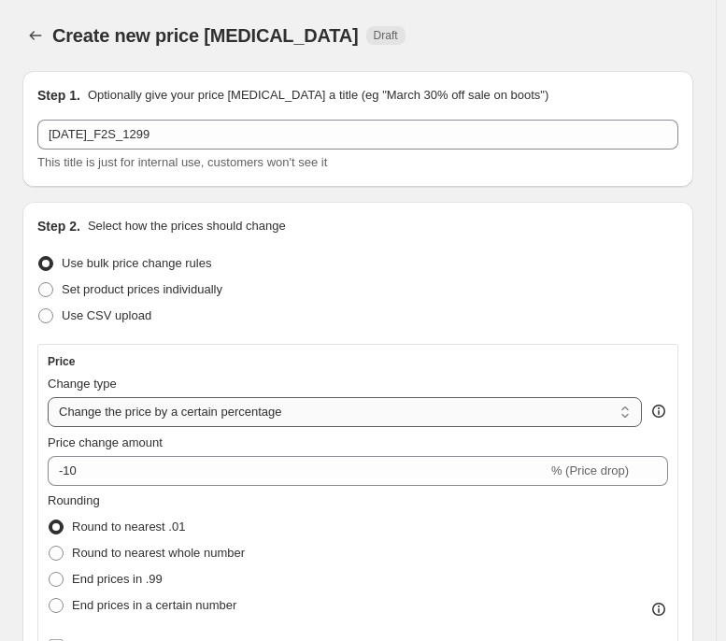
click at [269, 424] on select "Change the price to a certain amount Change the price by a certain amount Chang…" at bounding box center [345, 412] width 594 height 30
select select "to"
click at [48, 397] on select "Change the price to a certain amount Change the price by a certain amount Chang…" at bounding box center [345, 412] width 594 height 30
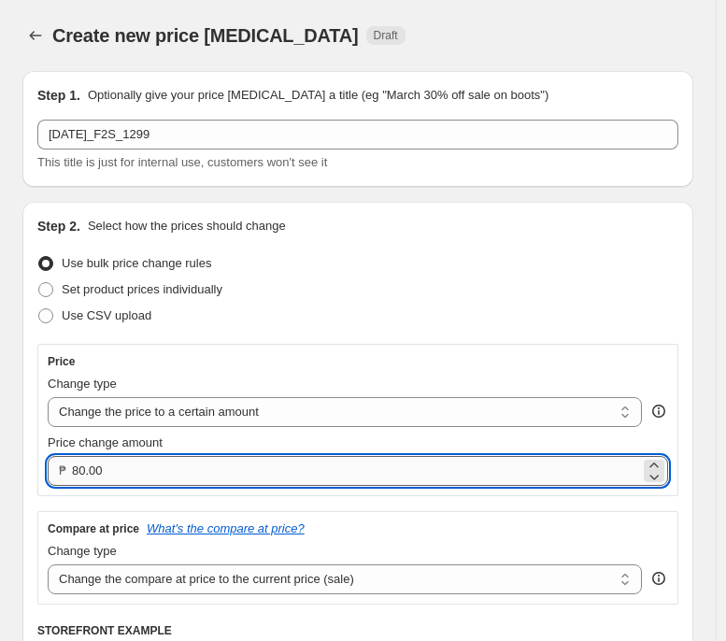
click at [282, 479] on input "80.00" at bounding box center [356, 471] width 568 height 30
type input "1299.00"
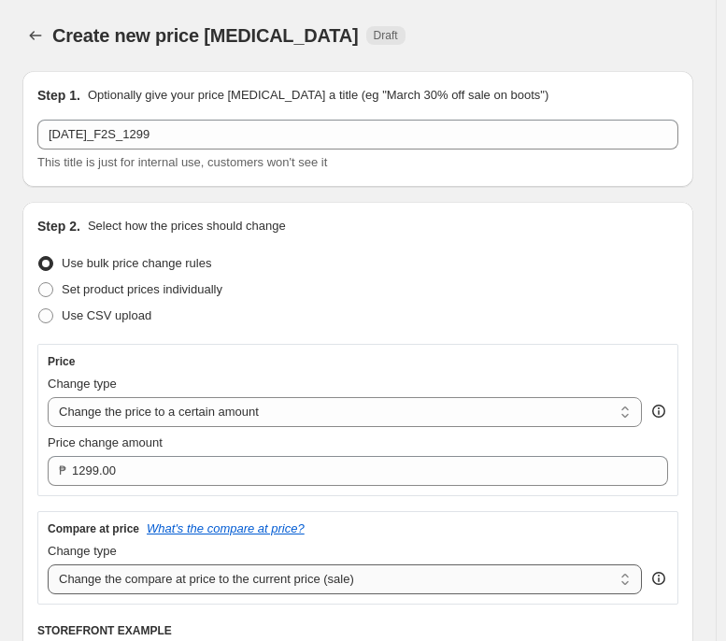
click at [337, 492] on select "Change the compare at price to the current price (sale) Change the compare at p…" at bounding box center [345, 579] width 594 height 30
select select "no_change"
click at [48, 492] on select "Change the compare at price to the current price (sale) Change the compare at p…" at bounding box center [345, 579] width 594 height 30
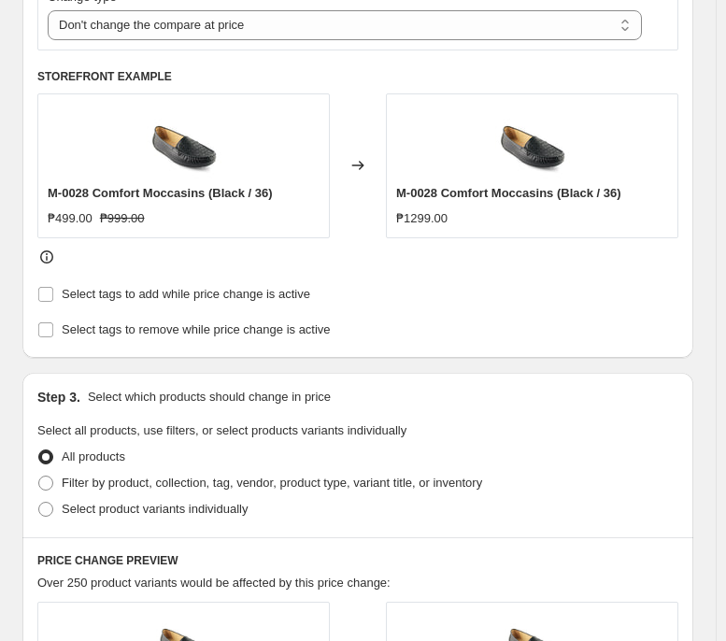
scroll to position [558, 0]
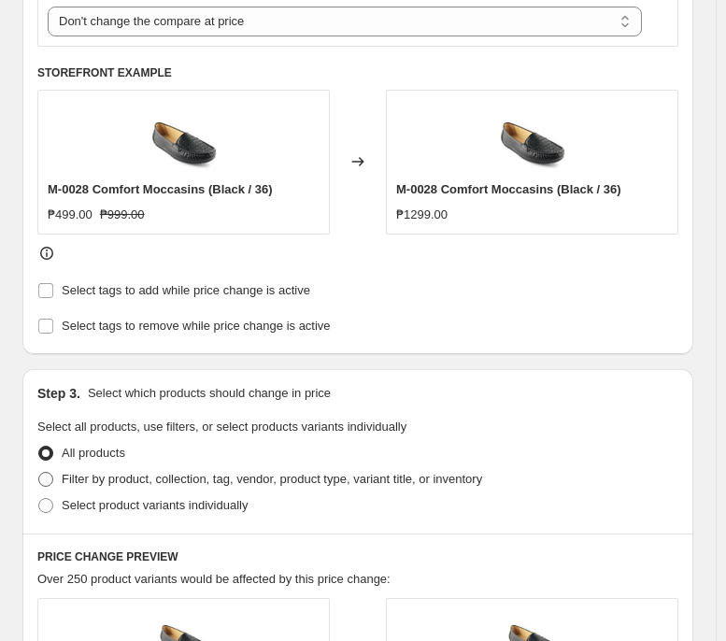
click at [355, 489] on span "Filter by product, collection, tag, vendor, product type, variant title, or inv…" at bounding box center [272, 479] width 420 height 19
click at [39, 473] on input "Filter by product, collection, tag, vendor, product type, variant title, or inv…" at bounding box center [38, 472] width 1 height 1
radio input "true"
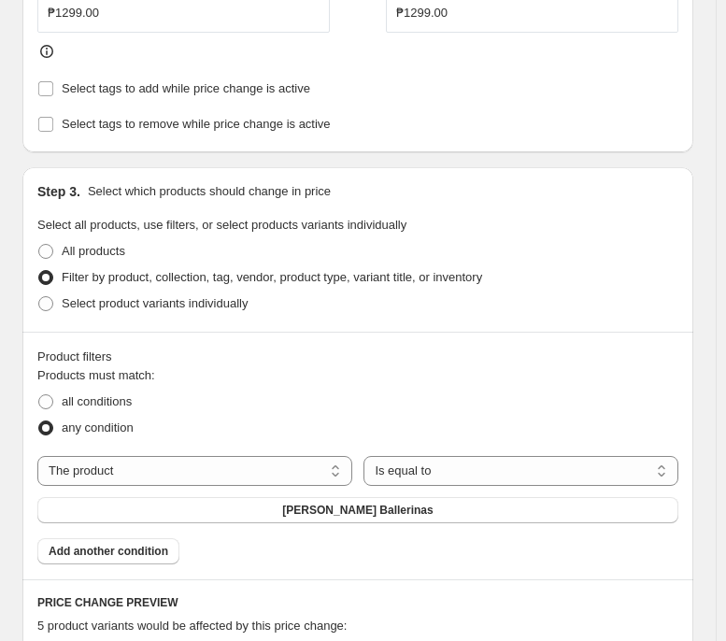
scroll to position [762, 0]
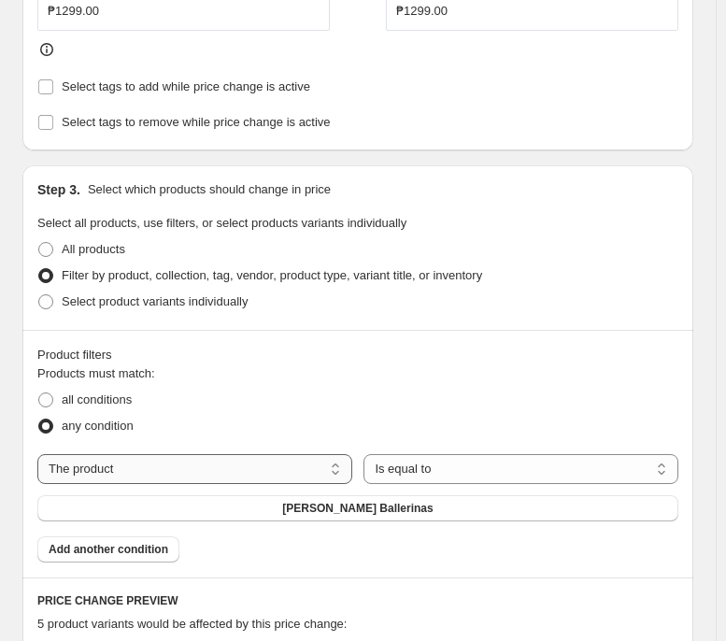
click at [197, 476] on select "The product The product's collection The product's tag The product's vendor The…" at bounding box center [194, 469] width 315 height 30
select select "tag"
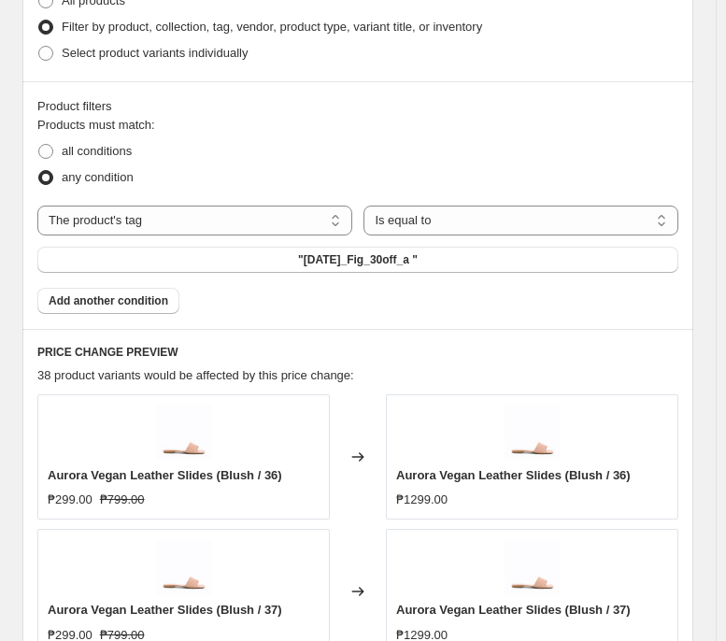
scroll to position [1011, 0]
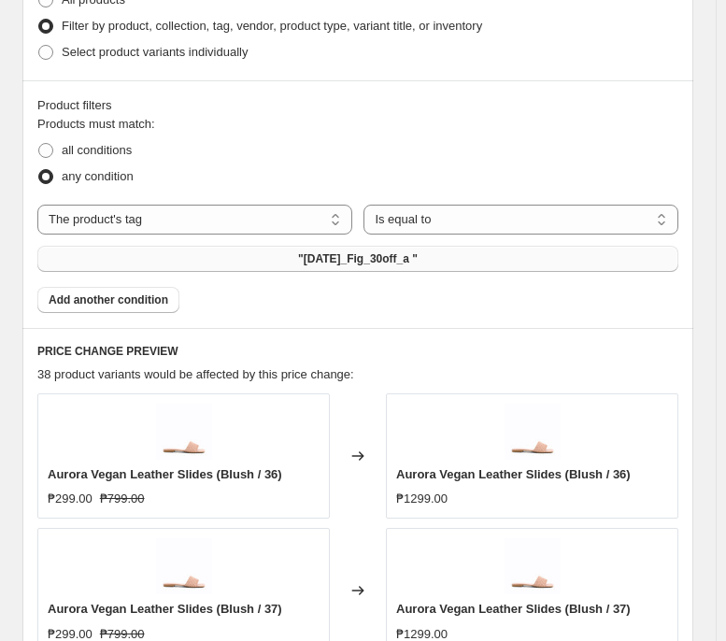
click at [434, 272] on button ""[DATE]_Fig_30off_a "" at bounding box center [357, 259] width 641 height 26
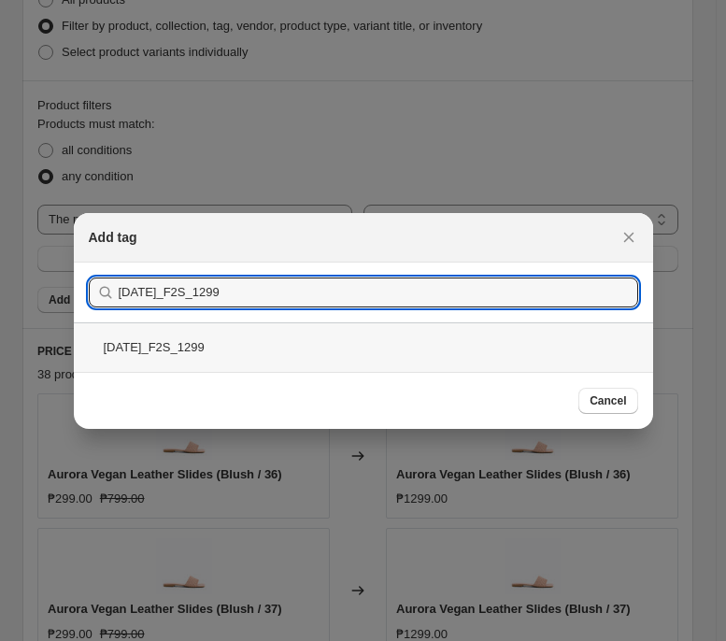
type input "[DATE]_F2S_1299"
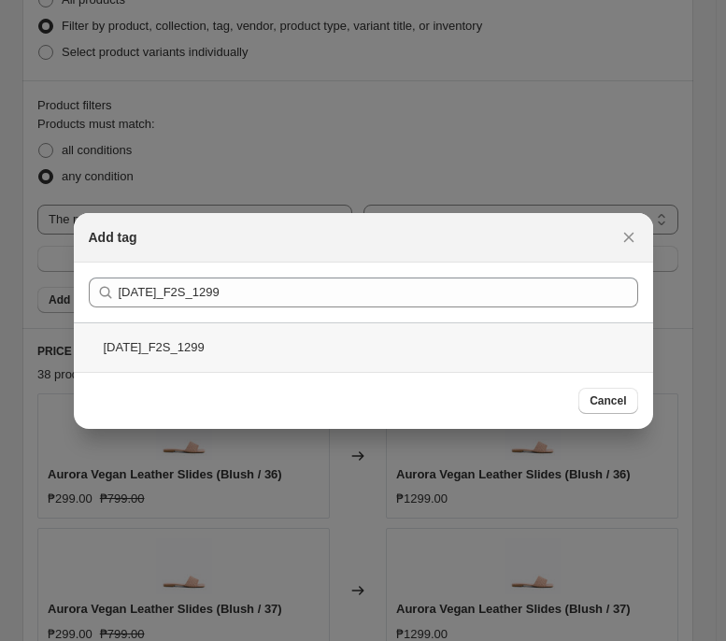
click at [468, 354] on div "[DATE]_F2S_1299" at bounding box center [363, 347] width 579 height 50
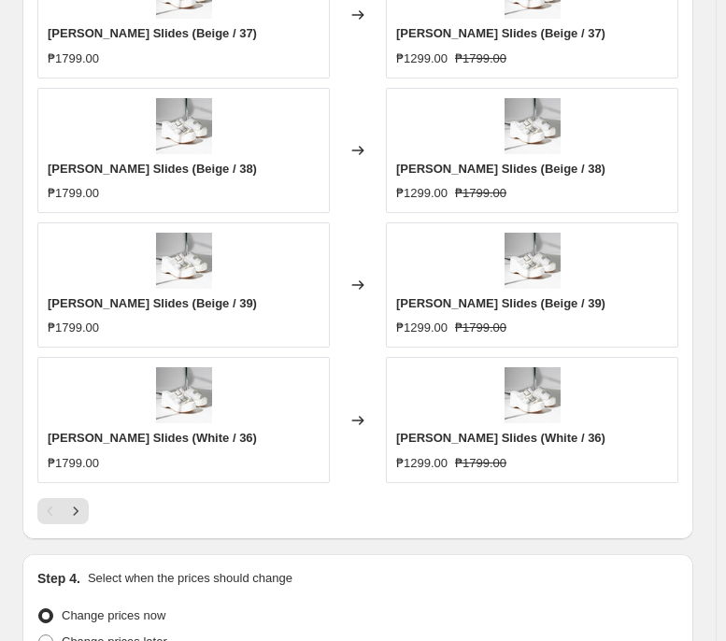
scroll to position [1702, 0]
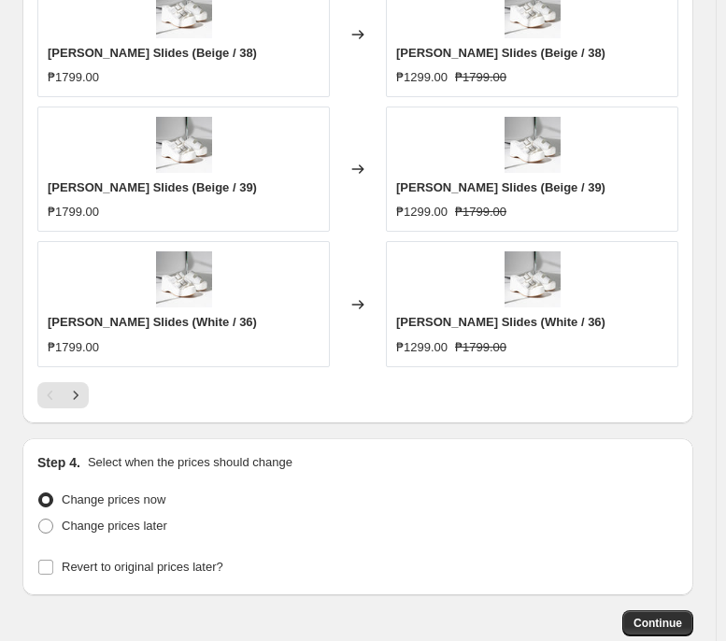
click at [56, 415] on div "PRICE CHANGE PREVIEW 8 product variants would be affected by this price change:…" at bounding box center [357, 30] width 671 height 786
click at [72, 408] on button "Next" at bounding box center [76, 395] width 26 height 26
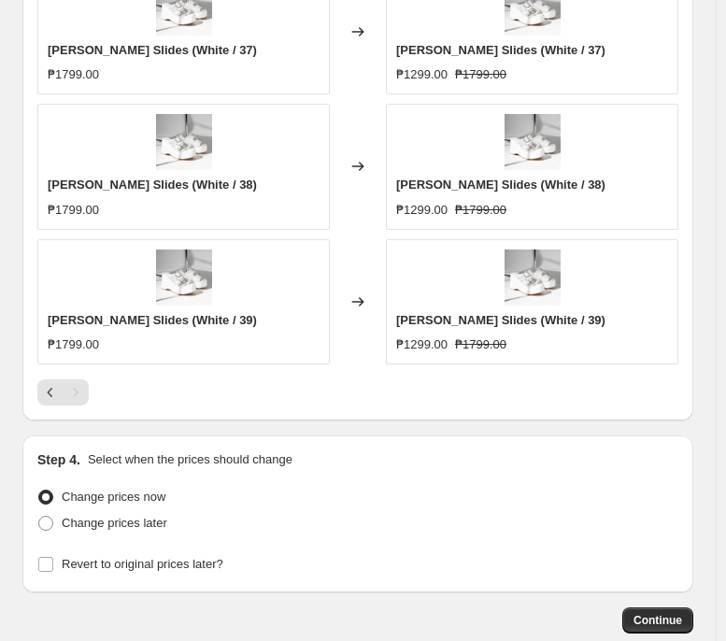
scroll to position [1436, 0]
click at [145, 492] on span "Change prices later" at bounding box center [115, 522] width 106 height 14
click at [39, 492] on input "Change prices later" at bounding box center [38, 515] width 1 height 1
radio input "true"
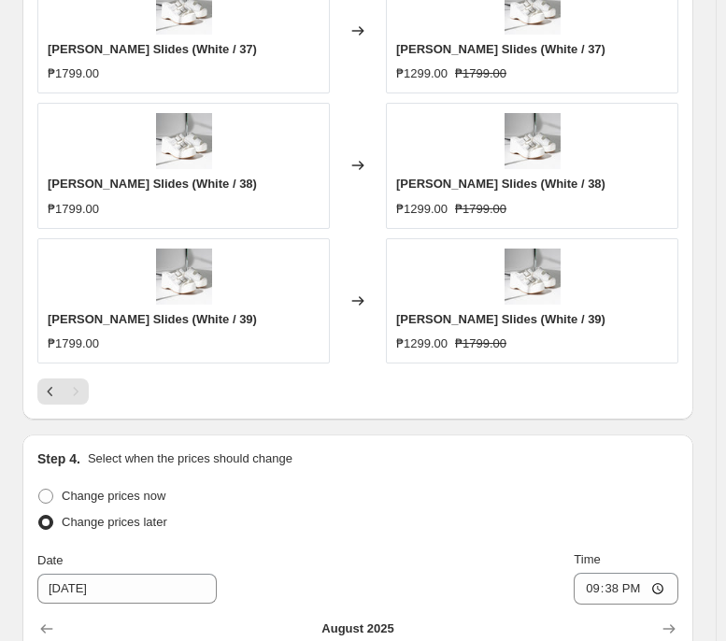
scroll to position [1895, 0]
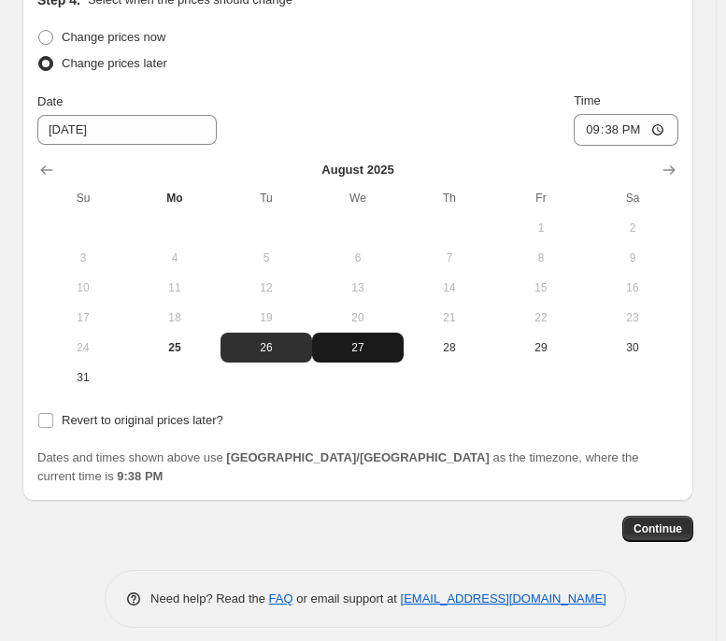
click at [365, 355] on span "27" at bounding box center [358, 347] width 77 height 15
type input "[DATE]"
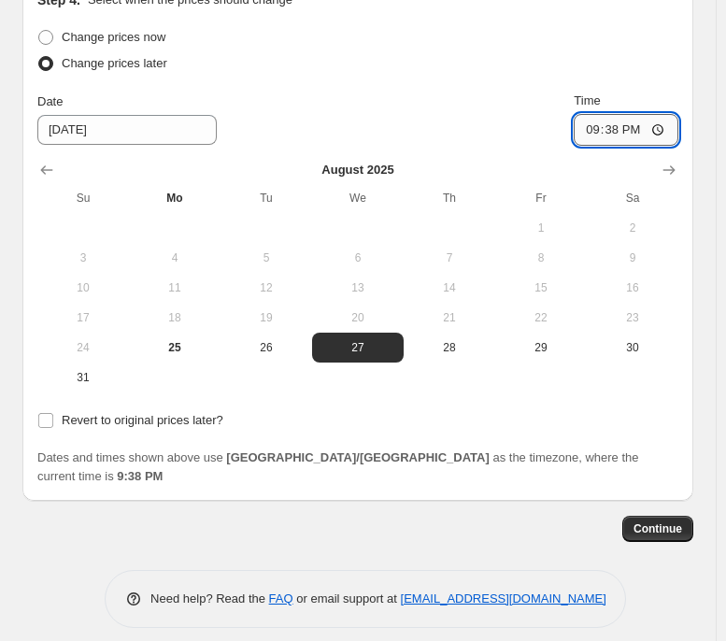
click at [589, 139] on input "21:38" at bounding box center [626, 130] width 105 height 32
type input "00:00"
click at [169, 424] on span "Revert to original prices later?" at bounding box center [143, 420] width 162 height 14
click at [53, 424] on input "Revert to original prices later?" at bounding box center [45, 420] width 15 height 15
checkbox input "true"
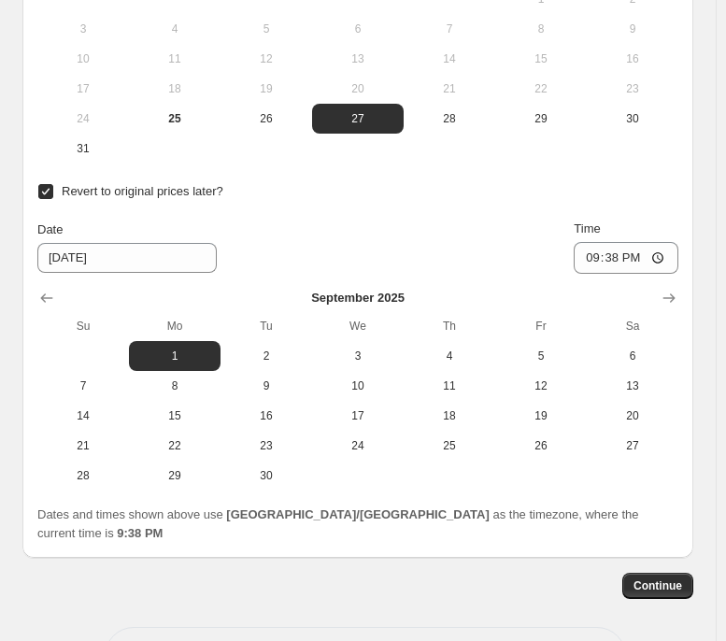
scroll to position [2146, 0]
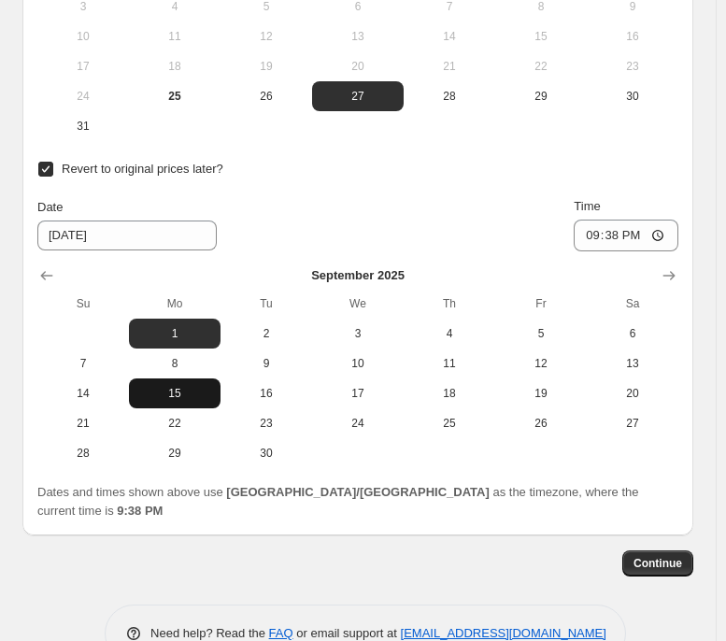
click at [197, 407] on button "15" at bounding box center [175, 393] width 92 height 30
type input "[DATE]"
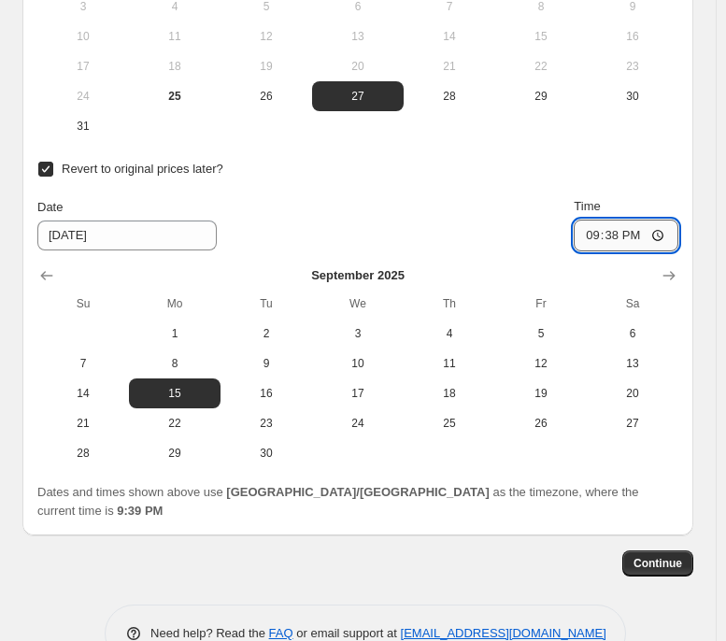
click at [605, 238] on input "21:38" at bounding box center [626, 236] width 105 height 32
type input "23:59"
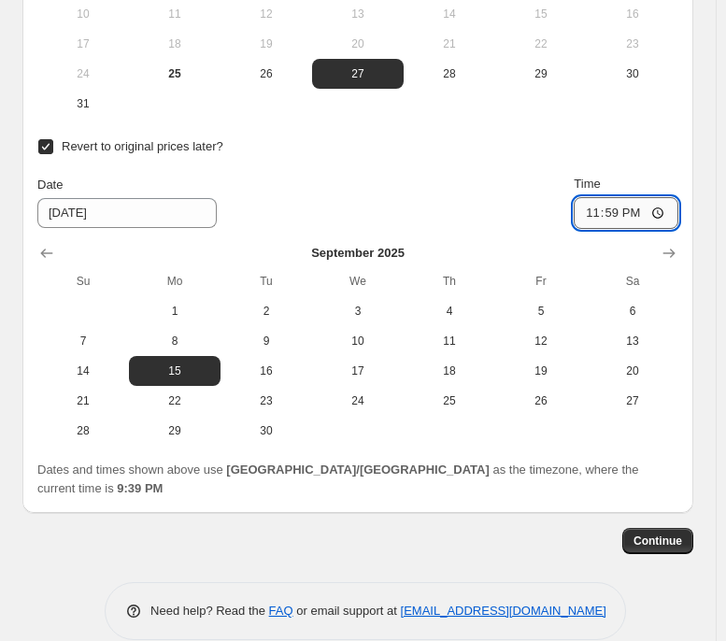
scroll to position [2170, 0]
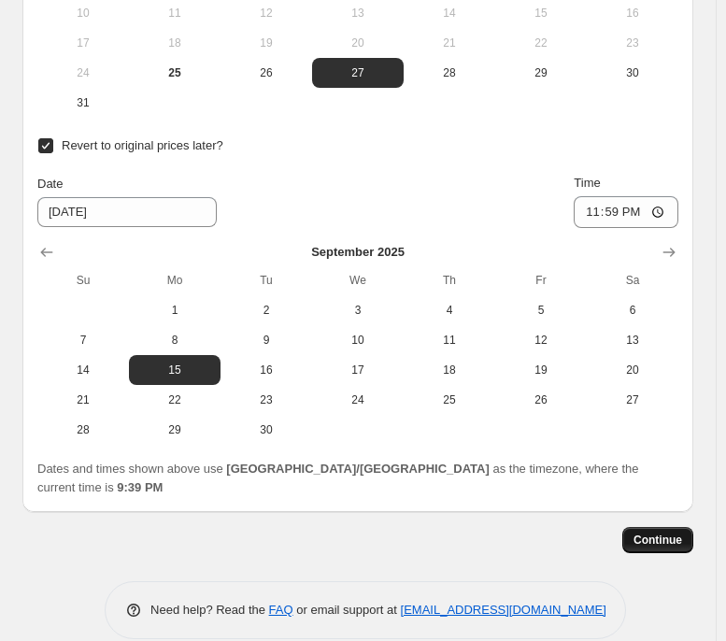
click at [693, 492] on button "Continue" at bounding box center [657, 540] width 71 height 26
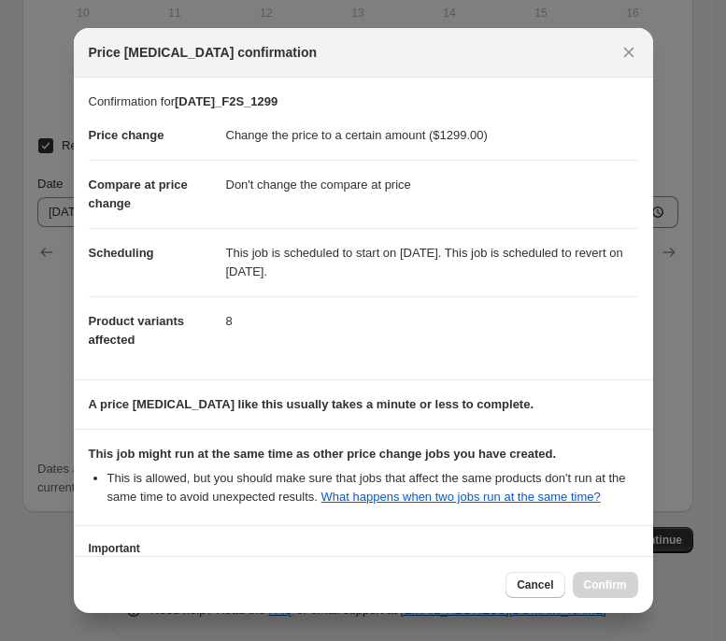
scroll to position [143, 0]
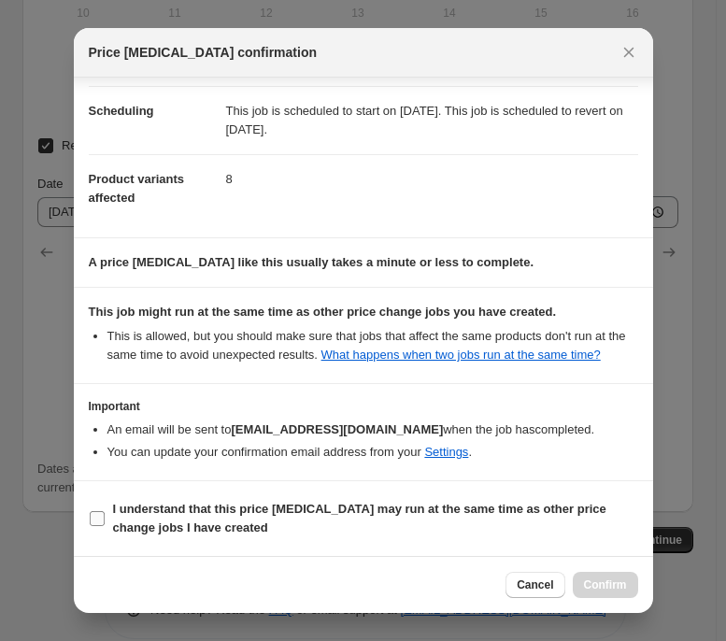
click at [281, 492] on b "I understand that this price [MEDICAL_DATA] may run at the same time as other p…" at bounding box center [359, 518] width 493 height 33
click at [105, 492] on input "I understand that this price [MEDICAL_DATA] may run at the same time as other p…" at bounding box center [97, 518] width 15 height 15
checkbox input "true"
click at [601, 492] on div "Cancel Confirm" at bounding box center [363, 584] width 579 height 57
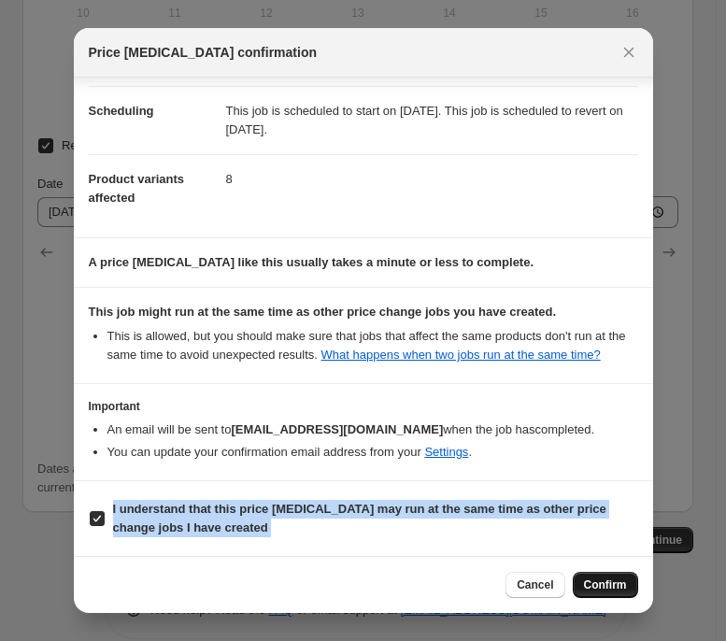
drag, startPoint x: 601, startPoint y: 602, endPoint x: 624, endPoint y: 583, distance: 29.9
click at [624, 492] on div "Cancel Confirm" at bounding box center [363, 584] width 579 height 57
click at [624, 492] on span "Confirm" at bounding box center [605, 584] width 43 height 15
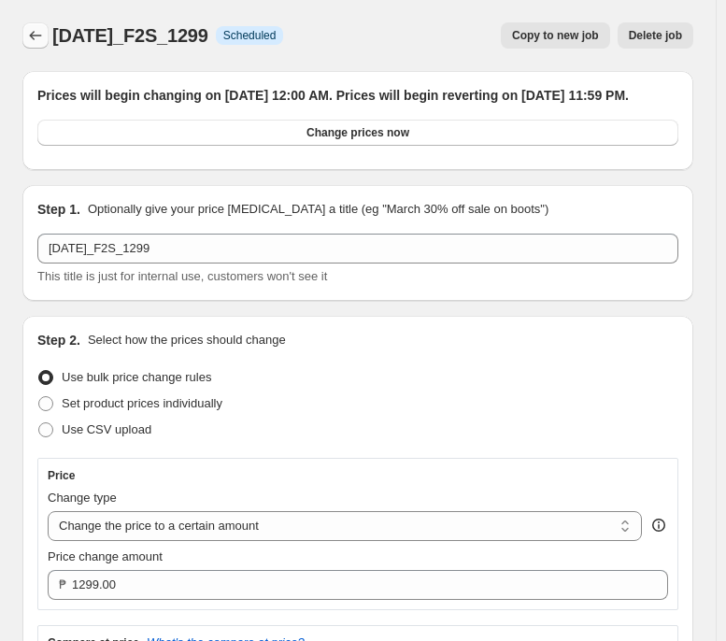
click at [36, 23] on button "Price change jobs" at bounding box center [35, 35] width 26 height 26
